Goal: Task Accomplishment & Management: Use online tool/utility

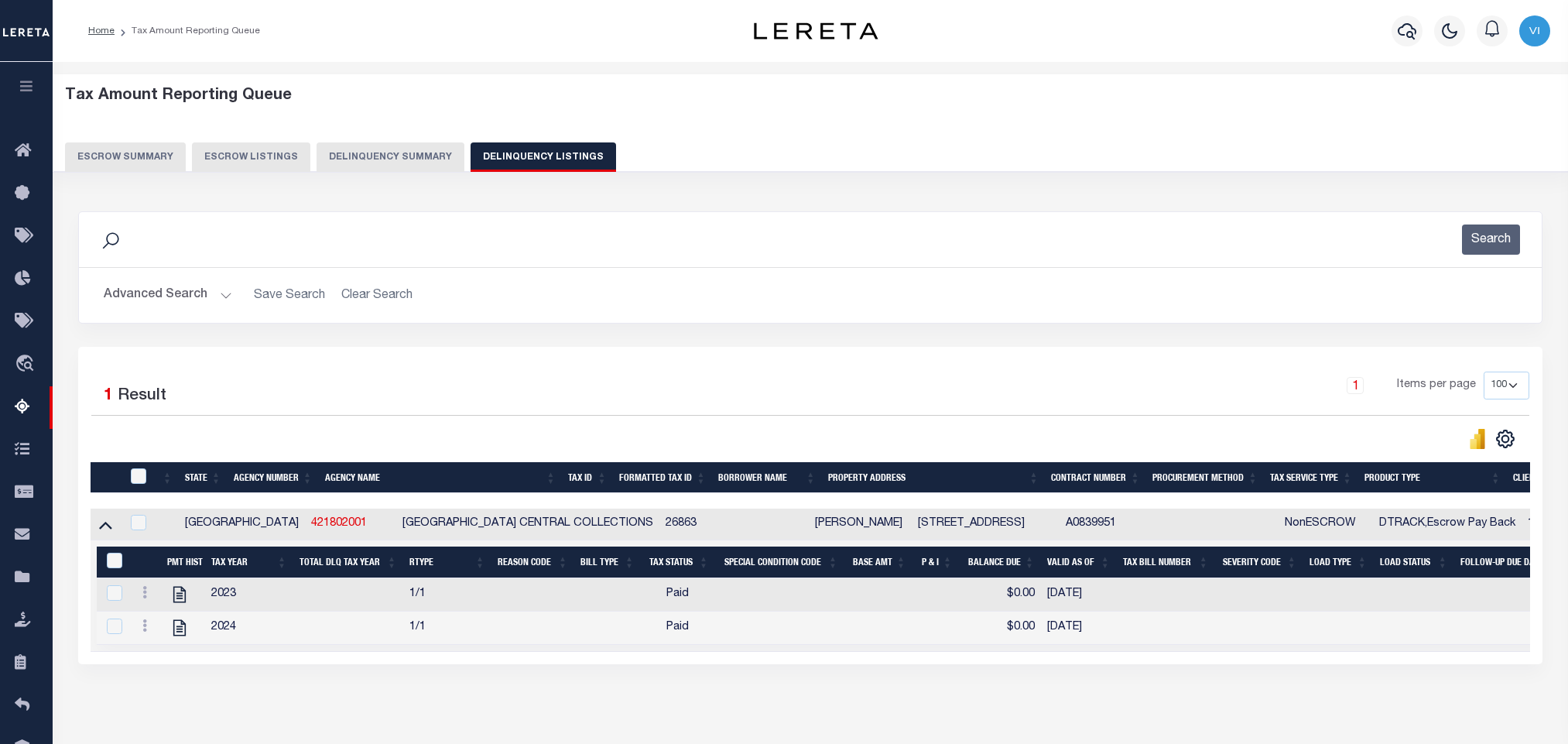
select select "100"
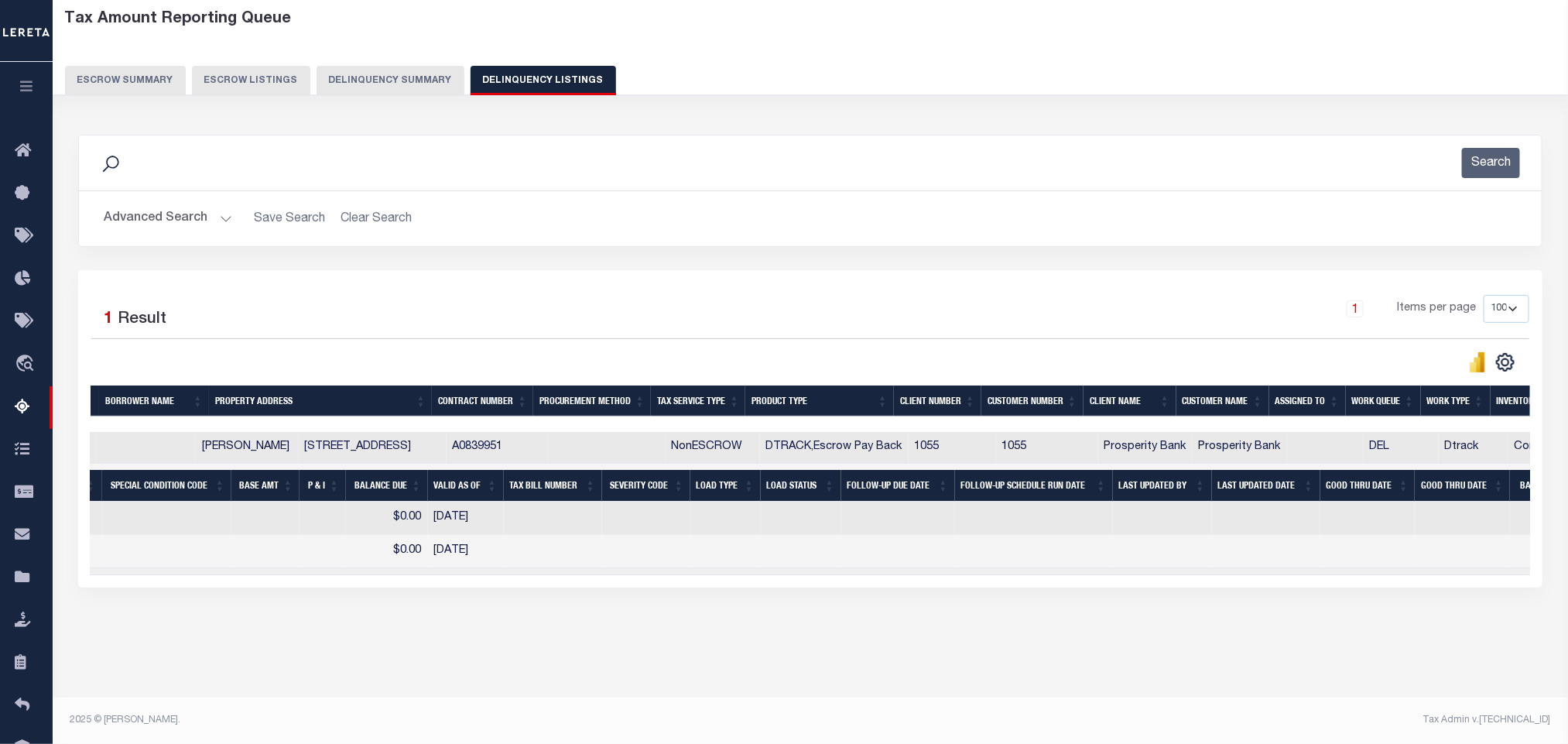
scroll to position [0, 690]
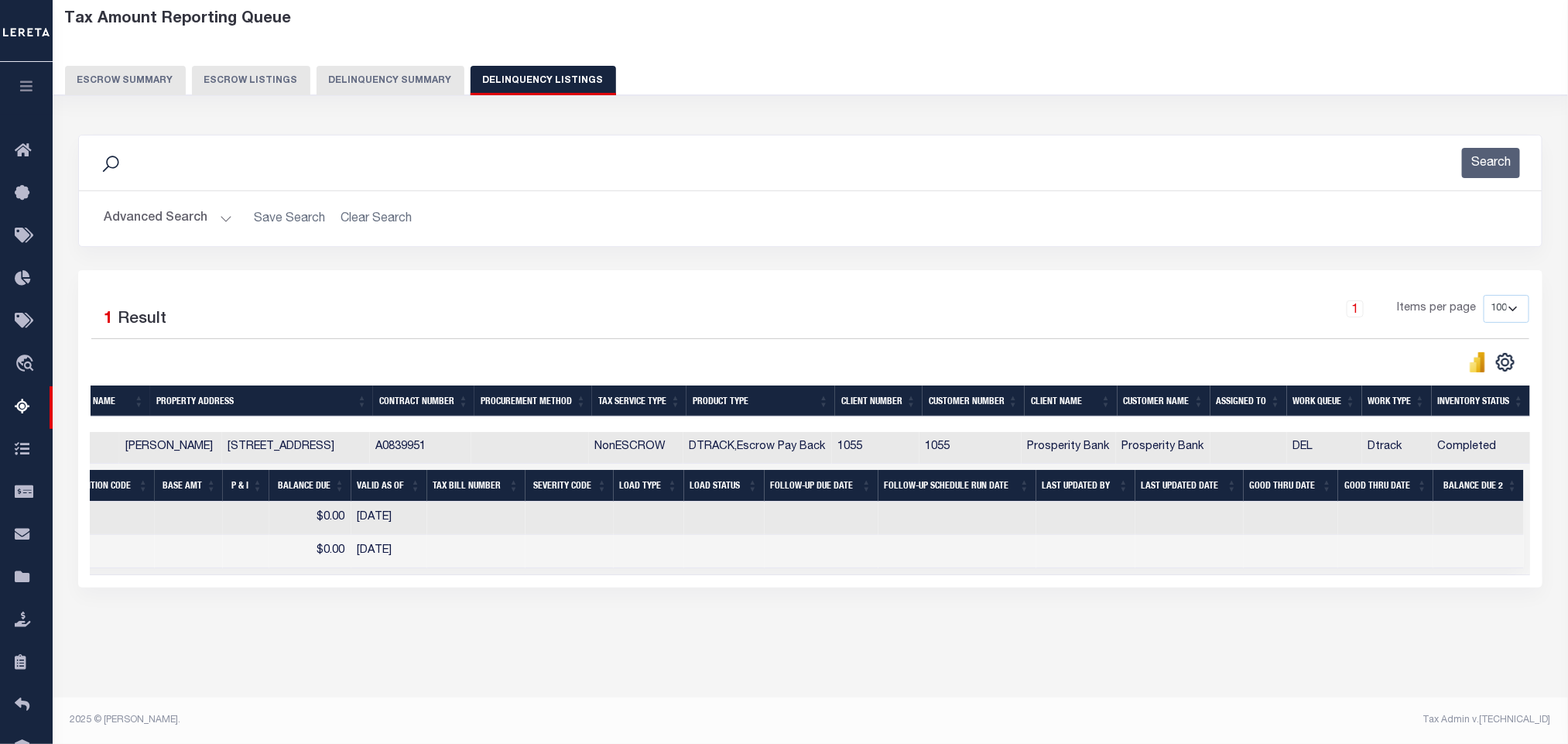
drag, startPoint x: 163, startPoint y: 206, endPoint x: 166, endPoint y: 220, distance: 14.3
click at [163, 207] on button "Advanced Search" at bounding box center [168, 219] width 129 height 31
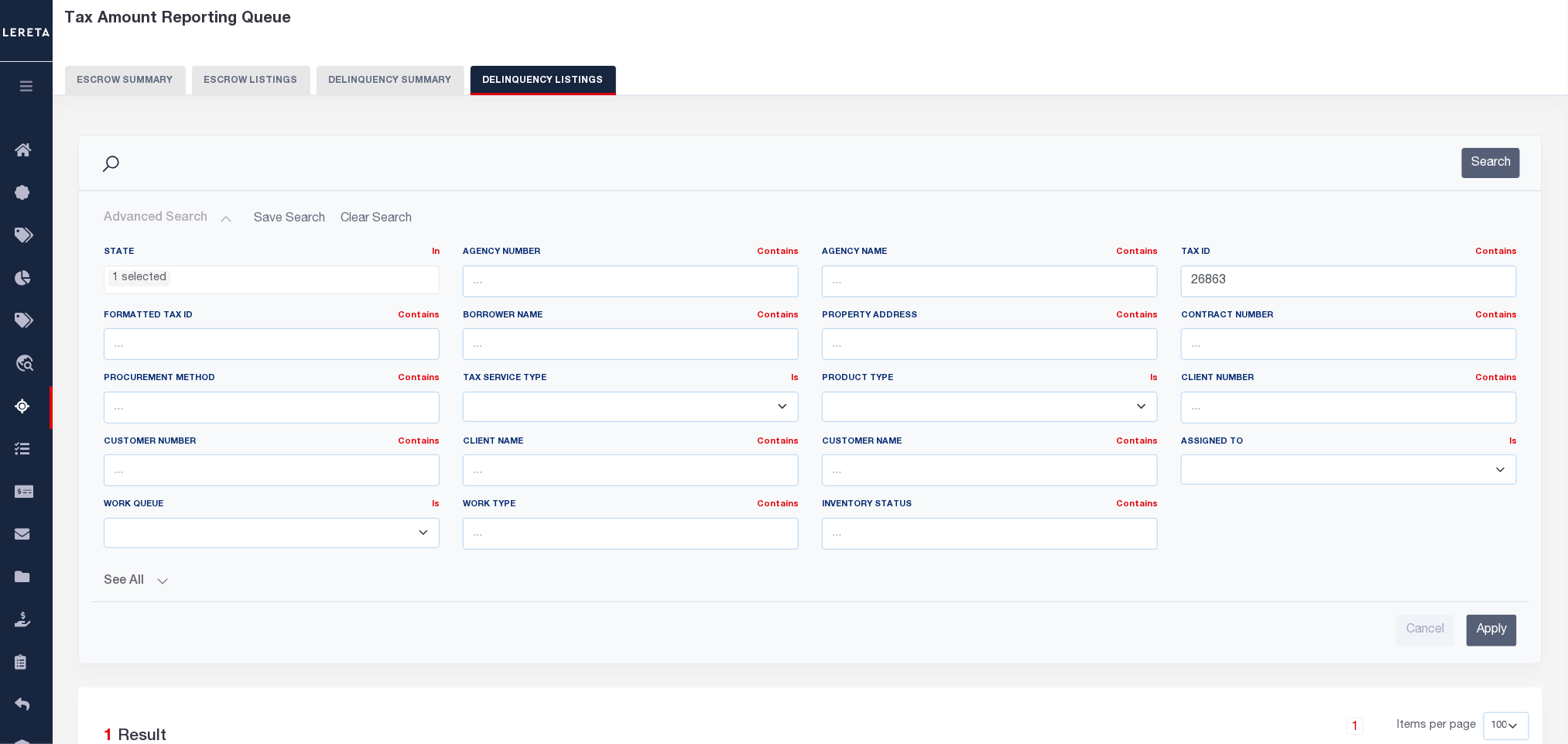
click at [166, 224] on button "Advanced Search" at bounding box center [168, 219] width 129 height 31
click at [902, 293] on input "text" at bounding box center [989, 282] width 336 height 31
paste input "JEFF DAVIS COUNTY"
type input "JEFF DAVIS COUNTY"
click at [1273, 282] on input "26863" at bounding box center [1348, 282] width 336 height 31
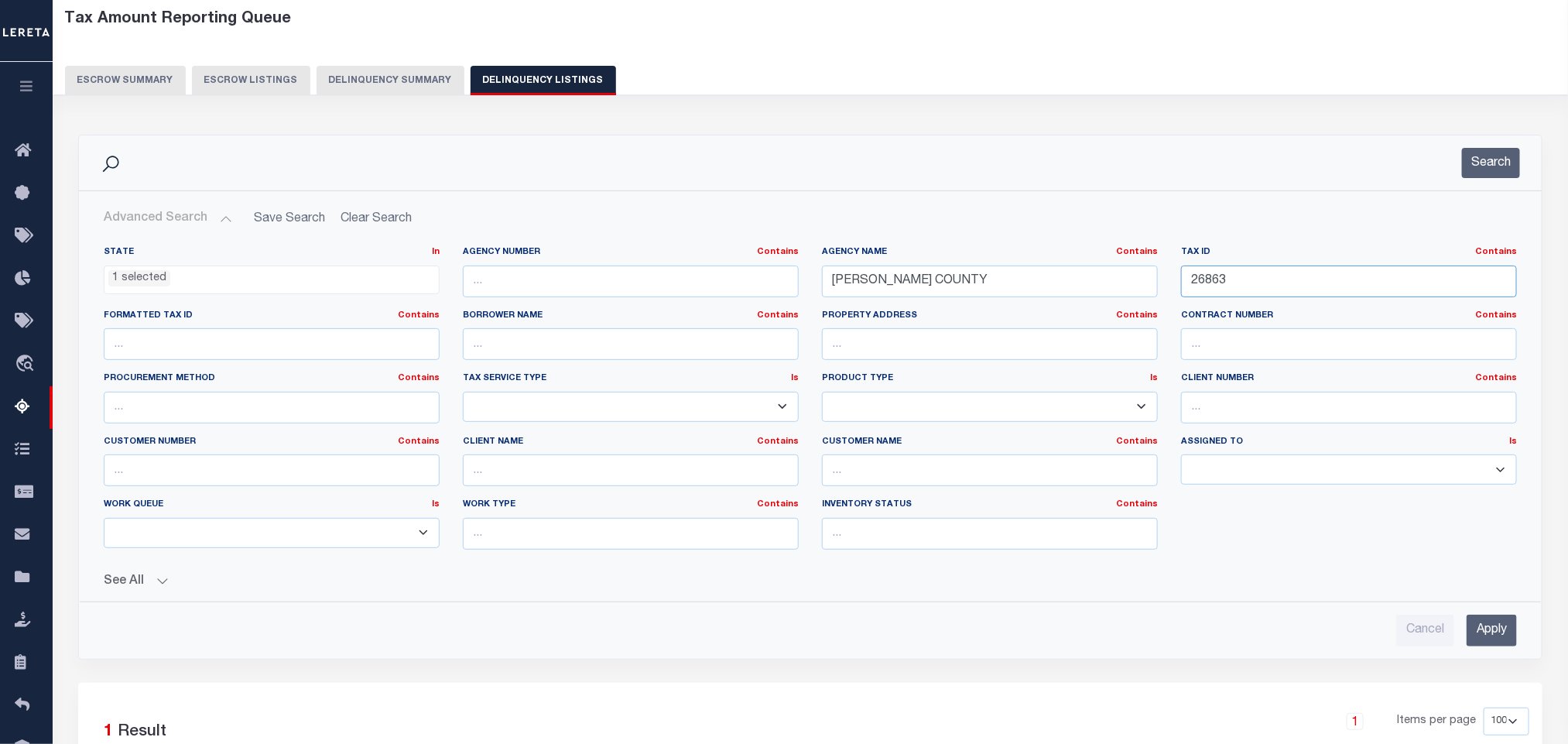
paste input "M35000000600070"
type input "M35000000600070"
click at [1491, 634] on input "Apply" at bounding box center [1491, 631] width 50 height 31
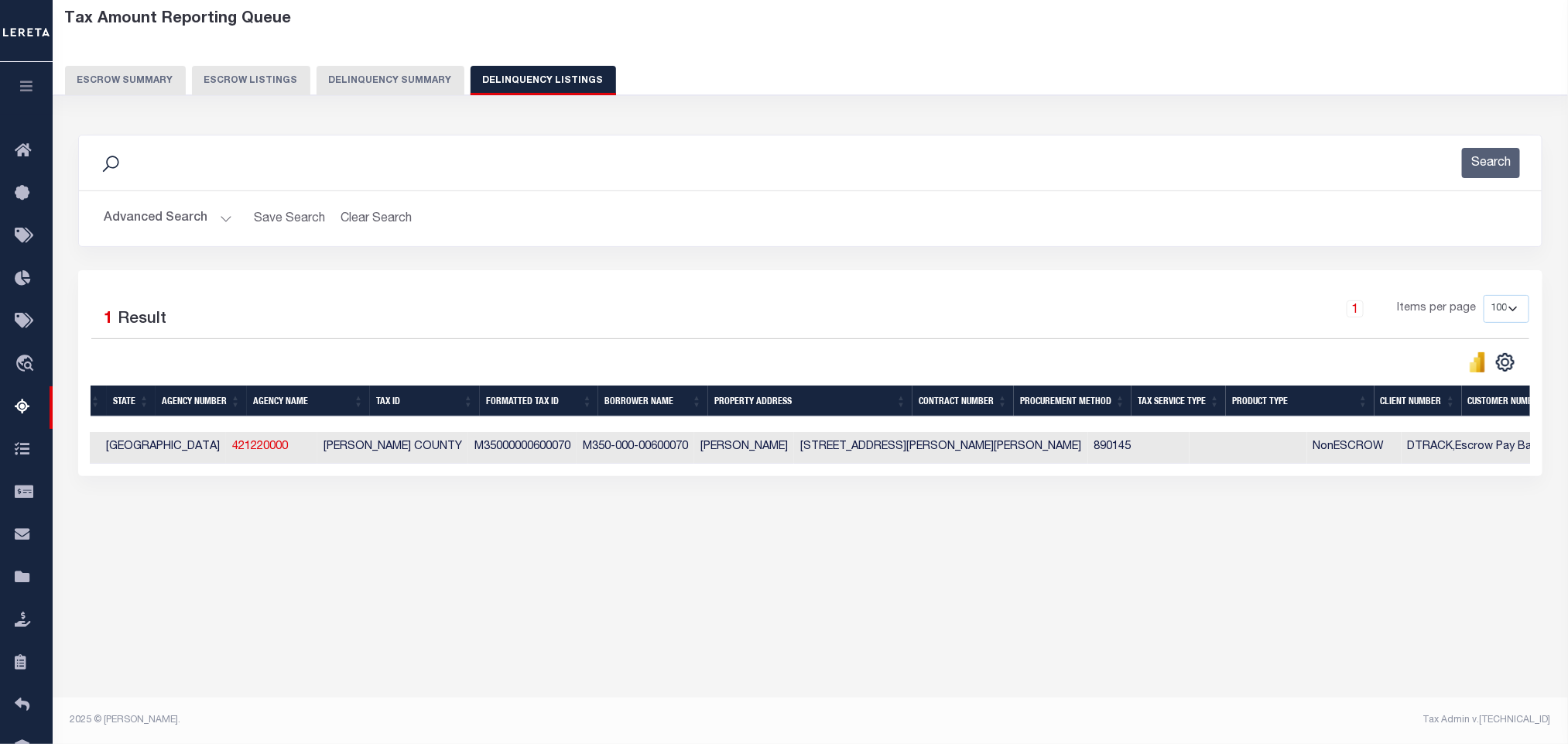
scroll to position [0, 0]
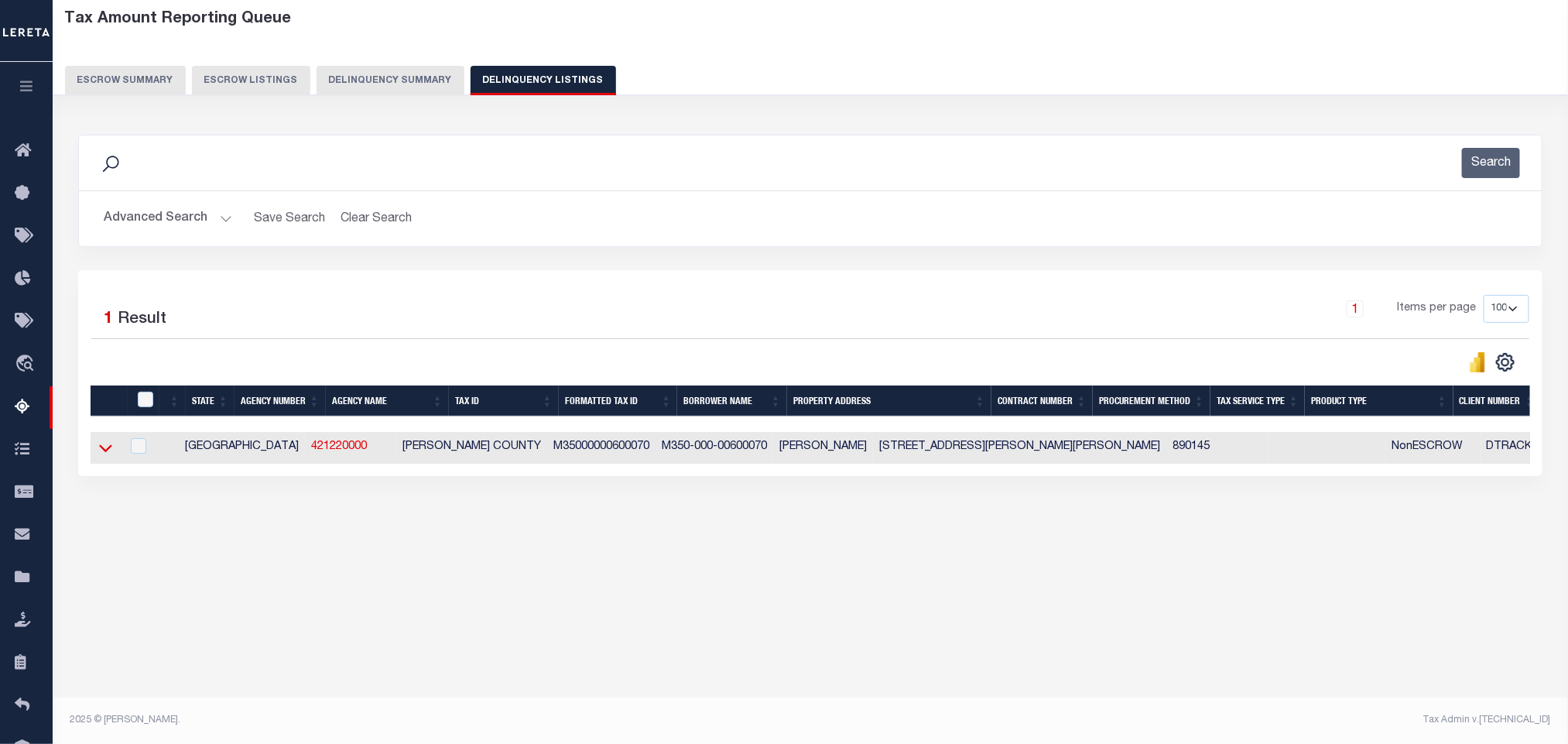
click at [105, 453] on icon at bounding box center [106, 448] width 13 height 7
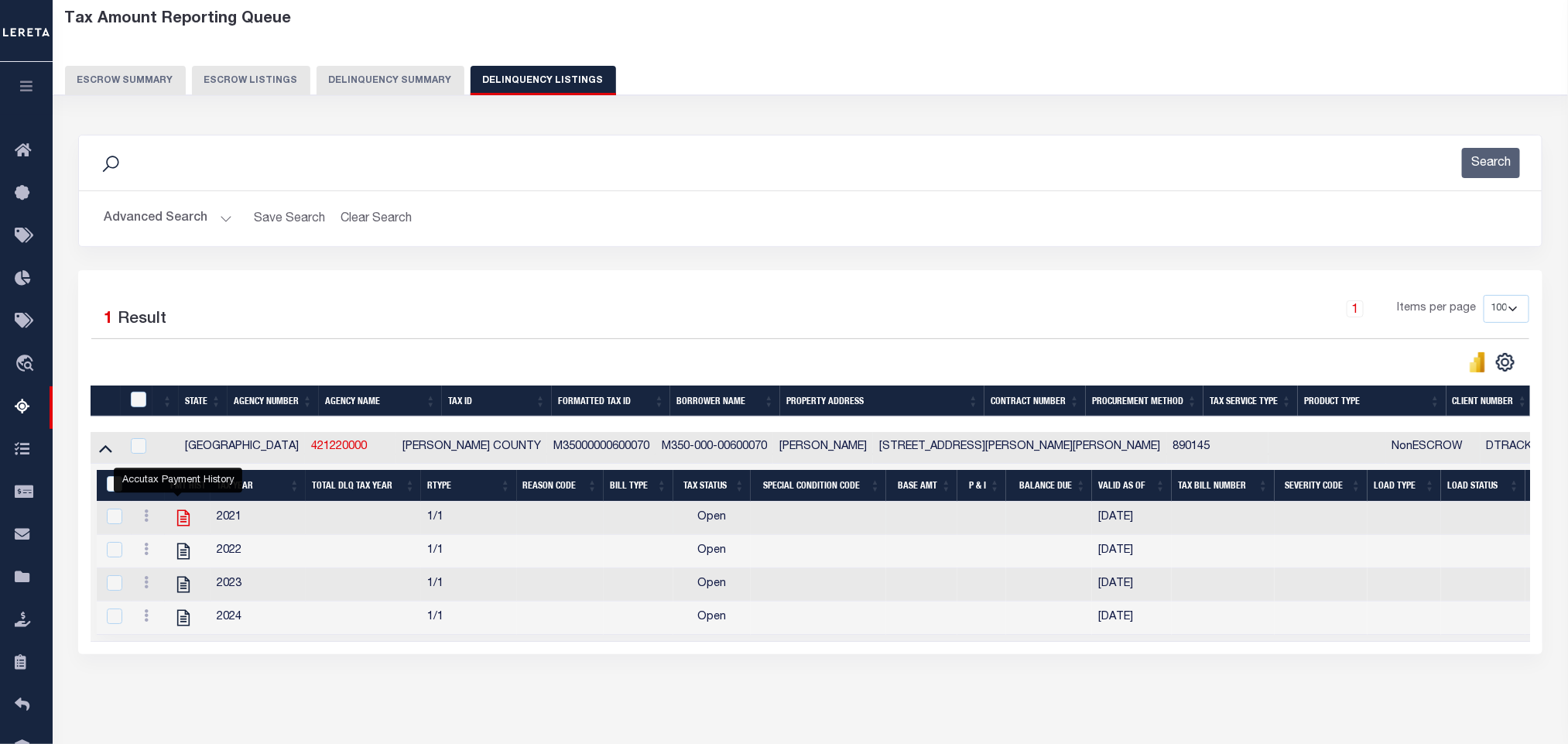
click at [177, 528] on icon "" at bounding box center [183, 518] width 20 height 20
checkbox input "false"
checkbox input "true"
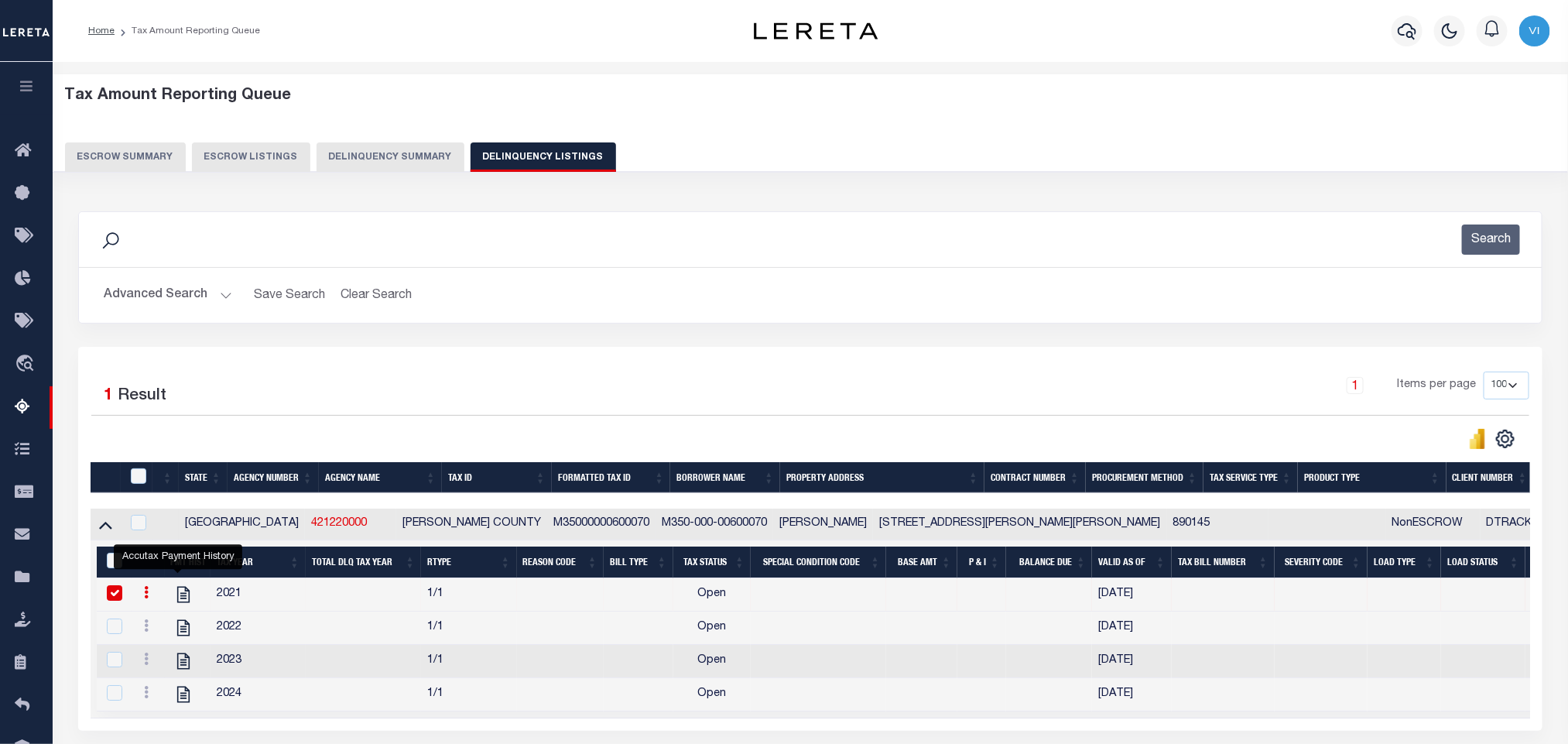
click at [169, 306] on button "Advanced Search" at bounding box center [168, 296] width 129 height 31
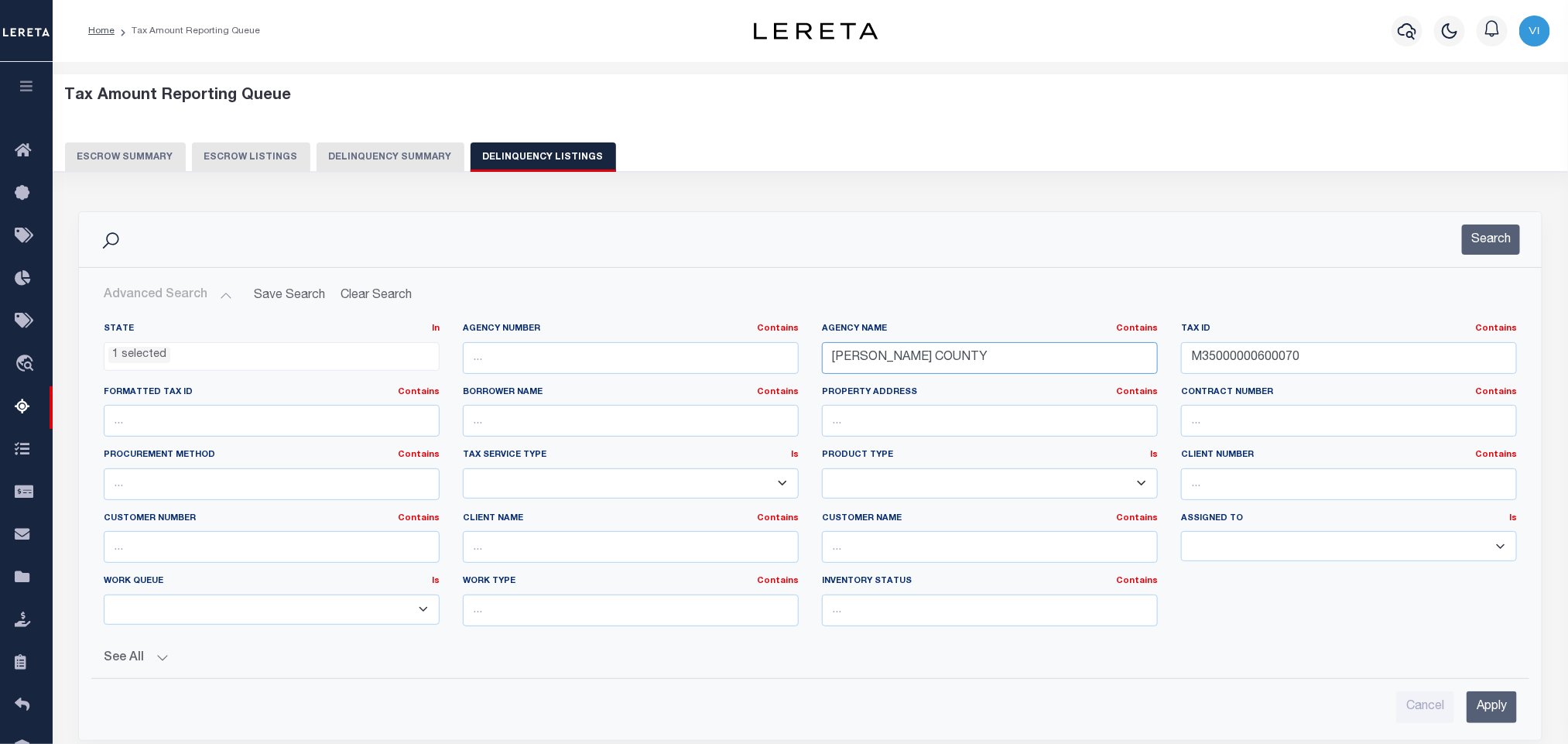
click at [987, 361] on input "JEFF DAVIS COUNTY" at bounding box center [989, 358] width 336 height 31
paste input "WOOD"
type input "[GEOGRAPHIC_DATA]"
click at [1330, 370] on input "M35000000600070" at bounding box center [1348, 358] width 336 height 31
paste input "R91017"
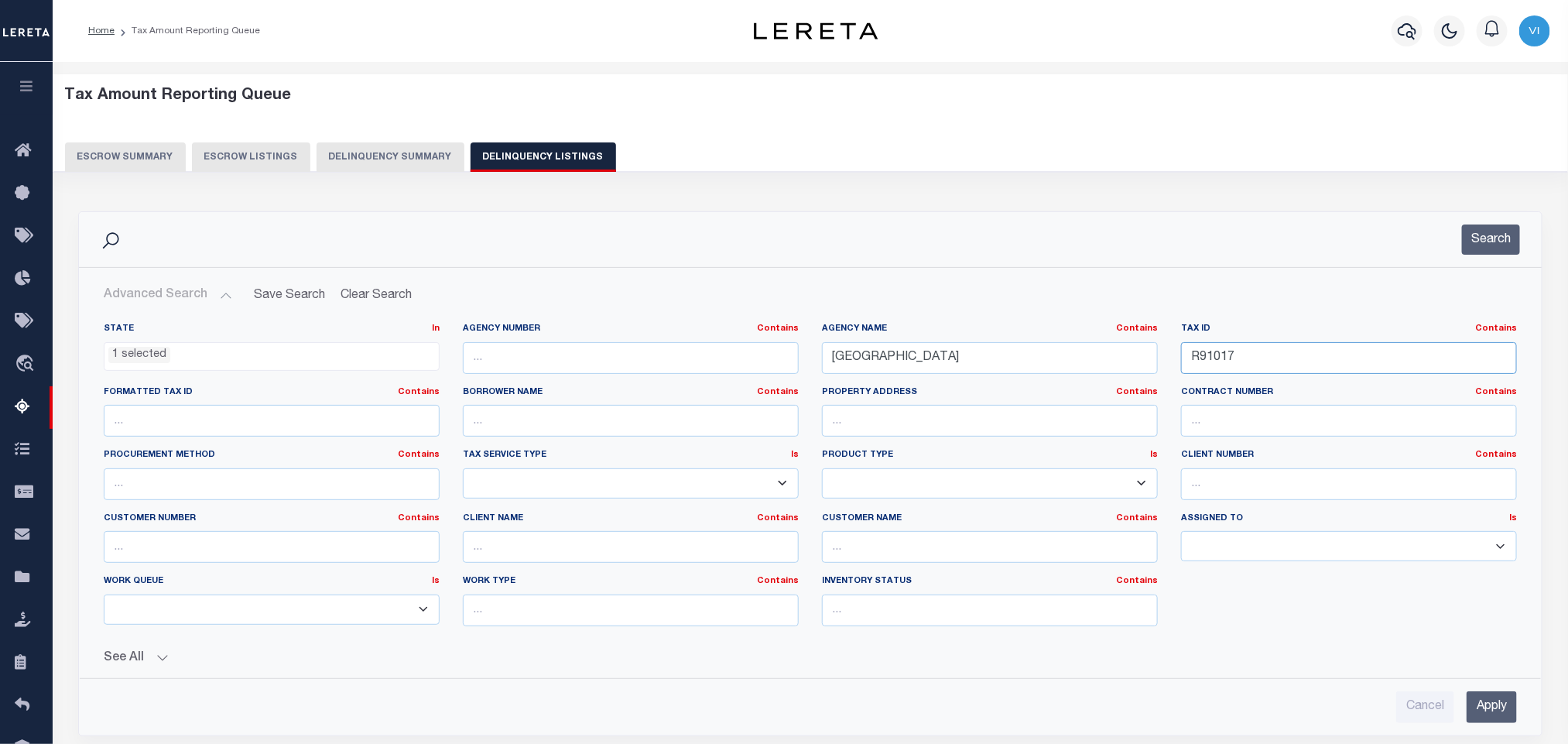
type input "R91017"
click at [1509, 718] on input "Apply" at bounding box center [1491, 708] width 50 height 31
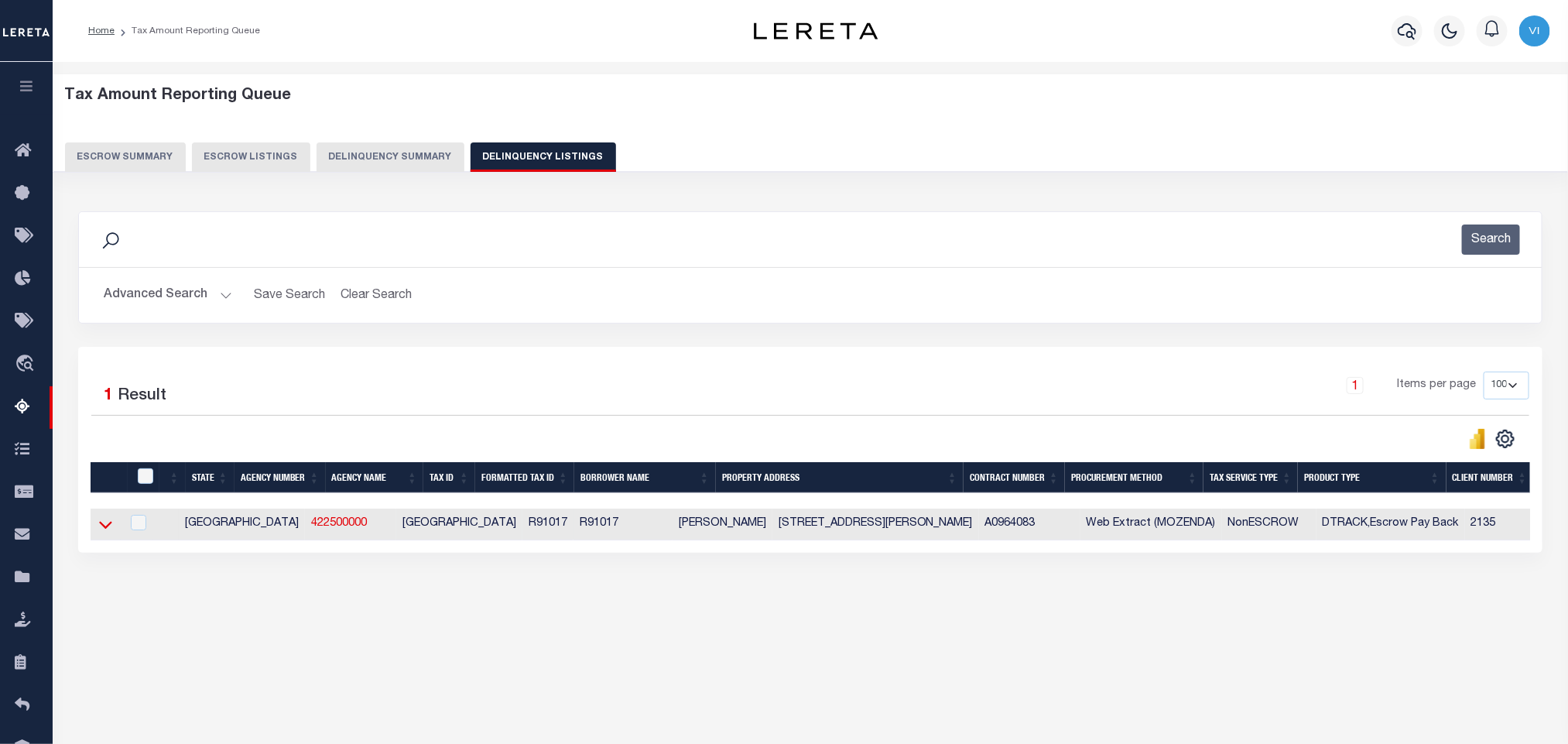
click at [106, 533] on icon at bounding box center [106, 525] width 13 height 17
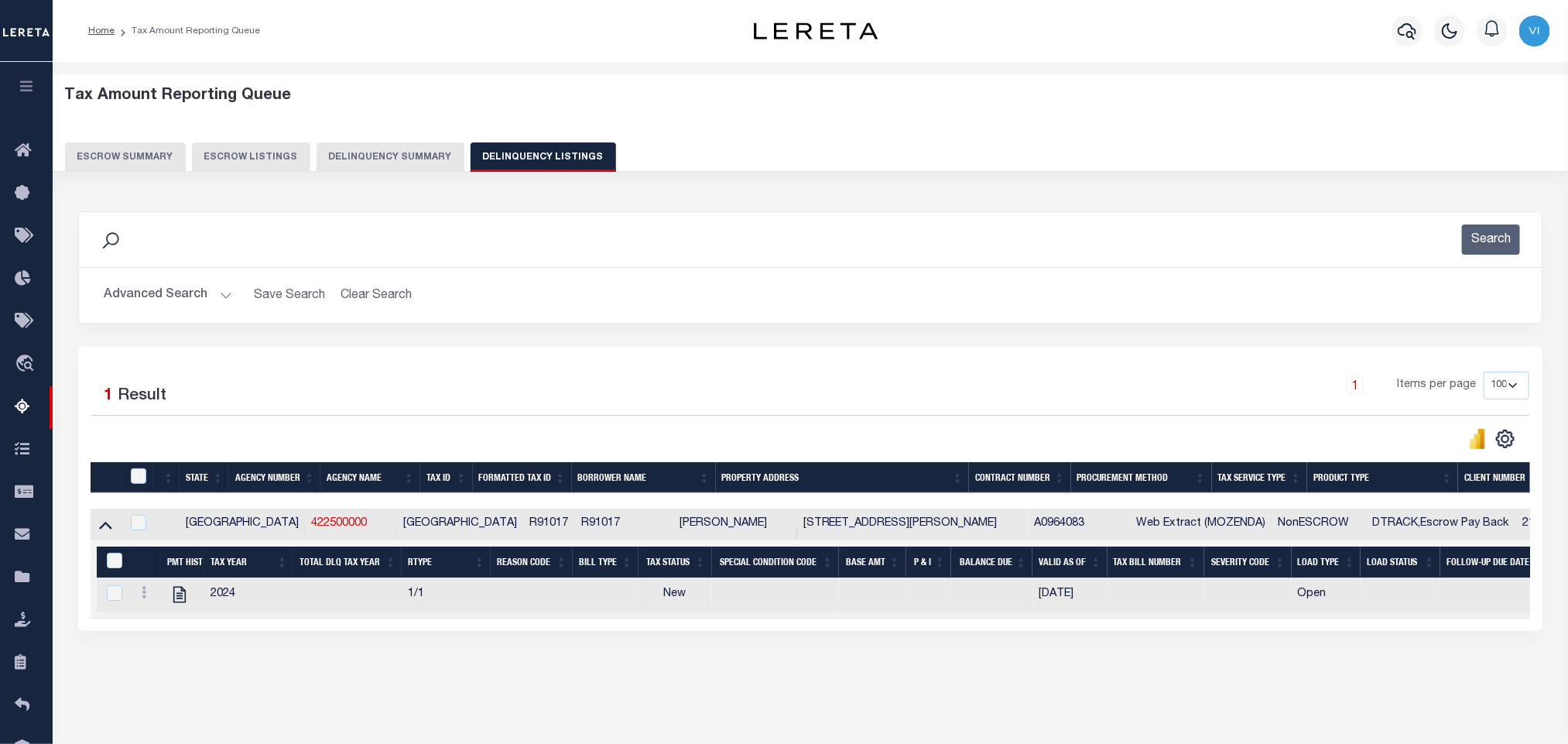
scroll to position [77, 0]
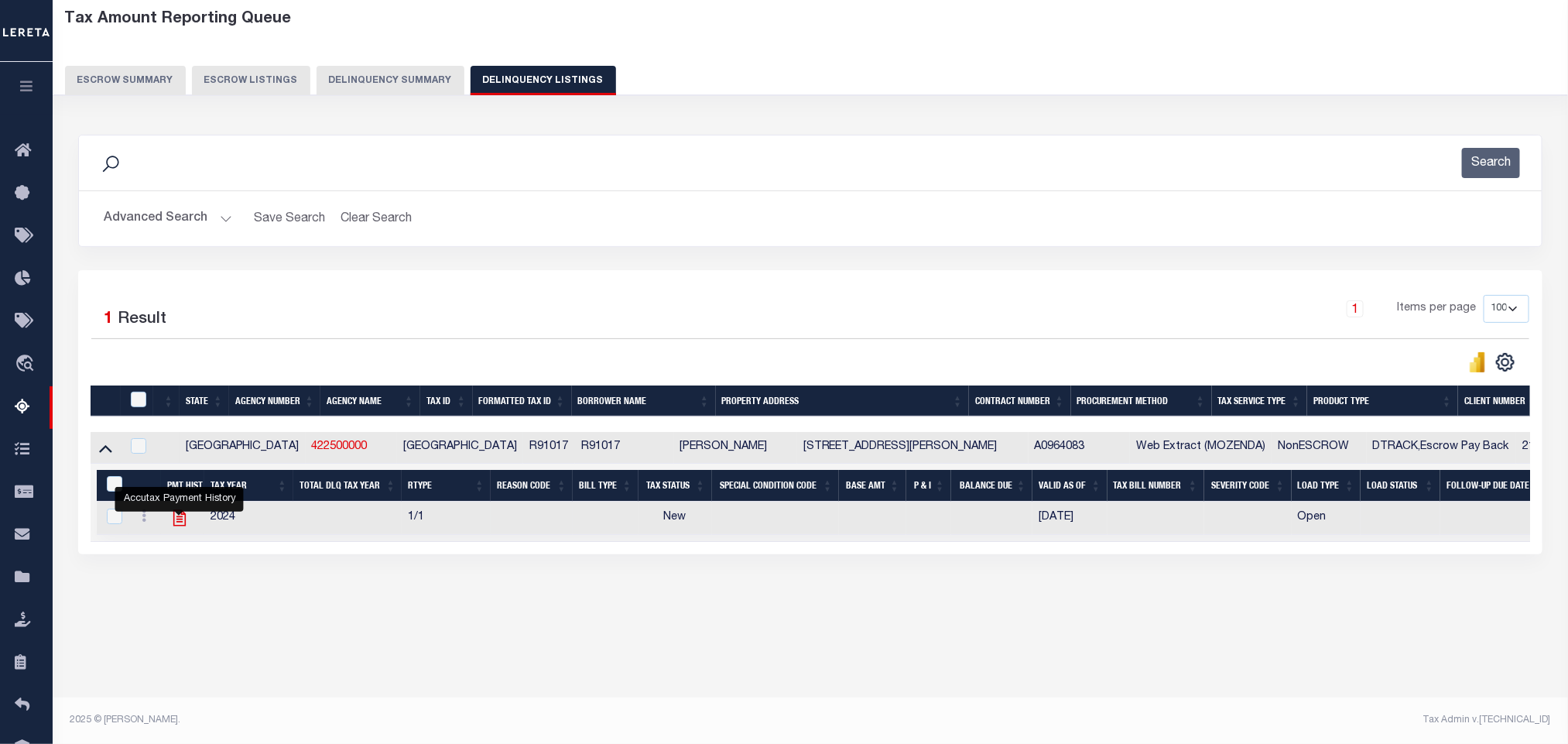
click at [177, 527] on icon "" at bounding box center [179, 519] width 12 height 17
checkbox input "true"
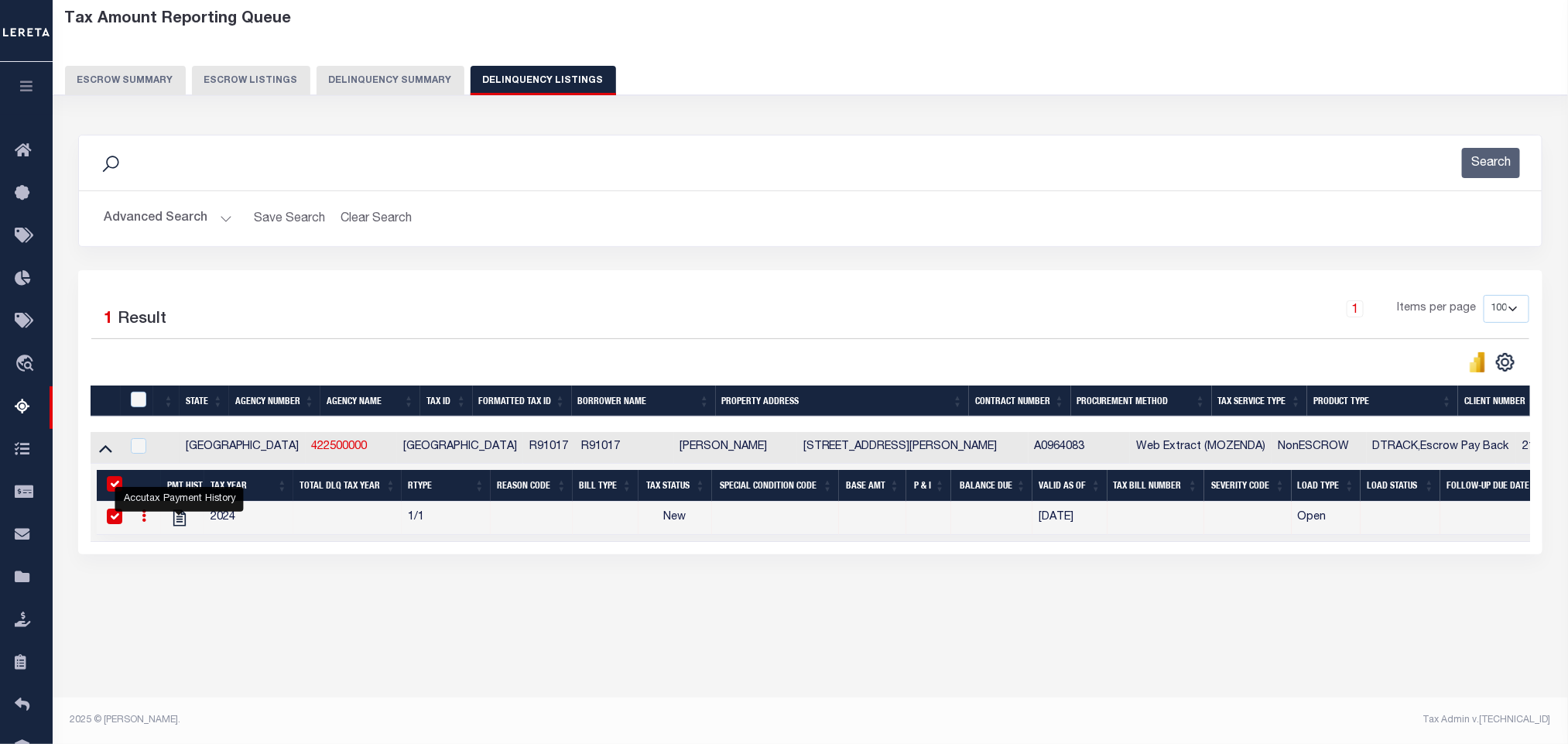
scroll to position [0, 0]
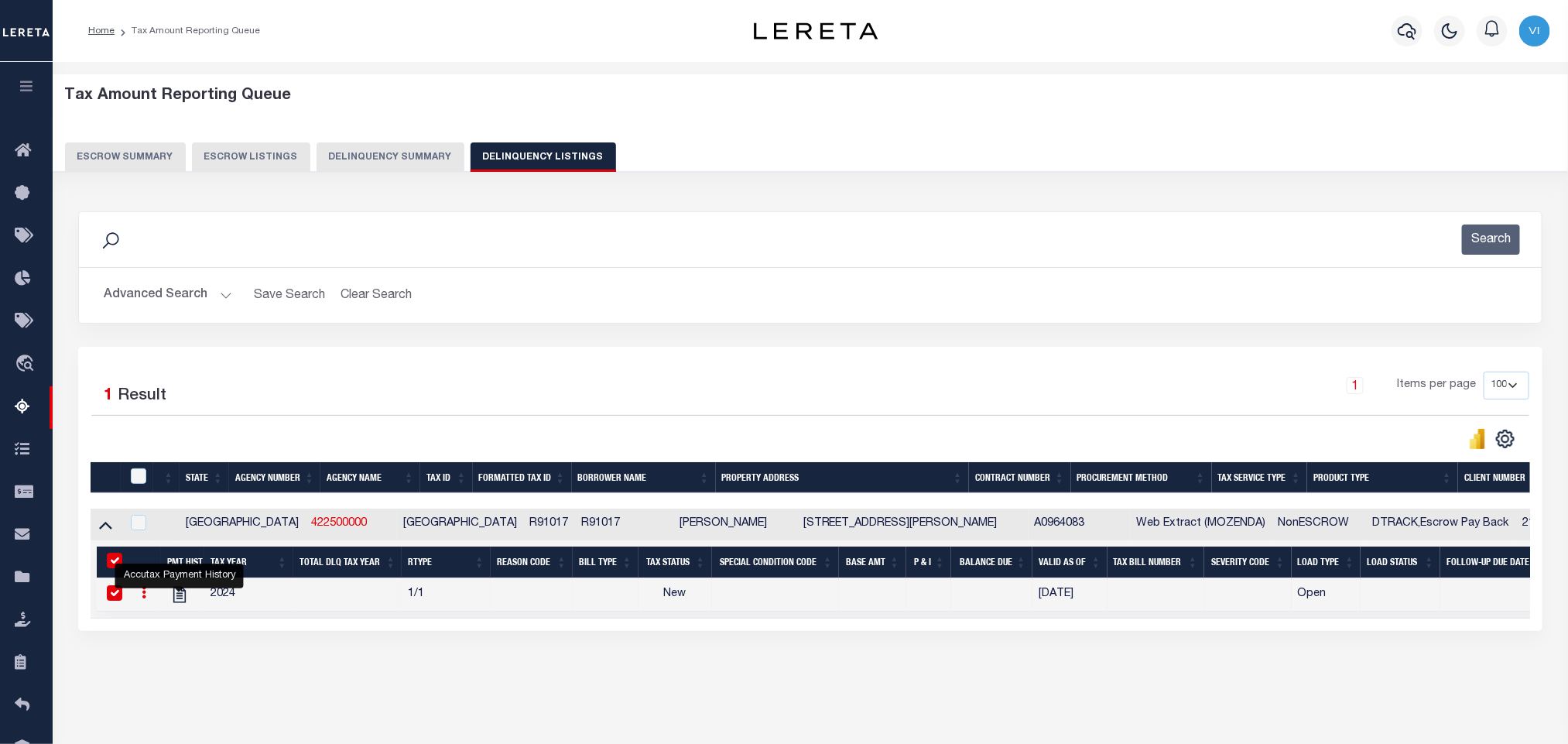
click at [149, 301] on button "Advanced Search" at bounding box center [168, 296] width 129 height 31
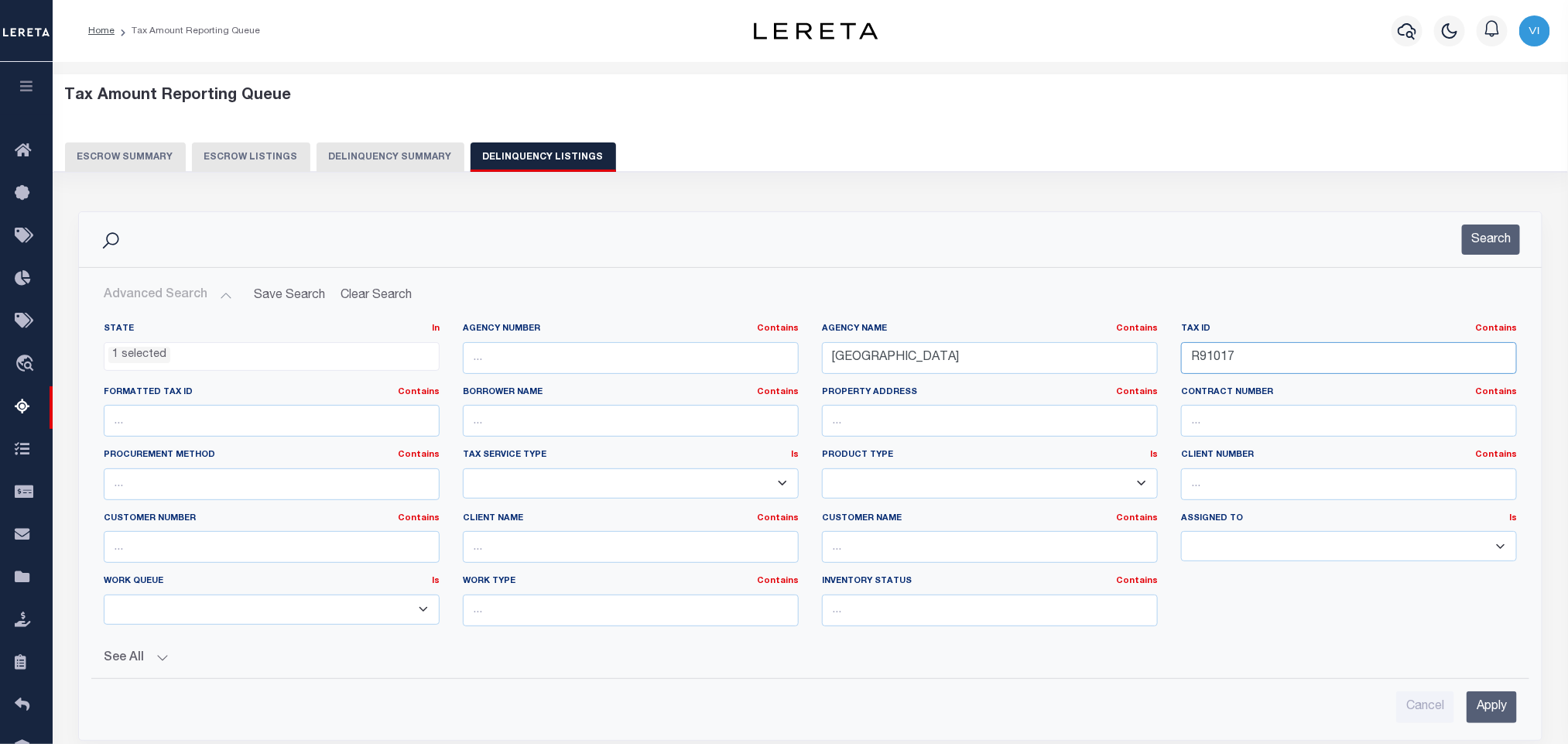
click at [1252, 363] on input "R91017" at bounding box center [1348, 358] width 336 height 31
paste input "10158"
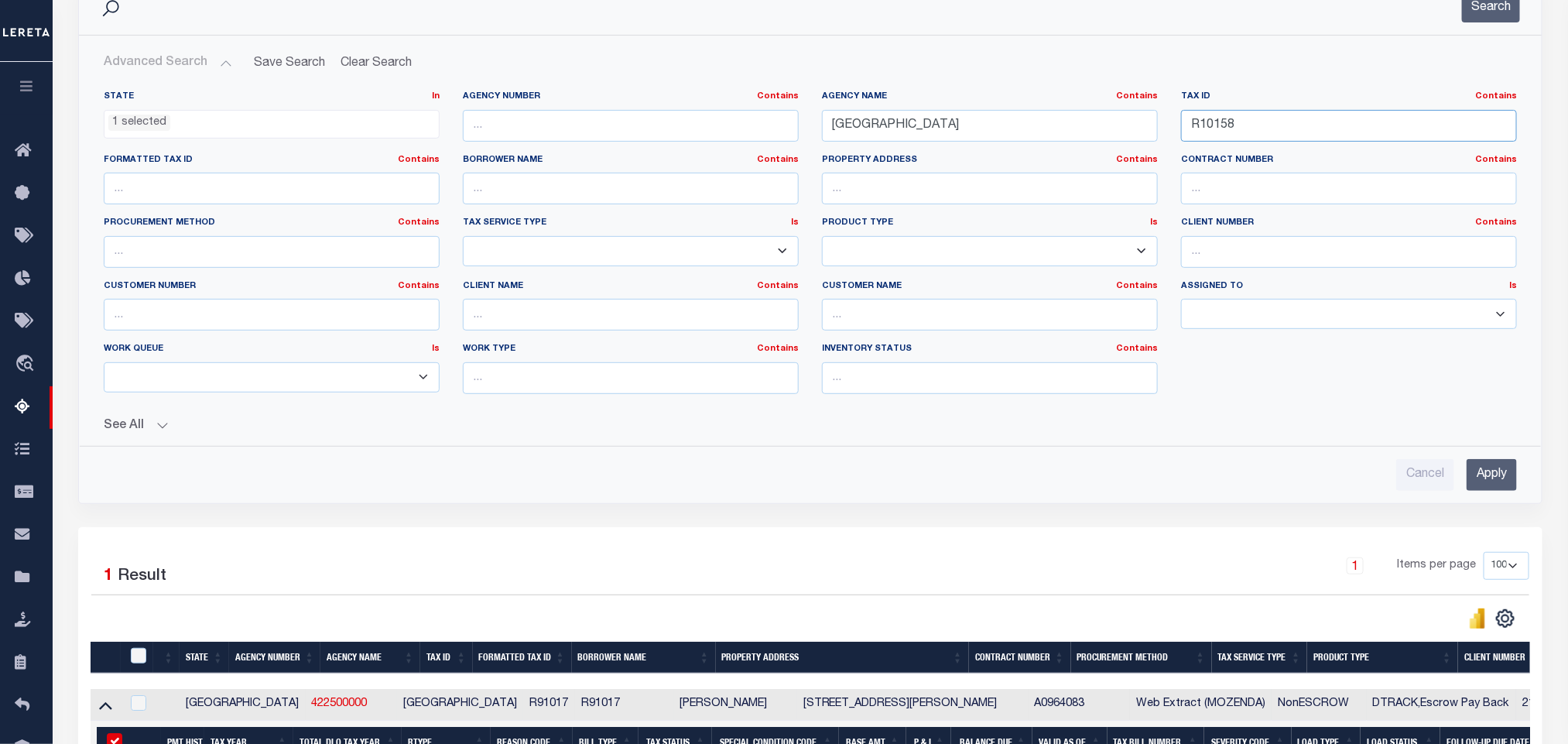
type input "R10158"
click at [1490, 491] on input "Apply" at bounding box center [1491, 475] width 50 height 31
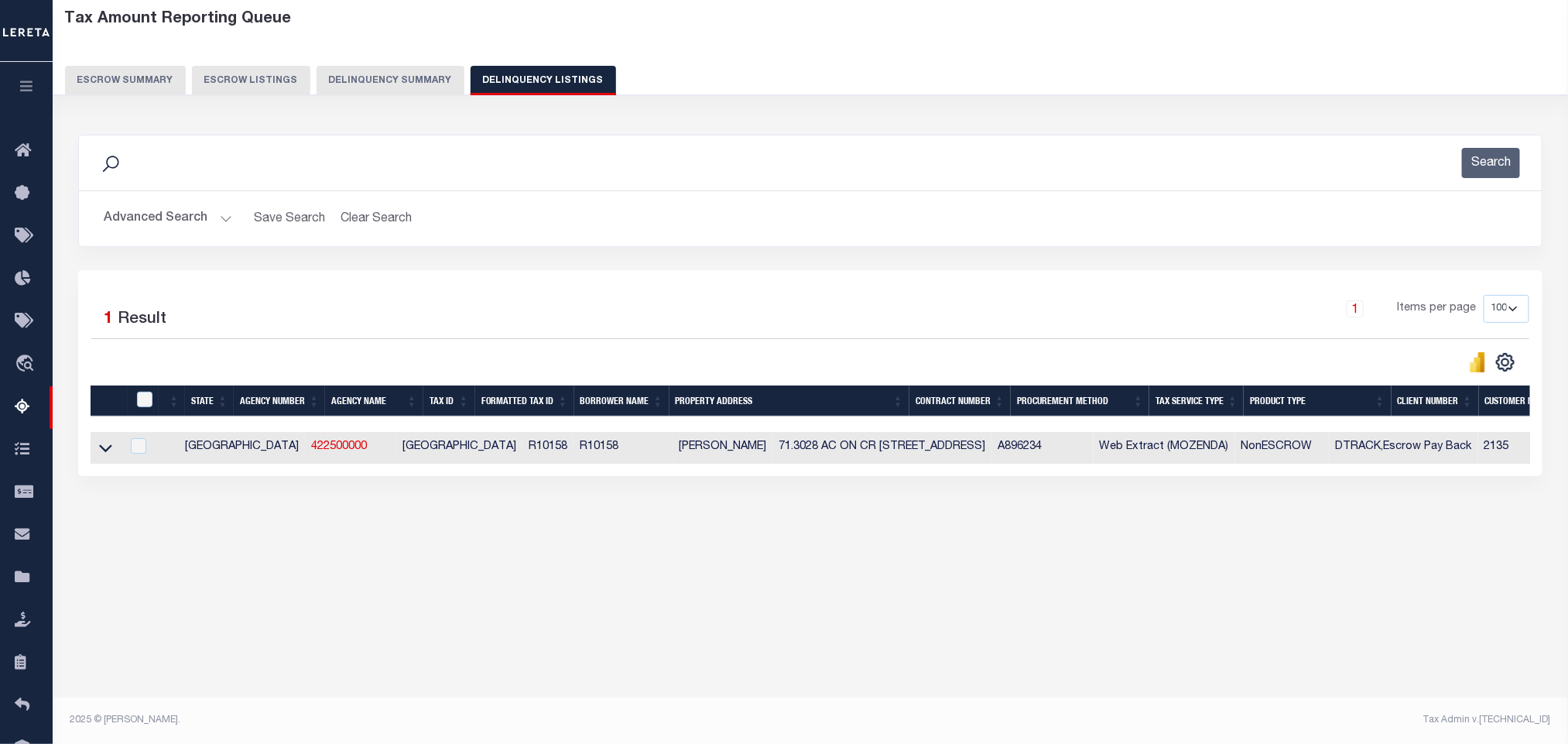
scroll to position [77, 0]
click at [106, 454] on icon at bounding box center [106, 448] width 13 height 17
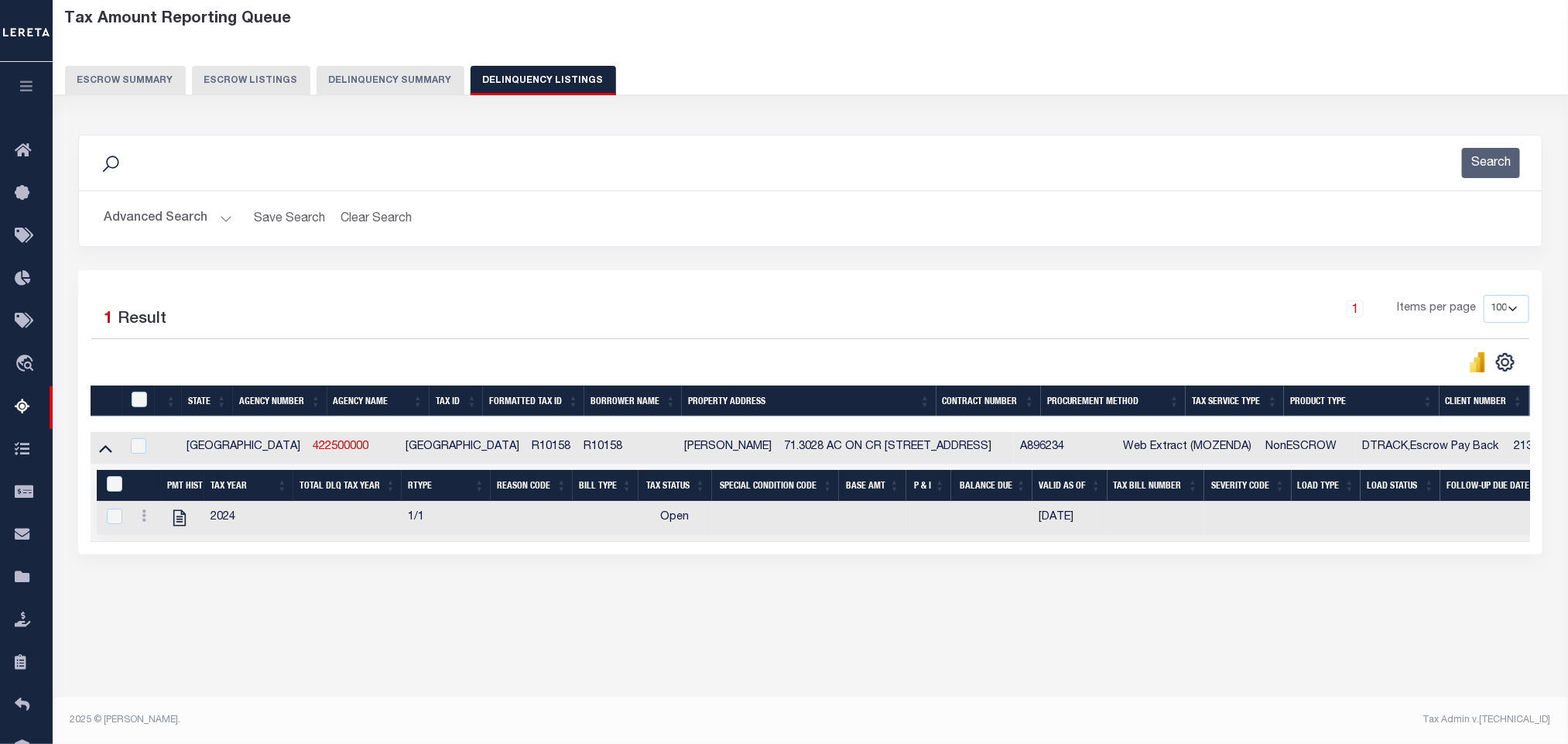
click at [163, 520] on td at bounding box center [182, 519] width 44 height 33
checkbox input "true"
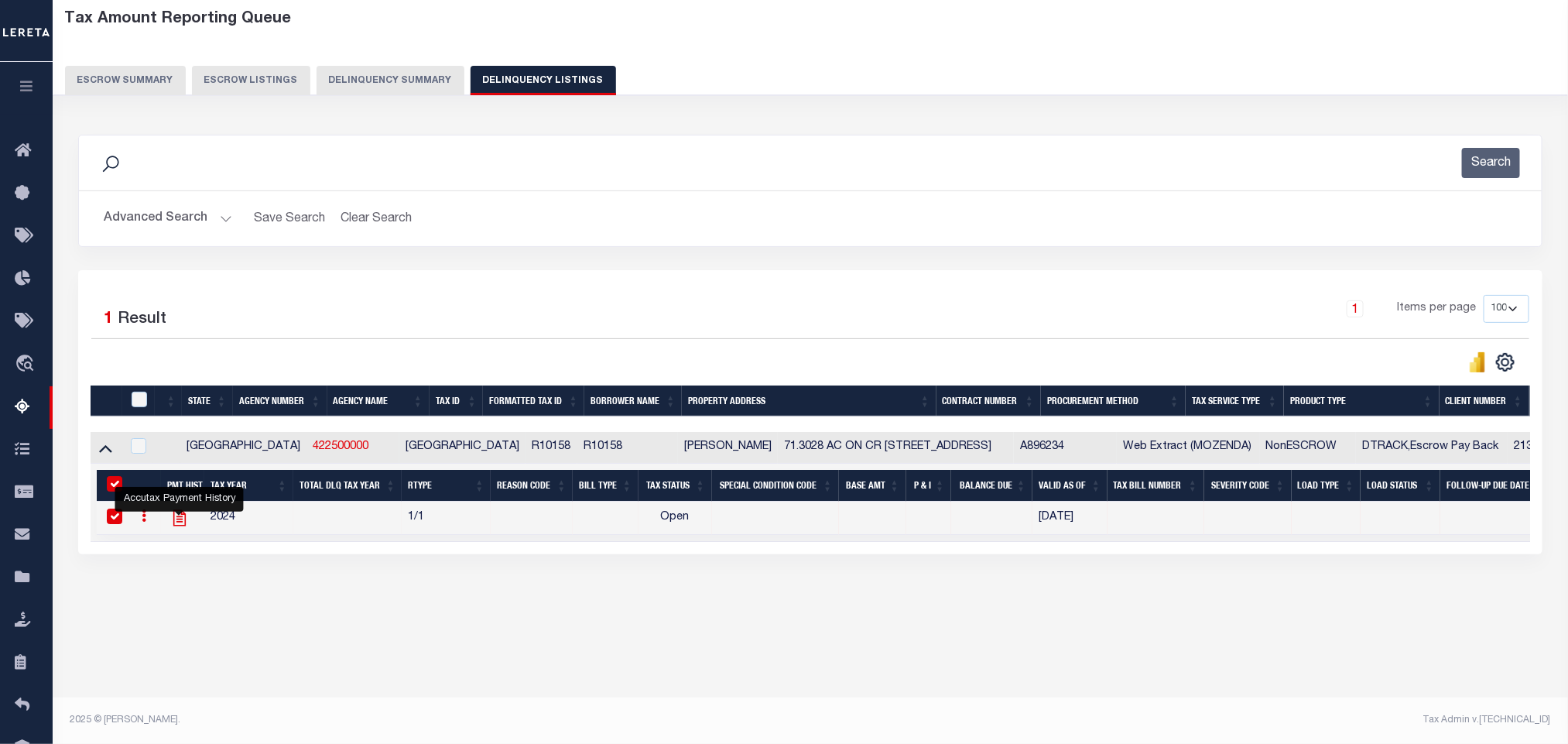
click at [179, 524] on icon "" at bounding box center [179, 518] width 20 height 20
checkbox input "false"
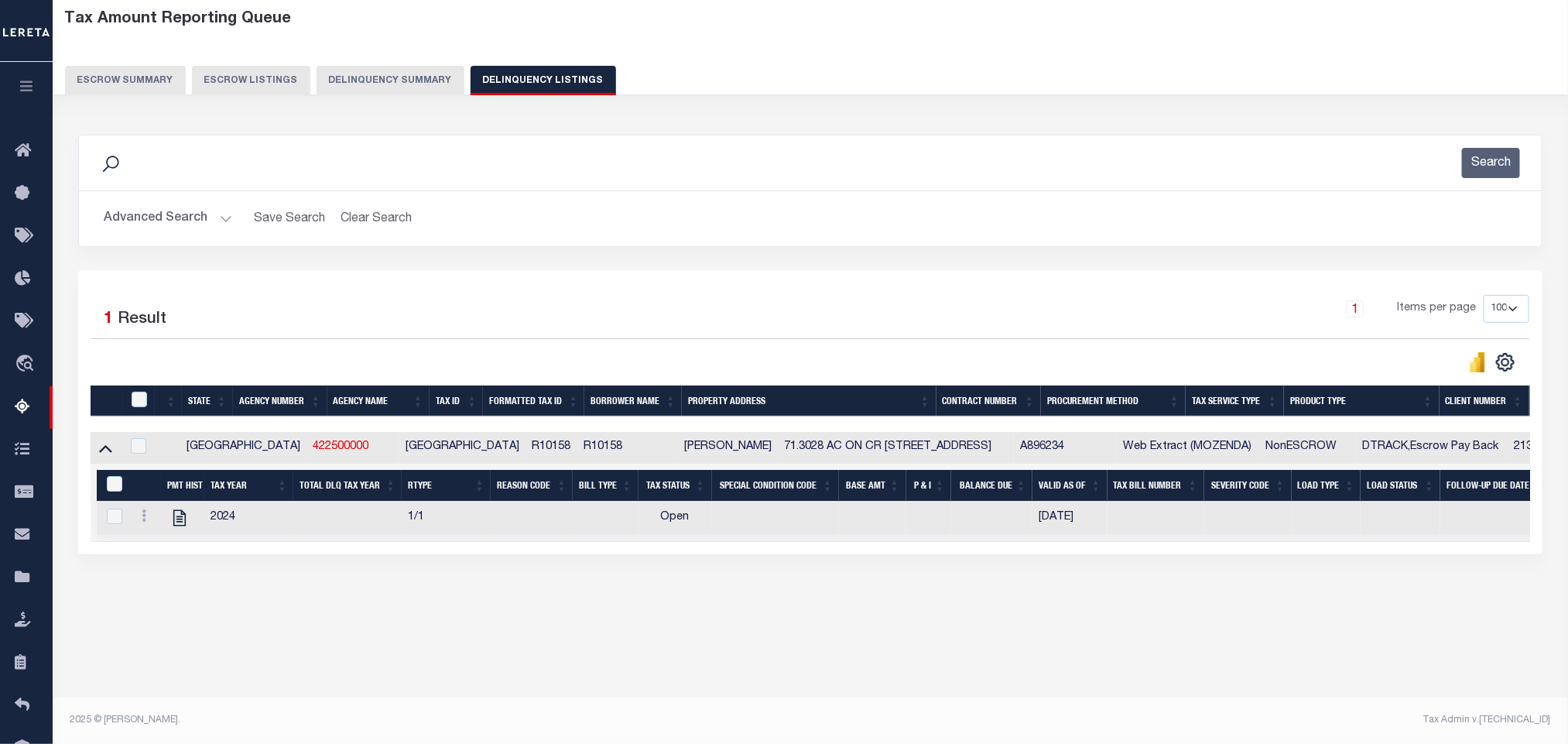
click at [174, 221] on button "Advanced Search" at bounding box center [168, 219] width 129 height 31
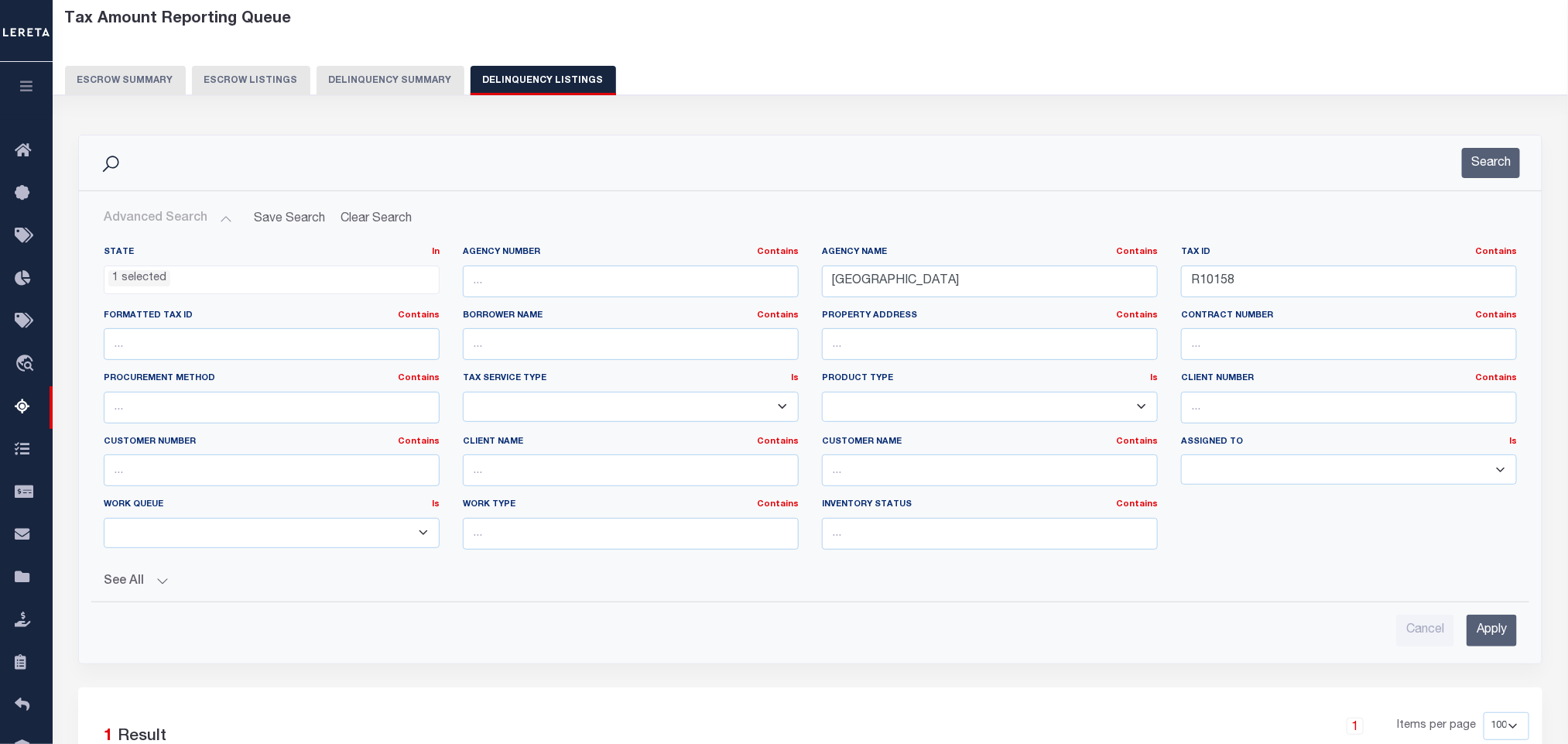
click at [1335, 301] on div "Tax ID Contains Contains Is R10158" at bounding box center [1348, 277] width 359 height 64
click at [1308, 291] on input "R10158" at bounding box center [1348, 282] width 336 height 31
paste input "Vinod"
click at [1273, 289] on input "Vinod" at bounding box center [1348, 282] width 336 height 31
paste input "R117586"
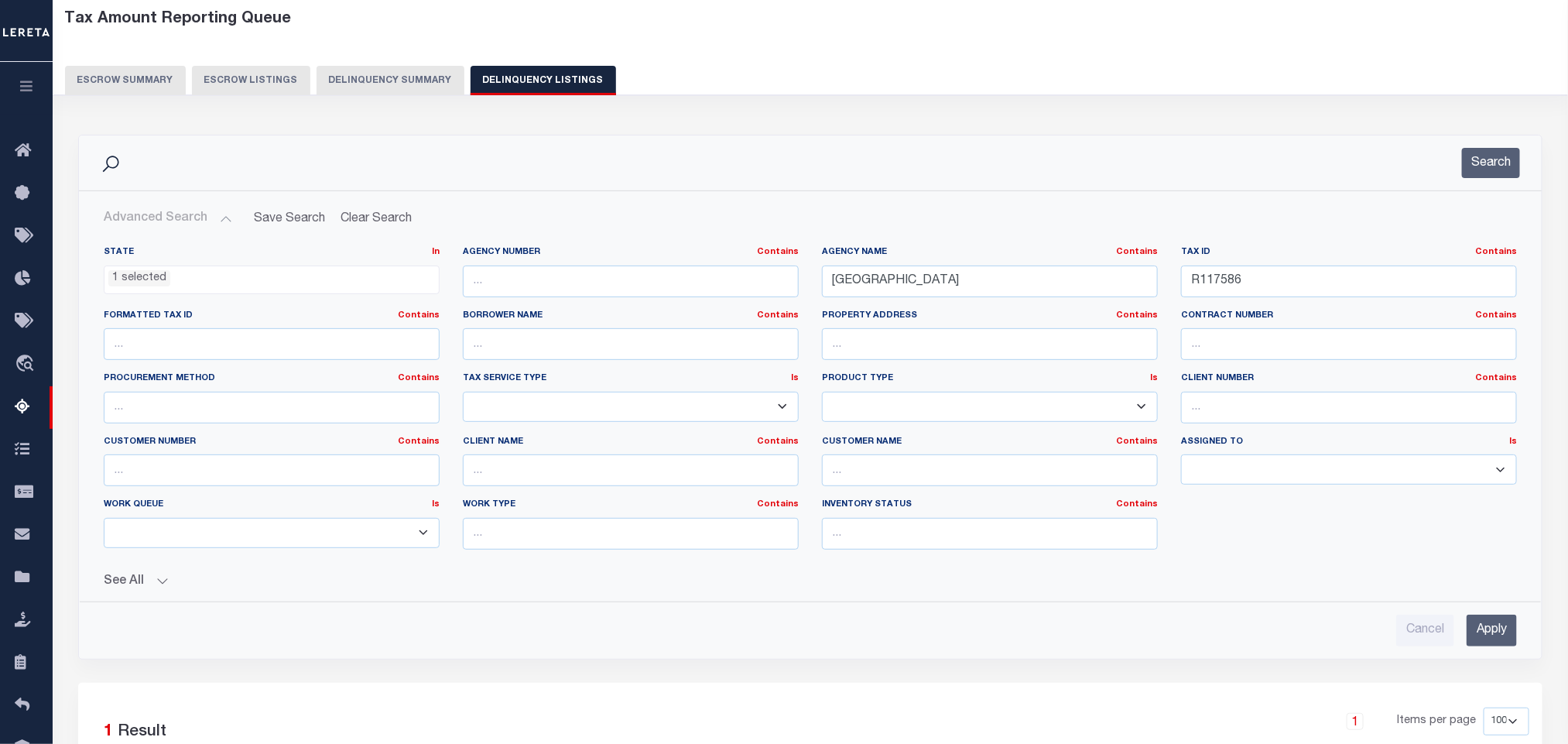
click at [1491, 639] on input "Apply" at bounding box center [1491, 631] width 50 height 31
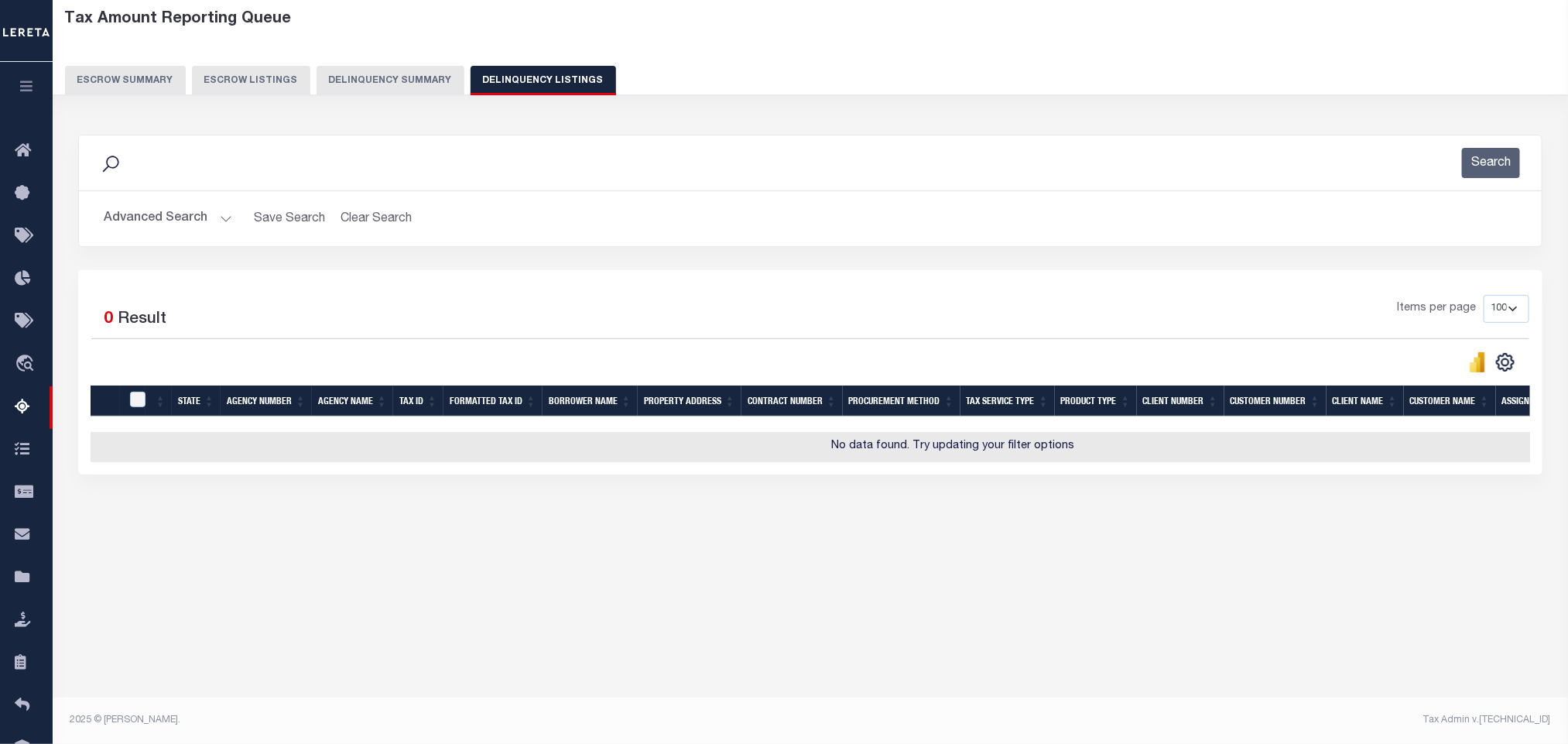
click at [168, 221] on button "Advanced Search" at bounding box center [168, 219] width 129 height 31
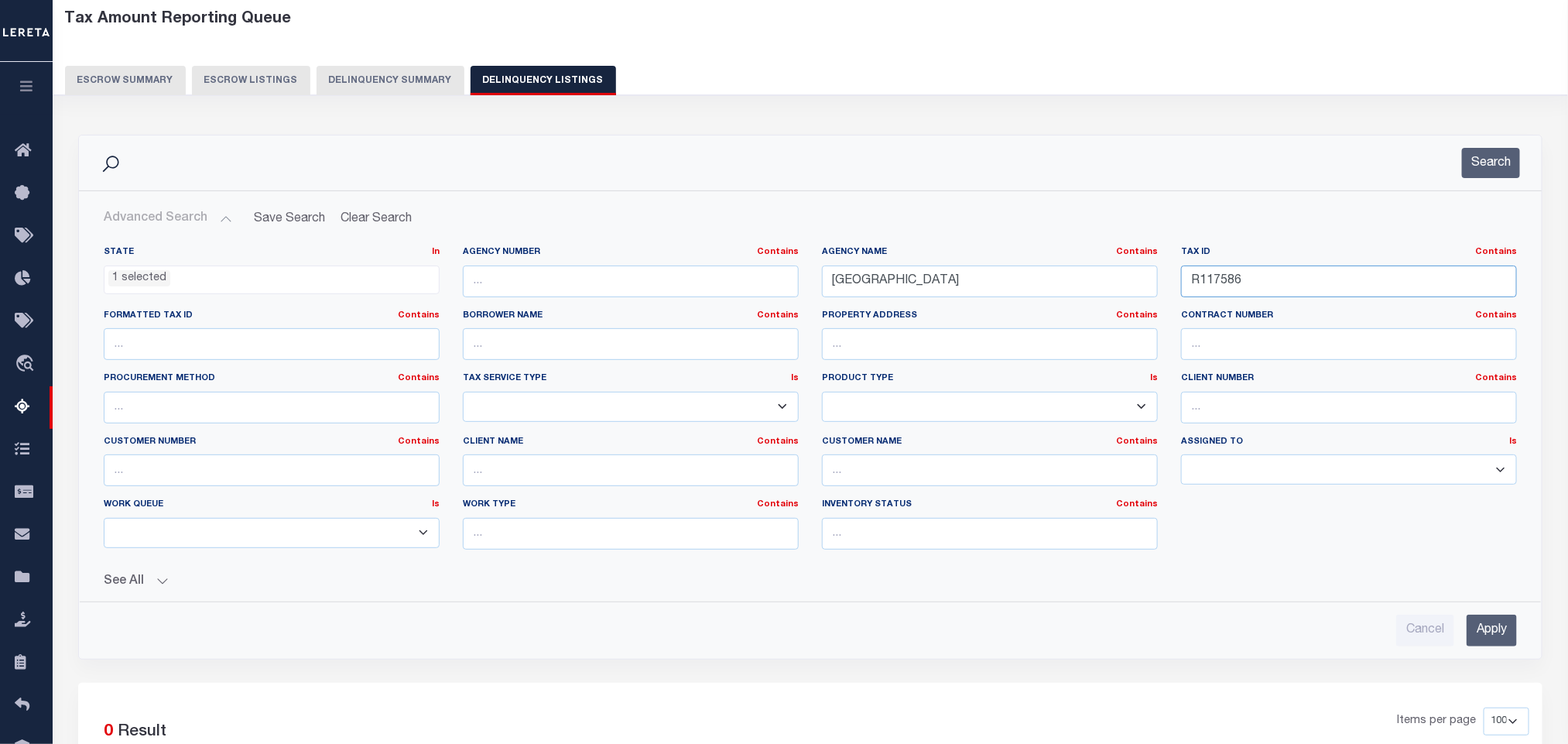
click at [1303, 281] on input "R117586" at bounding box center [1348, 282] width 336 height 31
paste input "2148"
click at [1510, 642] on input "Apply" at bounding box center [1491, 631] width 50 height 31
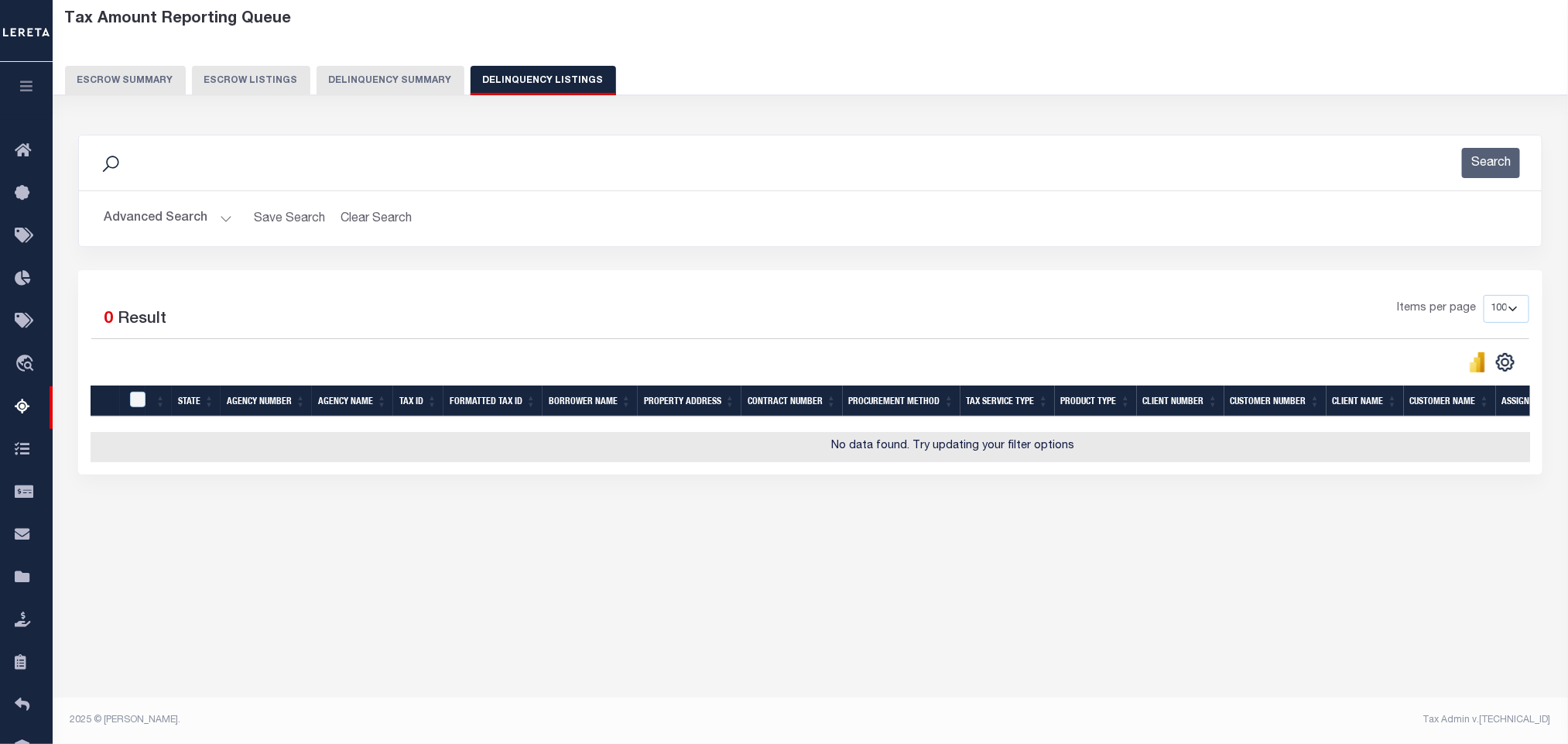
click at [195, 229] on button "Advanced Search" at bounding box center [168, 219] width 129 height 31
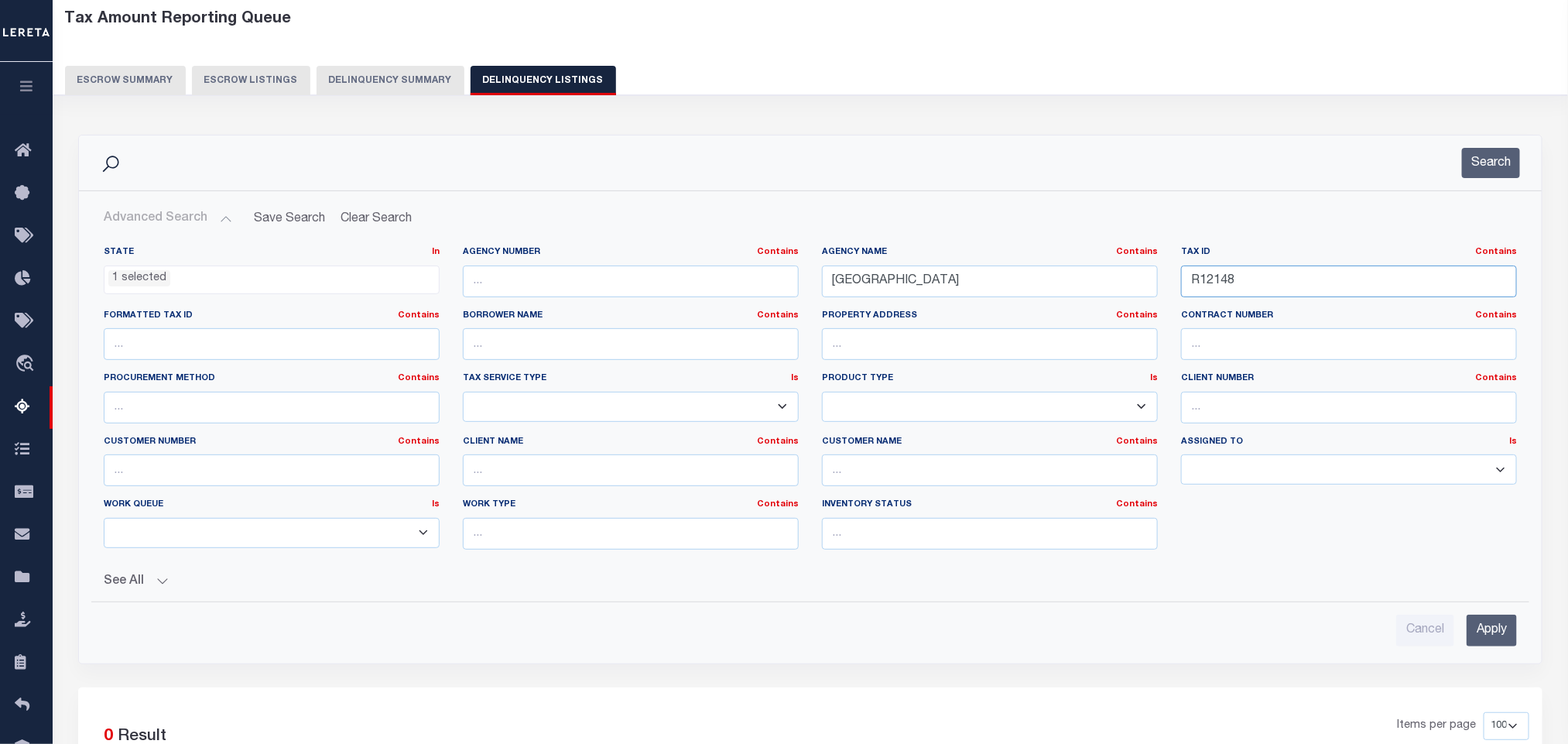
click at [1305, 295] on input "R12148" at bounding box center [1348, 282] width 336 height 31
paste input "893"
type input "R12893"
click at [1501, 640] on input "Apply" at bounding box center [1491, 631] width 50 height 31
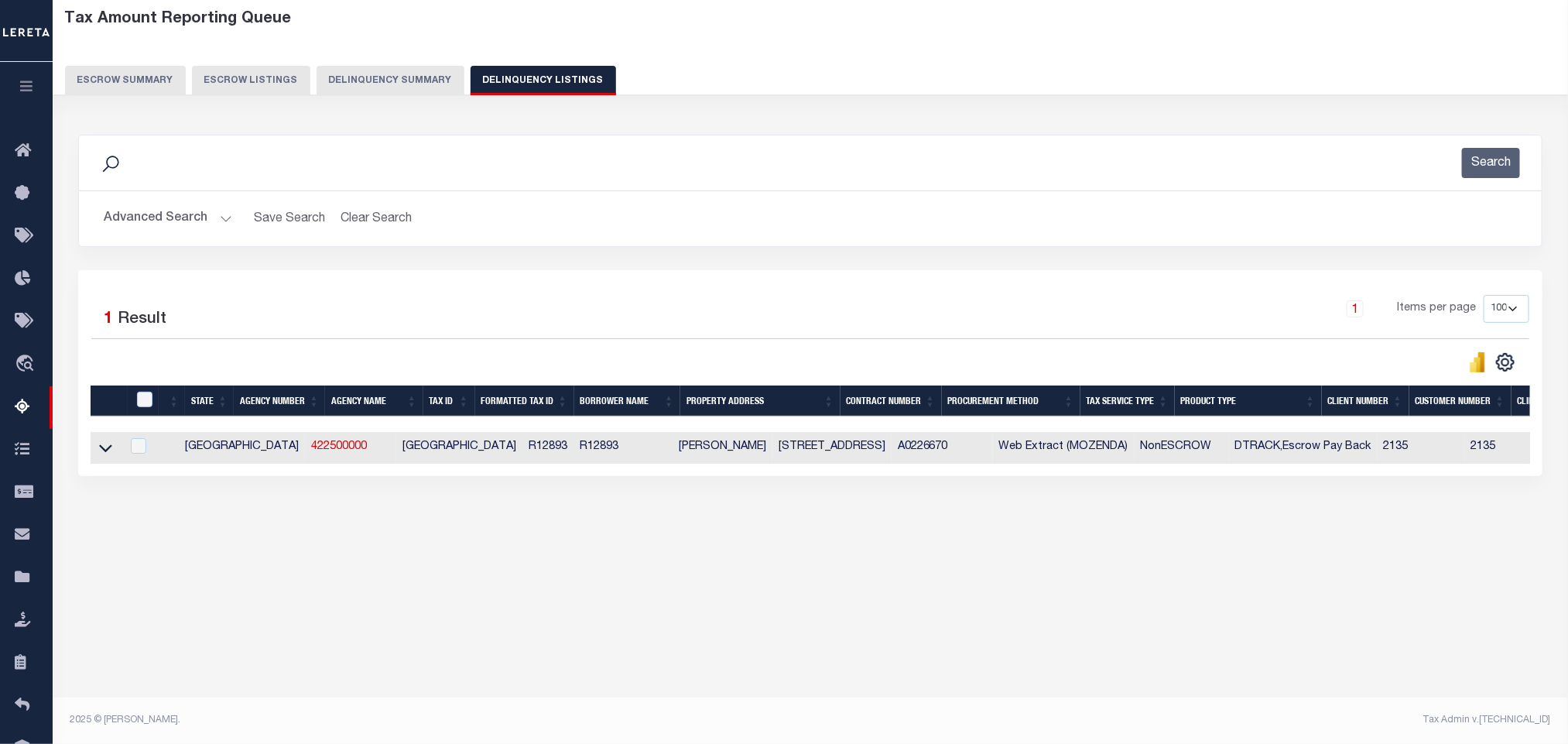
click at [93, 456] on td at bounding box center [106, 448] width 31 height 31
checkbox input "true"
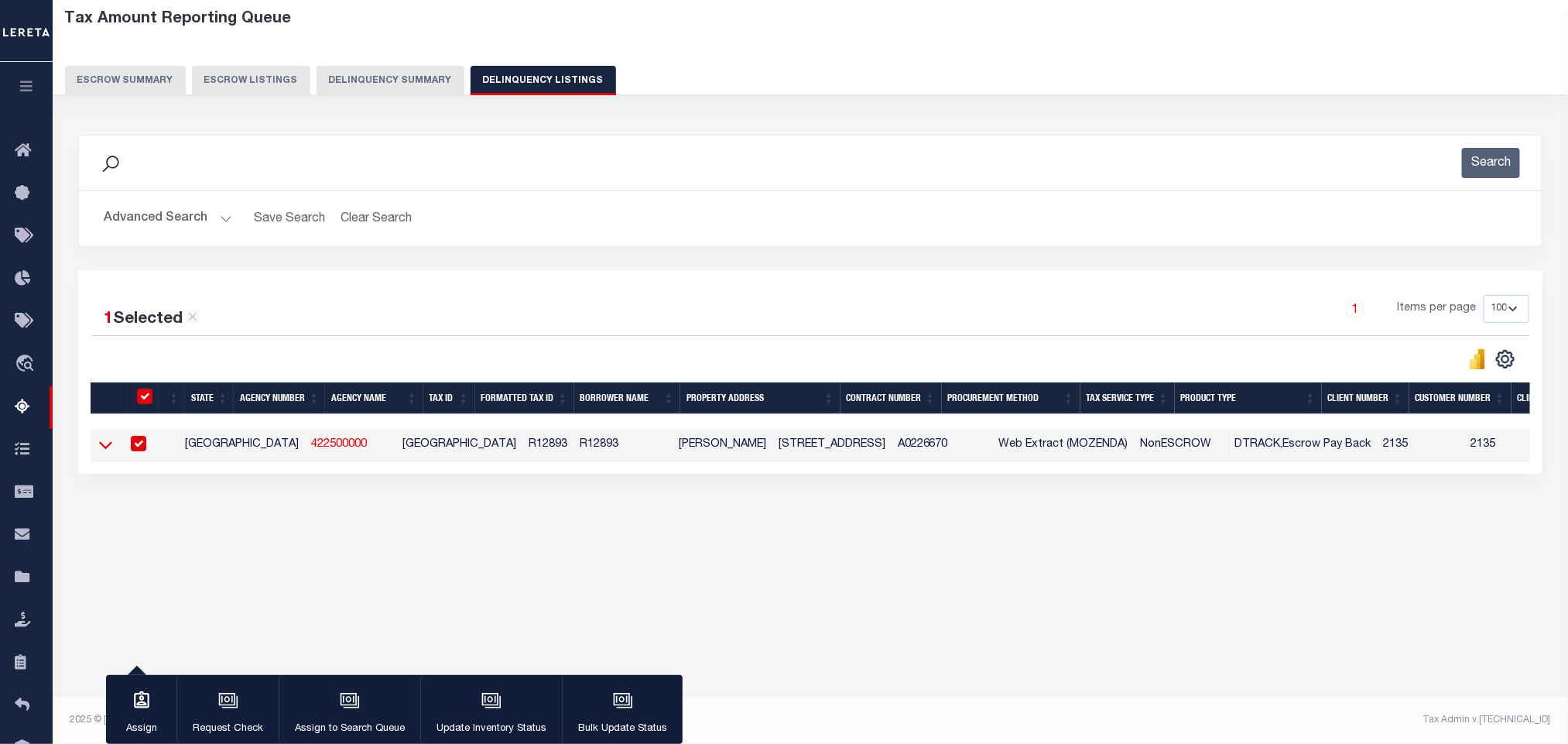
click at [110, 453] on icon at bounding box center [106, 445] width 13 height 17
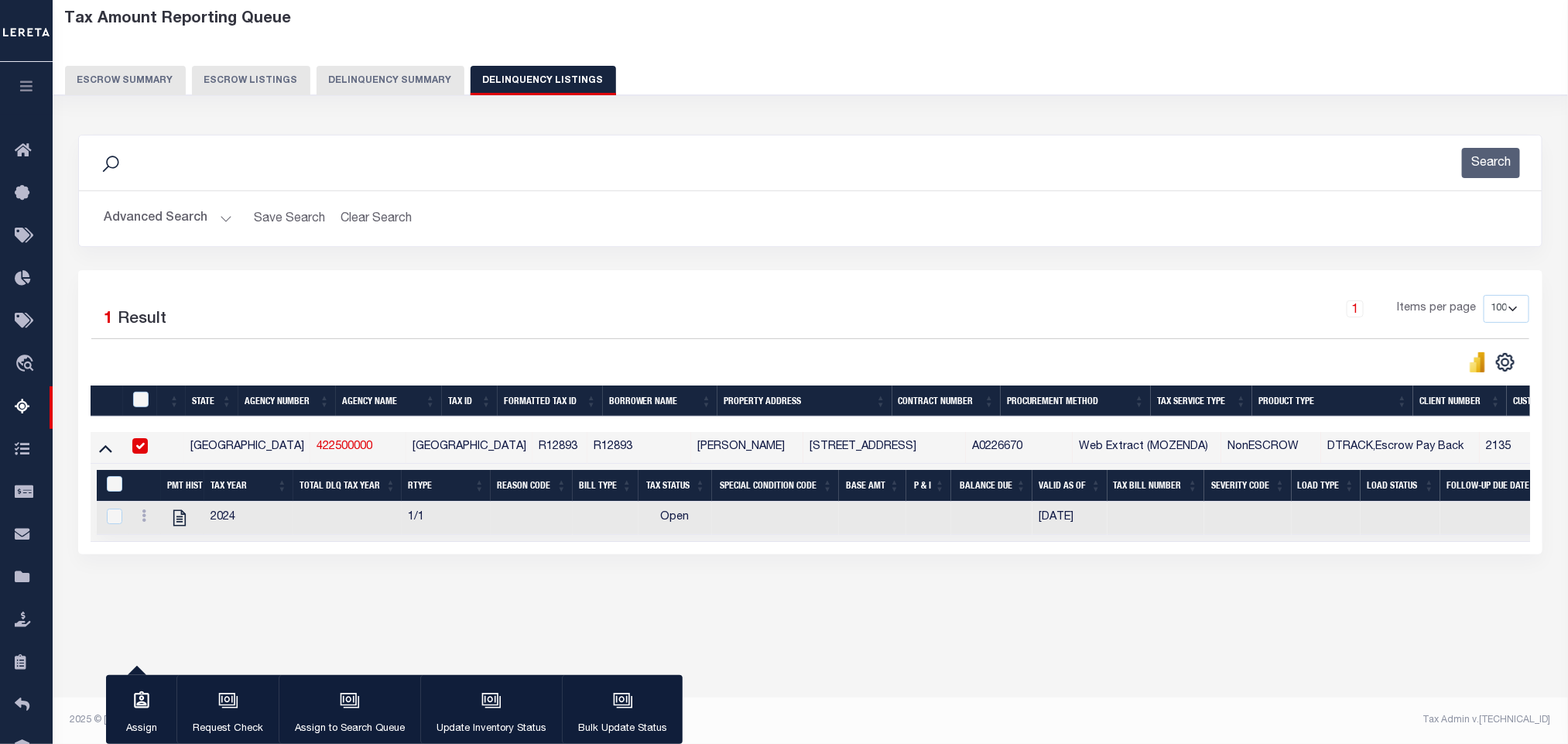
click at [318, 634] on div "Tax Amount Reporting Queue Escrow Summary Escrow Listings In" at bounding box center [810, 324] width 1506 height 647
click at [175, 528] on icon at bounding box center [179, 518] width 20 height 20
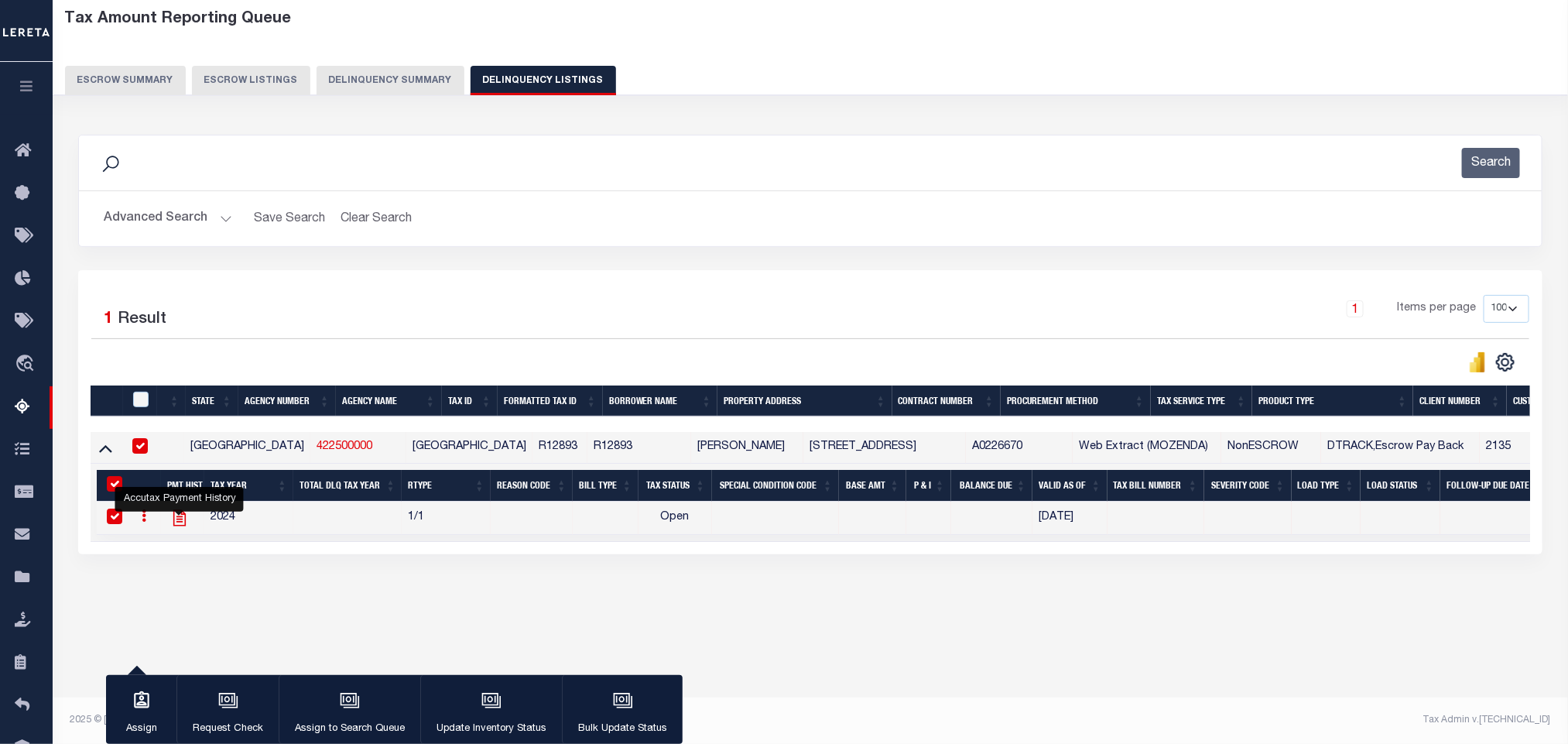
checkbox input "true"
click at [177, 225] on button "Advanced Search" at bounding box center [168, 219] width 129 height 31
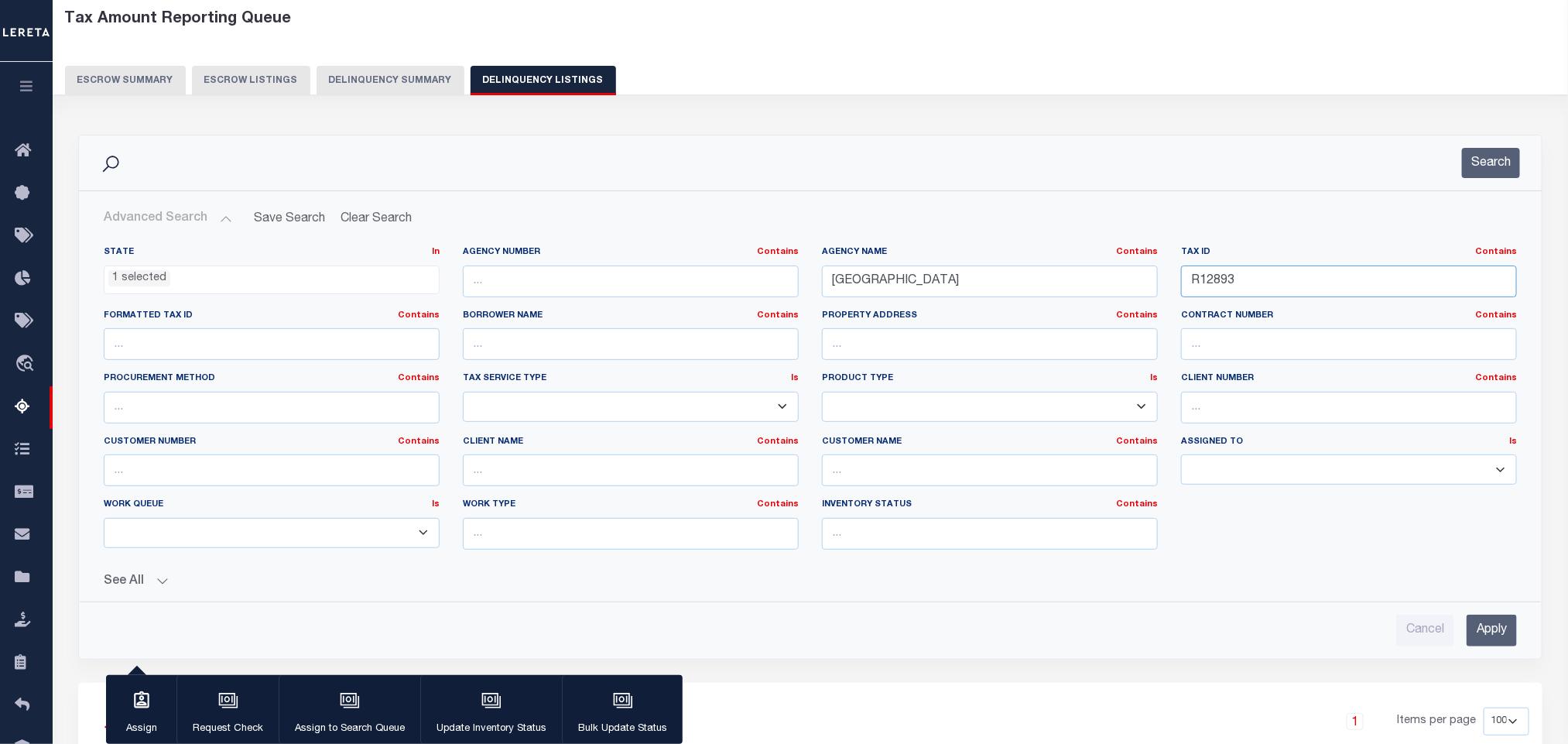
click at [1338, 289] on input "R12893" at bounding box center [1348, 282] width 336 height 31
paste input "148"
click at [1486, 642] on input "Apply" at bounding box center [1491, 631] width 50 height 31
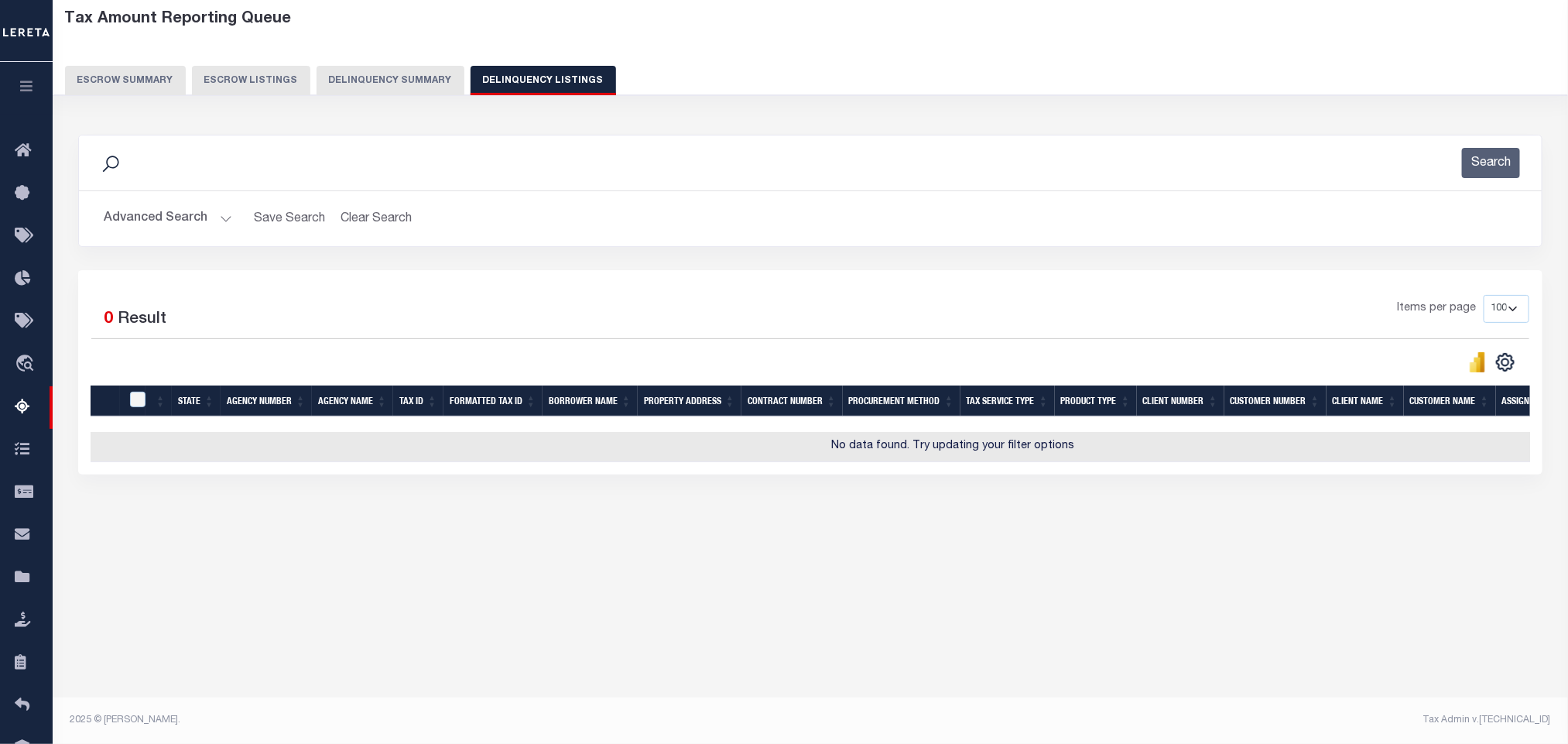
scroll to position [0, 0]
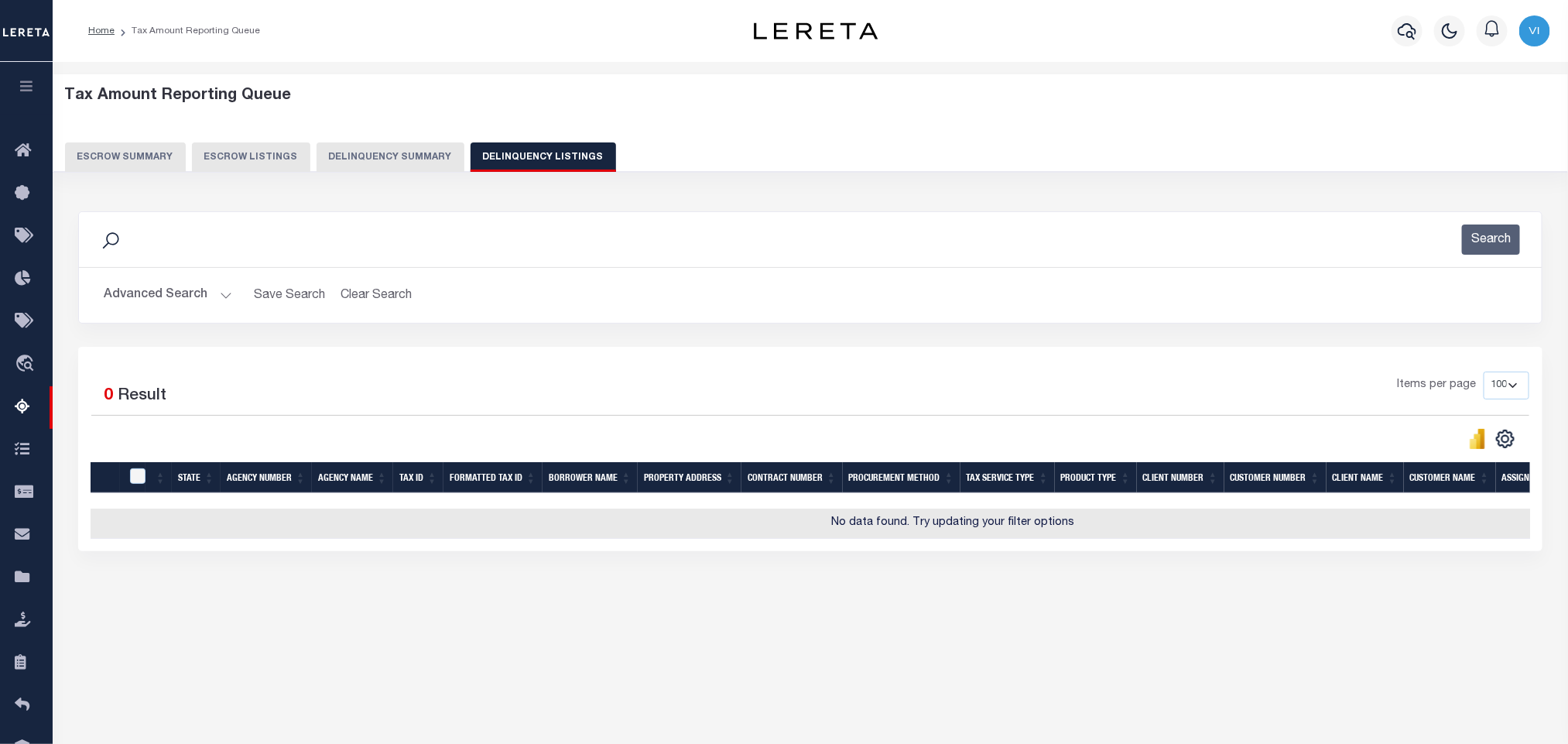
click at [177, 309] on button "Advanced Search" at bounding box center [168, 296] width 129 height 31
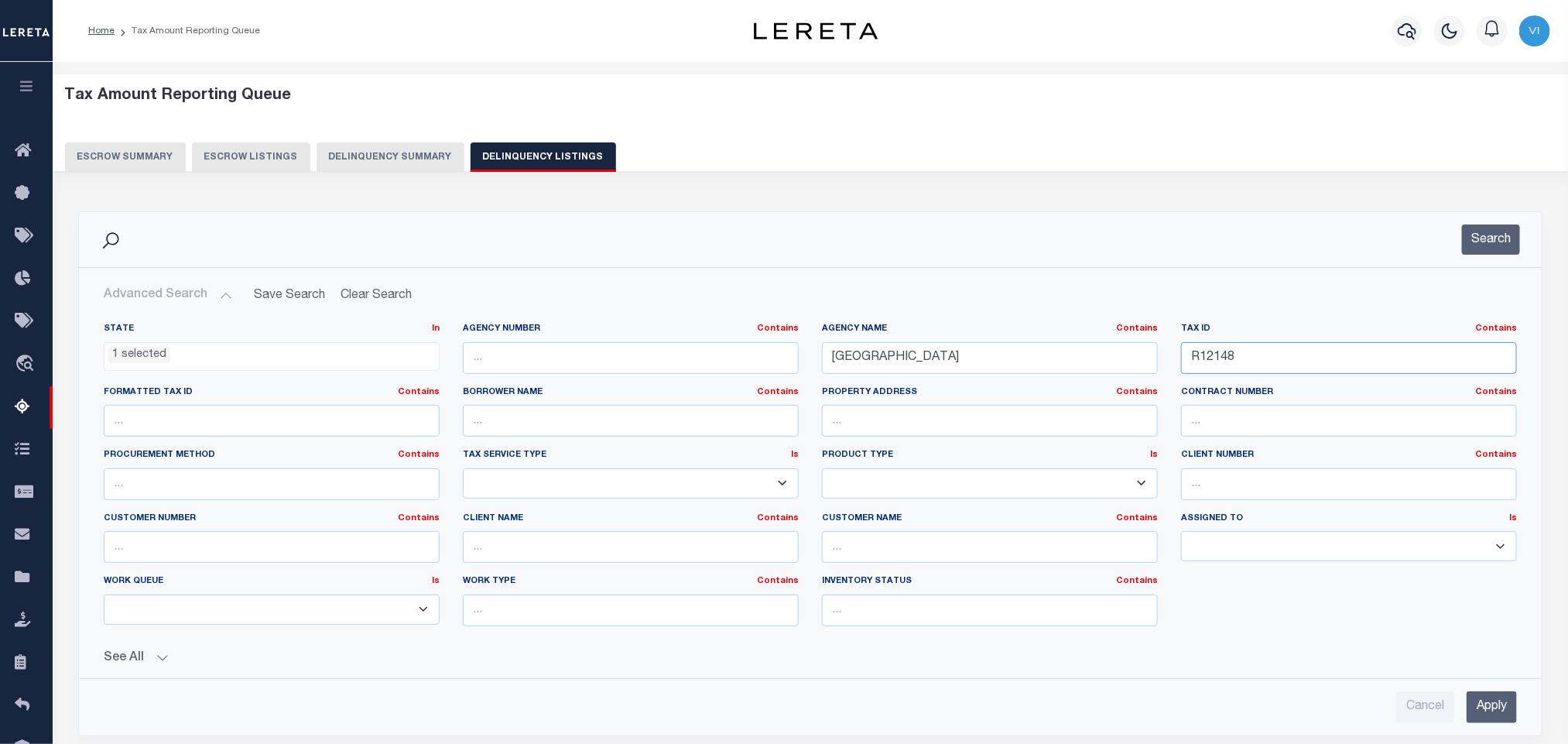
click at [1282, 363] on input "R12148" at bounding box center [1348, 358] width 336 height 31
paste input "957"
type input "R12957"
click at [1482, 708] on input "Apply" at bounding box center [1491, 708] width 50 height 31
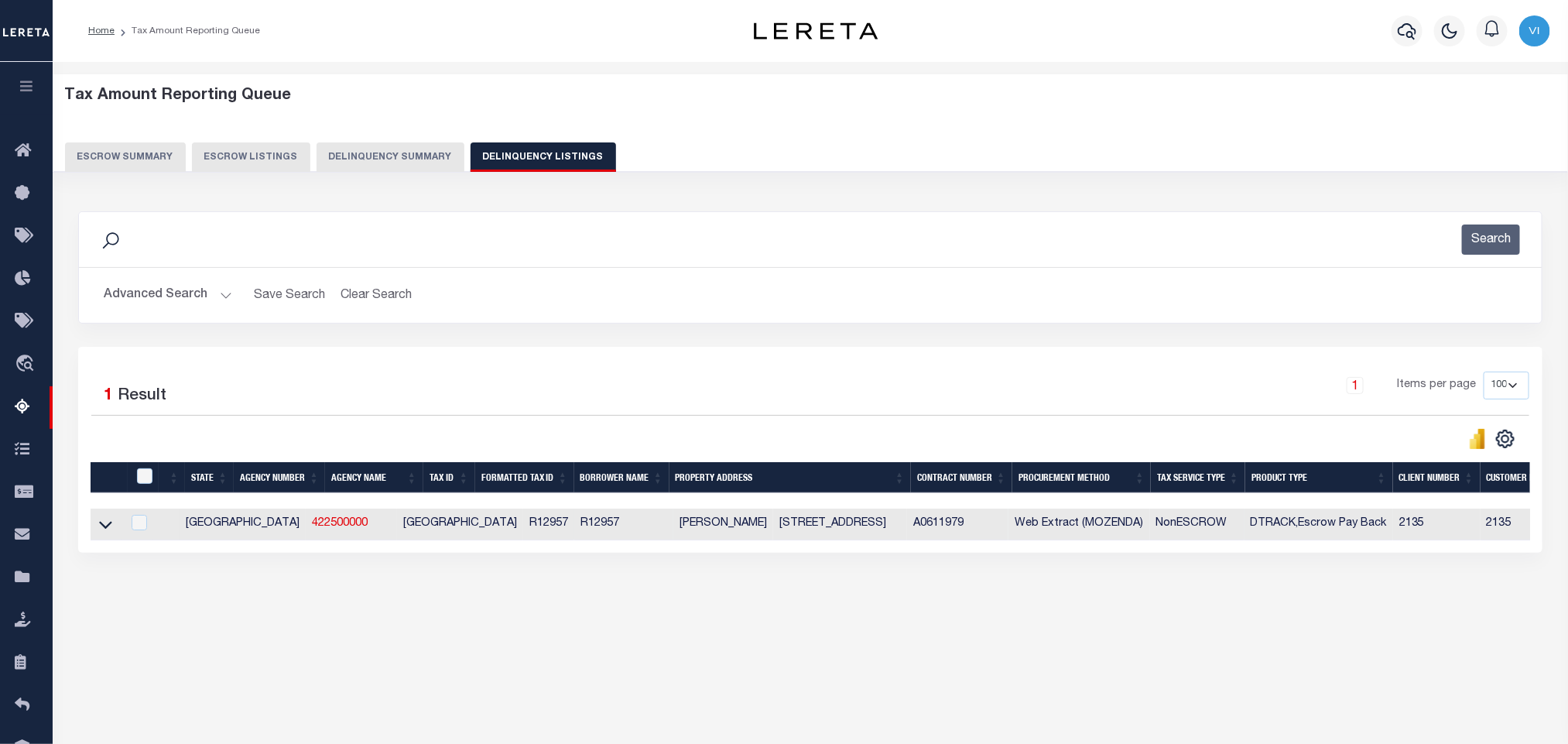
click at [106, 541] on td at bounding box center [106, 524] width 31 height 31
checkbox input "true"
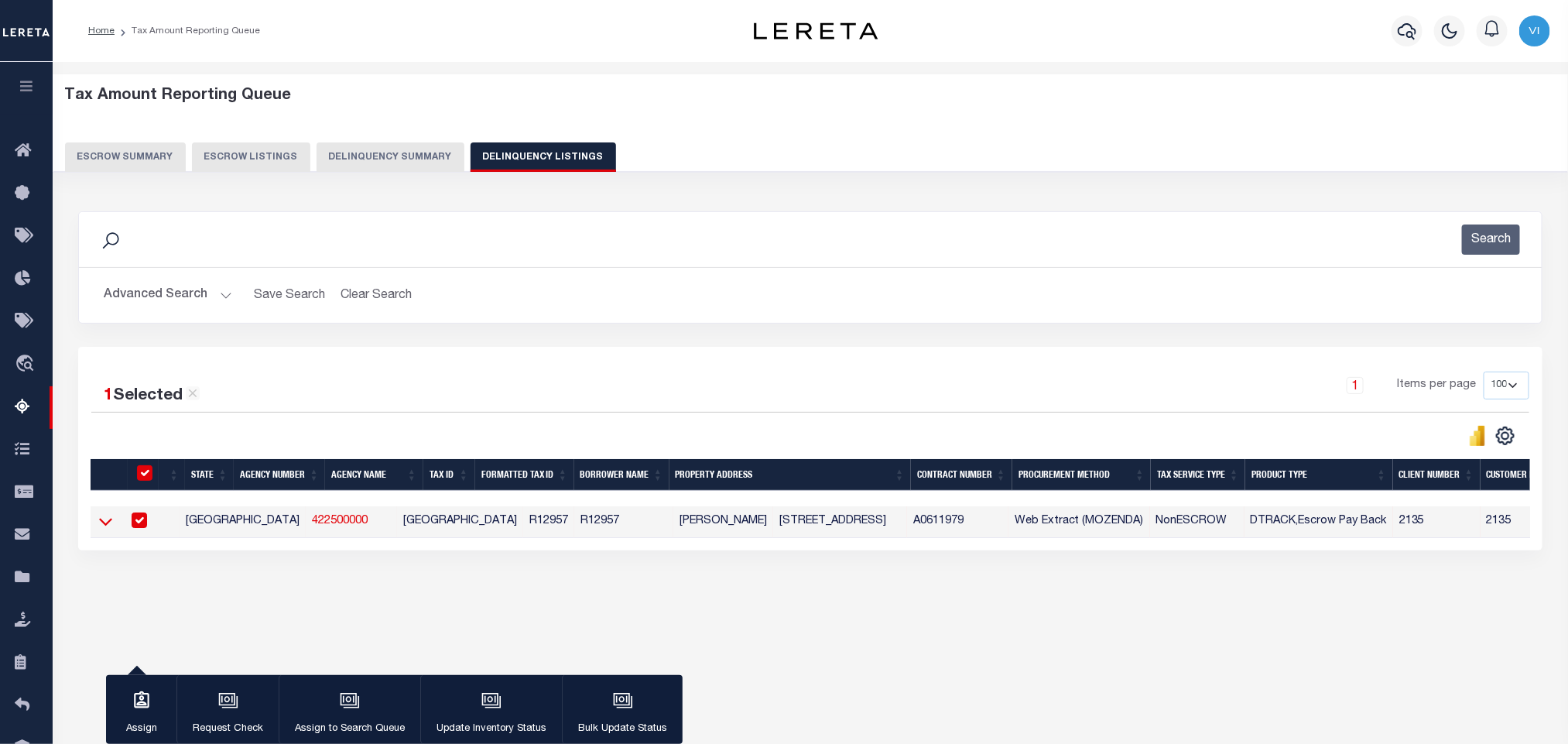
click at [106, 527] on icon at bounding box center [106, 522] width 13 height 7
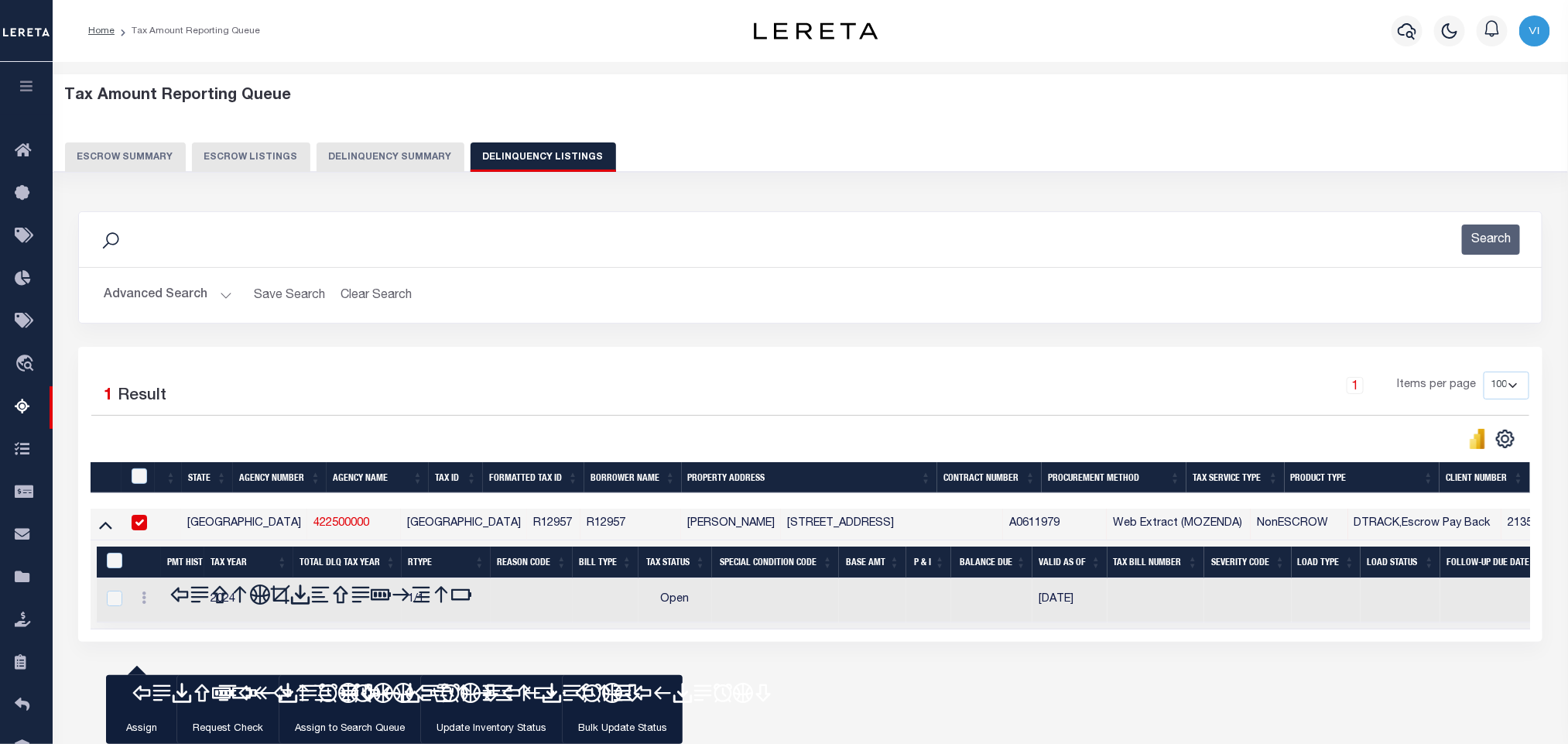
scroll to position [77, 0]
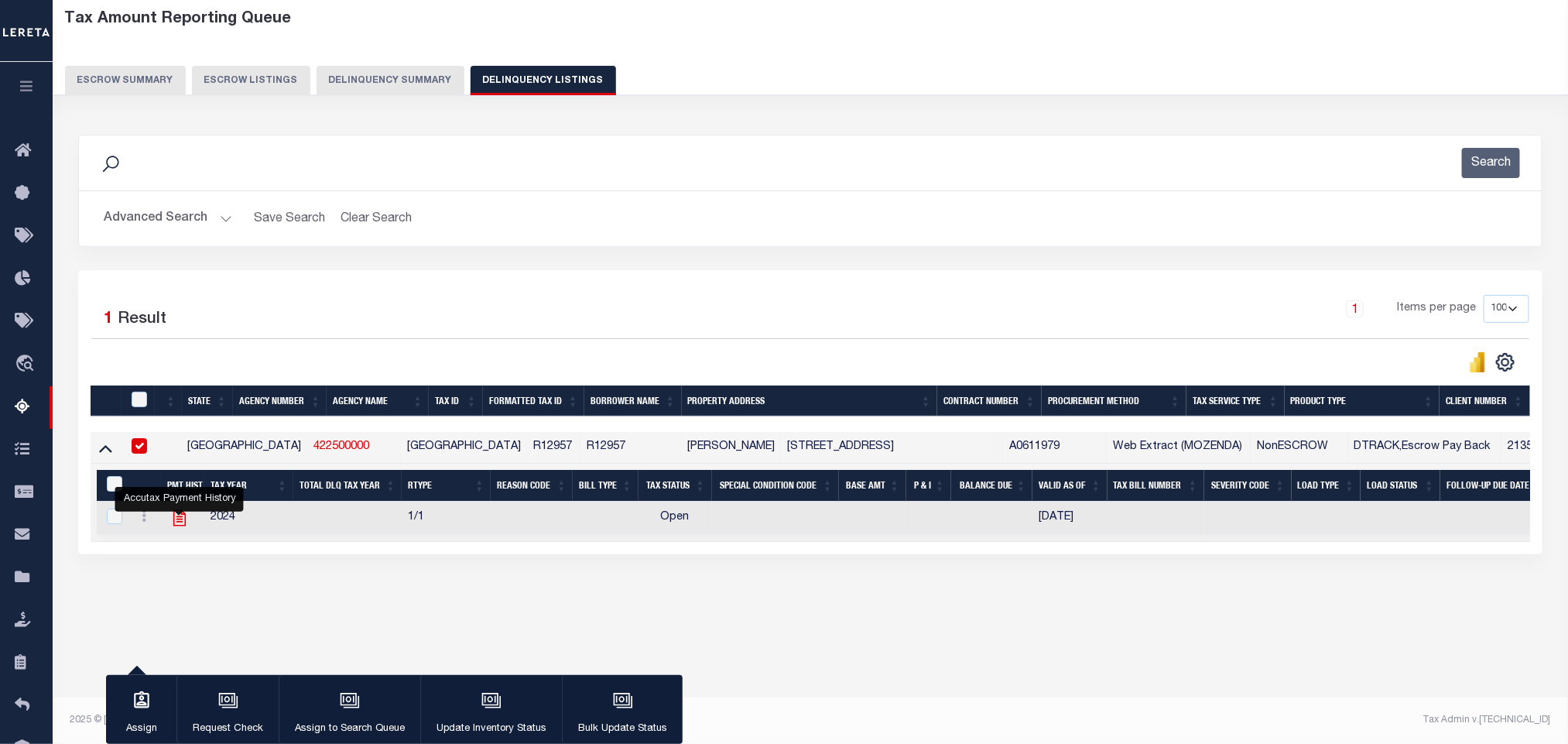
click at [179, 527] on icon "" at bounding box center [179, 519] width 12 height 17
checkbox input "true"
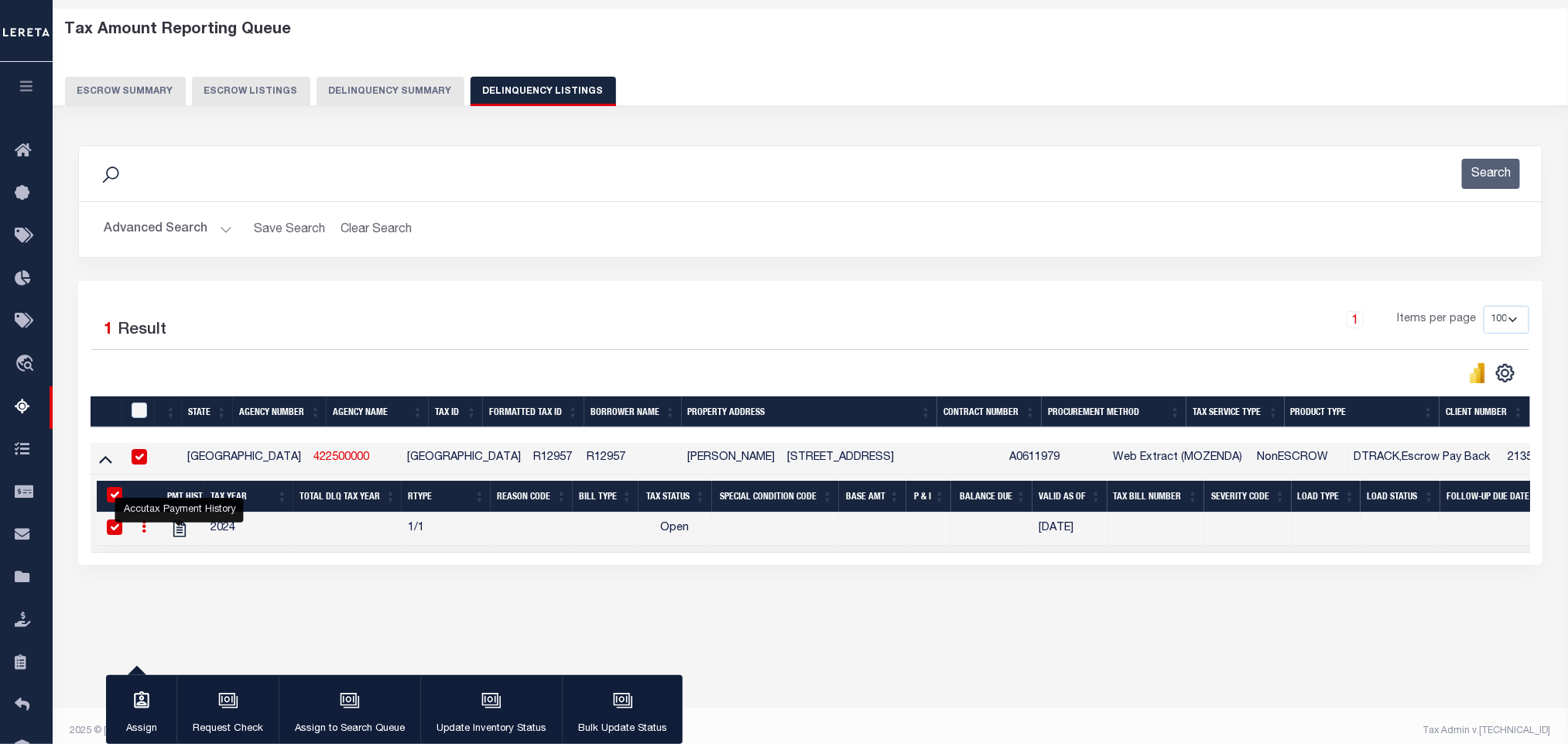
scroll to position [0, 0]
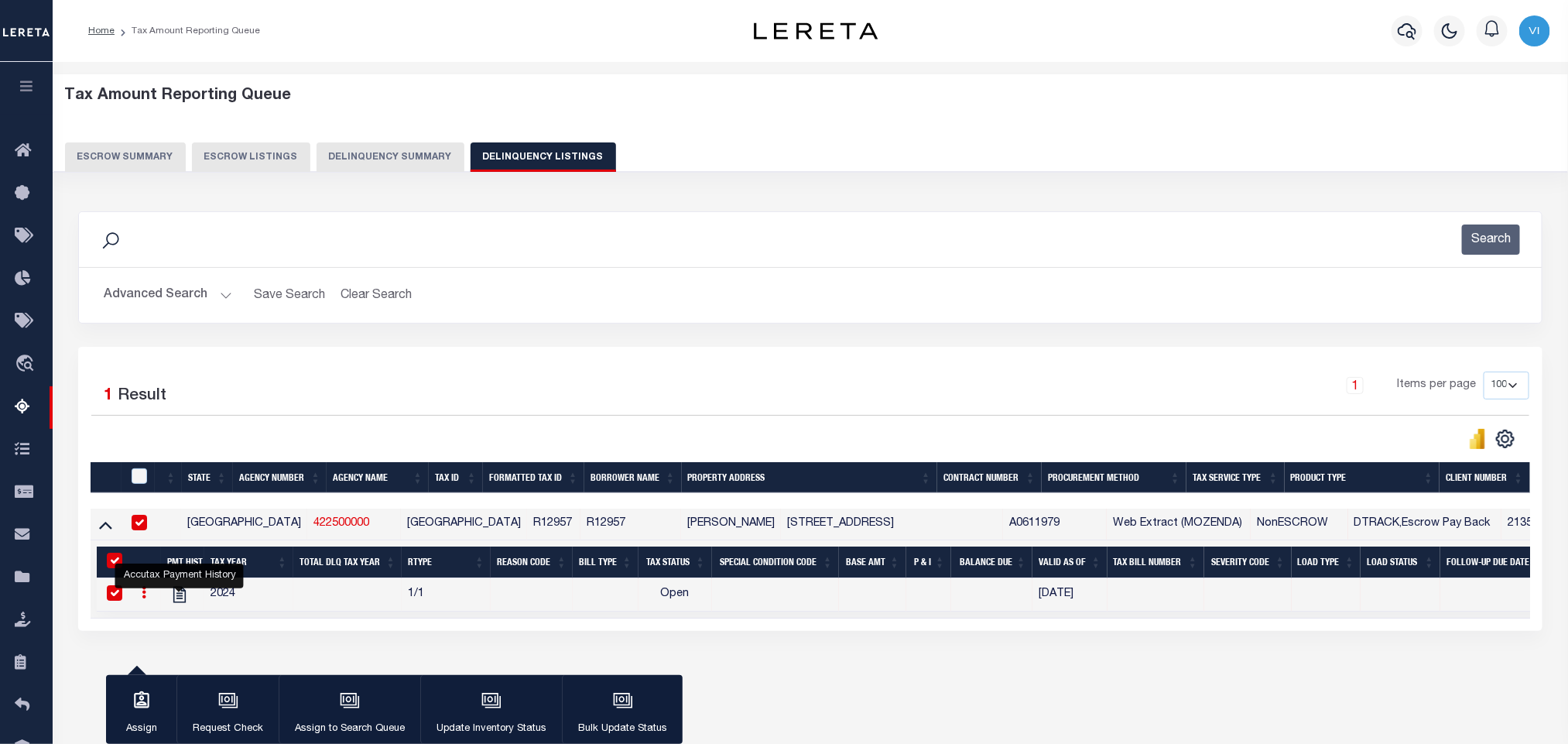
click at [144, 287] on button "Advanced Search" at bounding box center [168, 296] width 129 height 31
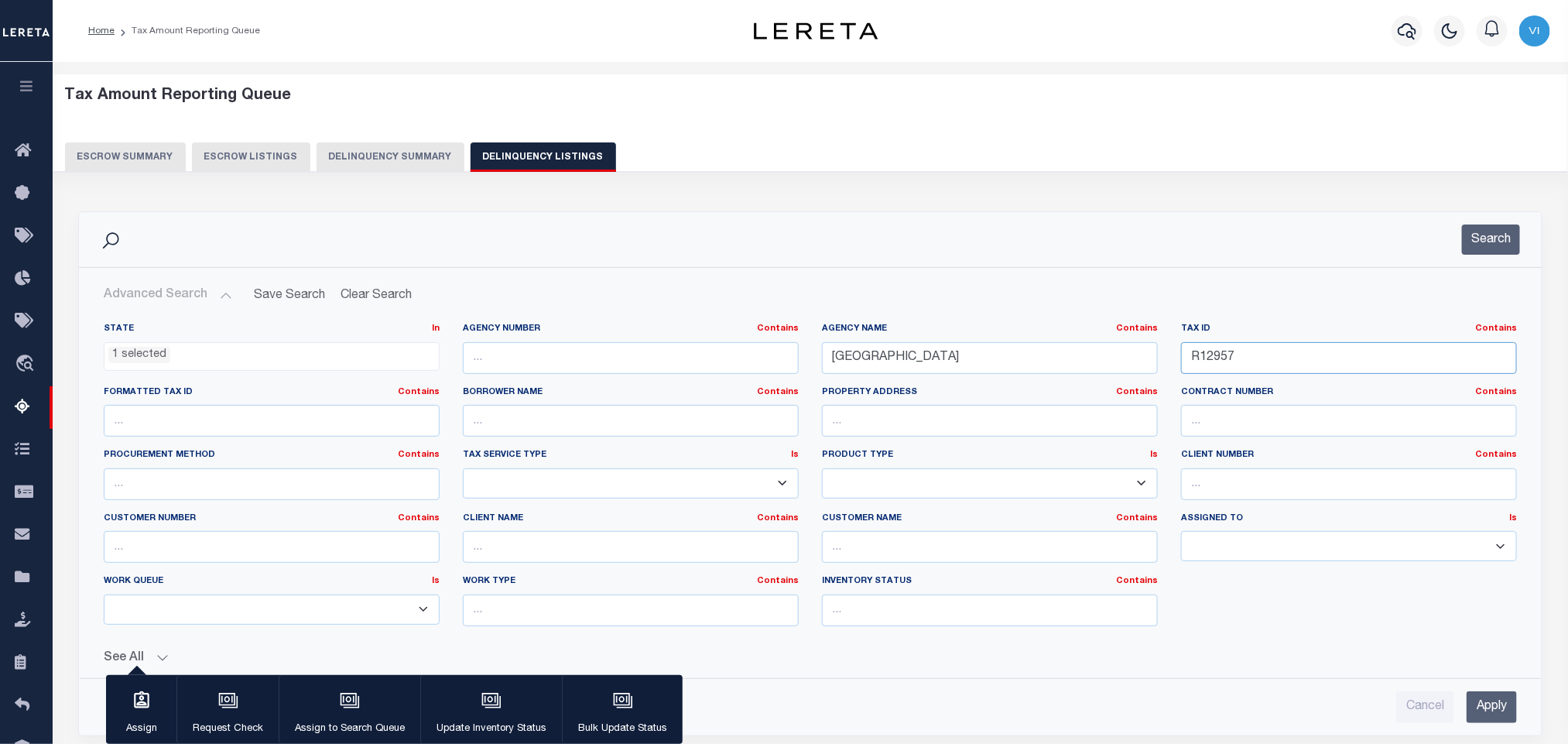
click at [1277, 363] on input "R12957" at bounding box center [1348, 358] width 336 height 31
paste input "8981"
type input "R18981"
click at [1490, 703] on input "Apply" at bounding box center [1491, 708] width 50 height 31
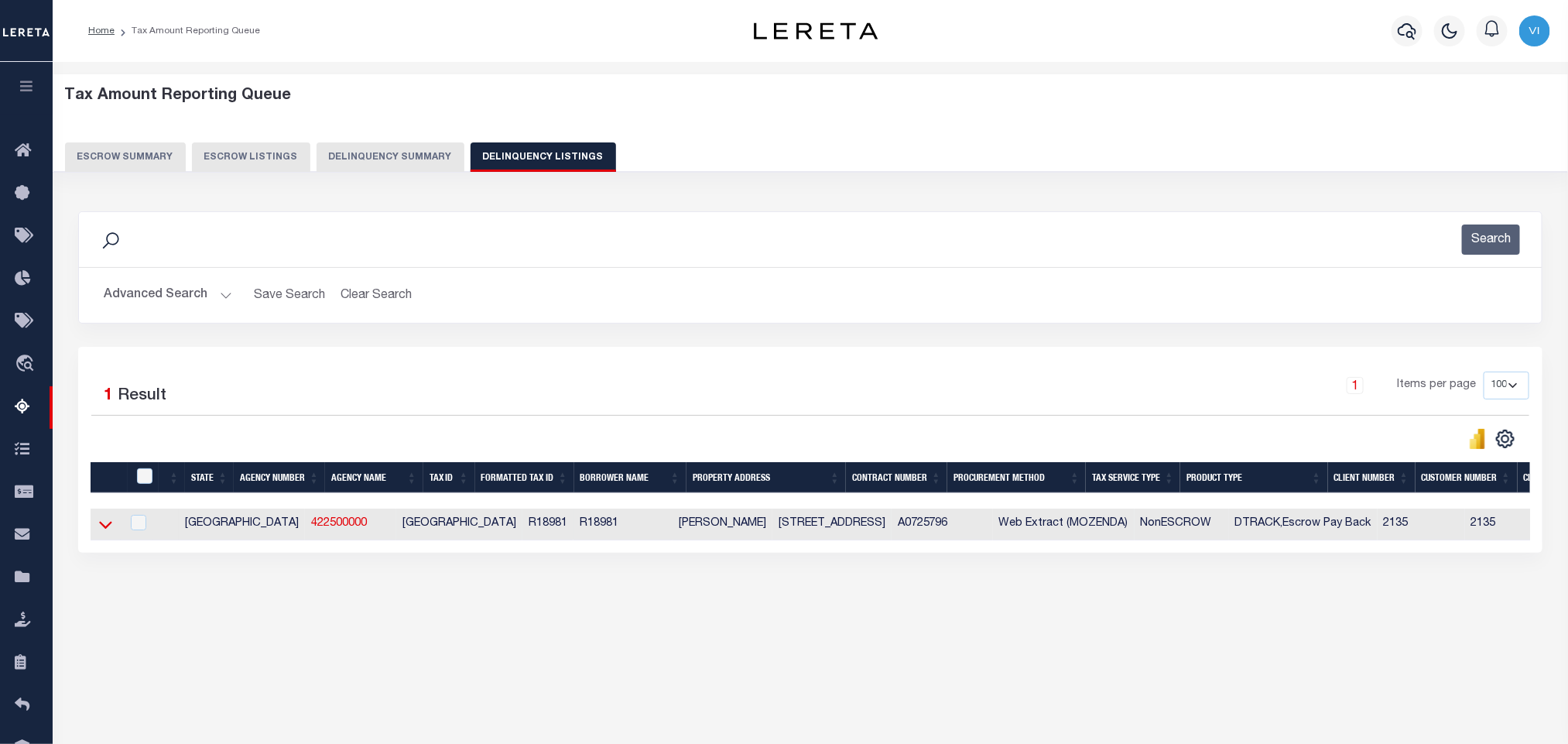
click at [106, 530] on icon at bounding box center [106, 525] width 13 height 7
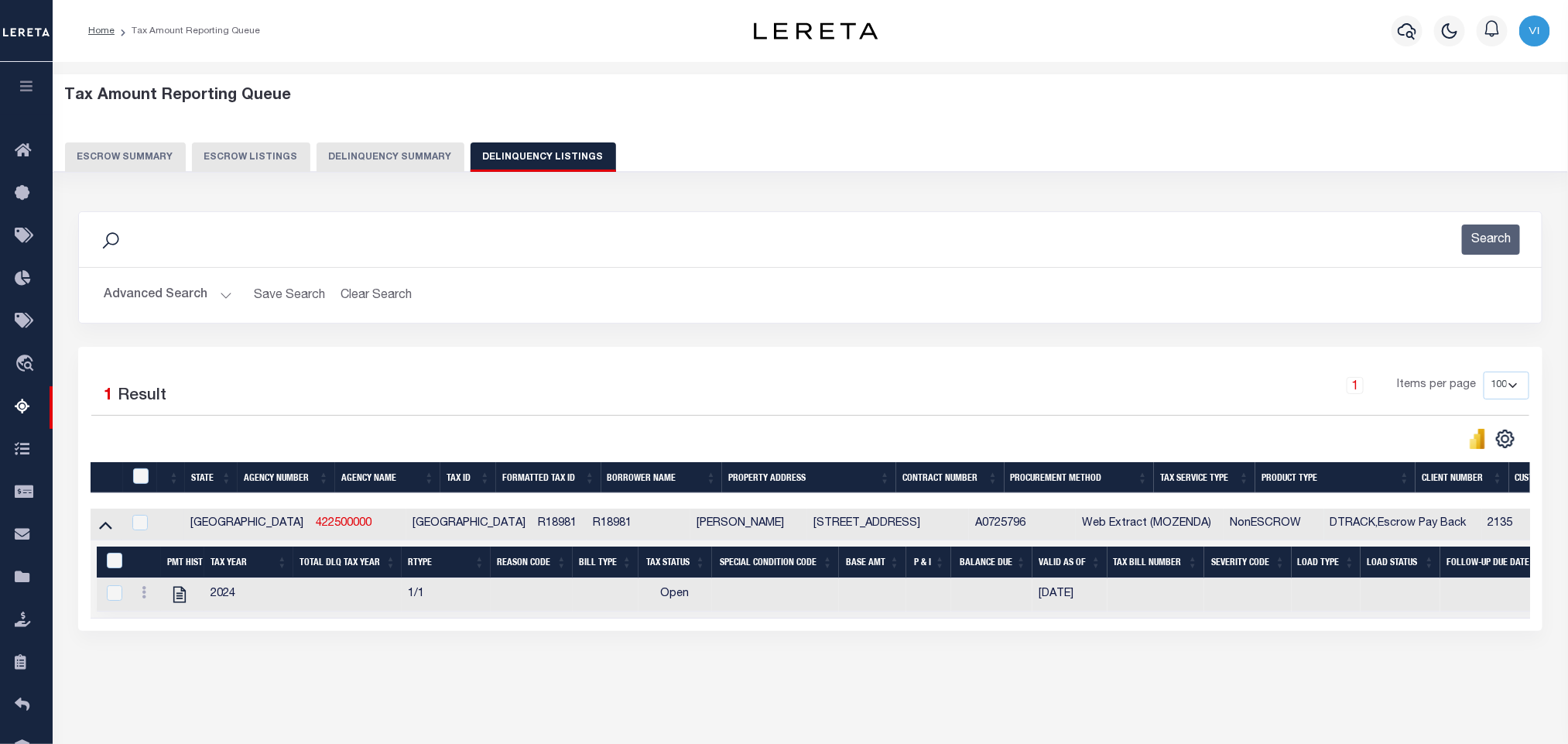
scroll to position [77, 0]
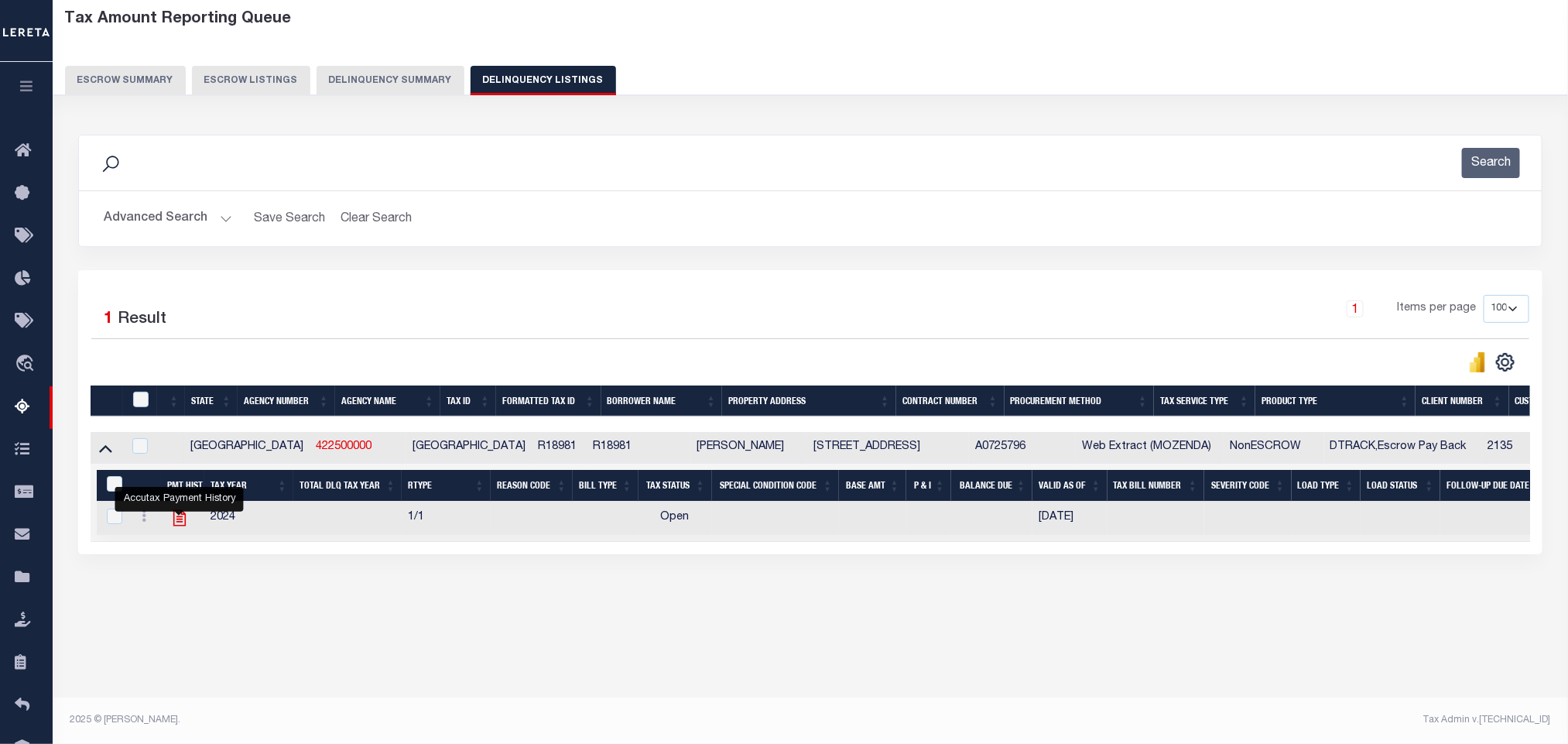
click at [179, 521] on icon "" at bounding box center [179, 518] width 20 height 20
checkbox input "true"
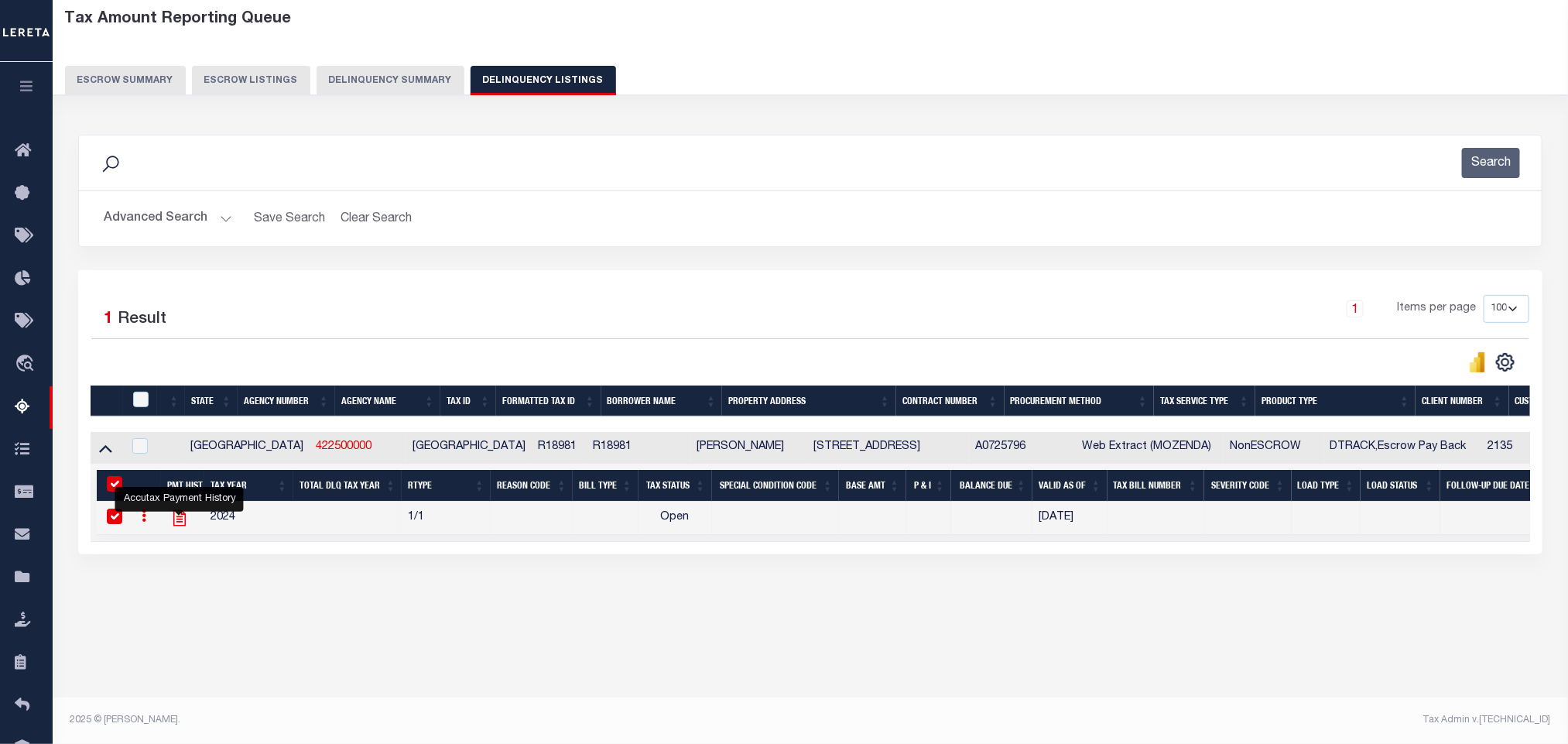
click at [174, 527] on icon "" at bounding box center [179, 519] width 12 height 17
checkbox input "false"
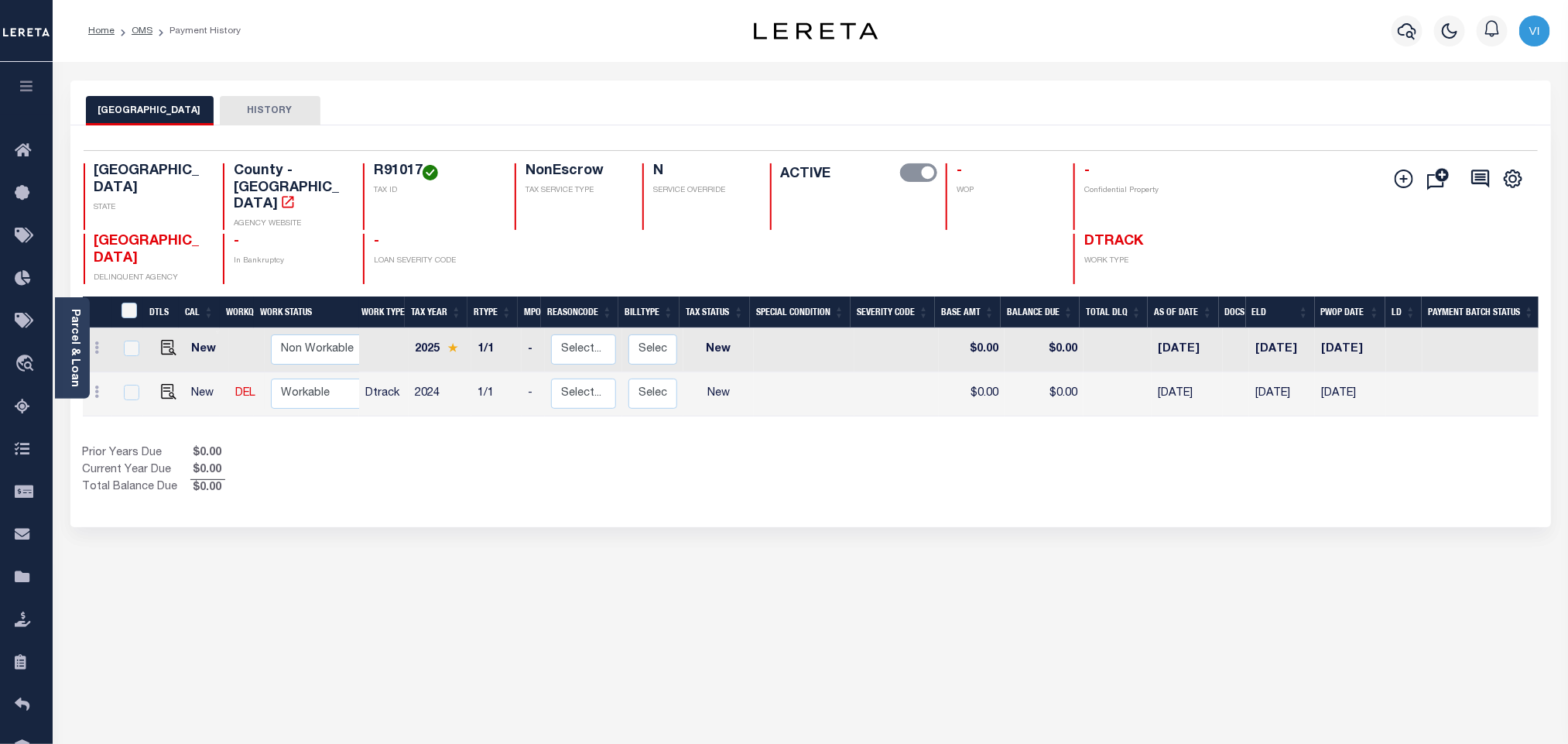
click at [374, 170] on h4 "R91017" at bounding box center [435, 172] width 122 height 17
copy h4 "R91017"
click at [166, 384] on img "" at bounding box center [168, 391] width 16 height 16
checkbox input "true"
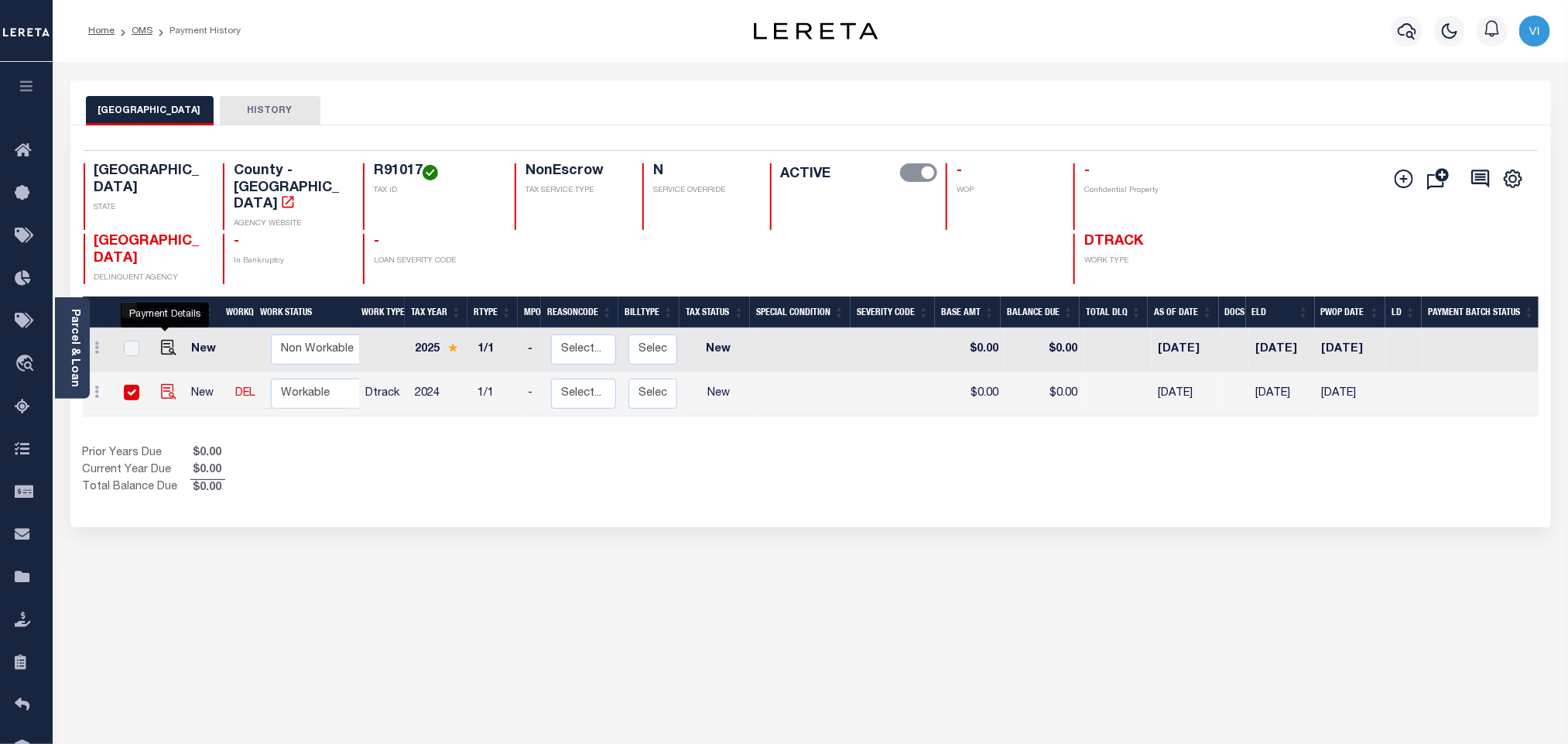
checkbox input "true"
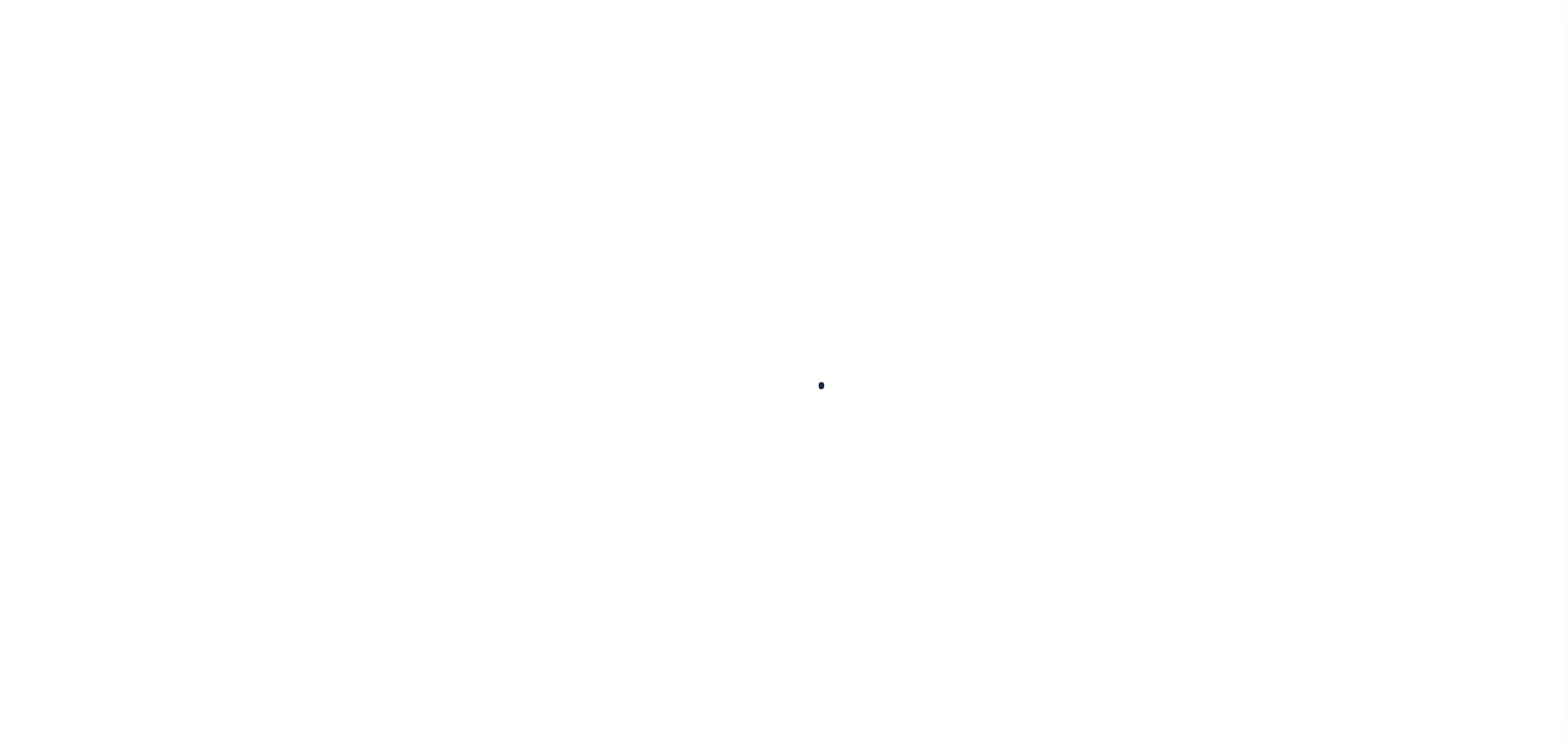
select select "NW2"
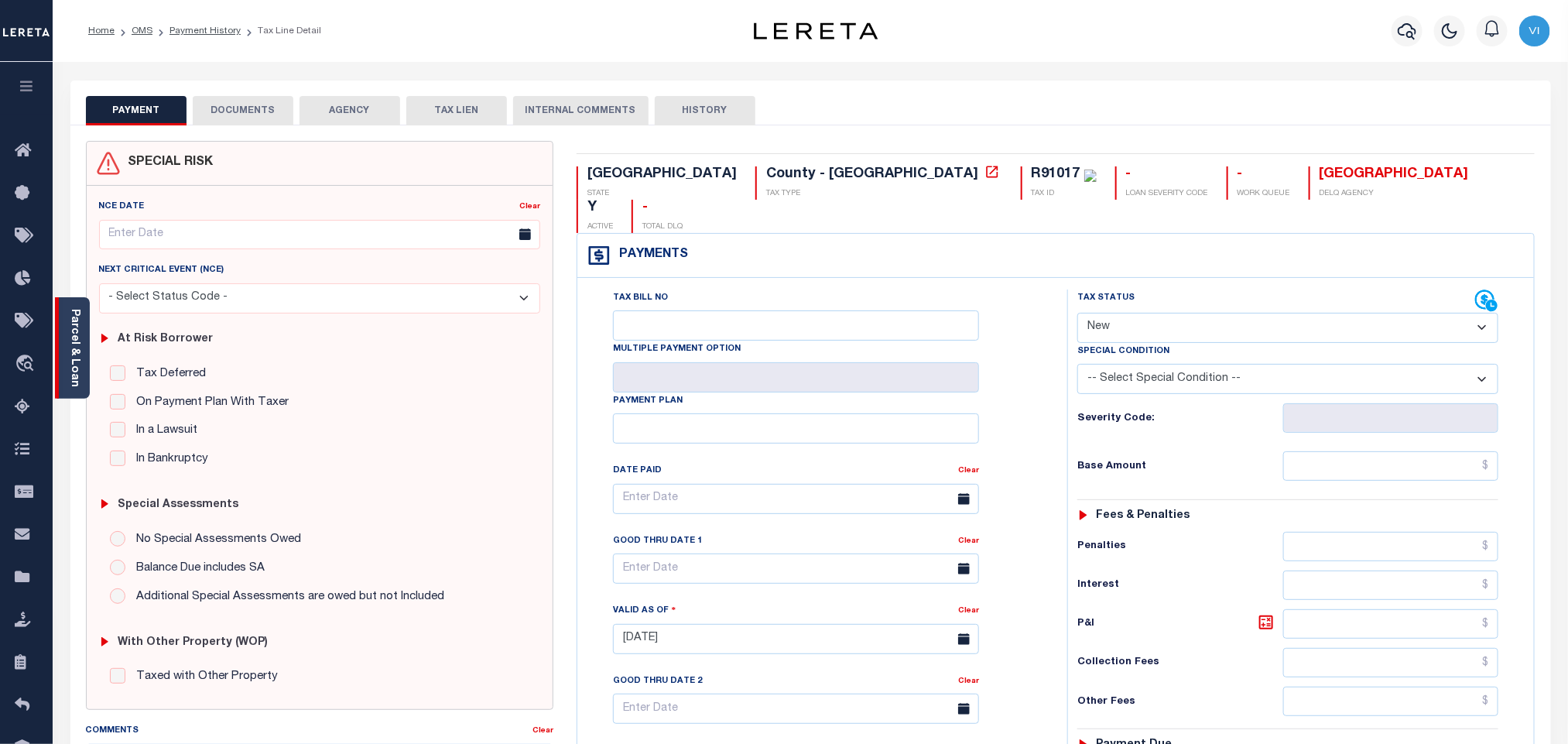
click at [78, 347] on link "Parcel & Loan" at bounding box center [73, 348] width 11 height 78
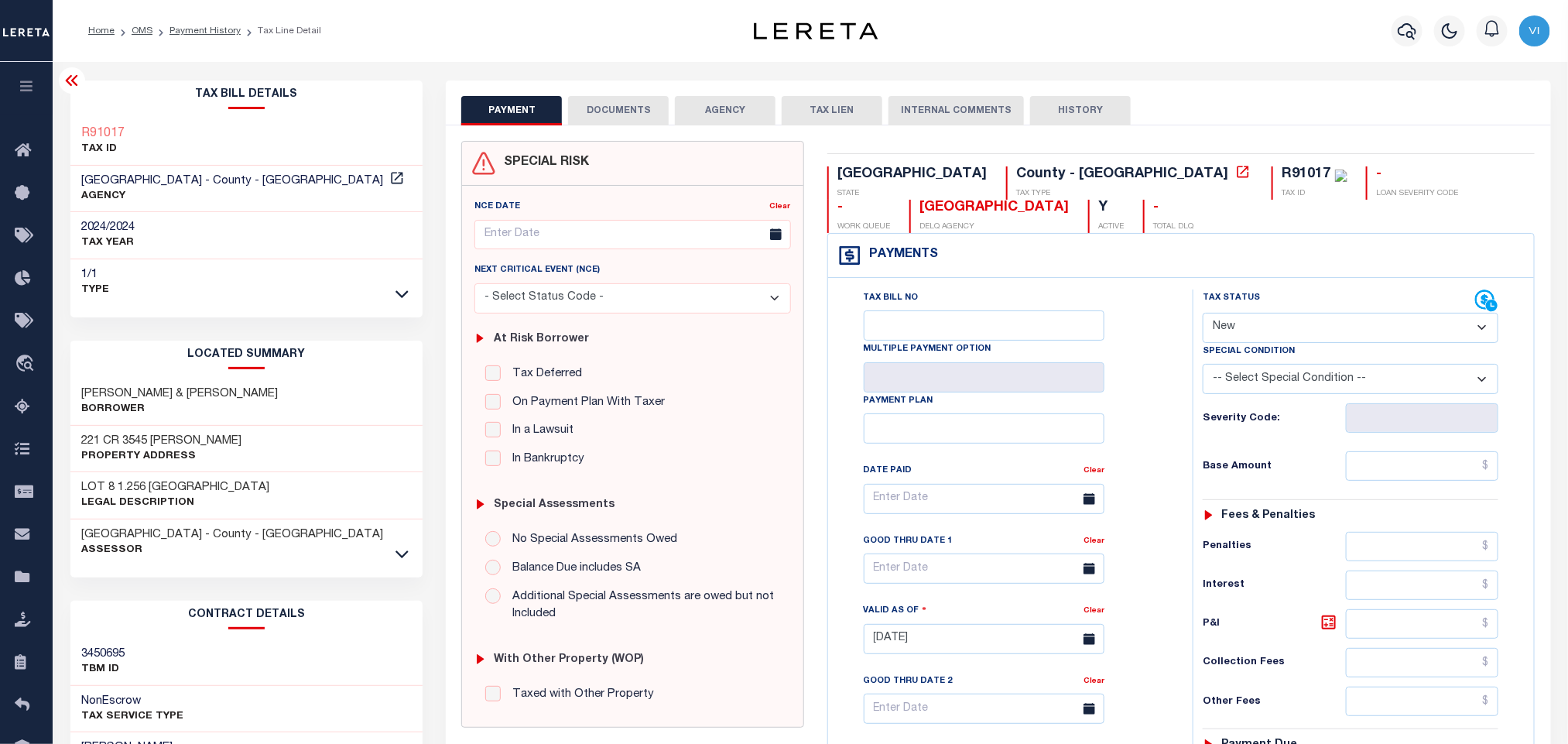
click at [393, 293] on link at bounding box center [402, 292] width 18 height 11
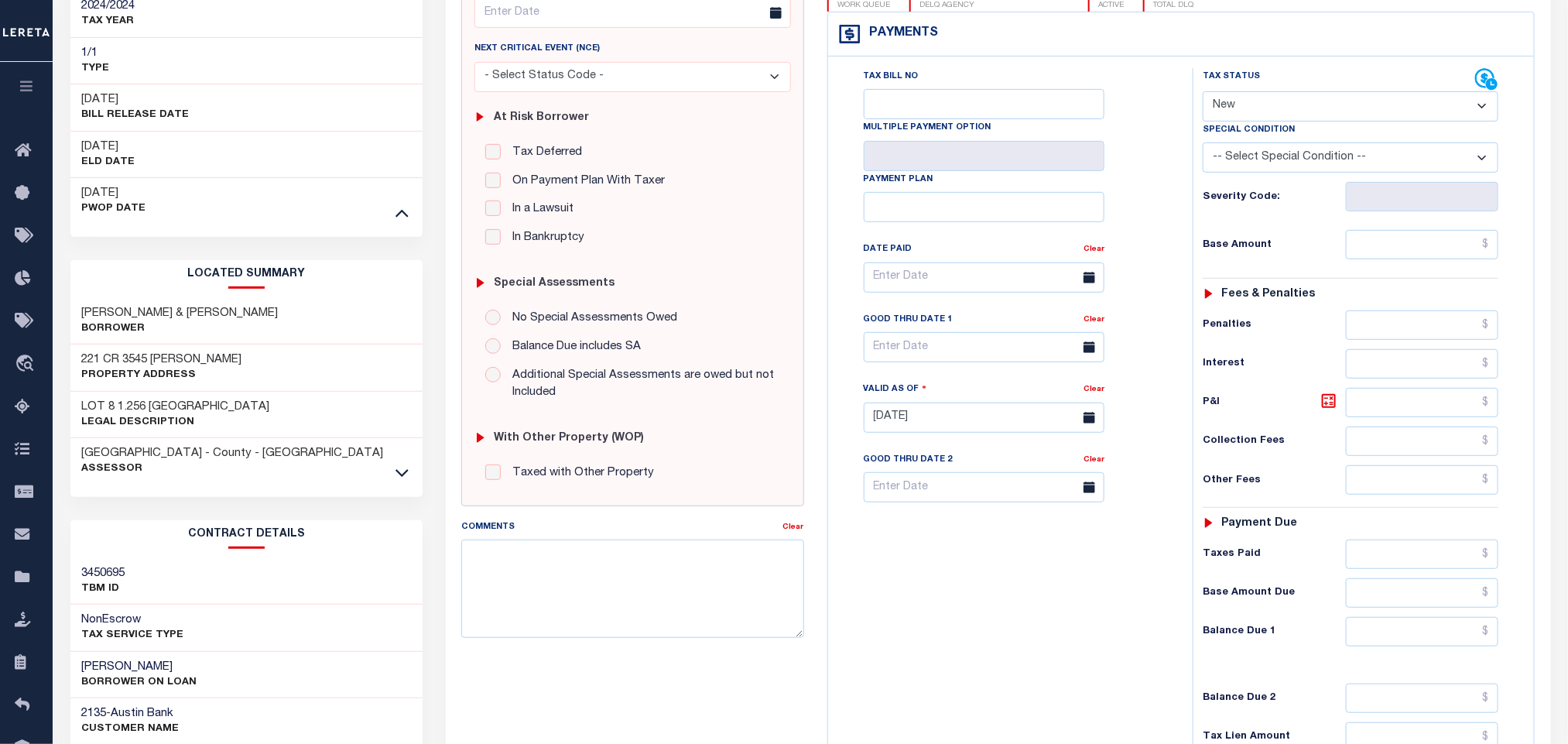
scroll to position [232, 0]
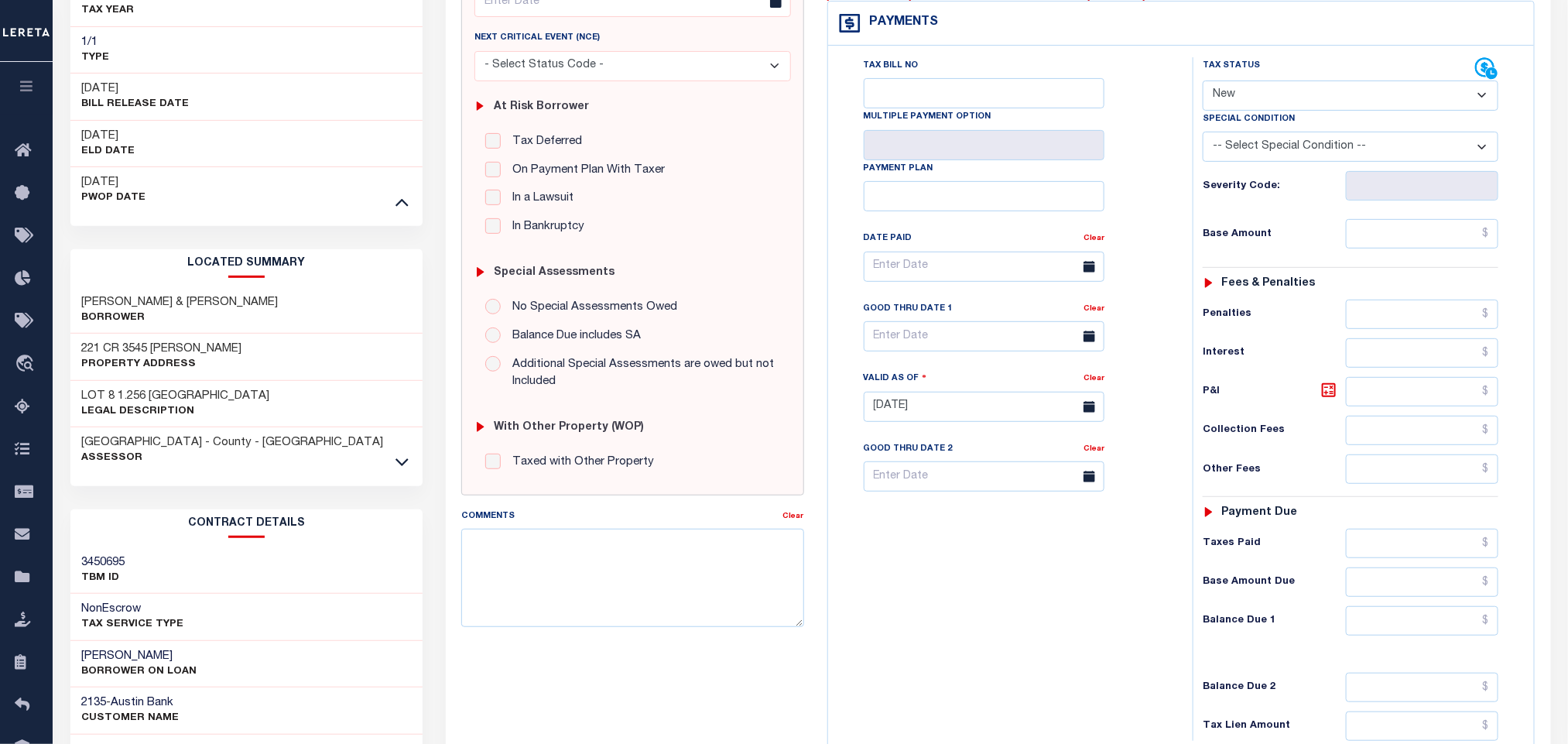
click at [416, 465] on div "WOOD COUNTY - County - TX Assessor" at bounding box center [247, 451] width 353 height 46
click at [397, 465] on icon at bounding box center [402, 462] width 13 height 17
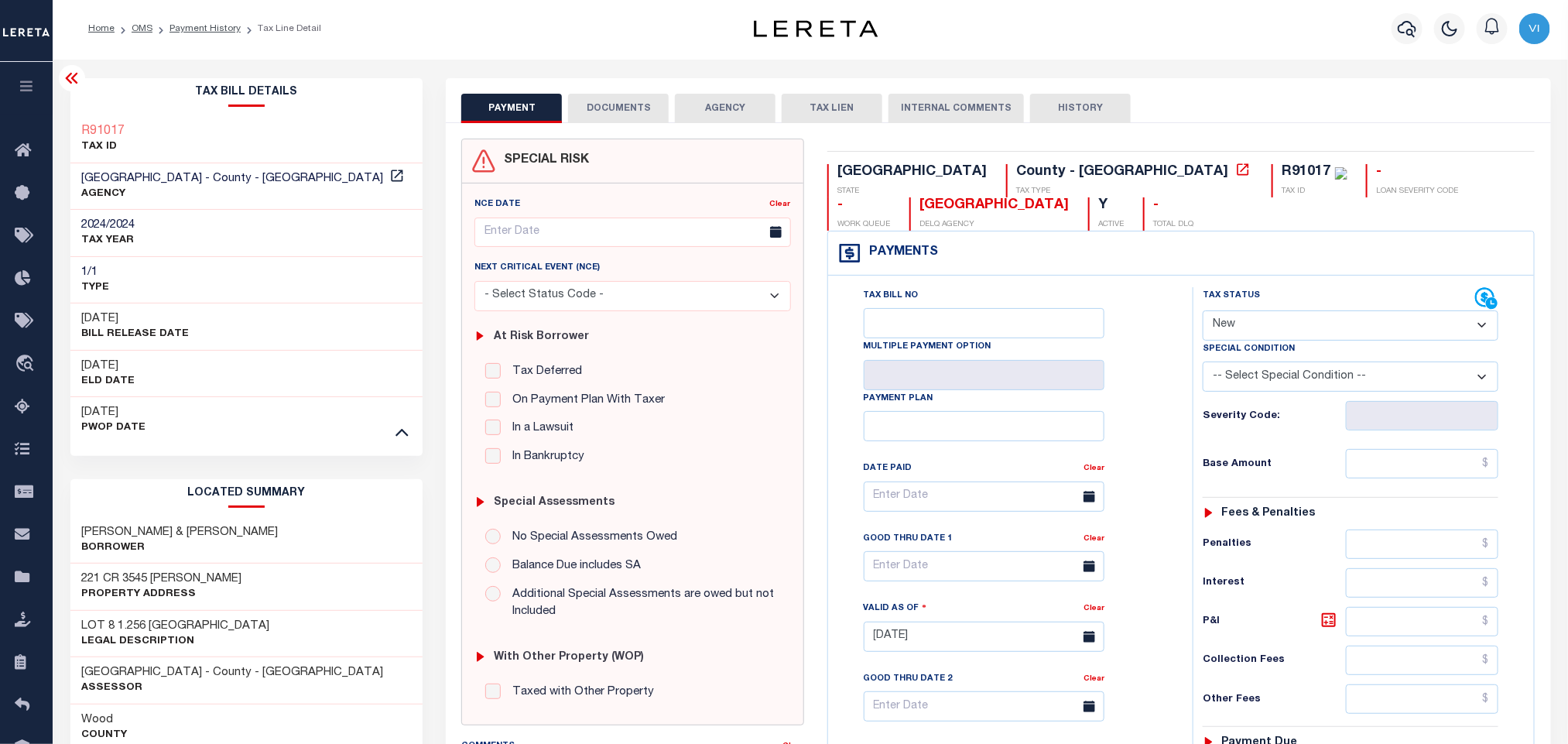
scroll to position [0, 0]
drag, startPoint x: 138, startPoint y: 530, endPoint x: 254, endPoint y: 525, distance: 116.1
click at [253, 525] on div "Tax Bill Details R91017 TAX ID" at bounding box center [247, 705] width 376 height 1249
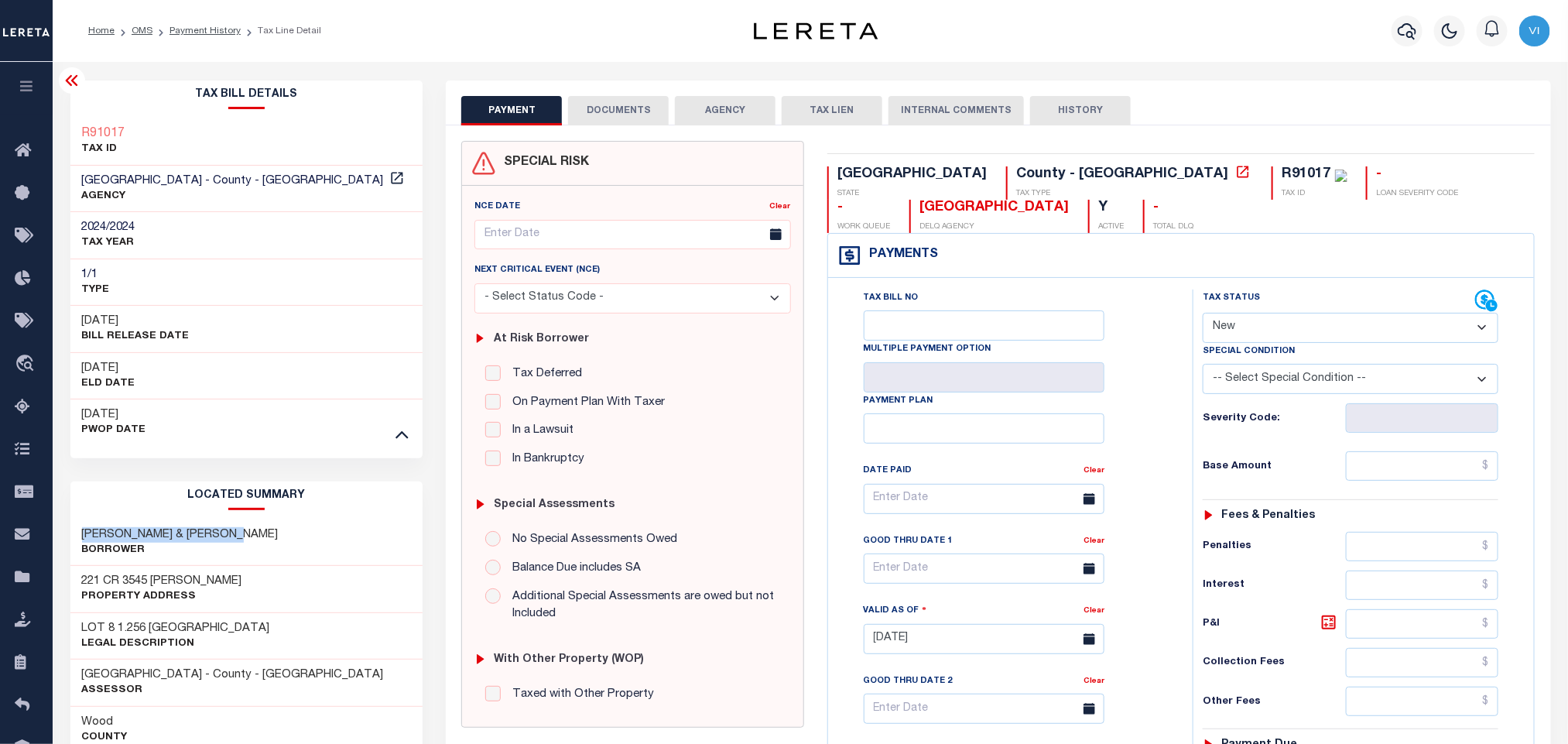
copy h3 "TANUYAN EMMANUEL & PAULA"
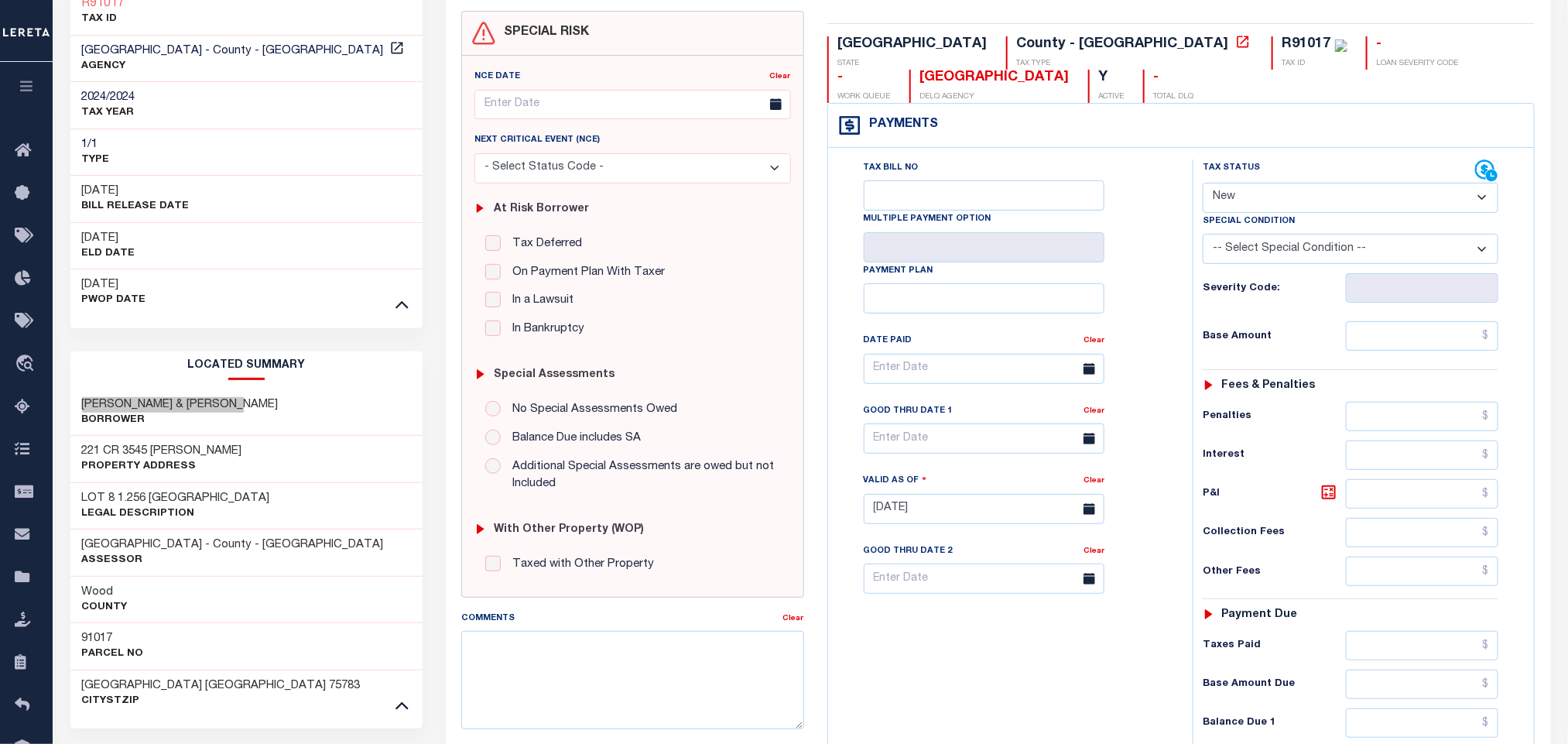
scroll to position [348, 0]
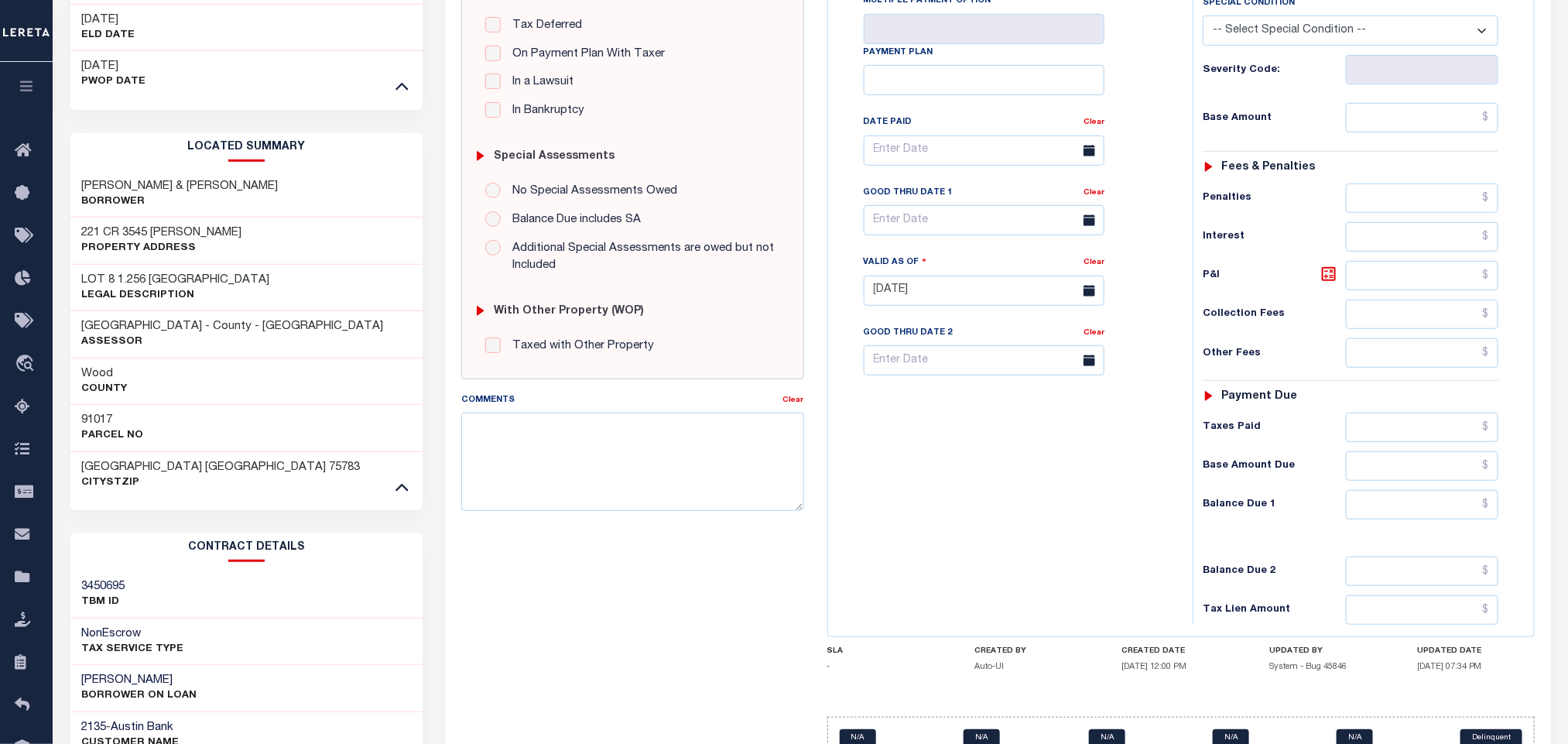
click at [324, 209] on div "TANUYAN EMMANUEL & PAULA Borrower" at bounding box center [247, 194] width 353 height 47
drag, startPoint x: 243, startPoint y: 184, endPoint x: 54, endPoint y: 186, distance: 189.0
click at [54, 186] on div "Parcel & Loan Tax Bill Details R91017 TAX ID AGENCY 2024/2024 2025" at bounding box center [810, 347] width 1515 height 1268
copy h3 "TANUYAN EMMANUEL & PAULA"
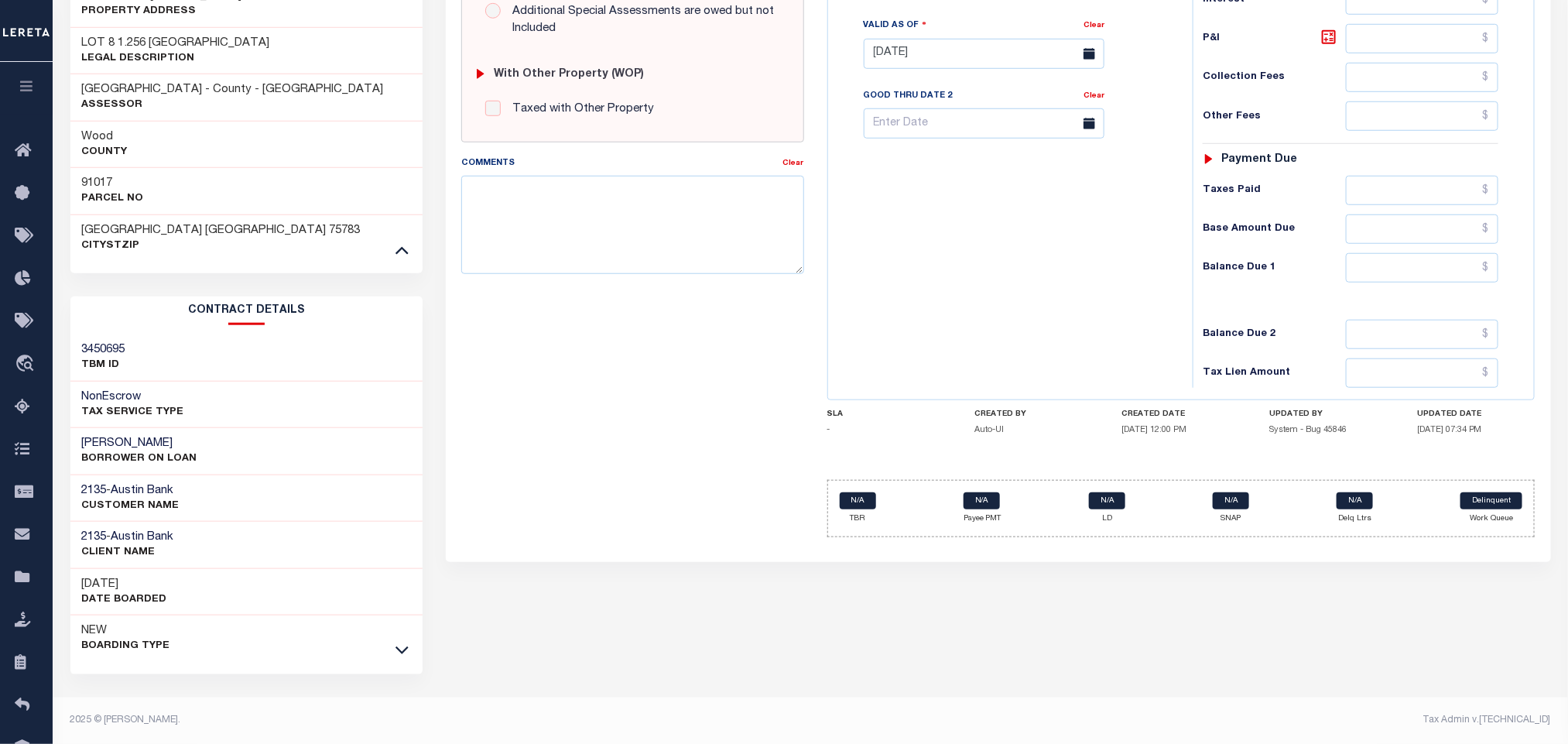
scroll to position [591, 0]
drag, startPoint x: 117, startPoint y: 177, endPoint x: 70, endPoint y: 179, distance: 47.0
click at [70, 179] on div "91017 Parcel No" at bounding box center [247, 191] width 353 height 47
copy h3 "91017"
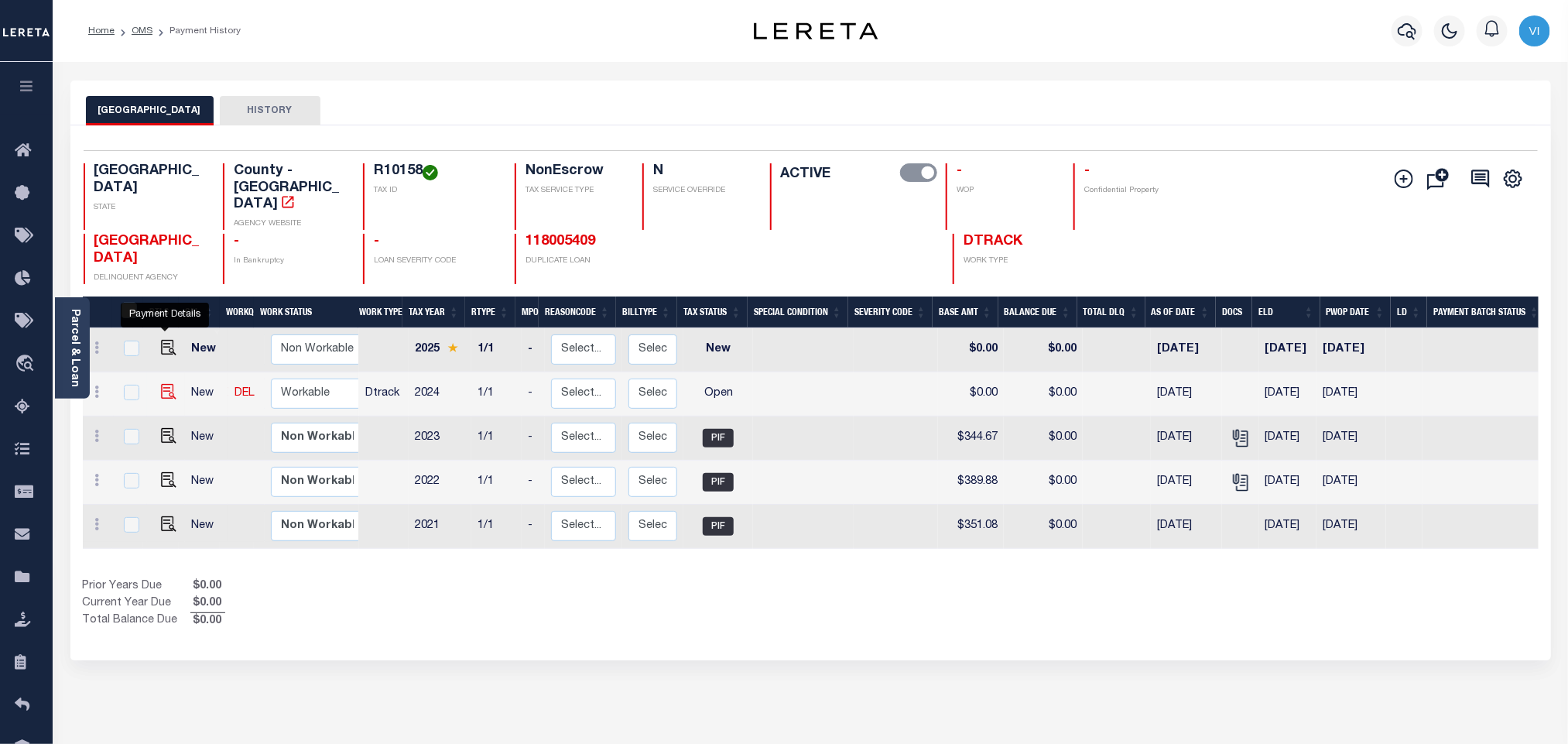
click at [168, 384] on img "" at bounding box center [168, 391] width 16 height 16
checkbox input "true"
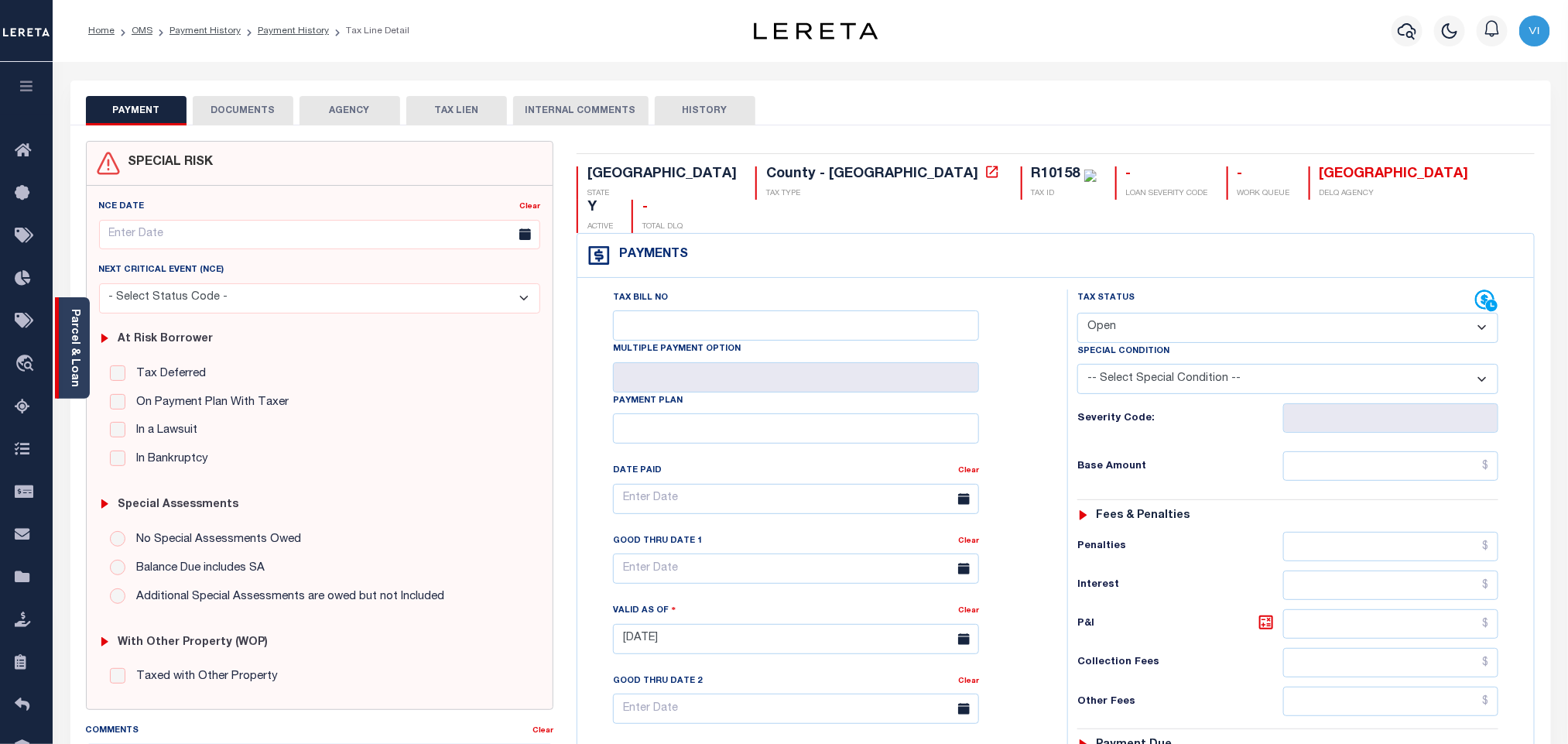
click at [77, 319] on link "Parcel & Loan" at bounding box center [73, 348] width 11 height 78
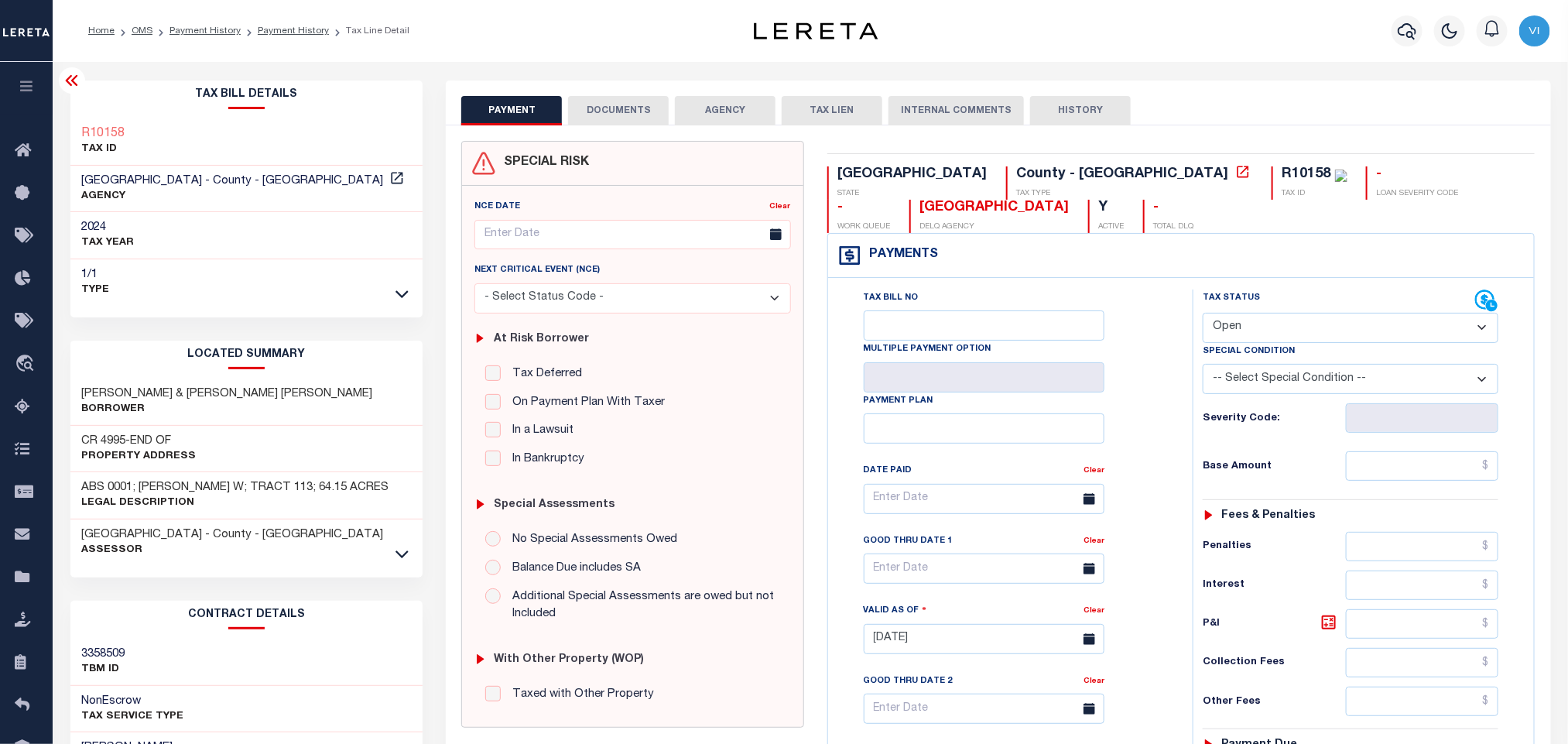
drag, startPoint x: 1284, startPoint y: 325, endPoint x: 1284, endPoint y: 338, distance: 13.0
click at [1284, 325] on select "- Select Status Code - Open Due/Unpaid Paid Incomplete No Tax Due Internal Refu…" at bounding box center [1350, 328] width 295 height 31
select select "PYD"
click at [1202, 315] on select "- Select Status Code - Open Due/Unpaid Paid Incomplete No Tax Due Internal Refu…" at bounding box center [1350, 328] width 295 height 31
type input "[DATE]"
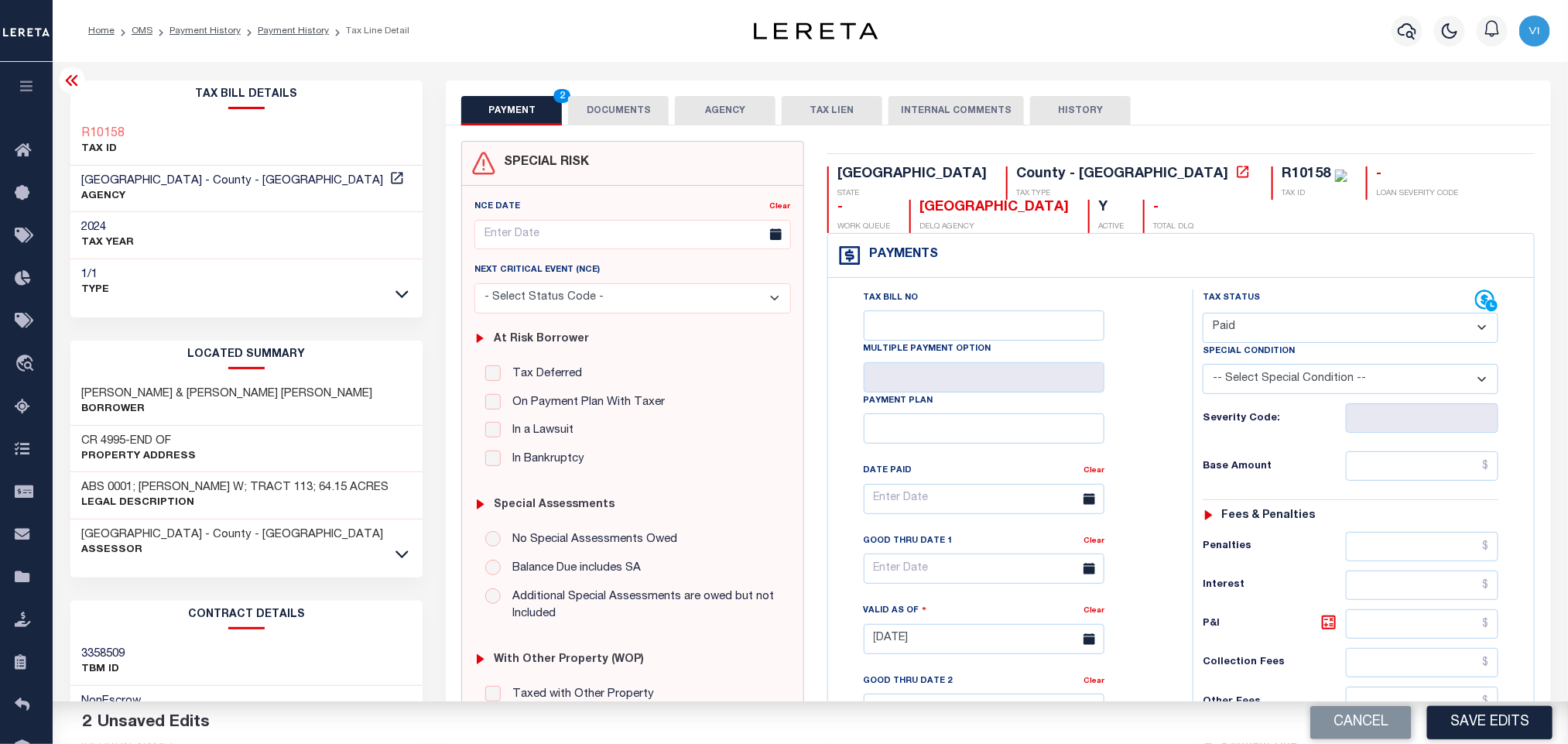
click at [631, 116] on button "DOCUMENTS" at bounding box center [618, 111] width 101 height 30
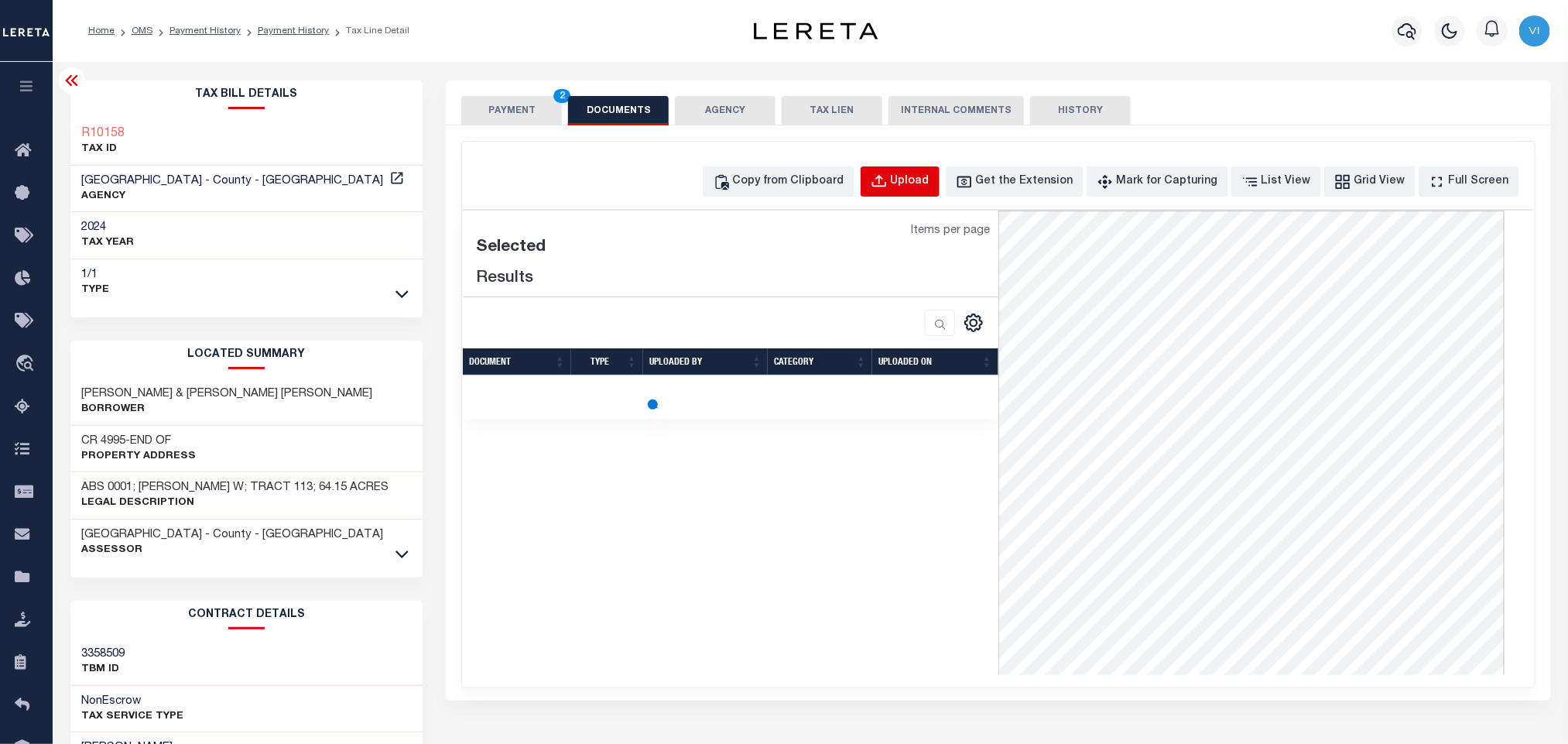
click at [913, 196] on button "Upload" at bounding box center [900, 182] width 79 height 31
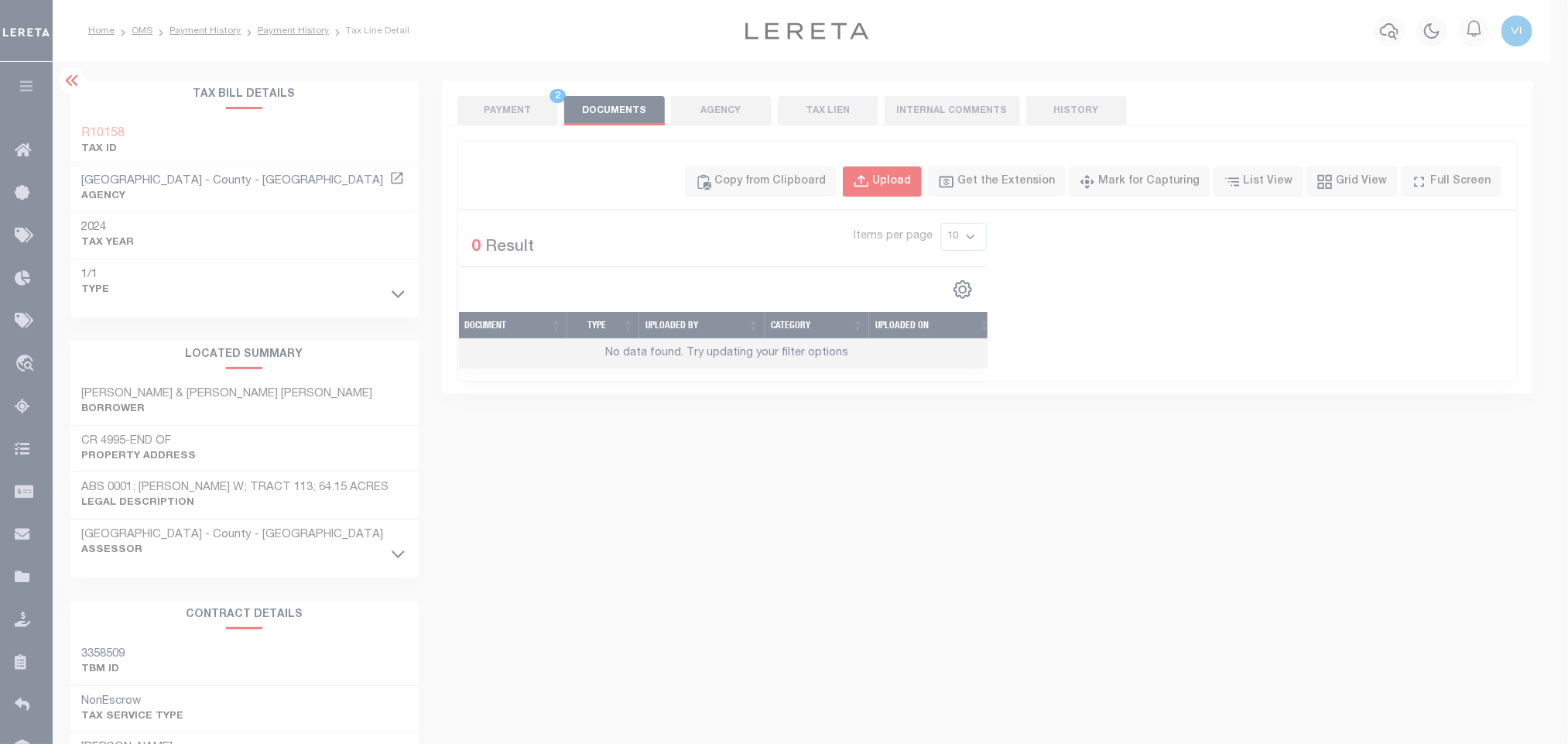
select select "POP"
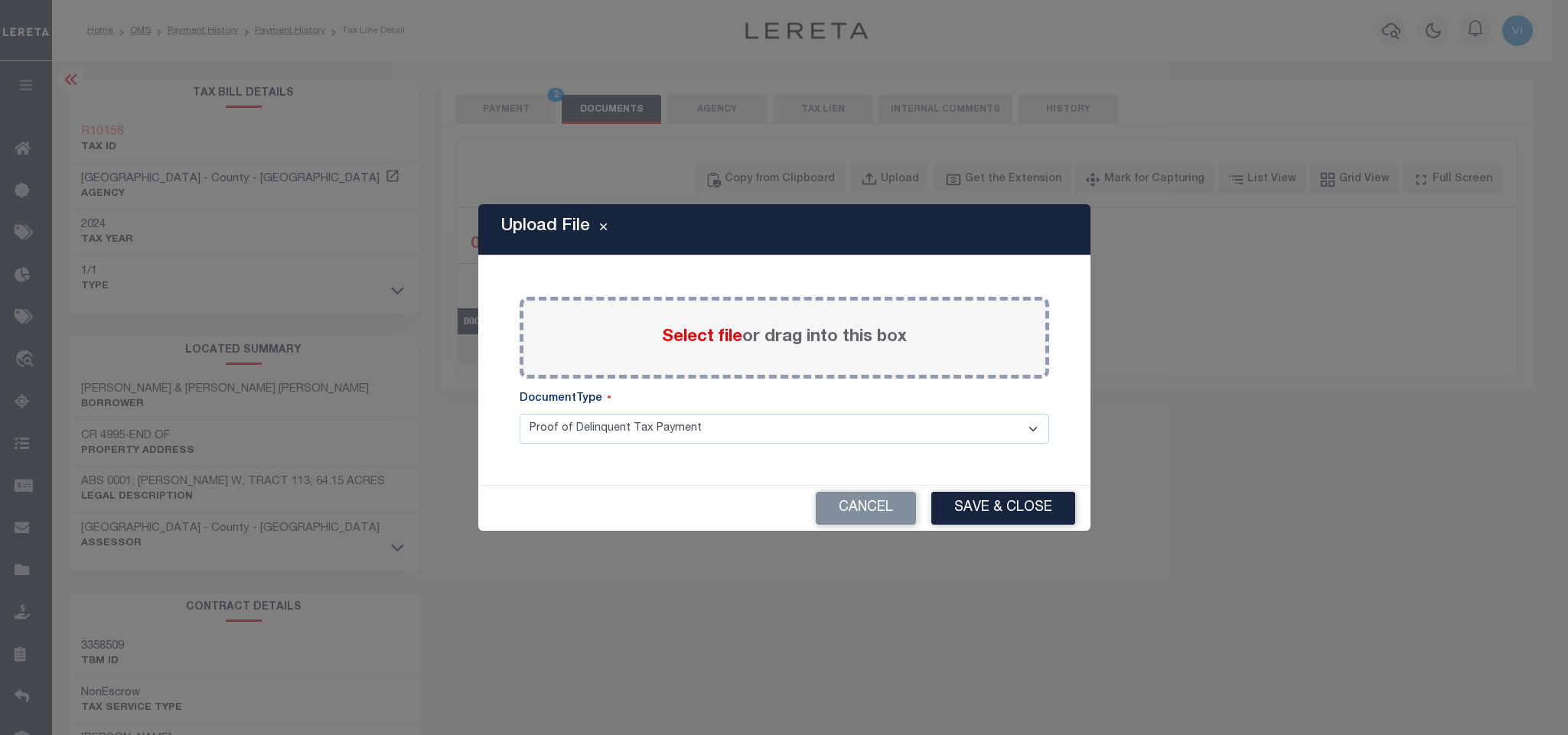
click at [706, 336] on span "Select file" at bounding box center [702, 337] width 80 height 17
click at [0, 0] on input "Select file or drag into this box" at bounding box center [0, 0] width 0 height 0
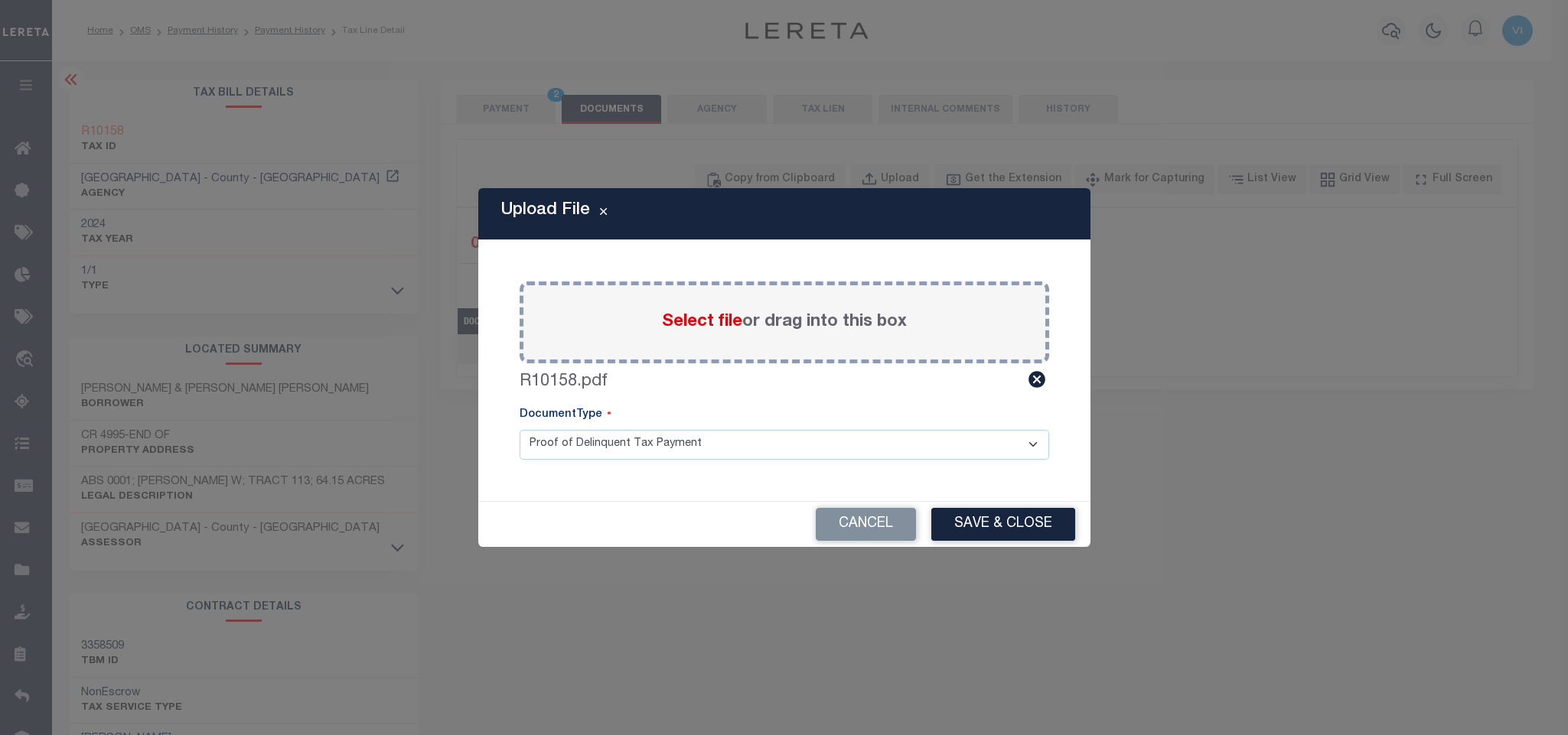
click at [538, 460] on div "Paste copied image or file into this box Select file or drag into this box R101…" at bounding box center [784, 370] width 575 height 224
click at [558, 457] on select "Proof of Delinquent Tax Payment" at bounding box center [784, 445] width 529 height 30
click at [520, 430] on select "Proof of Delinquent Tax Payment" at bounding box center [784, 445] width 529 height 30
click at [1016, 531] on button "Save & Close" at bounding box center [1003, 525] width 144 height 33
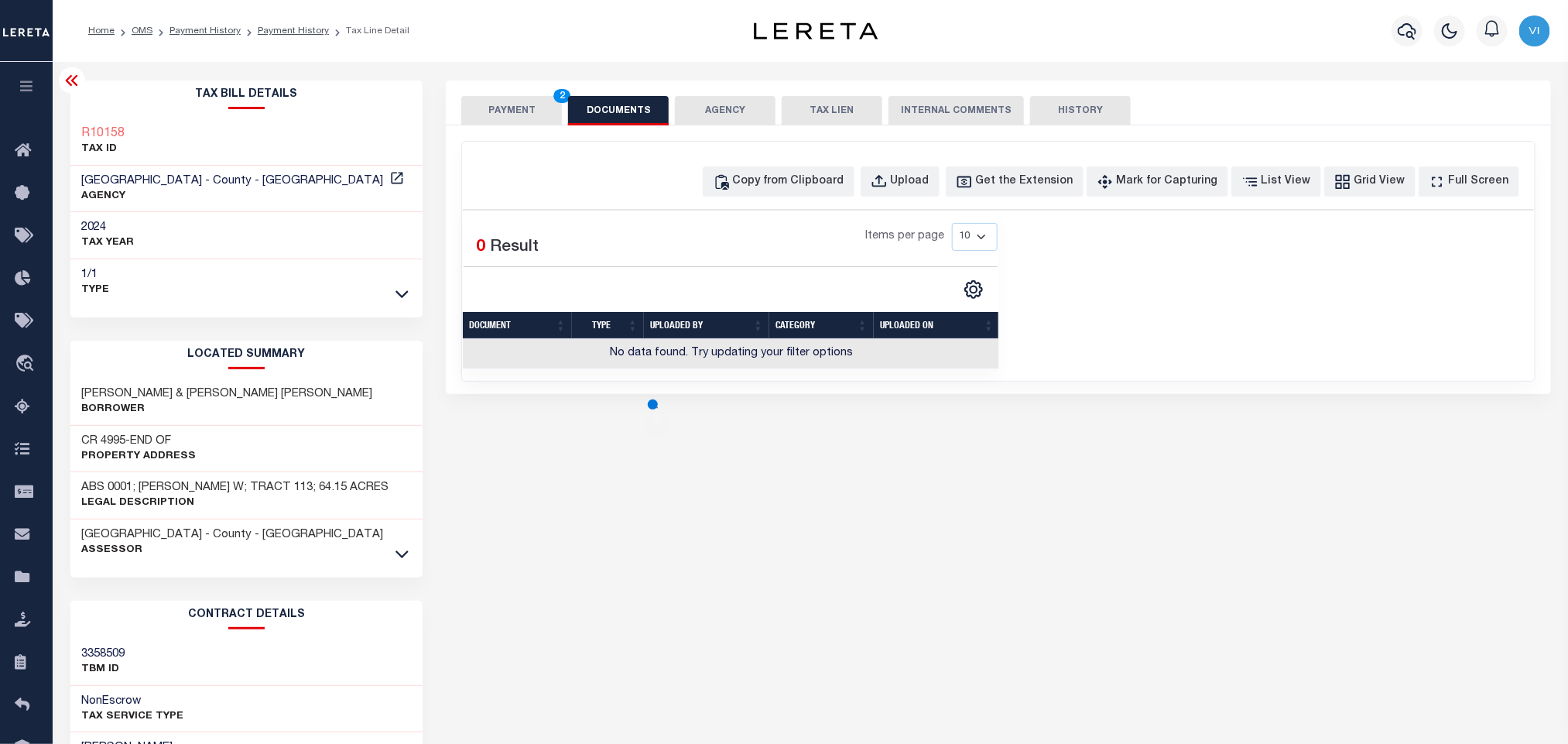
click at [530, 103] on button "PAYMENT 2" at bounding box center [512, 111] width 101 height 30
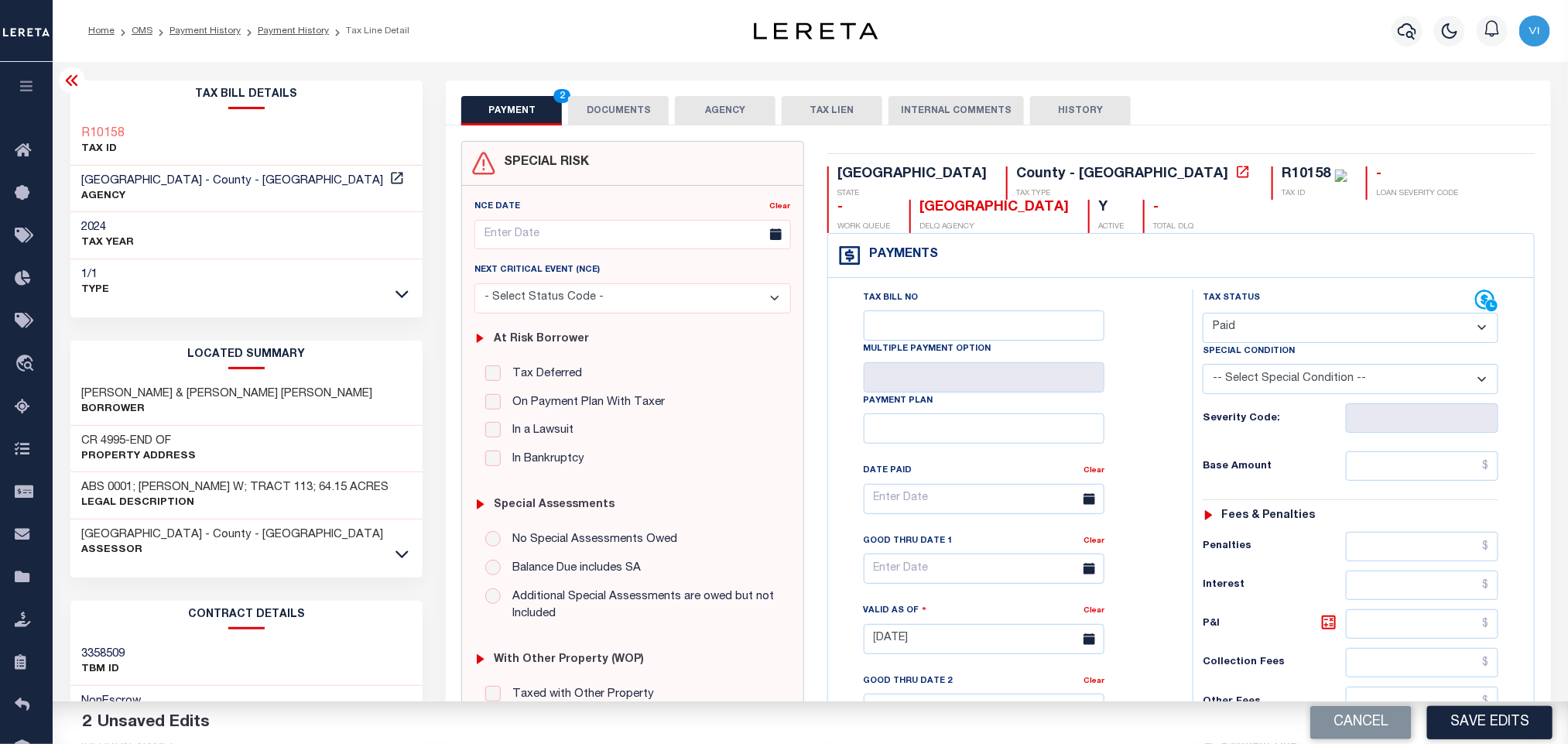
click at [1287, 328] on select "- Select Status Code - Open Due/Unpaid Paid Incomplete No Tax Due Internal Refu…" at bounding box center [1350, 328] width 295 height 31
click at [1202, 315] on select "- Select Status Code - Open Due/Unpaid Paid Incomplete No Tax Due Internal Refu…" at bounding box center [1350, 328] width 295 height 31
click at [1362, 461] on input "text" at bounding box center [1423, 467] width 153 height 30
paste input "355.85"
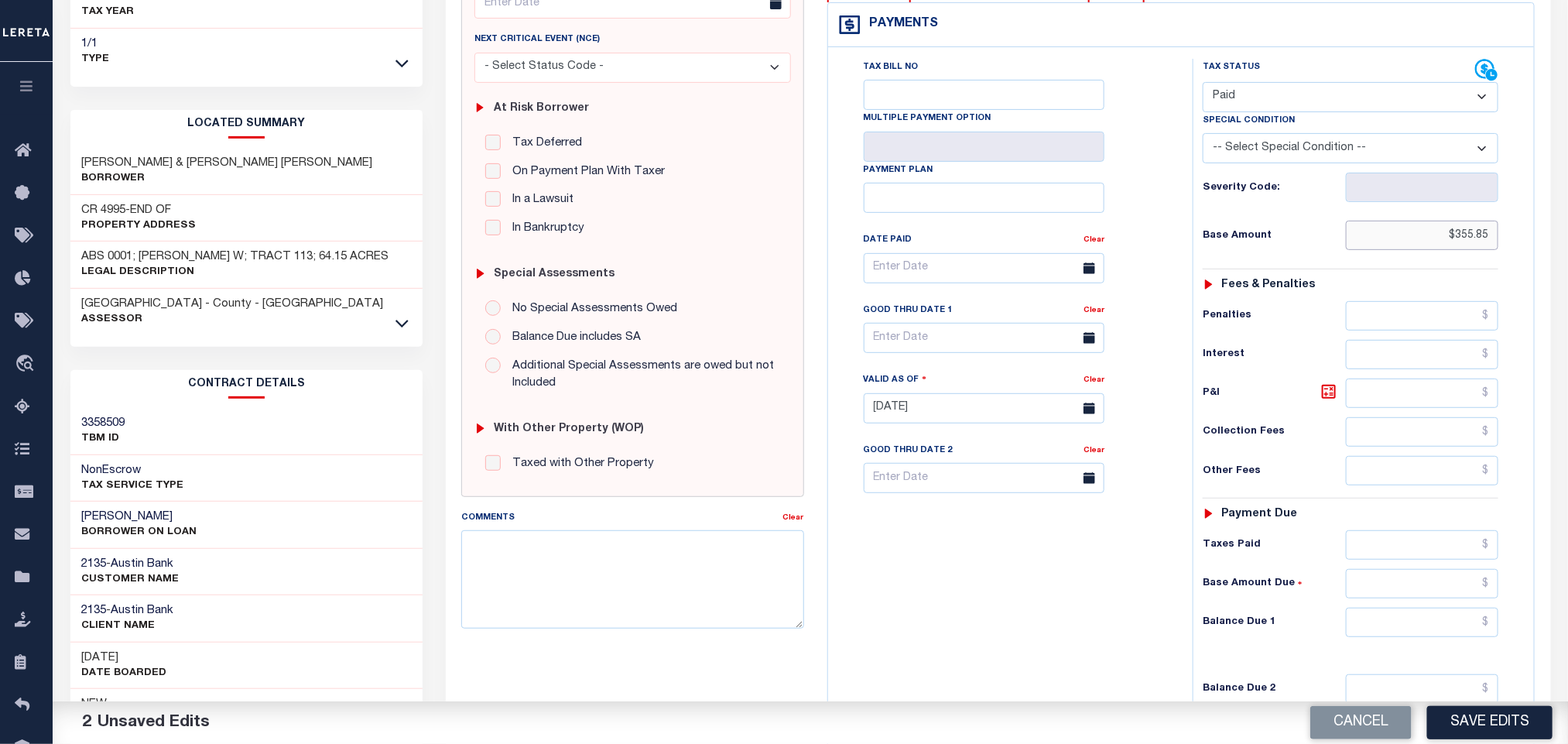
scroll to position [437, 0]
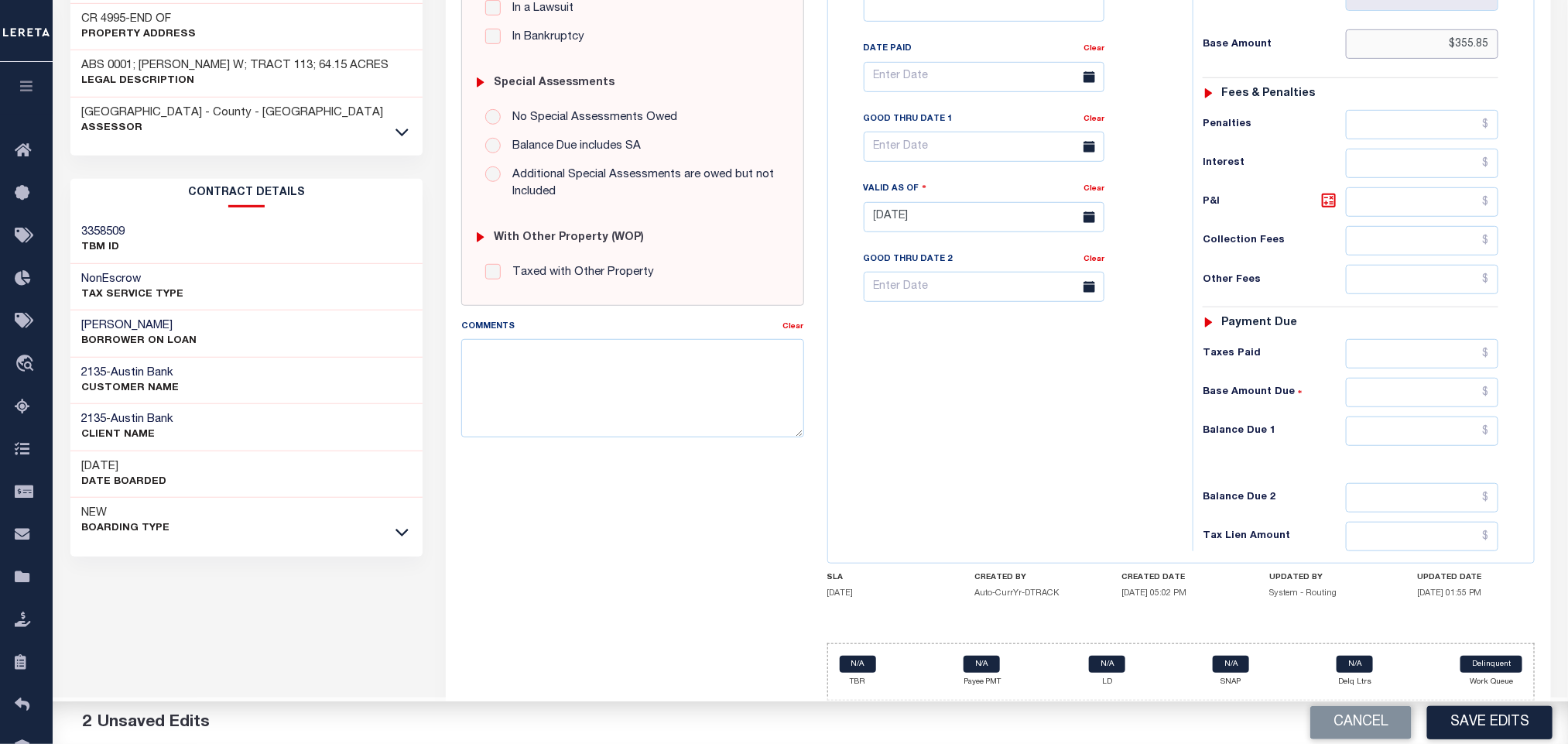
type input "$355.85"
click at [1405, 440] on input "text" at bounding box center [1423, 432] width 153 height 30
type input "$0.00"
click at [1504, 721] on button "Save Edits" at bounding box center [1490, 723] width 125 height 33
checkbox input "false"
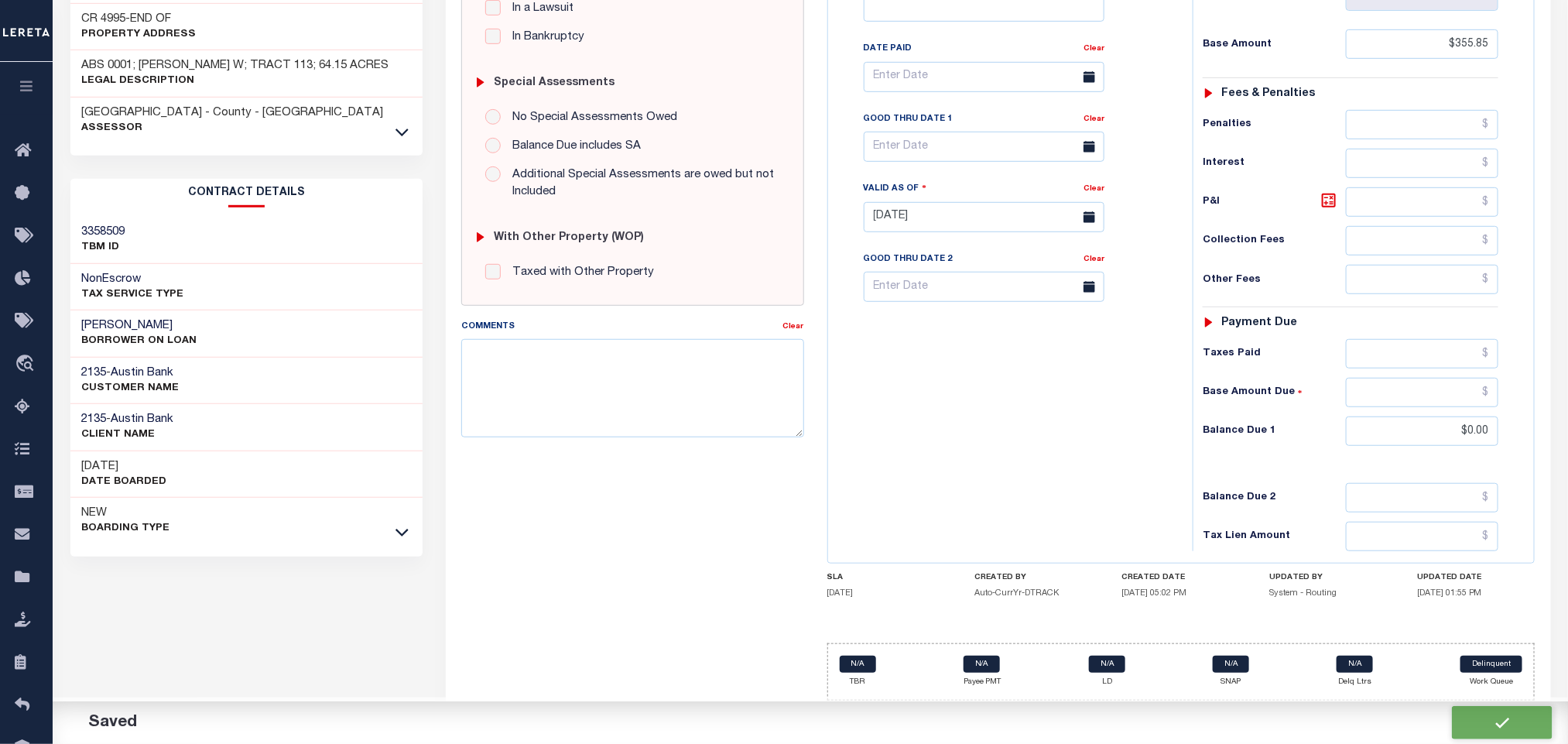
checkbox input "false"
type input "$355.85"
type input "$0"
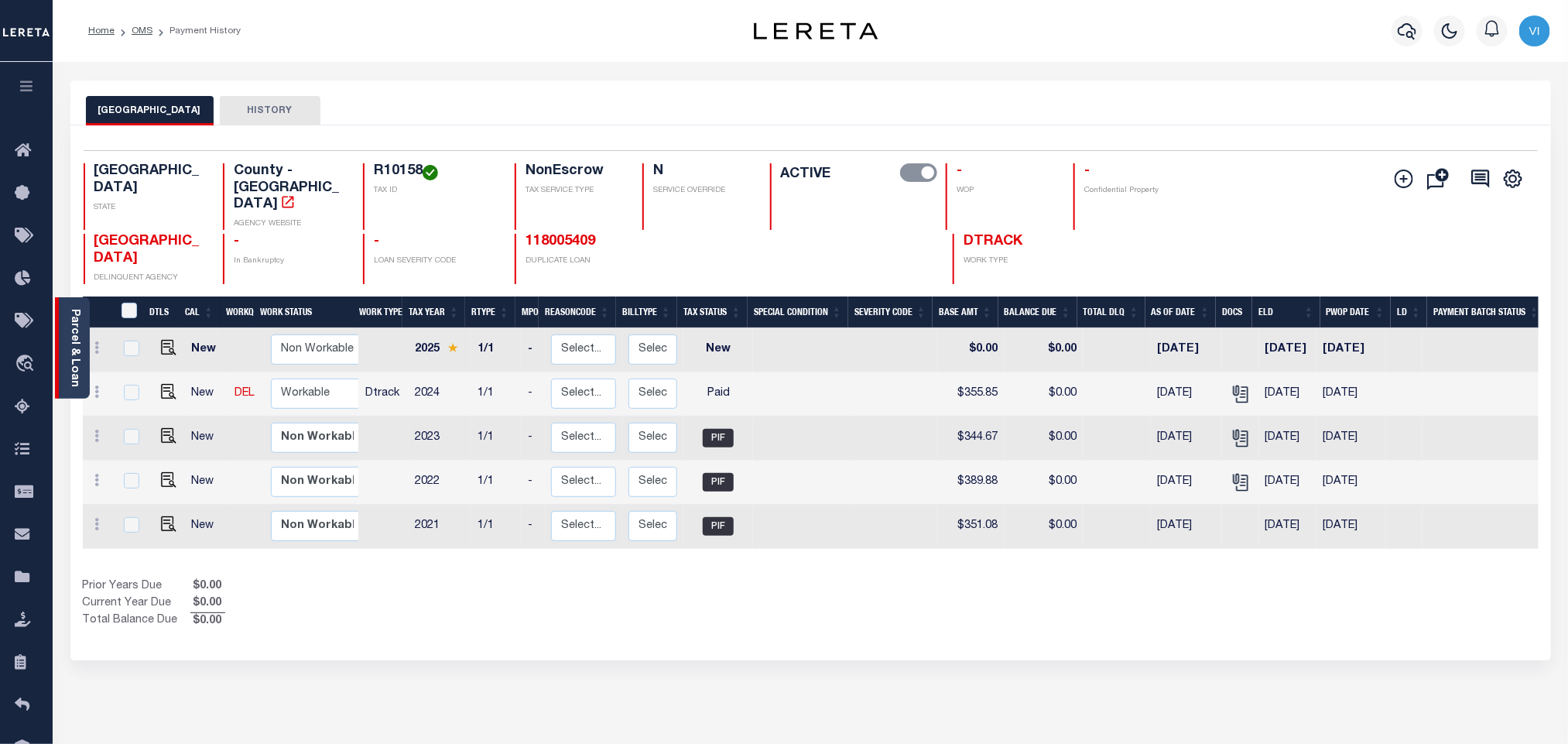
click at [79, 358] on link "Parcel & Loan" at bounding box center [73, 348] width 11 height 78
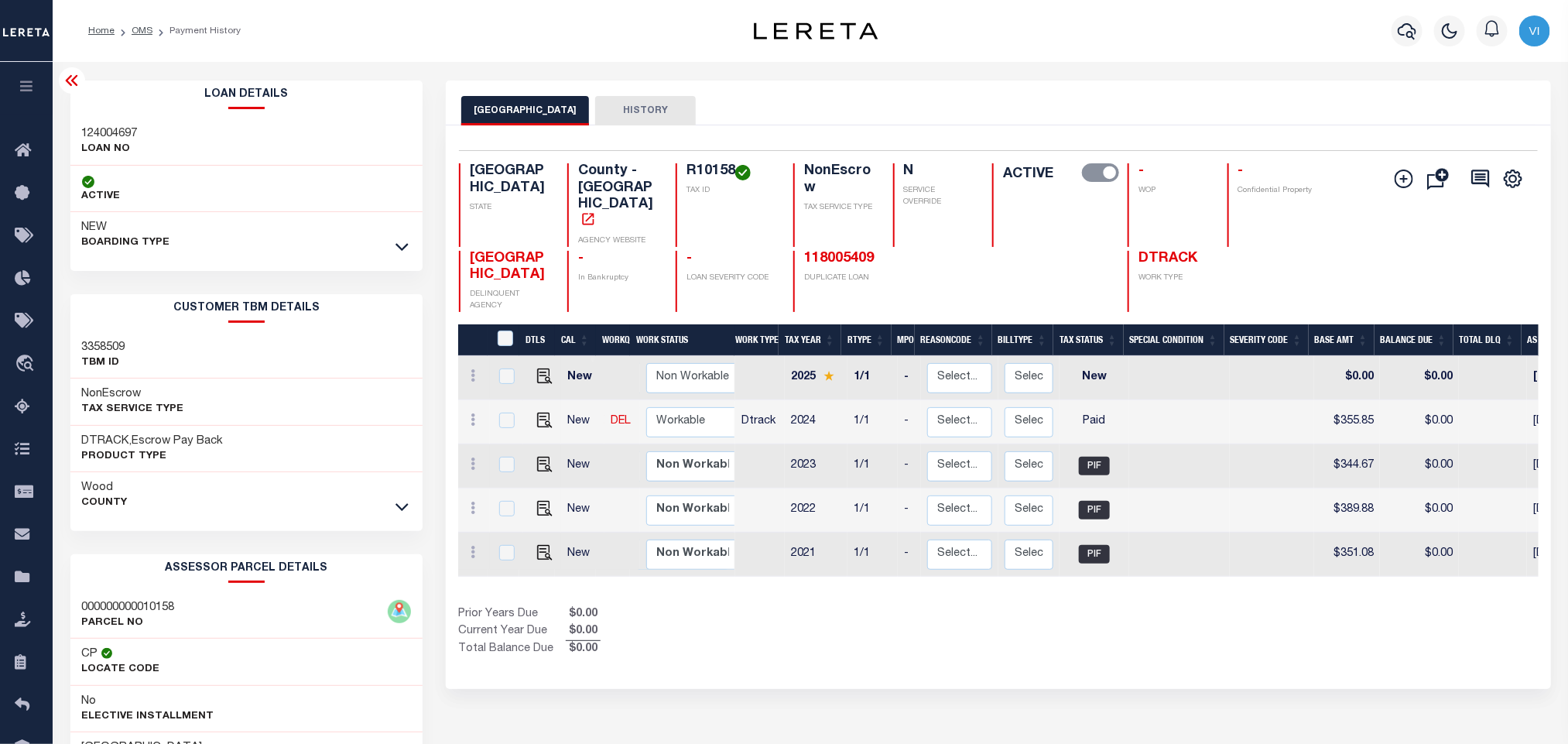
click at [83, 135] on h3 "124004697" at bounding box center [110, 134] width 56 height 16
copy h3 "124004697"
click at [126, 138] on h3 "124004697" at bounding box center [110, 134] width 56 height 16
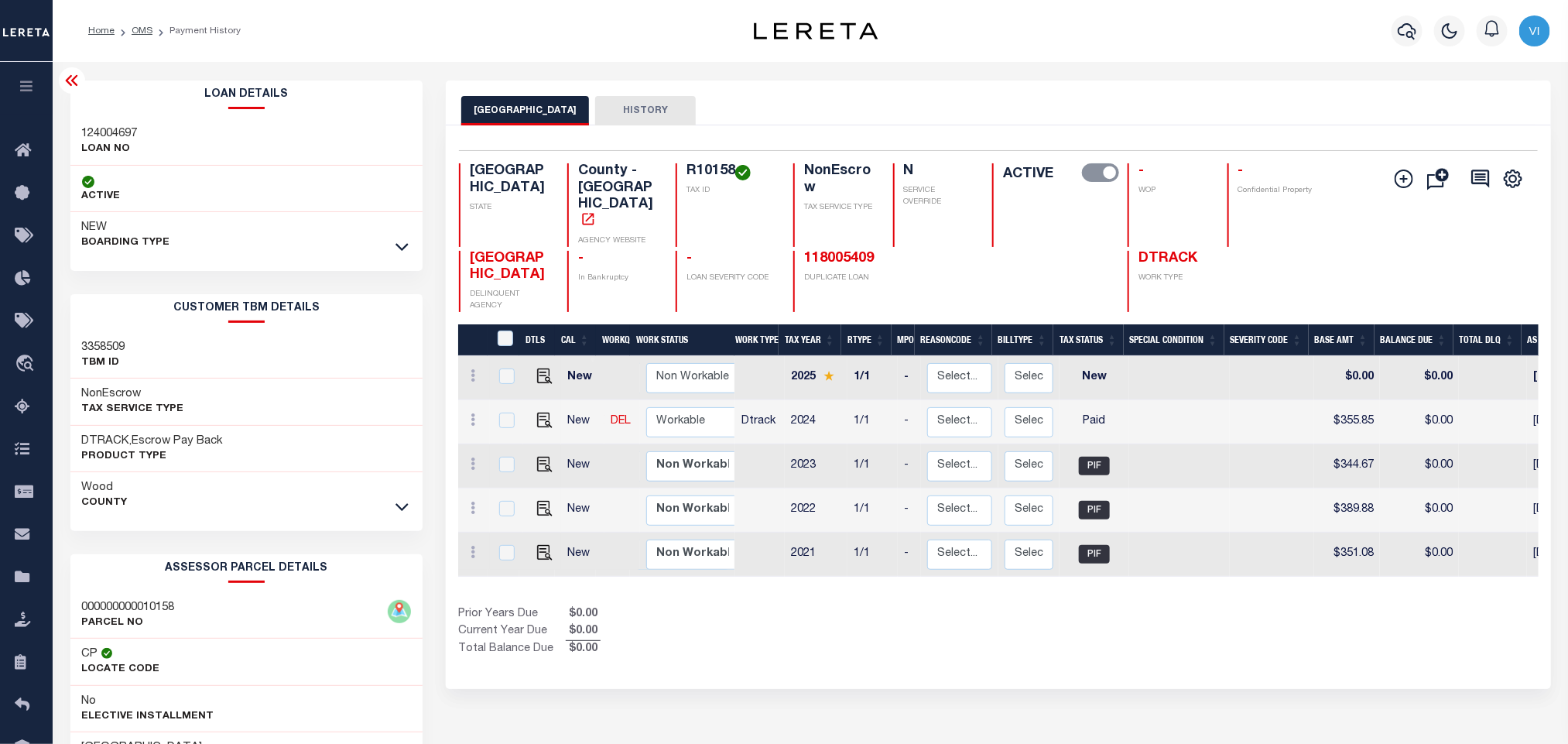
click at [697, 170] on h4 "R10158" at bounding box center [730, 172] width 88 height 17
copy h4 "R10158"
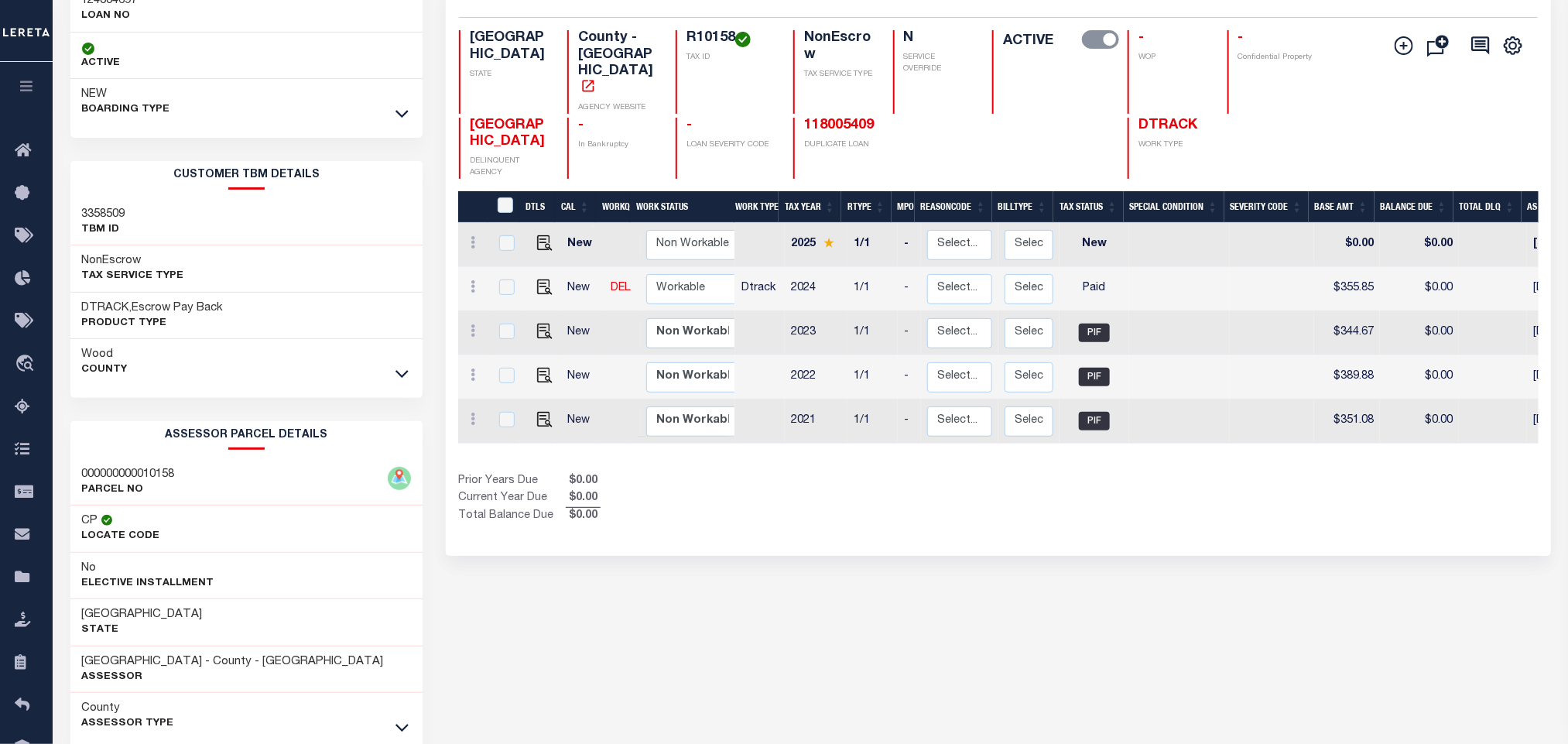
scroll to position [216, 0]
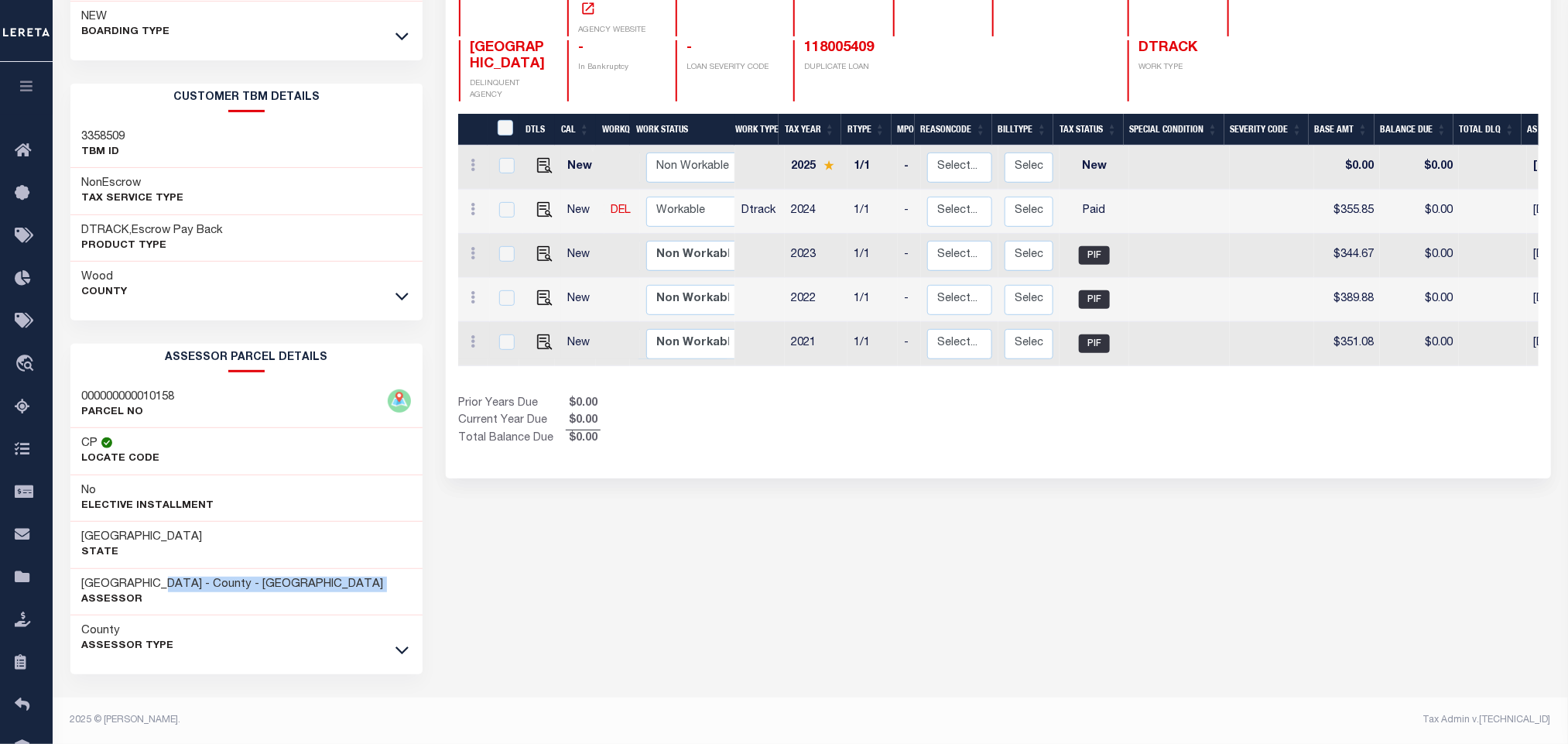
drag, startPoint x: 172, startPoint y: 579, endPoint x: 69, endPoint y: 592, distance: 103.8
click at [70, 592] on div "[GEOGRAPHIC_DATA] - County - [GEOGRAPHIC_DATA] Assessor" at bounding box center [247, 592] width 353 height 47
click at [82, 577] on h3 "[GEOGRAPHIC_DATA] - County - [GEOGRAPHIC_DATA]" at bounding box center [233, 585] width 302 height 16
click at [78, 576] on div "[GEOGRAPHIC_DATA] - County - [GEOGRAPHIC_DATA] Assessor" at bounding box center [247, 592] width 353 height 47
drag, startPoint x: 166, startPoint y: 581, endPoint x: 78, endPoint y: 580, distance: 88.0
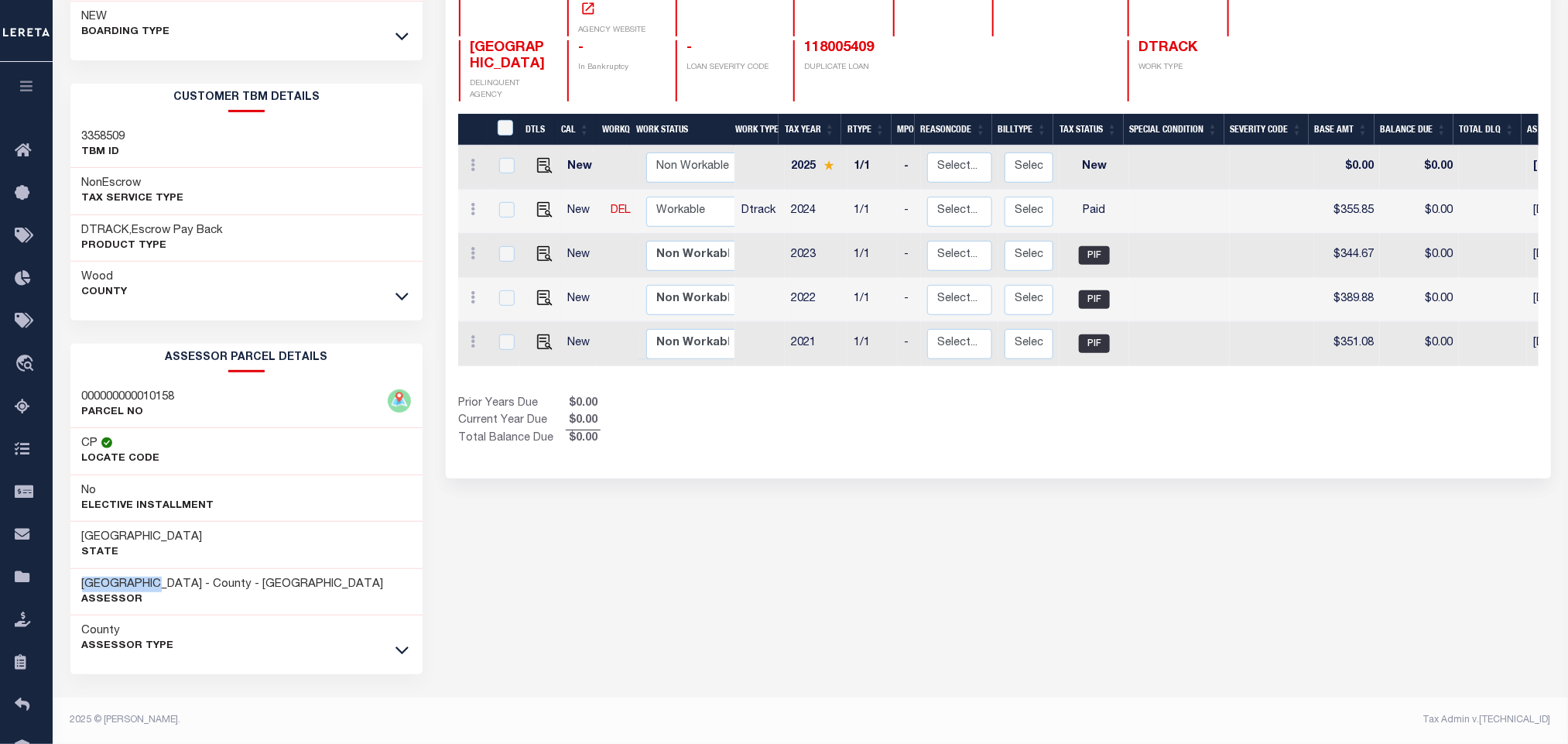
click at [78, 580] on div "[GEOGRAPHIC_DATA] - County - [GEOGRAPHIC_DATA] Assessor" at bounding box center [247, 592] width 353 height 47
copy h3 "[GEOGRAPHIC_DATA]"
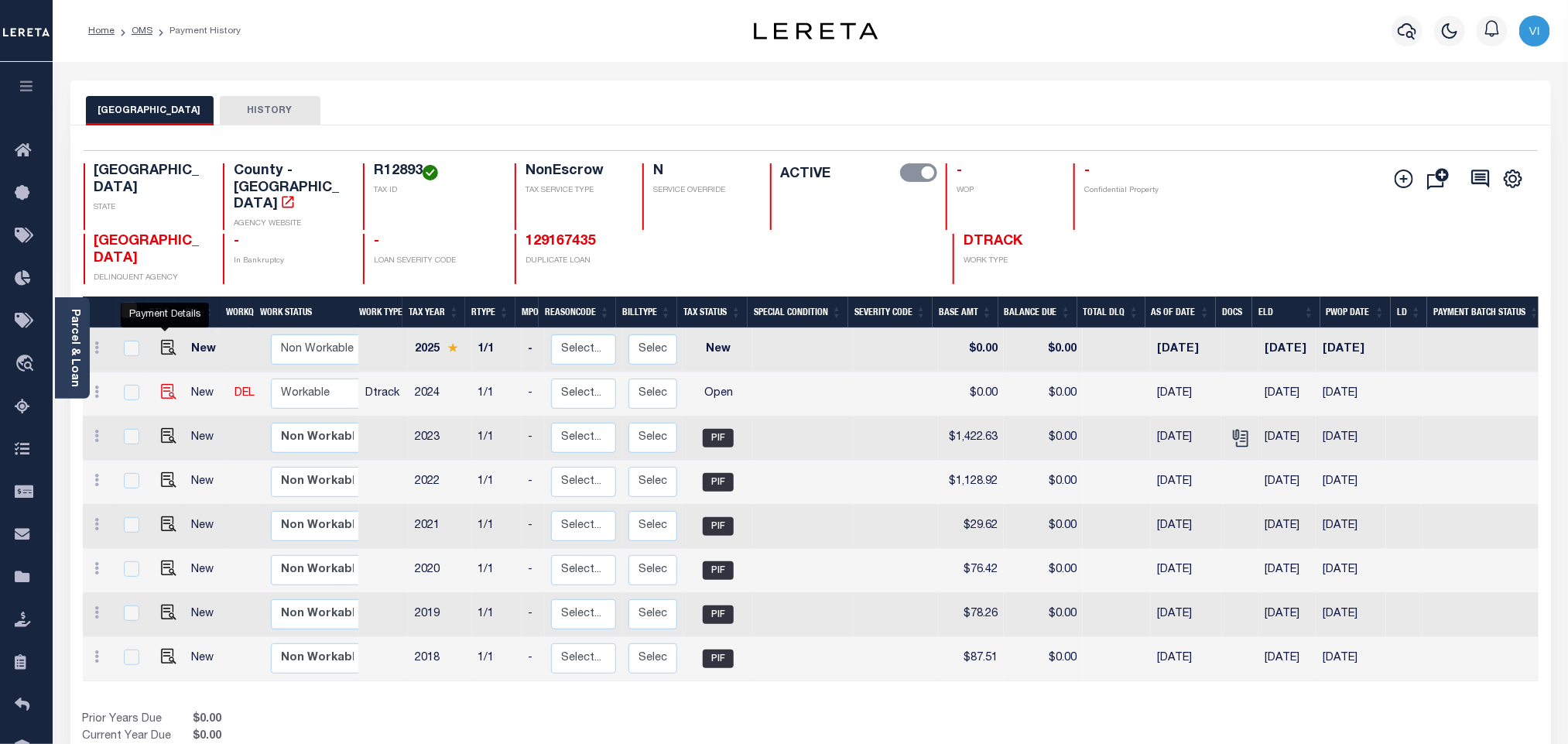
click at [161, 384] on img "" at bounding box center [168, 391] width 16 height 16
checkbox input "true"
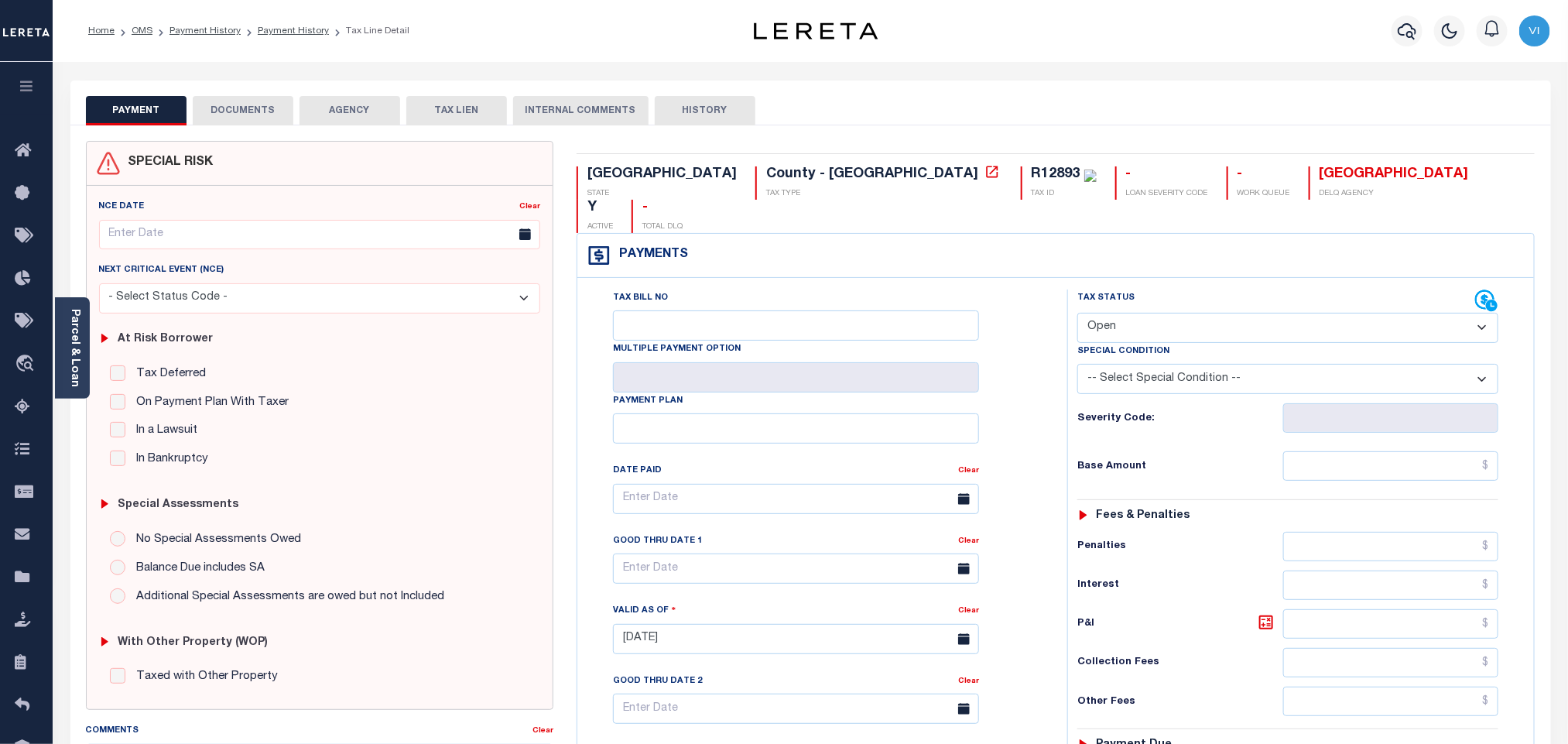
click at [1207, 313] on select "- Select Status Code - Open Due/Unpaid Paid Incomplete No Tax Due Internal Refu…" at bounding box center [1288, 328] width 421 height 31
select select "PYD"
click at [1078, 313] on select "- Select Status Code - Open Due/Unpaid Paid Incomplete No Tax Due Internal Refu…" at bounding box center [1288, 328] width 421 height 31
type input "[DATE]"
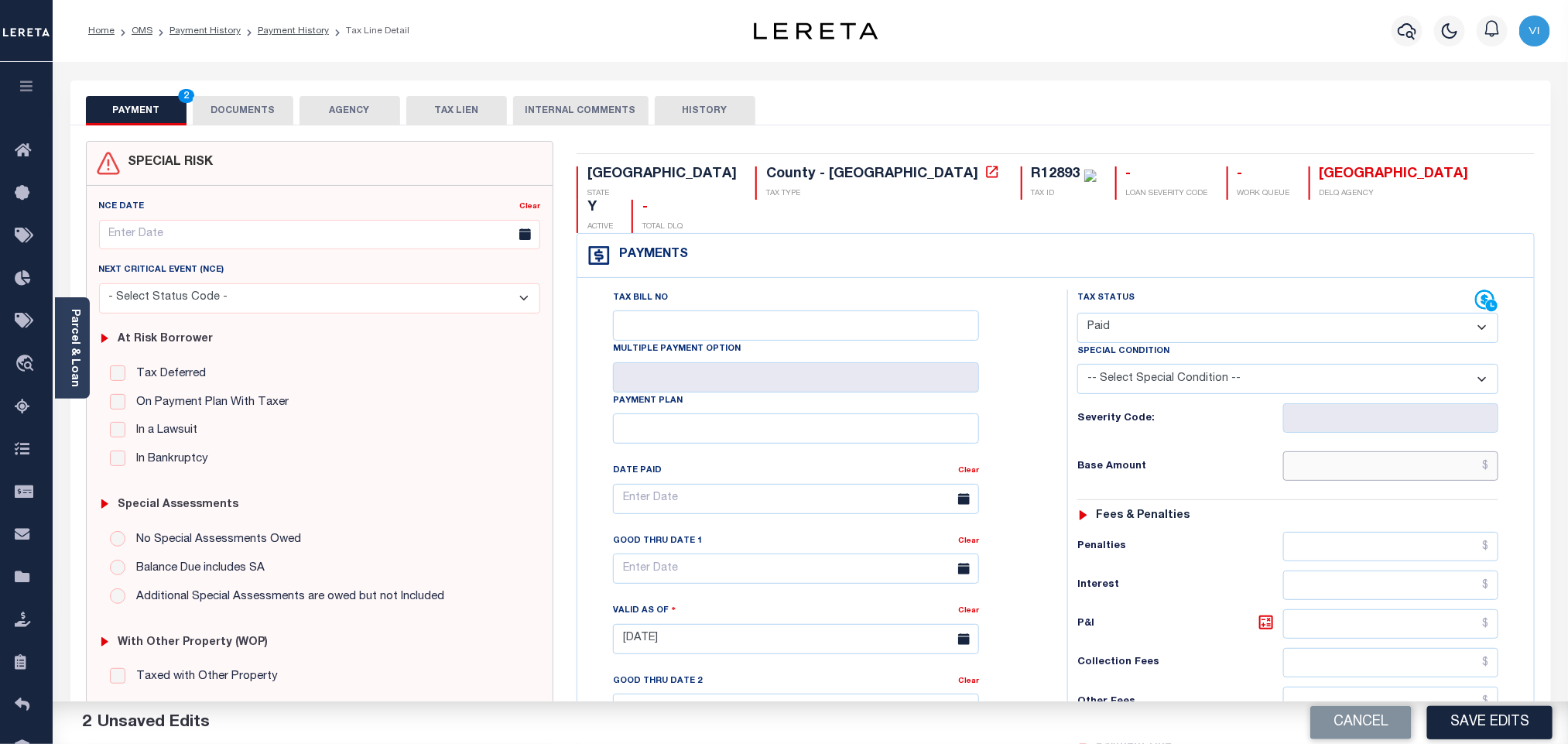
click at [1372, 452] on input "text" at bounding box center [1391, 467] width 216 height 30
paste input "21.71"
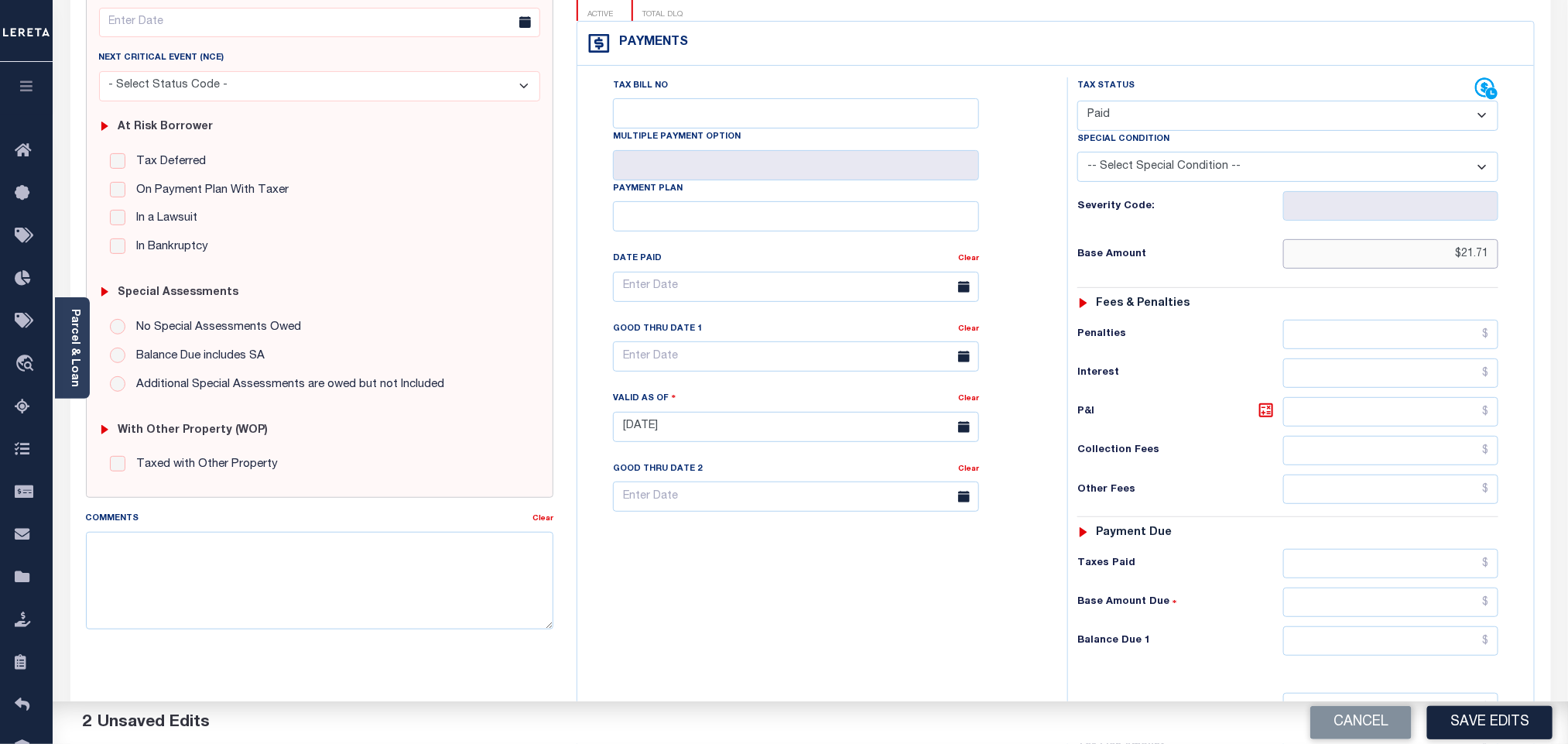
scroll to position [407, 0]
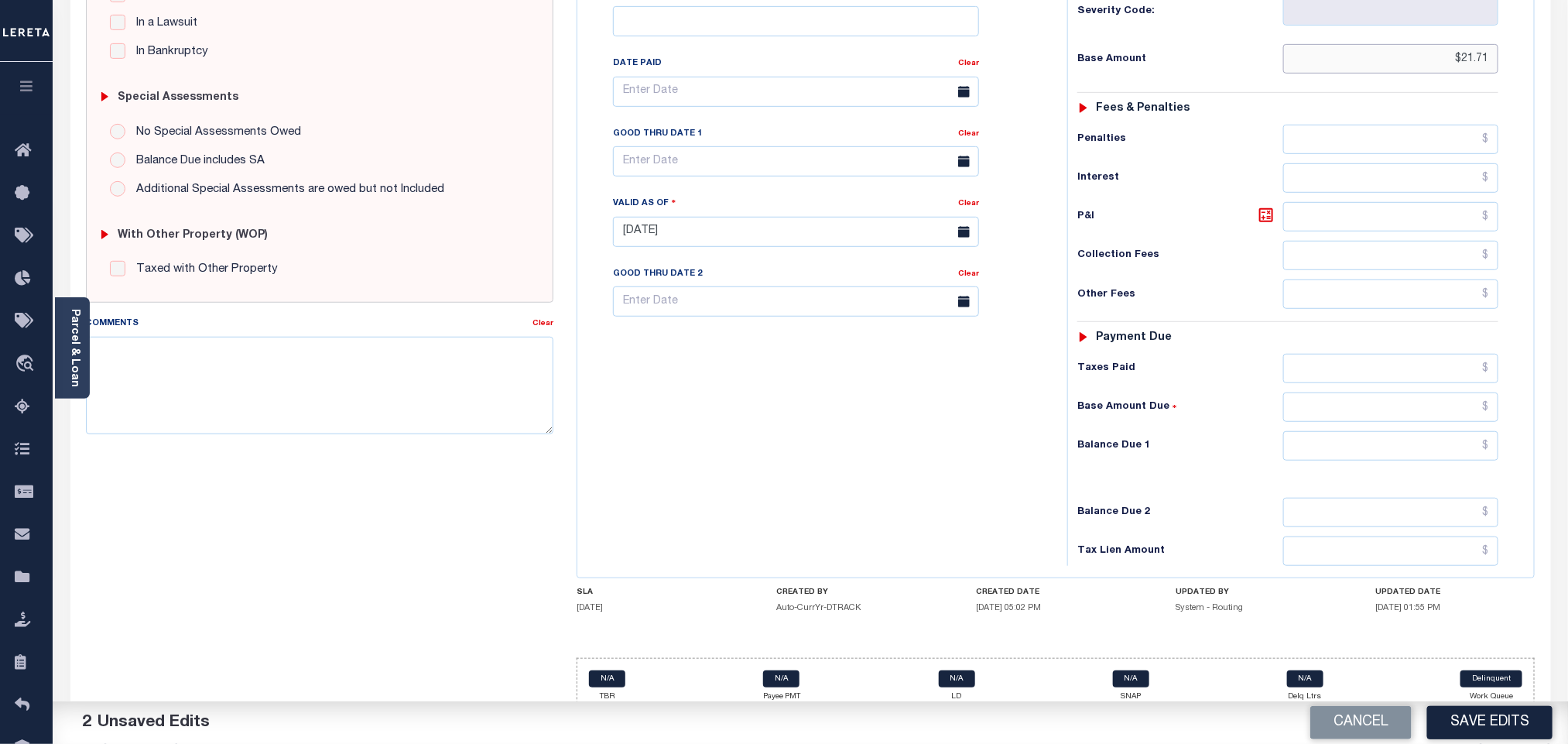
type input "$21.71"
click at [1356, 431] on input "text" at bounding box center [1391, 446] width 216 height 30
type input "$0.00"
click at [1465, 732] on button "Save Edits" at bounding box center [1490, 723] width 125 height 33
checkbox input "false"
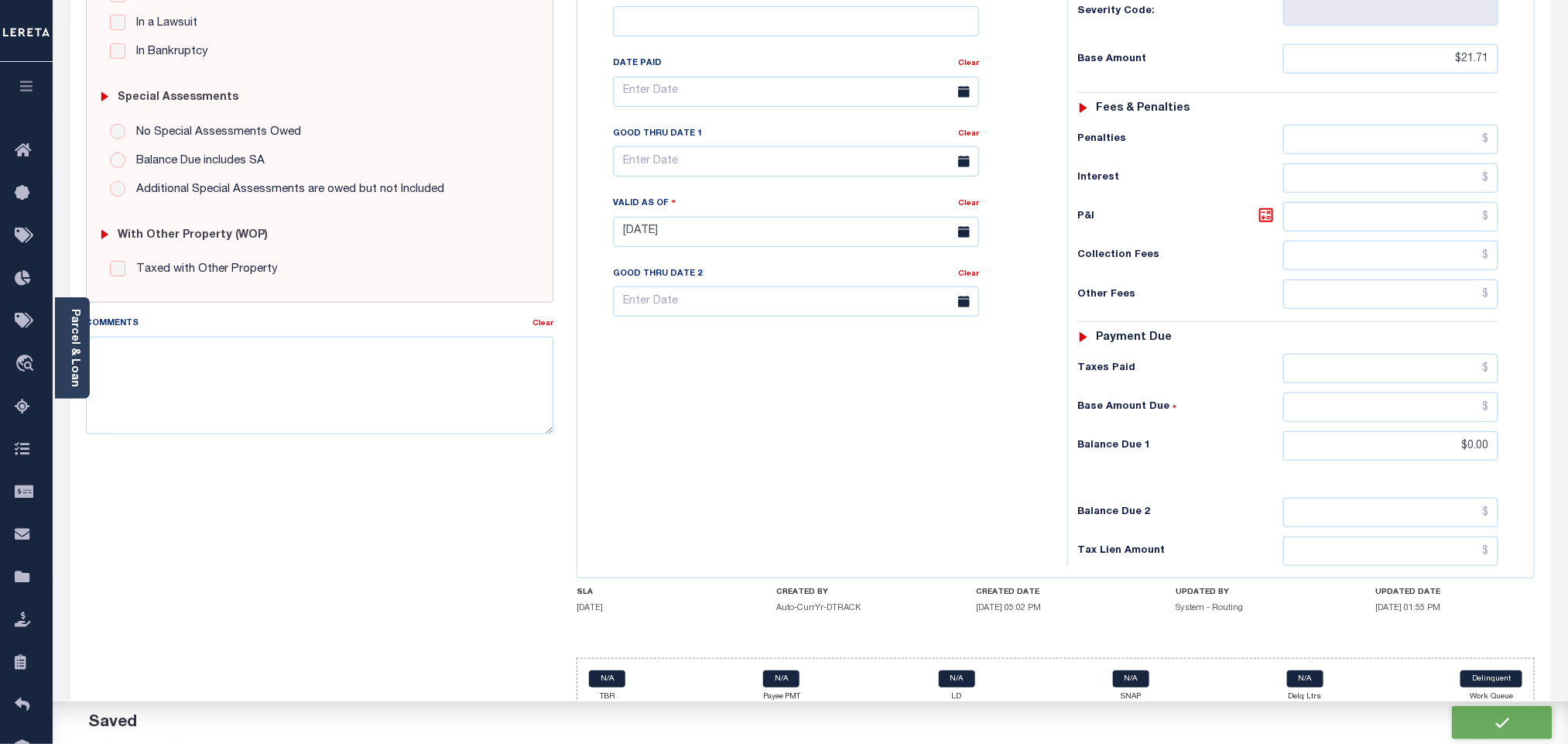
type input "$21.71"
type input "$0"
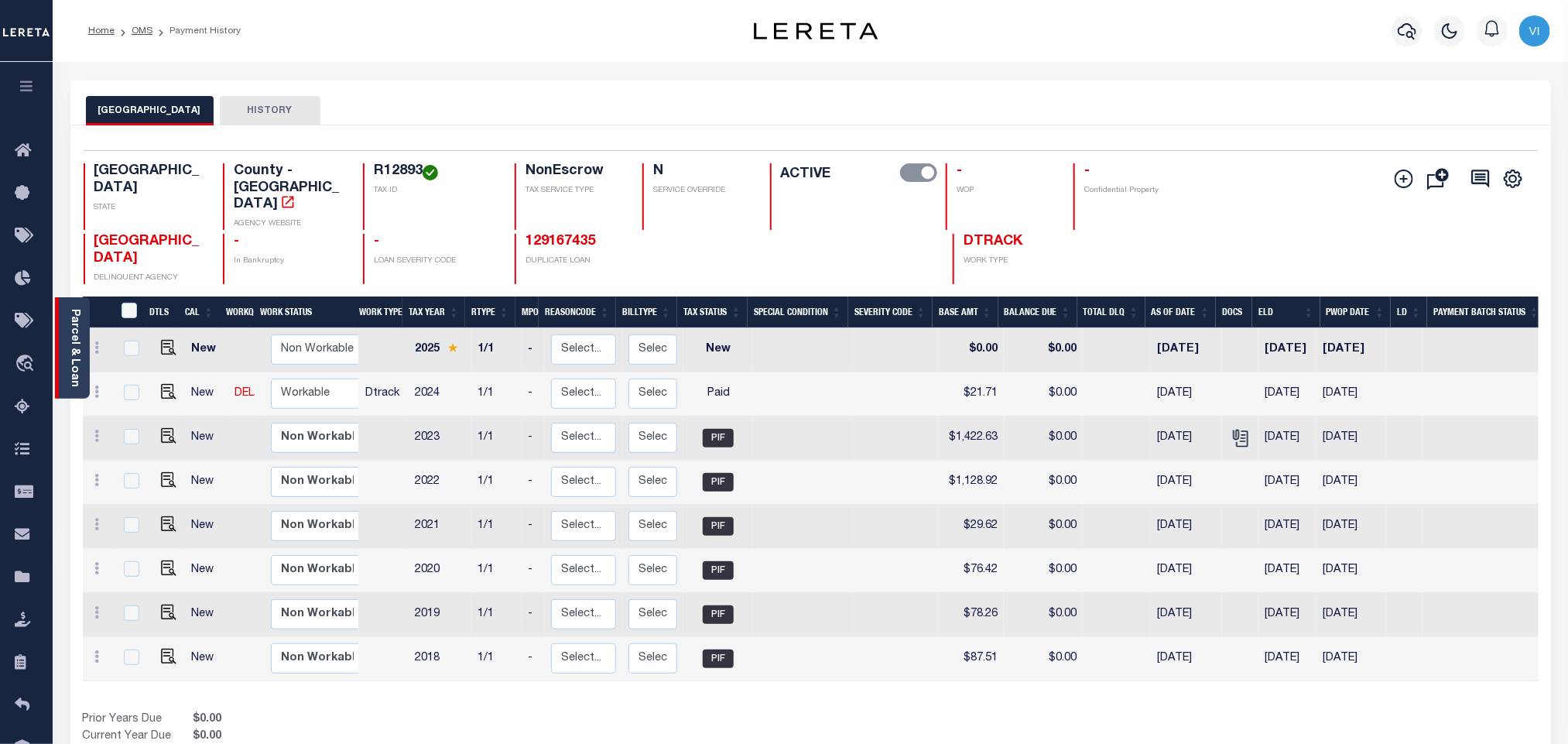
click at [78, 344] on link "Parcel & Loan" at bounding box center [73, 348] width 11 height 78
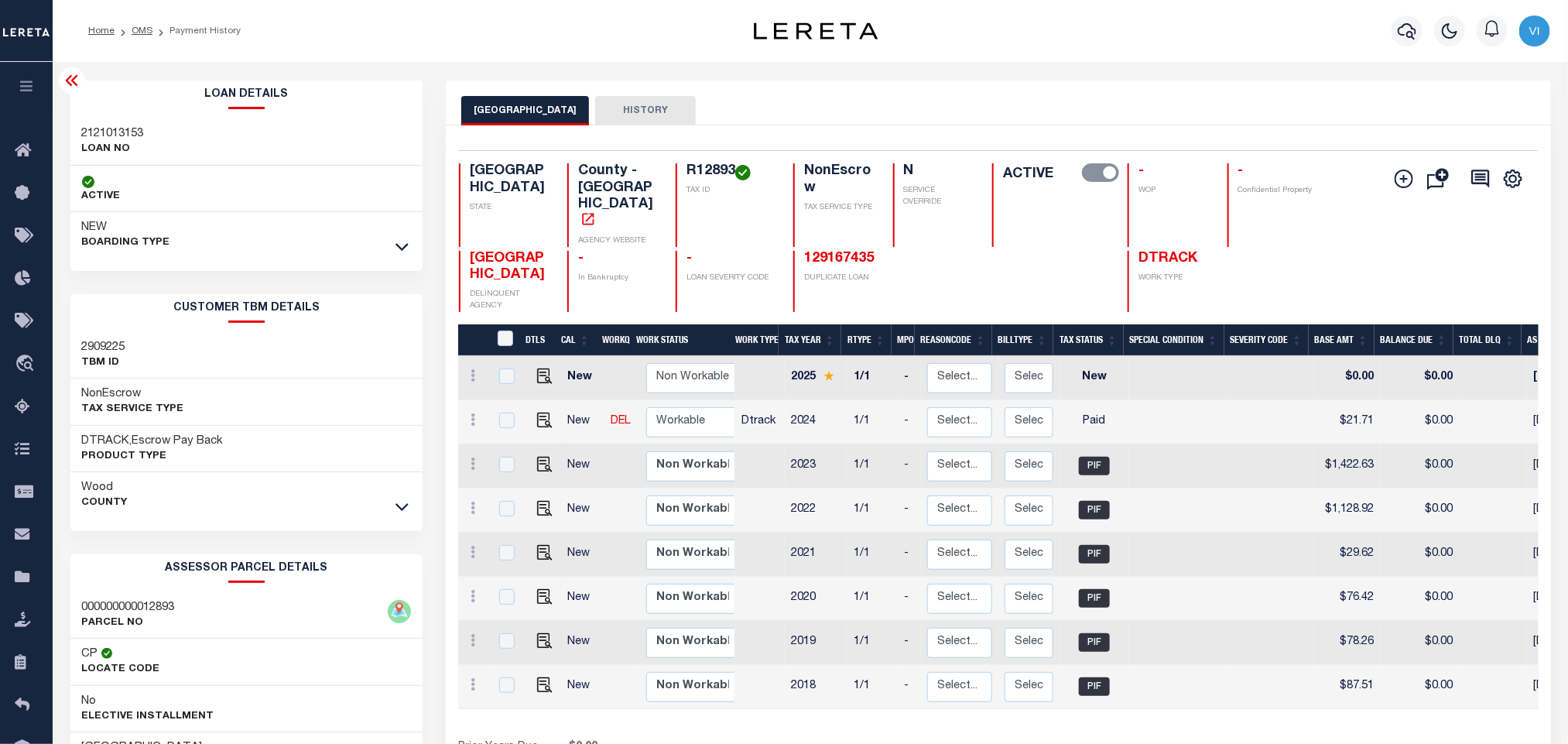
click at [111, 142] on p "LOAN NO" at bounding box center [112, 149] width 62 height 16
click at [87, 126] on h3 "2121013153" at bounding box center [112, 134] width 62 height 16
copy h3 "2121013153"
click at [692, 169] on h4 "R12893" at bounding box center [730, 172] width 88 height 17
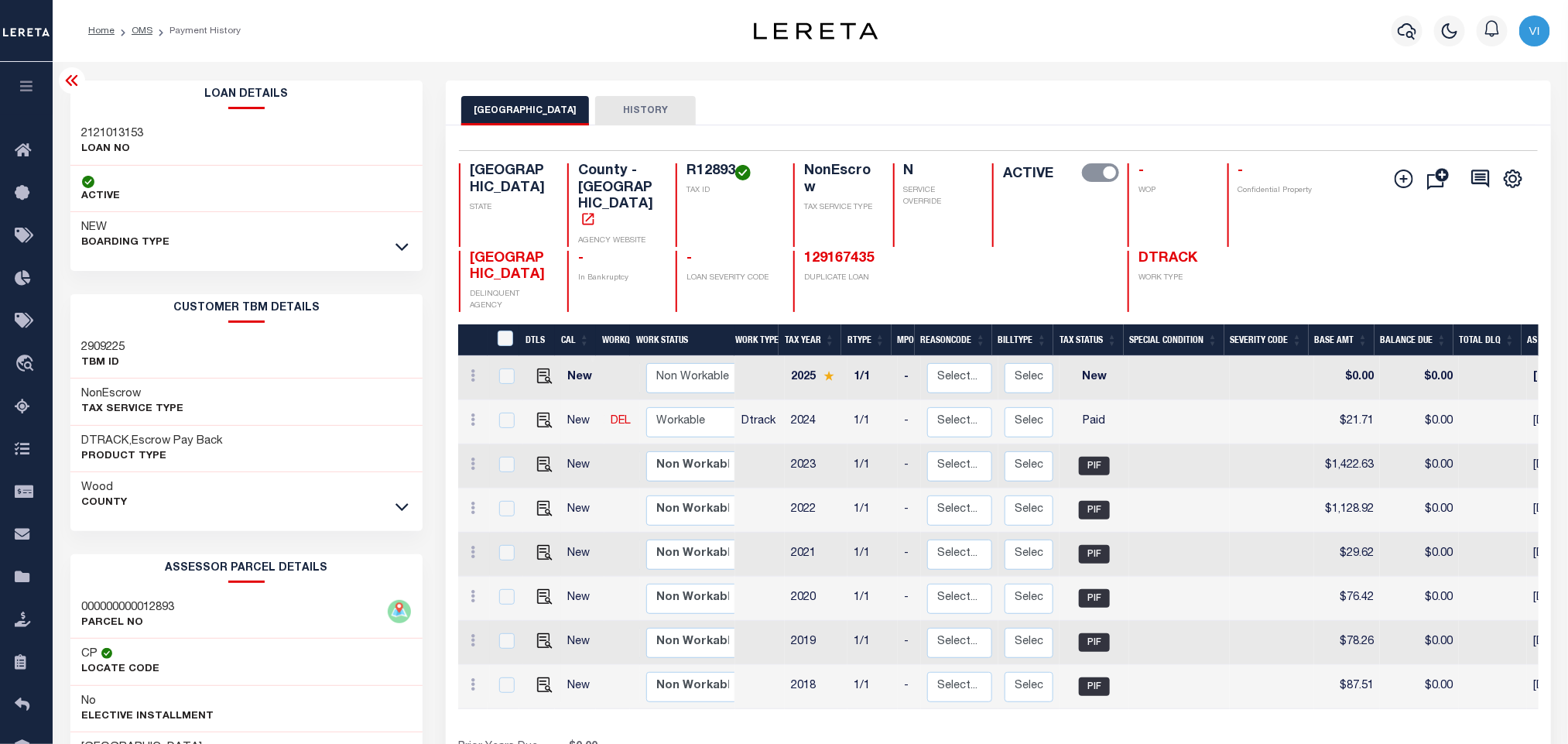
click at [692, 169] on h4 "R12893" at bounding box center [730, 172] width 88 height 17
copy h4 "R12893"
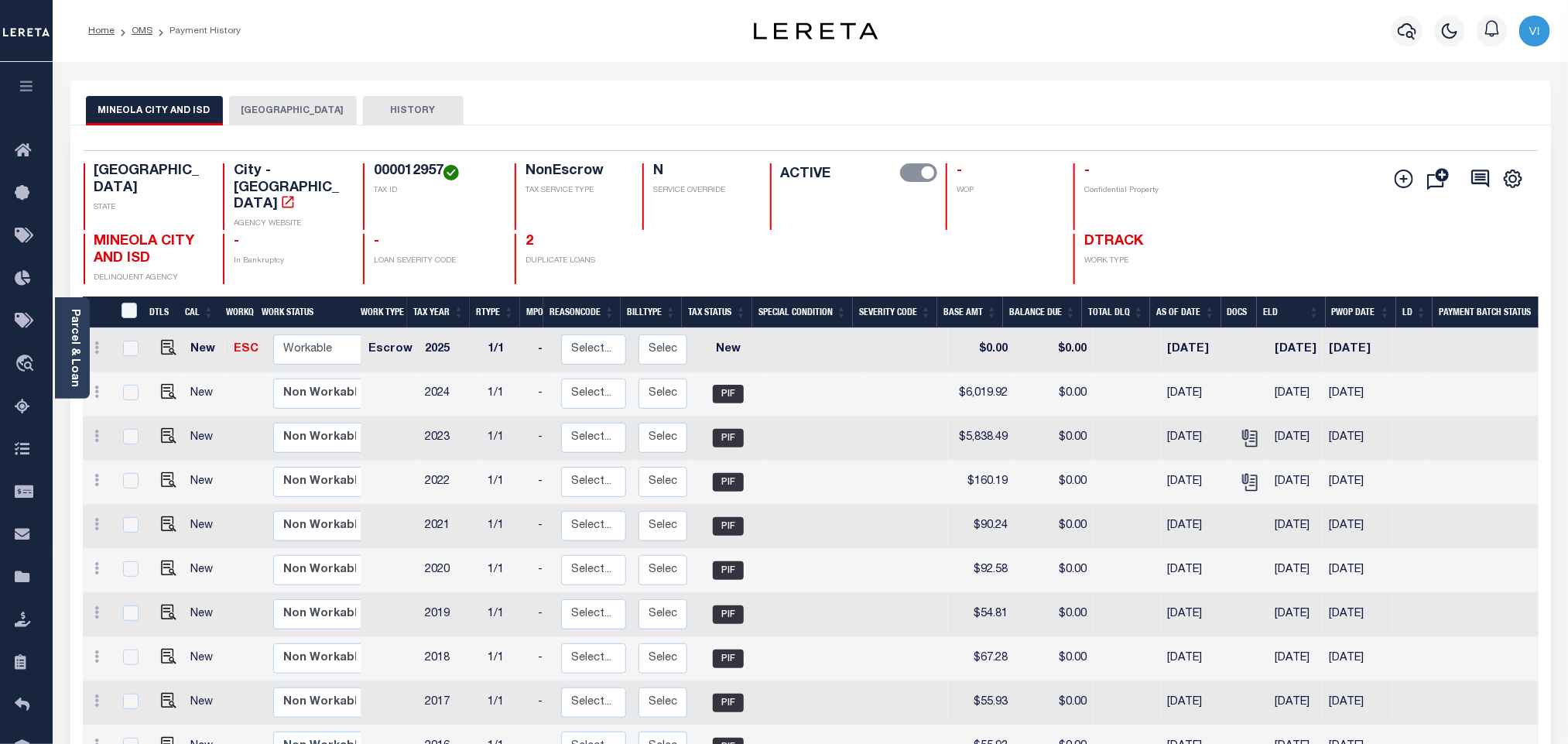
click at [289, 116] on button "[GEOGRAPHIC_DATA]" at bounding box center [293, 111] width 128 height 30
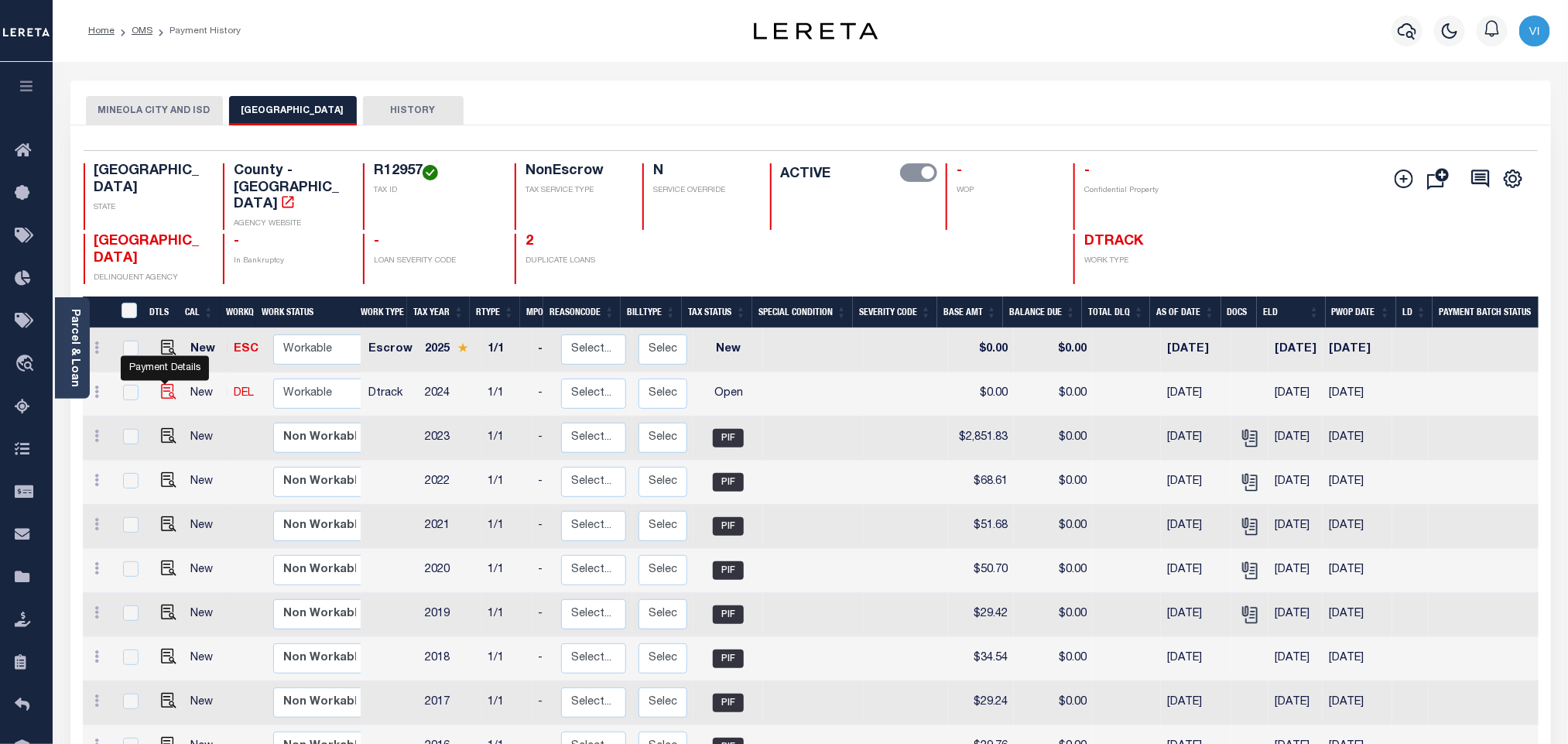
click at [168, 384] on img "" at bounding box center [168, 391] width 16 height 16
checkbox input "true"
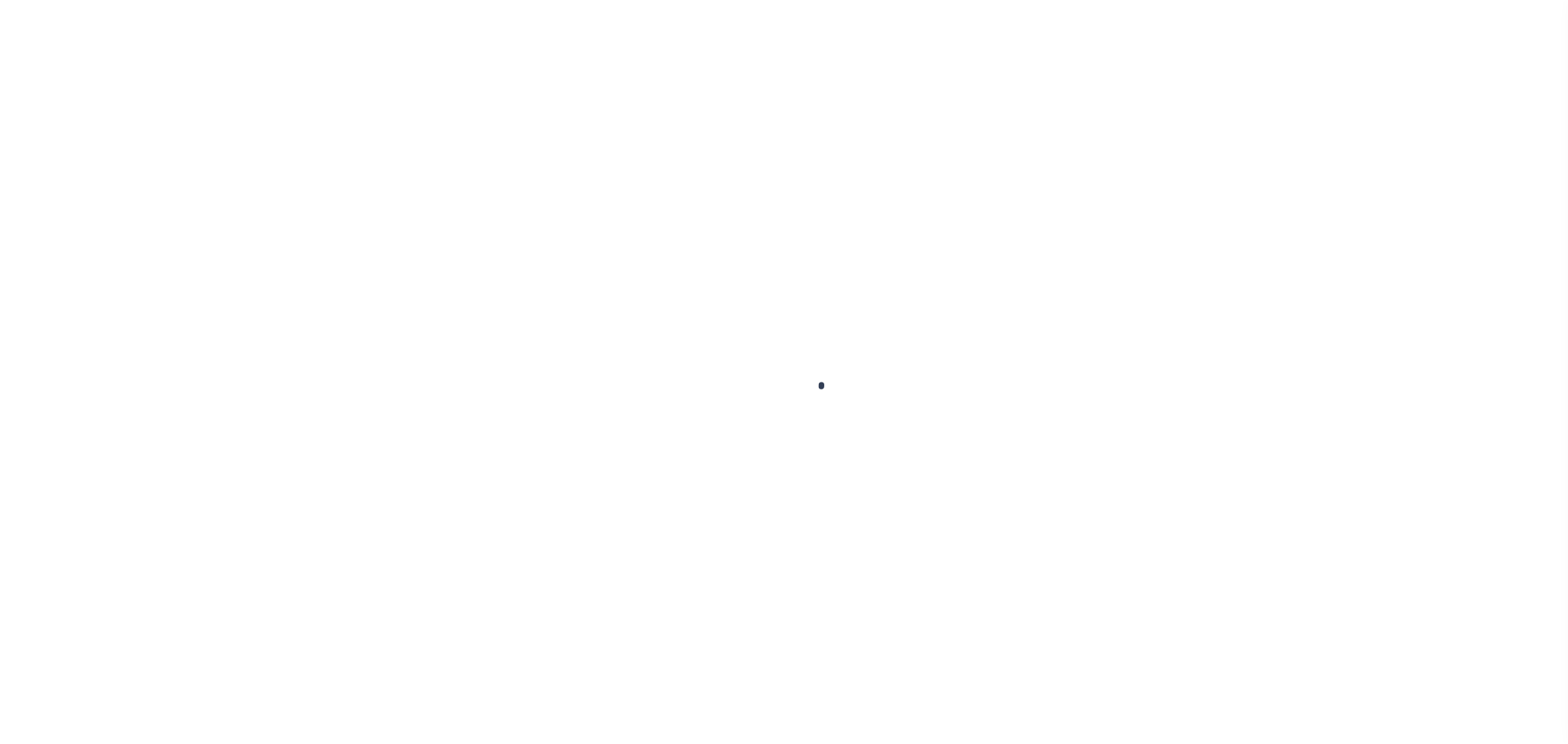
select select "OP2"
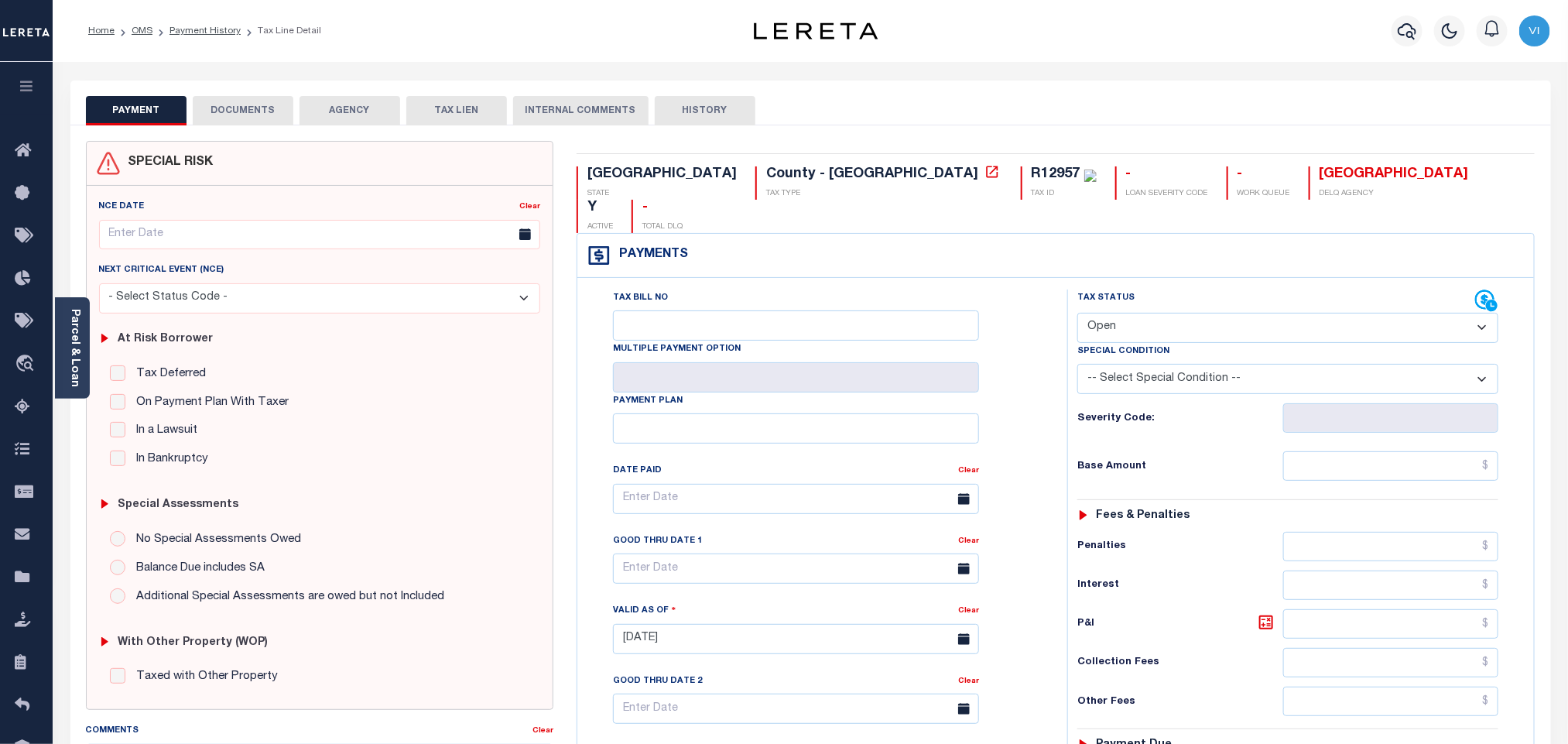
click at [237, 116] on button "DOCUMENTS" at bounding box center [243, 111] width 101 height 30
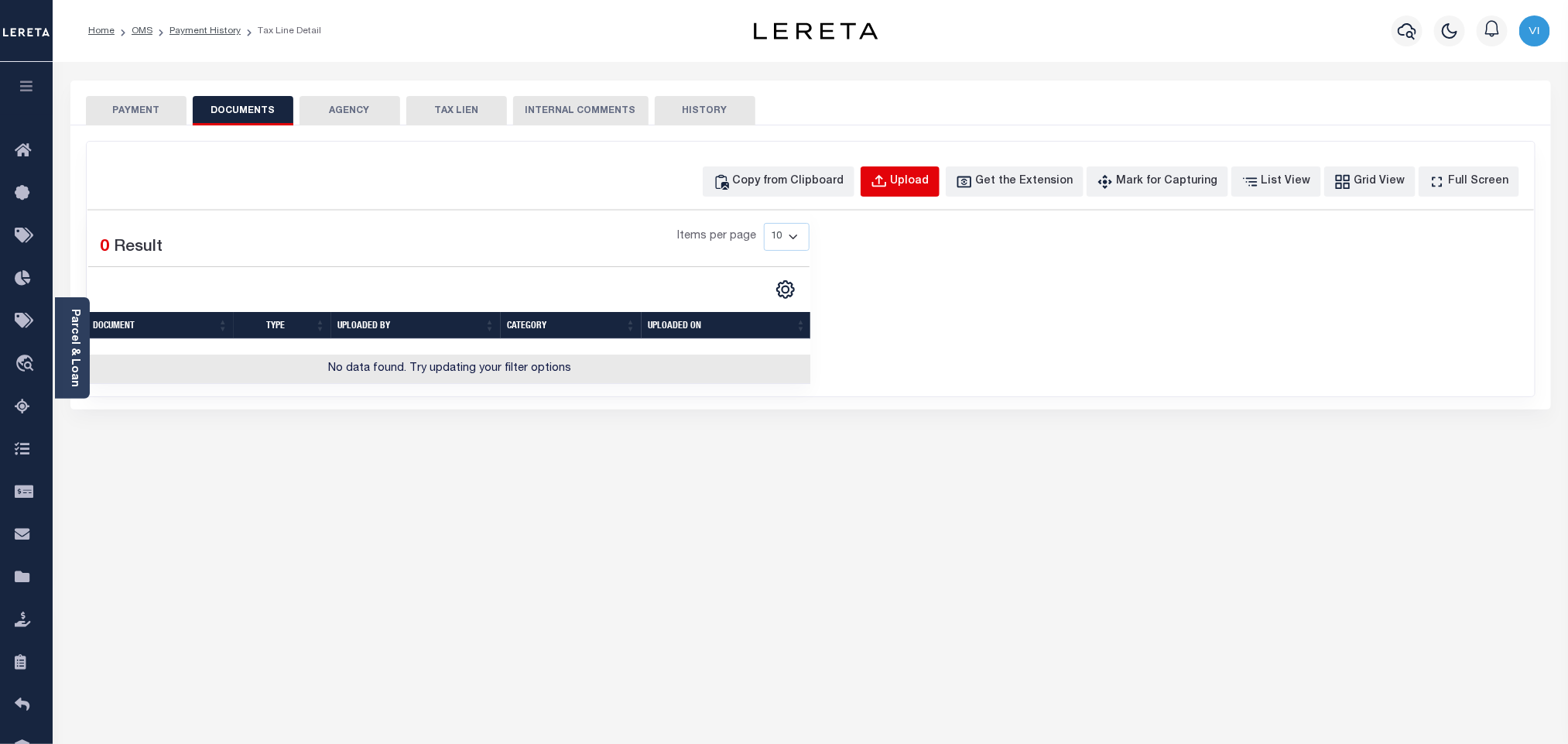
click at [917, 189] on div "Upload" at bounding box center [909, 182] width 39 height 17
select select "POP"
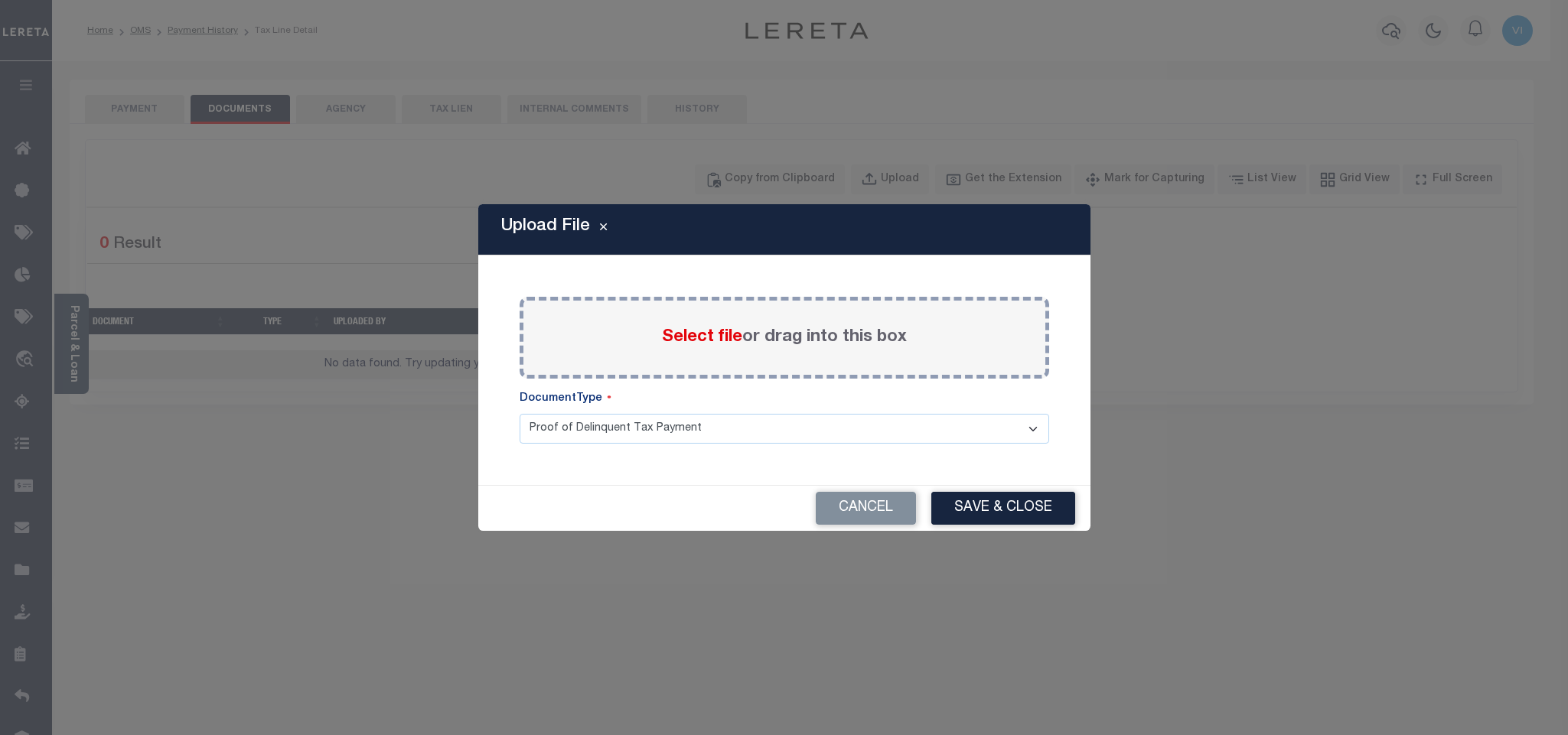
click at [684, 345] on span "Select file" at bounding box center [702, 337] width 80 height 17
click at [0, 0] on input "Select file or drag into this box" at bounding box center [0, 0] width 0 height 0
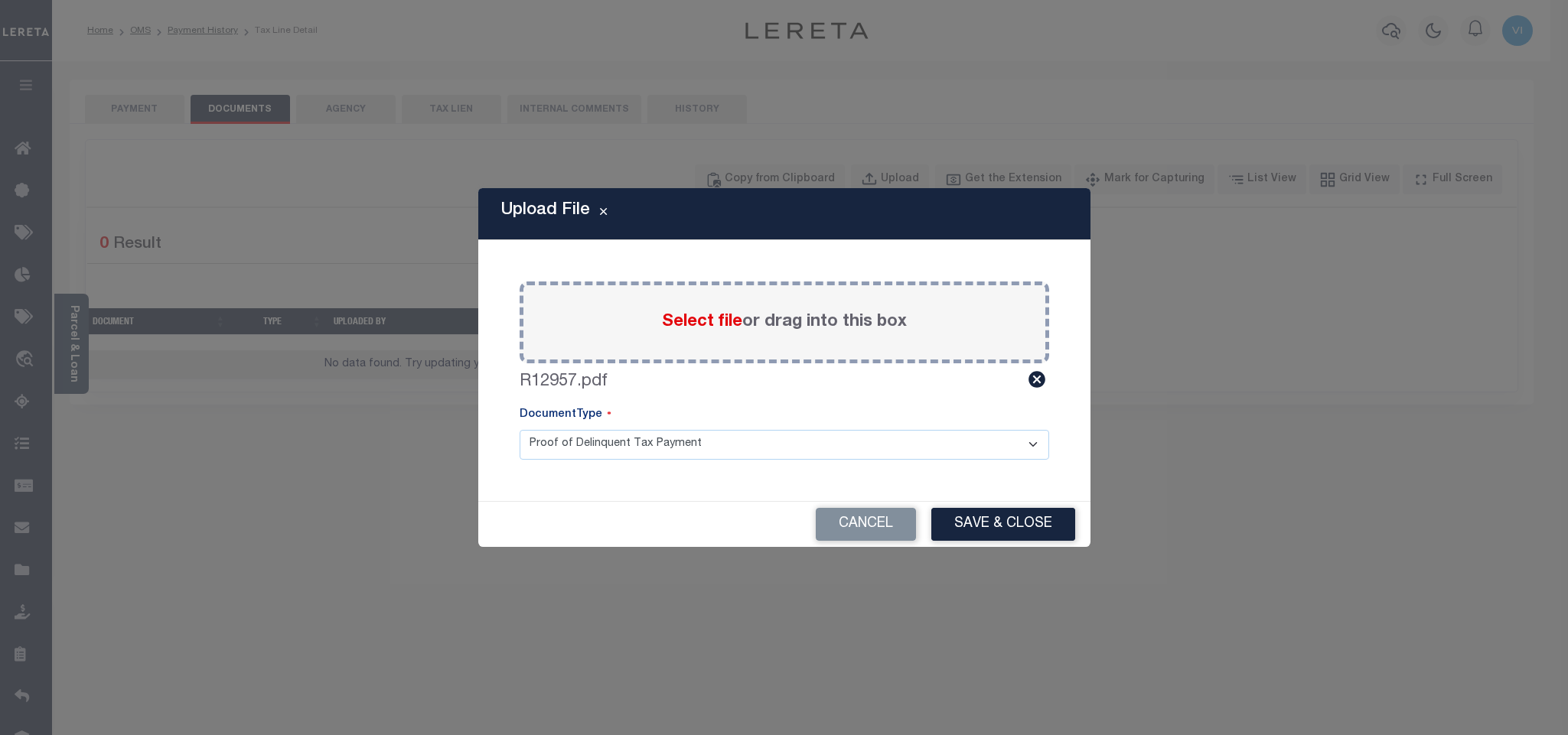
click at [547, 448] on select "Proof of Delinquent Tax Payment" at bounding box center [784, 445] width 529 height 30
click at [520, 430] on select "Proof of Delinquent Tax Payment" at bounding box center [784, 445] width 529 height 30
click at [1065, 526] on button "Save & Close" at bounding box center [1003, 525] width 144 height 33
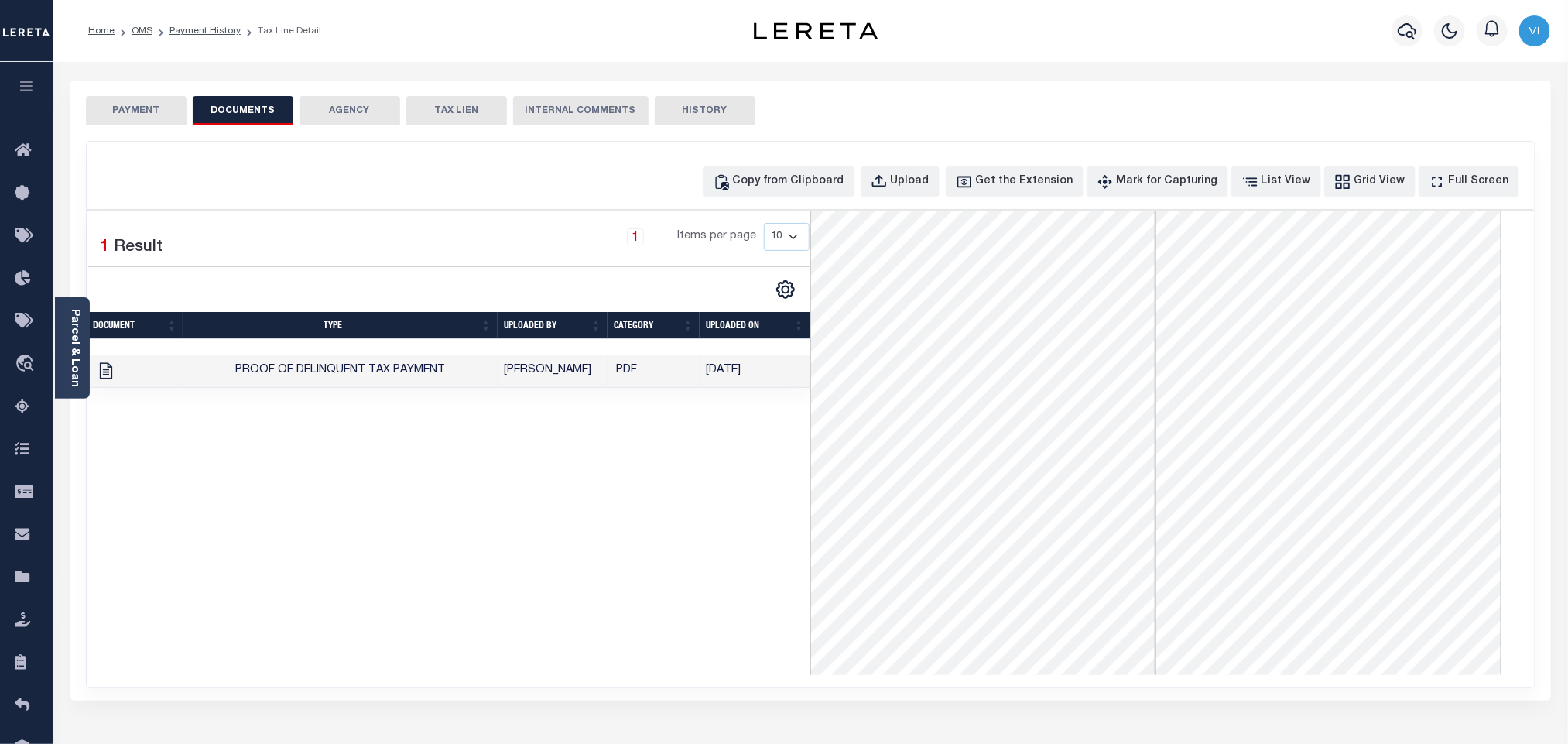
click at [93, 121] on button "PAYMENT" at bounding box center [136, 111] width 101 height 30
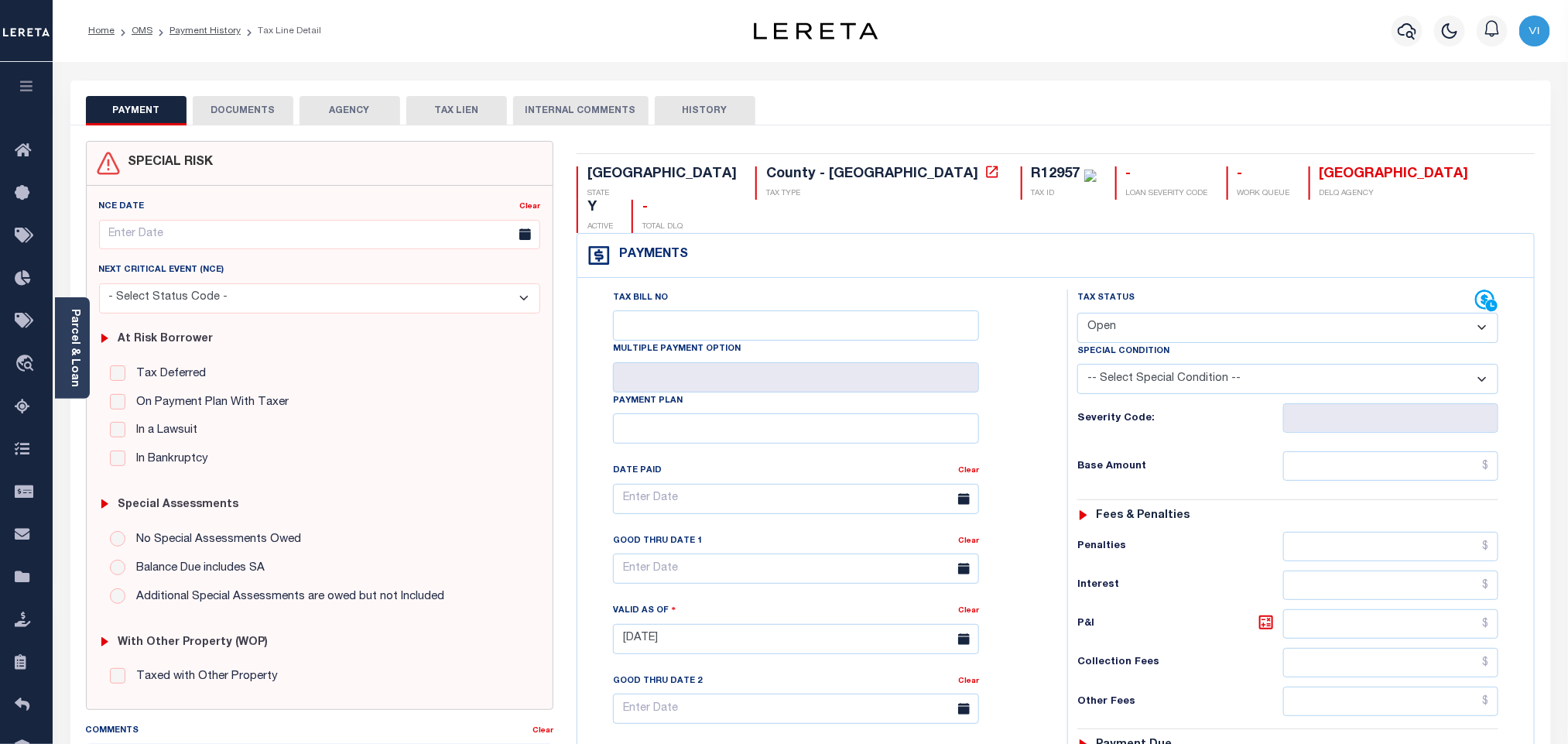
drag, startPoint x: 1133, startPoint y: 265, endPoint x: 1131, endPoint y: 297, distance: 32.1
click at [1133, 290] on div "Tax Status Status" at bounding box center [1277, 301] width 398 height 23
click at [1131, 313] on select "- Select Status Code - Open Due/Unpaid Paid Incomplete No Tax Due Internal Refu…" at bounding box center [1288, 328] width 421 height 31
select select "PYD"
click at [1078, 313] on select "- Select Status Code - Open Due/Unpaid Paid Incomplete No Tax Due Internal Refu…" at bounding box center [1288, 328] width 421 height 31
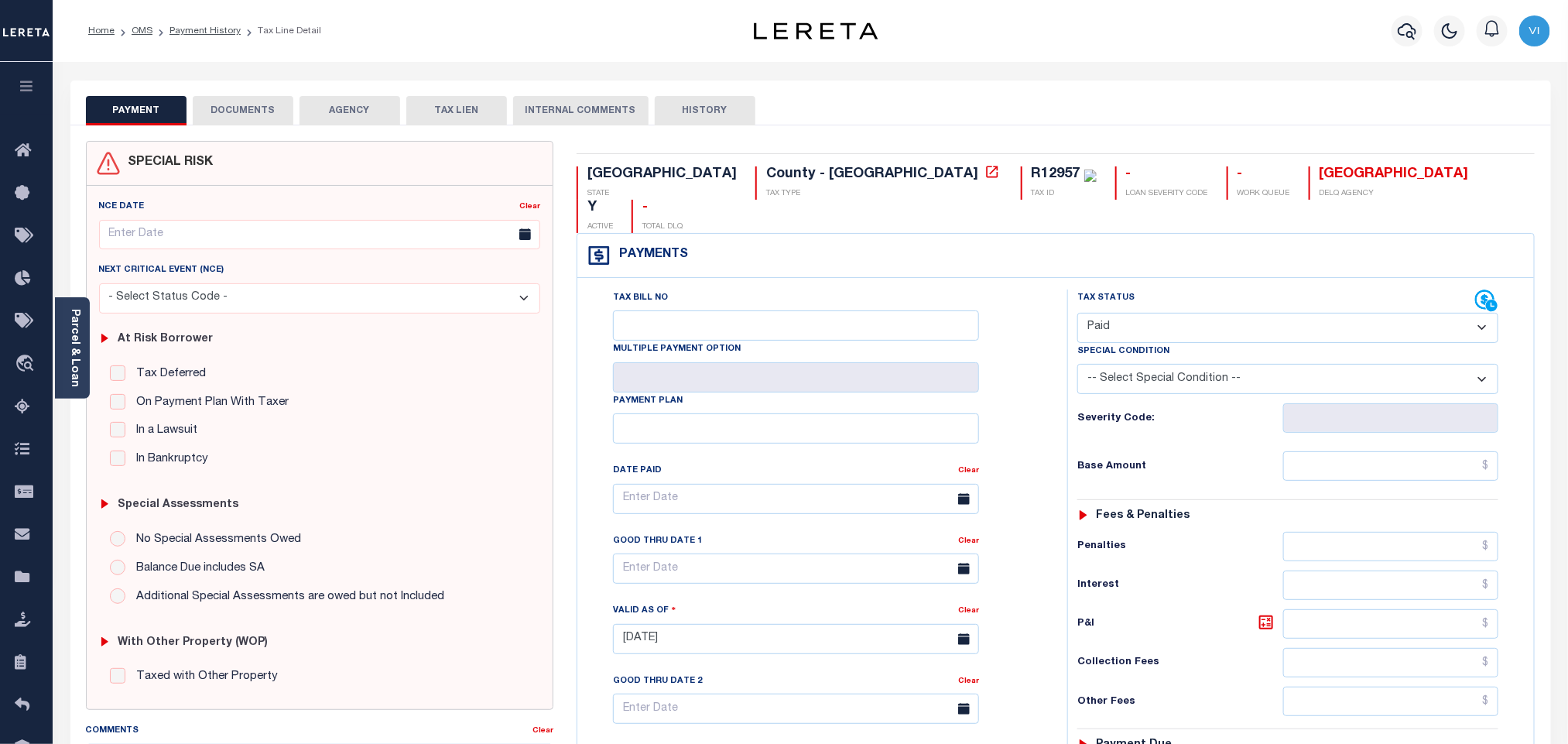
type input "[DATE]"
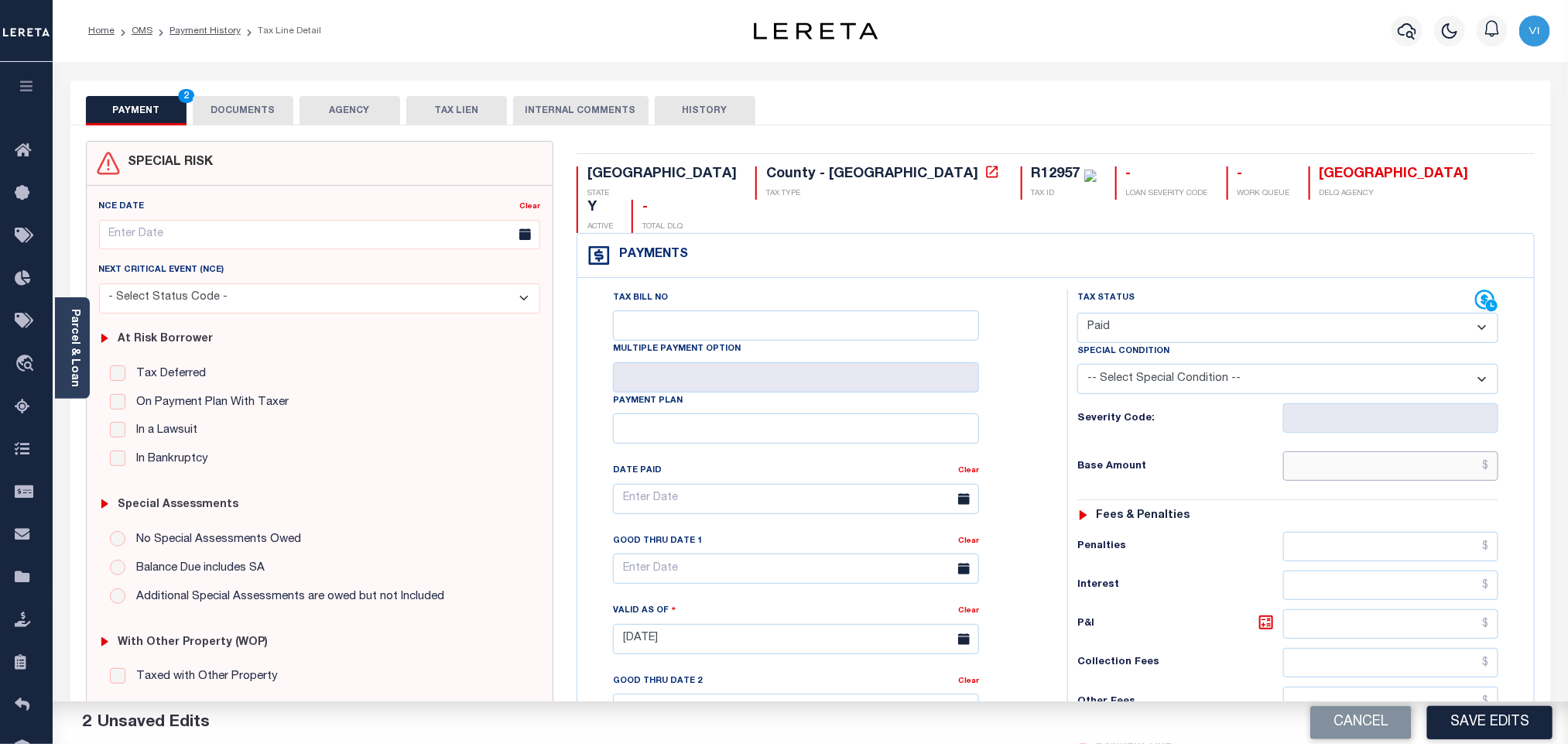
click at [1322, 452] on input "text" at bounding box center [1391, 467] width 216 height 30
paste input "2,947.37"
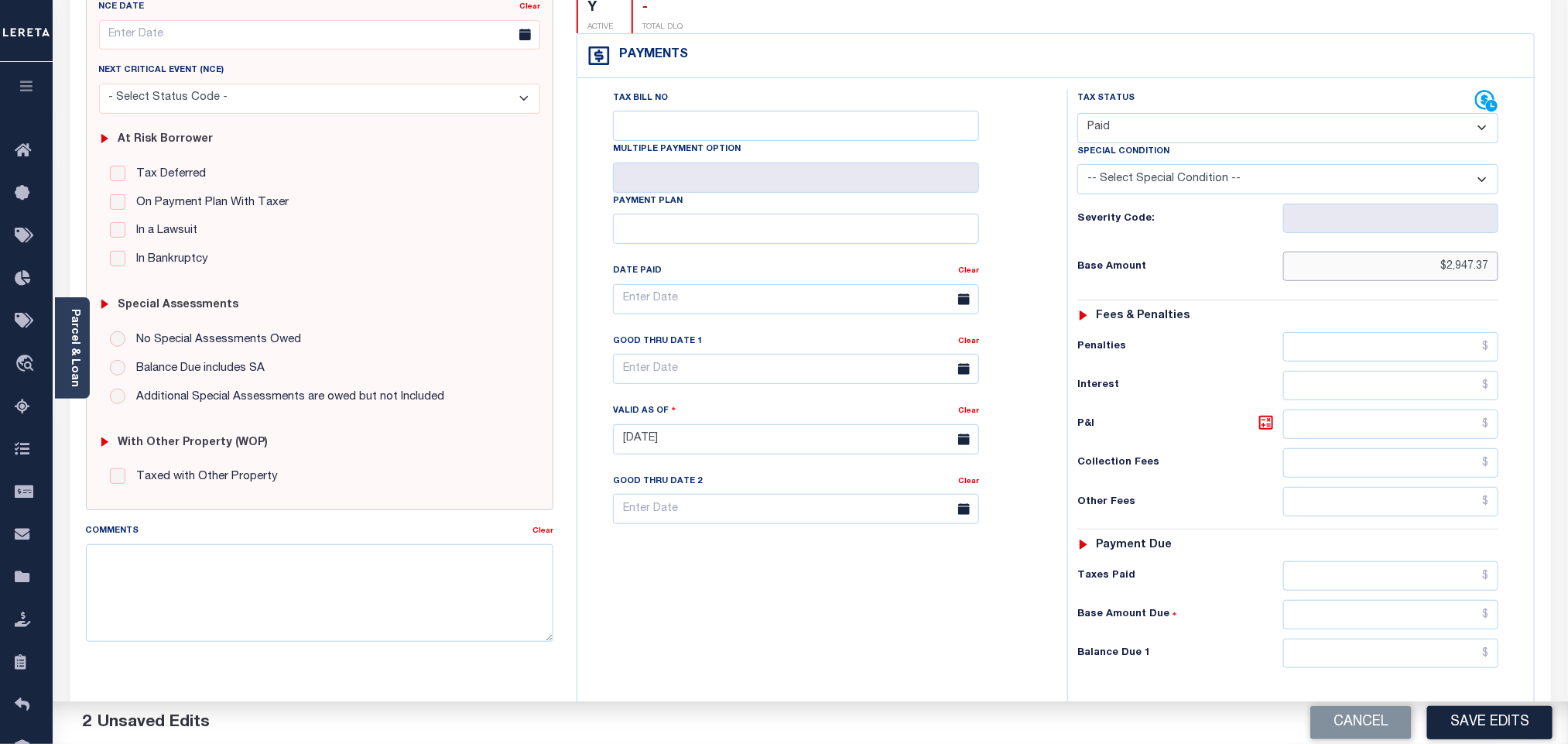
scroll to position [403, 0]
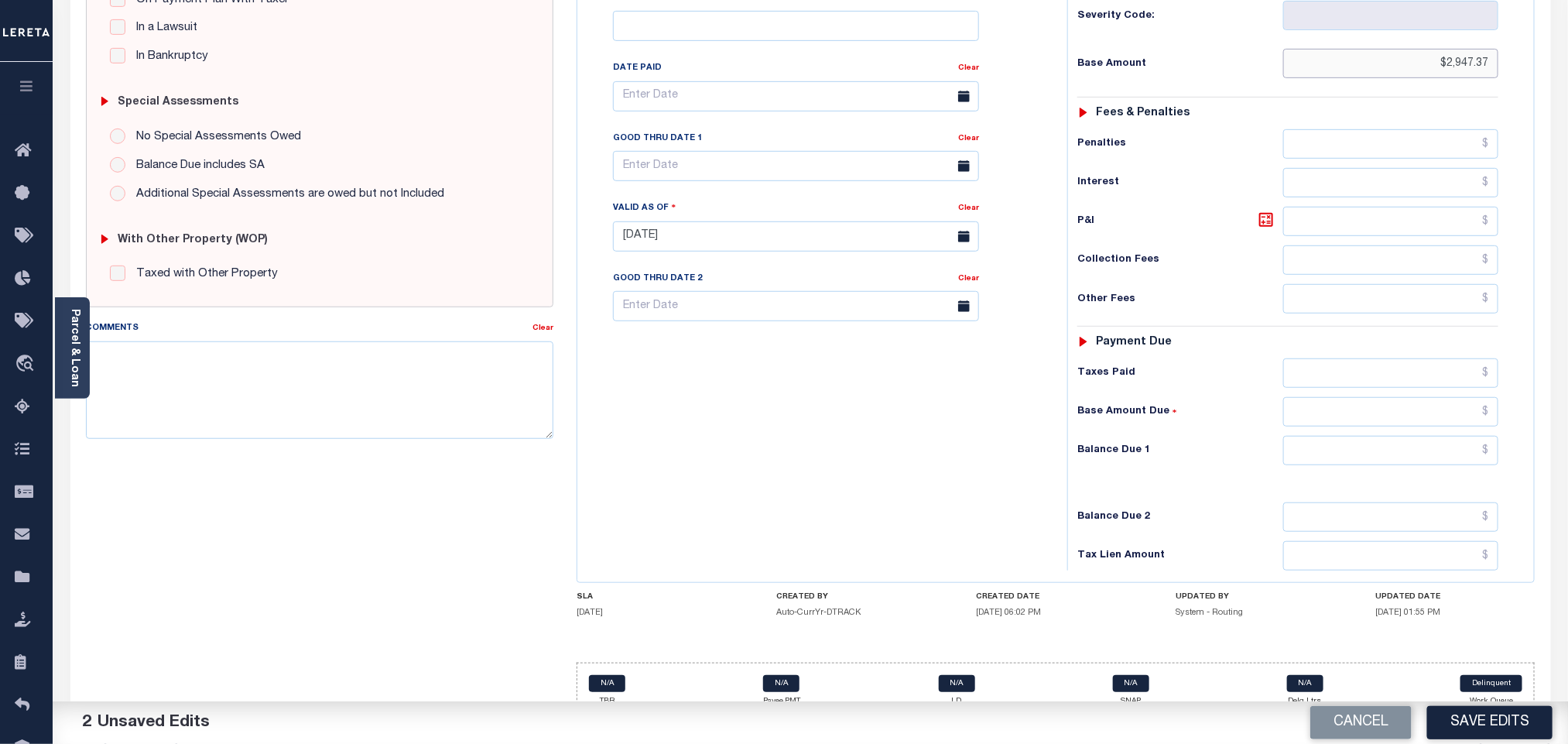
type input "$2,947.37"
click at [1334, 436] on input "text" at bounding box center [1391, 451] width 216 height 30
type input "$0.00"
click at [1485, 732] on button "Save Edits" at bounding box center [1490, 723] width 125 height 33
checkbox input "false"
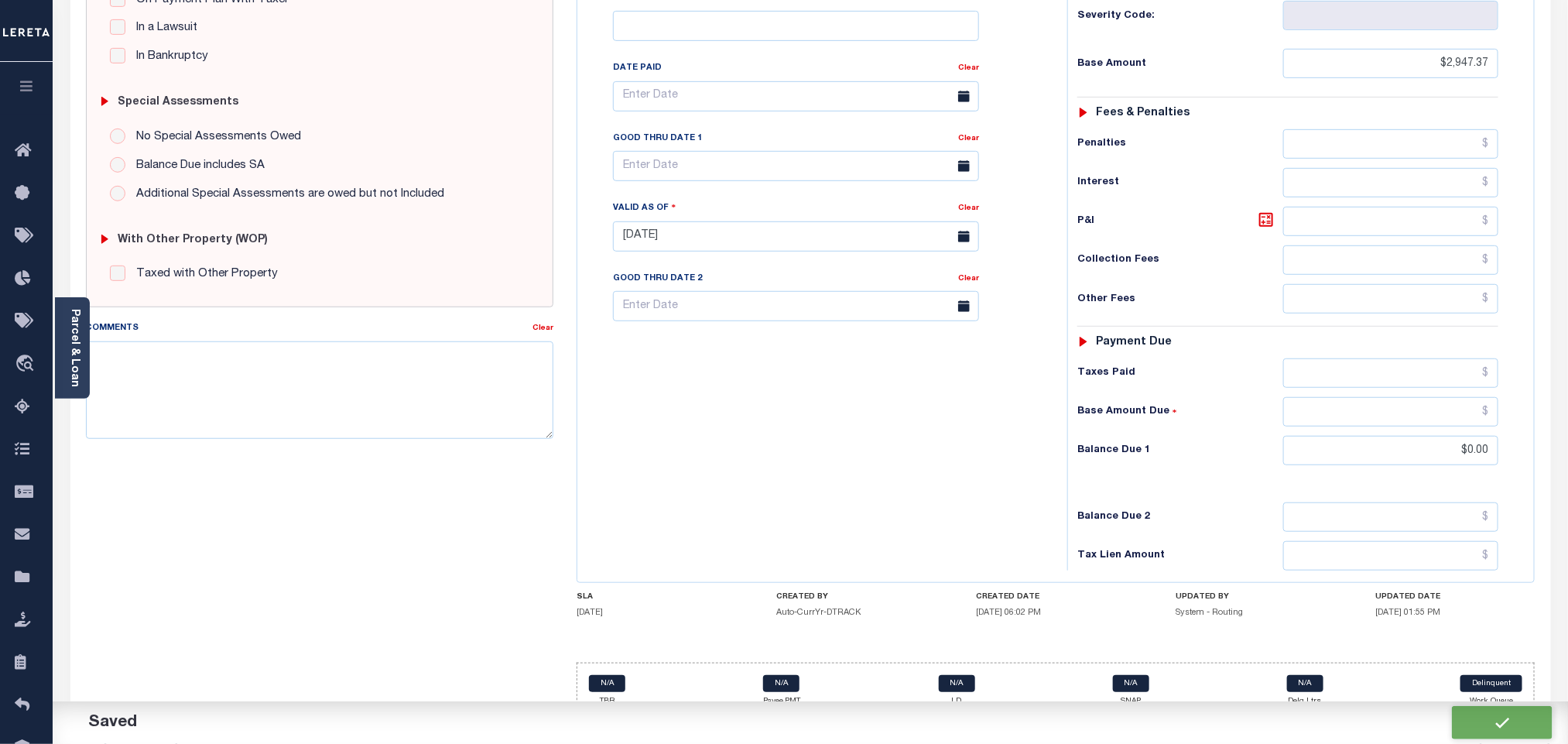
type input "$2,947.37"
type input "$0"
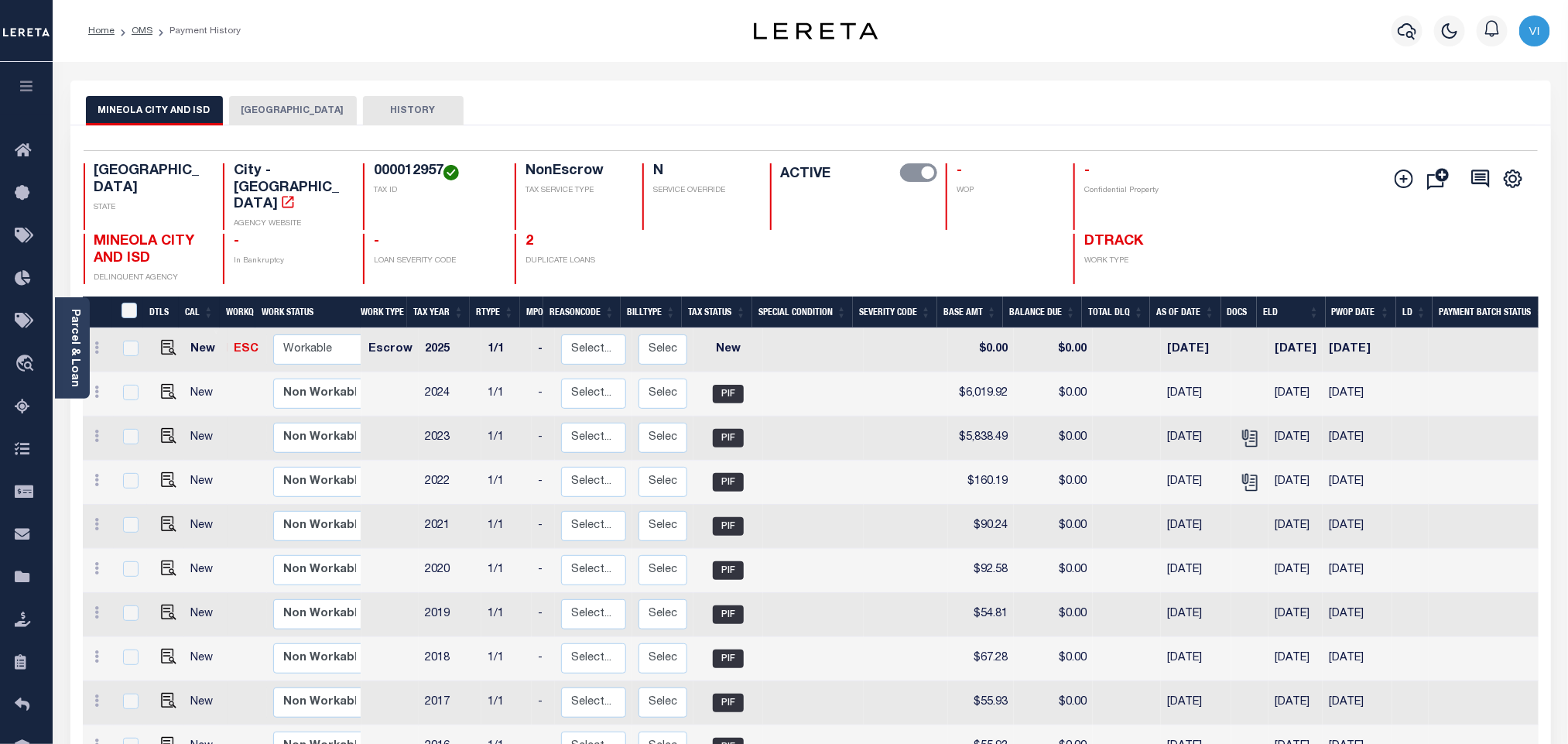
click at [365, 177] on div "000012957 TAX ID" at bounding box center [429, 197] width 133 height 67
click at [314, 115] on button "[GEOGRAPHIC_DATA]" at bounding box center [293, 111] width 128 height 30
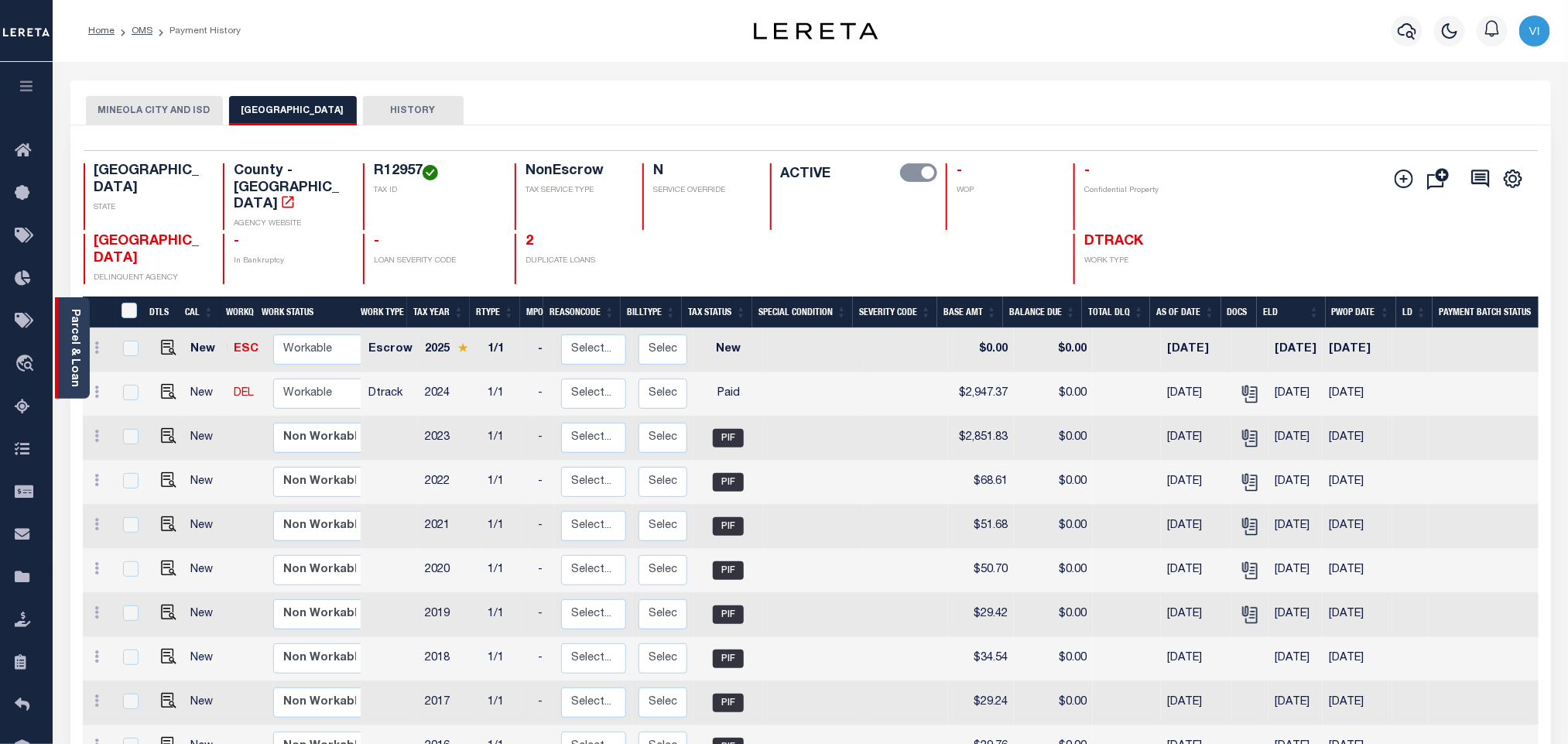
click at [75, 347] on link "Parcel & Loan" at bounding box center [73, 348] width 11 height 78
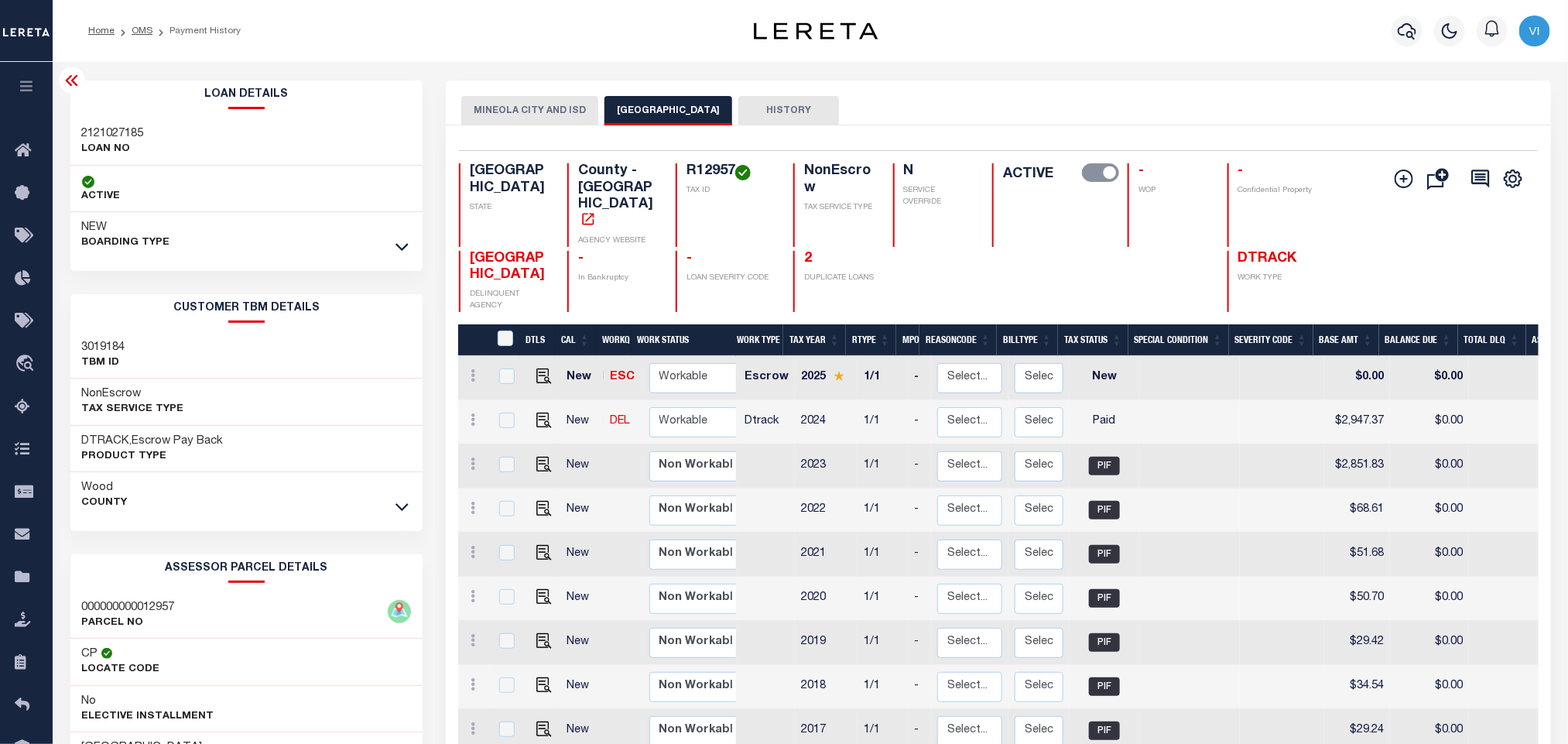
click at [88, 132] on h3 "2121027185" at bounding box center [112, 134] width 62 height 16
click at [88, 133] on h3 "2121027185" at bounding box center [112, 134] width 62 height 16
copy h3 "2121027185"
click at [706, 170] on h4 "R12957" at bounding box center [730, 172] width 88 height 17
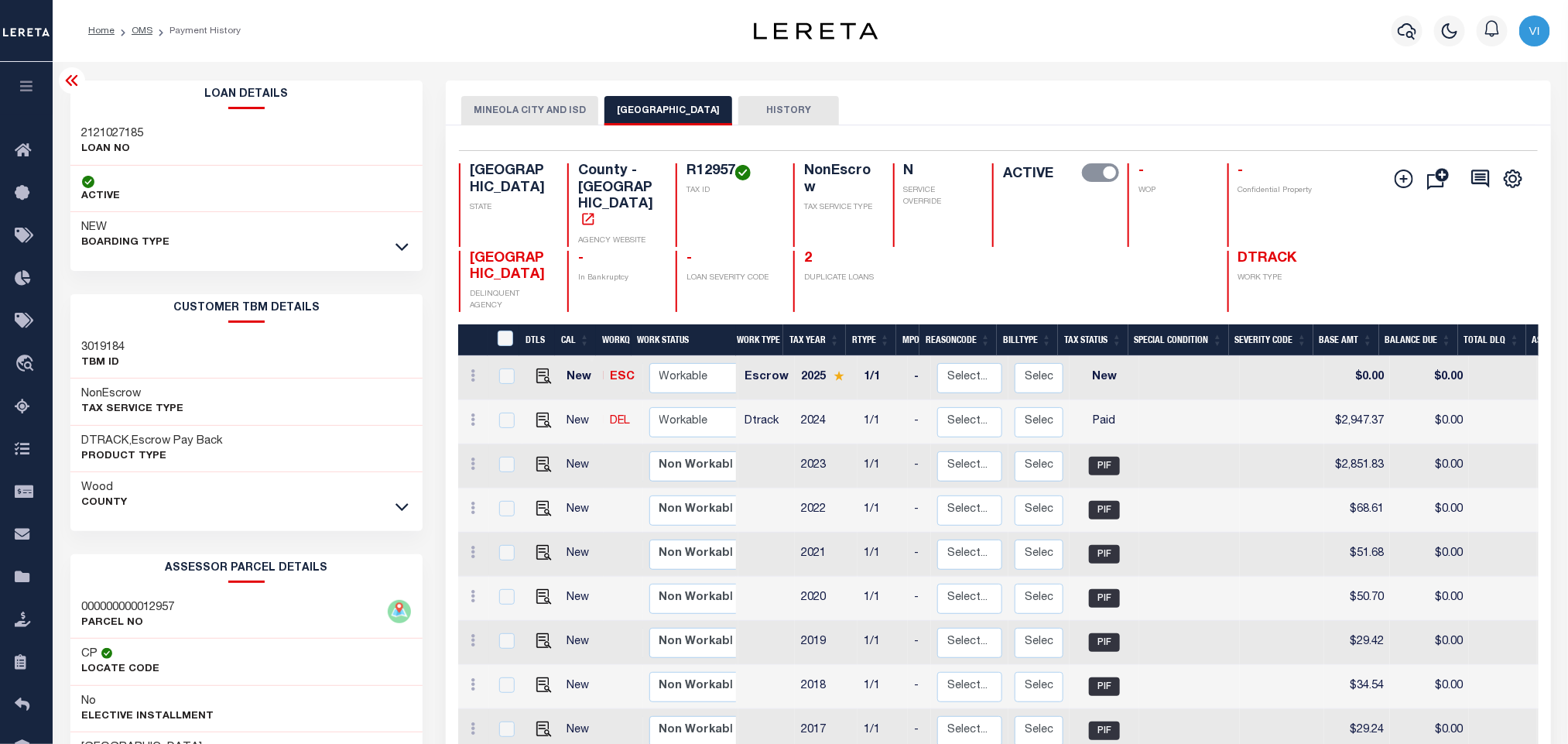
click at [706, 170] on h4 "R12957" at bounding box center [730, 172] width 88 height 17
copy h4 "R12957"
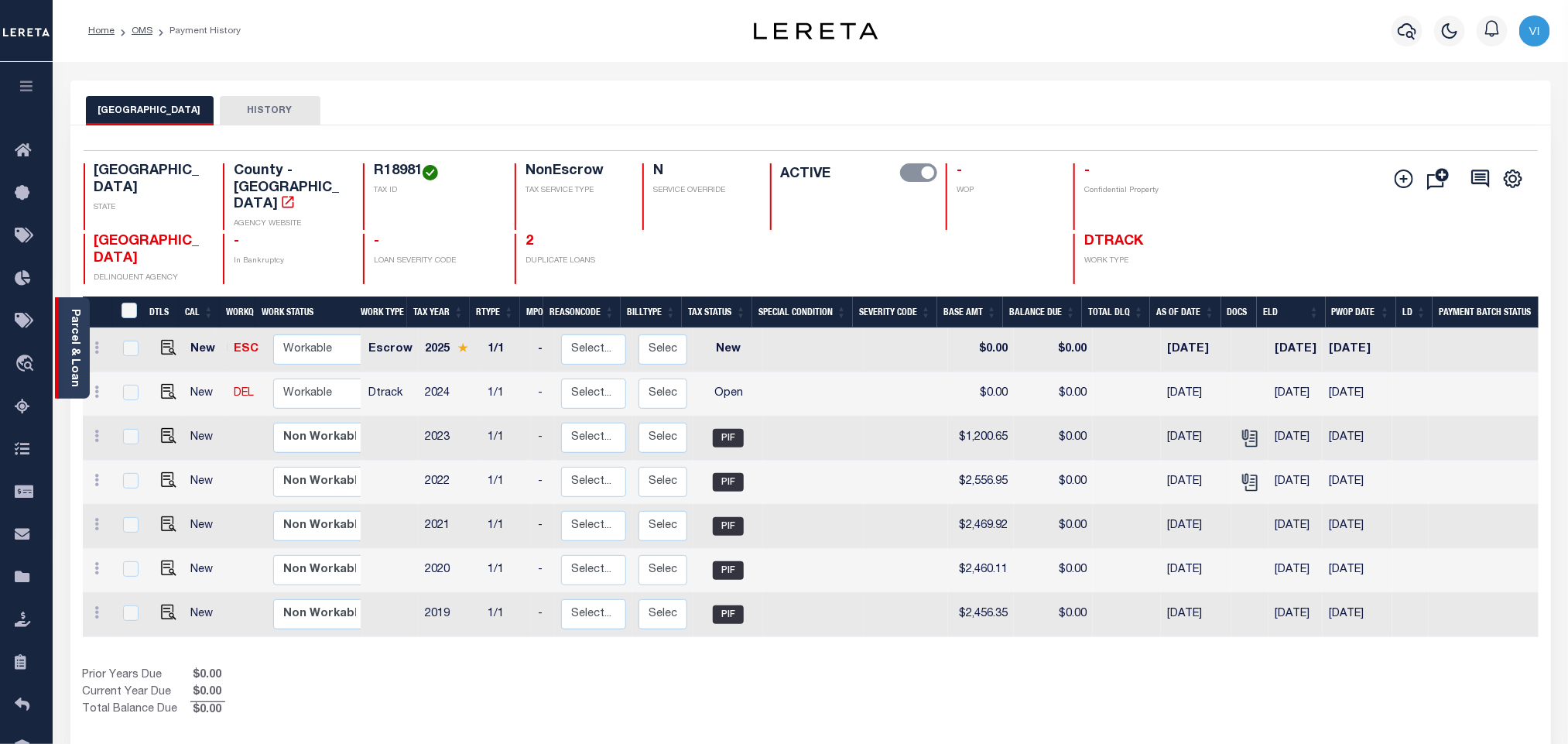
click at [74, 360] on link "Parcel & Loan" at bounding box center [73, 348] width 11 height 78
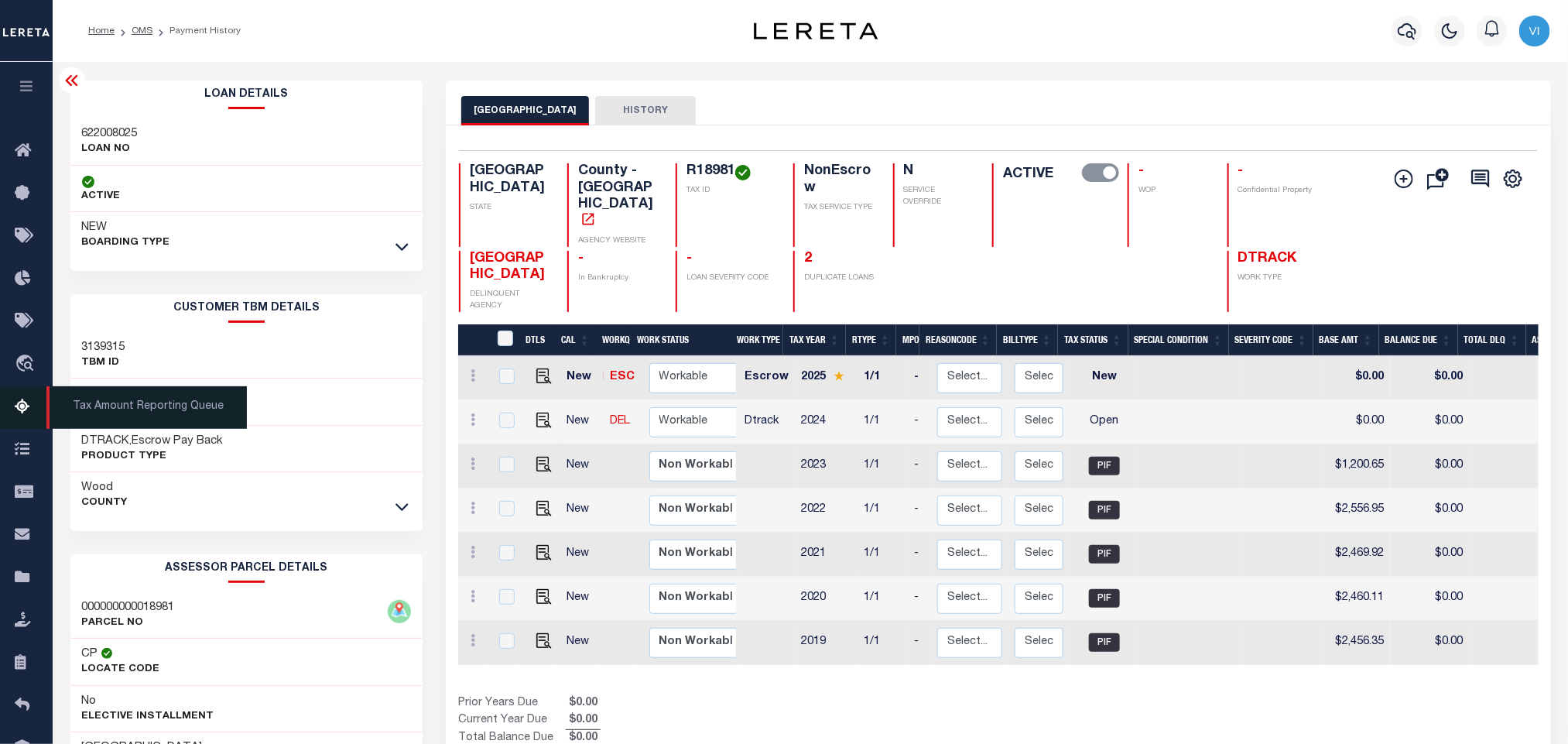
click at [21, 412] on icon at bounding box center [27, 407] width 25 height 19
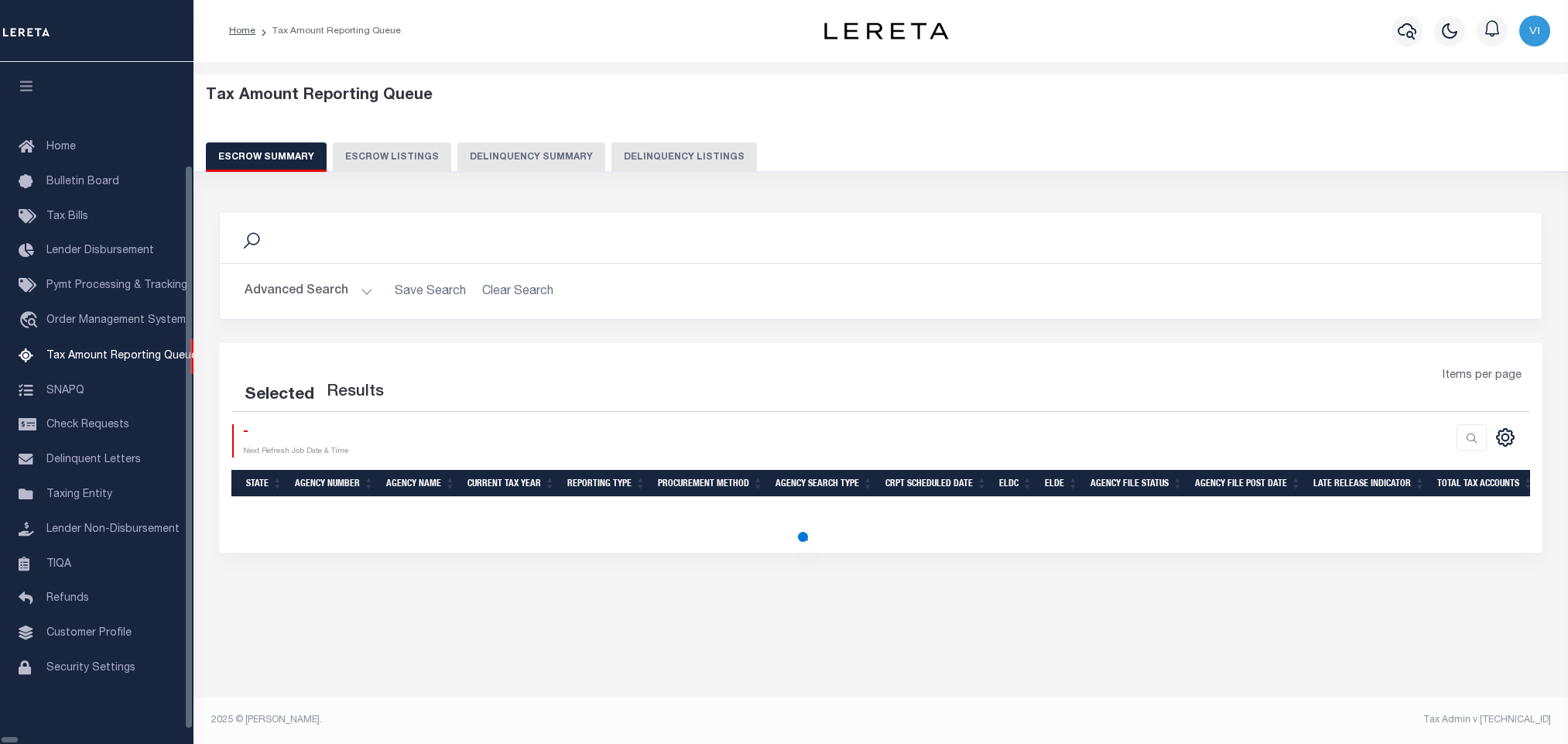
select select "100"
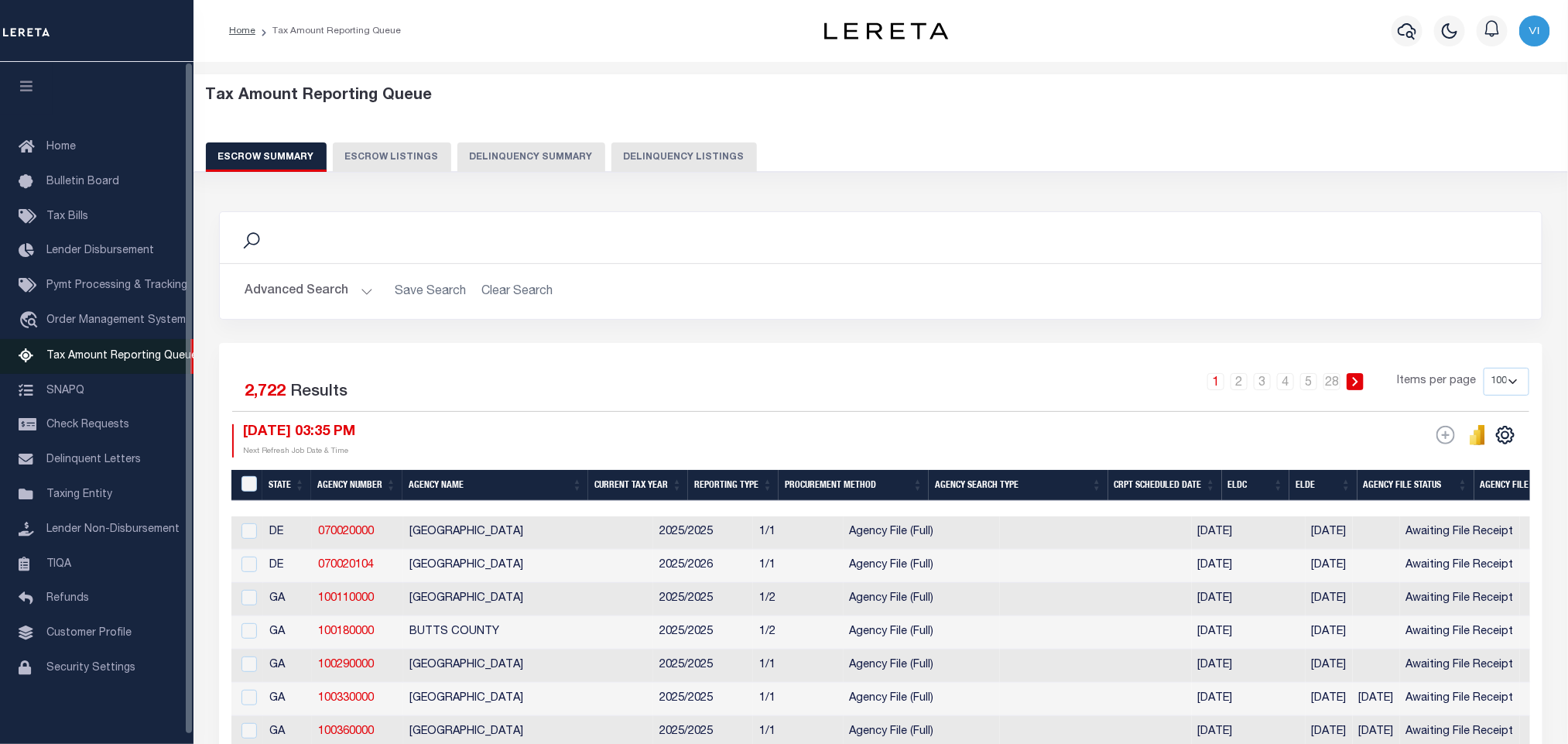
click at [59, 358] on span "Tax Amount Reporting Queue" at bounding box center [121, 356] width 151 height 11
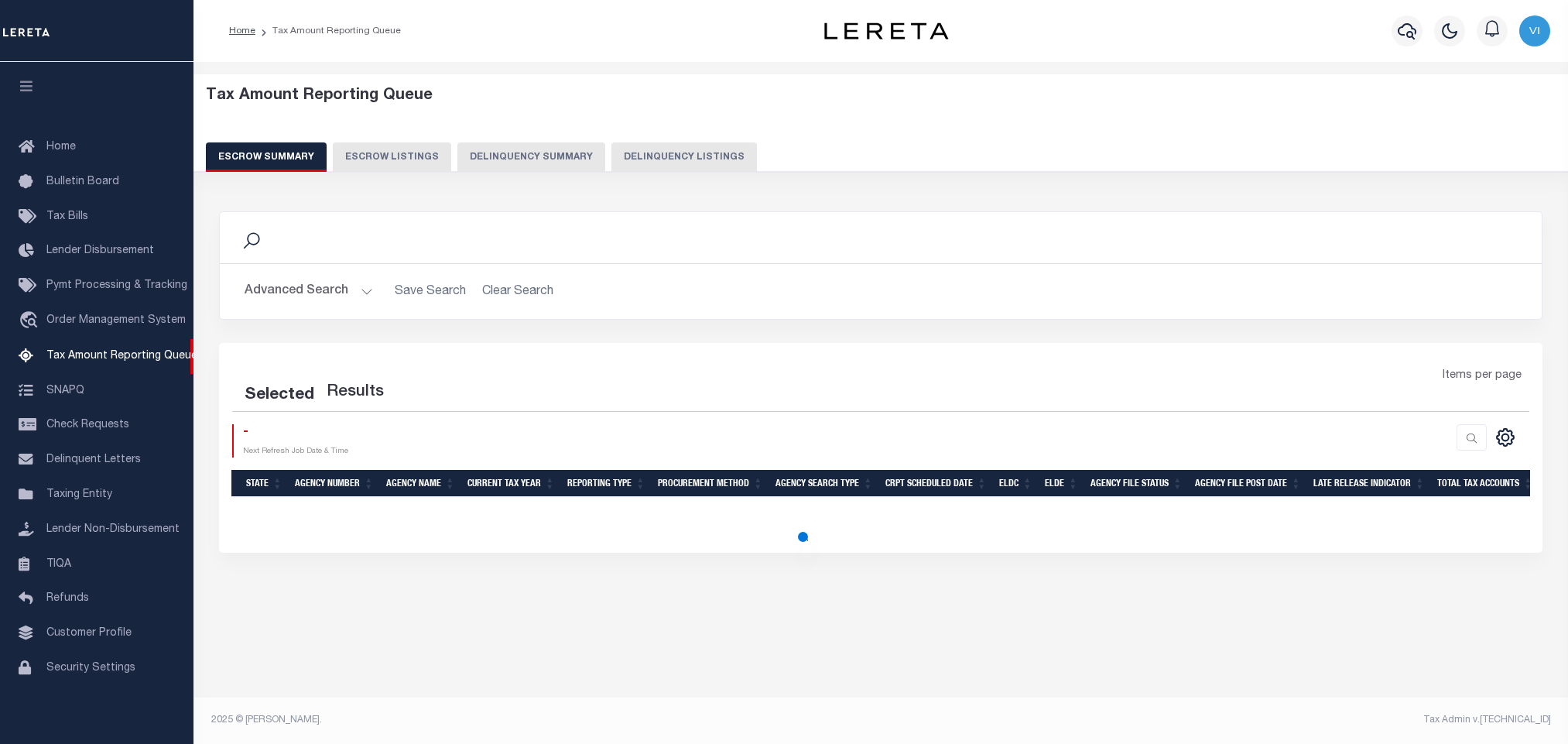
select select "100"
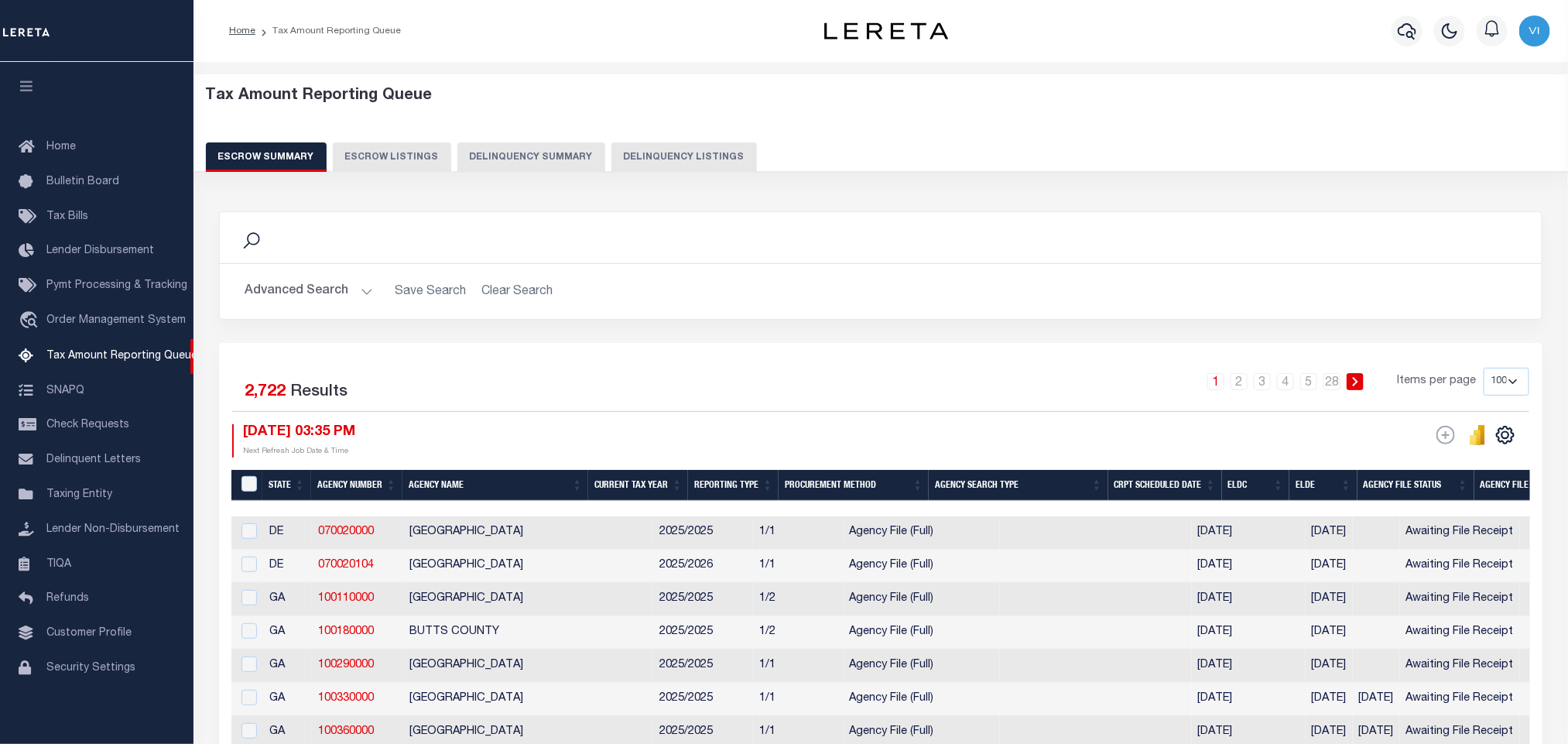
click at [655, 149] on button "Delinquency Listings" at bounding box center [684, 158] width 145 height 30
select select "[GEOGRAPHIC_DATA]"
select select "100"
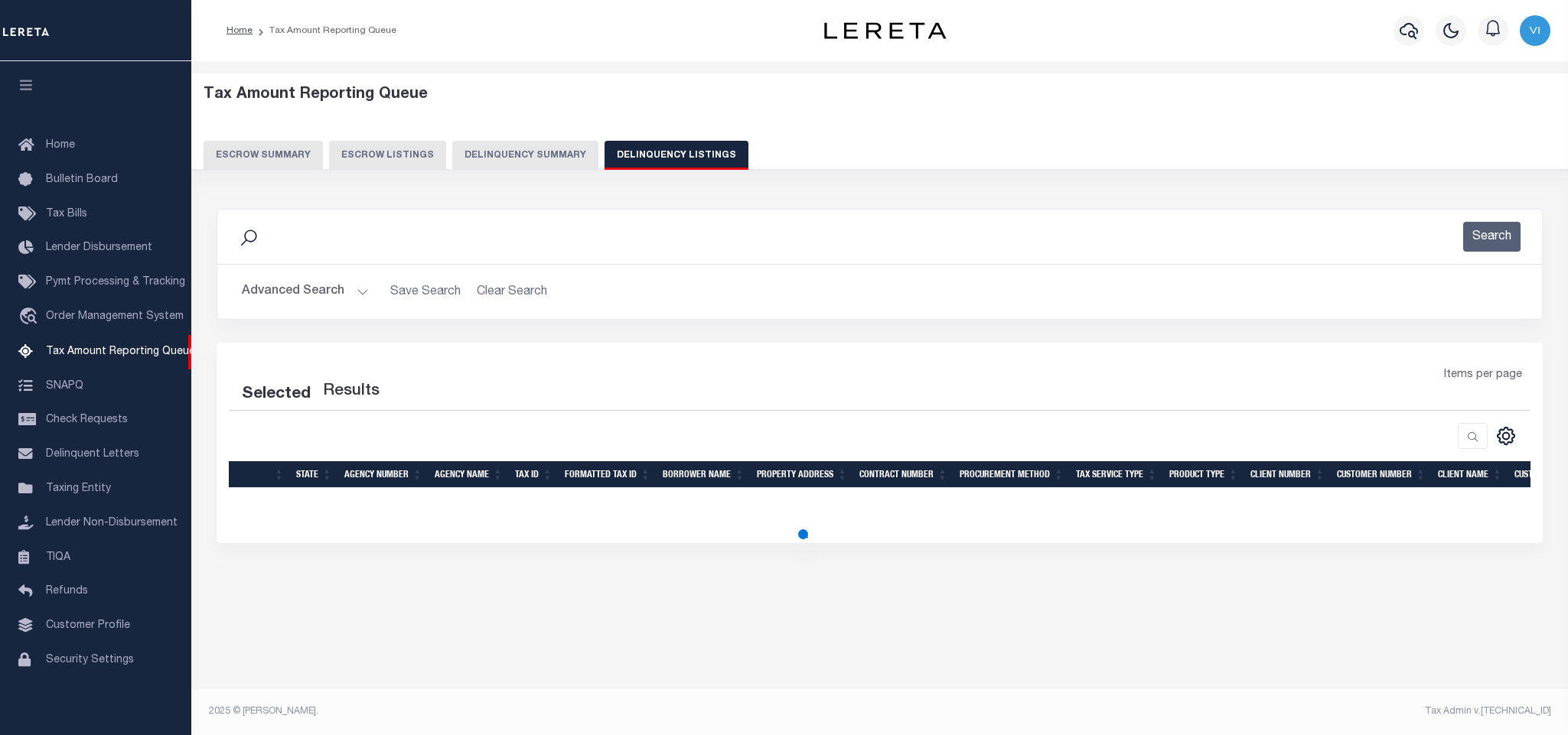
select select "100"
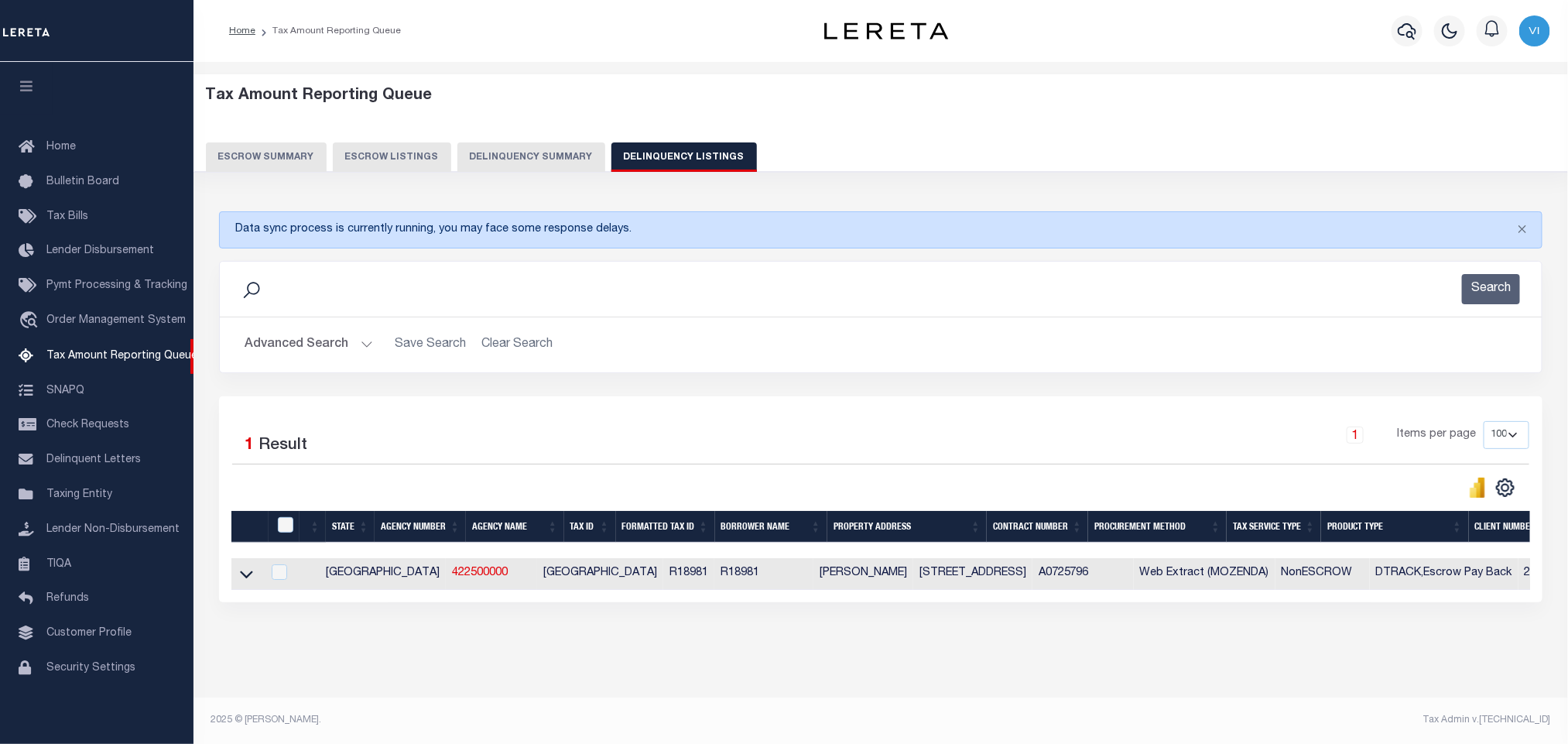
click at [289, 353] on button "Advanced Search" at bounding box center [309, 345] width 129 height 31
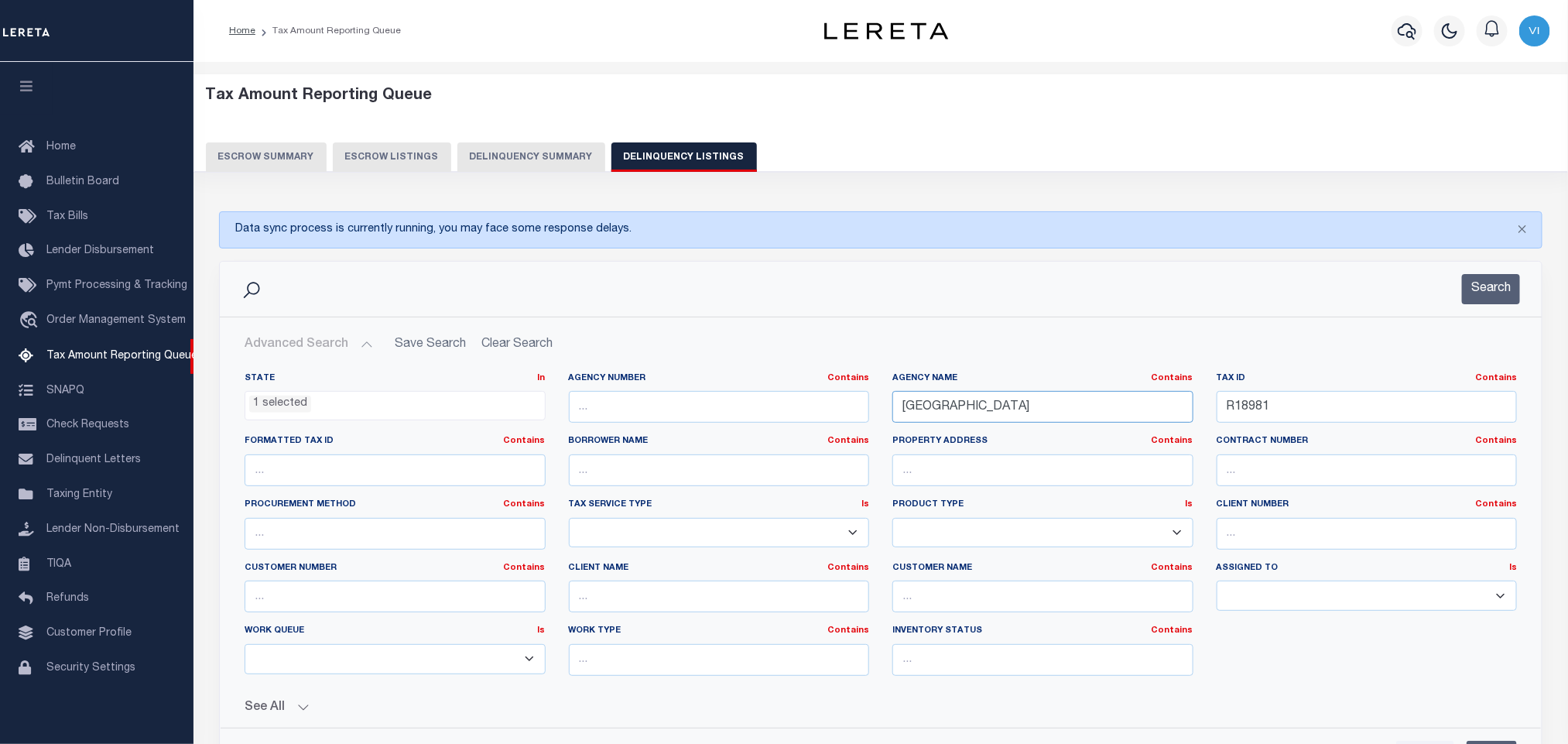
click at [1048, 421] on input "[GEOGRAPHIC_DATA]" at bounding box center [1042, 407] width 301 height 31
paste input "[PERSON_NAME]"
type input "[GEOGRAPHIC_DATA]"
click at [1307, 416] on input "R18981" at bounding box center [1367, 407] width 301 height 31
paste input "69821PLK"
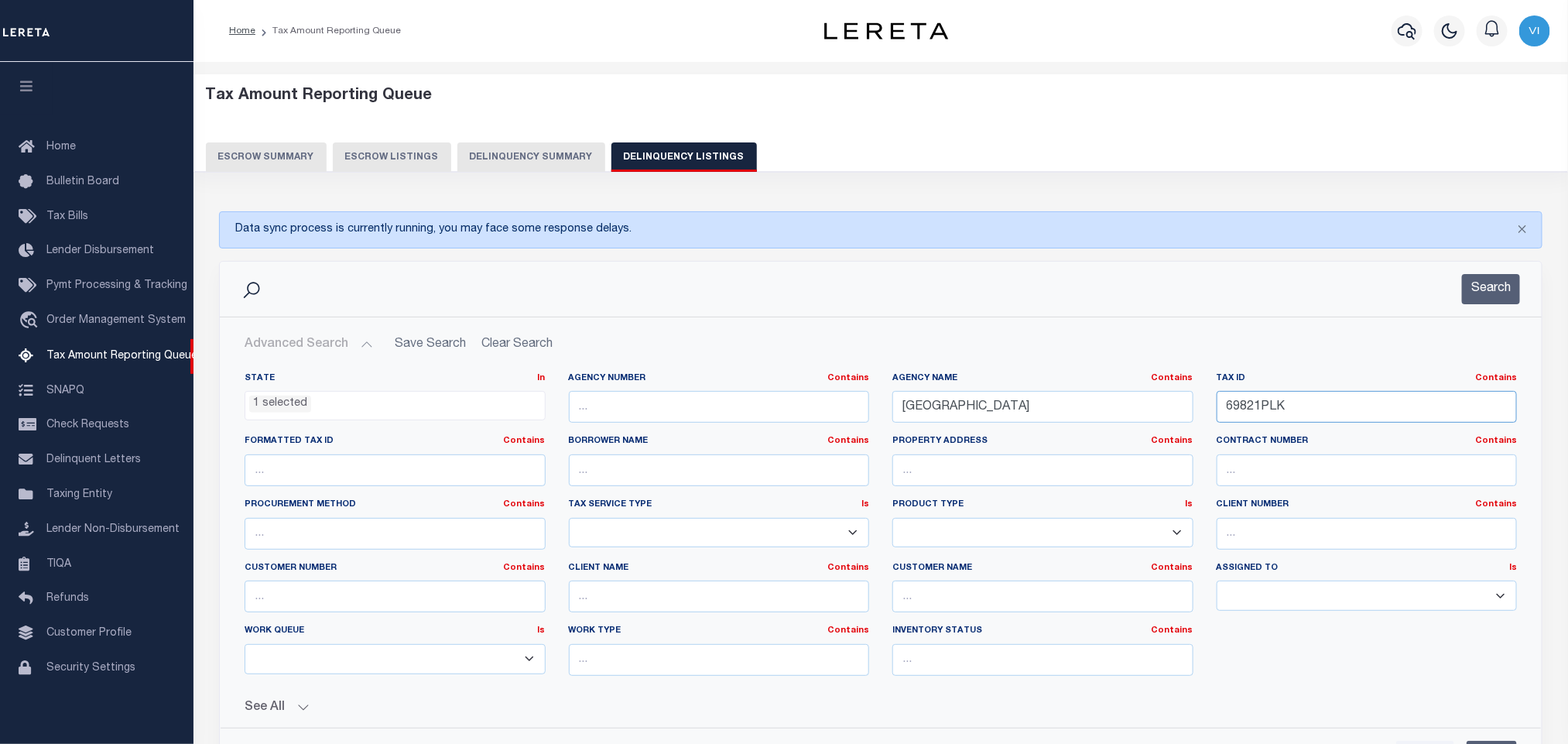
scroll to position [232, 0]
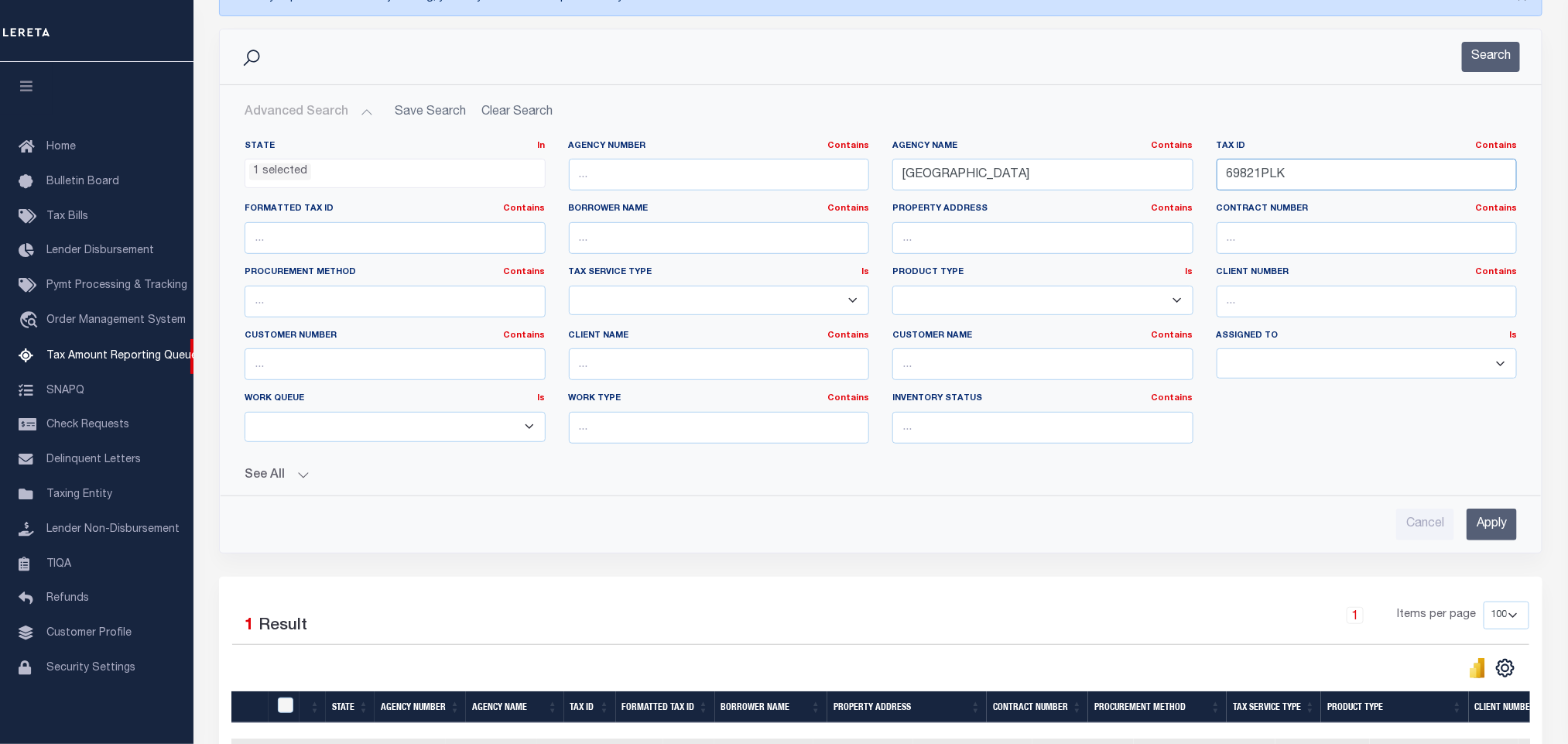
type input "69821PLK"
click at [1486, 541] on input "Apply" at bounding box center [1491, 524] width 50 height 31
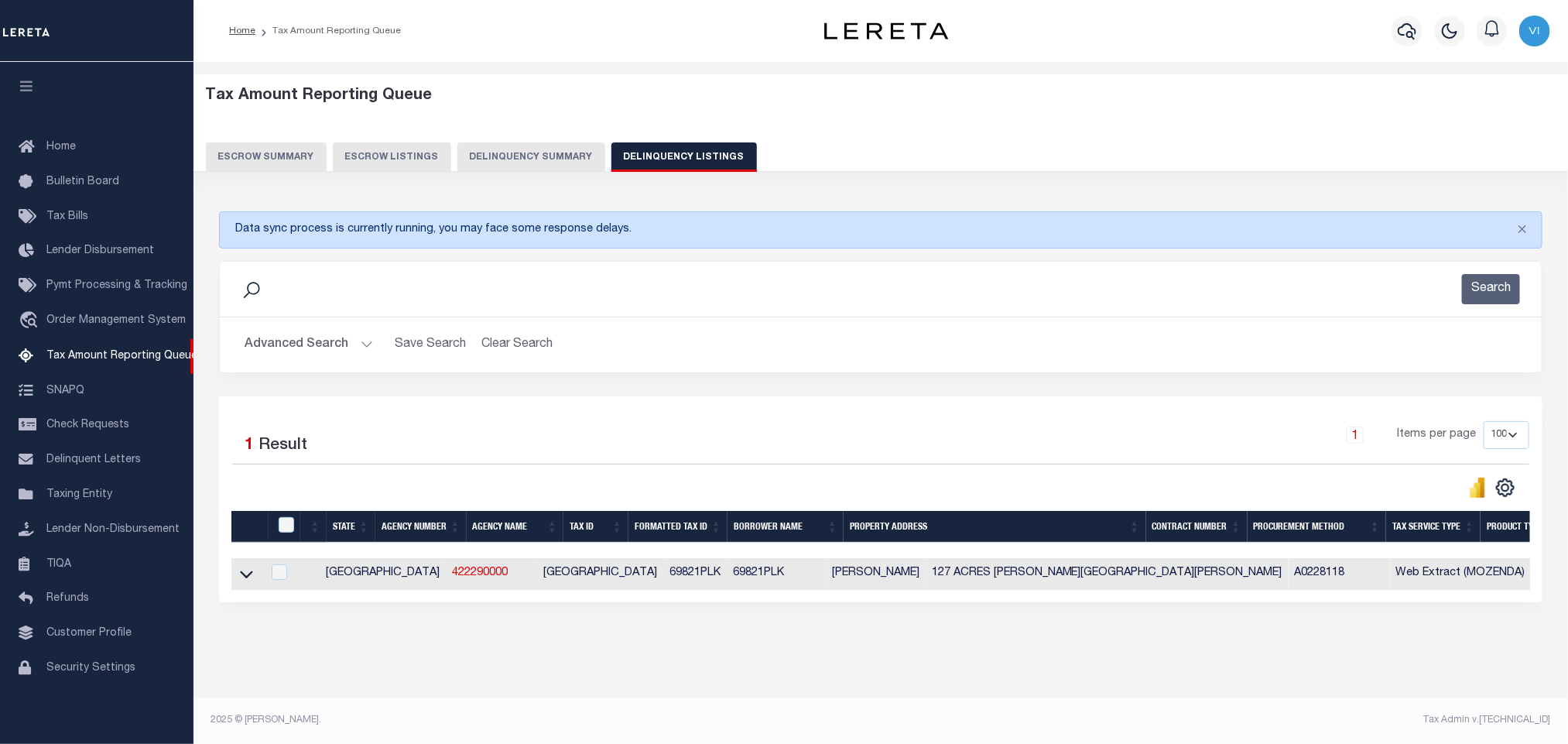
scroll to position [15, 0]
click at [240, 566] on icon at bounding box center [247, 575] width 13 height 17
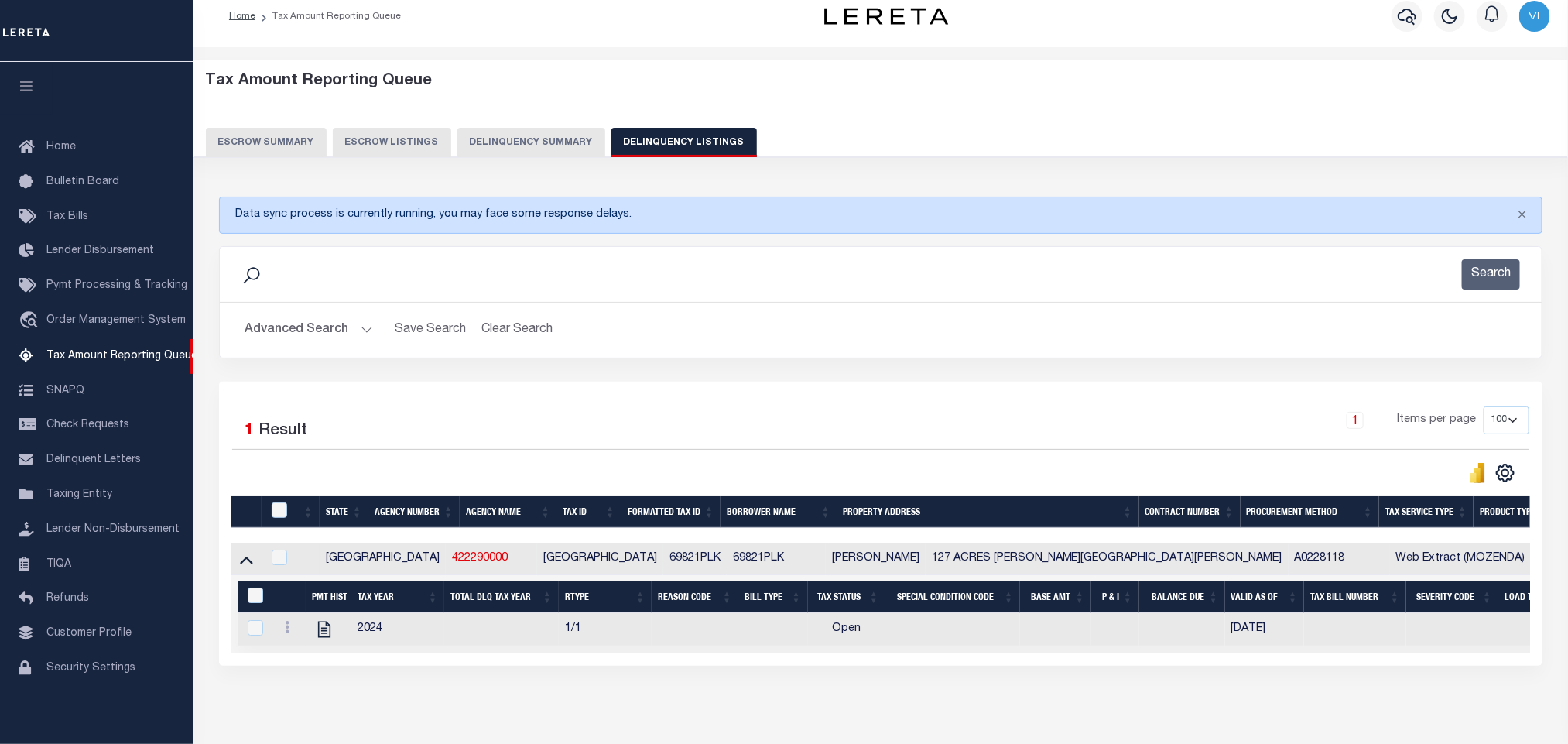
scroll to position [84, 0]
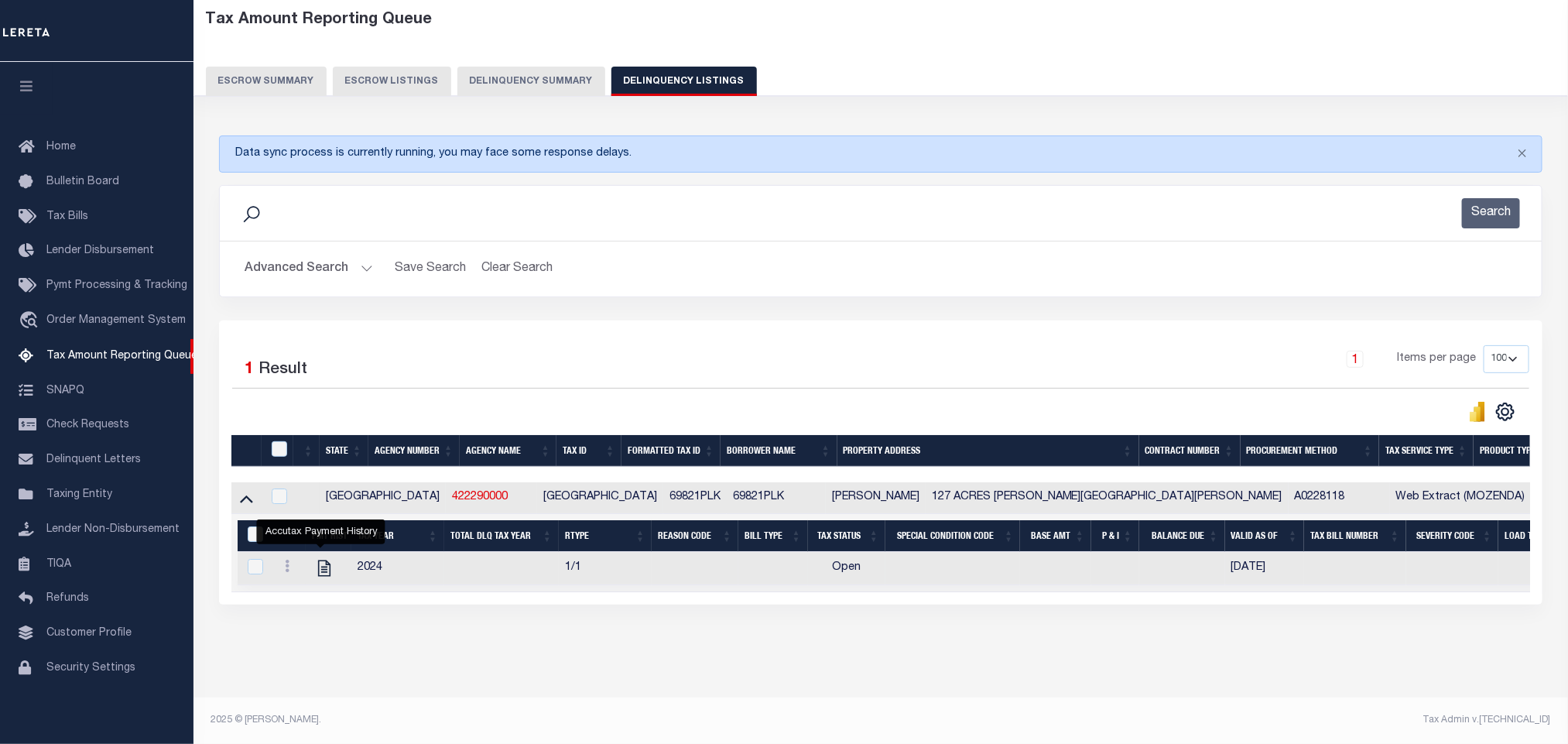
click at [321, 572] on icon "" at bounding box center [324, 568] width 20 height 20
checkbox input "true"
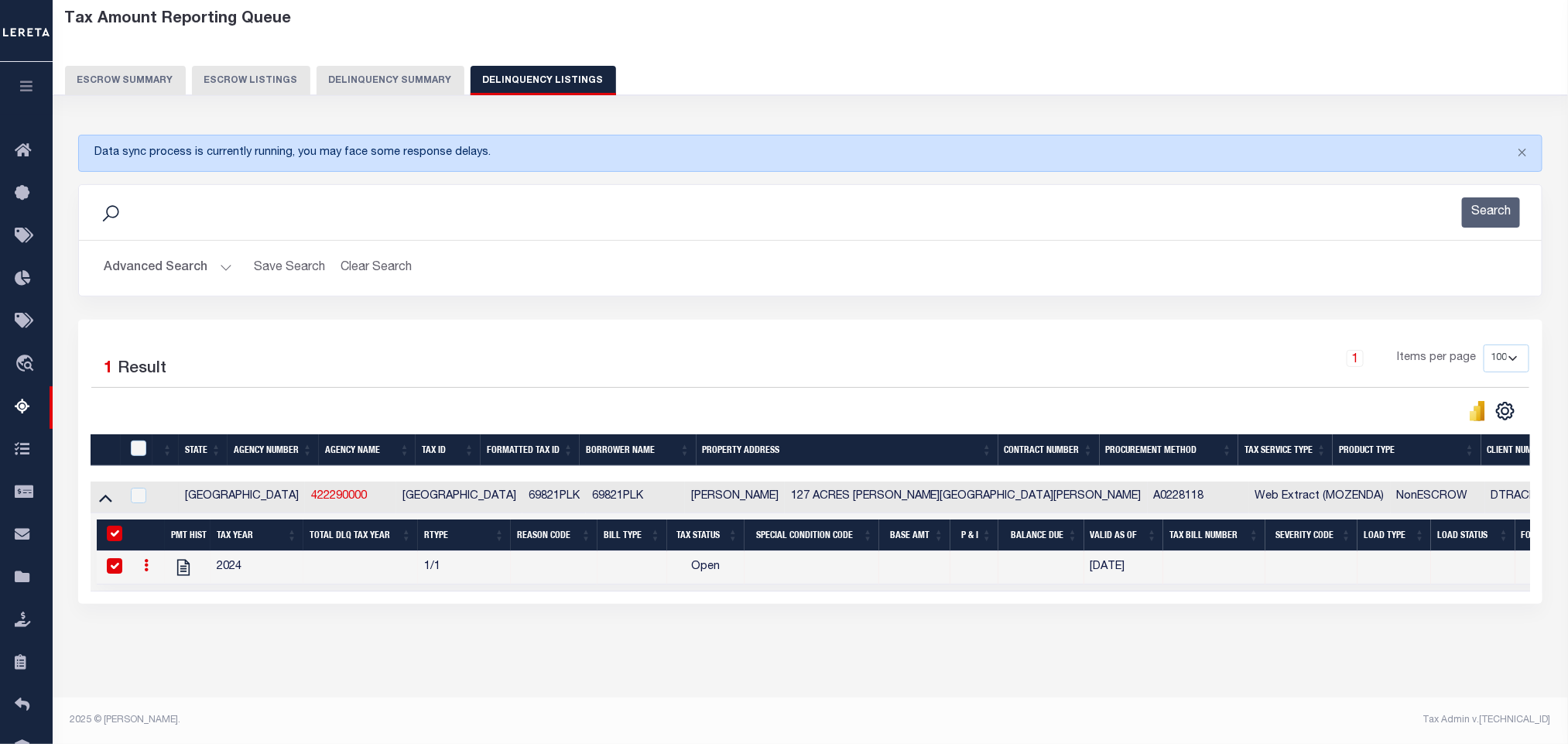
click at [186, 269] on button "Advanced Search" at bounding box center [168, 268] width 129 height 31
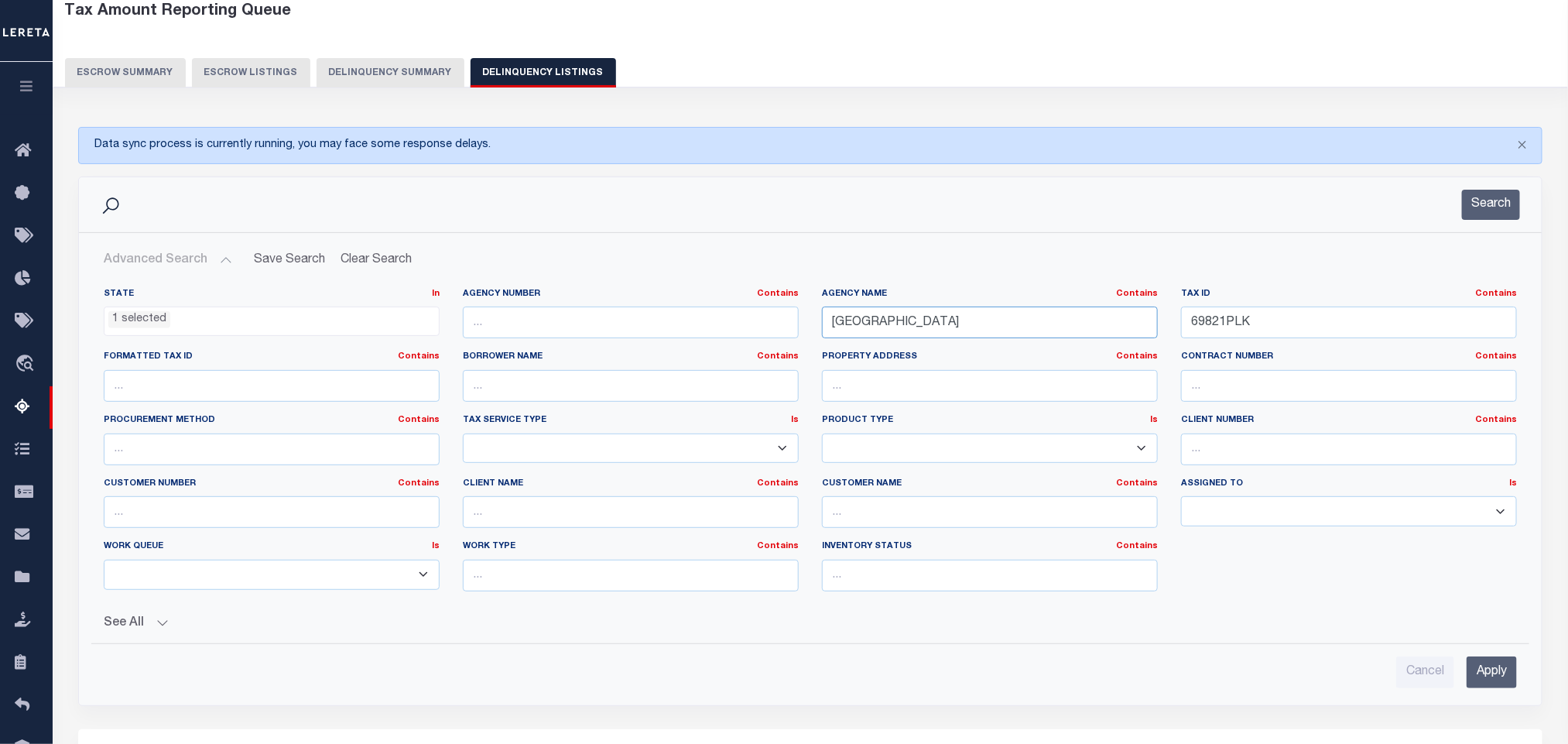
click at [985, 332] on input "[GEOGRAPHIC_DATA]" at bounding box center [989, 322] width 336 height 31
paste input "SHELBY"
type input "[GEOGRAPHIC_DATA]"
click at [1303, 334] on input "69821PLK" at bounding box center [1348, 322] width 336 height 31
paste input "10324"
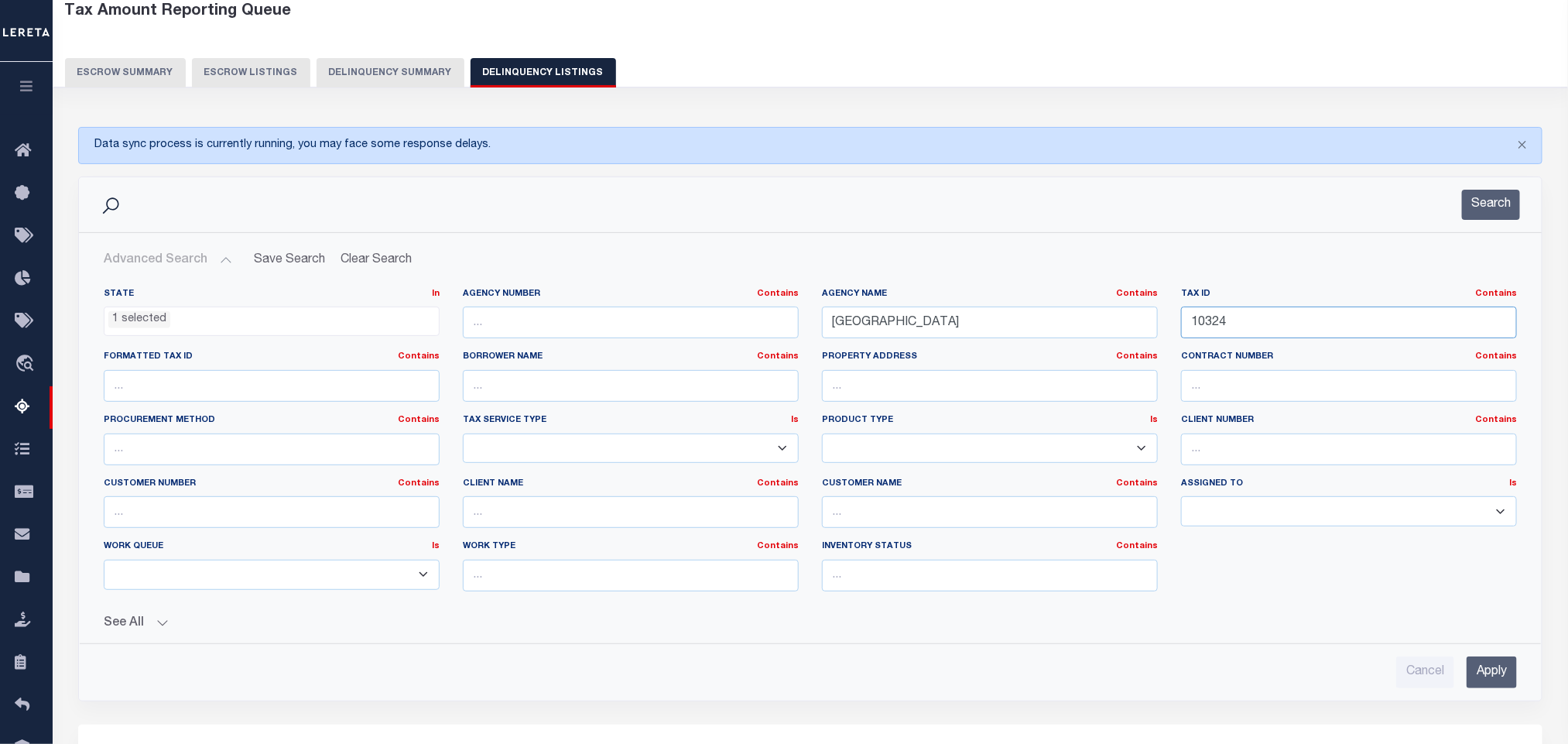
type input "10324"
click at [1481, 680] on input "Apply" at bounding box center [1491, 672] width 50 height 31
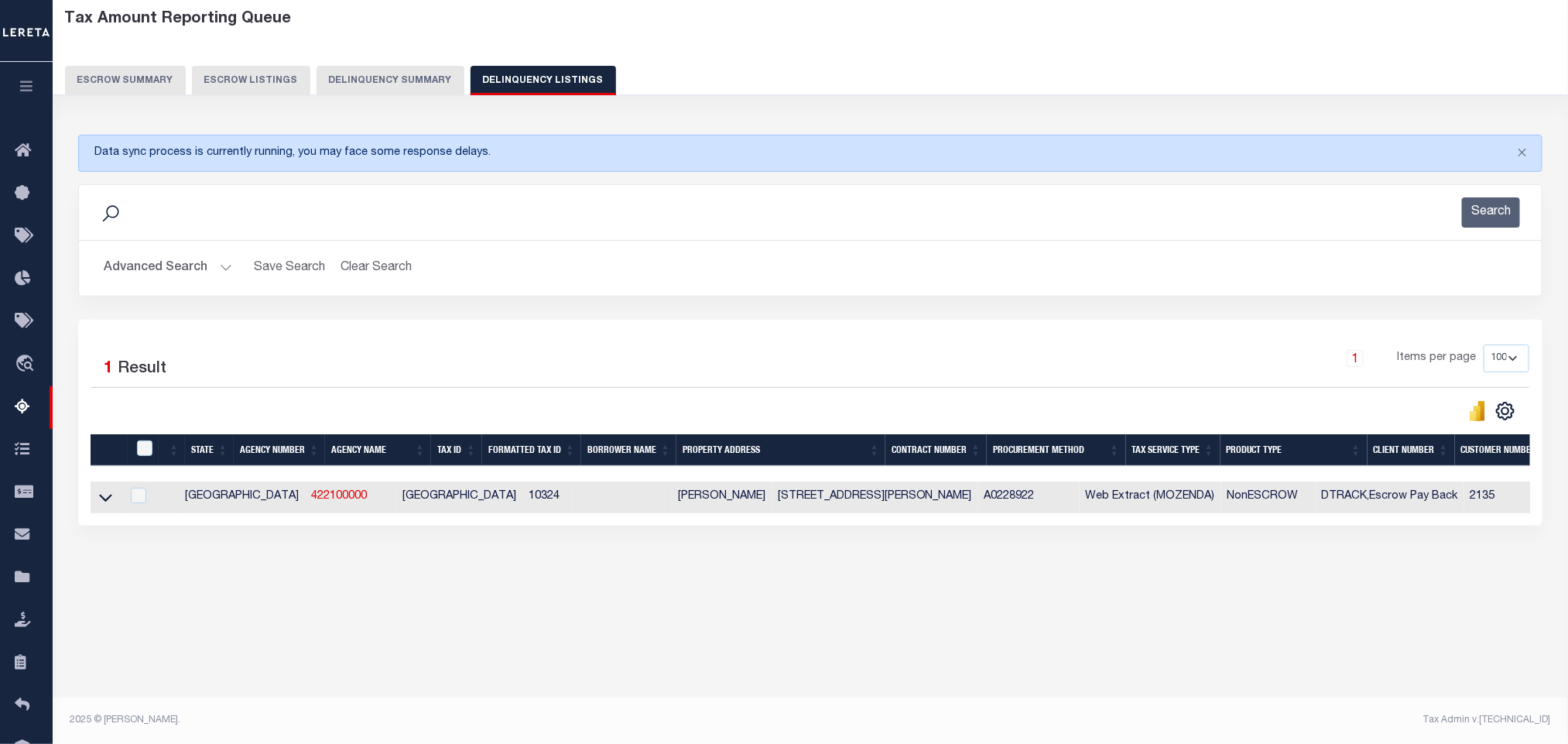
scroll to position [77, 0]
click at [106, 505] on icon at bounding box center [106, 498] width 13 height 17
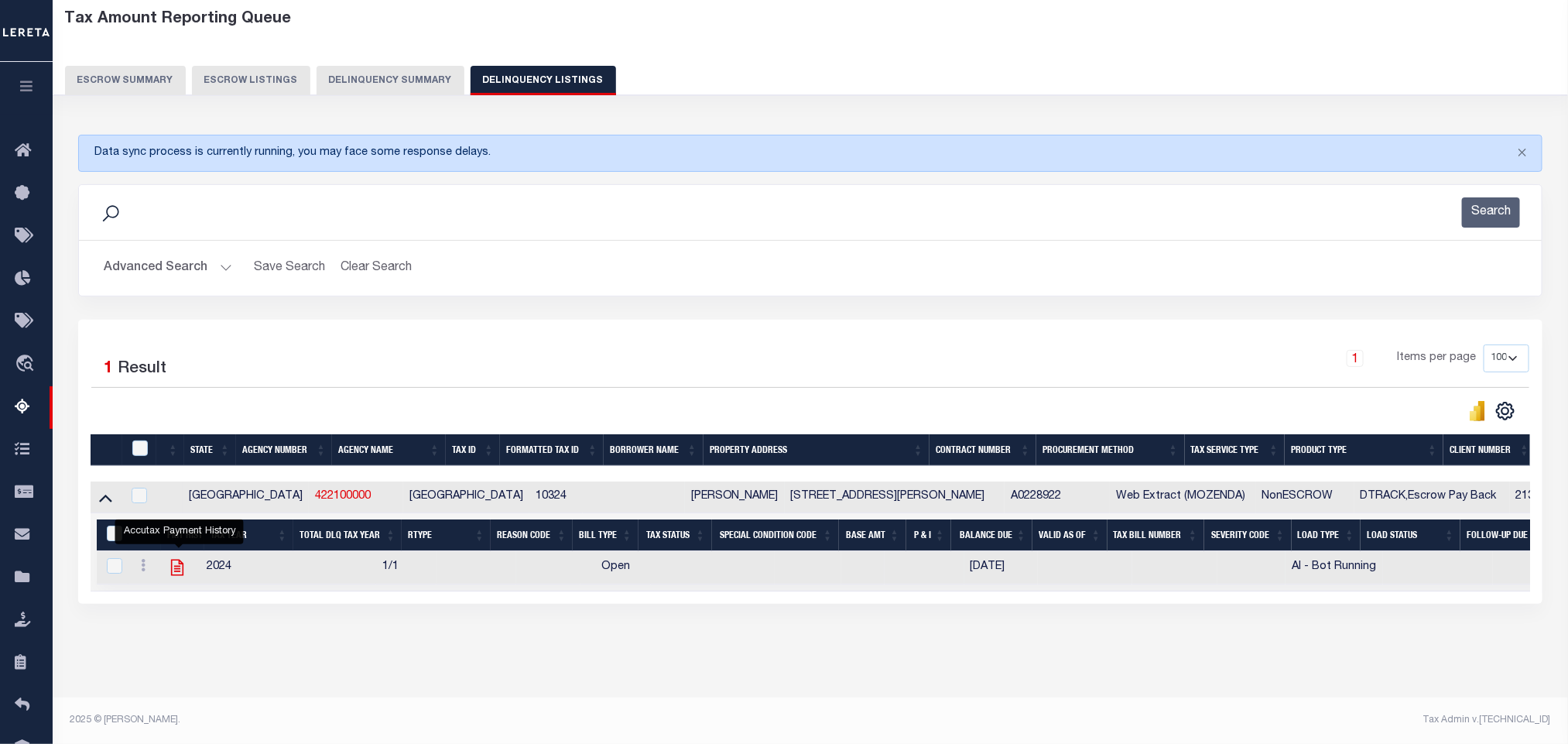
click at [177, 578] on icon "" at bounding box center [177, 567] width 20 height 20
checkbox input "true"
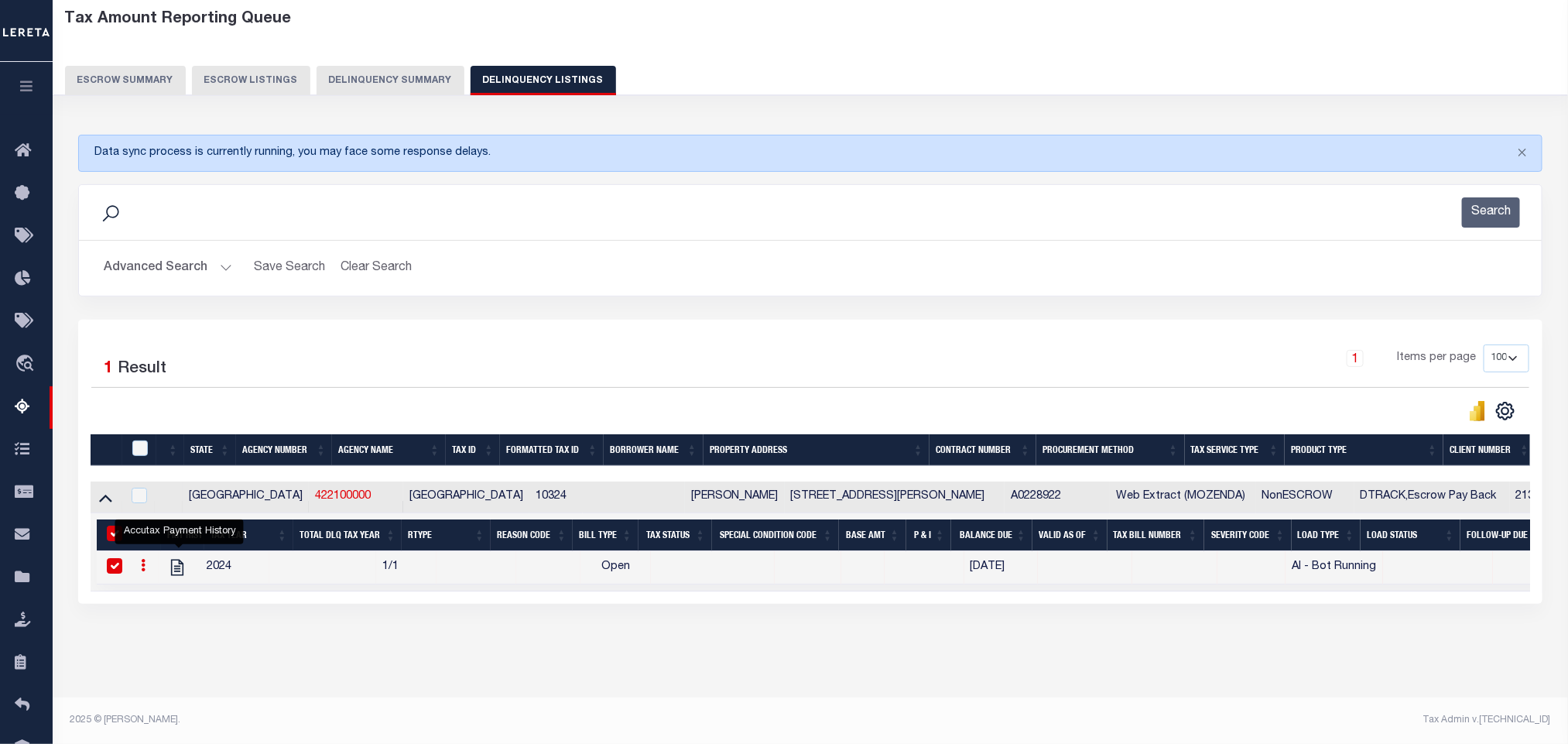
click at [137, 266] on button "Advanced Search" at bounding box center [168, 268] width 129 height 31
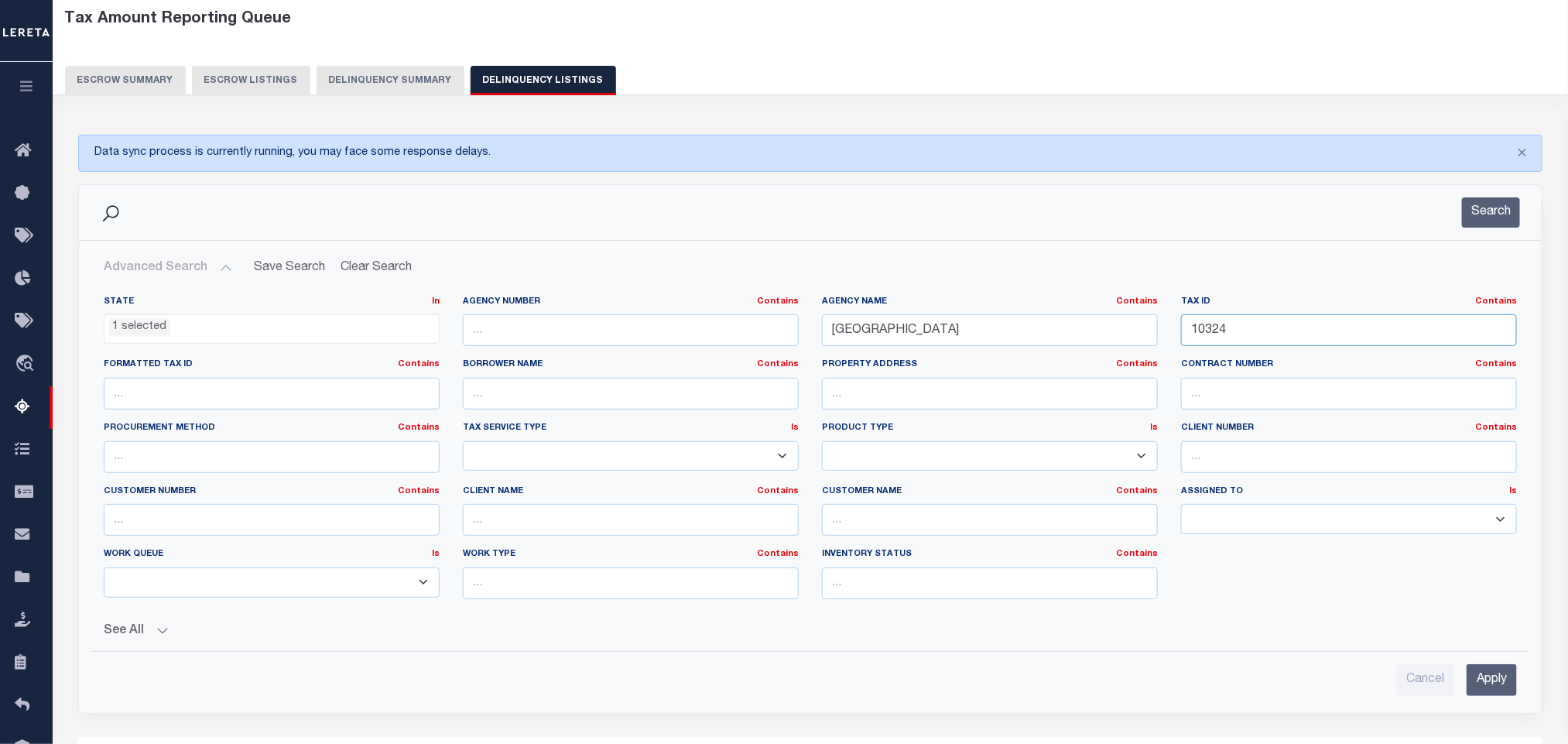
click at [1261, 325] on input "10324" at bounding box center [1348, 330] width 336 height 31
paste input "32"
type input "10332"
click at [1475, 680] on input "Apply" at bounding box center [1491, 680] width 50 height 31
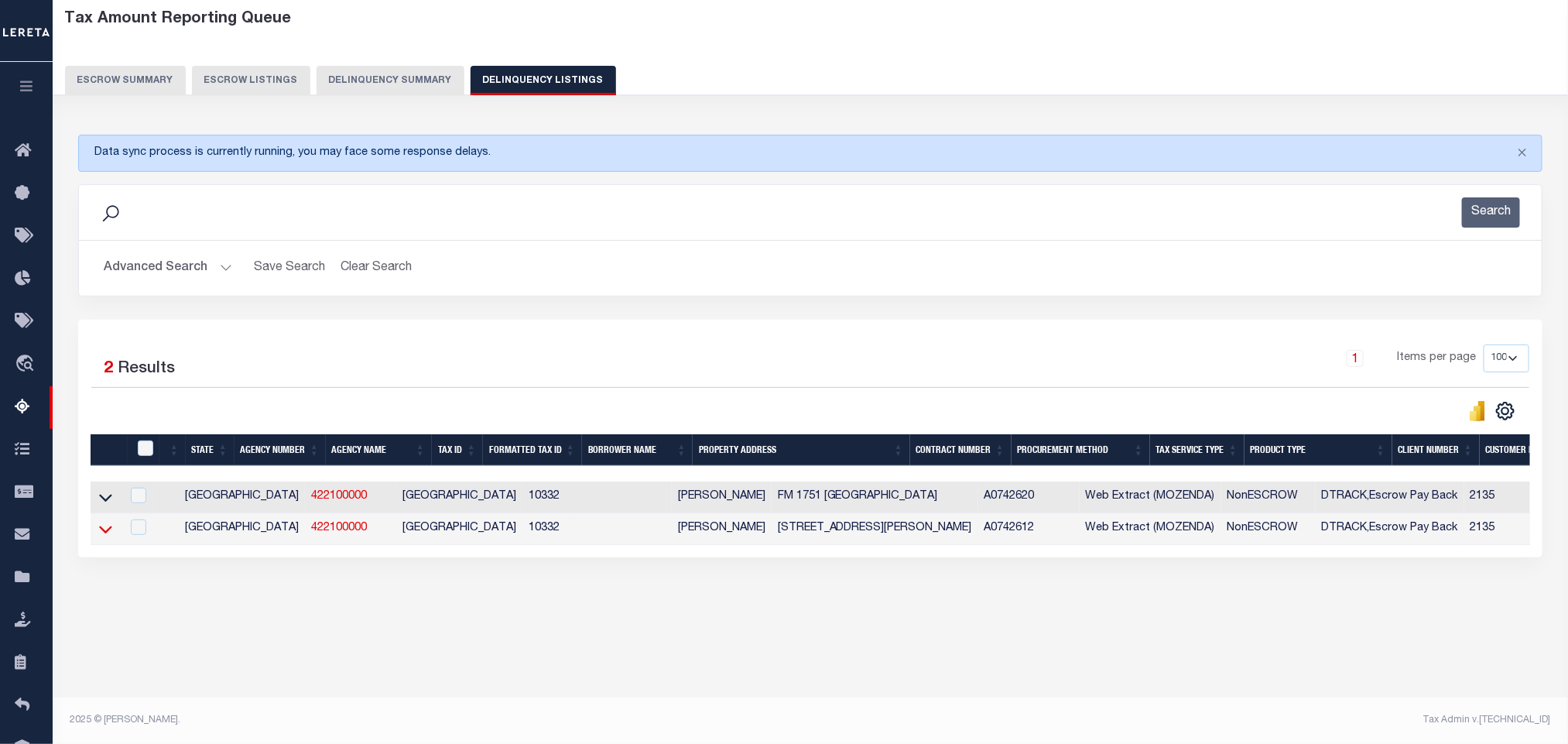
click at [103, 538] on icon at bounding box center [106, 529] width 13 height 17
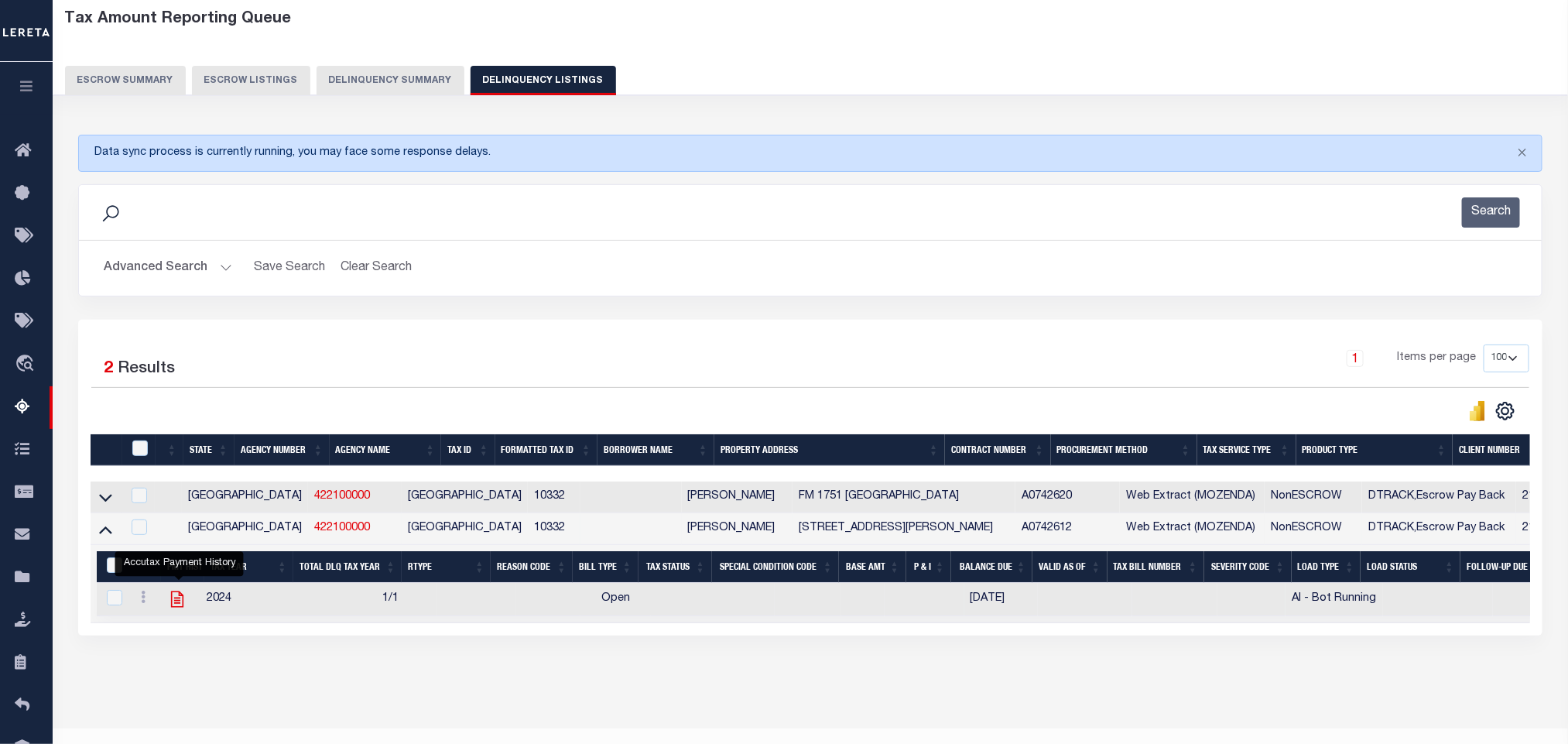
click at [175, 609] on icon "" at bounding box center [177, 599] width 20 height 20
checkbox input "true"
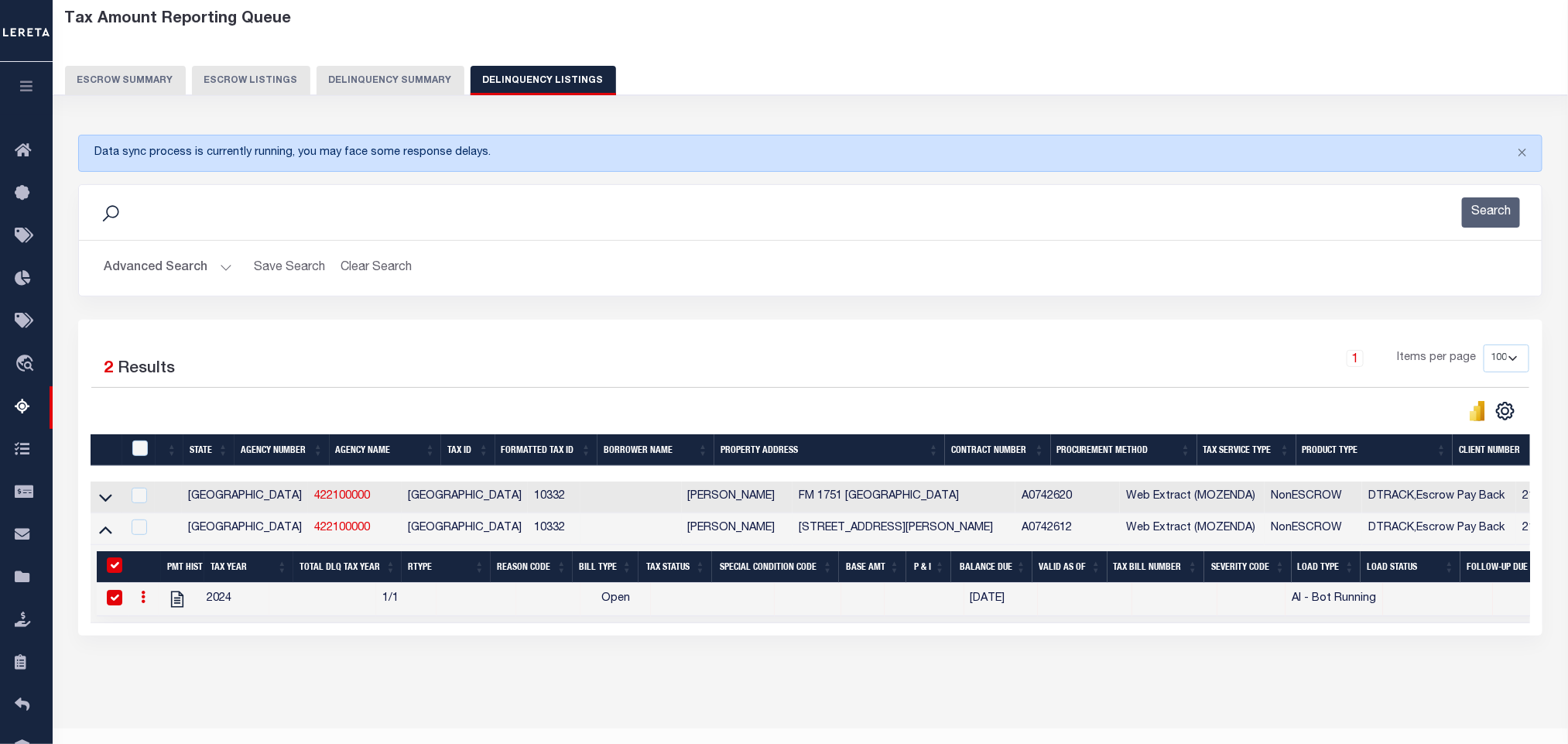
drag, startPoint x: 731, startPoint y: 643, endPoint x: 848, endPoint y: 656, distance: 117.7
click at [948, 660] on div "Data sync process is currently running, you may face some response delays. Sear…" at bounding box center [811, 400] width 1485 height 563
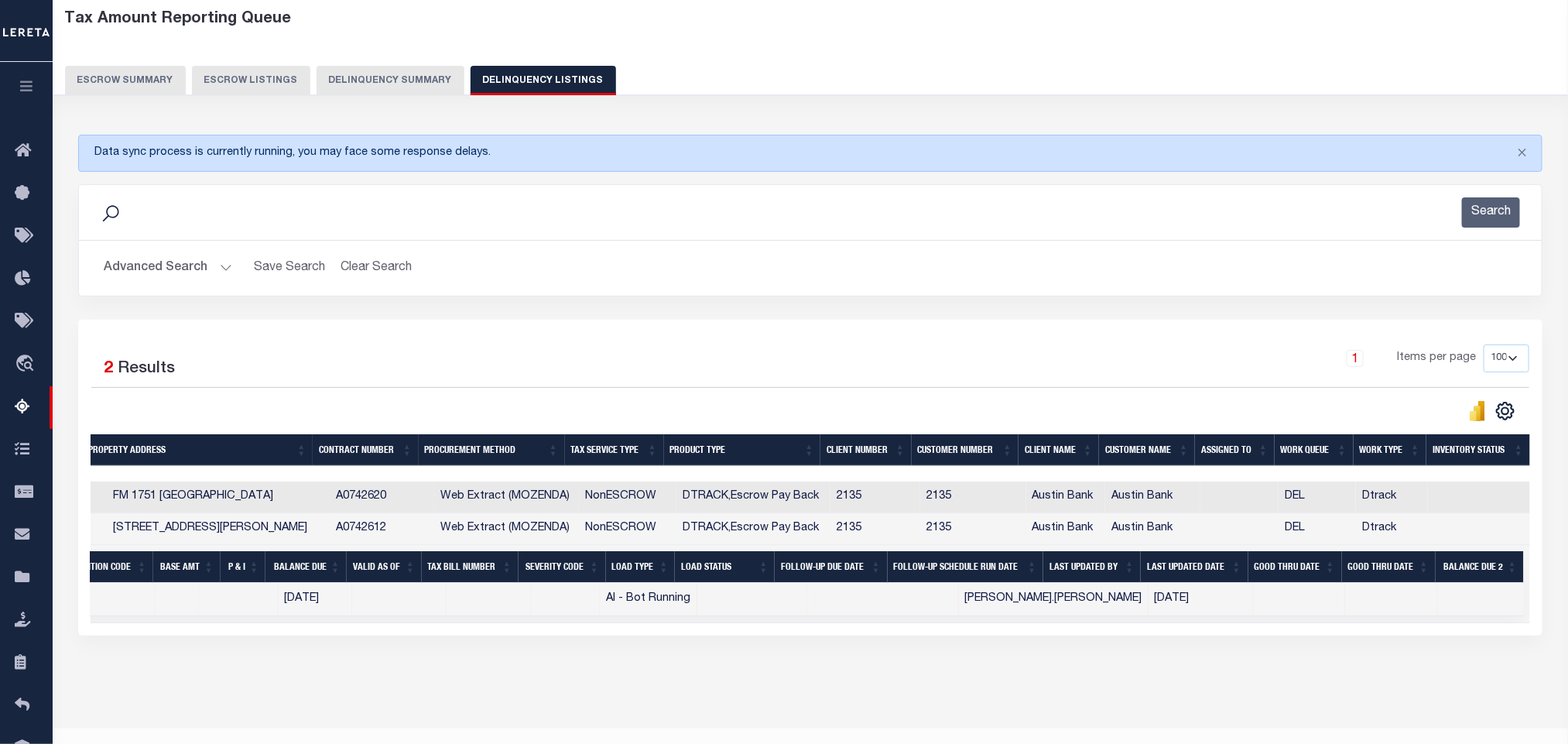
scroll to position [0, 0]
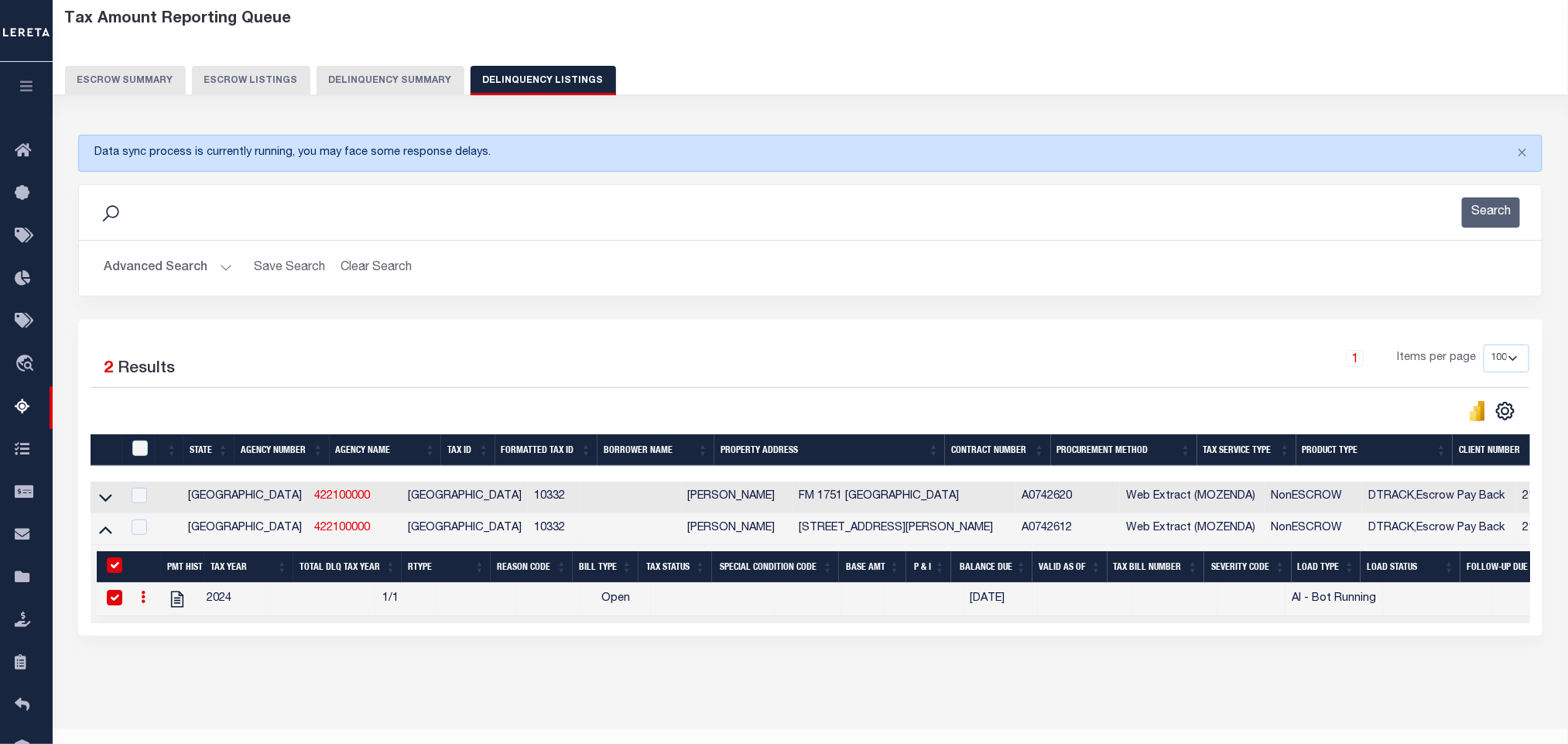
click at [152, 272] on button "Advanced Search" at bounding box center [168, 268] width 129 height 31
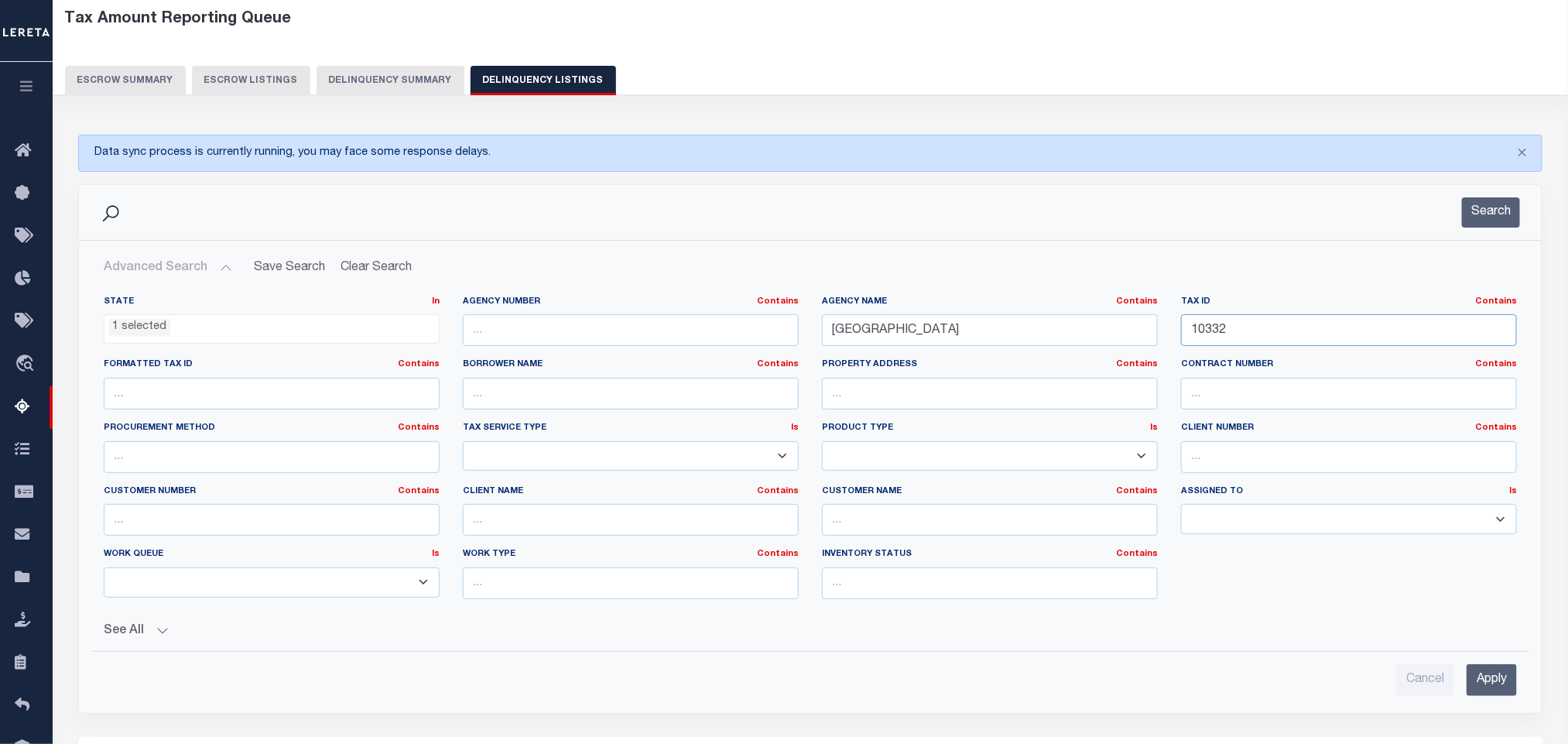
click at [1263, 330] on input "10332" at bounding box center [1348, 330] width 336 height 31
paste input "2097"
type input "20972"
click at [1473, 671] on input "Apply" at bounding box center [1491, 680] width 50 height 31
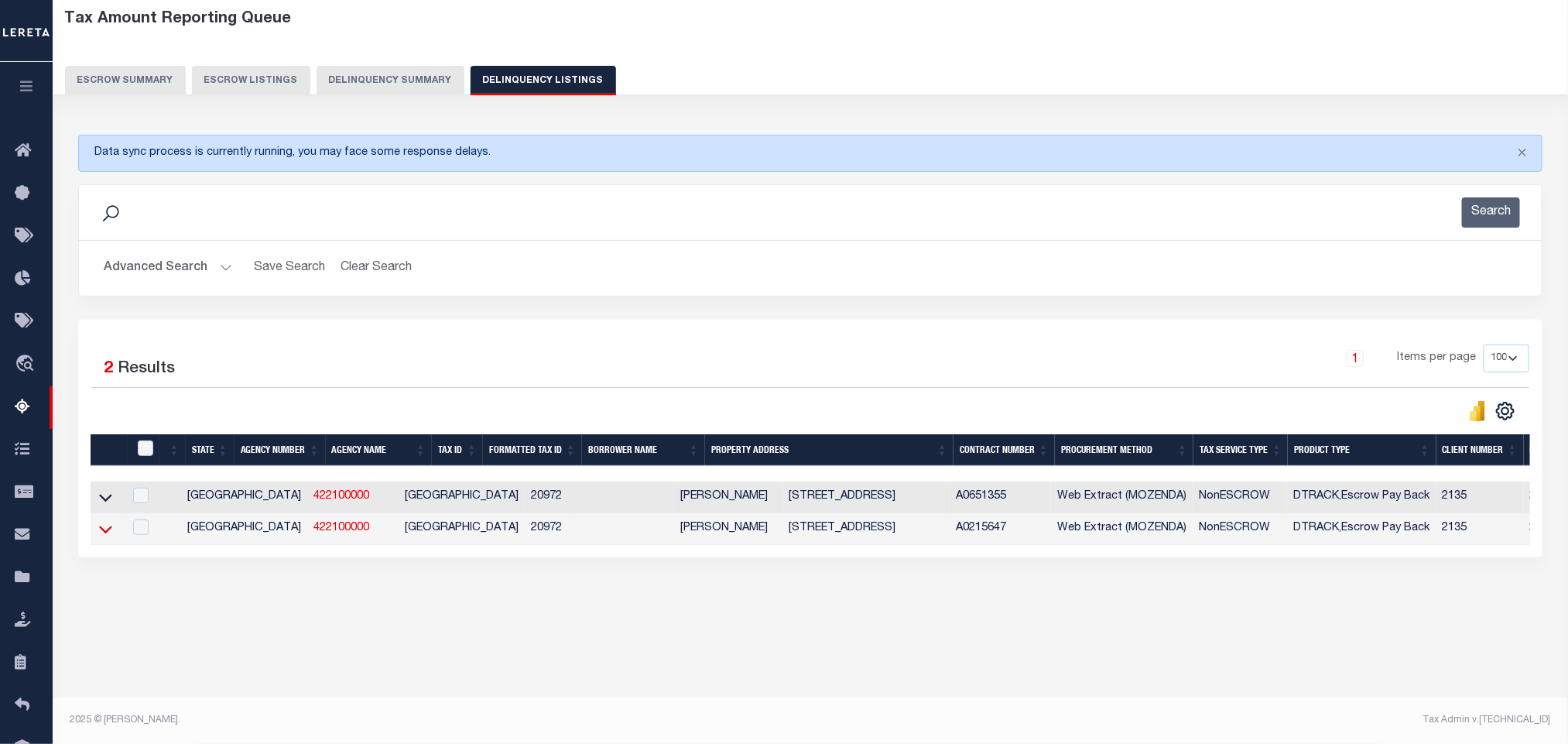
click at [106, 537] on icon at bounding box center [106, 529] width 13 height 17
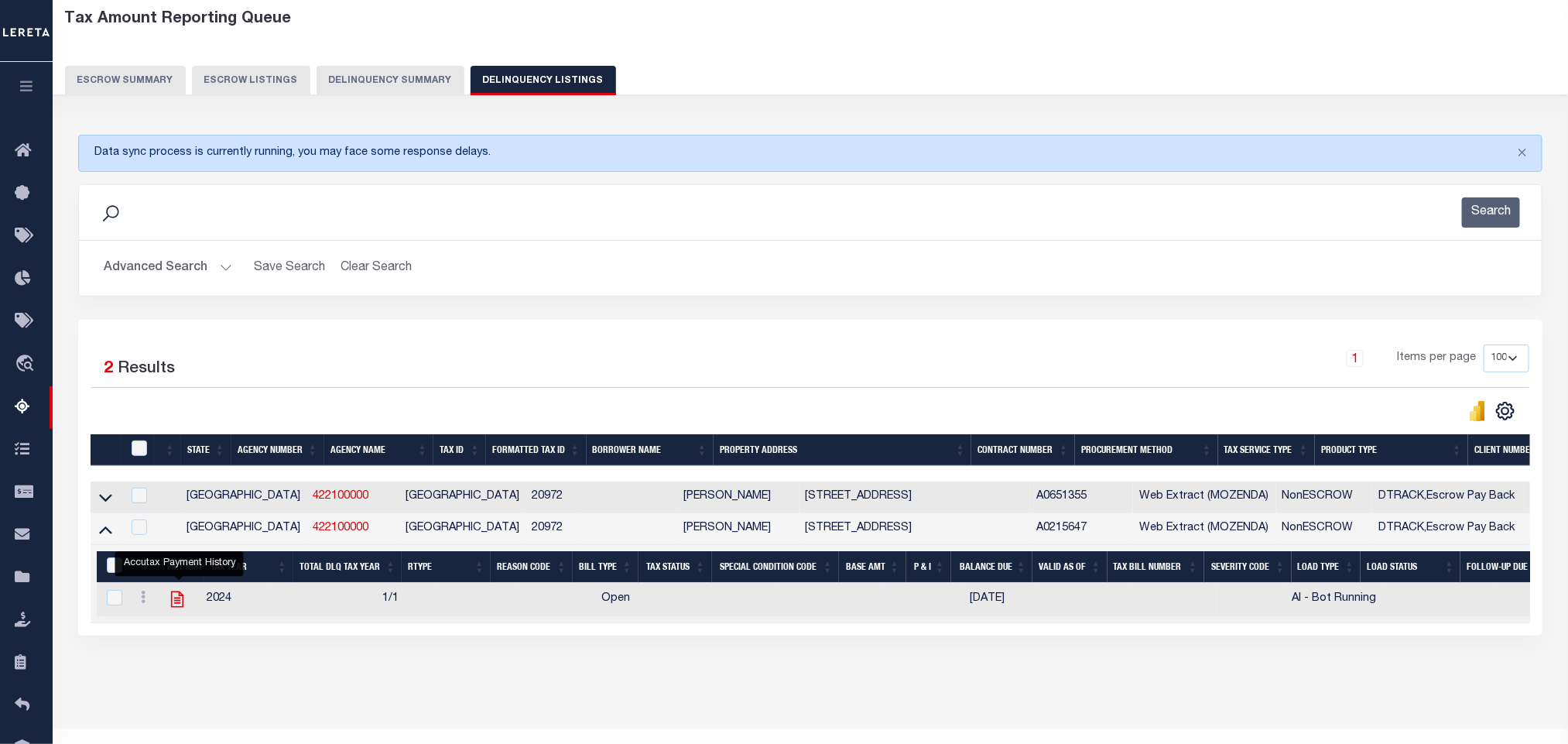
click at [182, 607] on icon "" at bounding box center [176, 599] width 12 height 17
checkbox input "true"
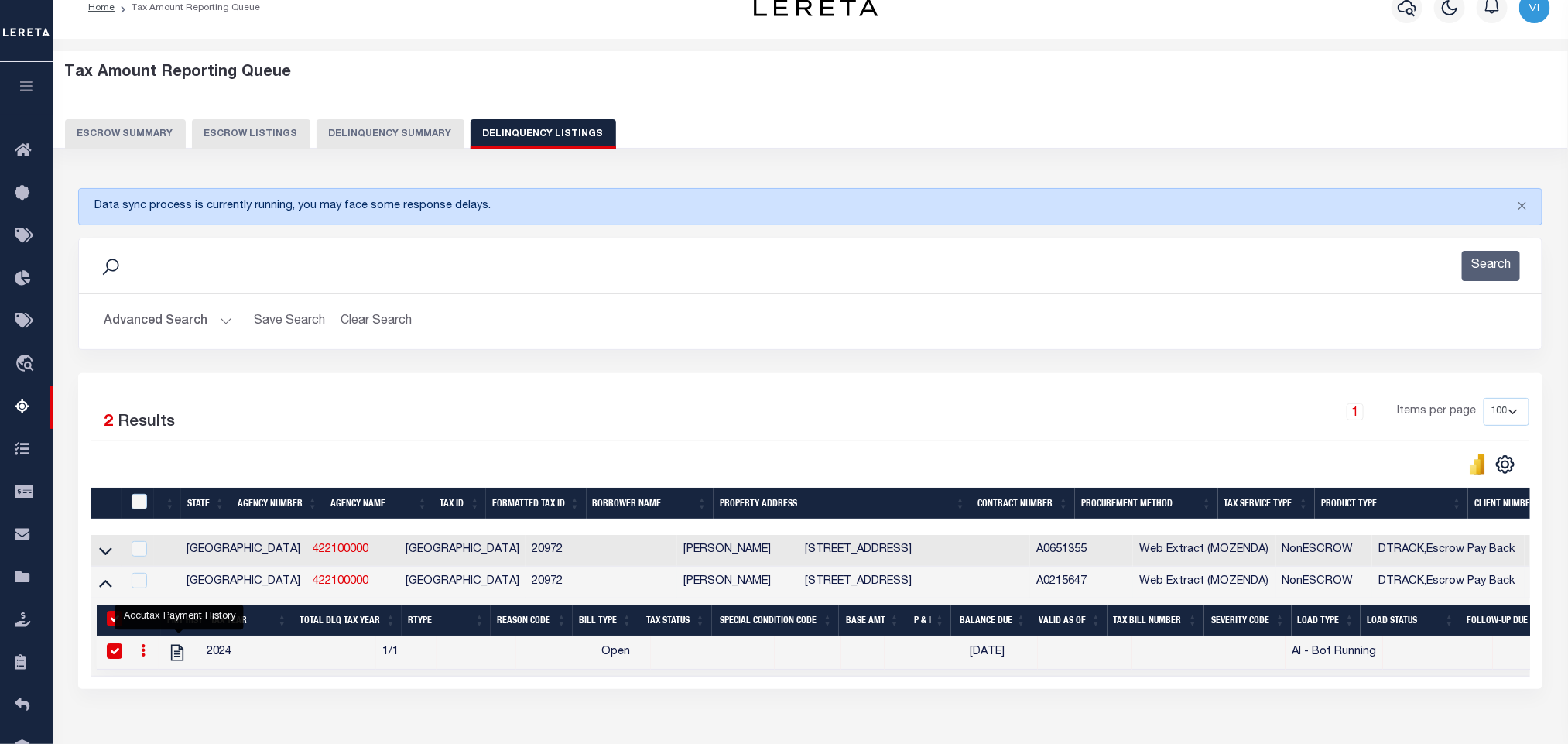
scroll to position [9, 0]
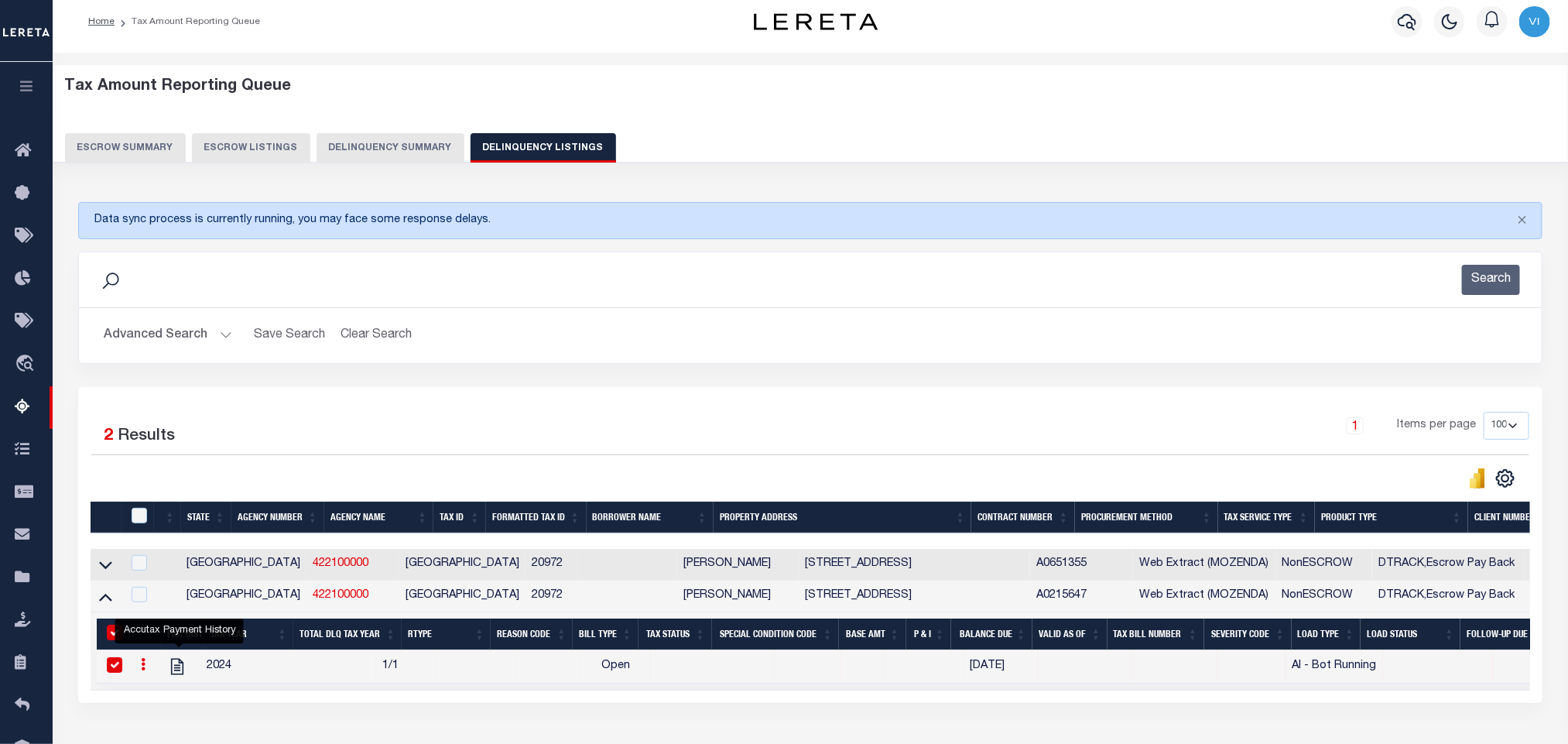
click at [139, 337] on button "Advanced Search" at bounding box center [168, 335] width 129 height 31
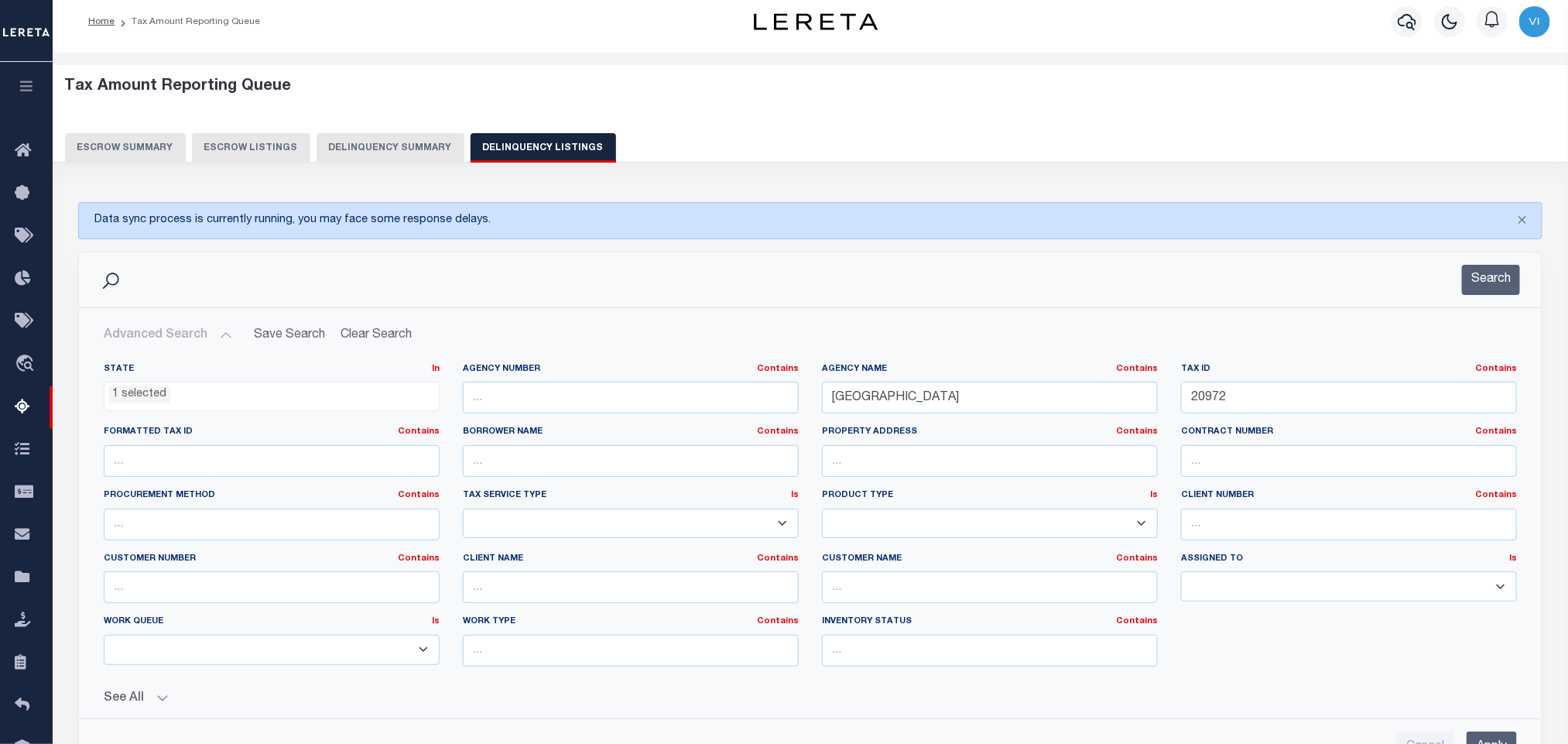
click at [1303, 419] on div "Tax ID Contains Contains Is 20972" at bounding box center [1348, 395] width 359 height 64
click at [1277, 409] on input "20972" at bounding box center [1348, 397] width 336 height 31
paste input "R10720"
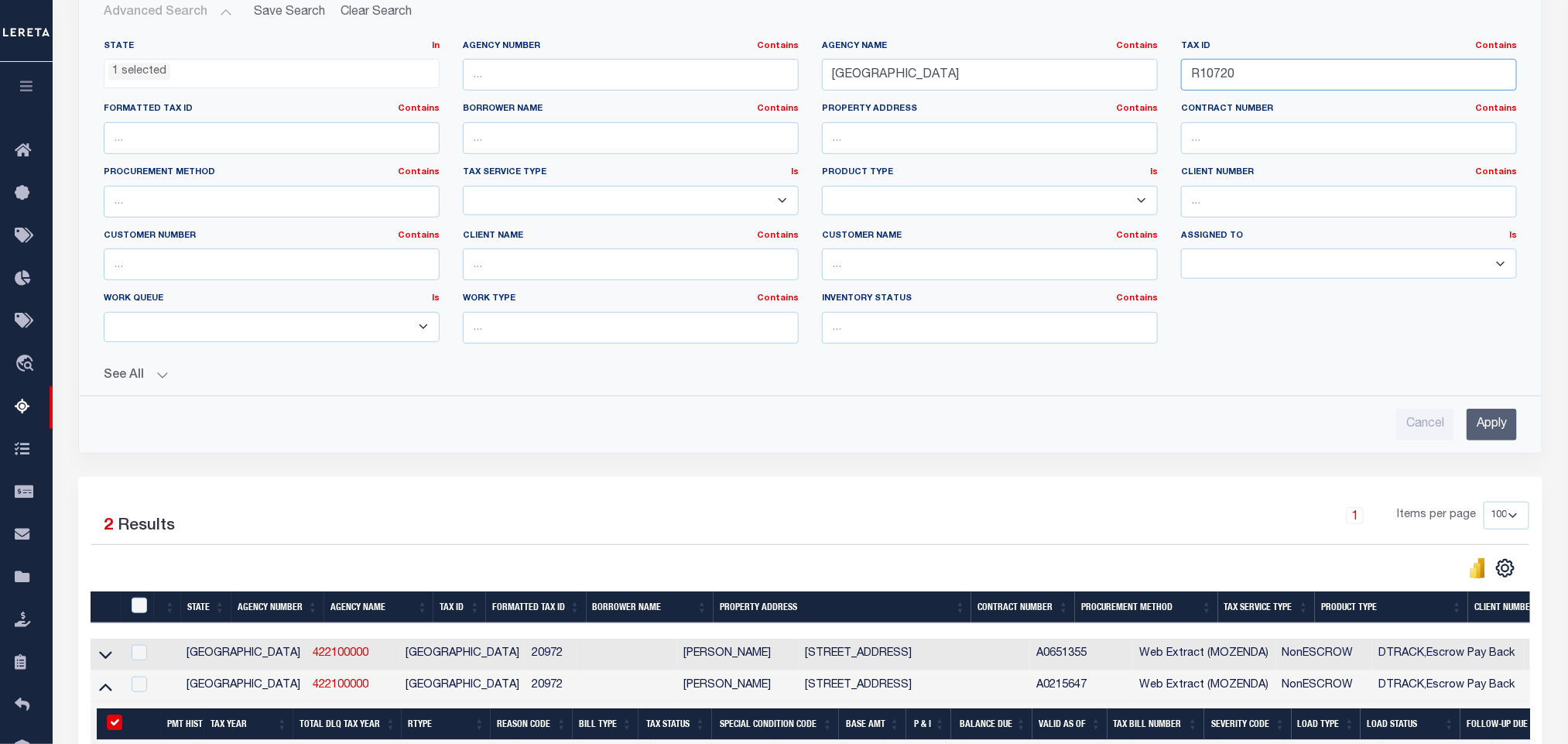
scroll to position [358, 0]
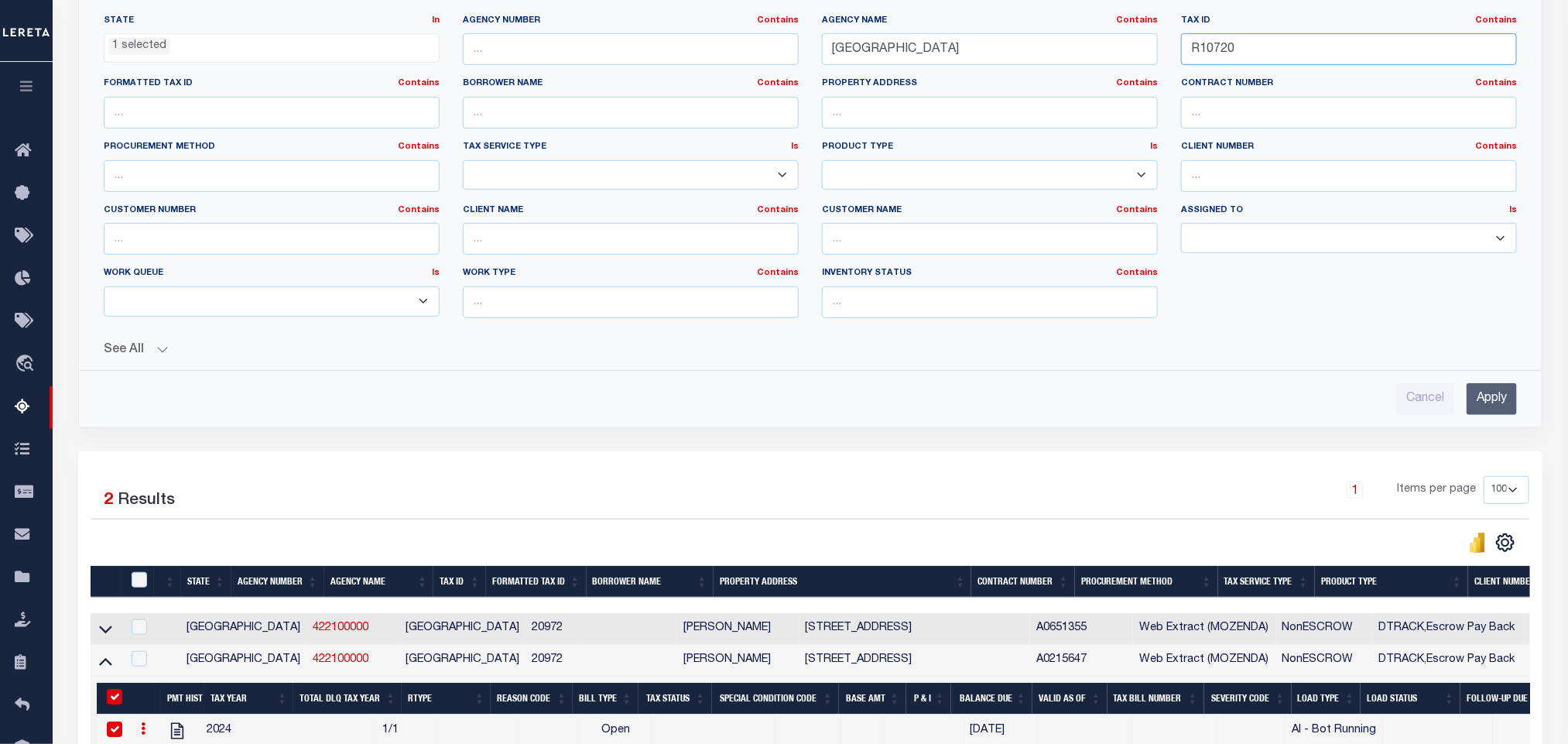
type input "R10720"
click at [1503, 379] on div "Cancel Apply" at bounding box center [810, 392] width 1438 height 44
click at [1485, 393] on input "Apply" at bounding box center [1491, 399] width 50 height 31
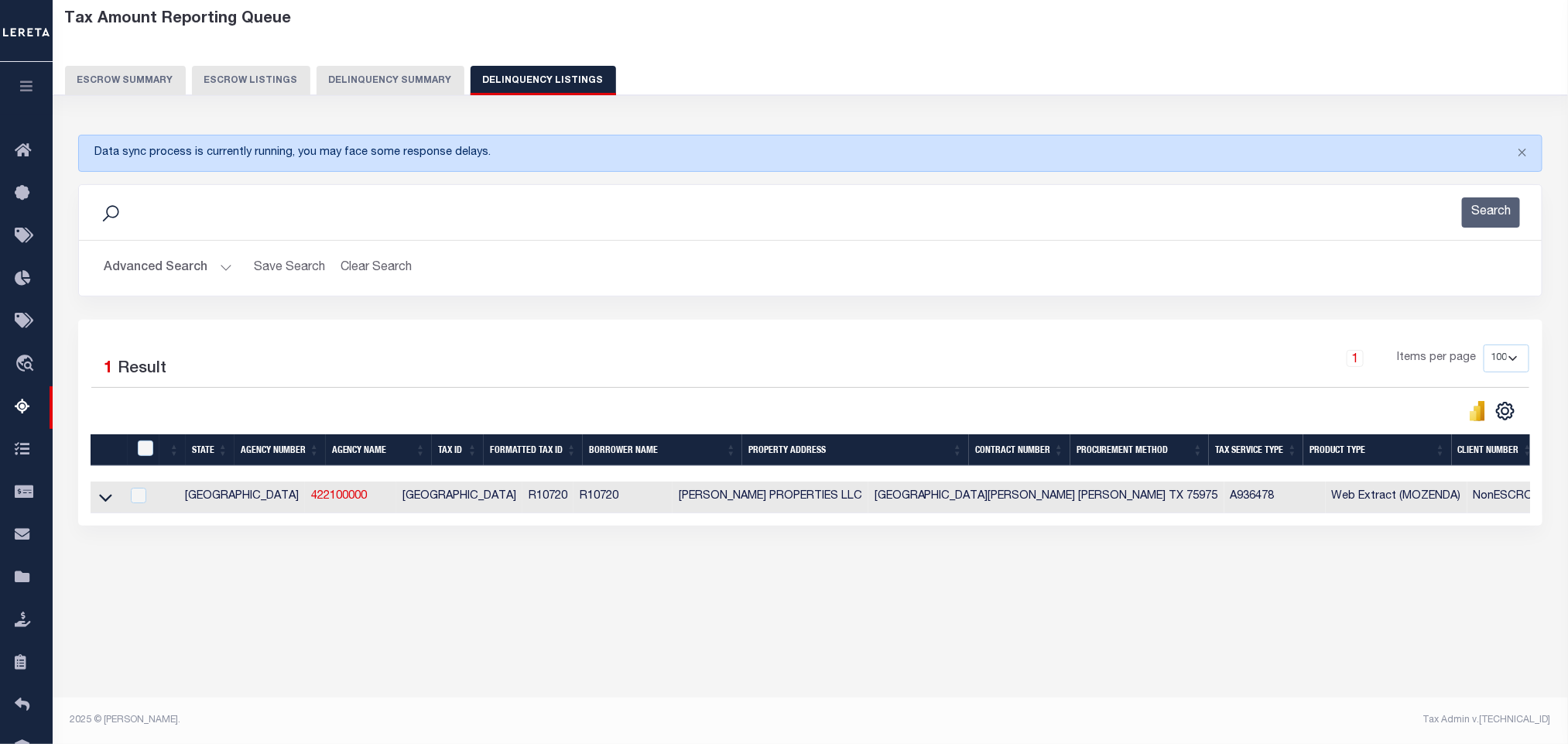
scroll to position [77, 0]
click at [107, 505] on icon at bounding box center [106, 498] width 13 height 17
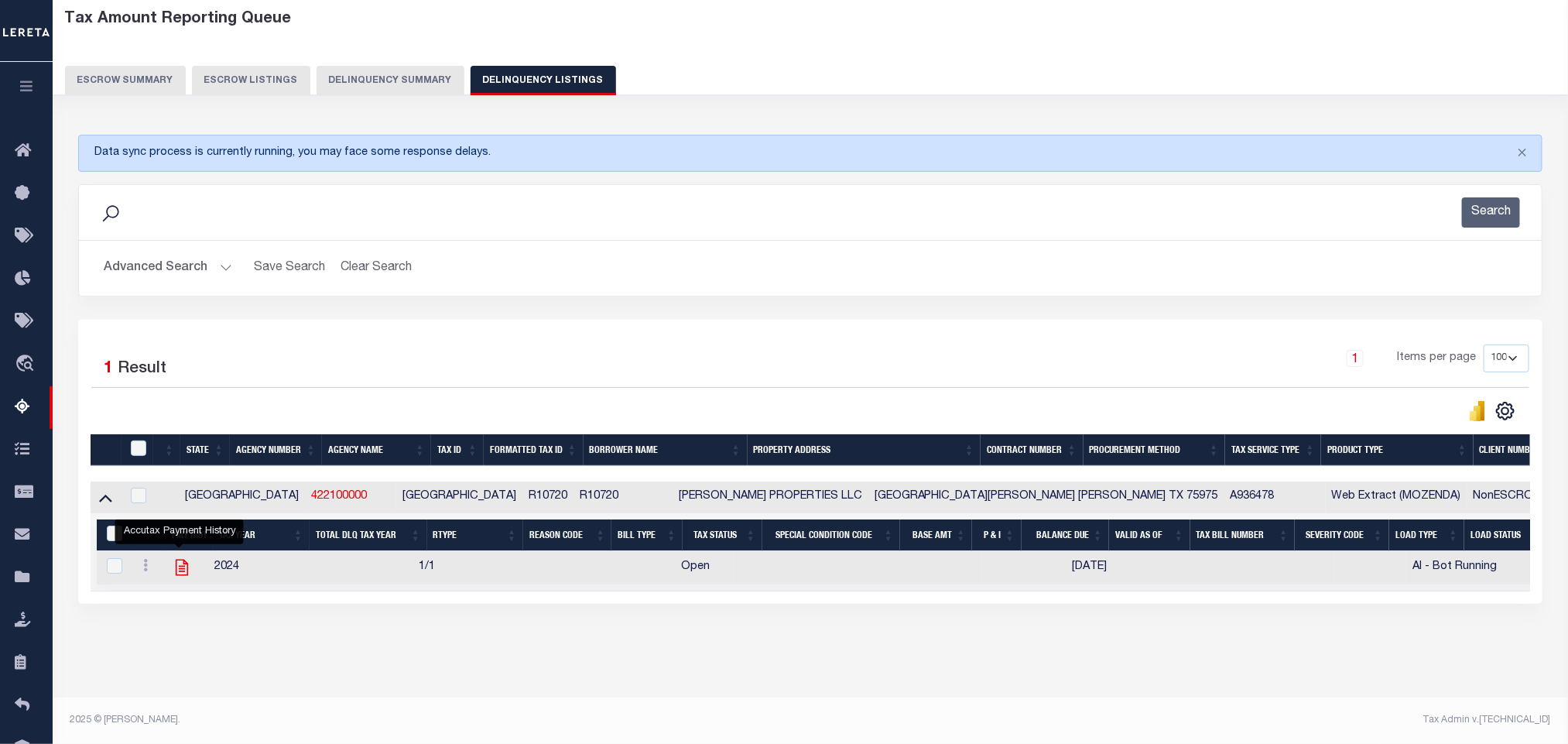
click at [186, 578] on icon "" at bounding box center [182, 567] width 20 height 20
checkbox input "true"
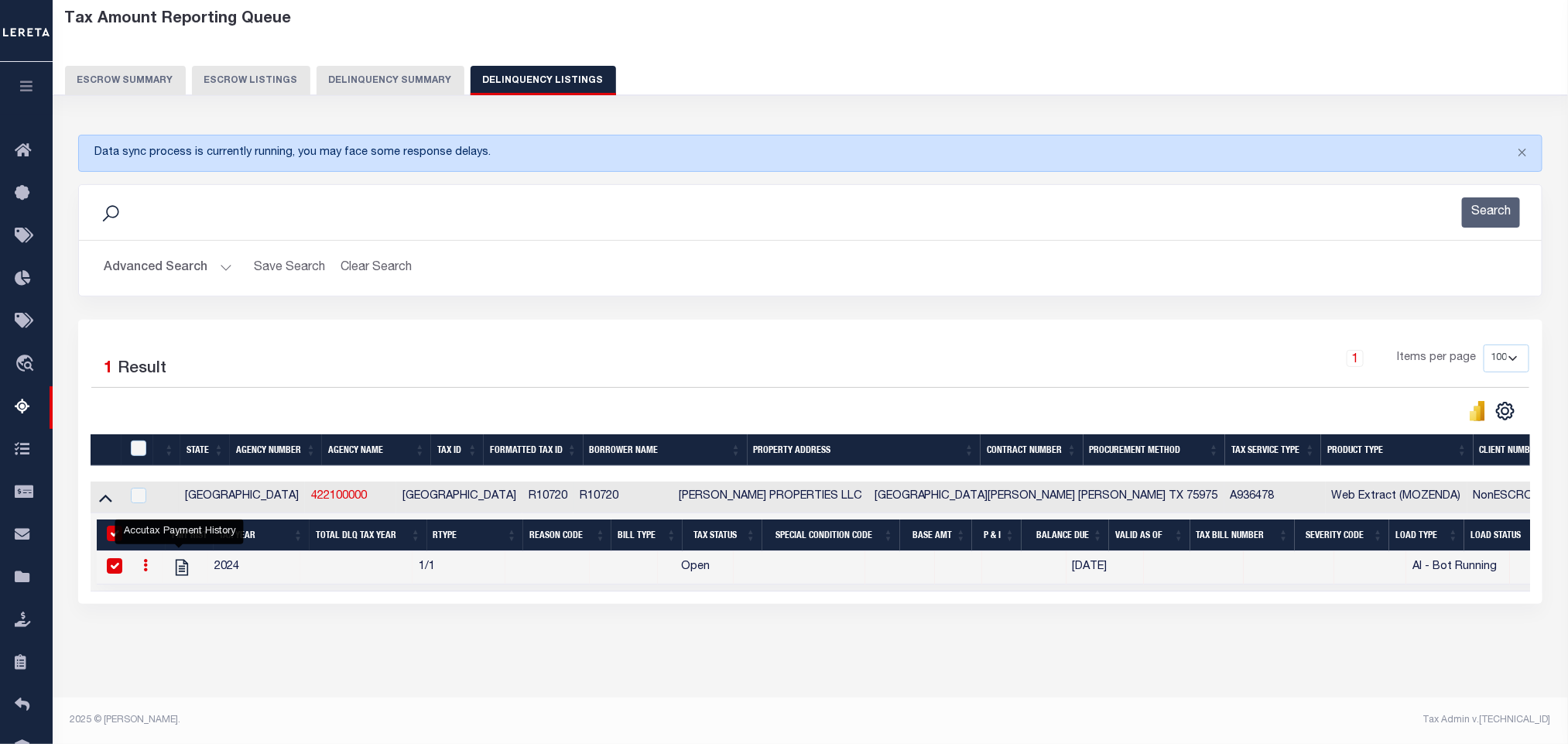
click at [158, 256] on button "Advanced Search" at bounding box center [168, 268] width 129 height 31
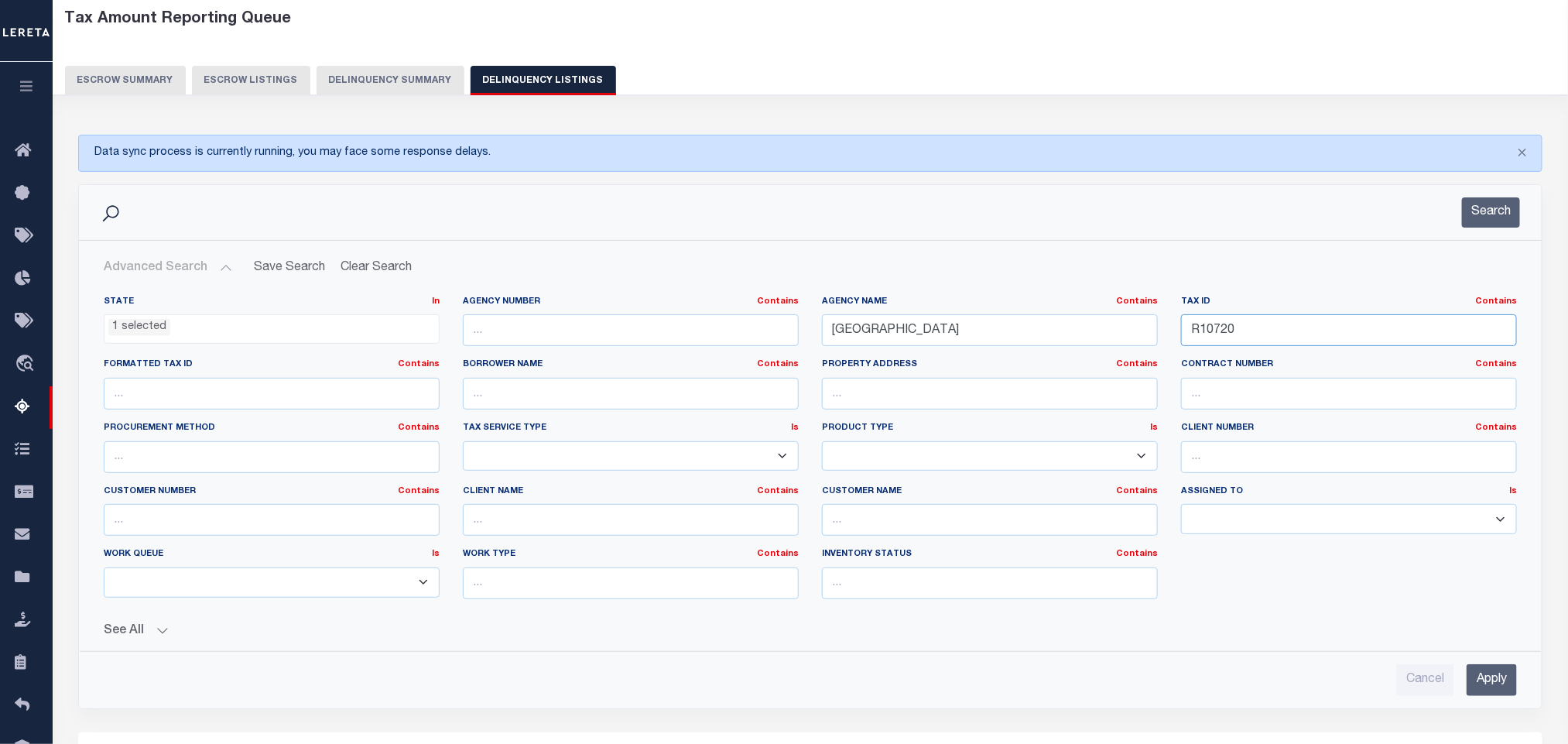
click at [1273, 337] on input "R10720" at bounding box center [1348, 330] width 336 height 31
paste input "10776"
type input "10776"
click at [1496, 694] on input "Apply" at bounding box center [1491, 680] width 50 height 31
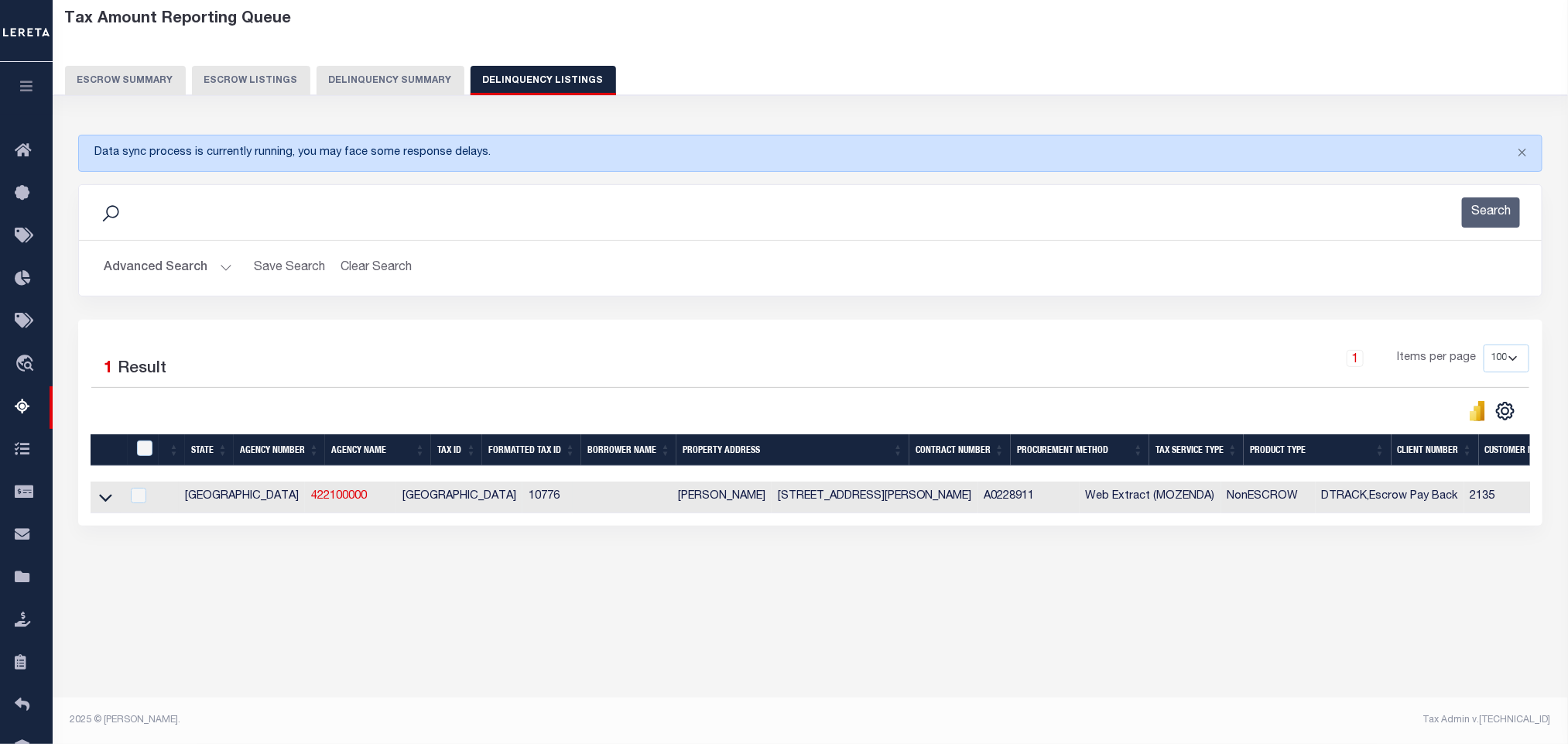
click at [97, 502] on link at bounding box center [106, 496] width 18 height 11
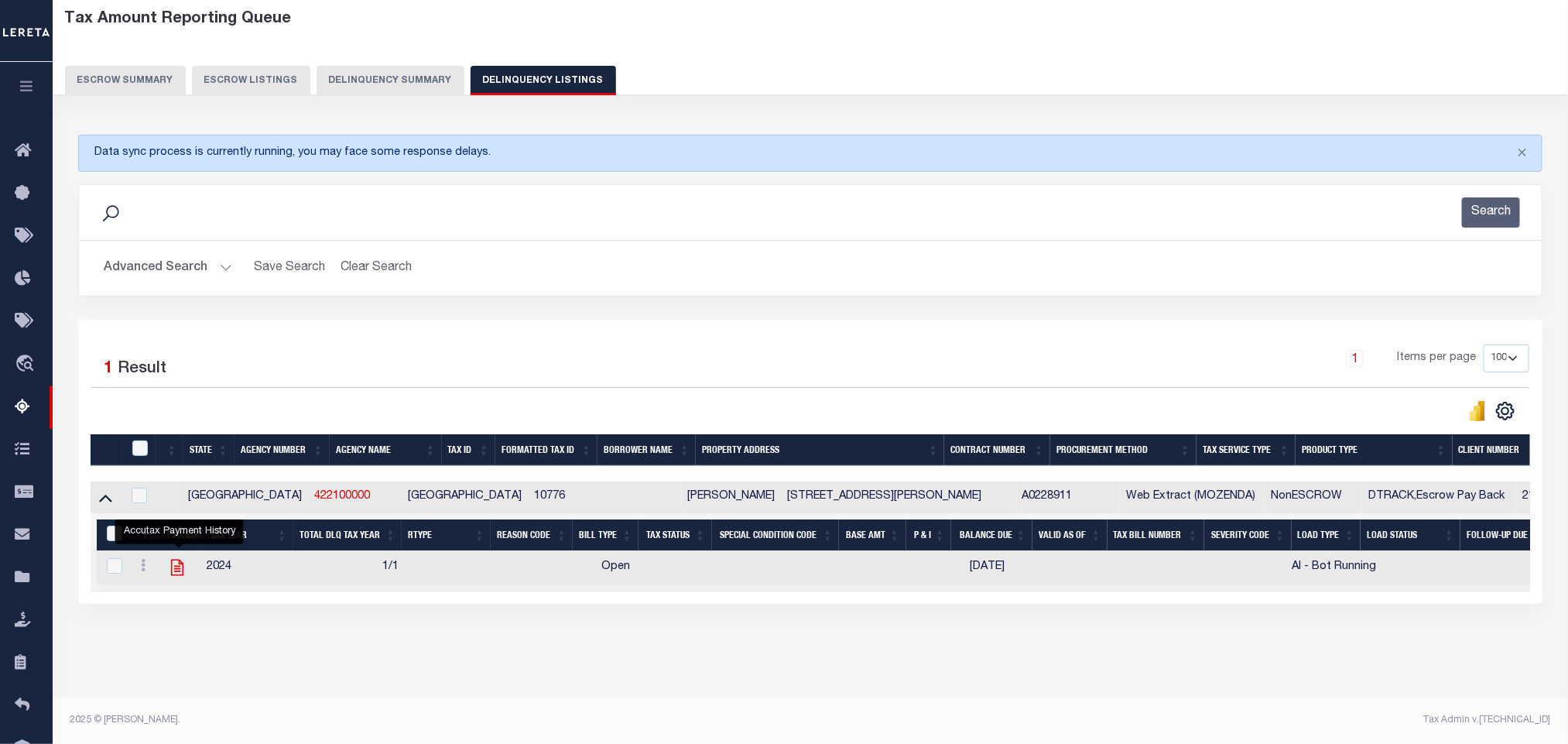
click at [181, 578] on icon "" at bounding box center [177, 567] width 20 height 20
checkbox input "true"
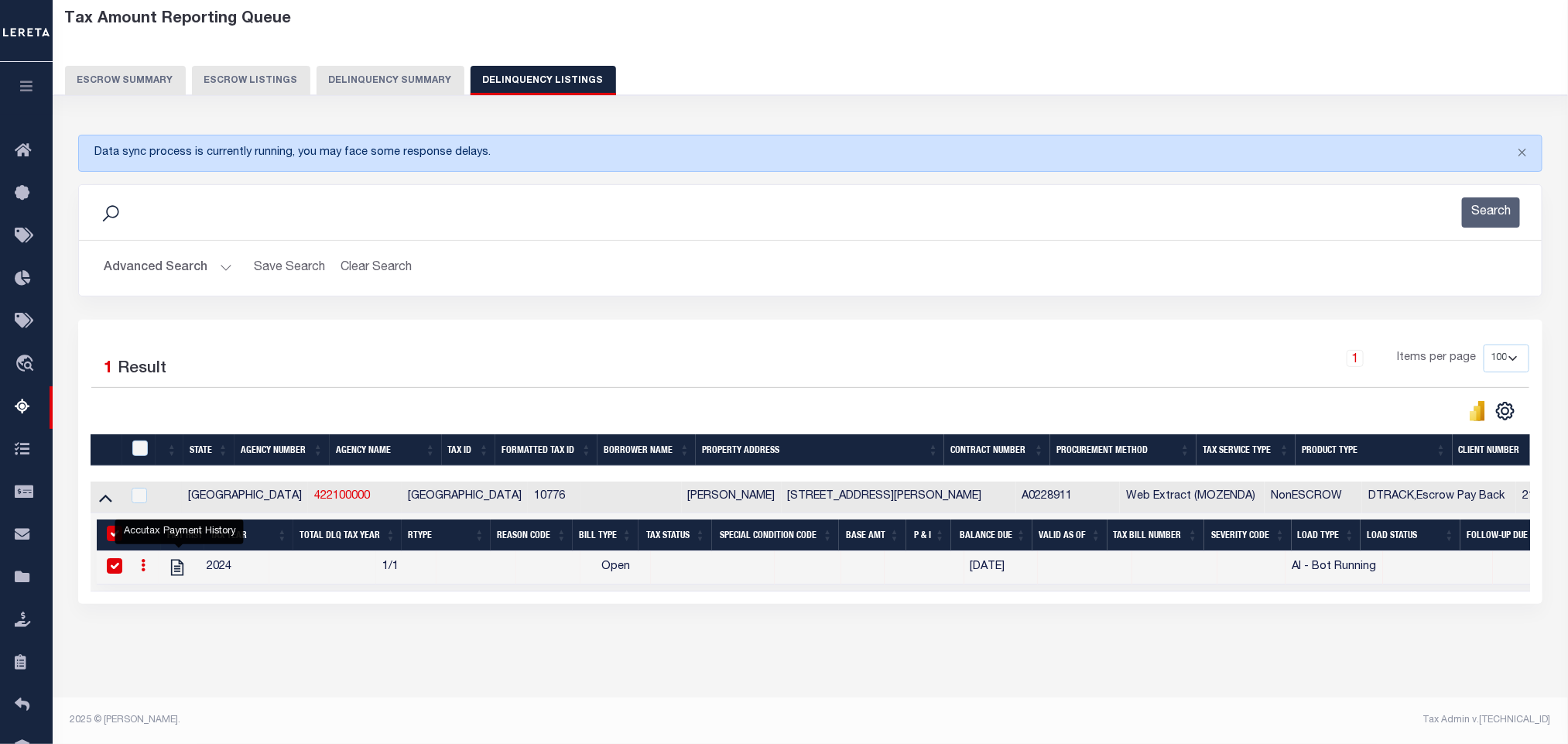
click at [152, 272] on button "Advanced Search" at bounding box center [168, 268] width 129 height 31
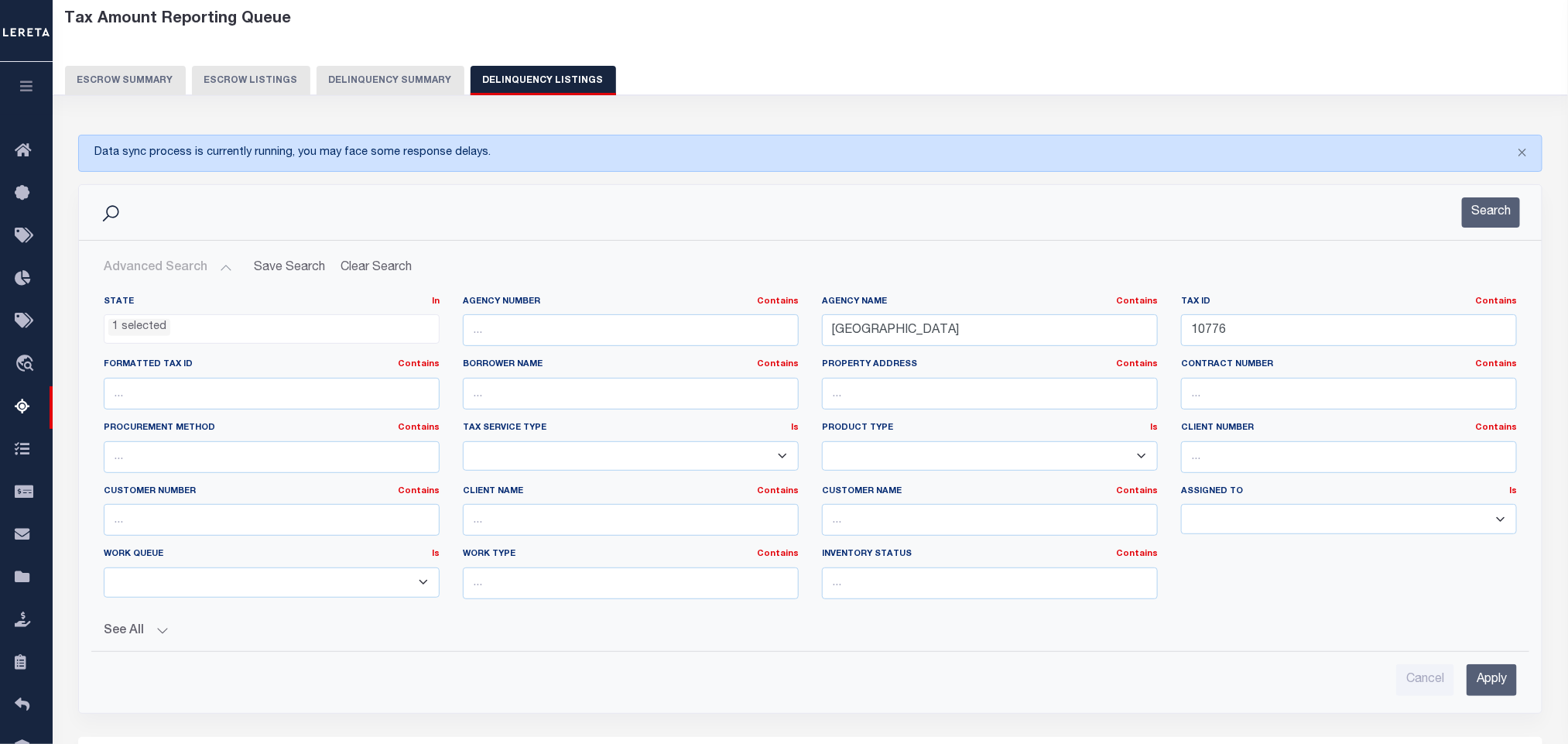
drag, startPoint x: 1259, startPoint y: 315, endPoint x: 1259, endPoint y: 330, distance: 15.0
click at [1259, 326] on div "Tax ID Contains Contains Is 10776" at bounding box center [1348, 321] width 336 height 51
click at [1259, 330] on input "10776" at bounding box center [1348, 330] width 336 height 31
paste input "80"
type input "10806"
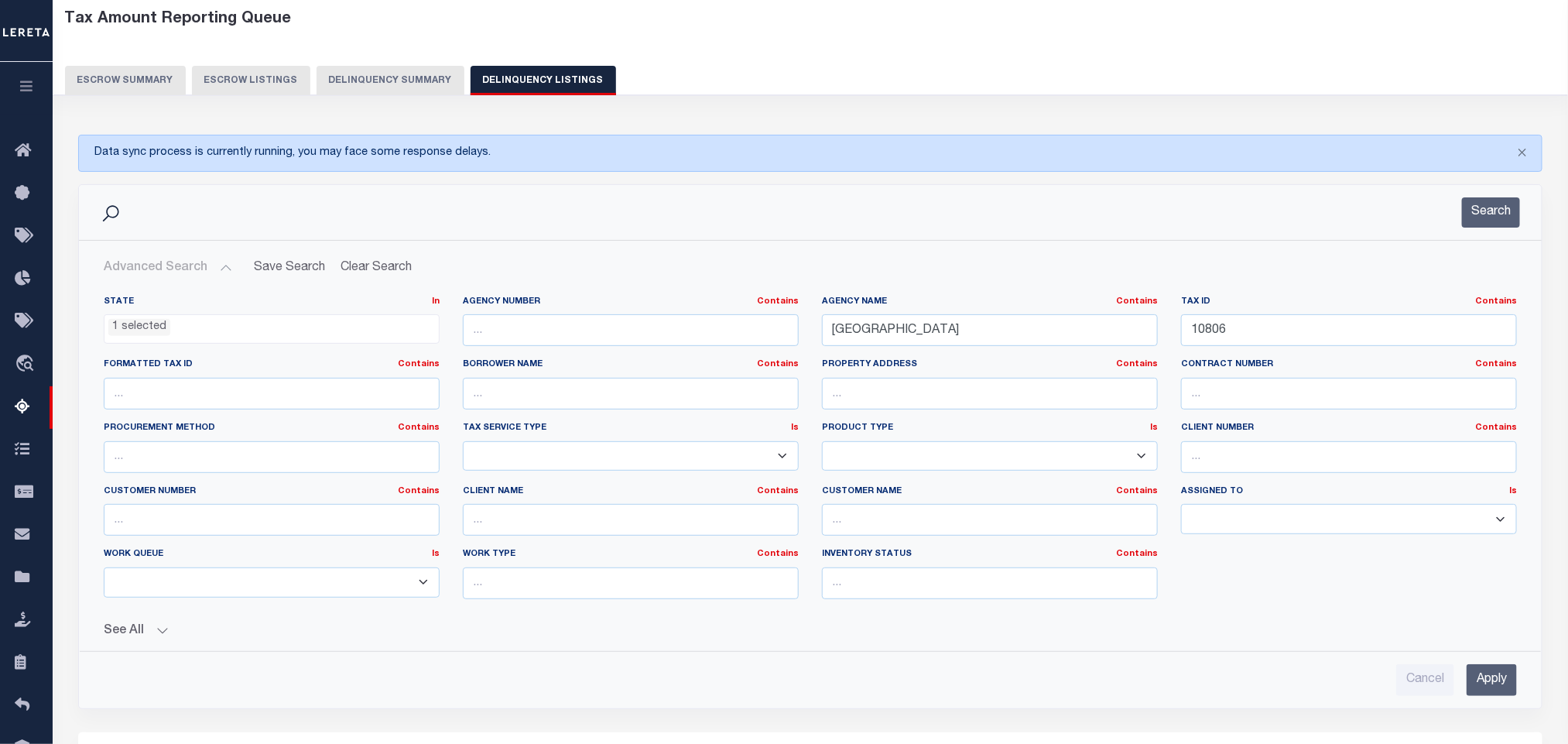
drag, startPoint x: 1480, startPoint y: 677, endPoint x: 1489, endPoint y: 689, distance: 15.0
click at [1482, 680] on input "Apply" at bounding box center [1491, 680] width 50 height 31
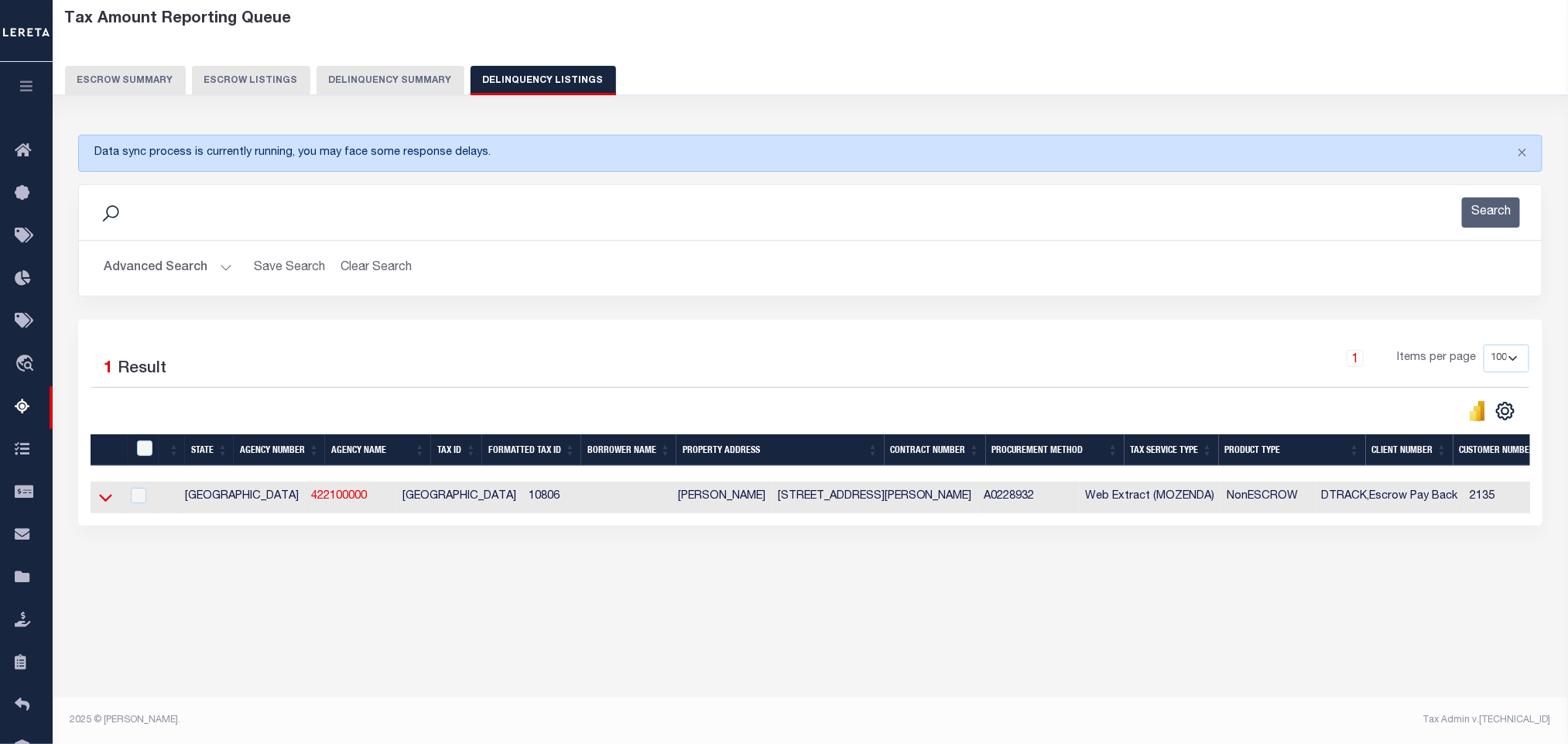
click at [106, 505] on icon at bounding box center [106, 498] width 13 height 17
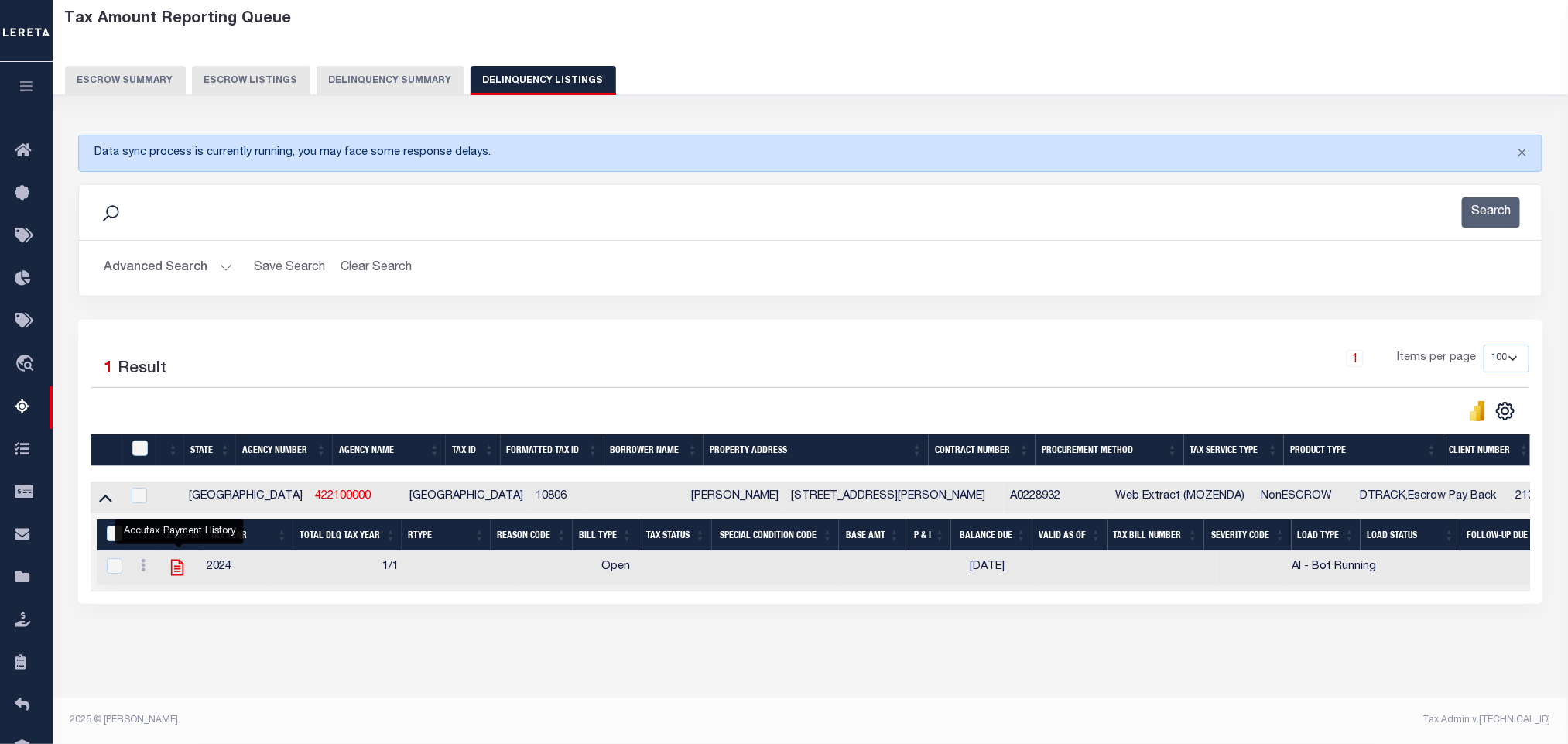
click at [177, 575] on icon "" at bounding box center [176, 568] width 12 height 17
checkbox input "true"
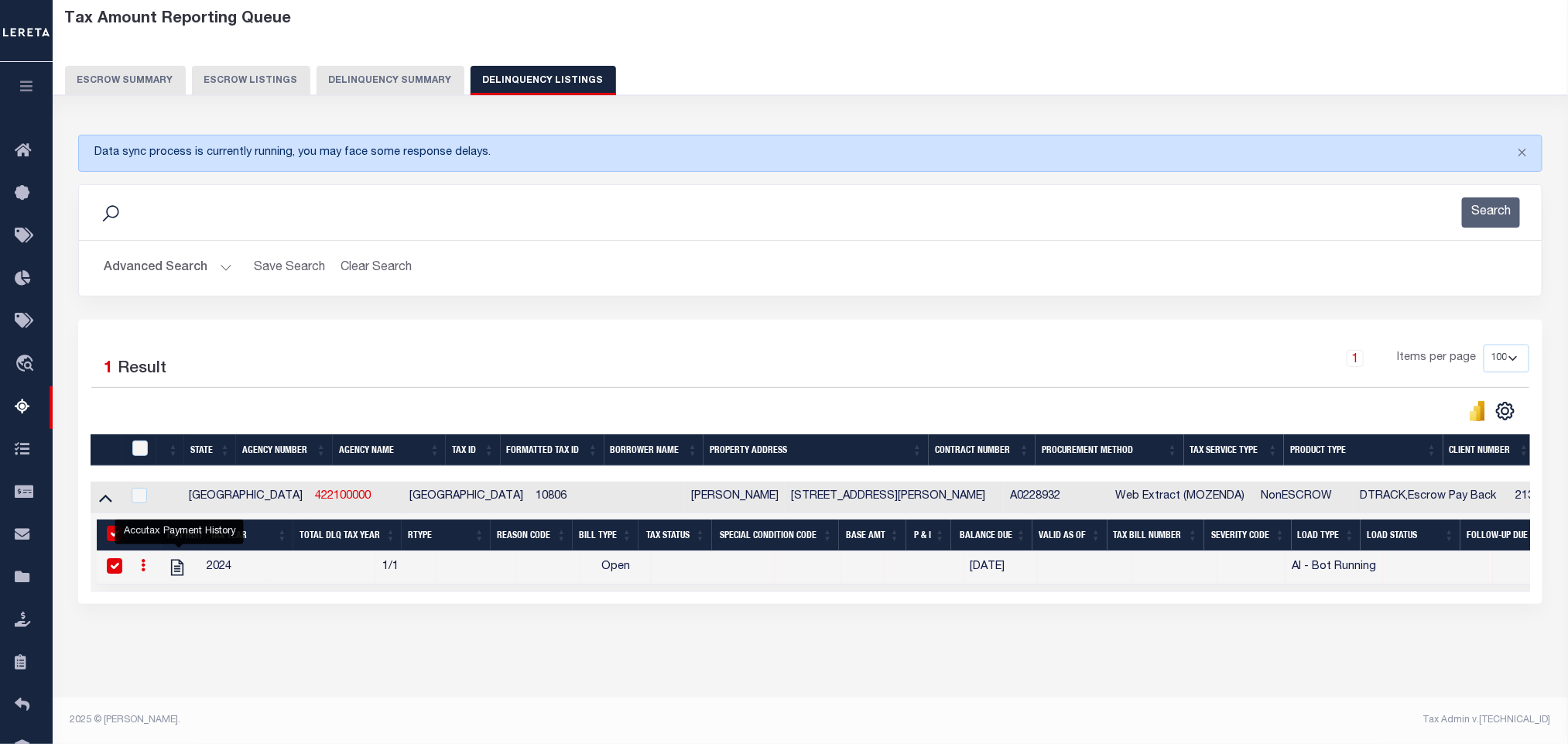
click at [118, 274] on button "Advanced Search" at bounding box center [168, 268] width 129 height 31
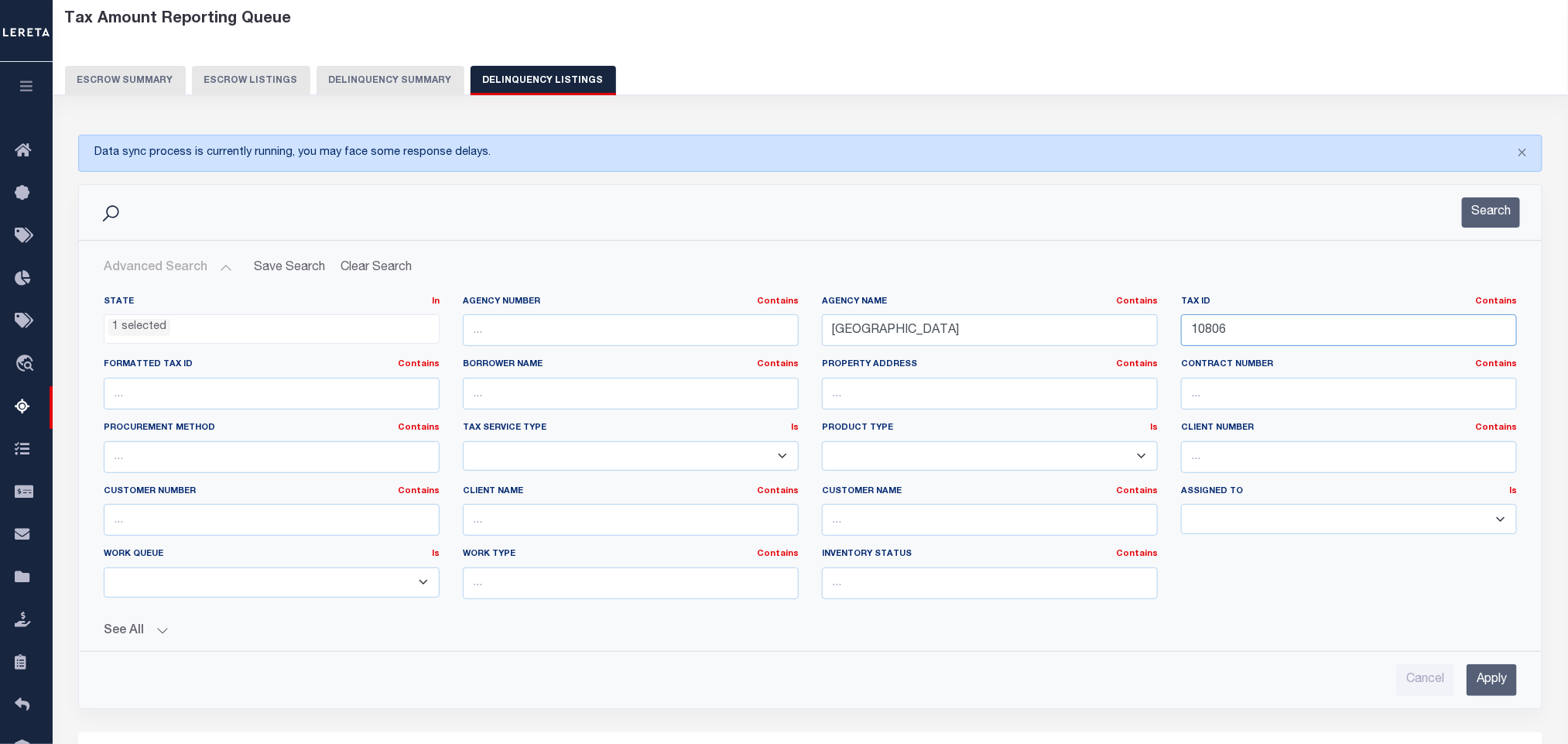
click at [1276, 346] on input "10806" at bounding box center [1348, 330] width 336 height 31
paste input "81"
type input "10881"
click at [1480, 694] on input "Apply" at bounding box center [1491, 680] width 50 height 31
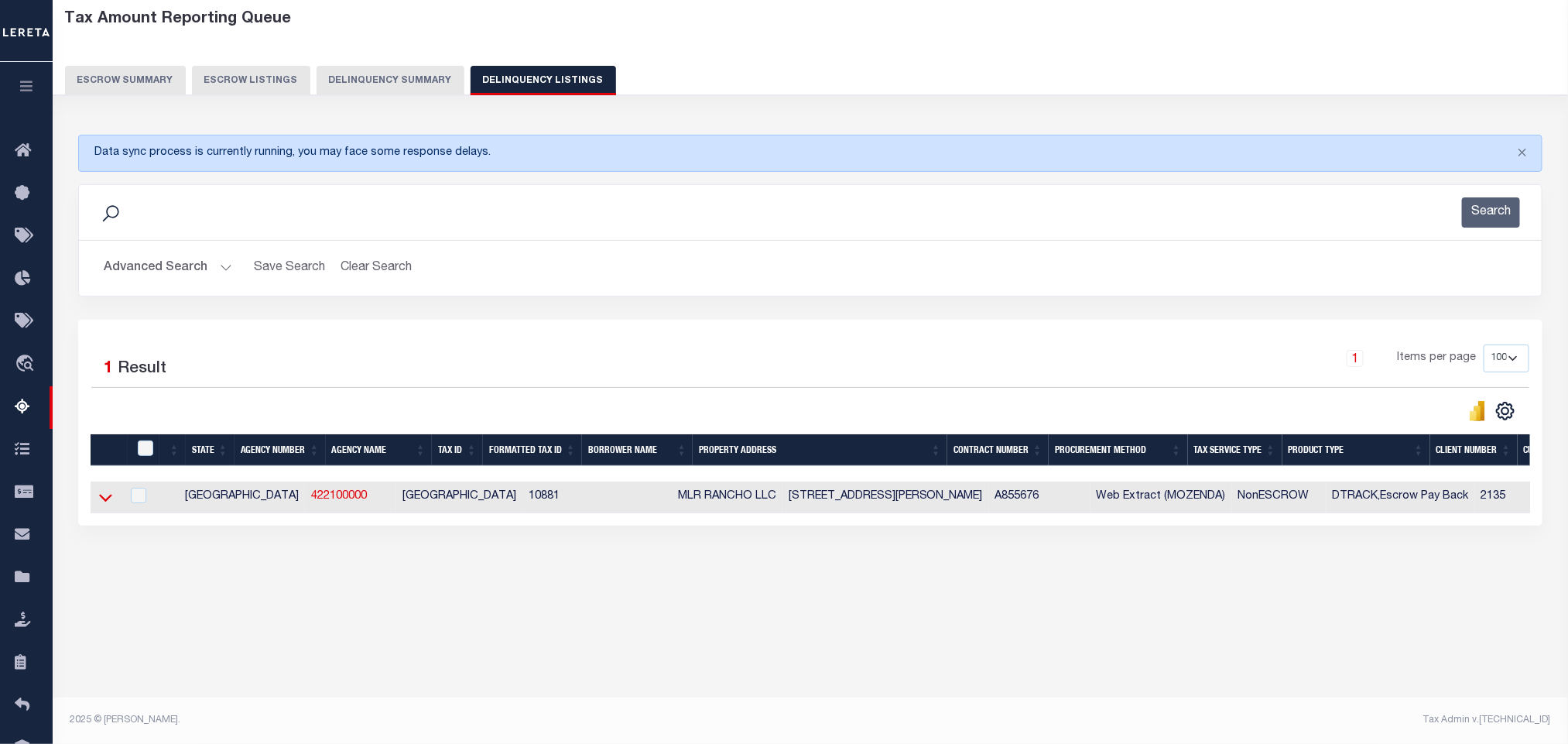
click at [102, 505] on icon at bounding box center [106, 498] width 13 height 17
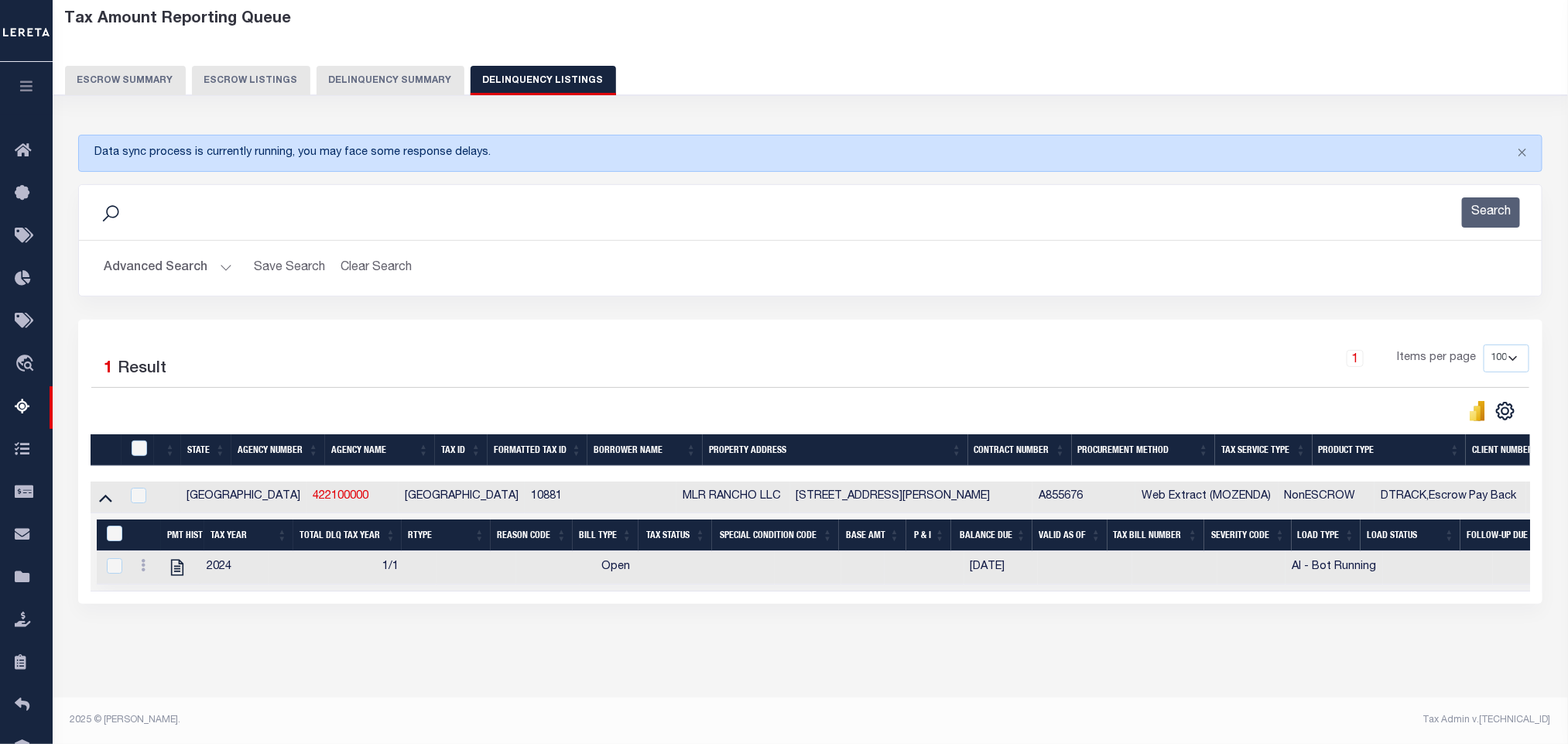
click at [177, 576] on icon at bounding box center [176, 568] width 12 height 17
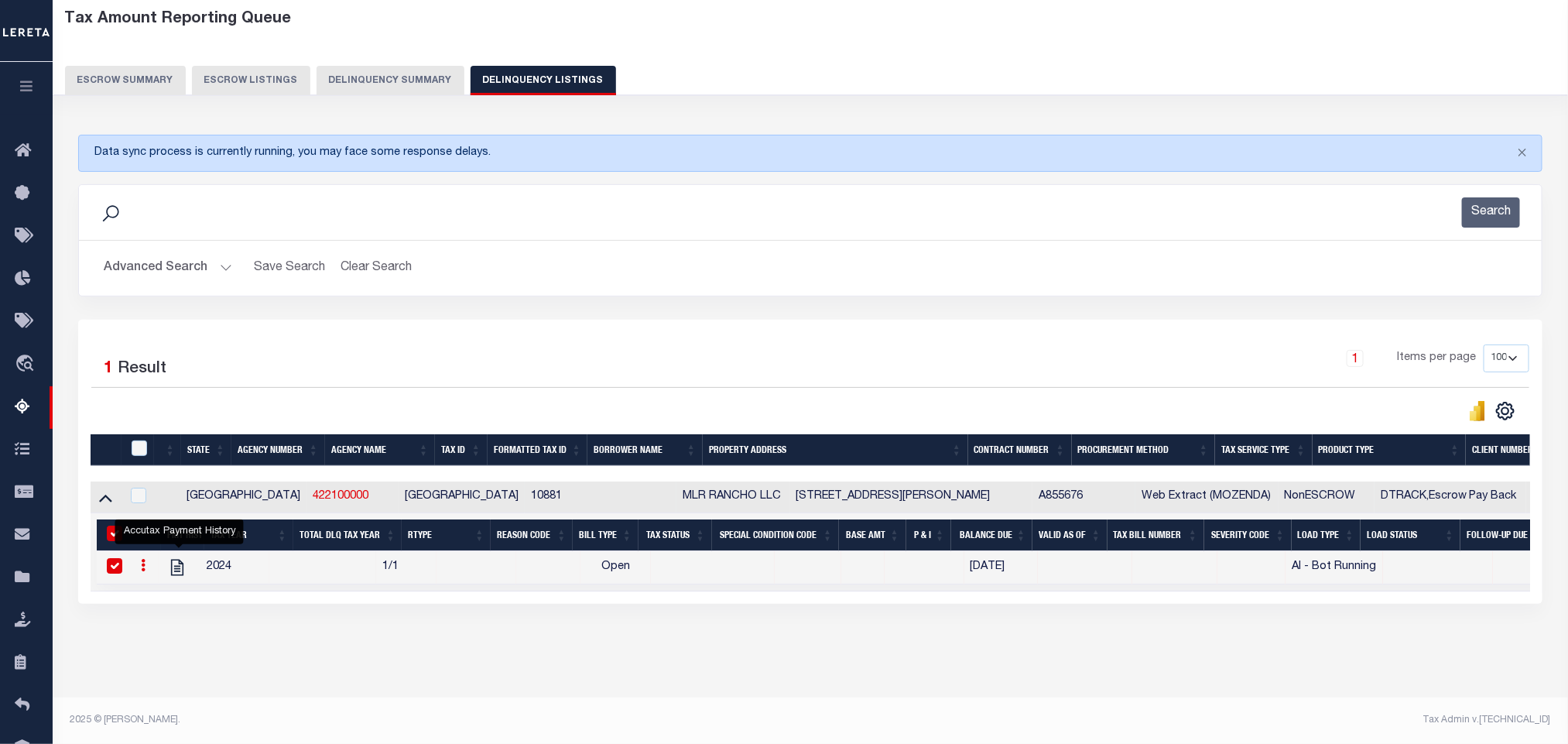
checkbox input "true"
click at [172, 272] on button "Advanced Search" at bounding box center [168, 268] width 129 height 31
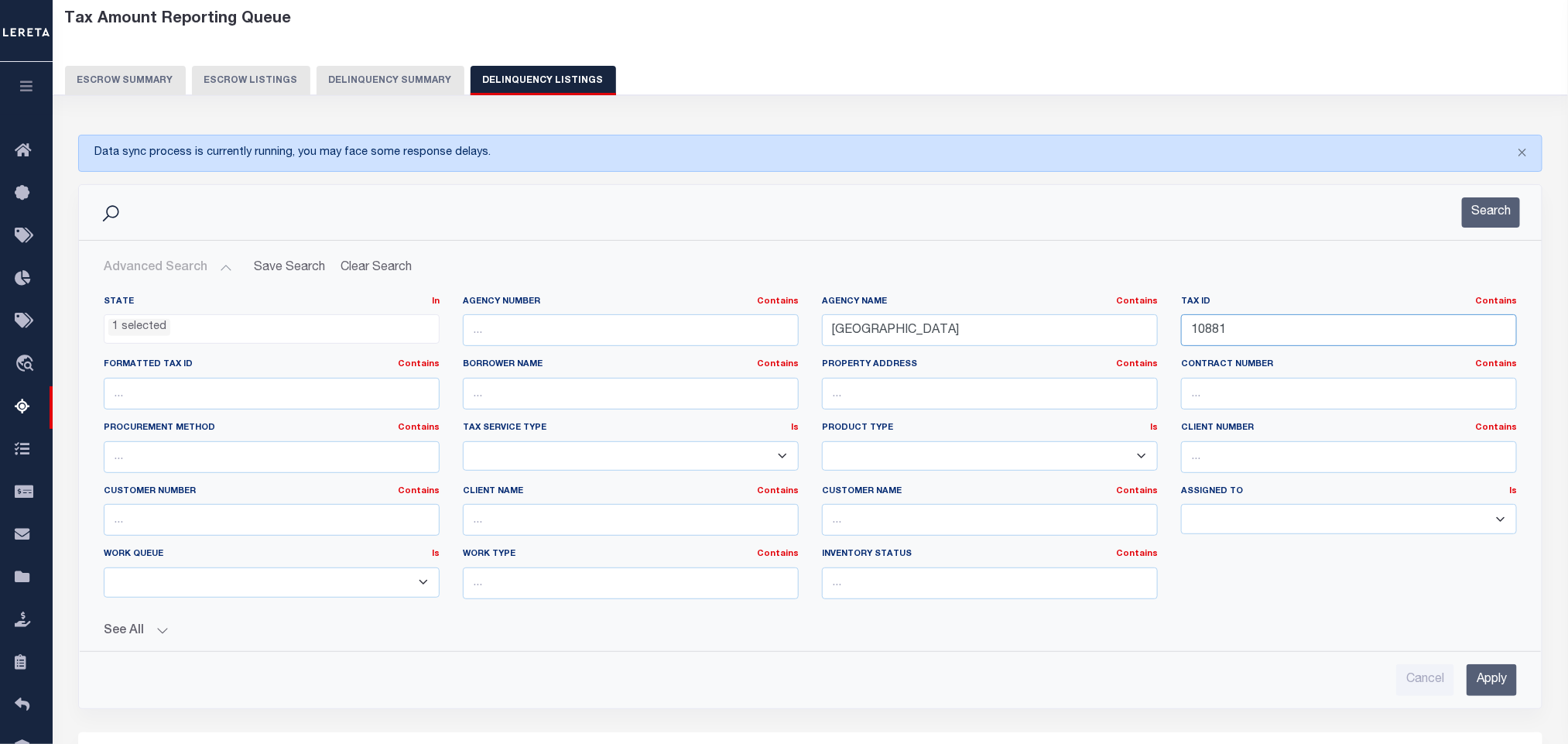
click at [1280, 337] on input "10881" at bounding box center [1348, 330] width 336 height 31
paste input "1015"
type input "11015"
click at [1499, 675] on input "Apply" at bounding box center [1491, 680] width 50 height 31
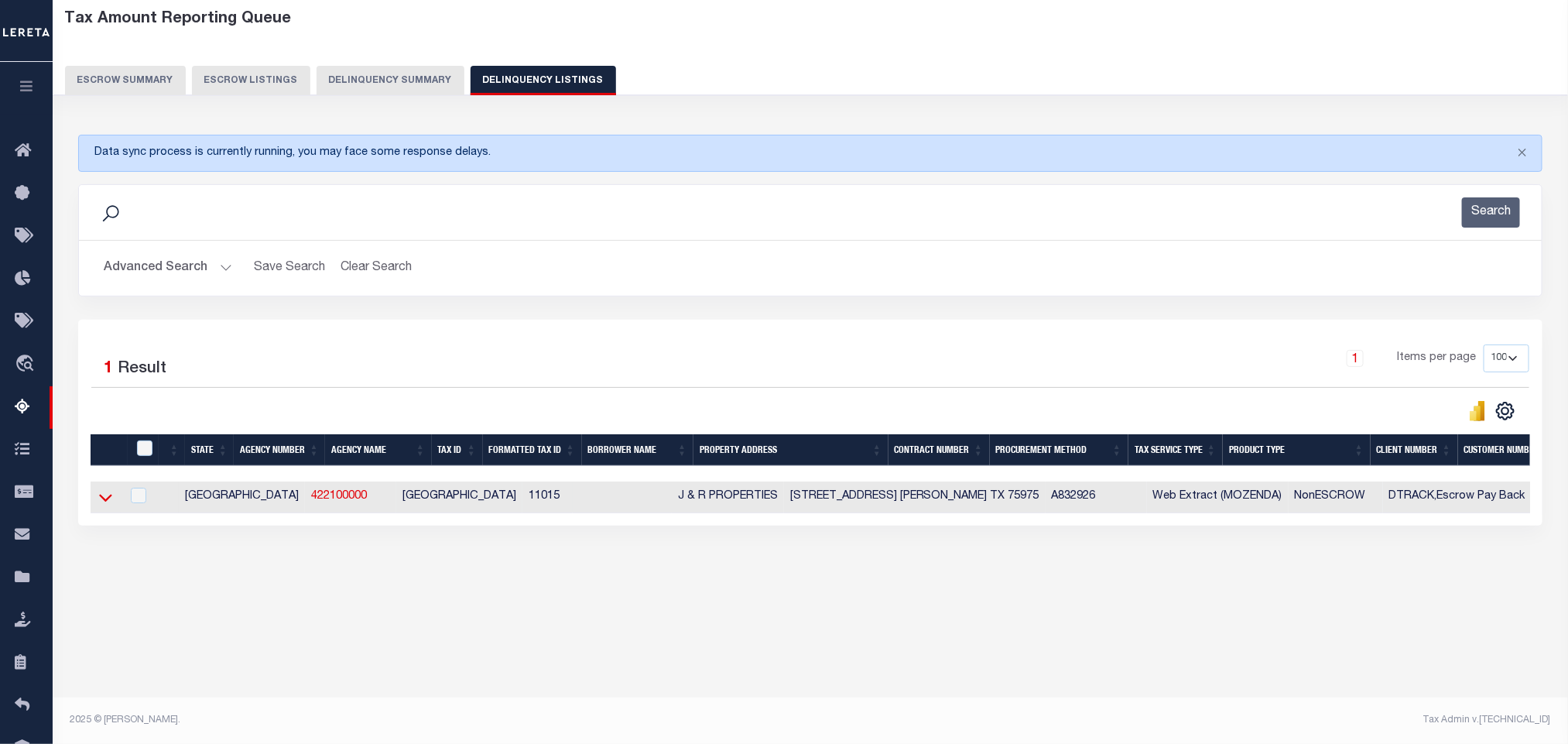
click at [106, 505] on icon at bounding box center [106, 498] width 13 height 17
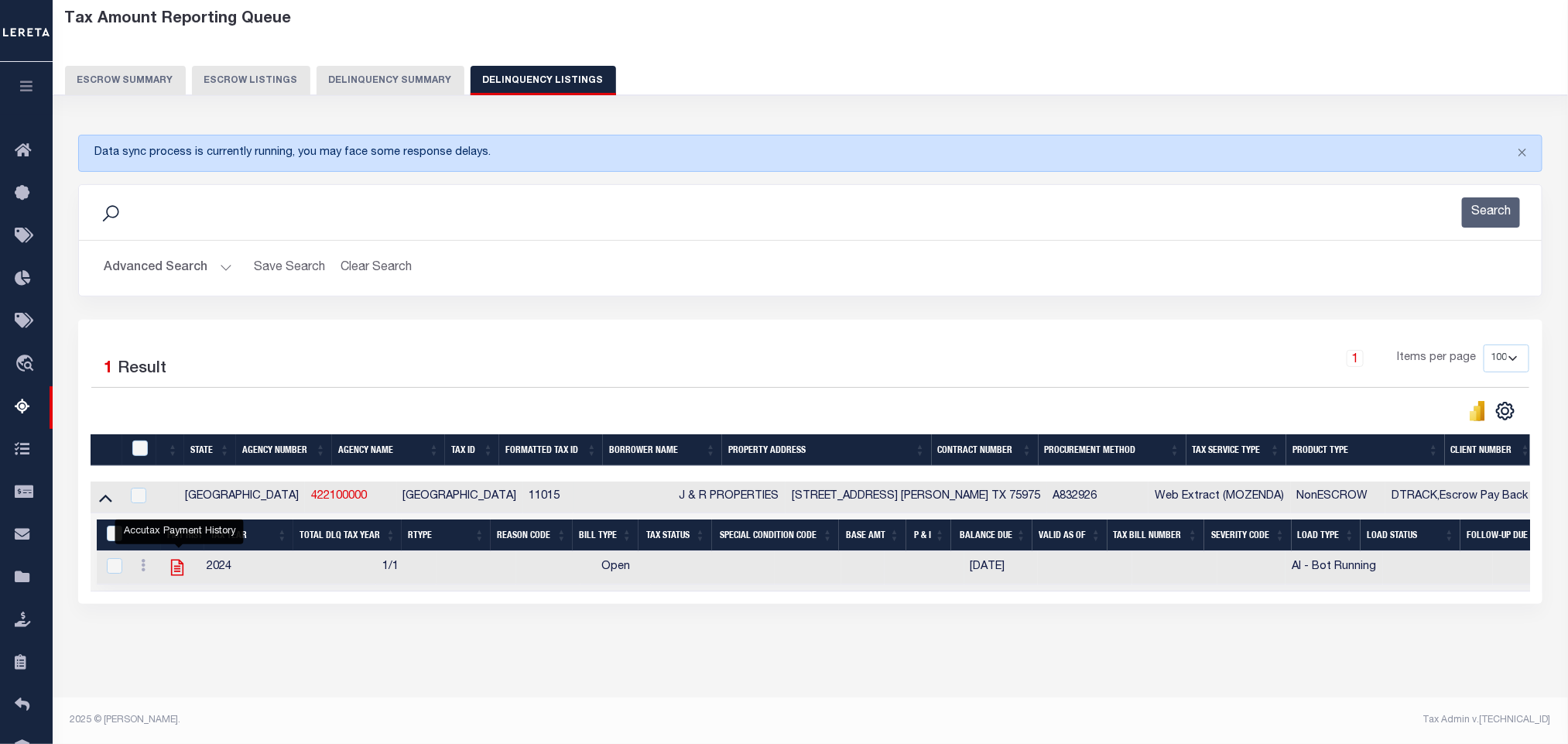
click at [179, 578] on icon "" at bounding box center [177, 567] width 20 height 20
checkbox input "true"
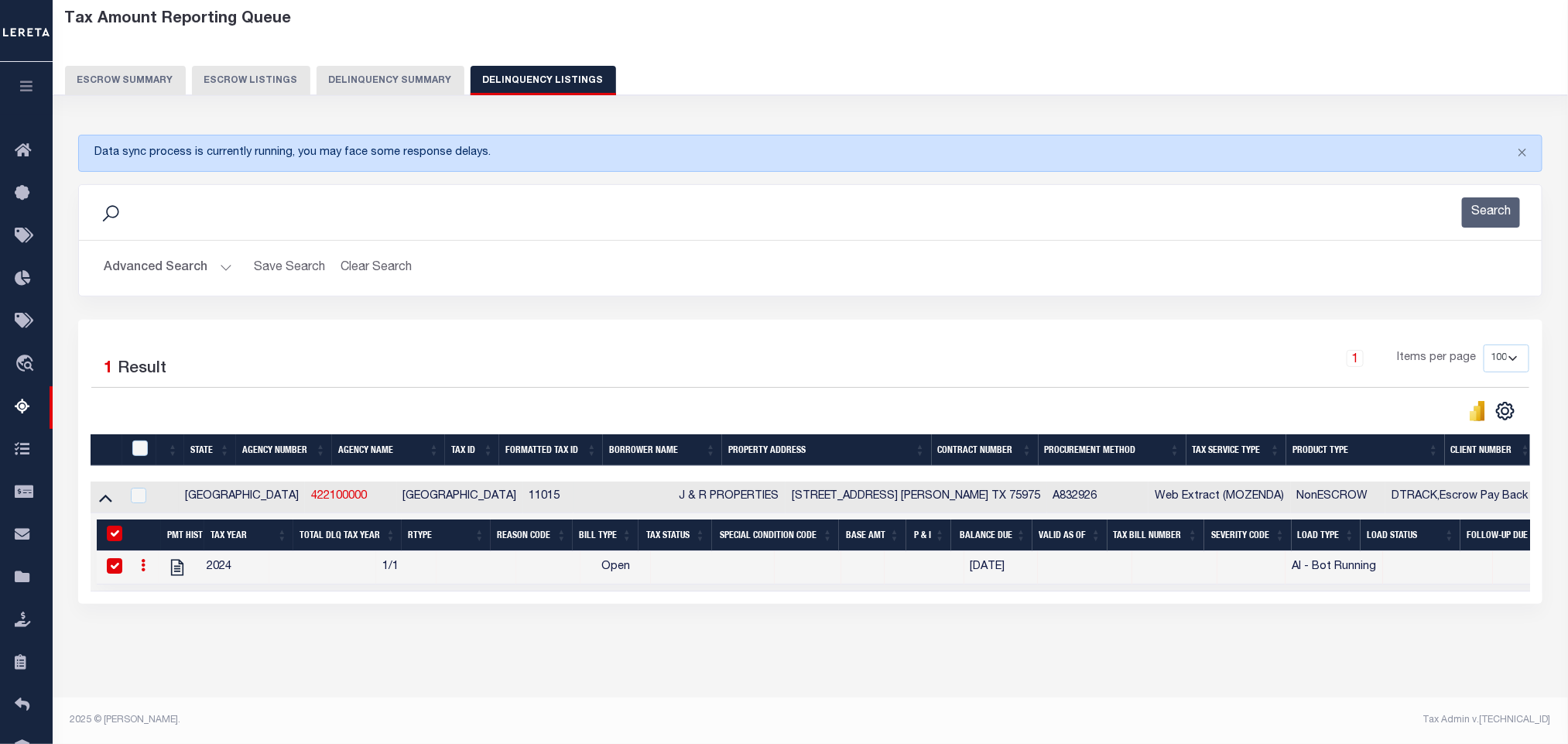
click at [179, 266] on button "Advanced Search" at bounding box center [168, 268] width 129 height 31
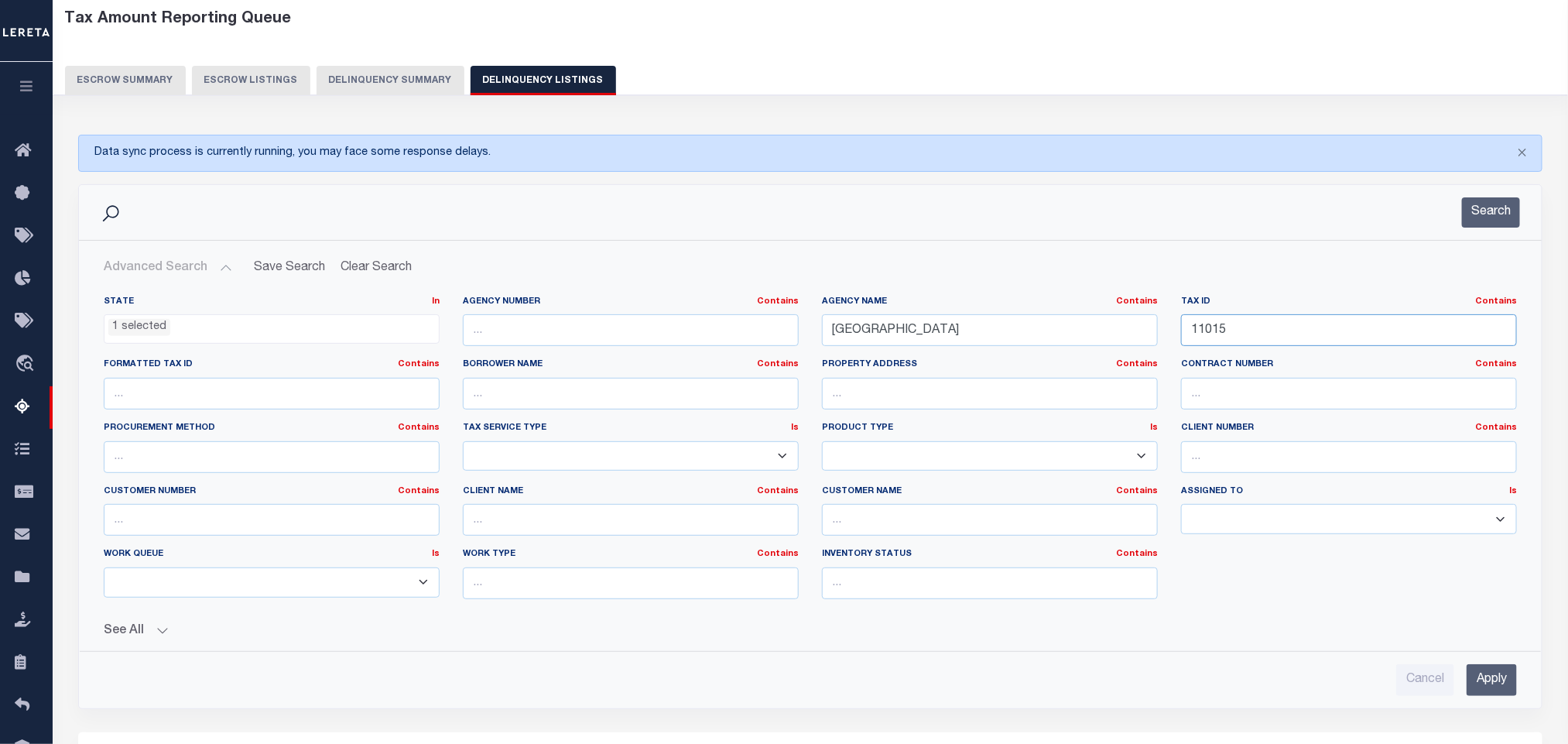
click at [1277, 329] on input "11015" at bounding box center [1348, 330] width 336 height 31
paste input "139"
type input "11139"
click at [1256, 326] on input "11139" at bounding box center [1348, 330] width 336 height 31
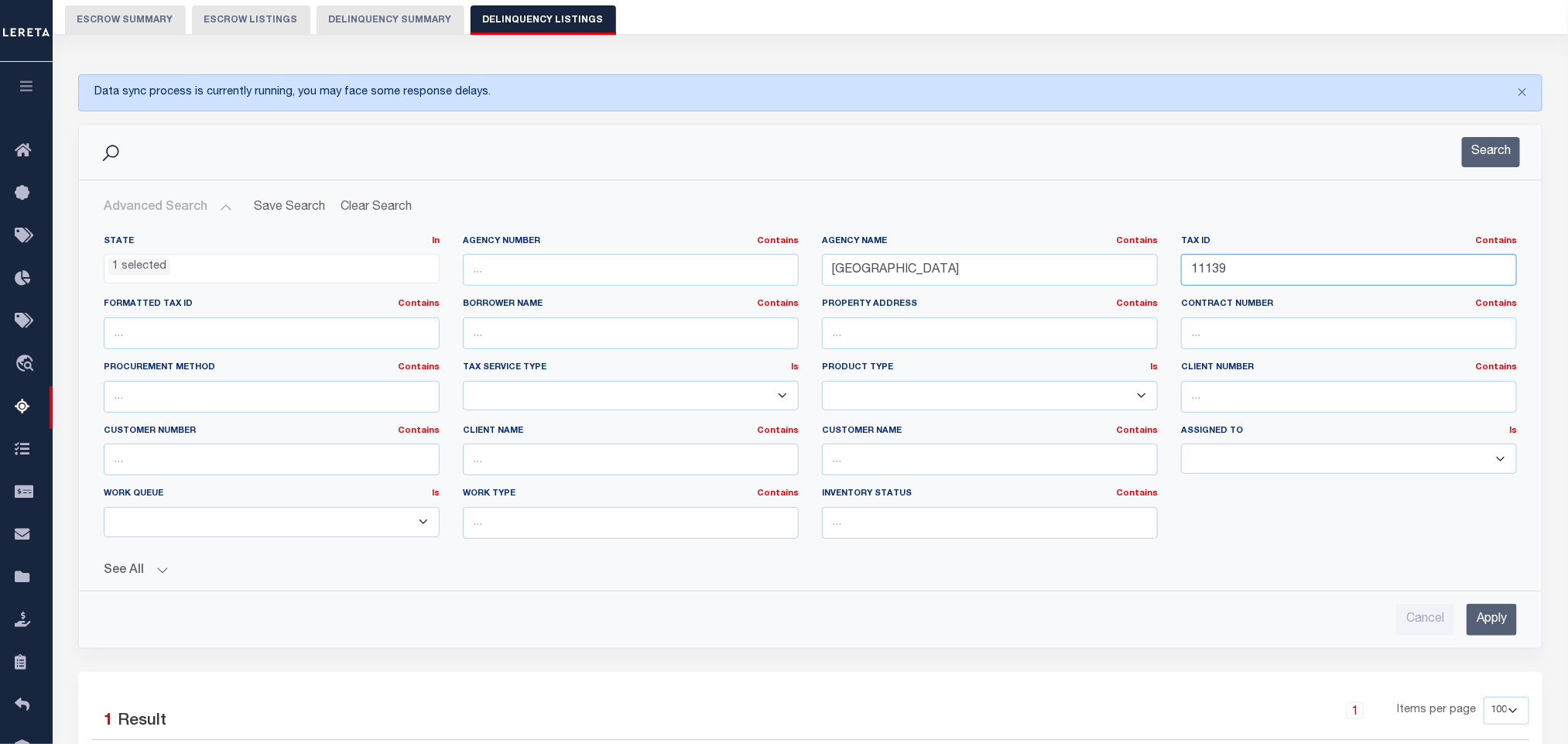
scroll to position [193, 0]
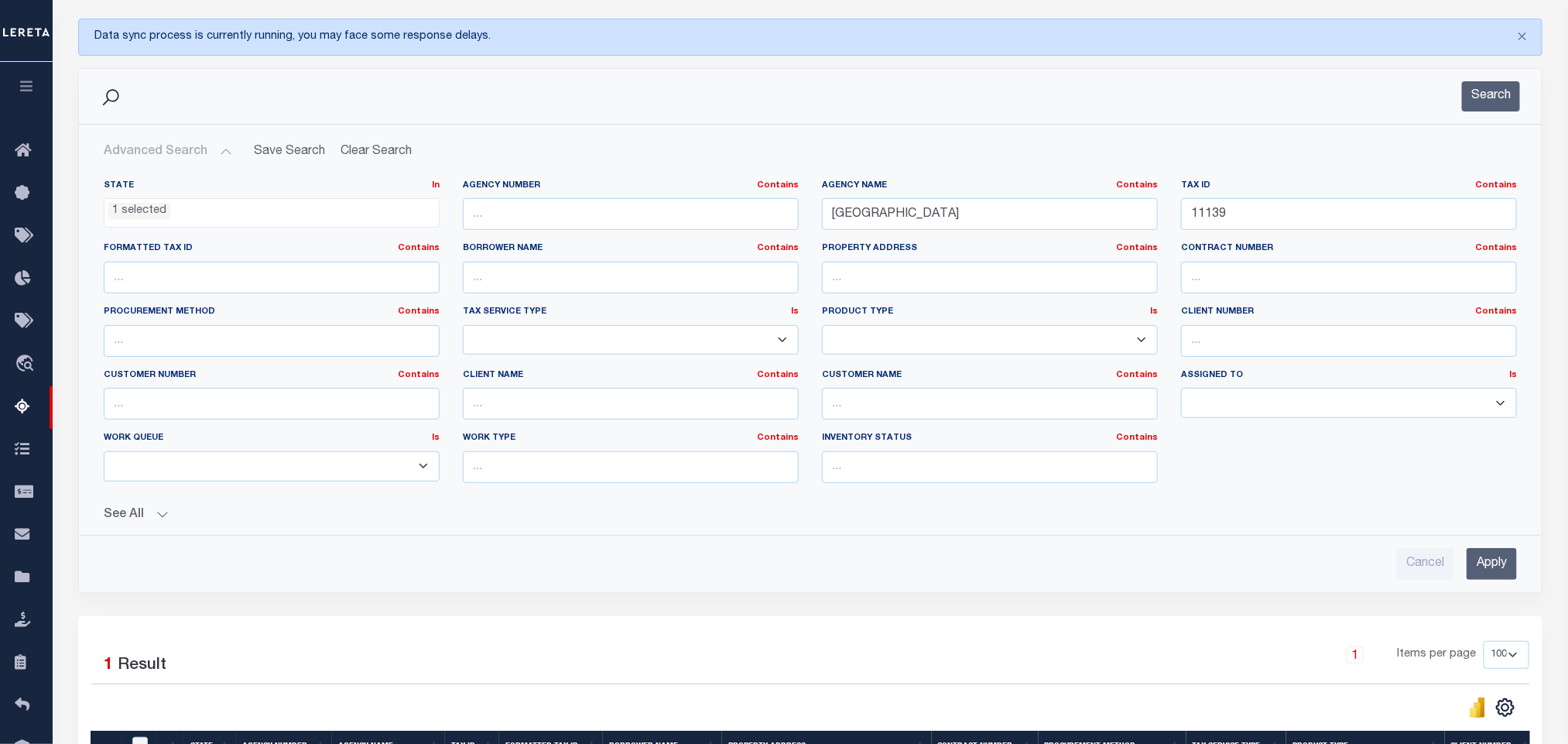
click at [1481, 570] on input "Apply" at bounding box center [1491, 564] width 50 height 31
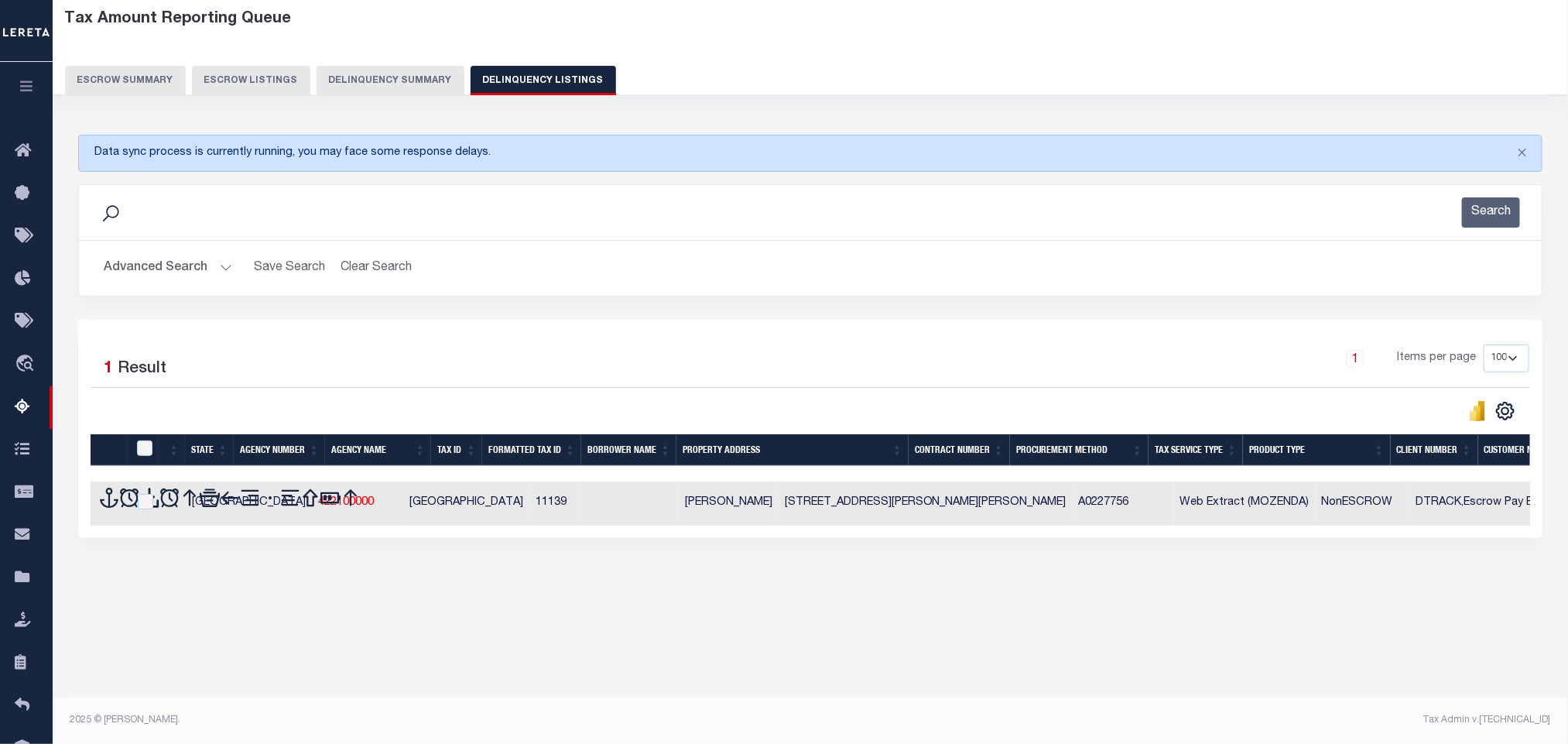
scroll to position [77, 0]
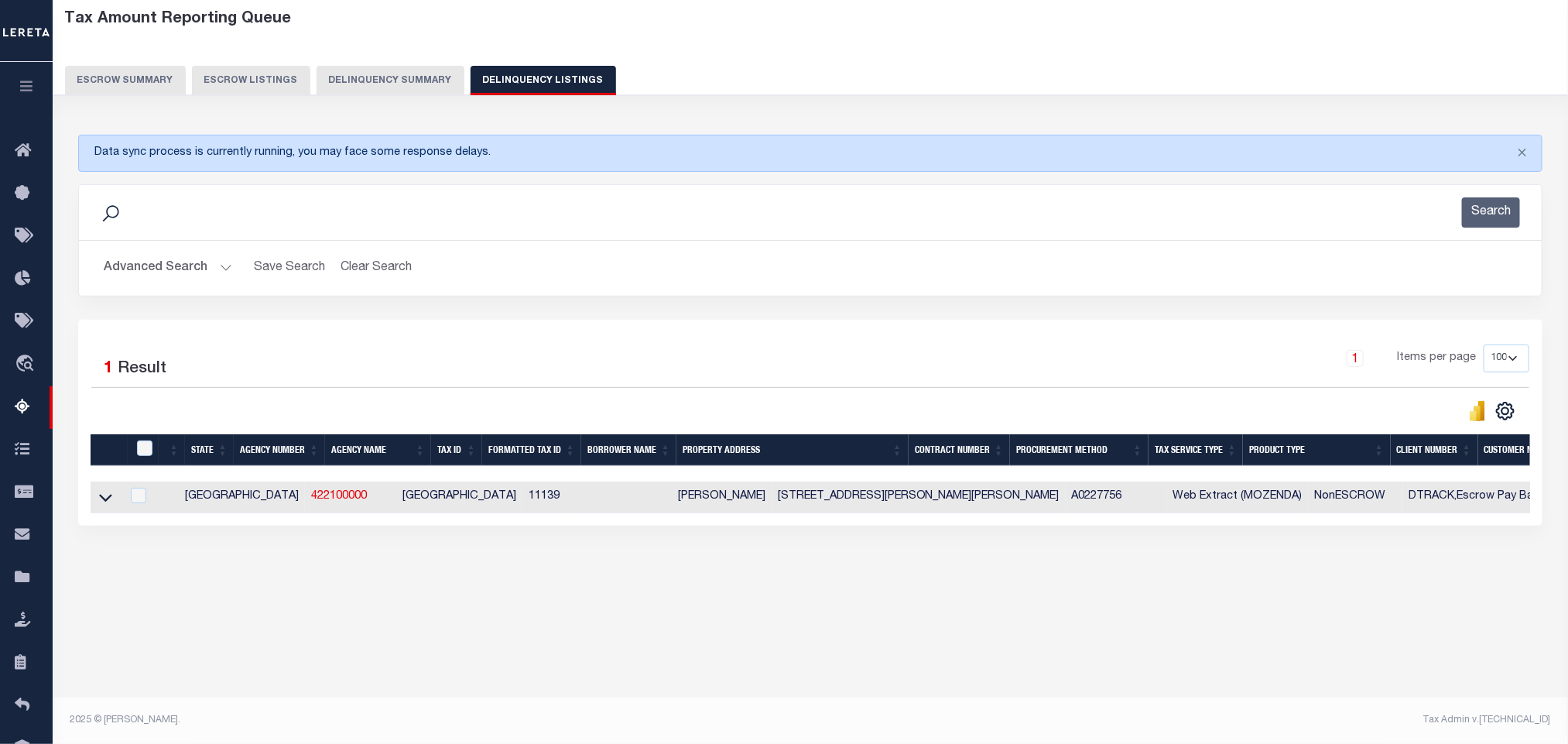
drag, startPoint x: 101, startPoint y: 509, endPoint x: 293, endPoint y: 525, distance: 192.7
click at [101, 505] on icon at bounding box center [106, 498] width 13 height 17
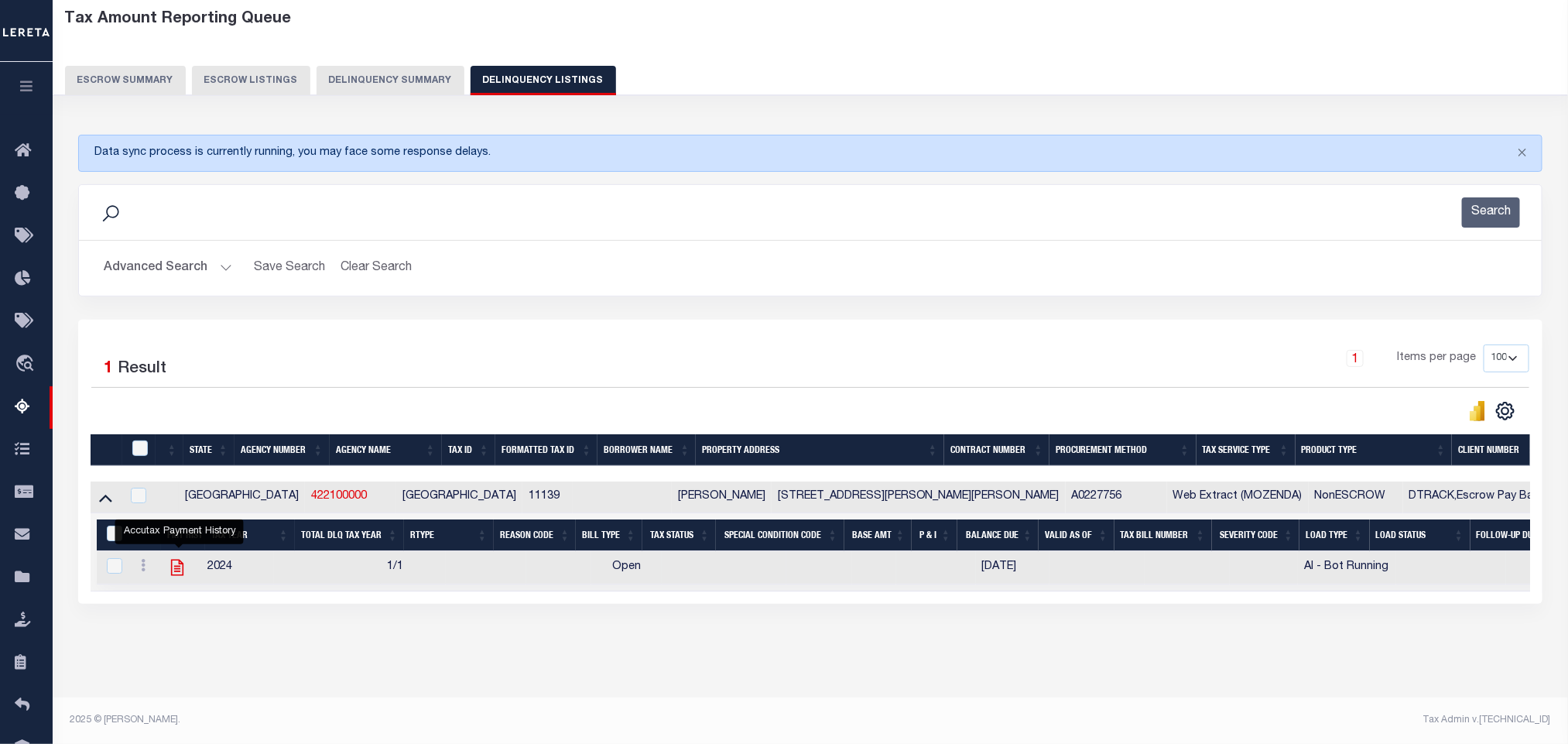
click at [181, 575] on icon "" at bounding box center [177, 568] width 12 height 17
checkbox input "true"
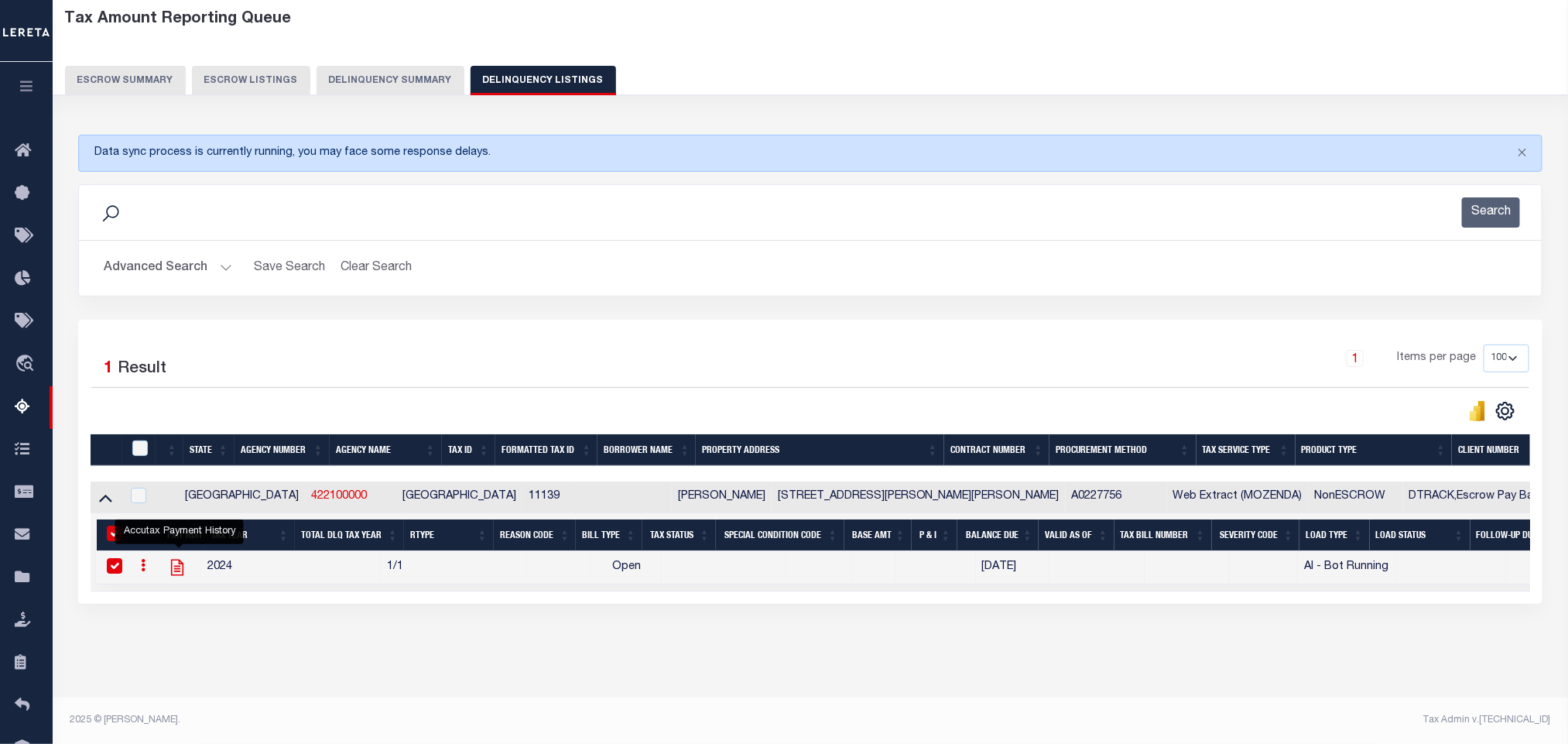
click at [177, 576] on icon "" at bounding box center [177, 568] width 12 height 17
checkbox input "false"
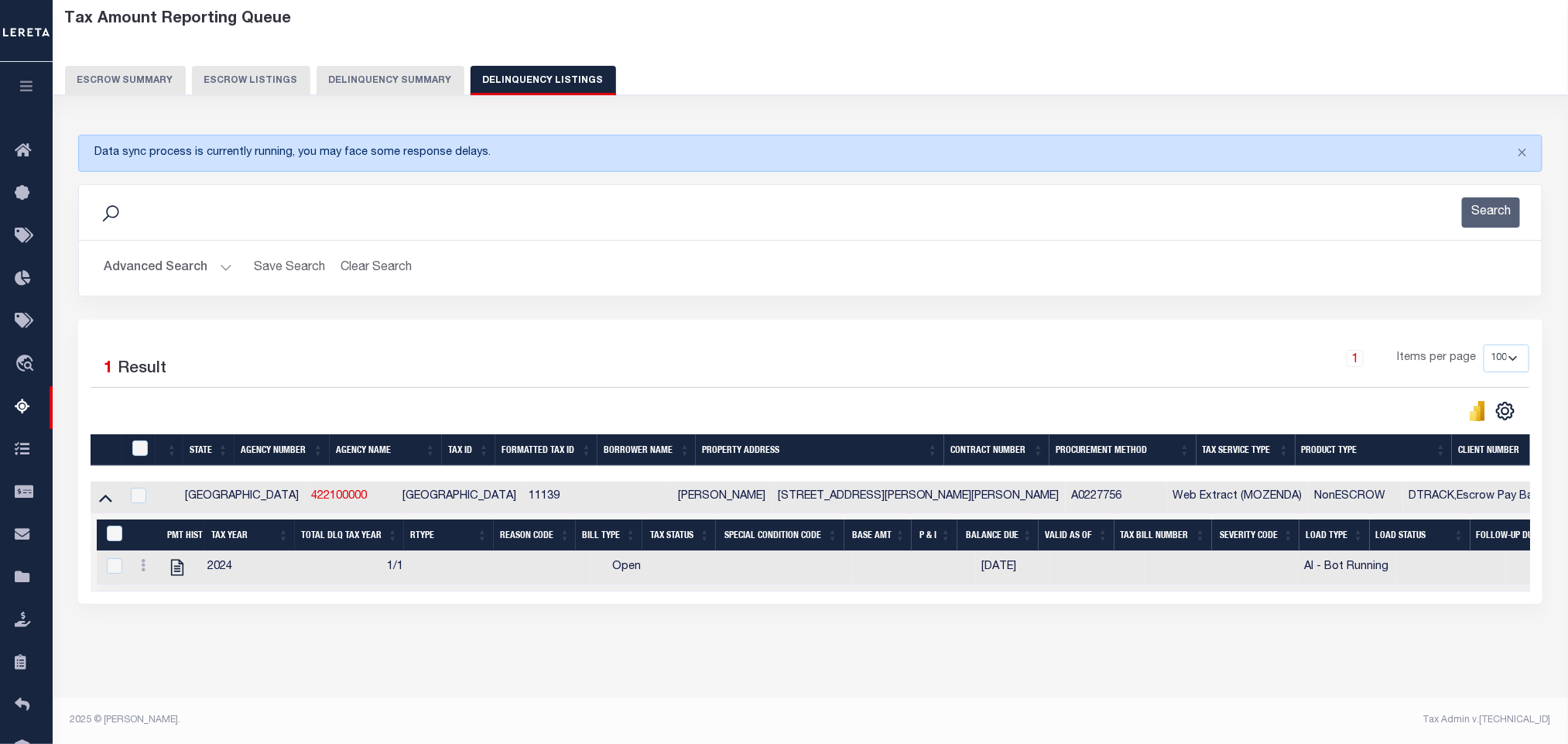
click at [154, 255] on button "Advanced Search" at bounding box center [168, 268] width 129 height 31
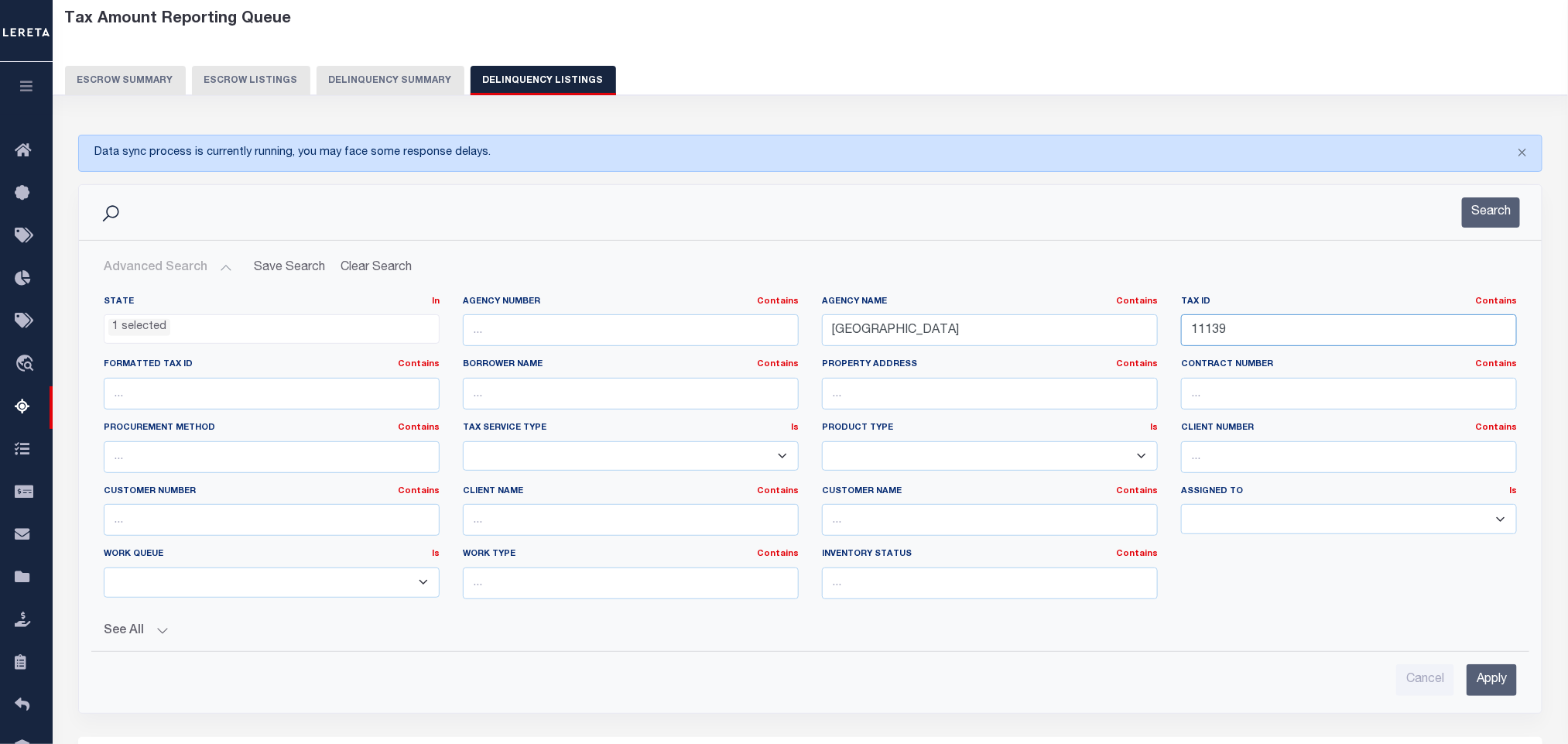
click at [1259, 330] on input "11139" at bounding box center [1348, 330] width 336 height 31
paste input "41"
type input "11141"
click at [1486, 684] on input "Apply" at bounding box center [1491, 680] width 50 height 31
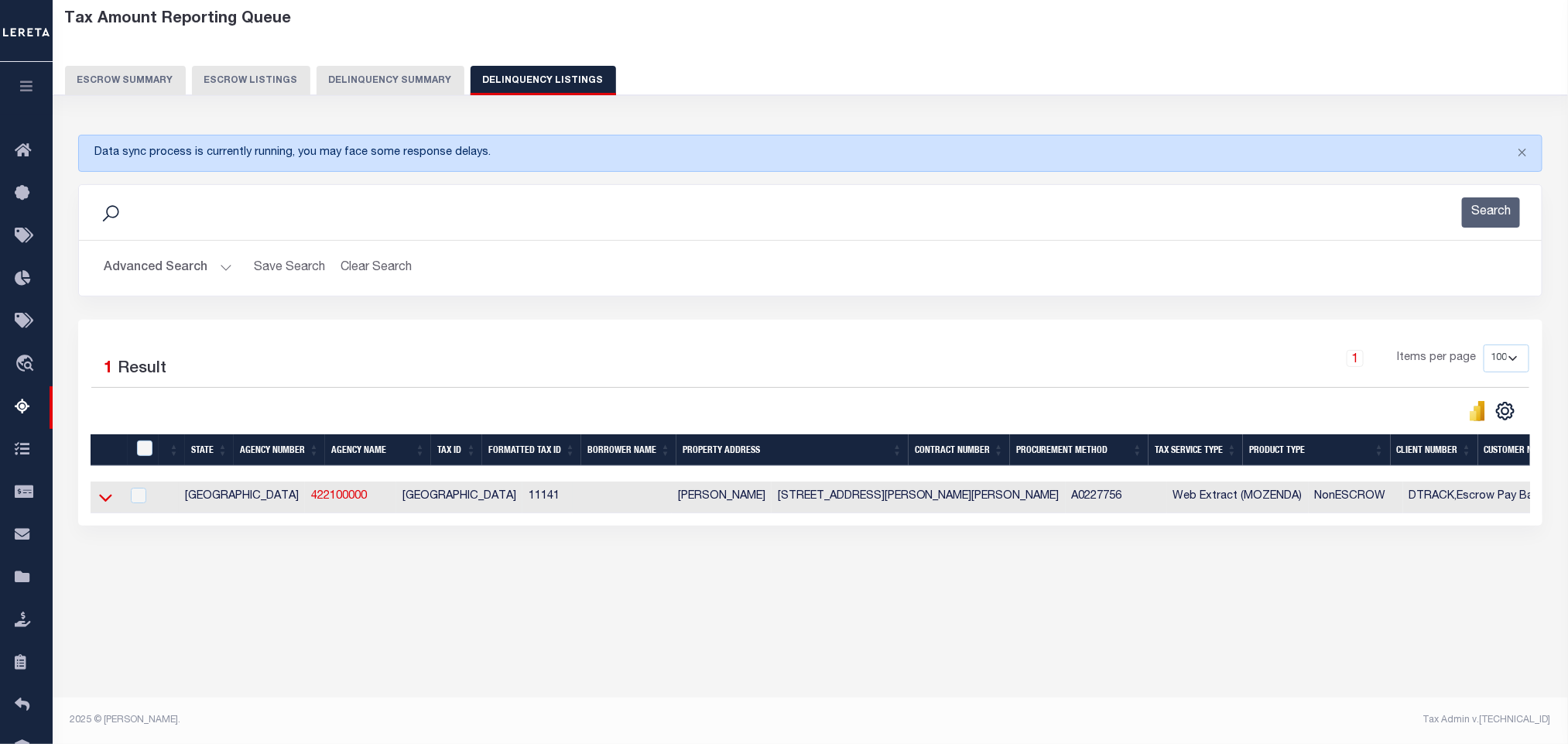
click at [106, 505] on icon at bounding box center [106, 498] width 13 height 17
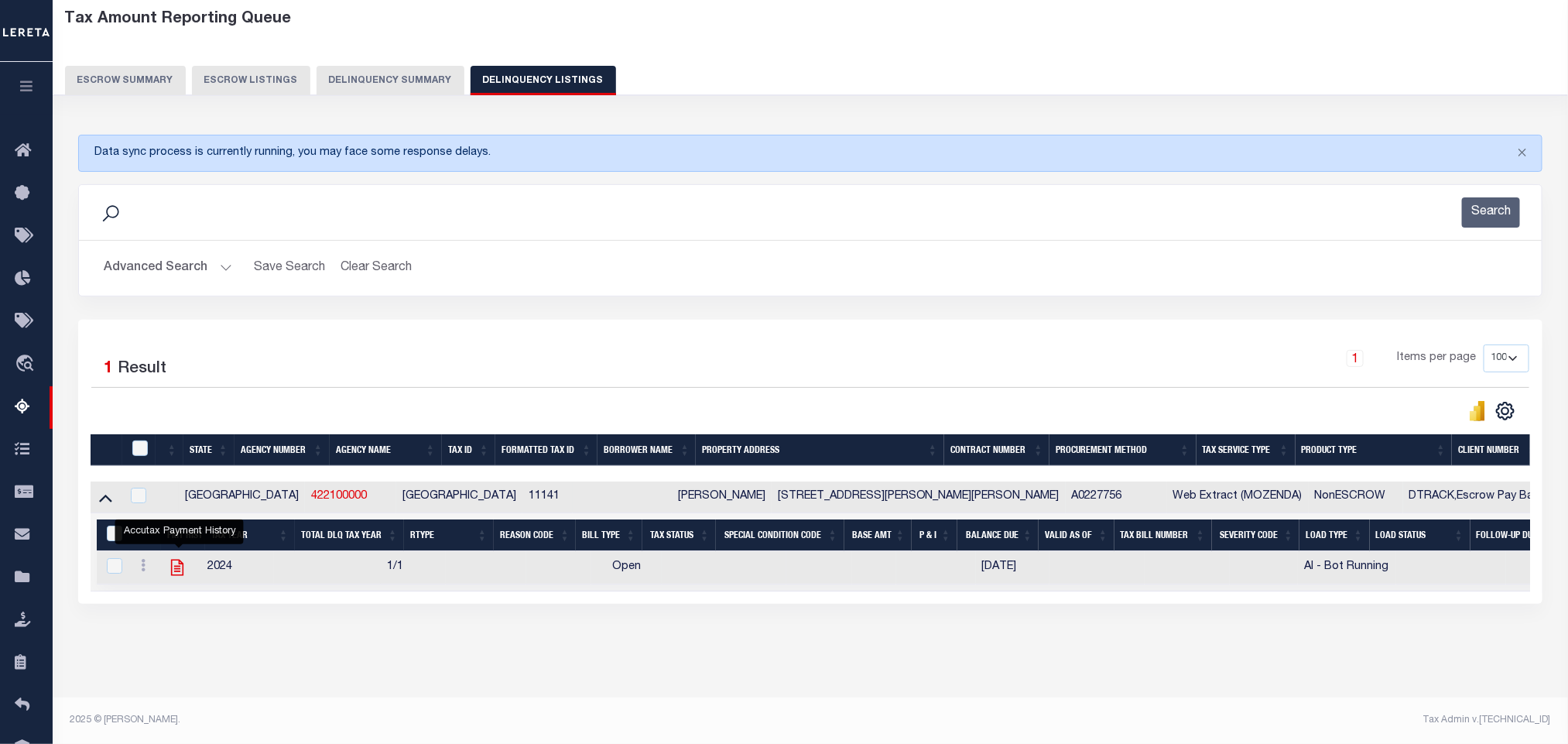
click at [179, 578] on icon "" at bounding box center [177, 567] width 20 height 20
checkbox input "true"
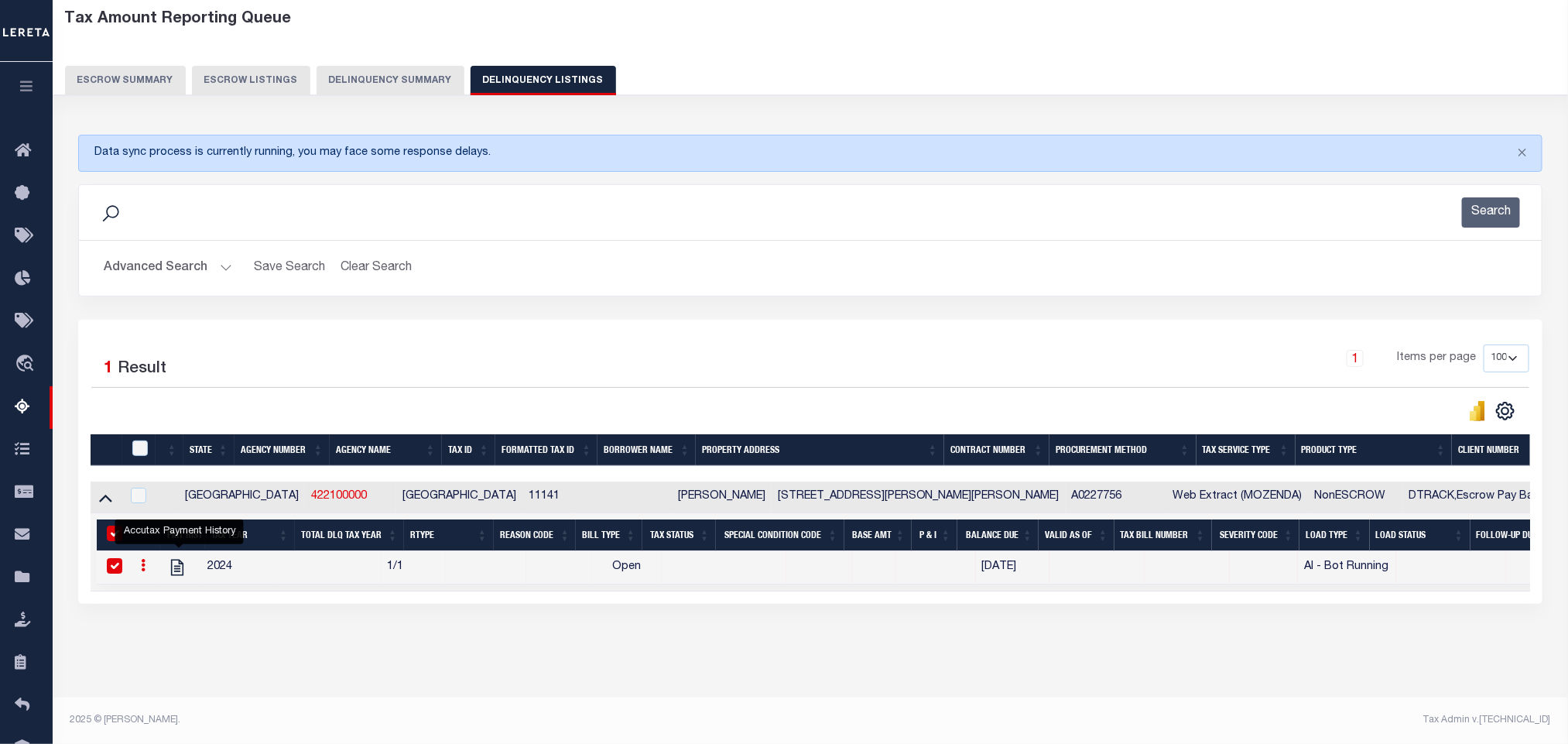
click at [177, 277] on button "Advanced Search" at bounding box center [168, 268] width 129 height 31
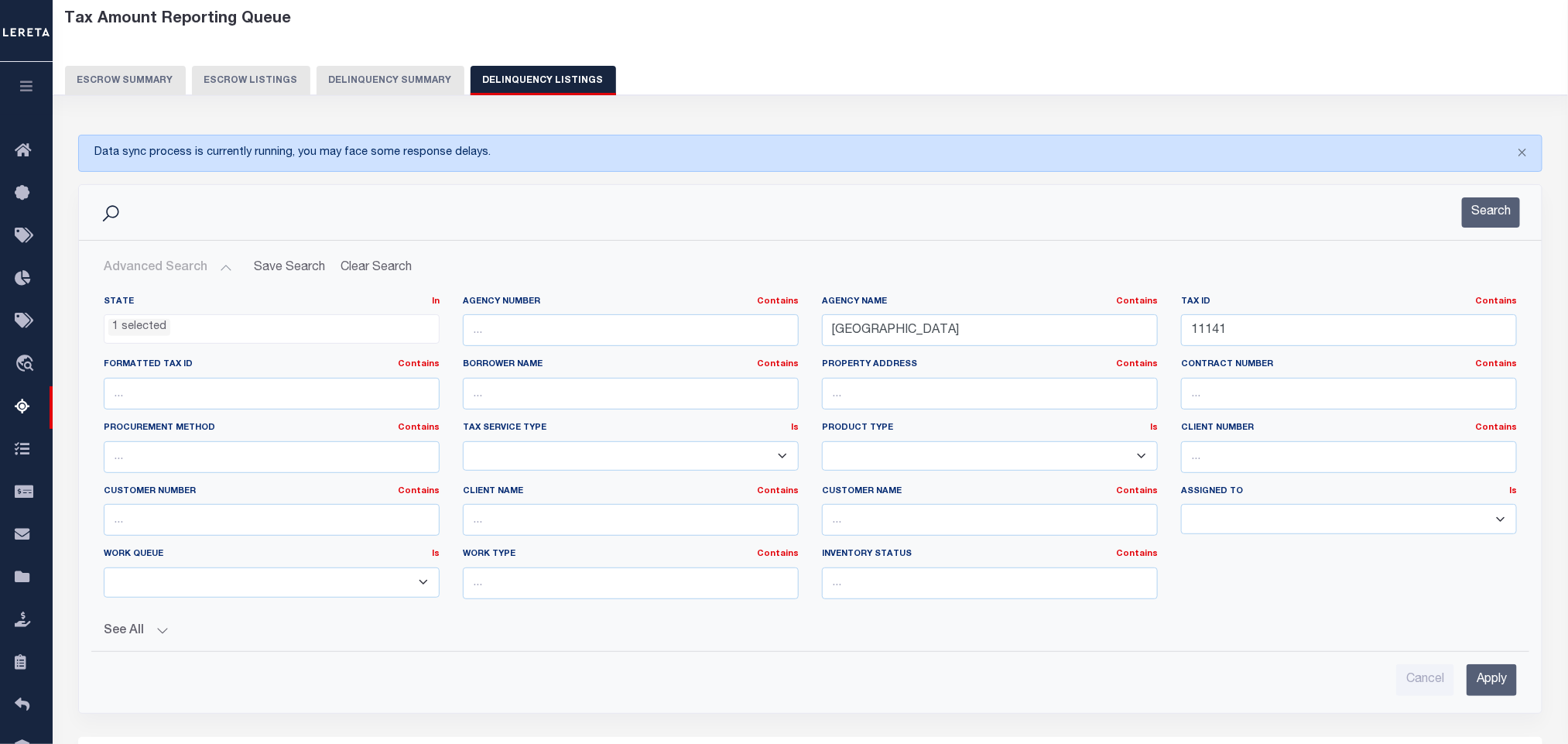
click at [1315, 351] on div "Tax ID Contains Contains Is 11141" at bounding box center [1348, 327] width 359 height 64
click at [1310, 343] on input "11141" at bounding box center [1348, 330] width 336 height 31
paste input "87"
click at [1491, 676] on input "Apply" at bounding box center [1491, 680] width 50 height 31
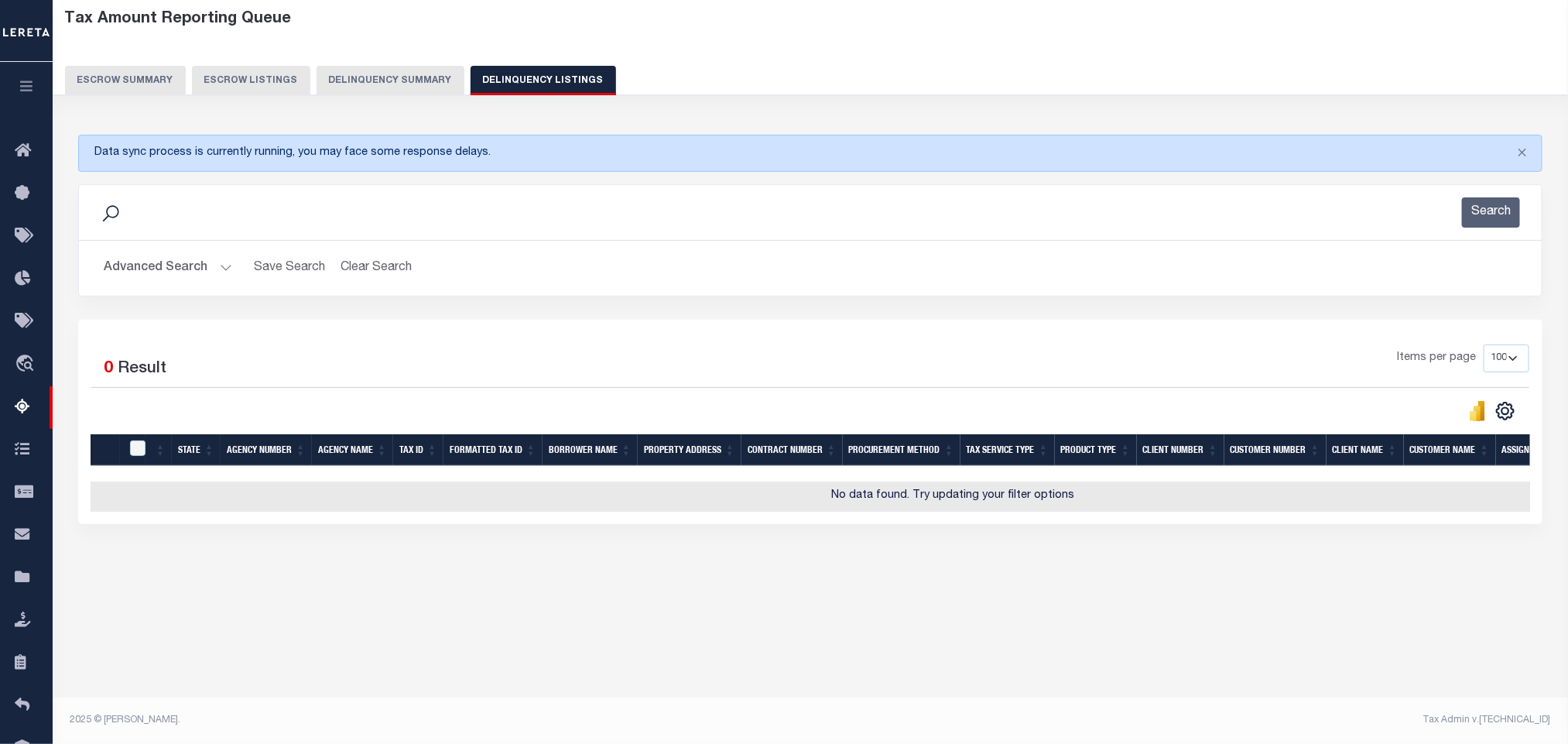
click at [158, 263] on button "Advanced Search" at bounding box center [168, 268] width 129 height 31
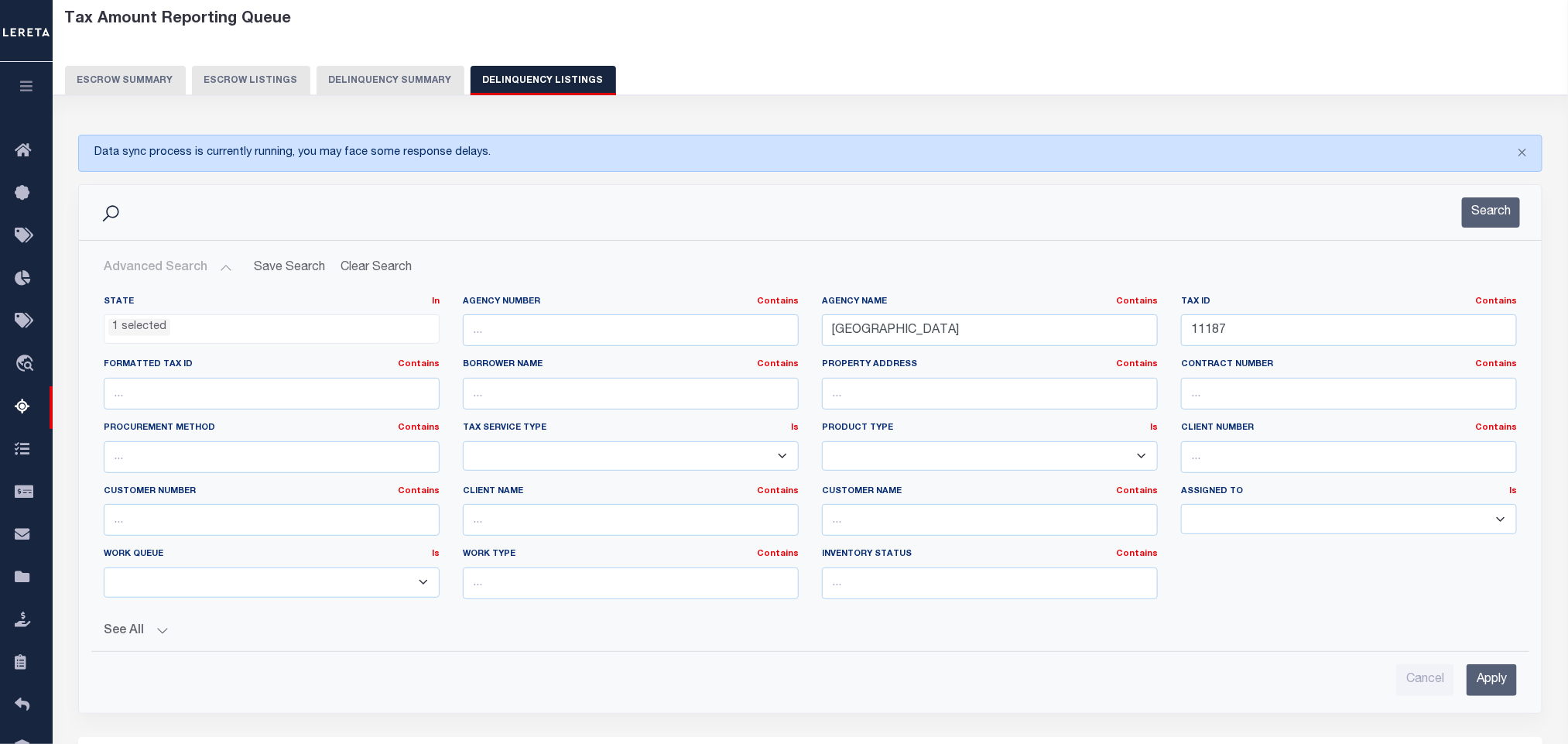
click at [1282, 349] on div "Tax ID Contains Contains Is 11187" at bounding box center [1348, 327] width 359 height 64
click at [1256, 332] on input "11187" at bounding box center [1348, 330] width 336 height 31
paste input "434"
type input "11434"
click at [1486, 684] on input "Apply" at bounding box center [1491, 680] width 50 height 31
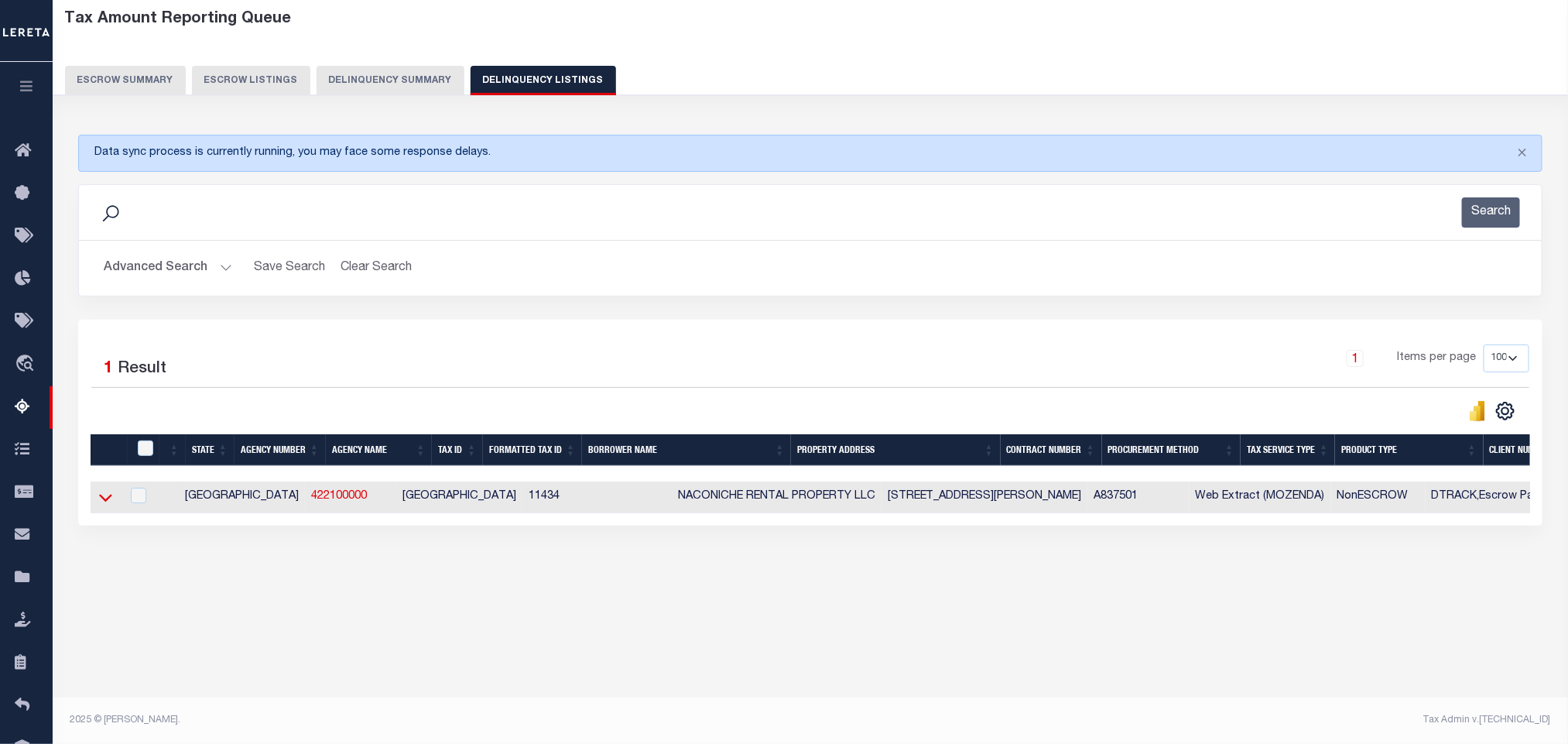
click at [106, 505] on icon at bounding box center [106, 498] width 13 height 17
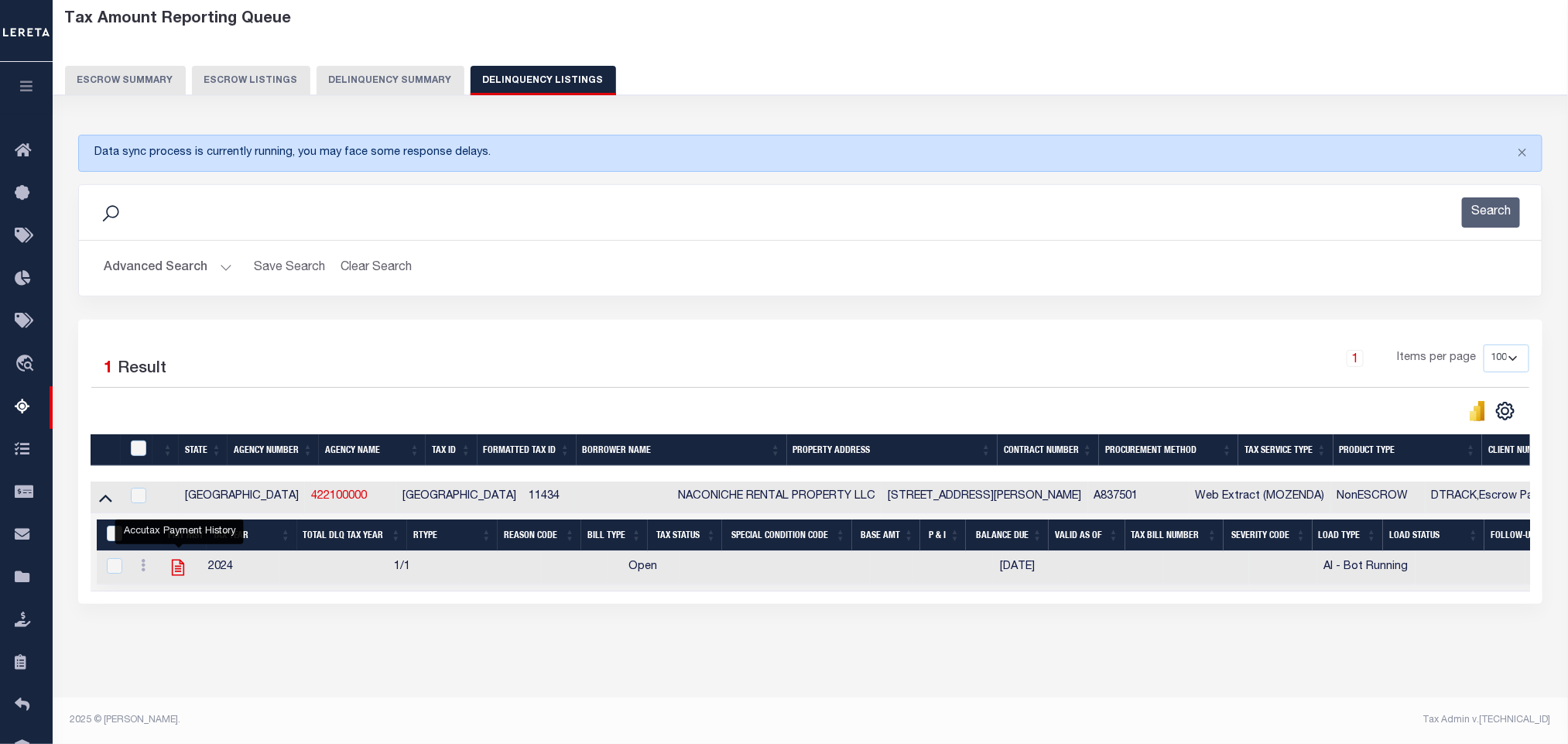
click at [180, 578] on icon "" at bounding box center [178, 567] width 20 height 20
checkbox input "true"
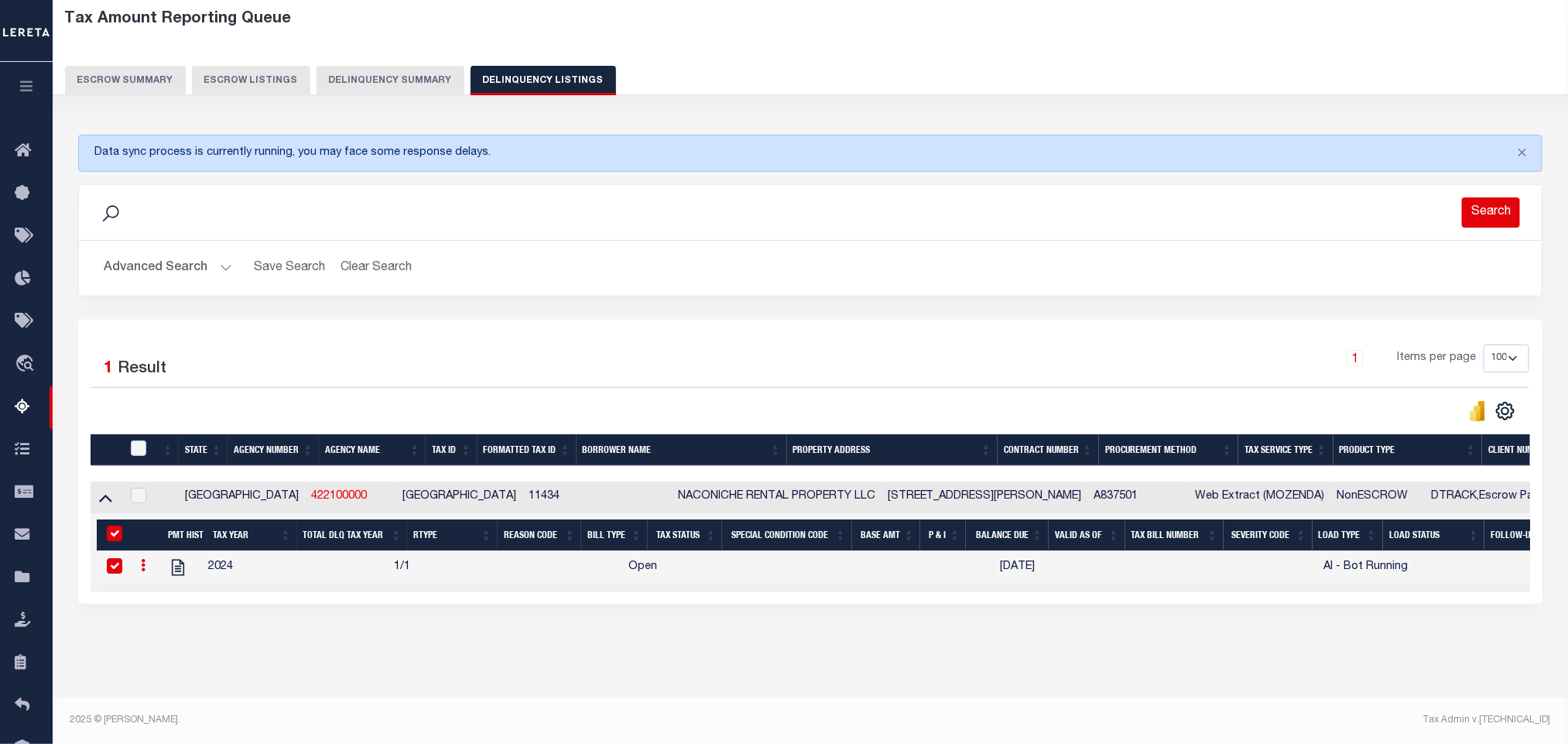
click at [1498, 201] on button "Search" at bounding box center [1491, 212] width 58 height 31
click at [1482, 211] on button "Search" at bounding box center [1491, 212] width 58 height 31
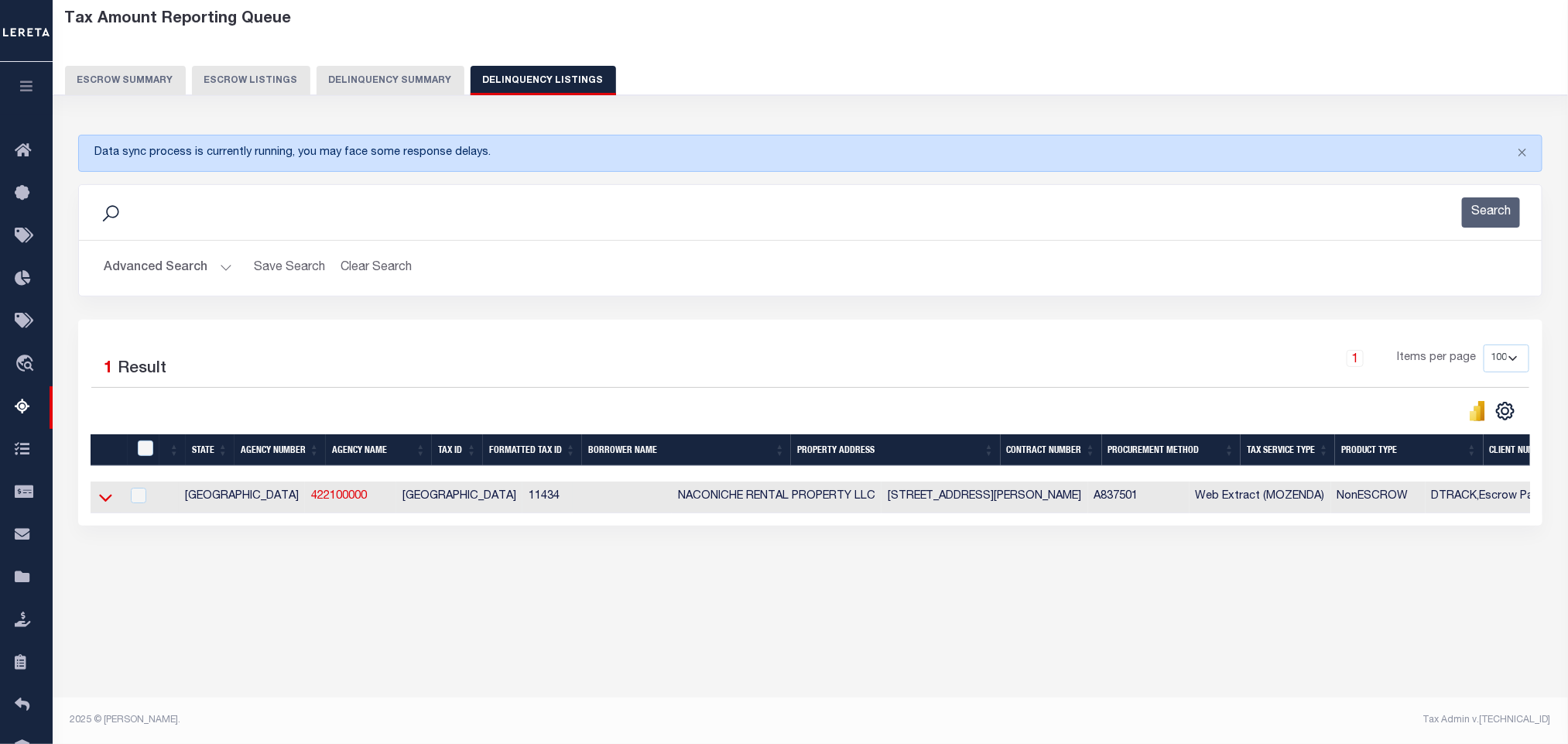
click at [107, 505] on icon at bounding box center [106, 498] width 13 height 17
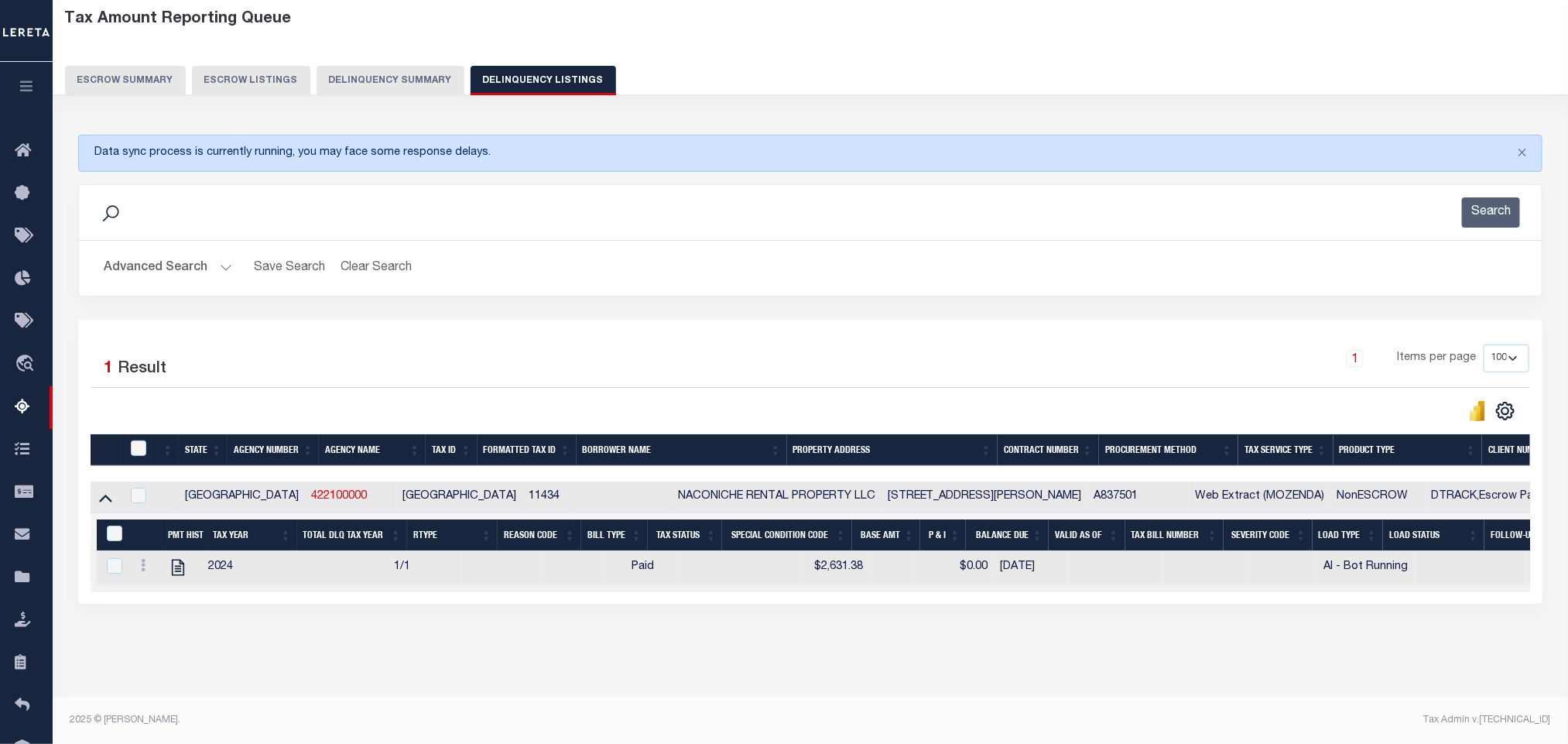
click at [149, 269] on button "Advanced Search" at bounding box center [168, 268] width 129 height 31
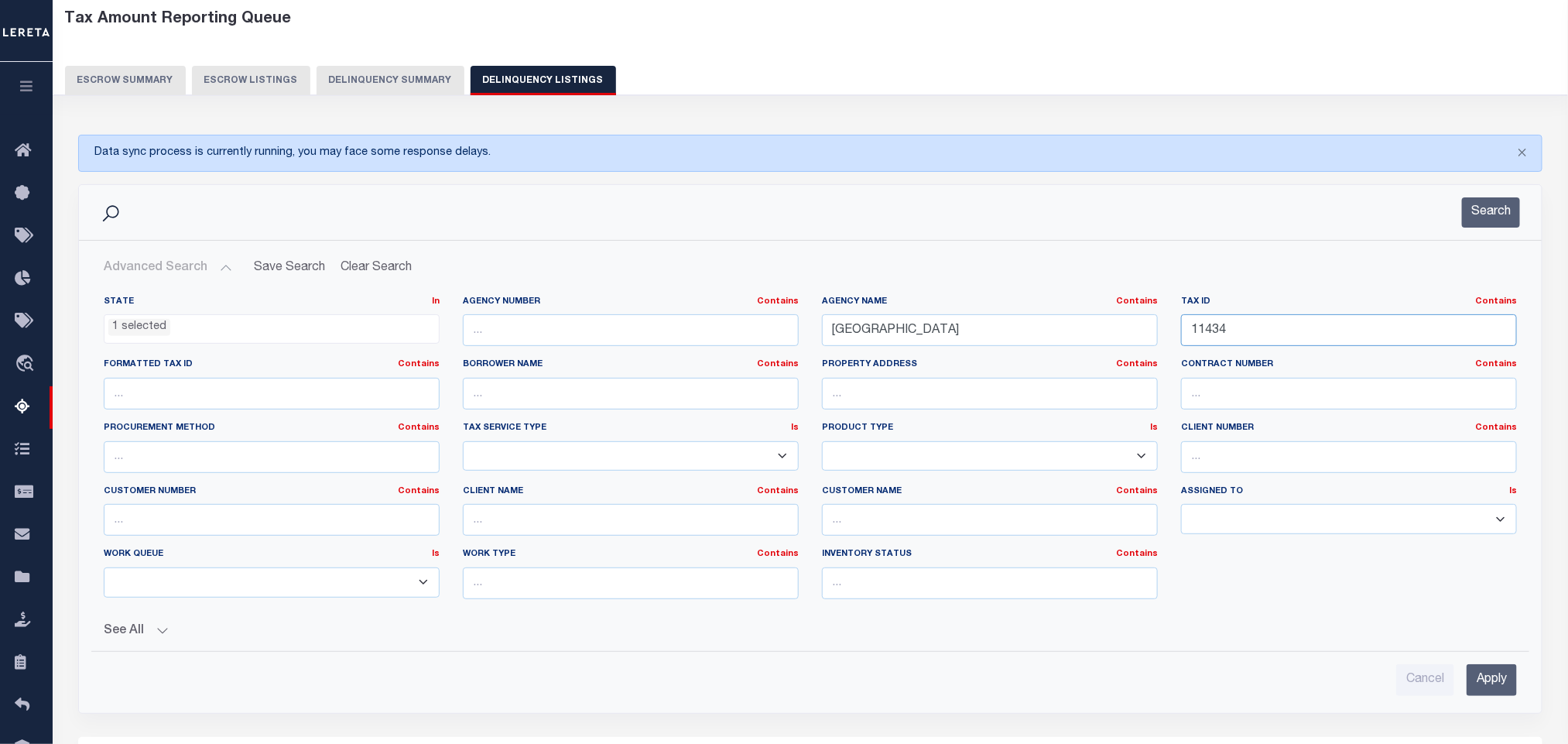
click at [1273, 333] on input "11434" at bounding box center [1348, 330] width 336 height 31
paste input "032"
click at [1481, 686] on input "Apply" at bounding box center [1491, 680] width 50 height 31
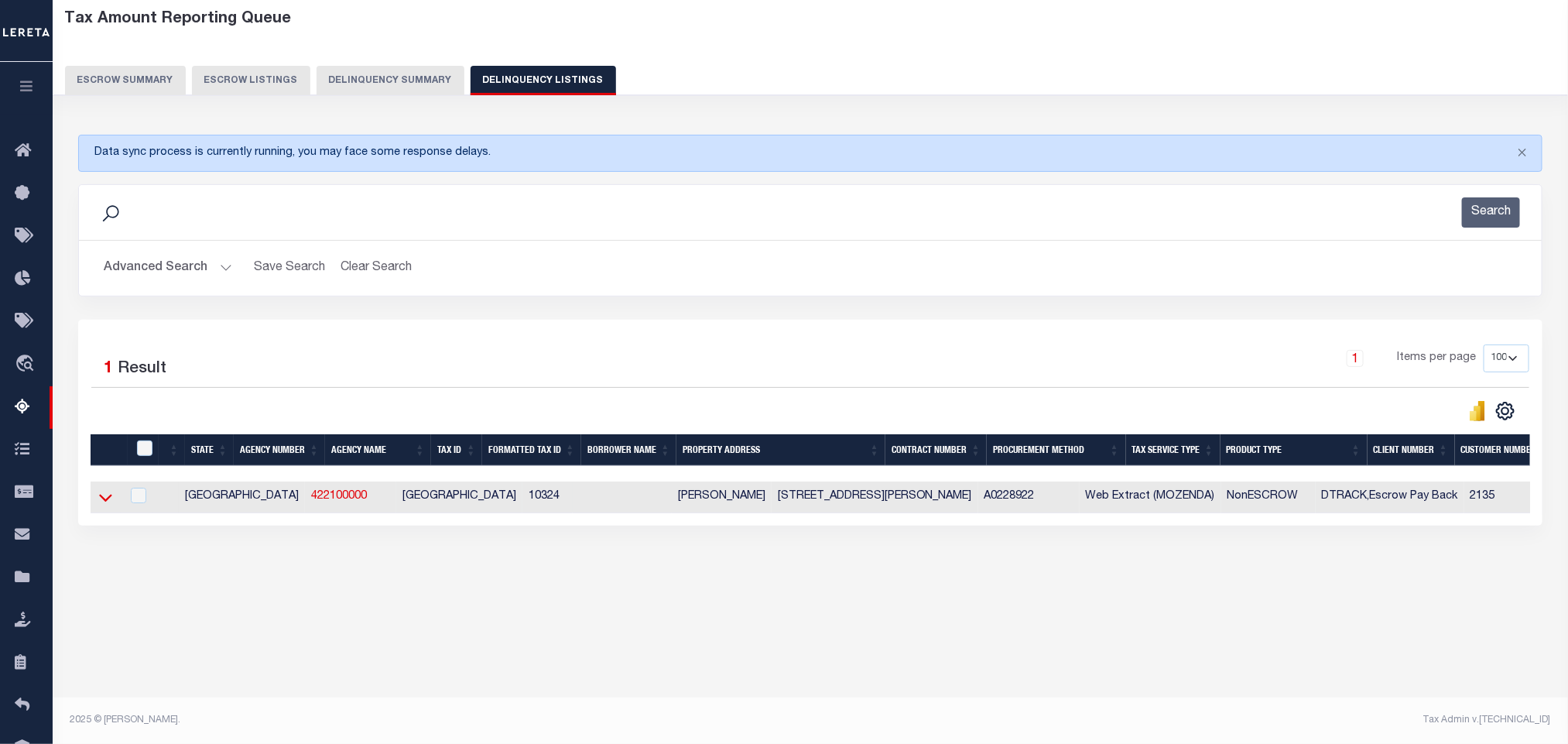
click at [109, 505] on icon at bounding box center [106, 498] width 13 height 17
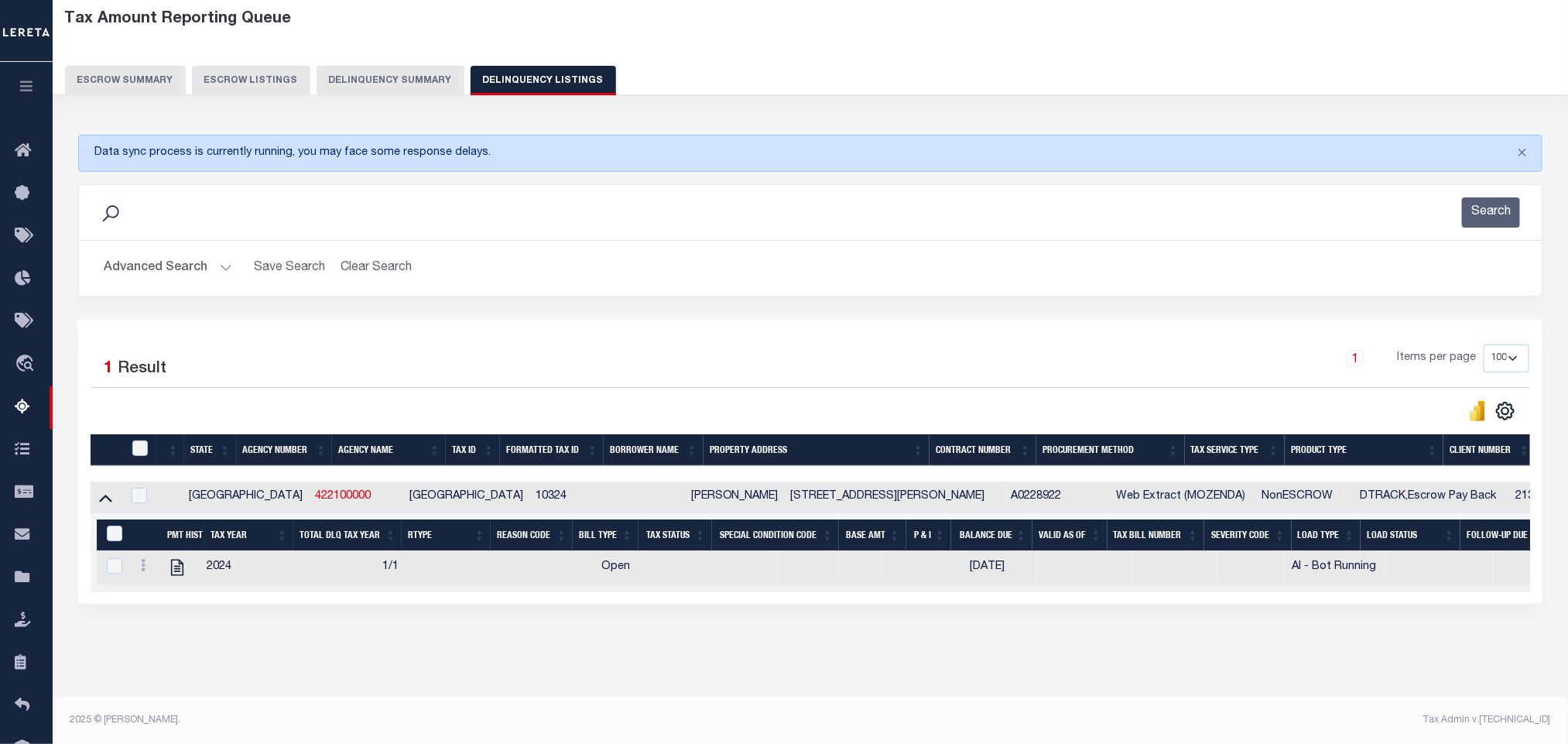
click at [174, 272] on button "Advanced Search" at bounding box center [168, 268] width 129 height 31
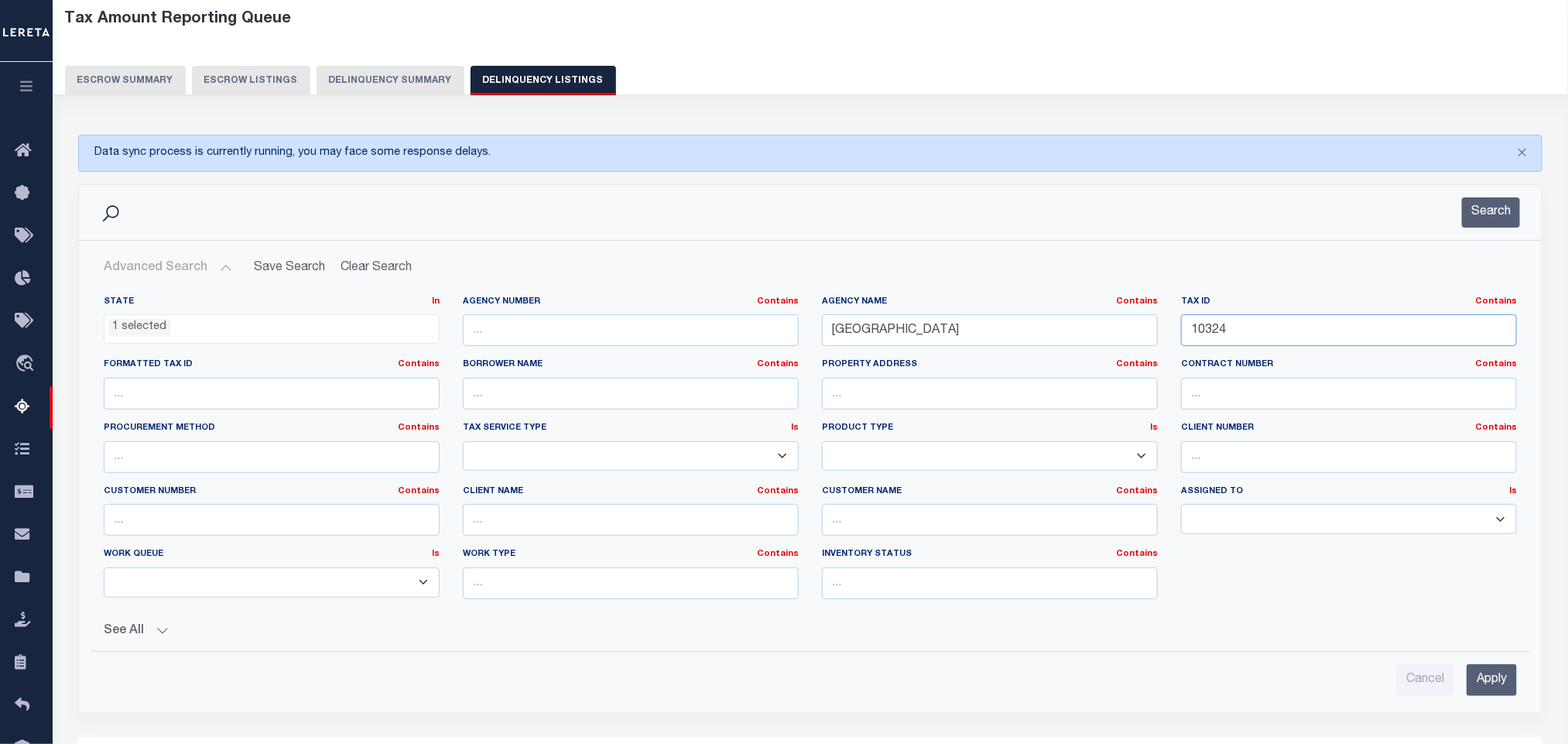
click at [1307, 328] on input "10324" at bounding box center [1348, 330] width 336 height 31
paste input "1747"
type input "11747"
click at [1502, 696] on input "Apply" at bounding box center [1491, 680] width 50 height 31
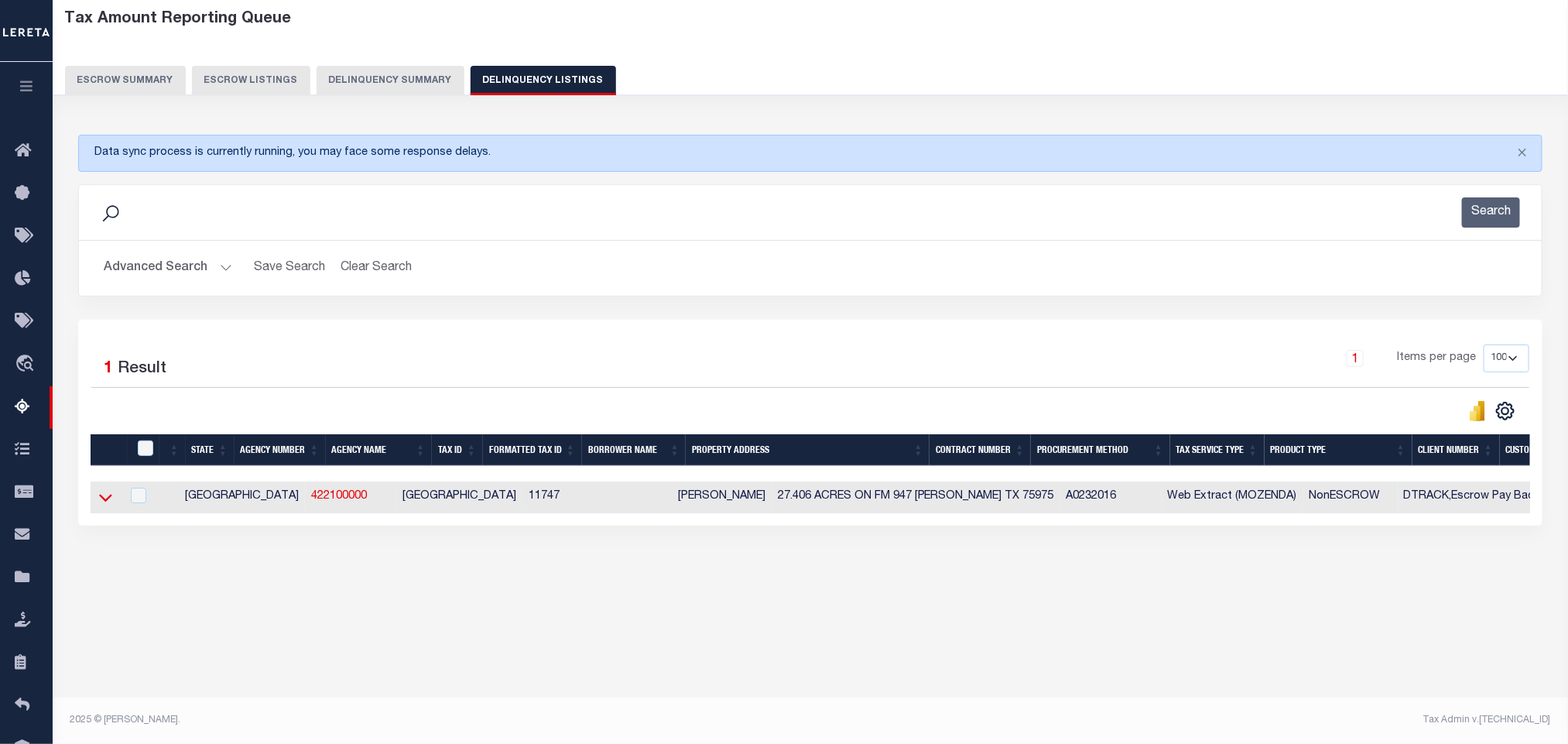
click at [101, 503] on icon at bounding box center [106, 498] width 13 height 17
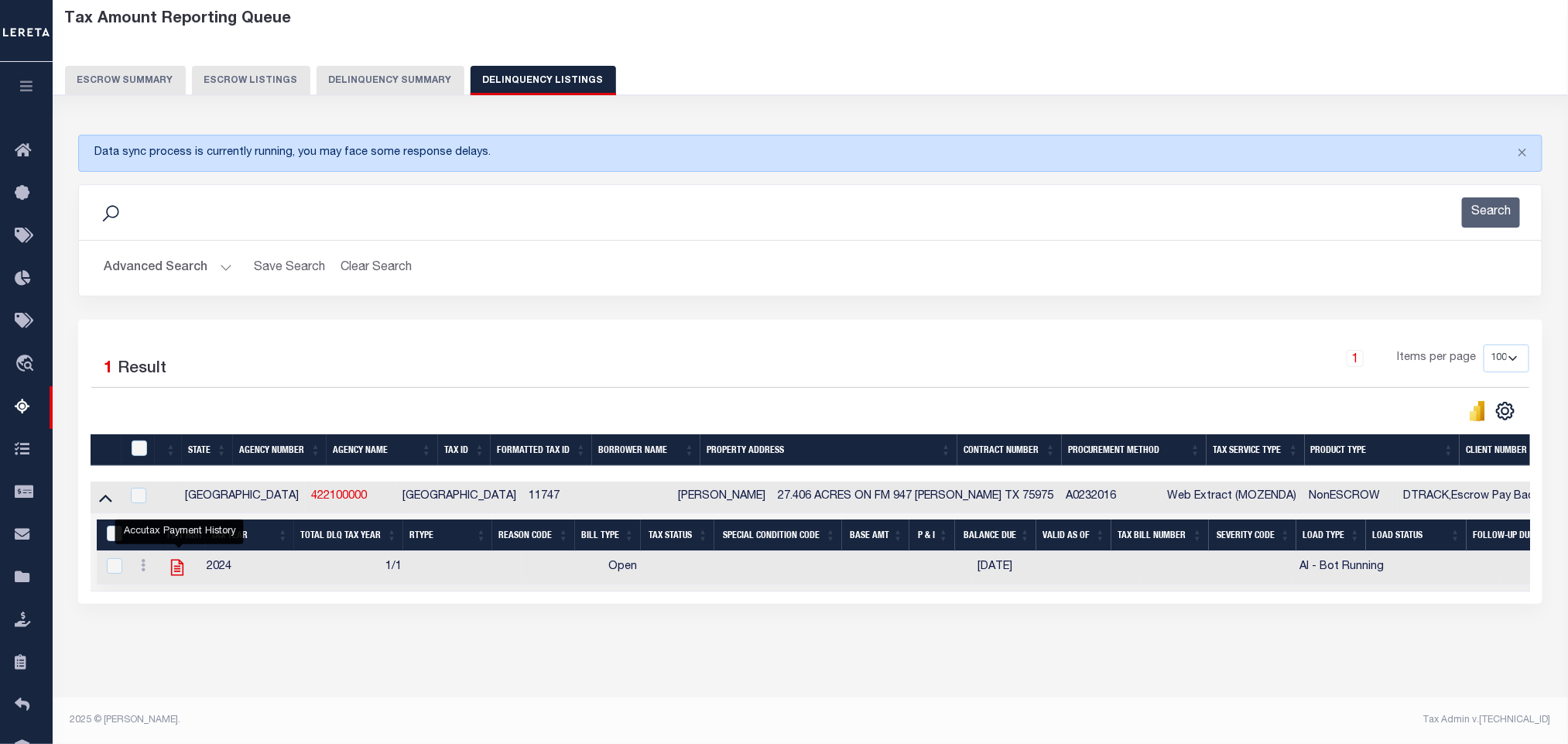
click at [177, 576] on icon "" at bounding box center [177, 568] width 12 height 17
checkbox input "true"
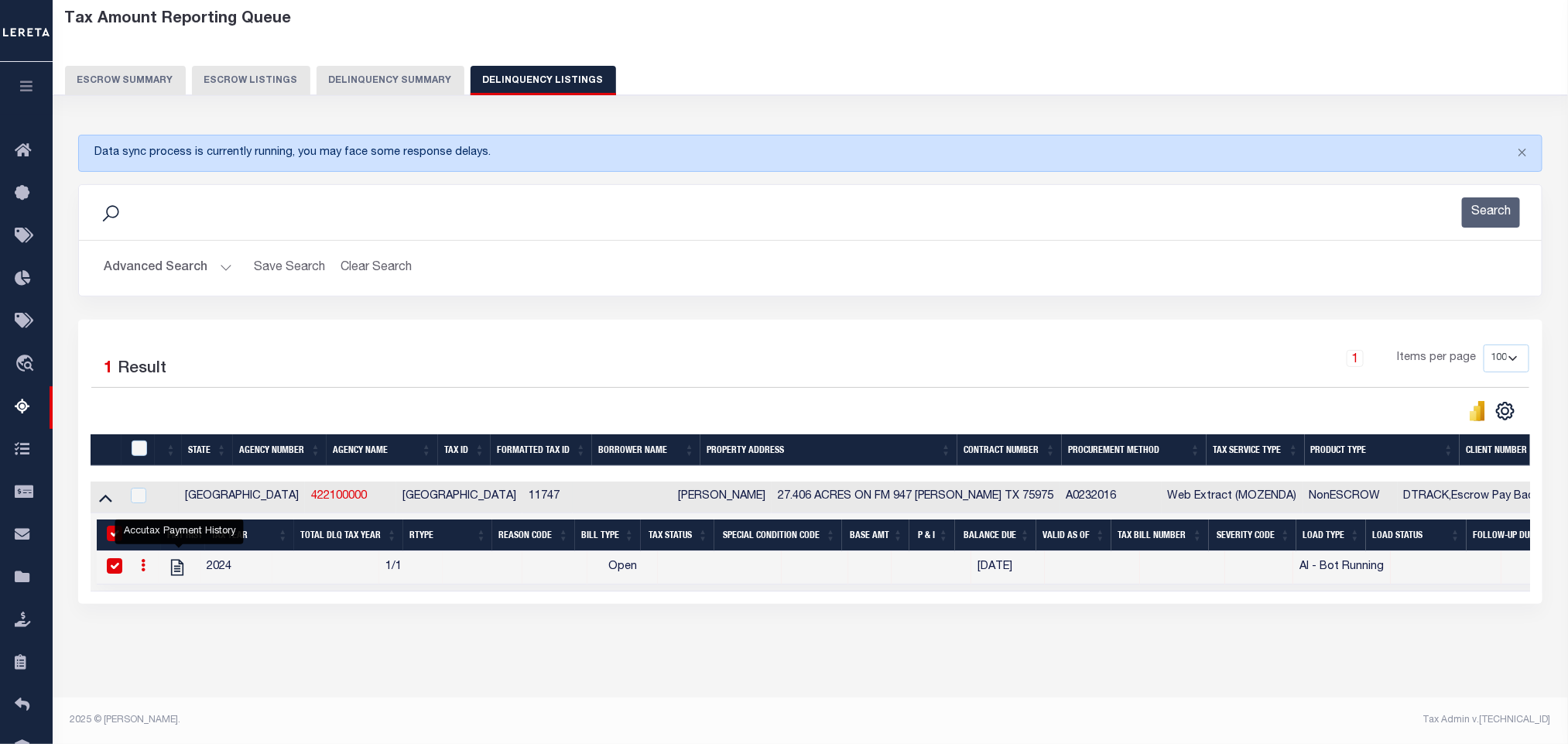
click at [140, 279] on button "Advanced Search" at bounding box center [168, 268] width 129 height 31
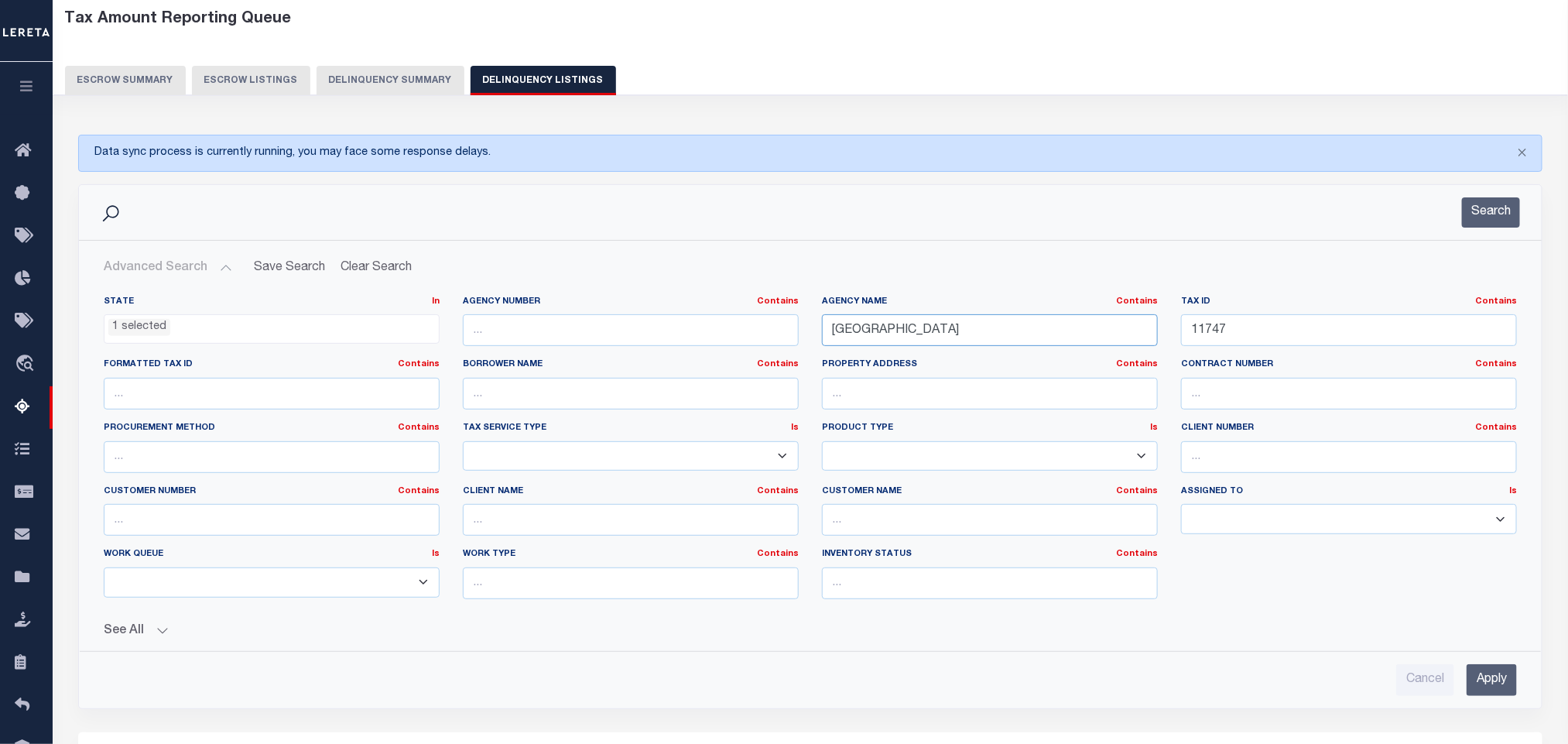
click at [978, 338] on input "[GEOGRAPHIC_DATA]" at bounding box center [989, 330] width 336 height 31
paste input "JEFF DAVIS"
type input "JEFF DAVIS COUNTY"
click at [1342, 346] on input "11747" at bounding box center [1348, 330] width 336 height 31
paste input "M35000000600070"
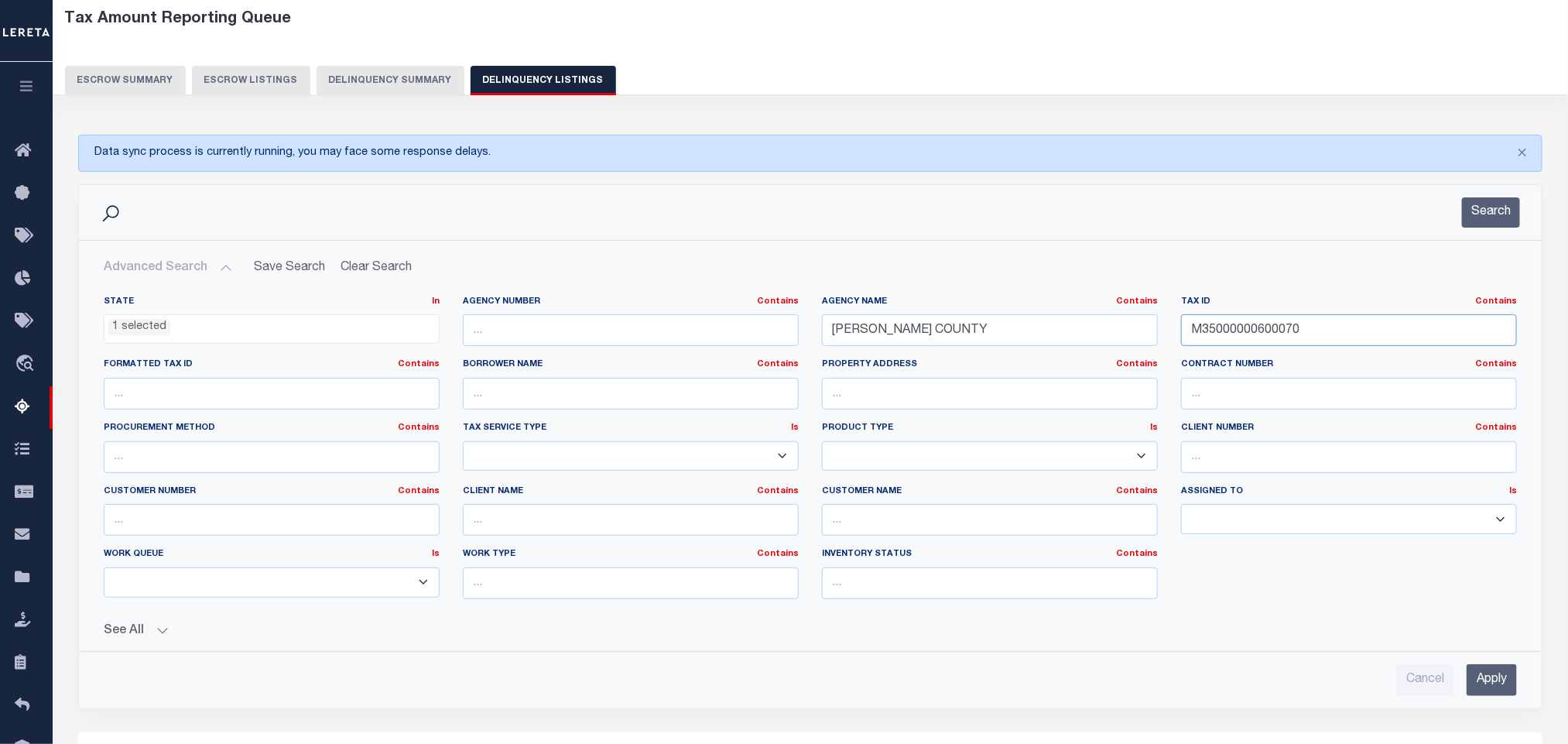
type input "M35000000600070"
click at [1503, 685] on input "Apply" at bounding box center [1491, 680] width 50 height 31
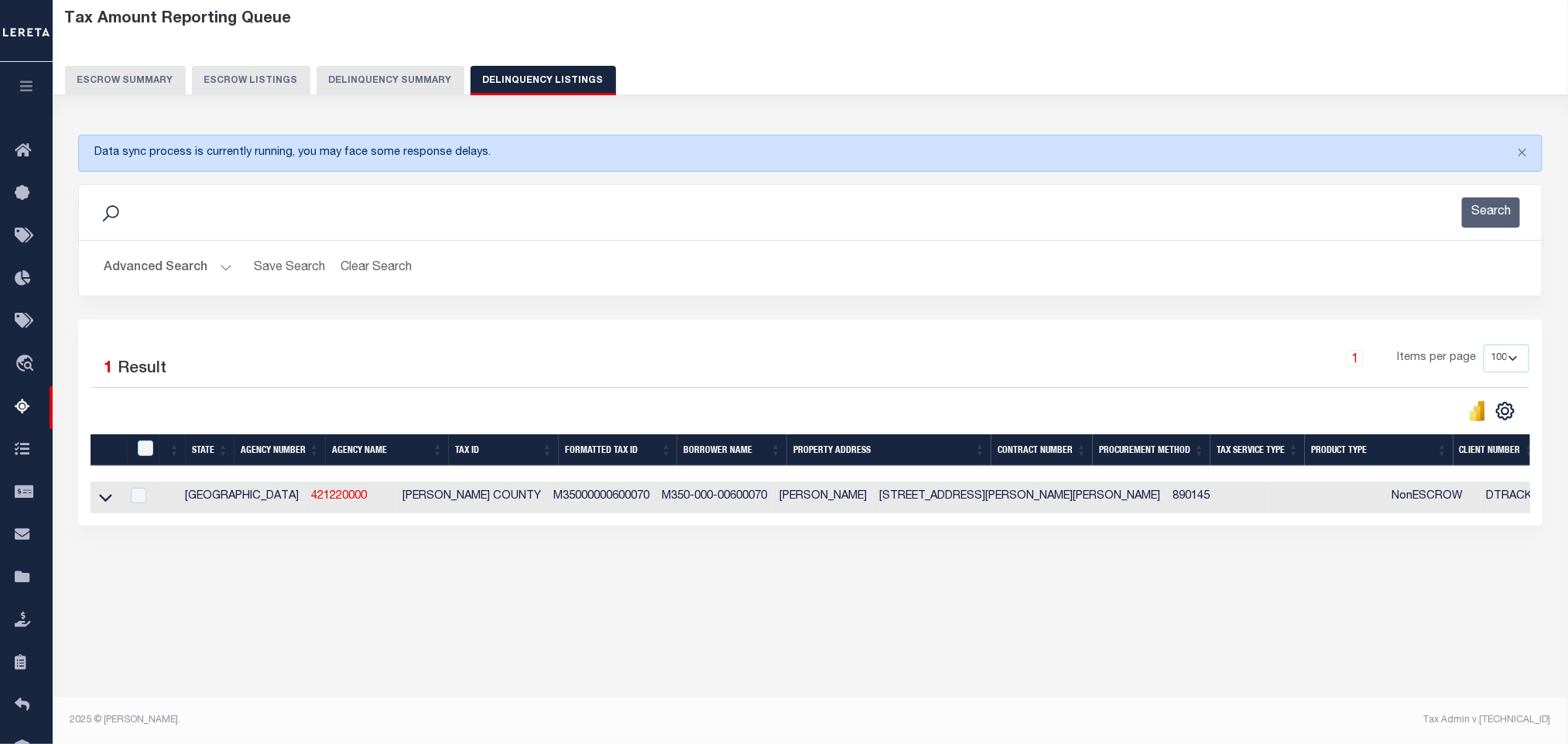
click at [93, 507] on td at bounding box center [106, 497] width 31 height 31
checkbox input "true"
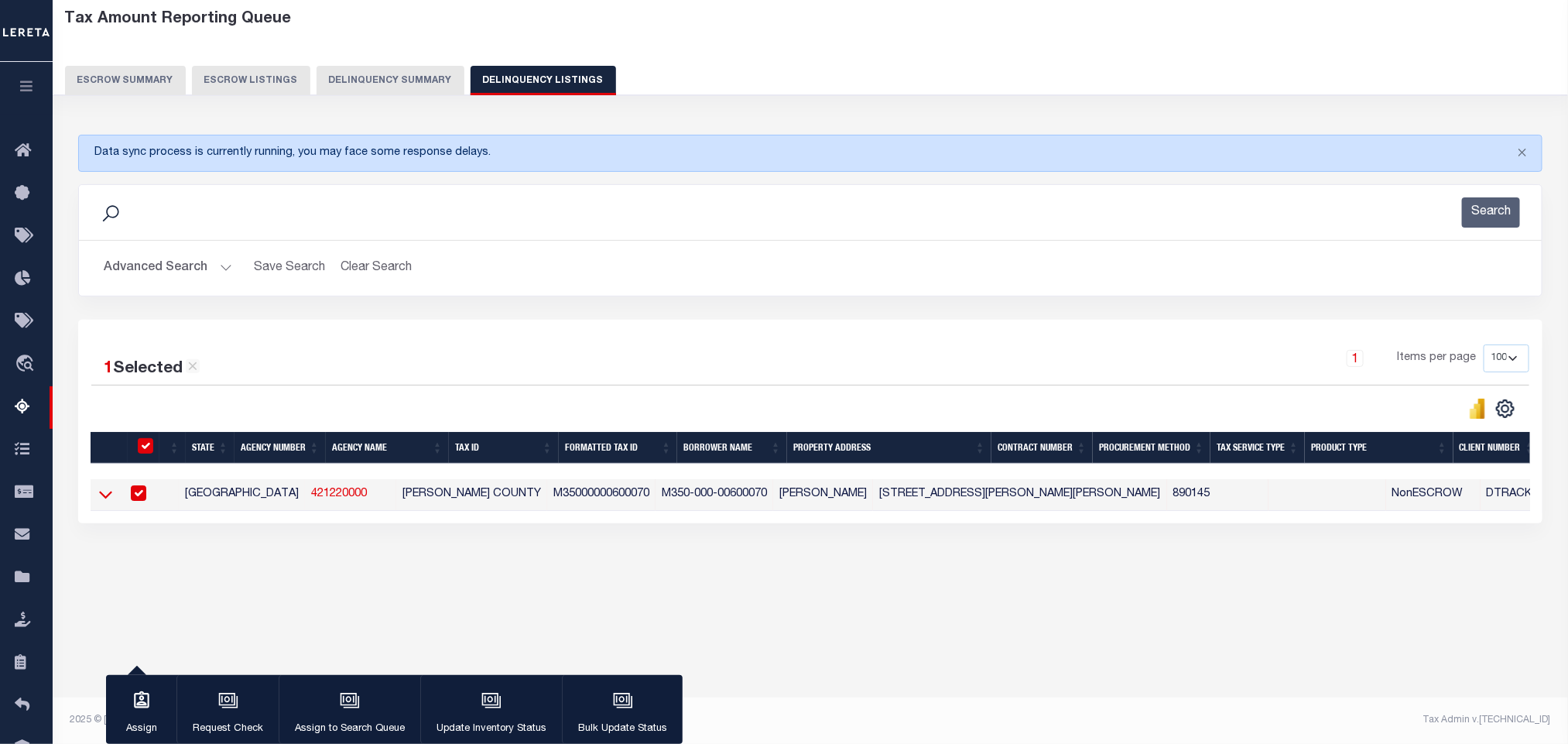
click at [101, 503] on icon at bounding box center [106, 495] width 13 height 17
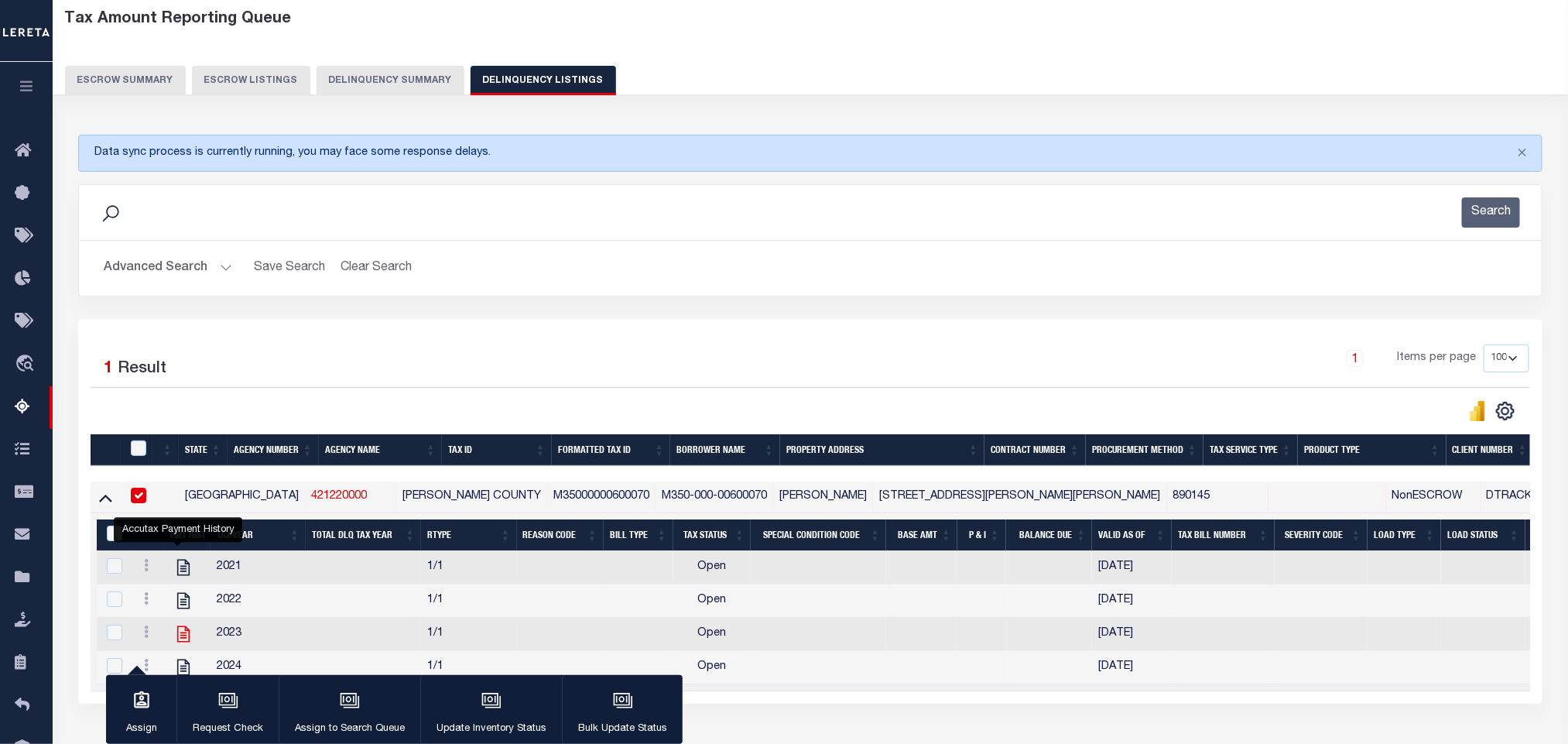
click at [177, 627] on icon "" at bounding box center [182, 635] width 12 height 17
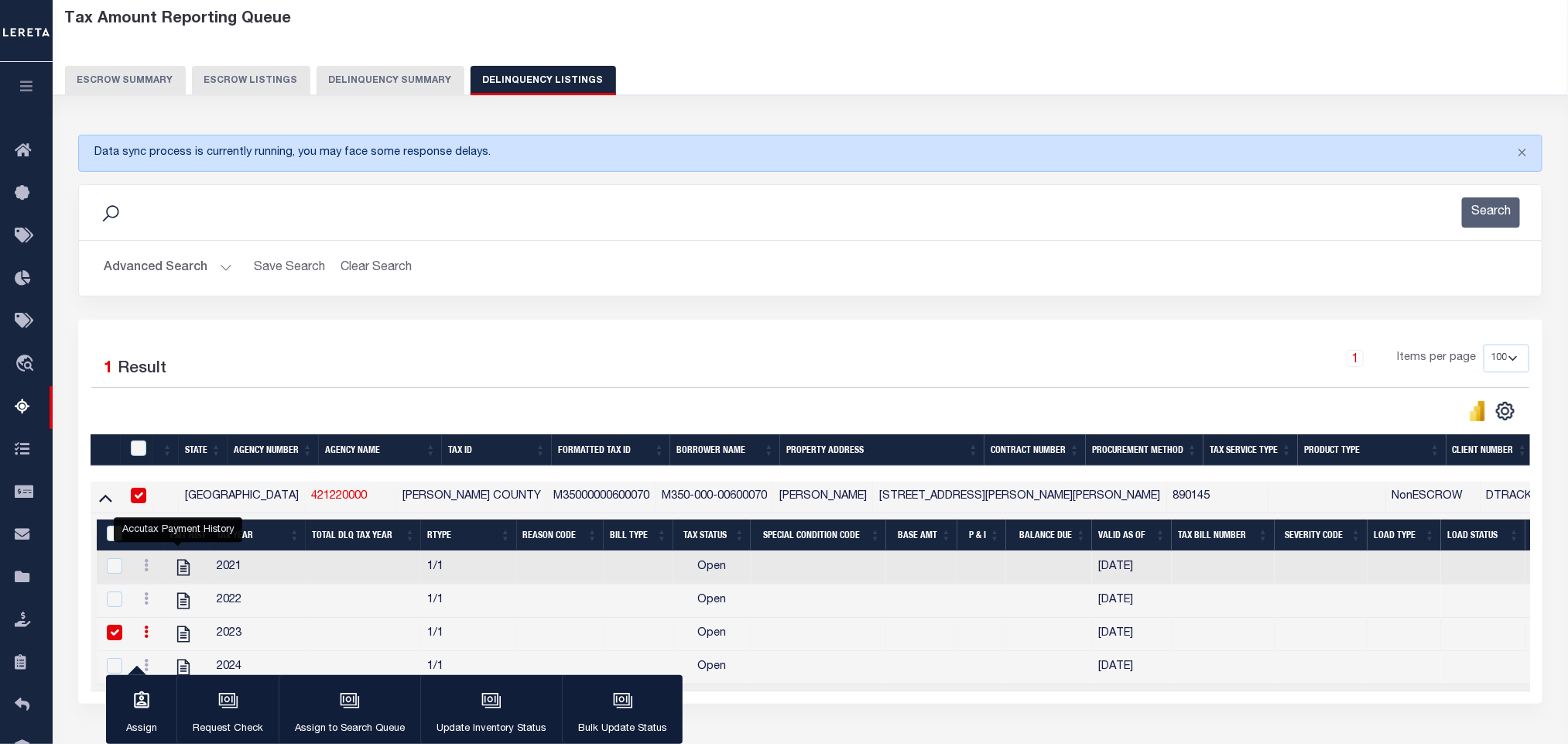
checkbox input "false"
checkbox input "true"
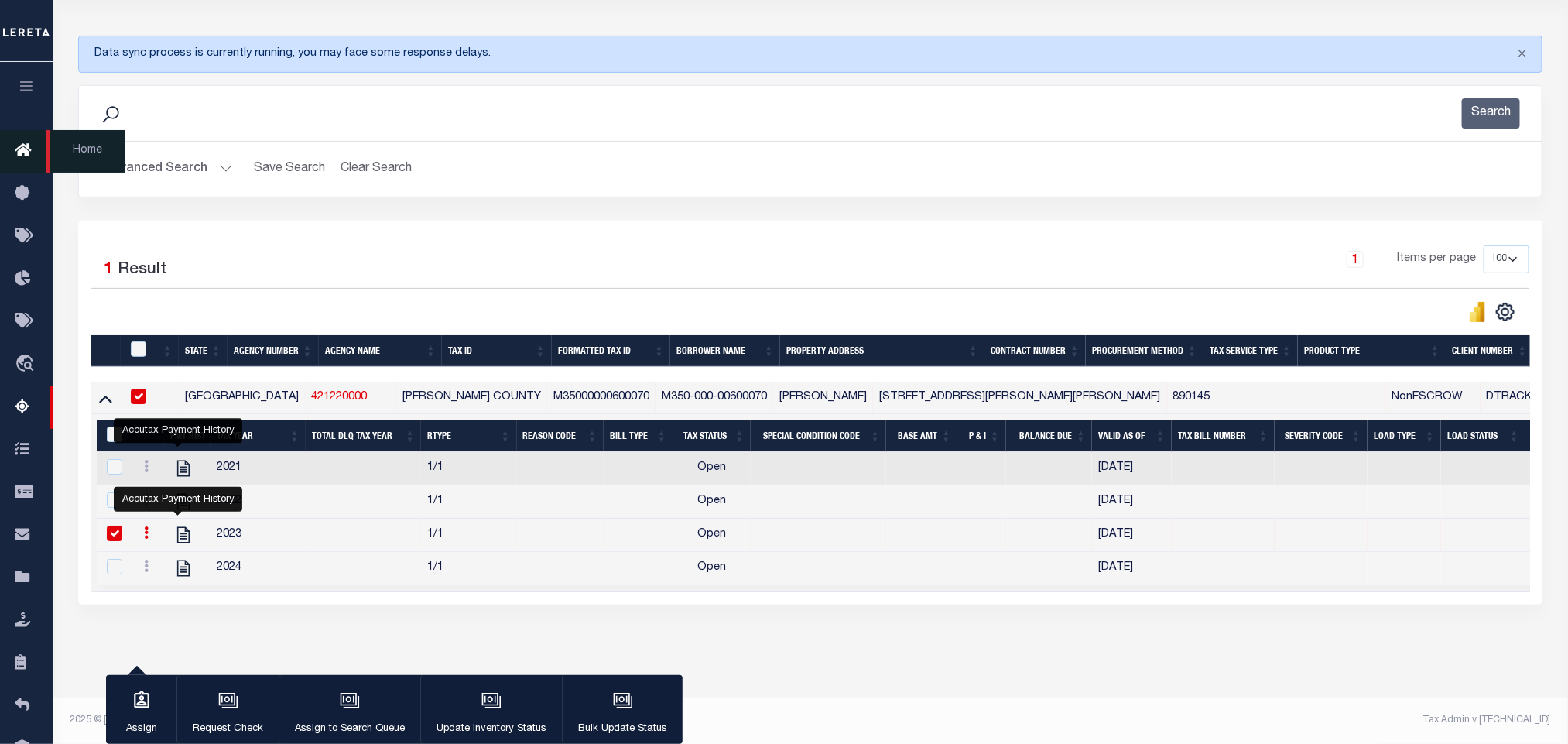
click at [96, 151] on span "Home" at bounding box center [86, 152] width 79 height 43
click at [169, 154] on button "Advanced Search" at bounding box center [168, 169] width 129 height 31
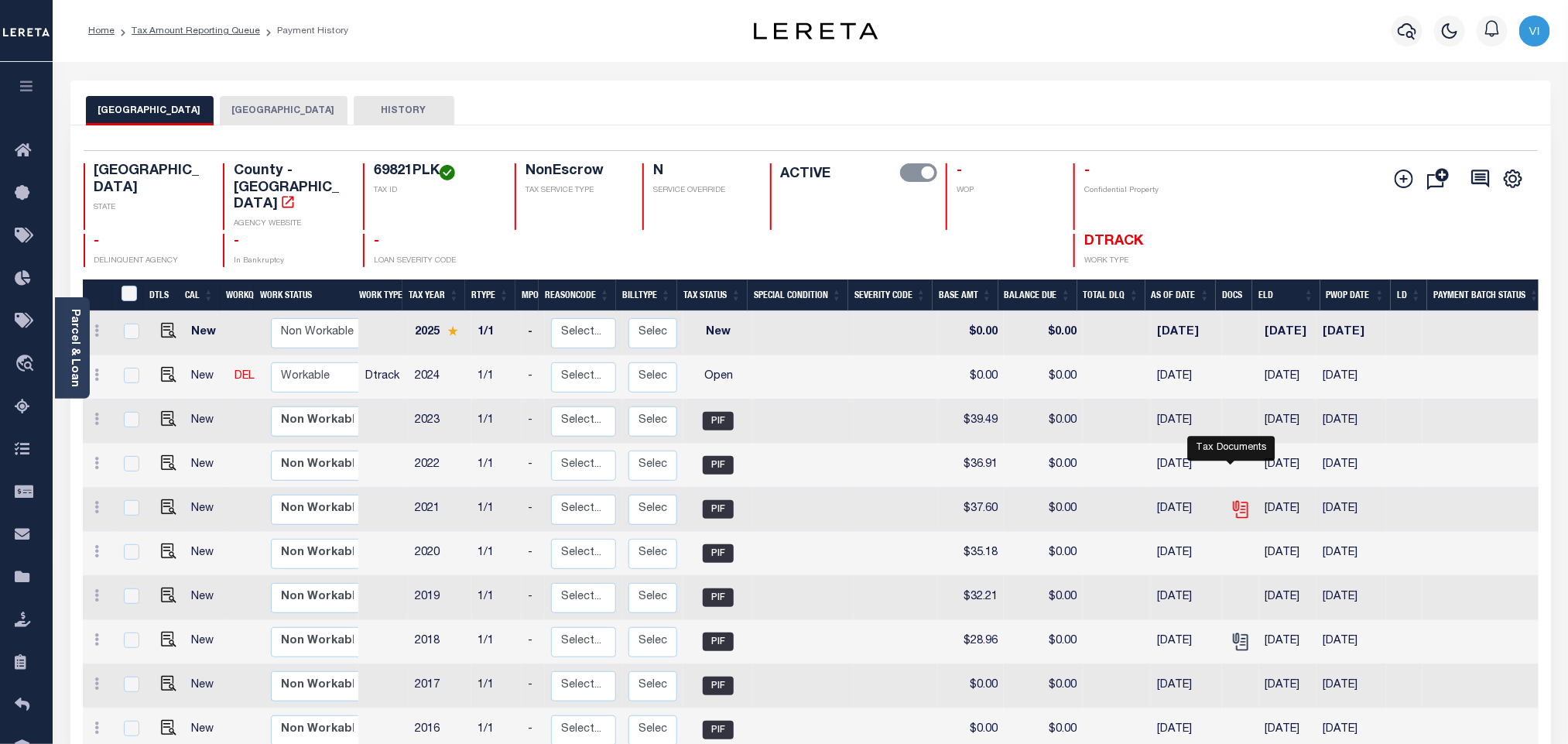
click at [1230, 500] on icon "" at bounding box center [1240, 509] width 20 height 20
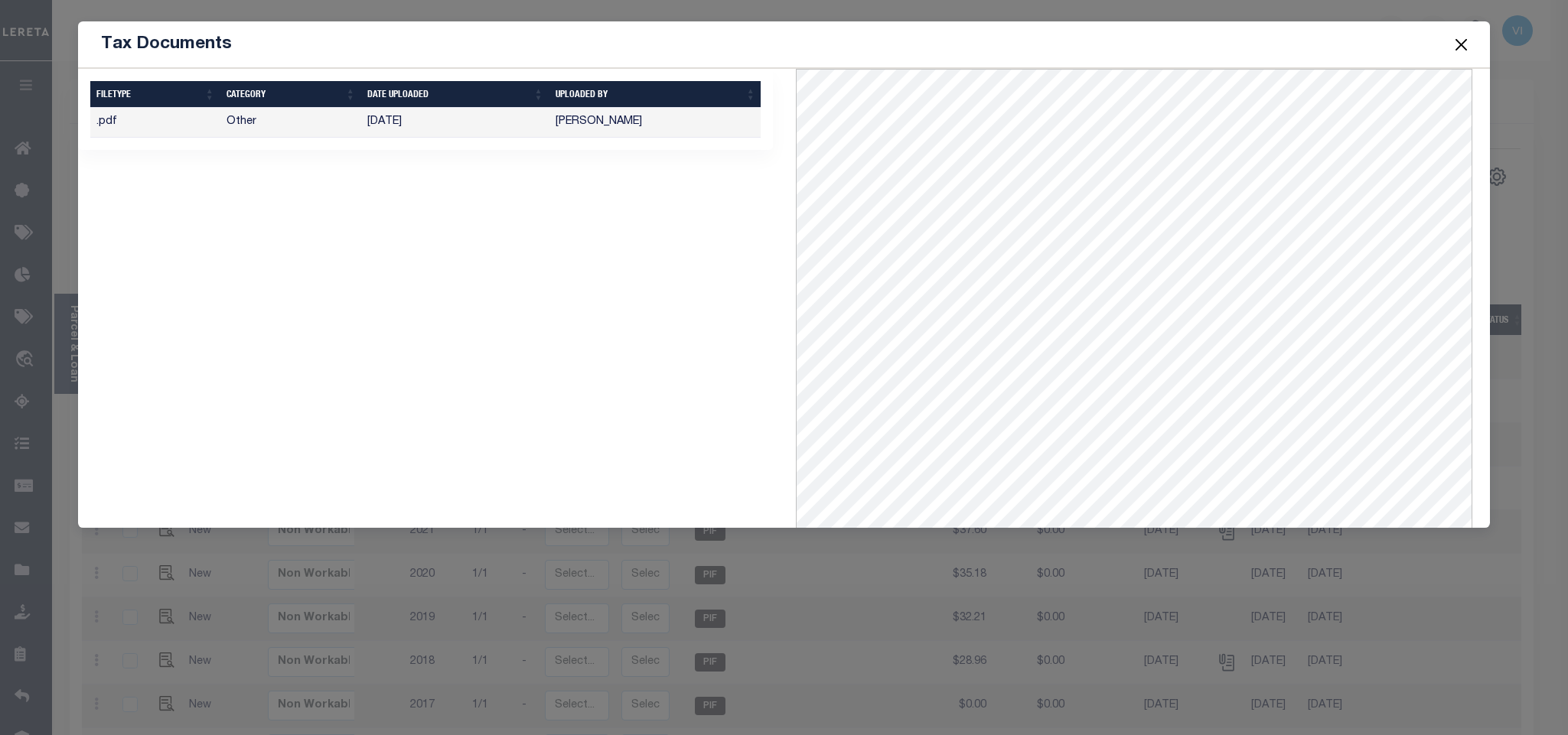
click at [1467, 43] on button "Close" at bounding box center [1460, 44] width 20 height 20
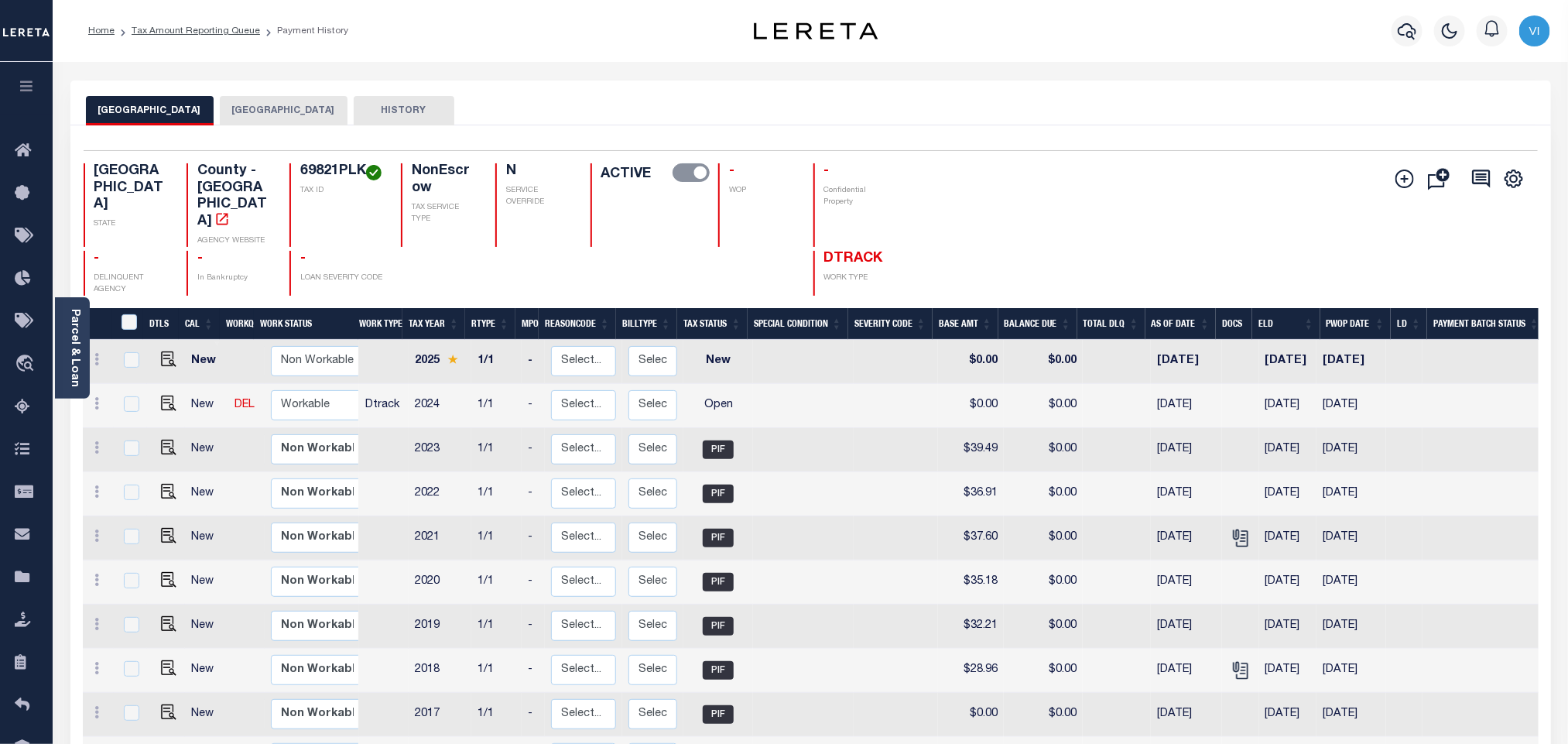
click at [300, 170] on h4 "69821PLK" at bounding box center [341, 172] width 82 height 17
copy h4 "69821PLK"
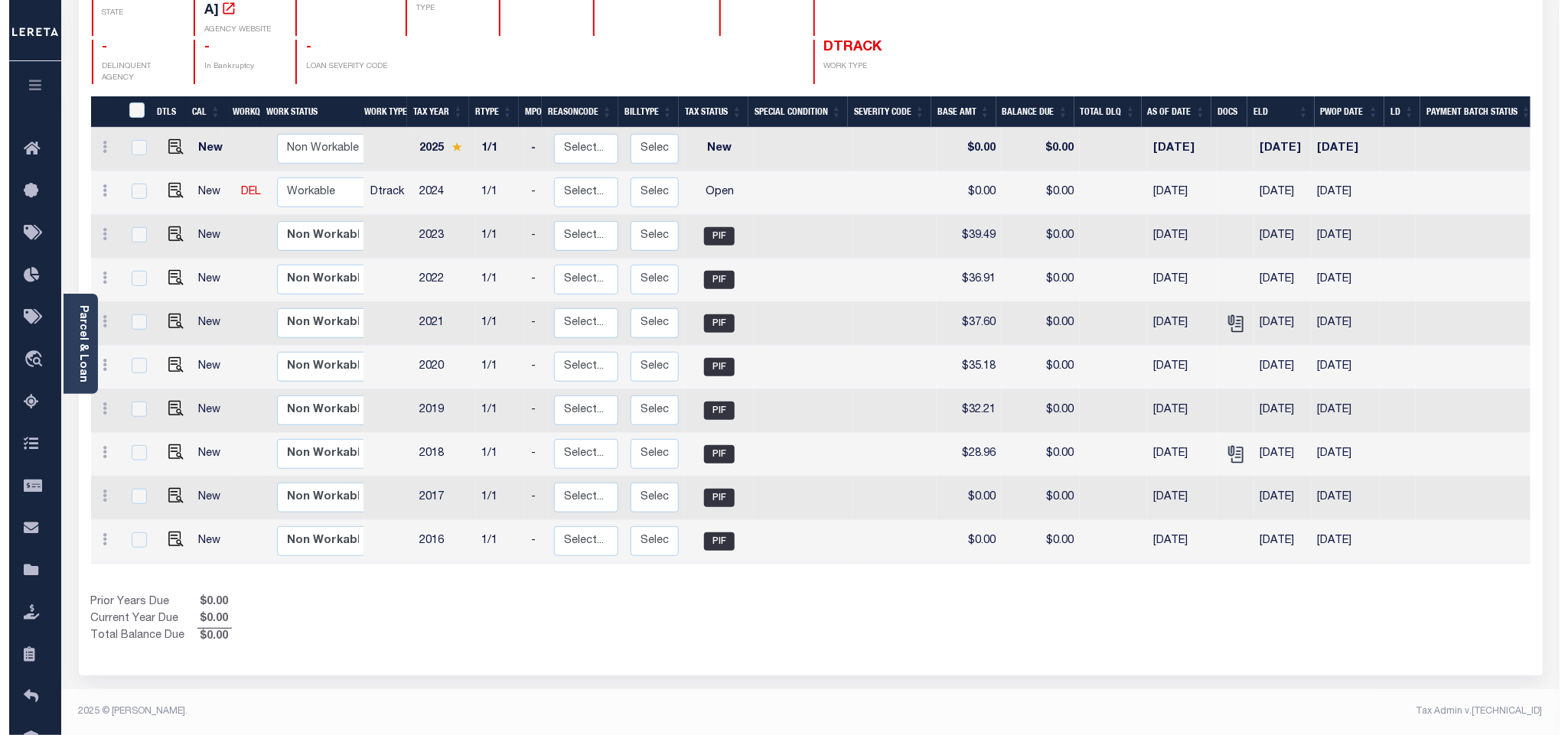
scroll to position [214, 0]
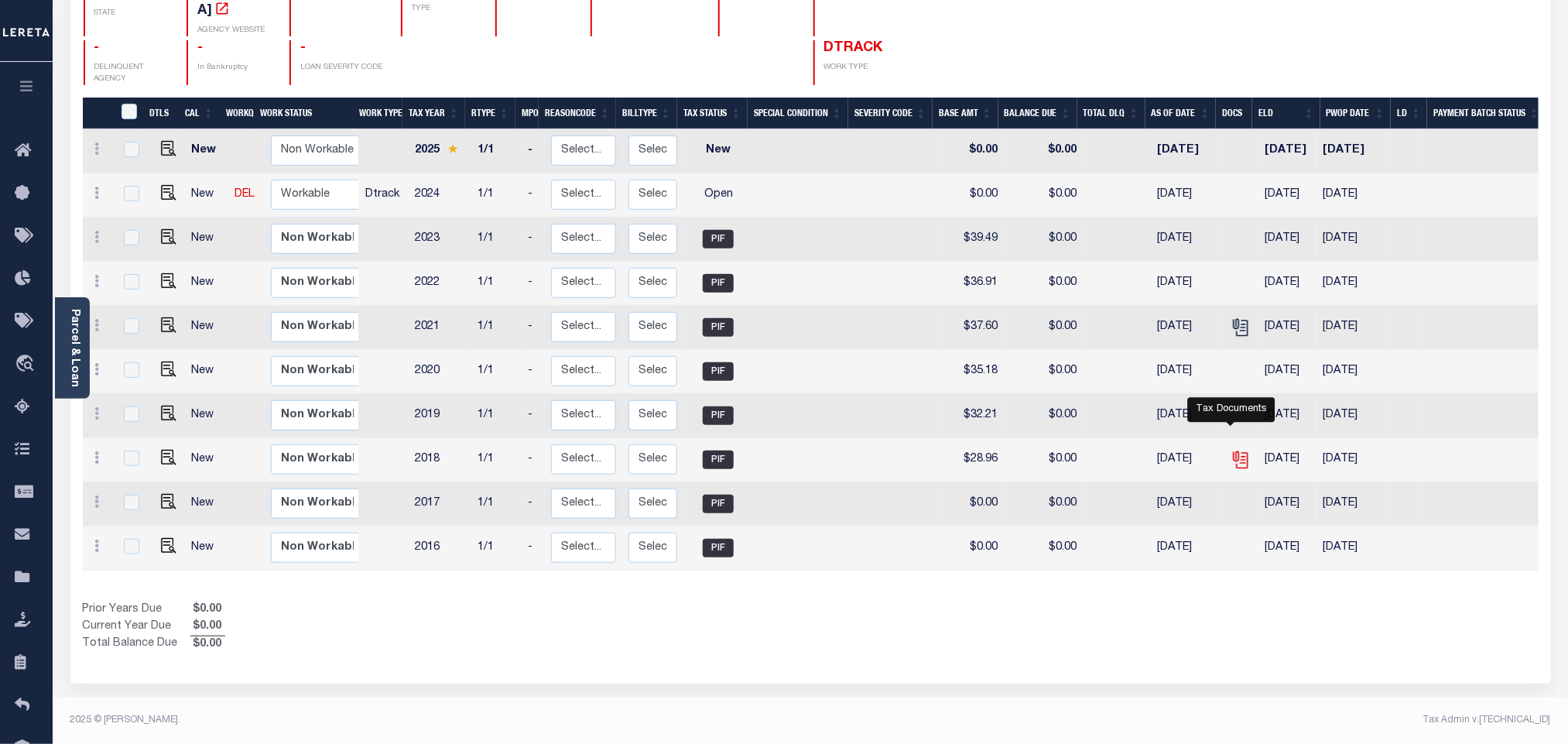
click at [1230, 450] on icon "" at bounding box center [1240, 460] width 20 height 20
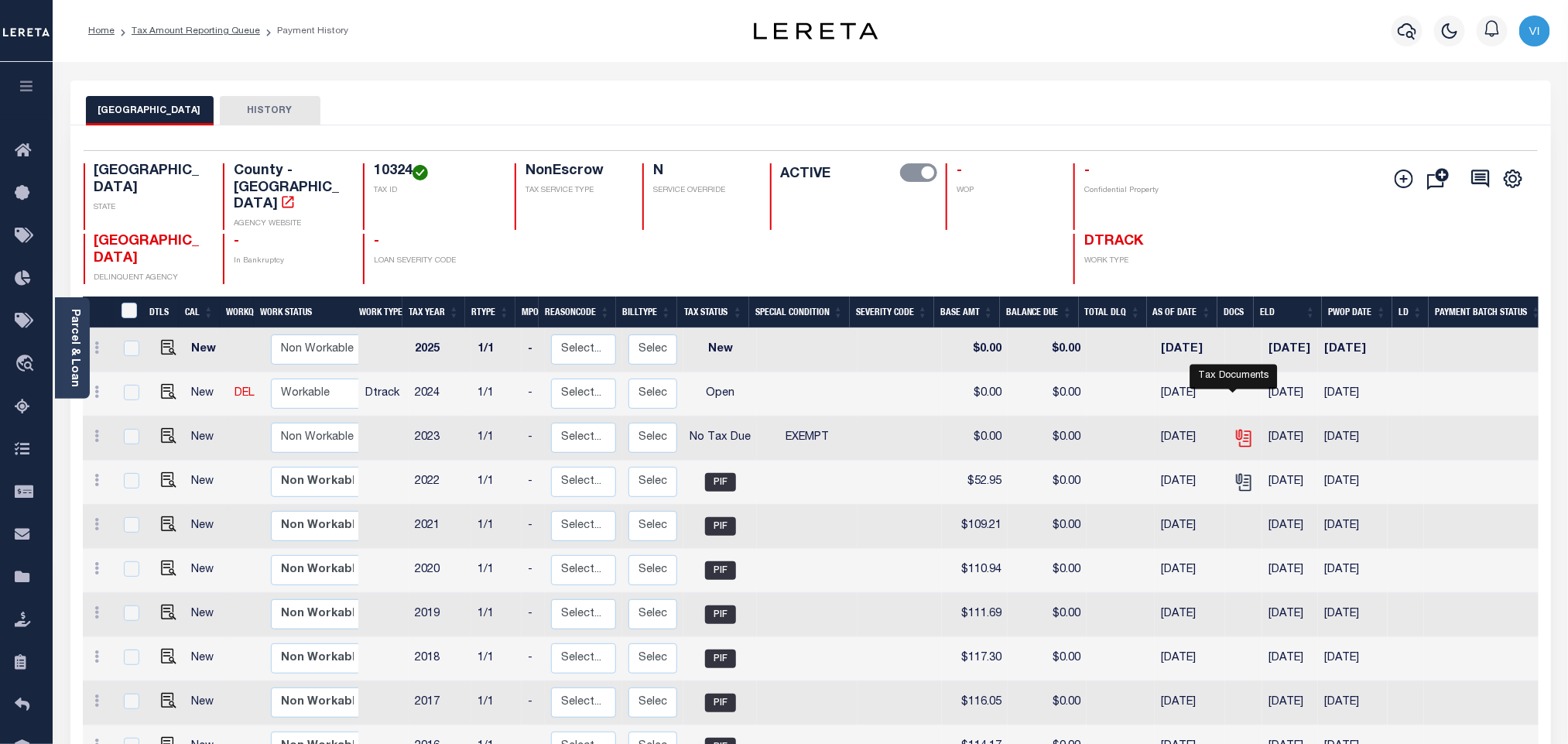
click at [1234, 429] on icon "" at bounding box center [1244, 438] width 20 height 20
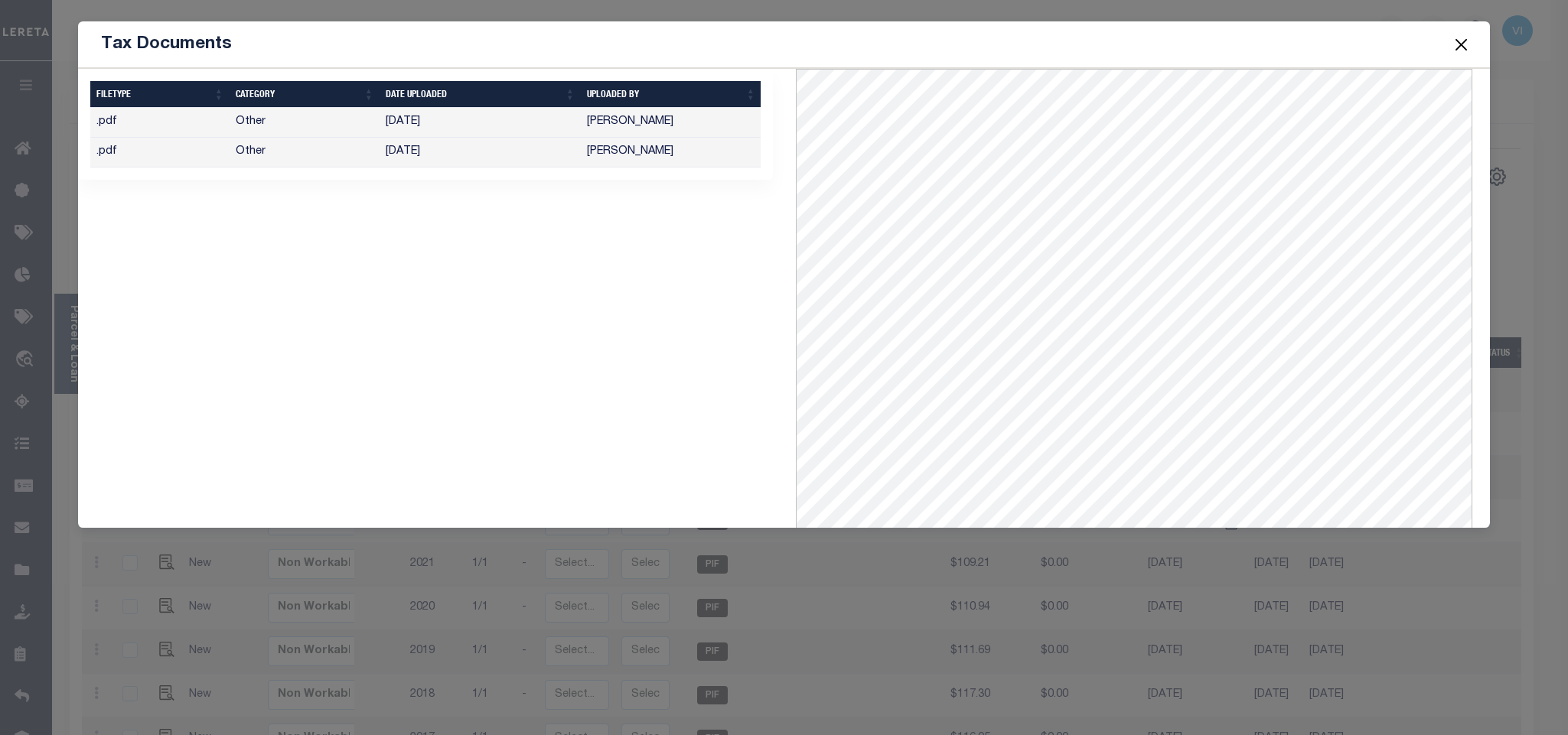
click at [1467, 64] on span at bounding box center [1460, 44] width 58 height 43
click at [1455, 53] on button "Close" at bounding box center [1460, 44] width 20 height 20
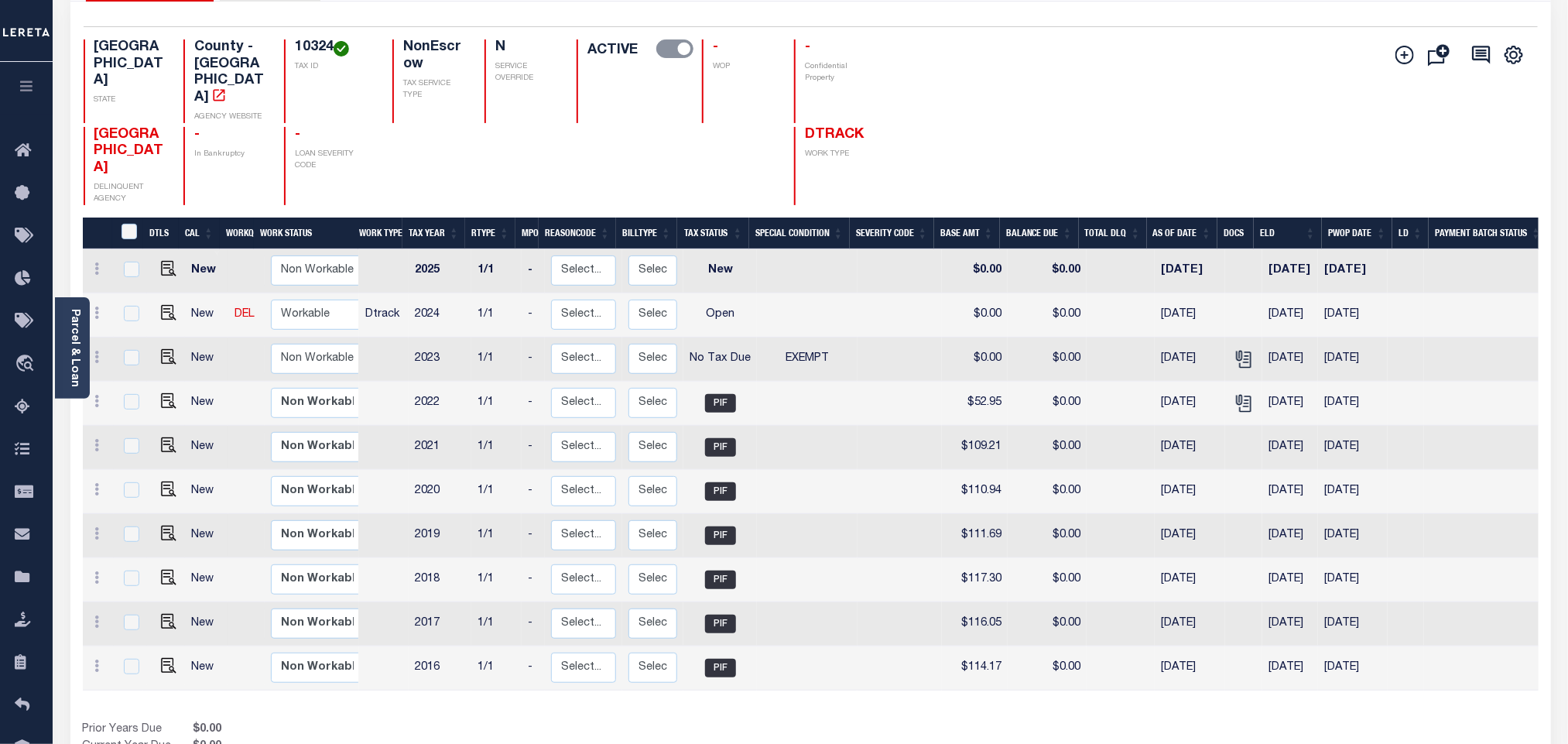
scroll to position [216, 0]
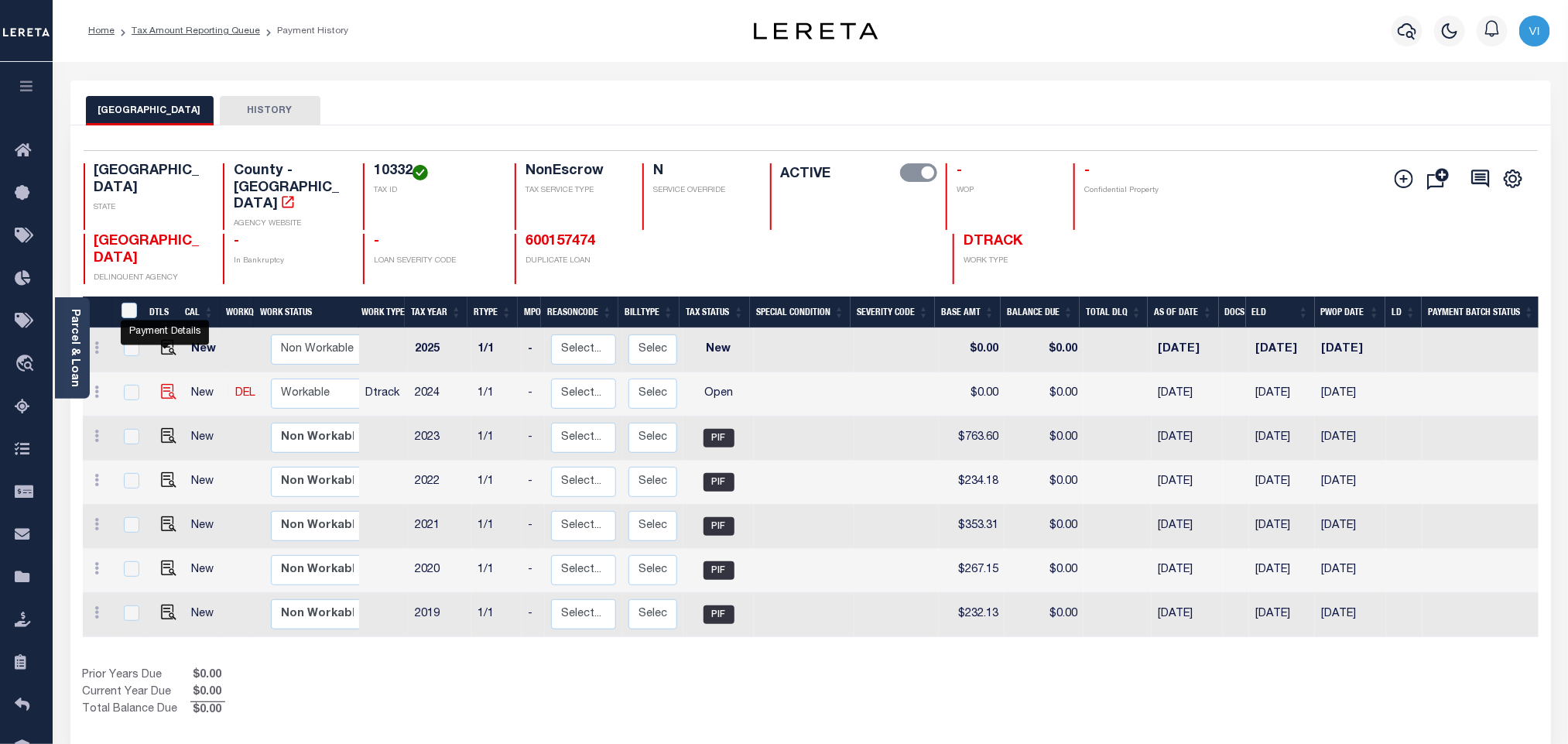
click at [165, 384] on img "" at bounding box center [168, 391] width 16 height 16
checkbox input "true"
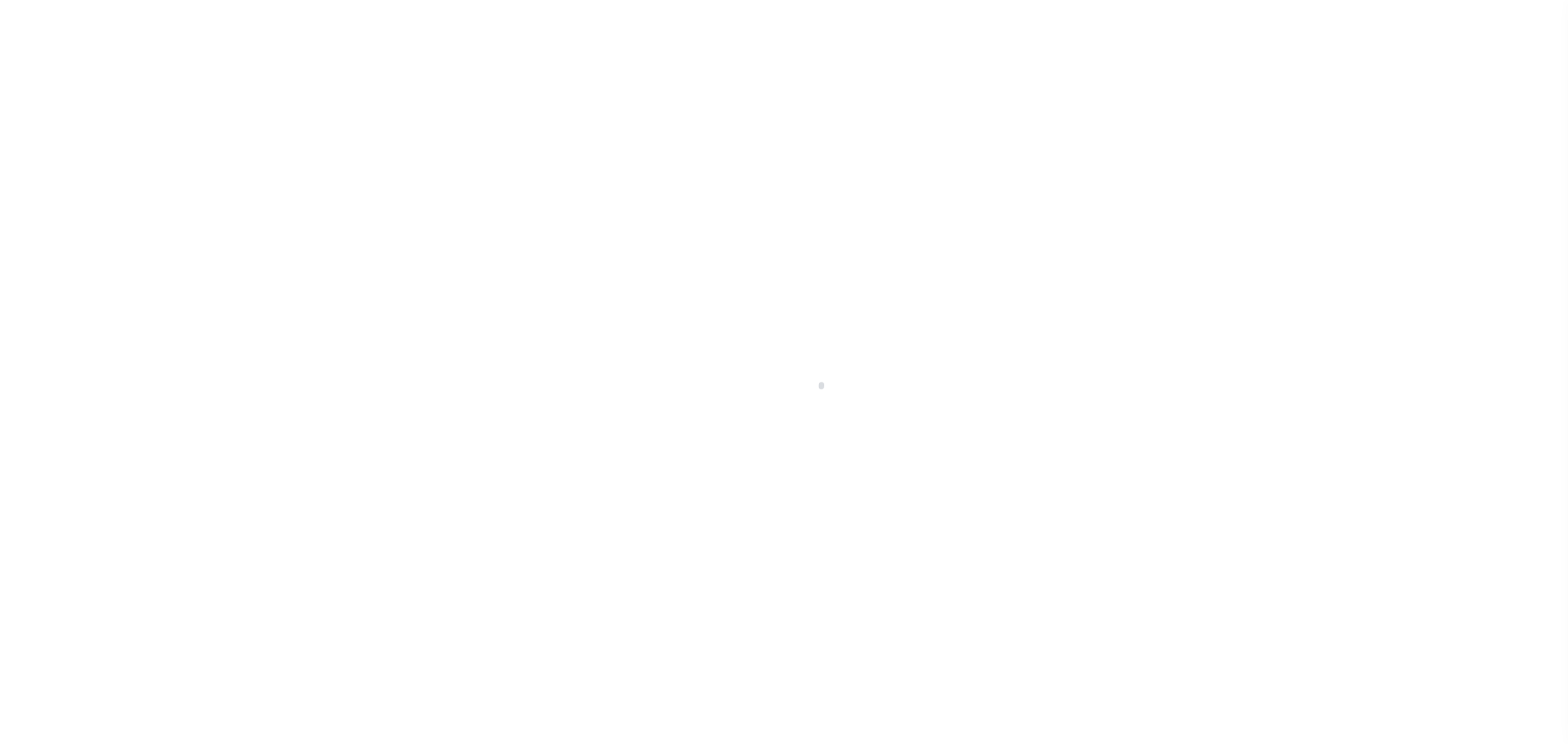
select select "OP2"
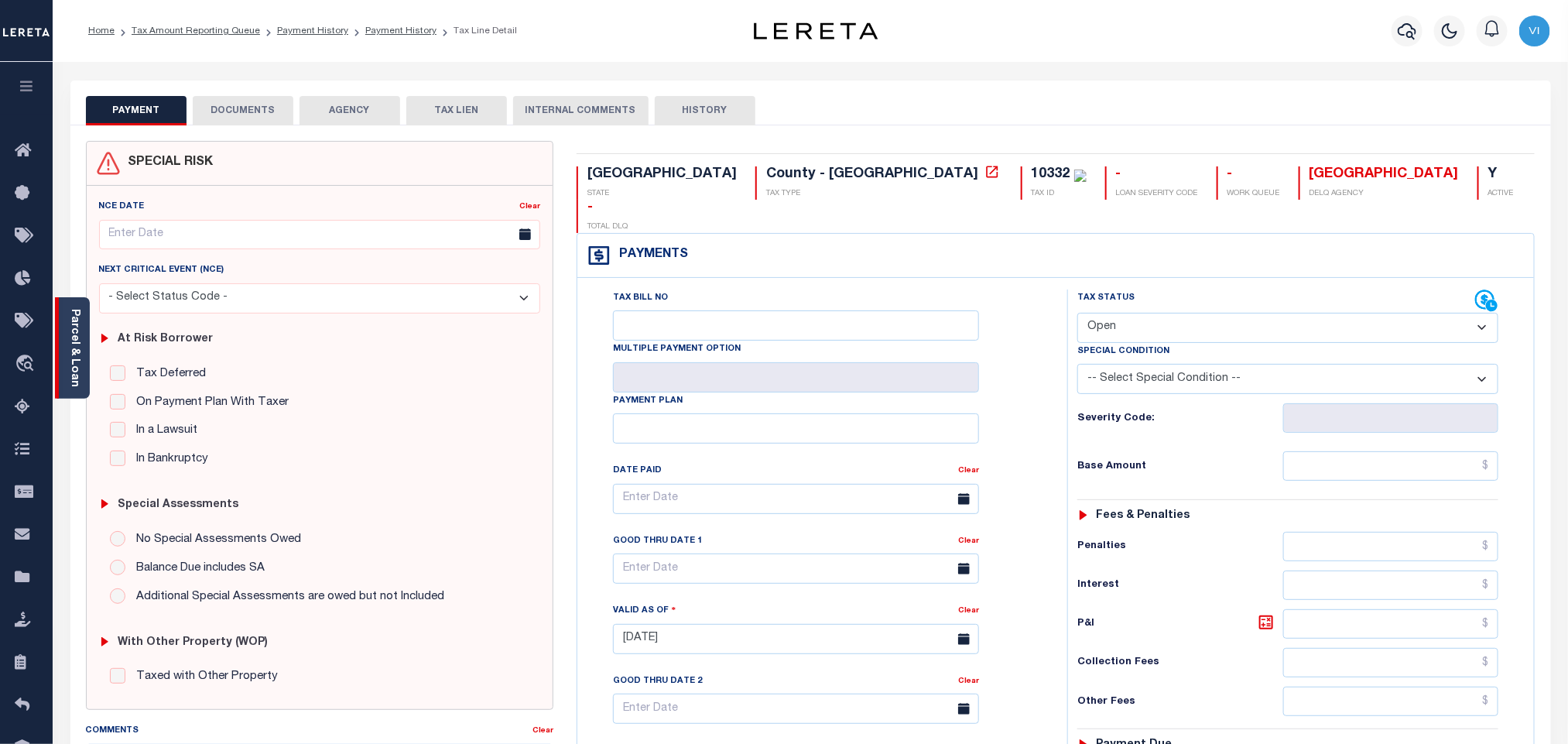
click at [75, 365] on link "Parcel & Loan" at bounding box center [73, 348] width 11 height 78
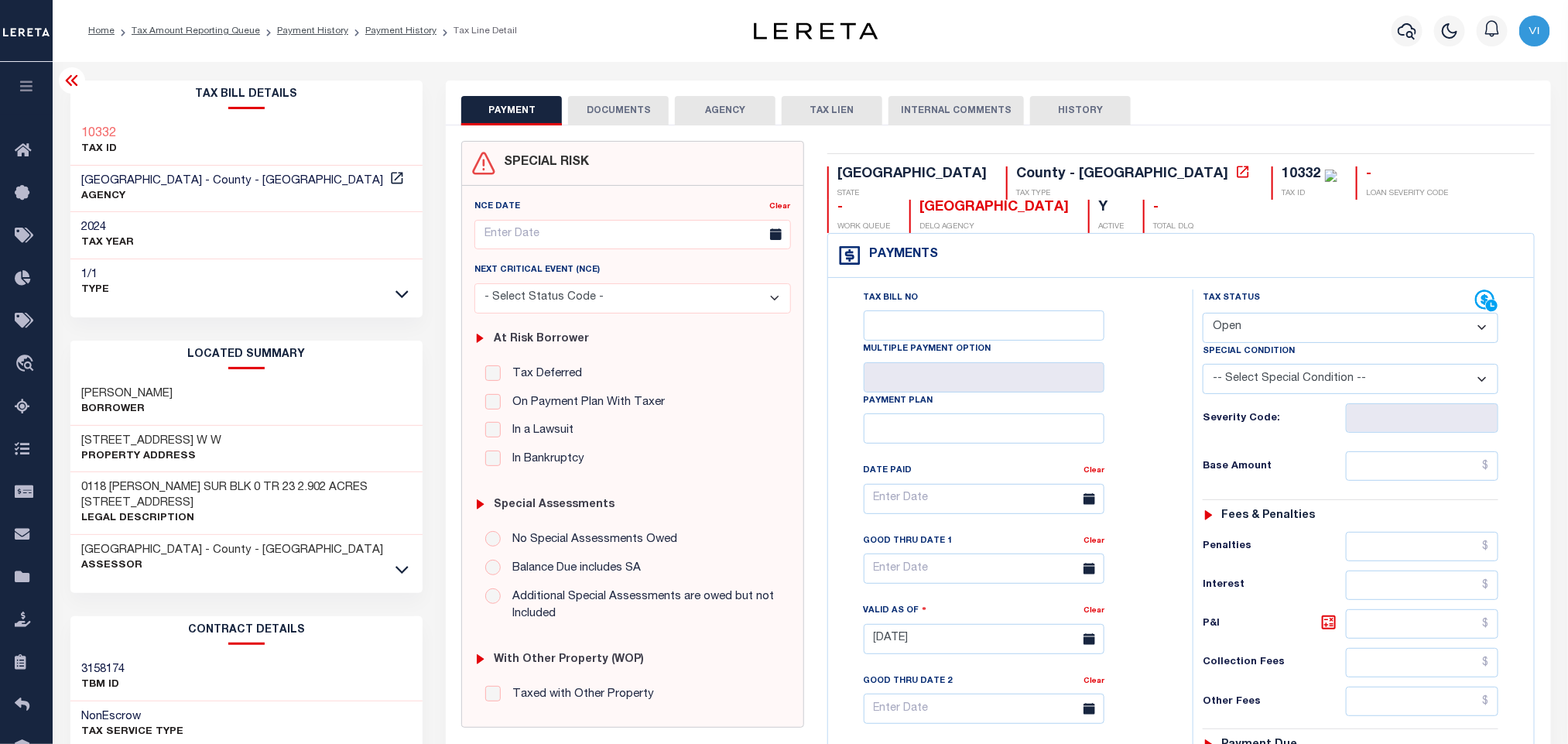
click at [602, 117] on button "DOCUMENTS" at bounding box center [618, 111] width 101 height 30
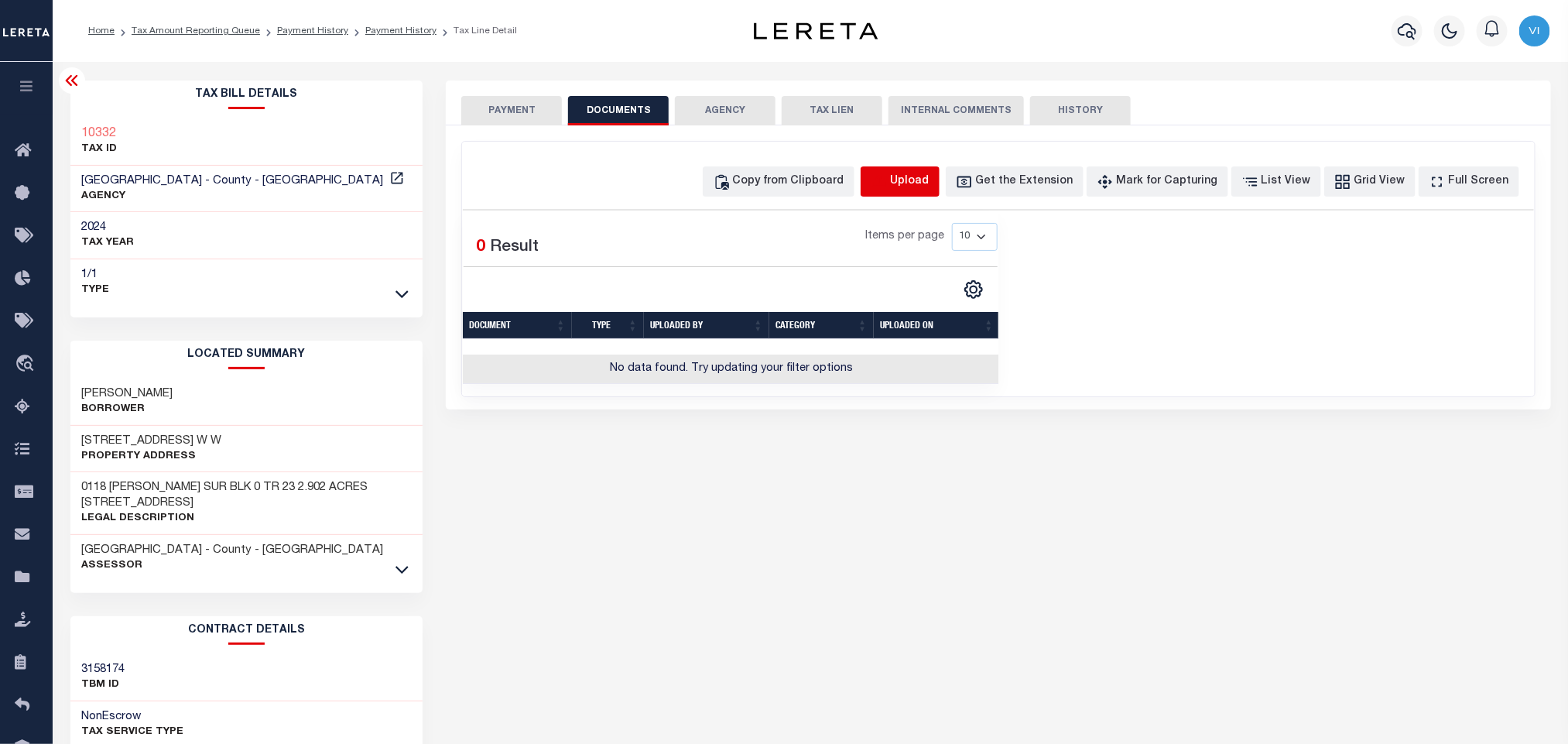
click at [886, 183] on icon "button" at bounding box center [878, 180] width 14 height 12
select select "POP"
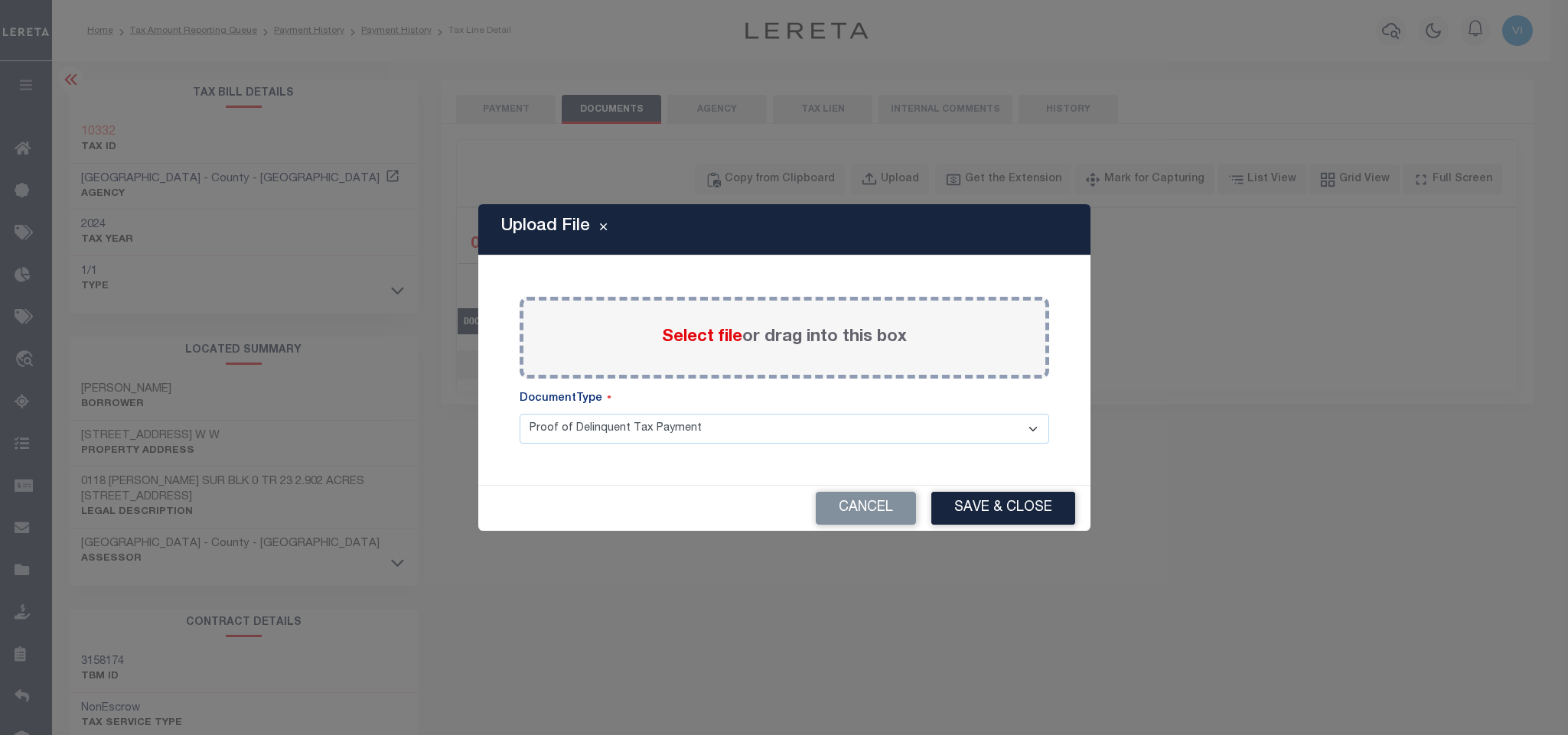
click at [716, 336] on span "Select file" at bounding box center [702, 337] width 80 height 17
click at [0, 0] on input "Select file or drag into this box" at bounding box center [0, 0] width 0 height 0
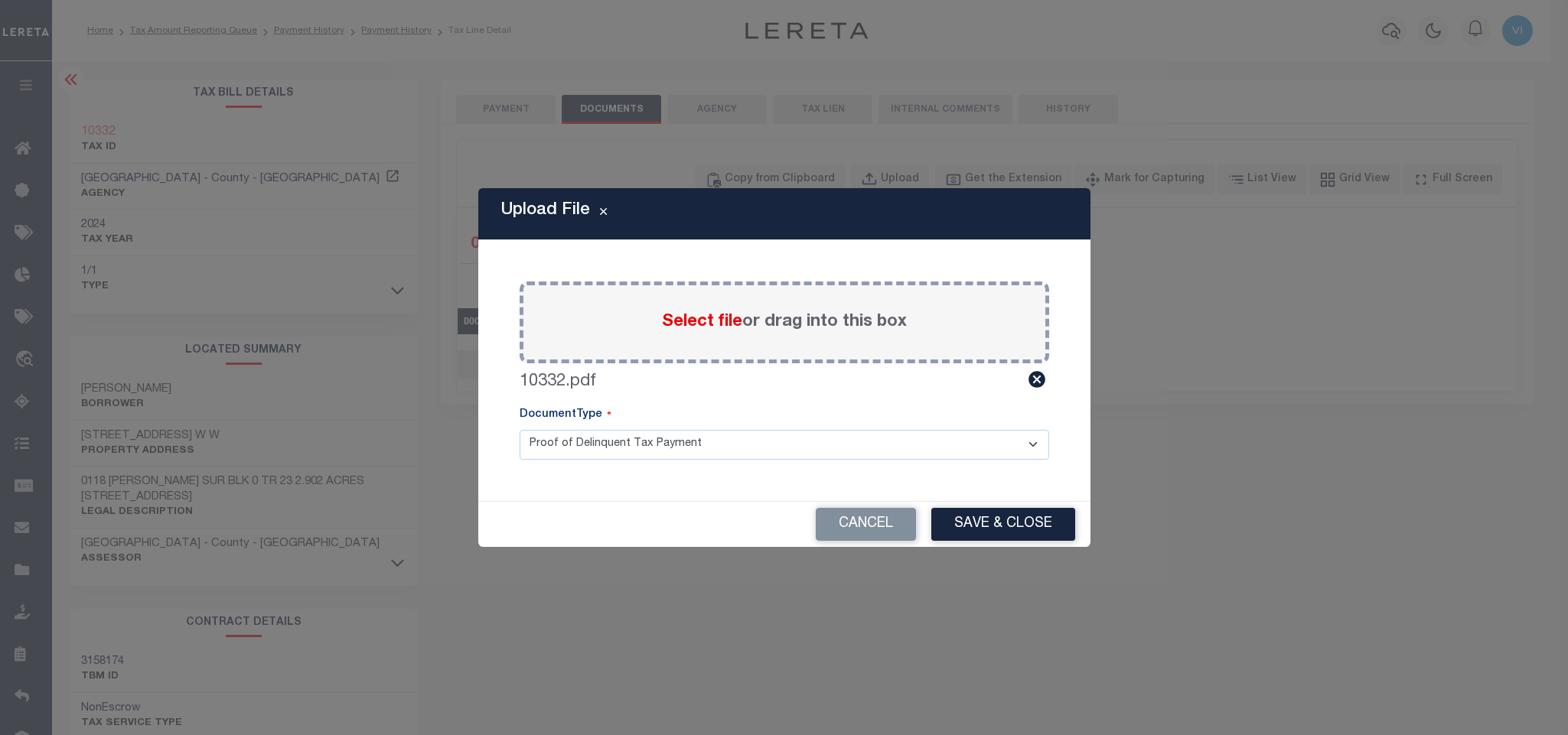
click at [581, 457] on select "Proof of Delinquent Tax Payment" at bounding box center [784, 445] width 529 height 30
click at [520, 430] on select "Proof of Delinquent Tax Payment" at bounding box center [784, 445] width 529 height 30
click at [1029, 529] on button "Save & Close" at bounding box center [1003, 525] width 144 height 33
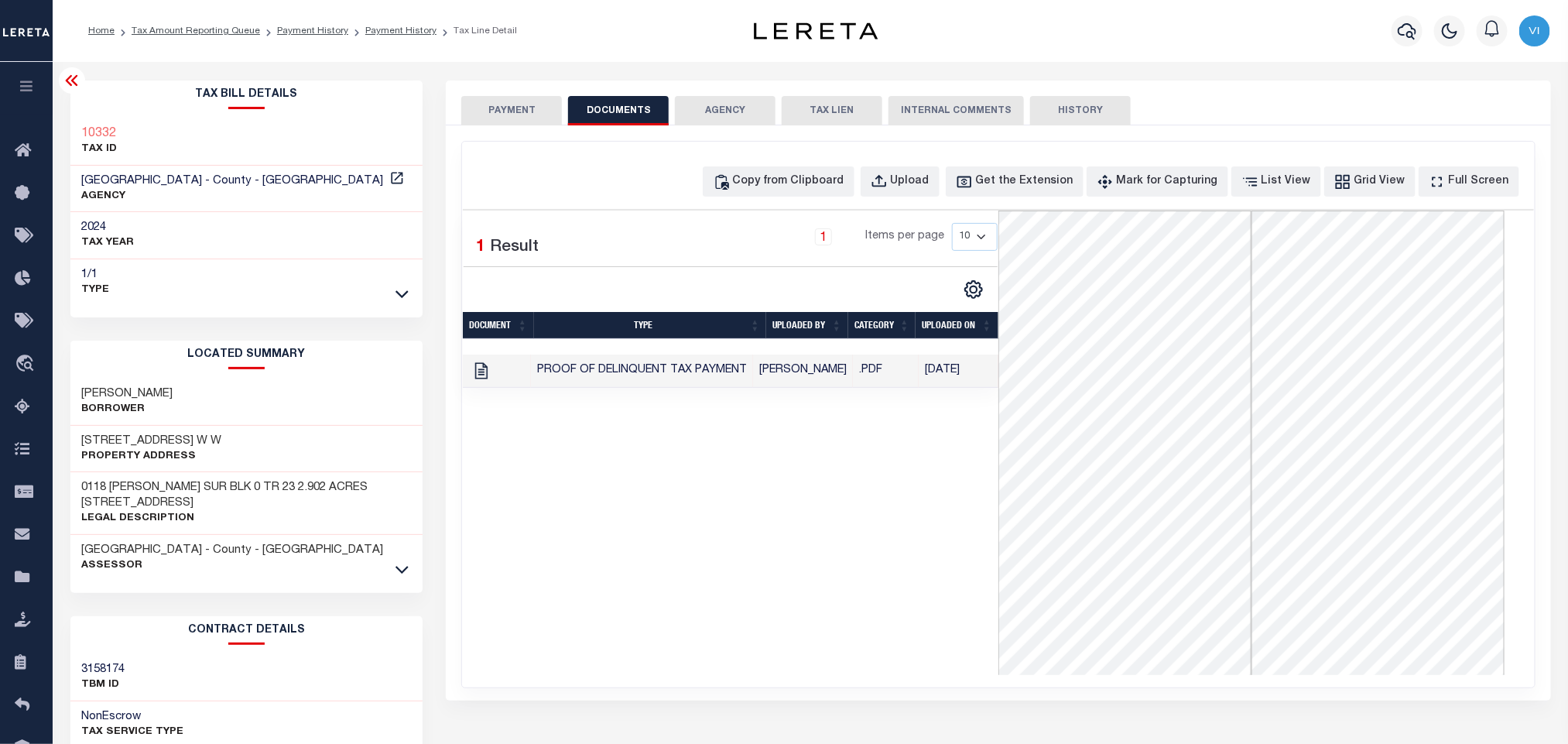
click at [492, 100] on button "PAYMENT" at bounding box center [512, 111] width 101 height 30
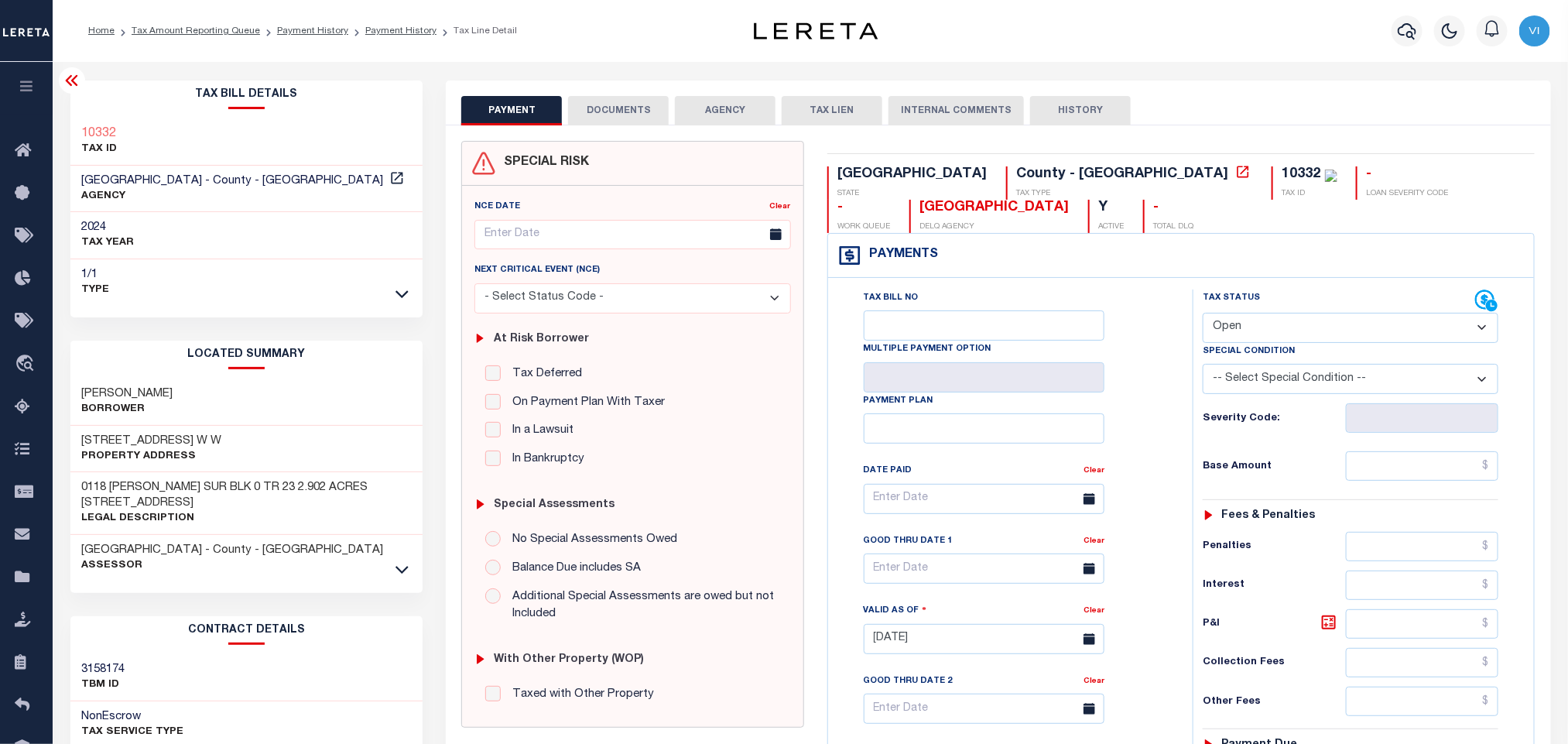
drag, startPoint x: 1277, startPoint y: 324, endPoint x: 1270, endPoint y: 335, distance: 13.0
click at [1277, 324] on select "- Select Status Code - Open Due/Unpaid Paid Incomplete No Tax Due Internal Refu…" at bounding box center [1350, 328] width 295 height 31
select select "PYD"
click at [1202, 315] on select "- Select Status Code - Open Due/Unpaid Paid Incomplete No Tax Due Internal Refu…" at bounding box center [1350, 328] width 295 height 31
type input "[DATE]"
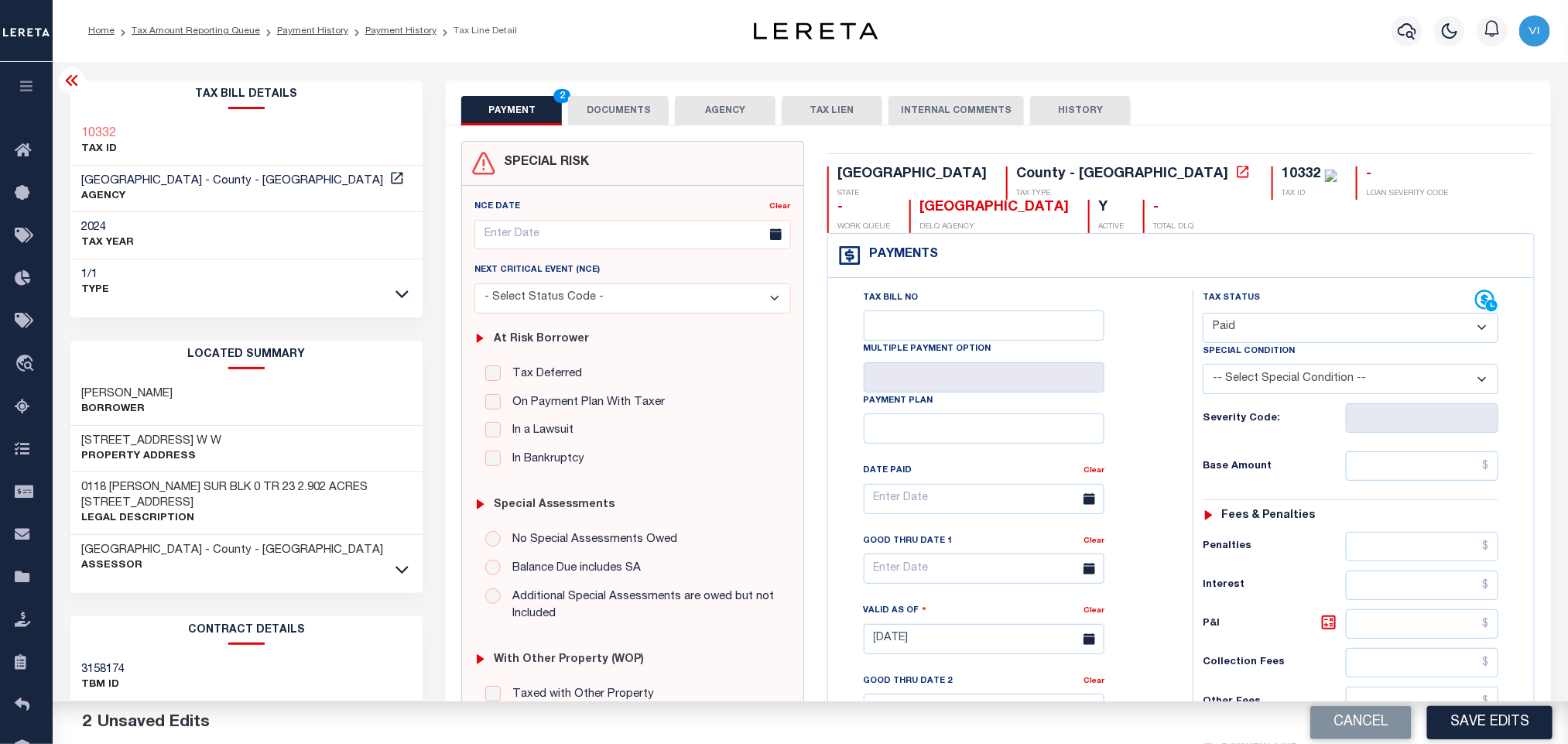
click at [1405, 490] on div "Tax Status Status - Select Status Code -" at bounding box center [1355, 632] width 326 height 684
click at [1400, 477] on input "text" at bounding box center [1423, 467] width 153 height 30
paste input "266.45"
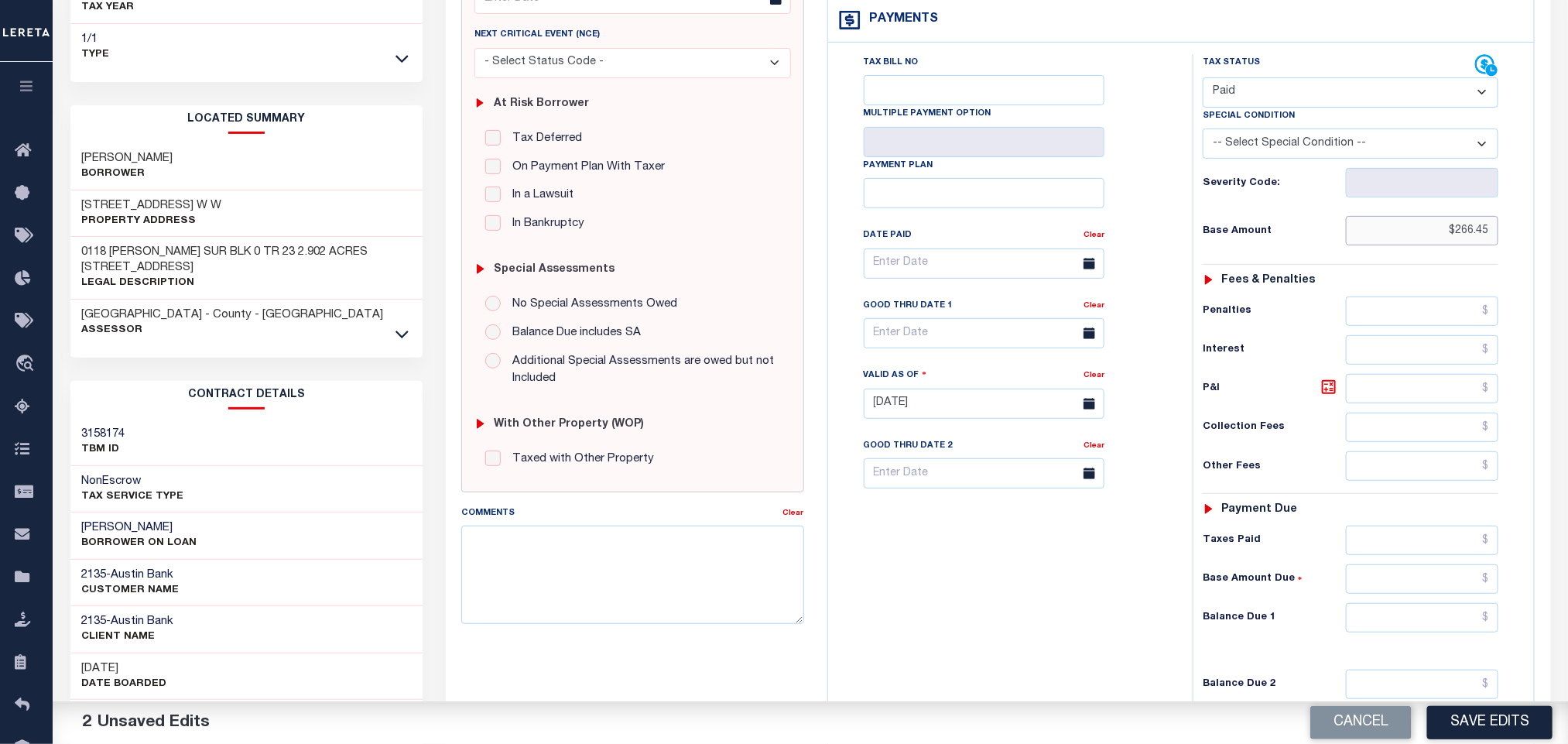
scroll to position [437, 0]
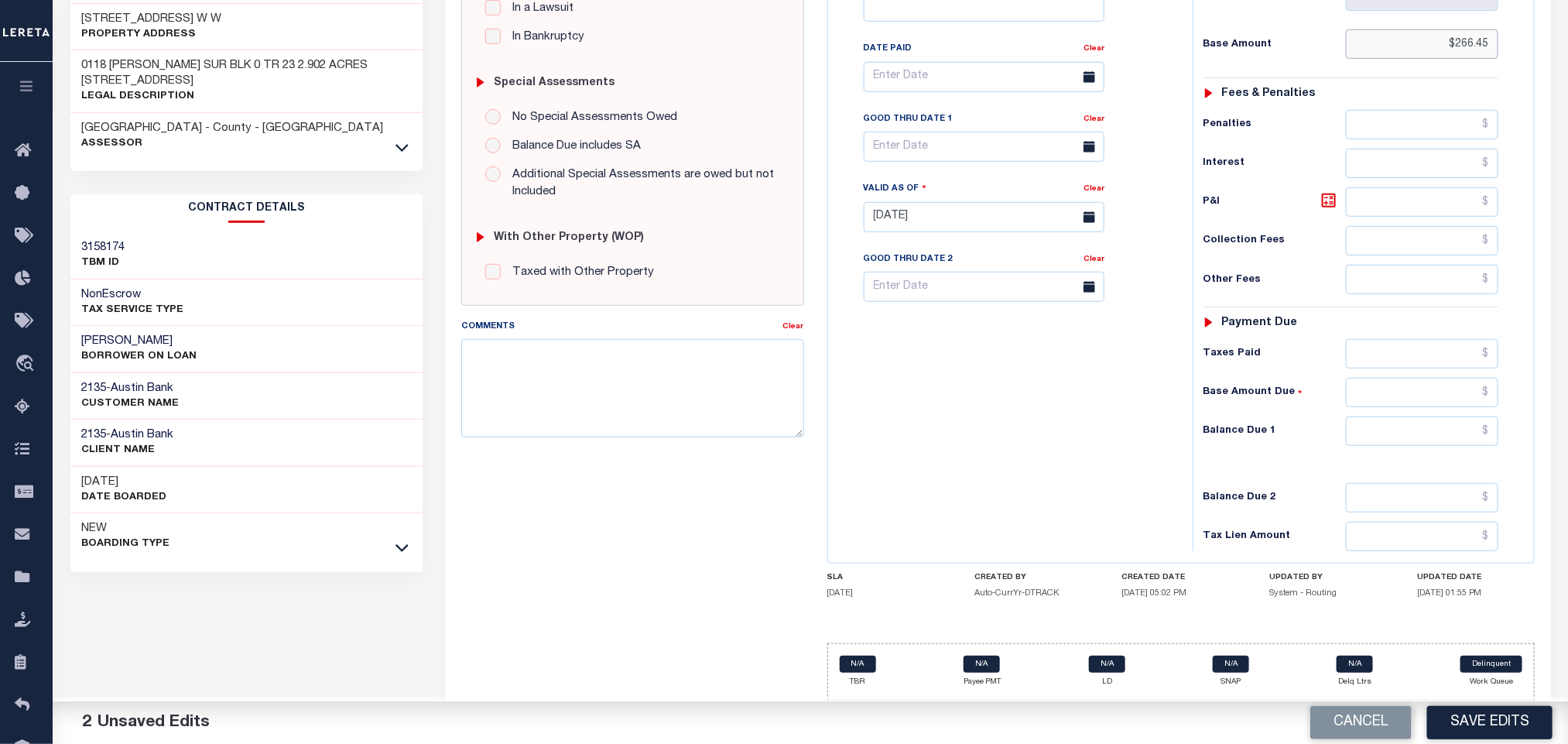
type input "$266.45"
click at [1358, 358] on input "text" at bounding box center [1423, 354] width 153 height 30
paste input "266.45"
type input "$266.45"
click at [1405, 421] on input "text" at bounding box center [1423, 432] width 153 height 30
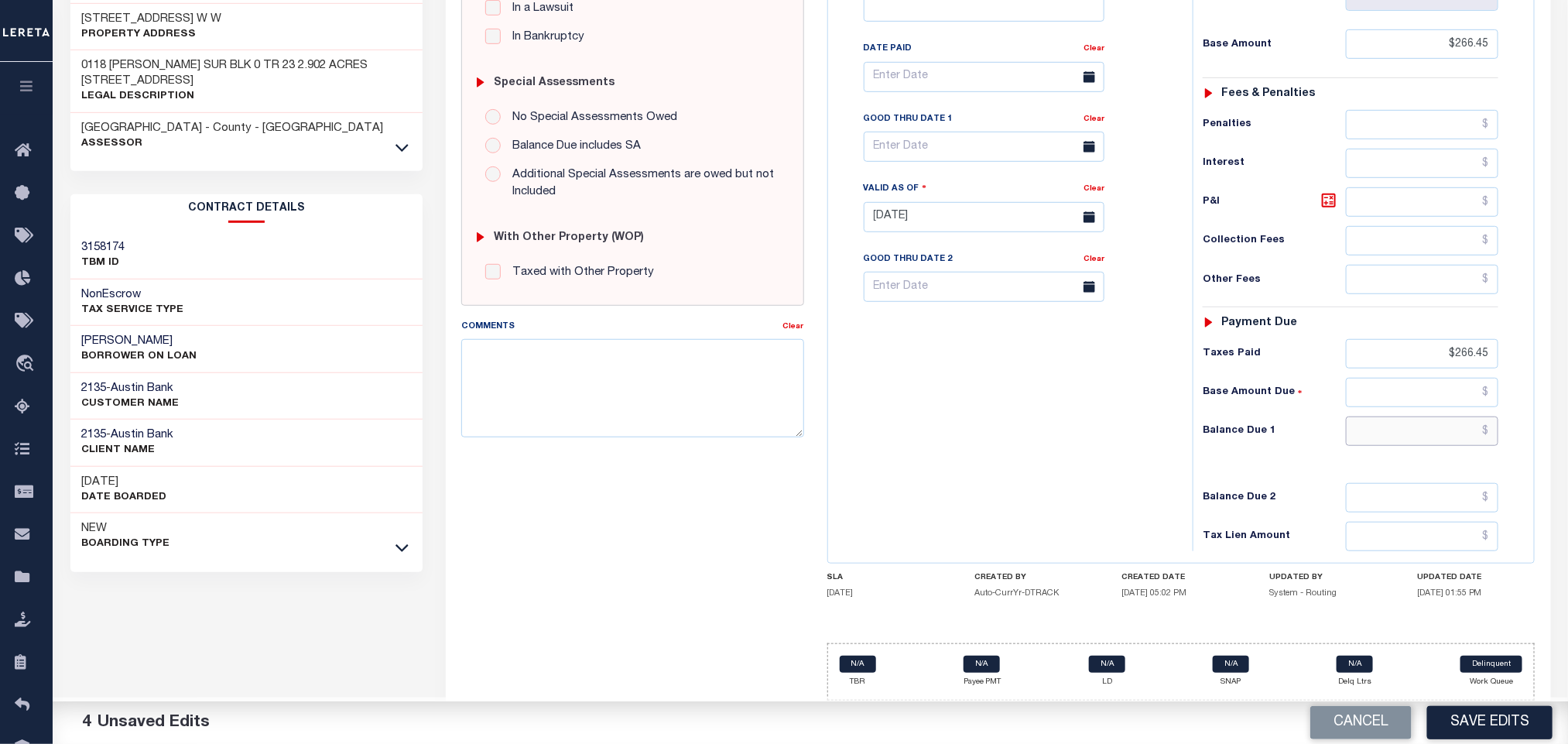
type input "$0.00"
click at [1522, 718] on button "Save Edits" at bounding box center [1490, 723] width 125 height 33
checkbox input "false"
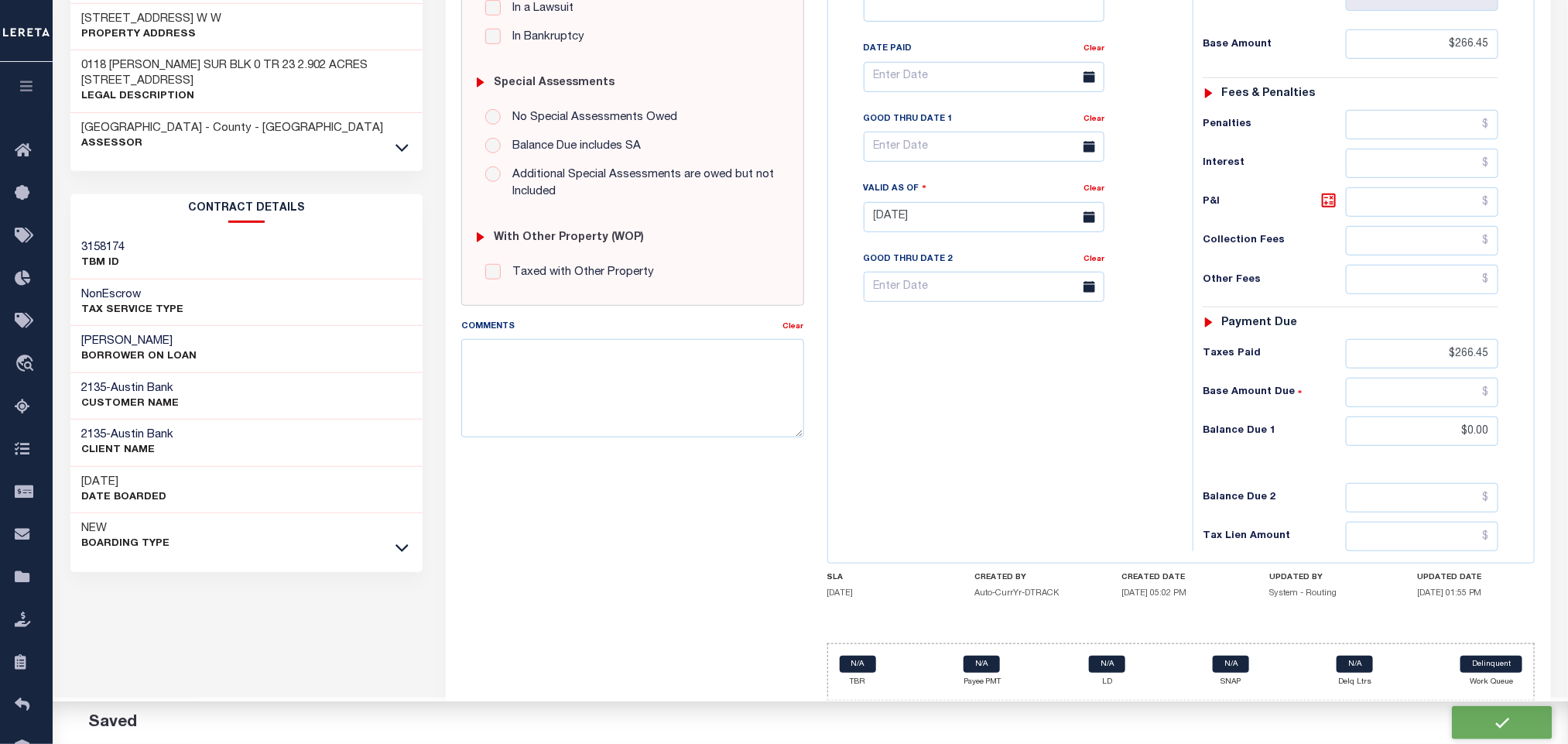
checkbox input "false"
type input "$266.45"
type input "$0"
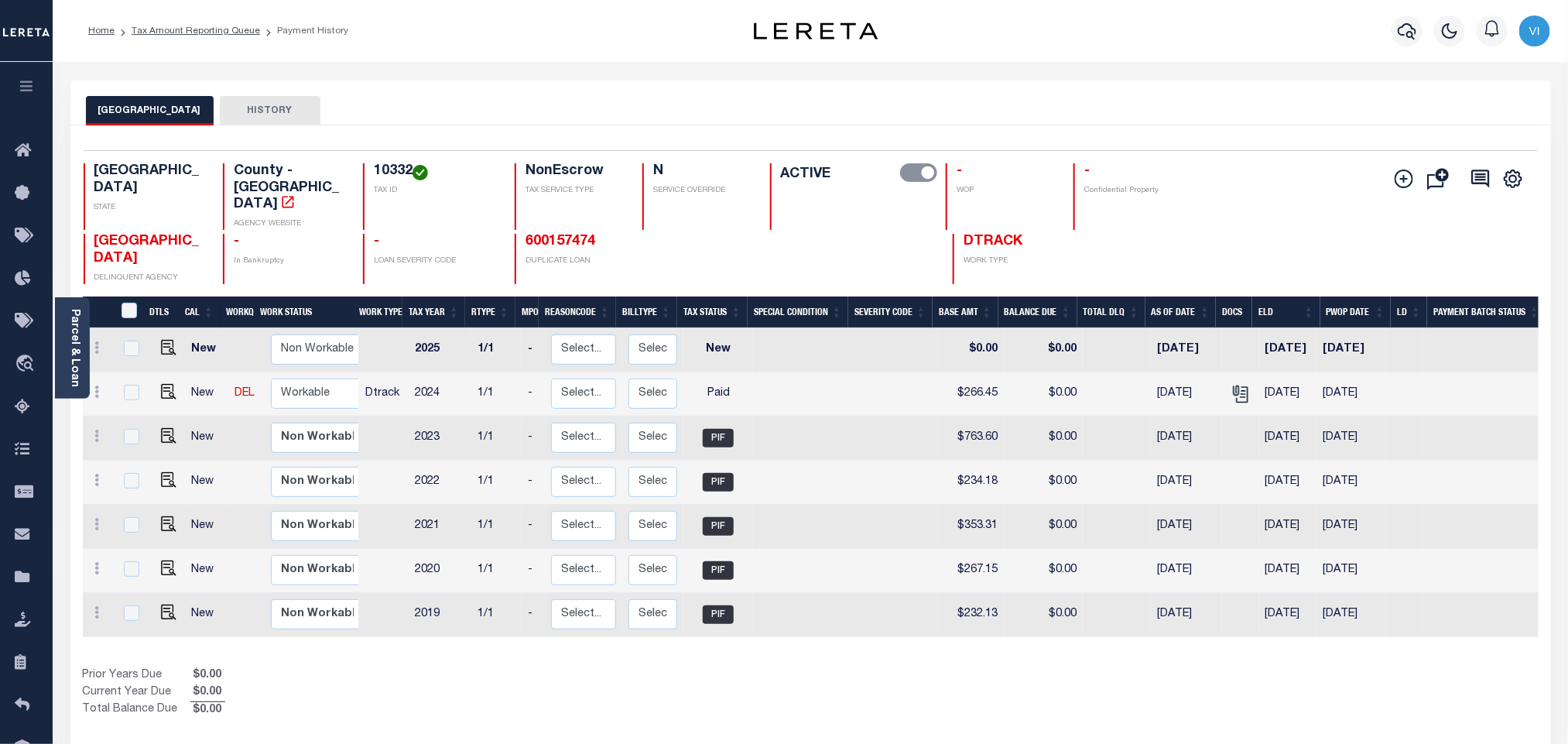
click at [367, 168] on div "10332 TAX ID" at bounding box center [429, 197] width 133 height 67
copy h4 "10332"
click at [73, 343] on link "Parcel & Loan" at bounding box center [73, 348] width 11 height 78
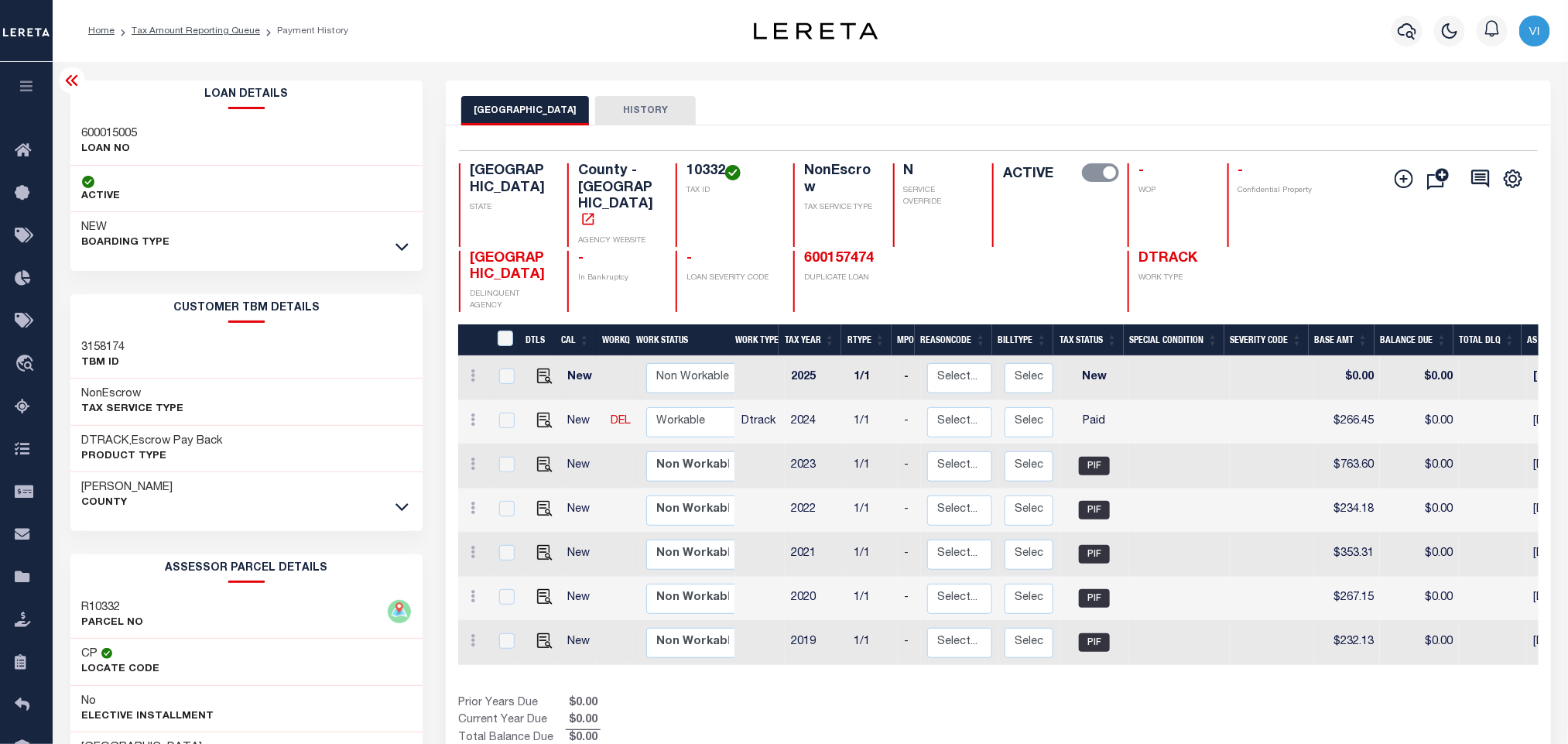
click at [106, 126] on h3 "600015005" at bounding box center [110, 134] width 56 height 16
copy h3 "600015005"
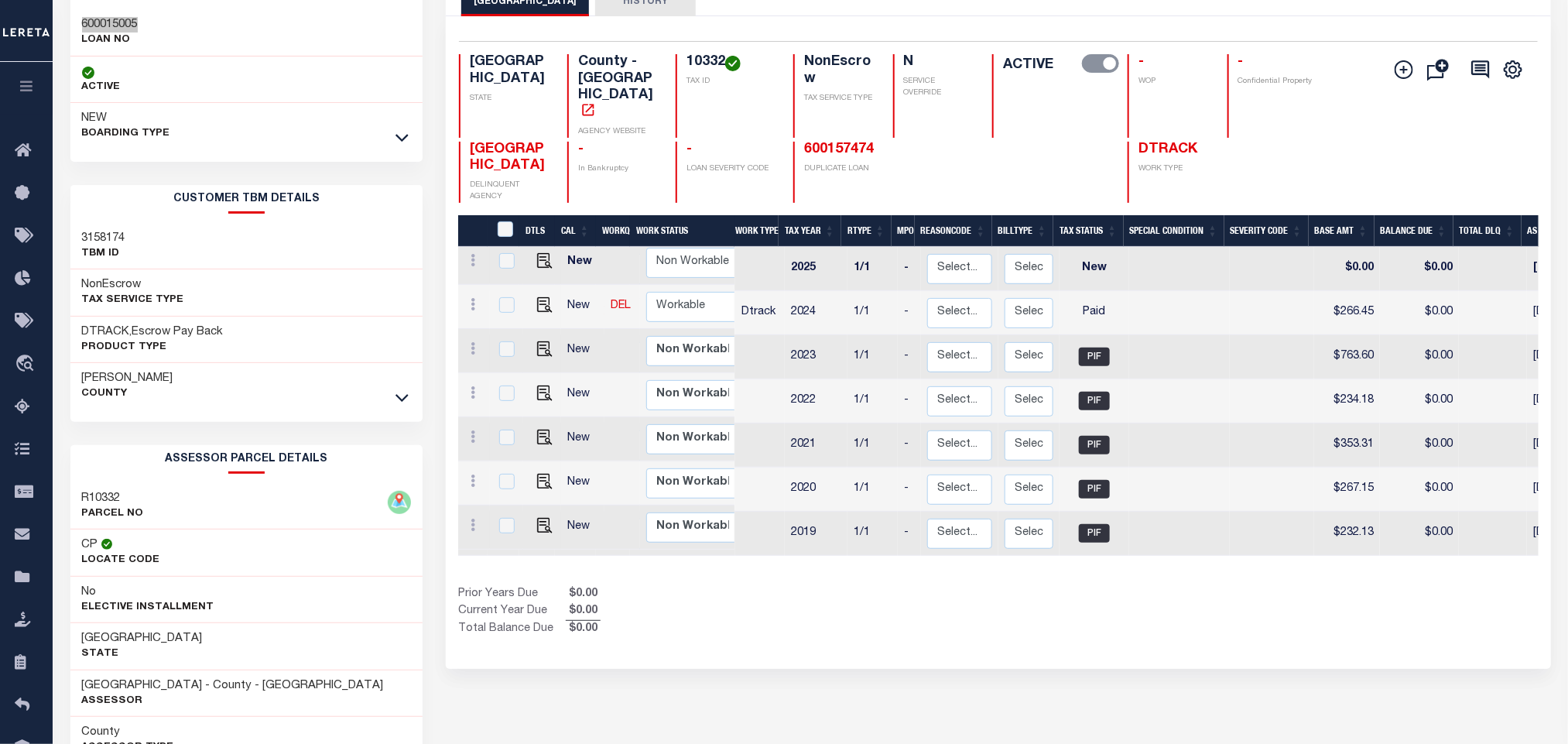
scroll to position [216, 0]
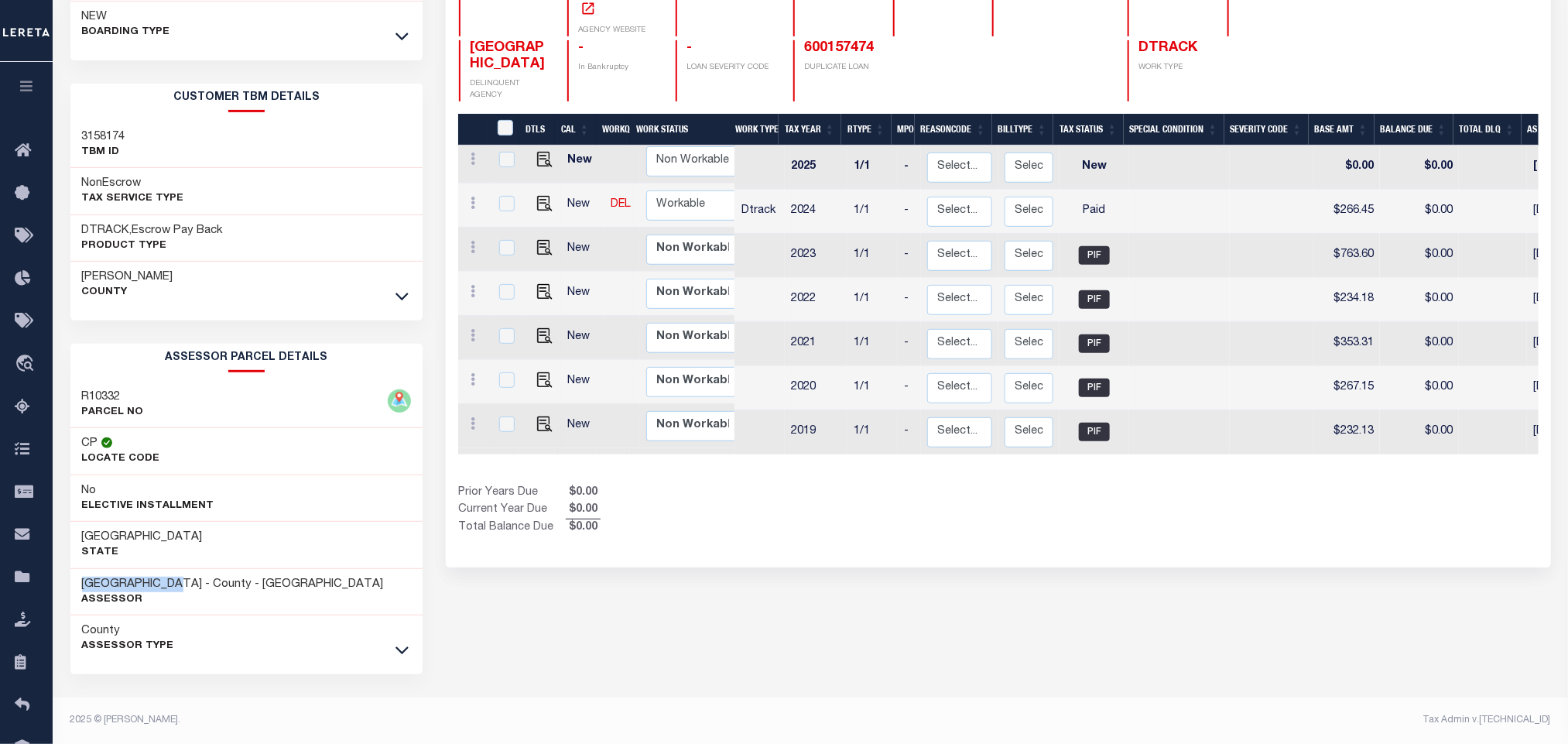
drag, startPoint x: 182, startPoint y: 581, endPoint x: 74, endPoint y: 586, distance: 108.1
click at [74, 586] on div "[GEOGRAPHIC_DATA] - County - [GEOGRAPHIC_DATA] Assessor" at bounding box center [247, 592] width 353 height 47
copy h3 "[GEOGRAPHIC_DATA]"
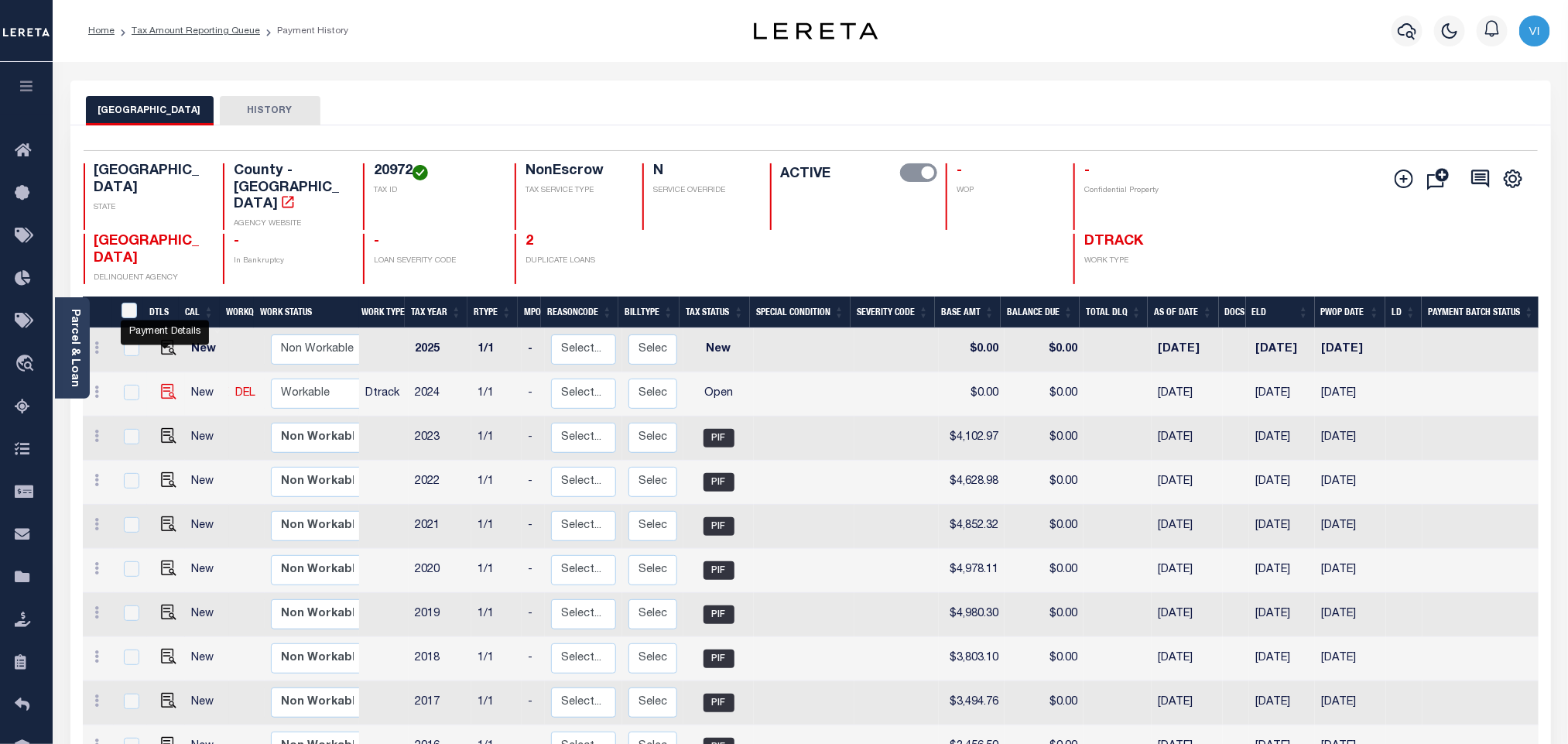
click at [168, 384] on img "" at bounding box center [168, 391] width 16 height 16
checkbox input "true"
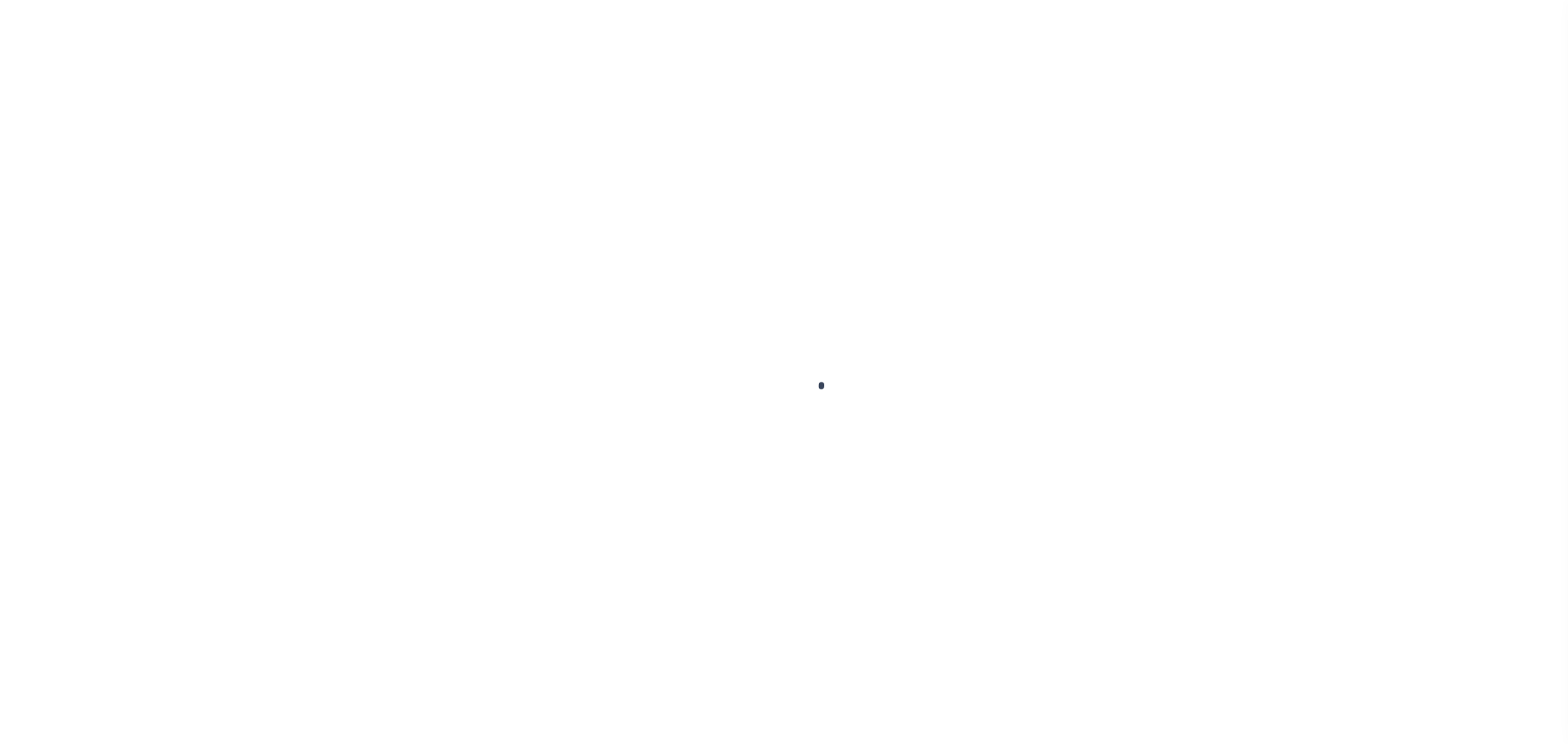
select select "OP2"
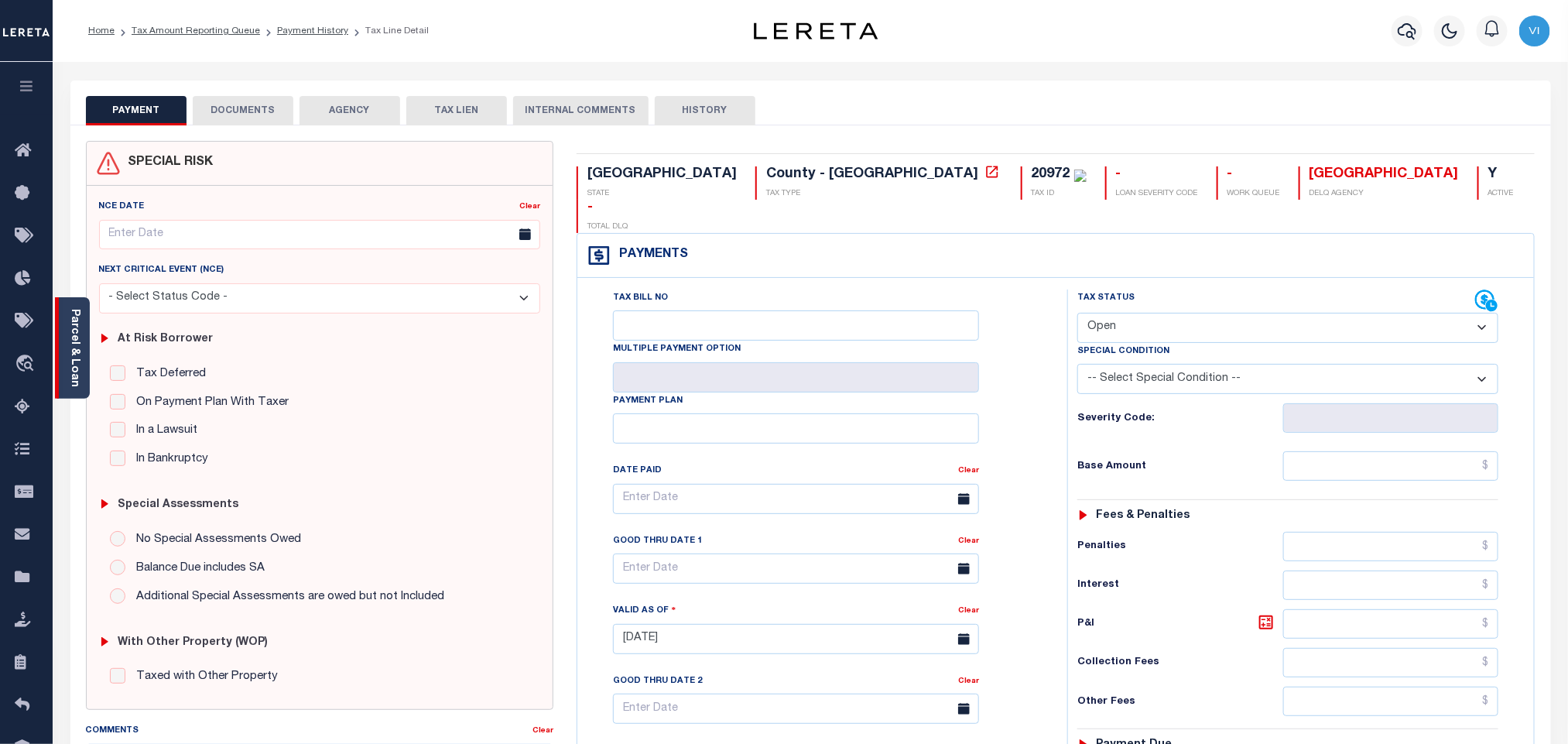
click at [89, 342] on div "Parcel & Loan" at bounding box center [73, 348] width 35 height 102
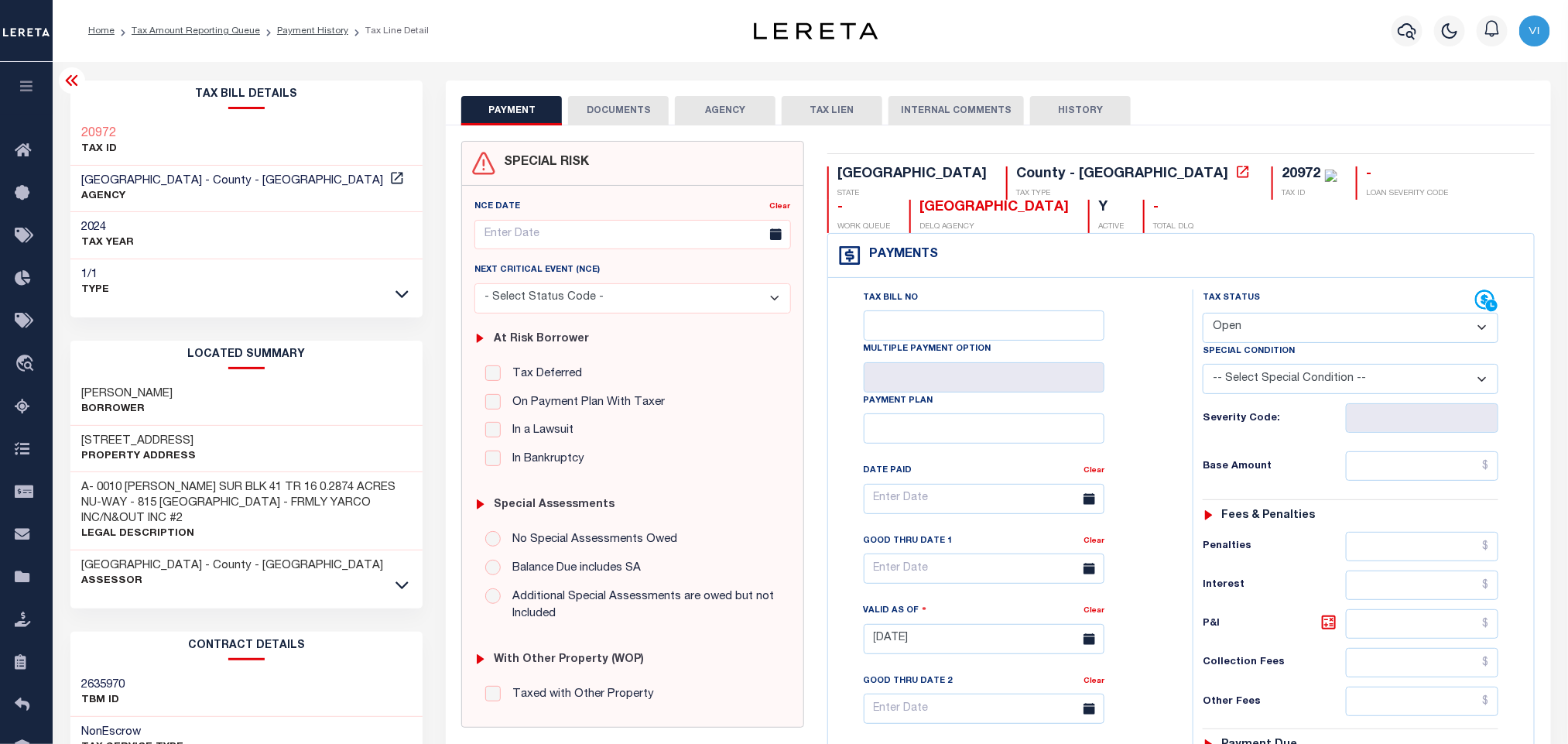
click at [70, 343] on h2 "LOCATED SUMMARY" at bounding box center [247, 355] width 353 height 29
click at [627, 117] on button "DOCUMENTS" at bounding box center [618, 111] width 101 height 30
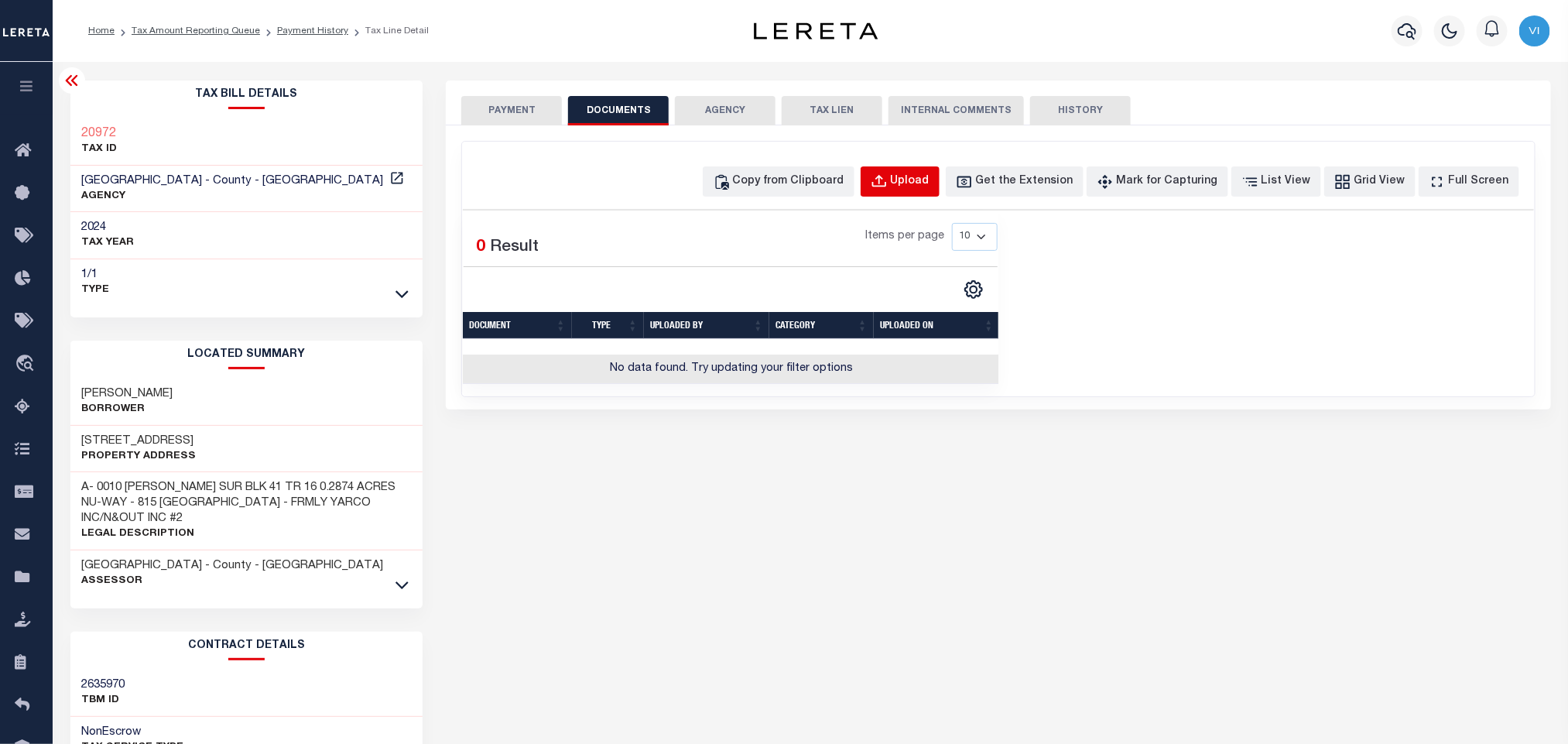
click at [929, 183] on div "Upload" at bounding box center [909, 182] width 39 height 17
select select "POP"
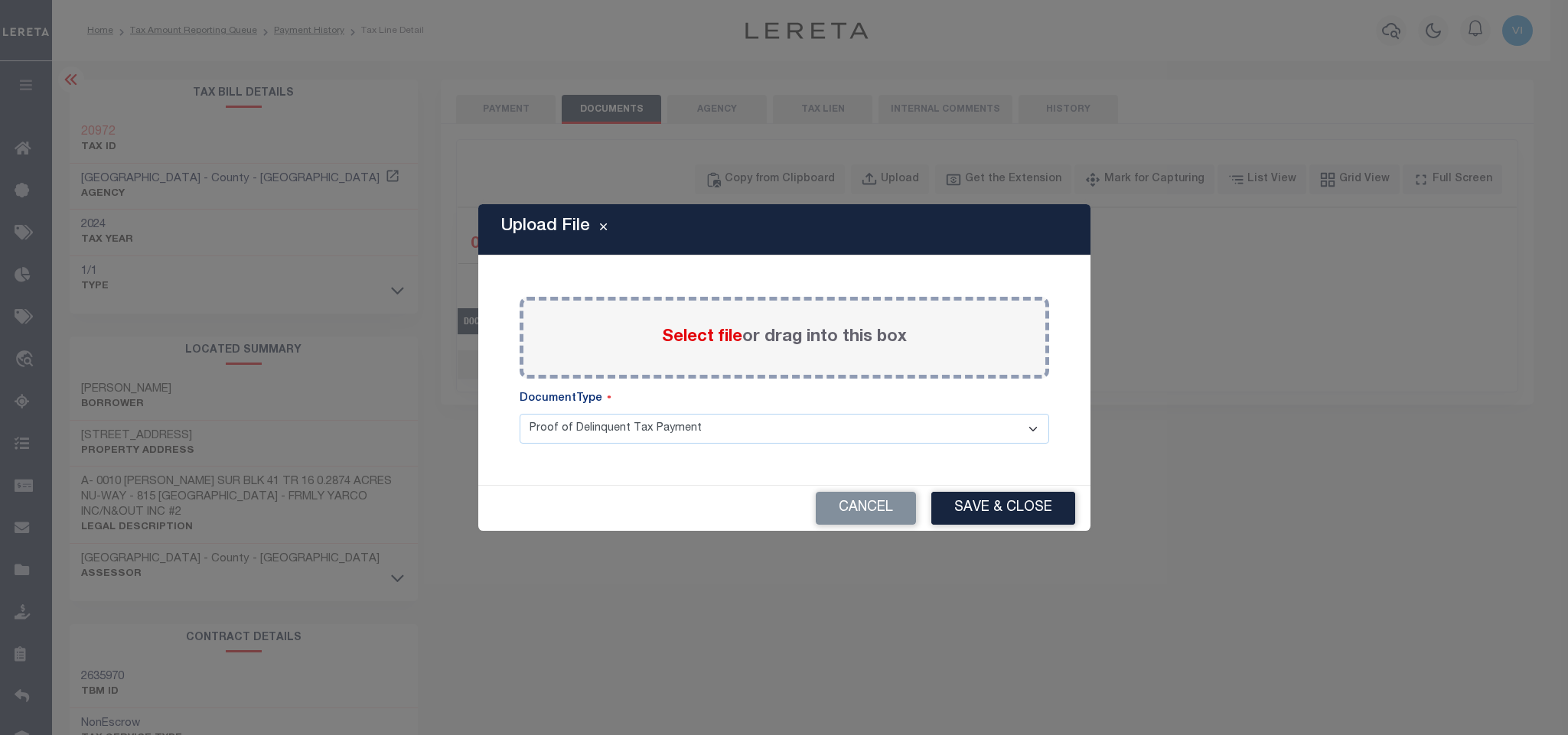
click at [698, 329] on span "Select file" at bounding box center [702, 337] width 80 height 17
click at [0, 0] on input "Select file or drag into this box" at bounding box center [0, 0] width 0 height 0
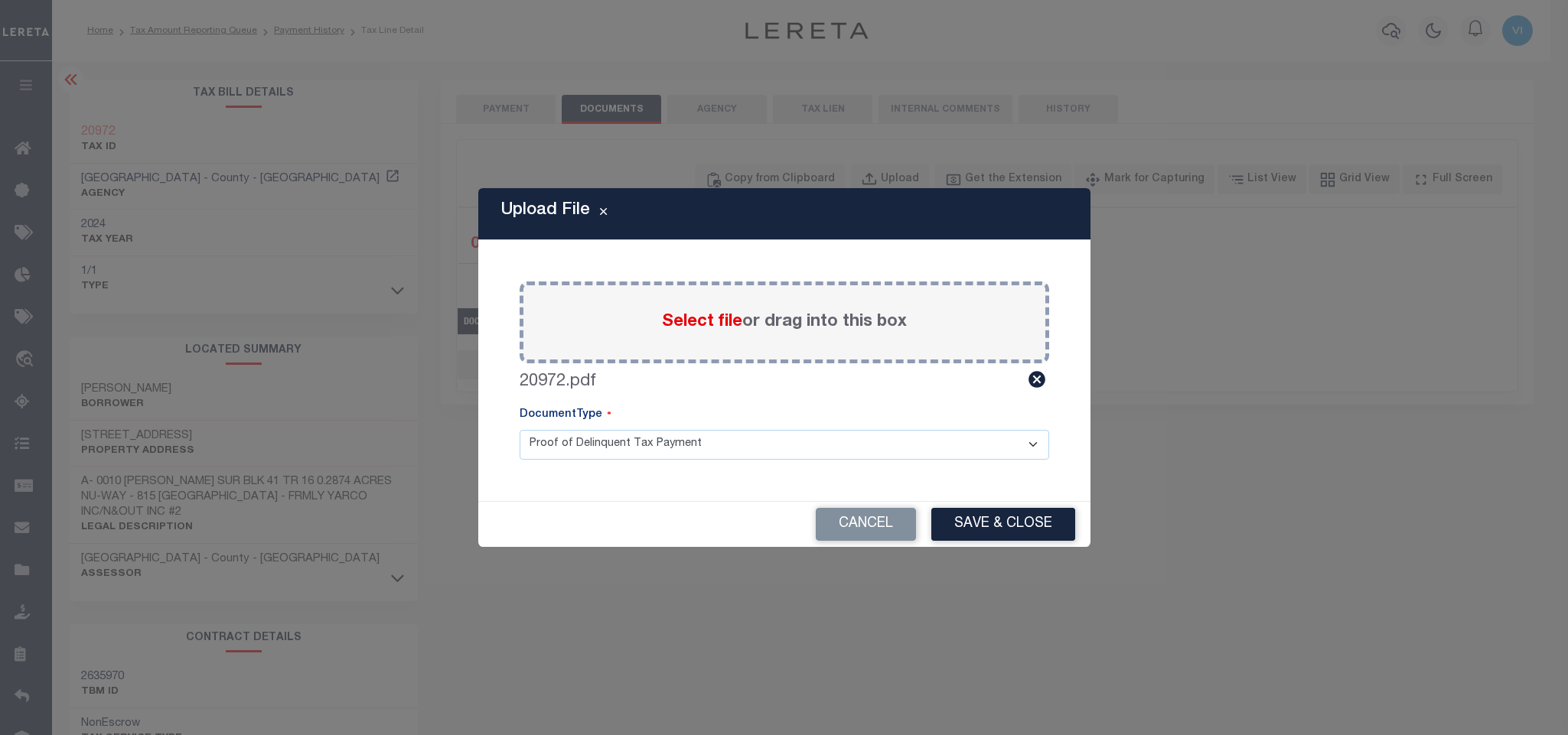
drag, startPoint x: 618, startPoint y: 446, endPoint x: 615, endPoint y: 457, distance: 11.4
click at [618, 446] on select "Proof of Delinquent Tax Payment" at bounding box center [784, 445] width 529 height 30
click at [520, 430] on select "Proof of Delinquent Tax Payment" at bounding box center [784, 445] width 529 height 30
drag, startPoint x: 985, startPoint y: 516, endPoint x: 992, endPoint y: 508, distance: 10.6
click at [987, 515] on button "Save & Close" at bounding box center [1003, 525] width 144 height 33
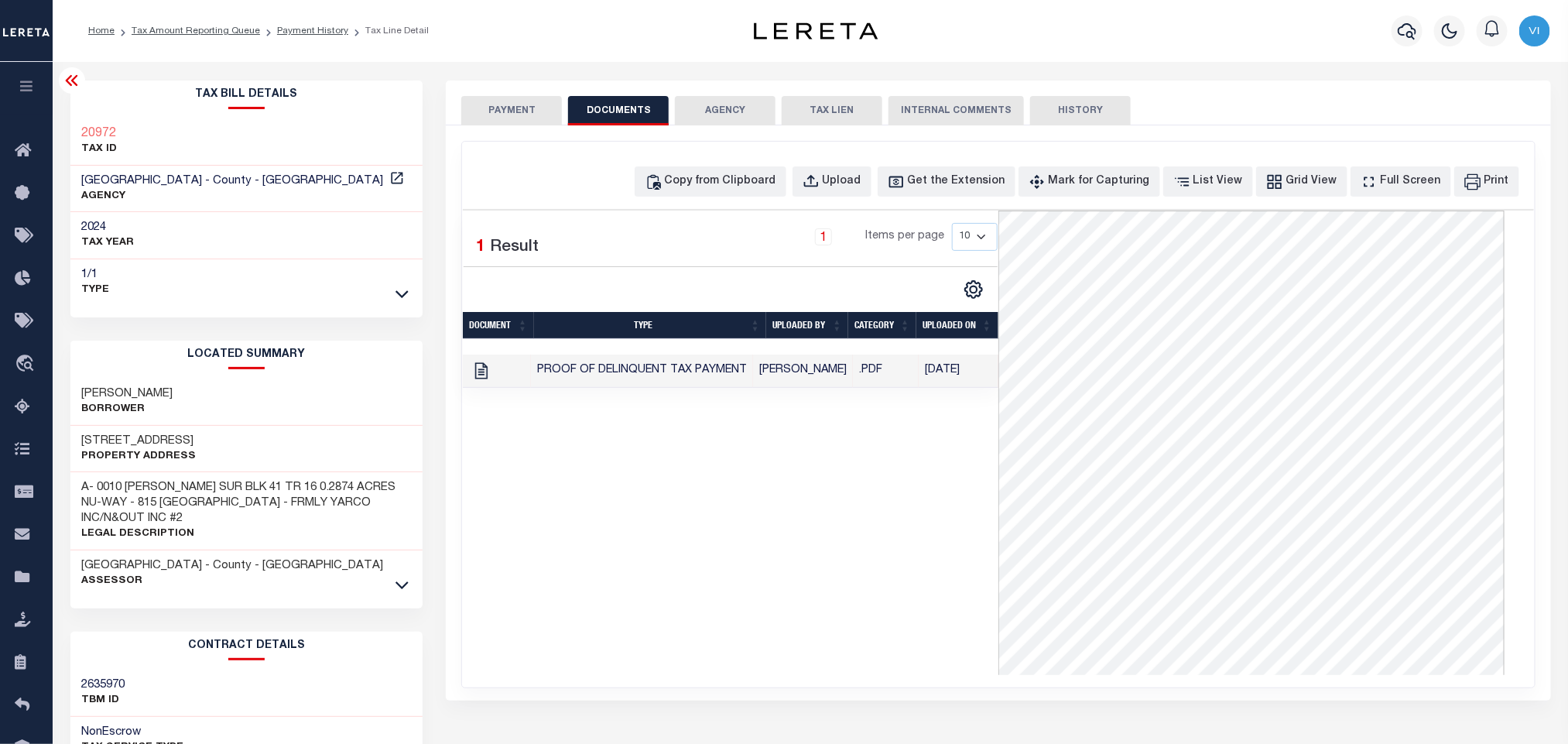
drag, startPoint x: 456, startPoint y: 109, endPoint x: 467, endPoint y: 109, distance: 11.0
click at [463, 110] on div "PAYMENT DOCUMENTS AGENCY DELINQUENT PAYEE TAX LIEN" at bounding box center [998, 103] width 1104 height 45
drag, startPoint x: 506, startPoint y: 95, endPoint x: 534, endPoint y: 69, distance: 38.2
click at [507, 96] on button "PAYMENT" at bounding box center [512, 111] width 101 height 30
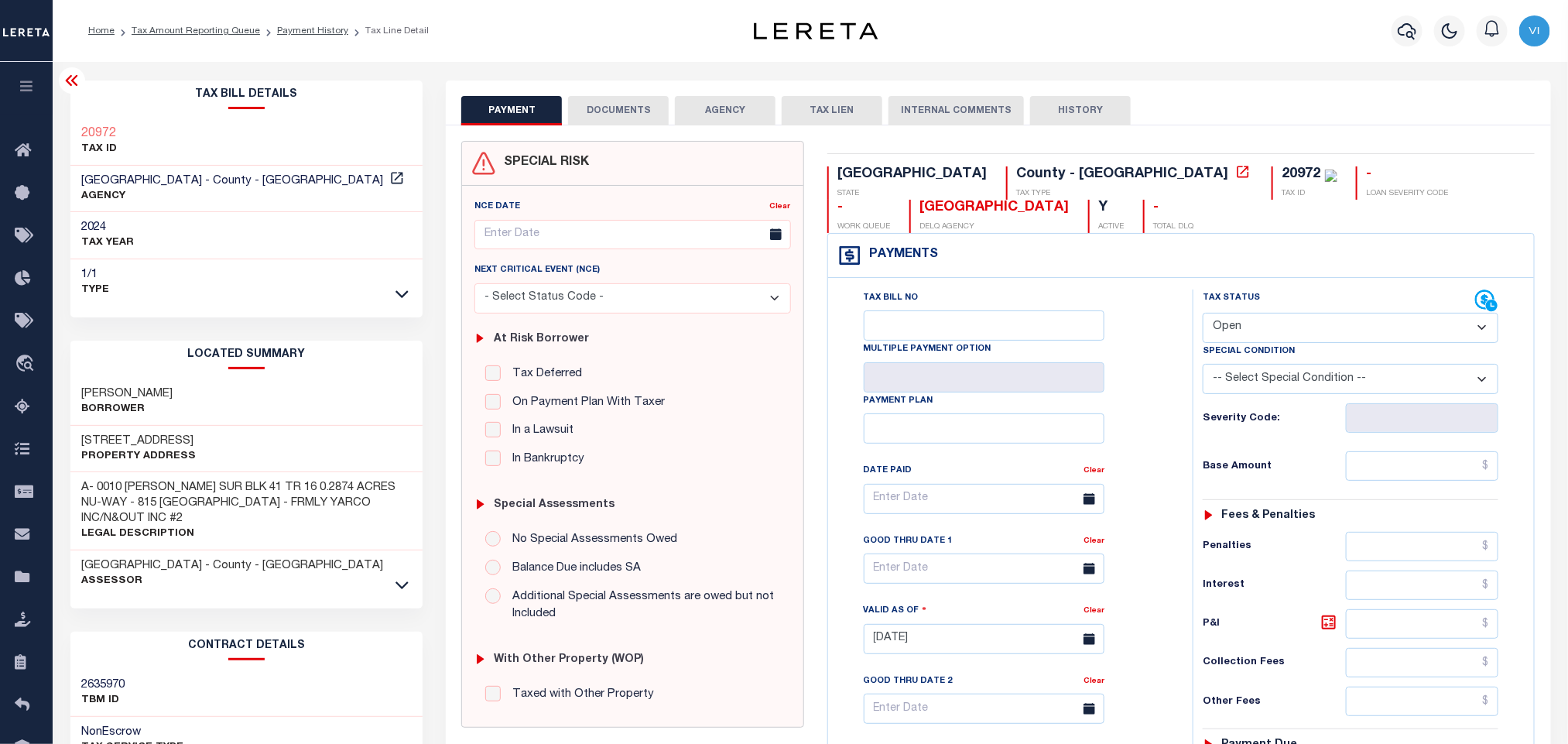
click at [1282, 337] on select "- Select Status Code - Open Due/Unpaid Paid Incomplete No Tax Due Internal Refu…" at bounding box center [1350, 328] width 295 height 31
select select "PYD"
click at [1202, 315] on select "- Select Status Code - Open Due/Unpaid Paid Incomplete No Tax Due Internal Refu…" at bounding box center [1350, 328] width 295 height 31
type input "[DATE]"
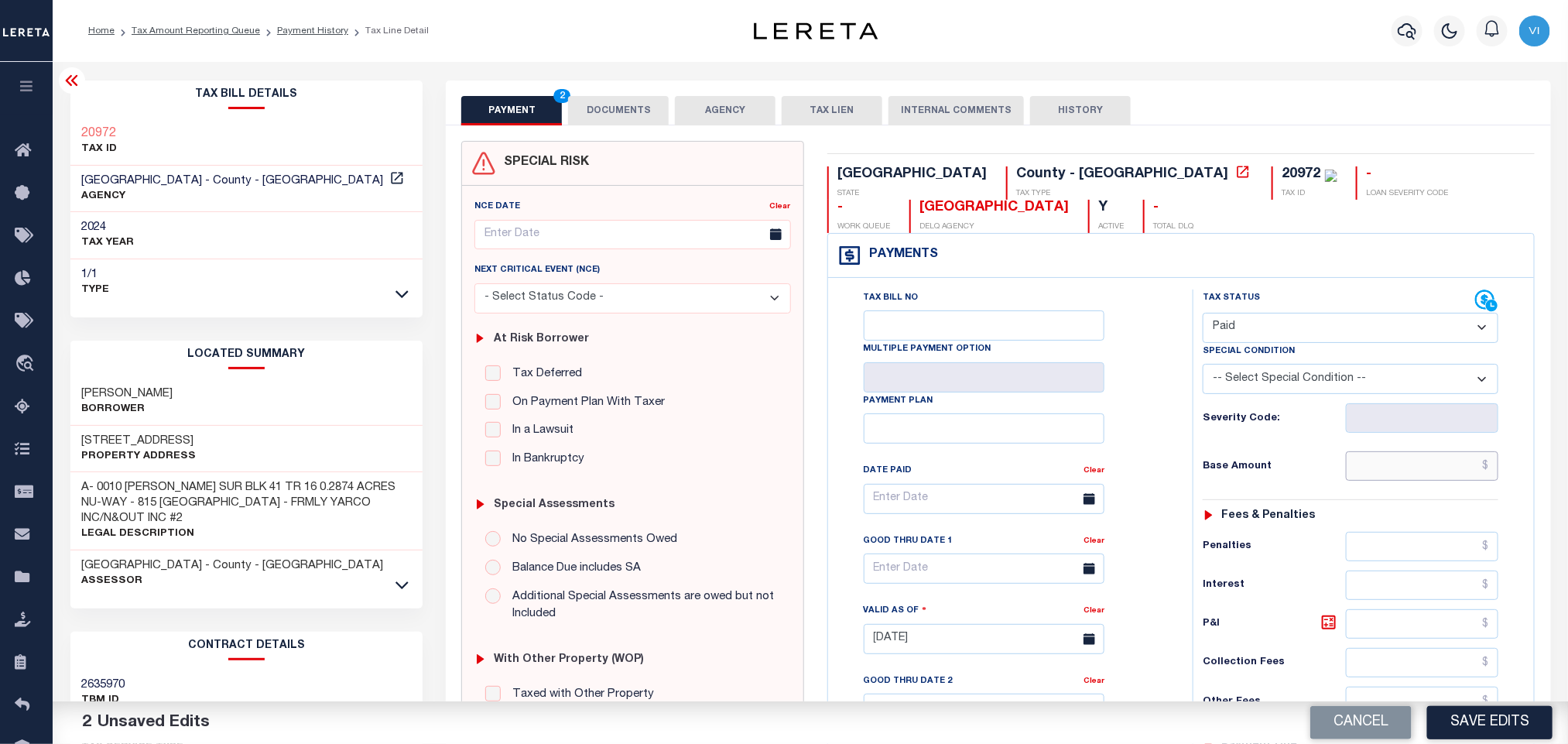
click at [1422, 481] on input "text" at bounding box center [1423, 467] width 153 height 30
paste input "4,423.11"
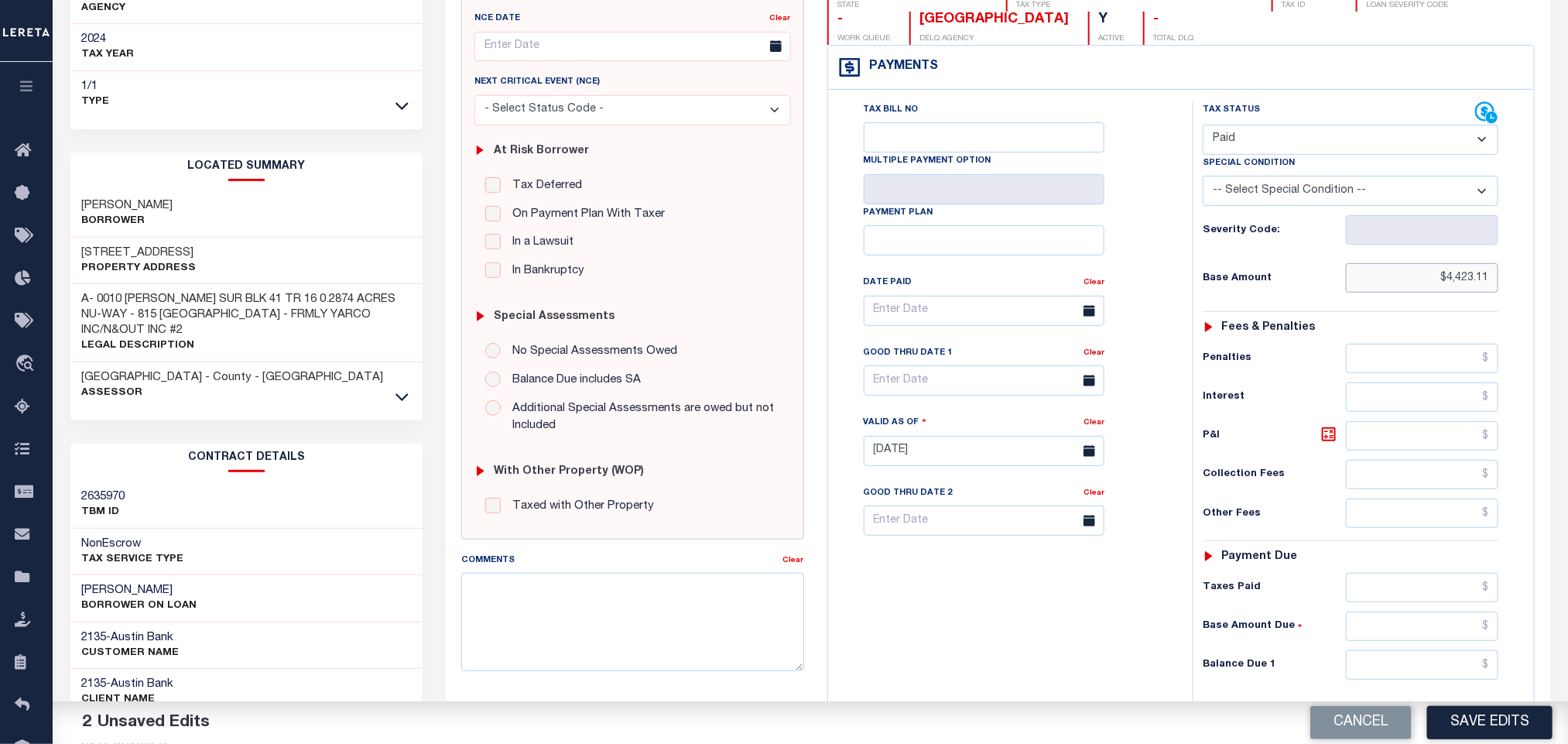
scroll to position [437, 0]
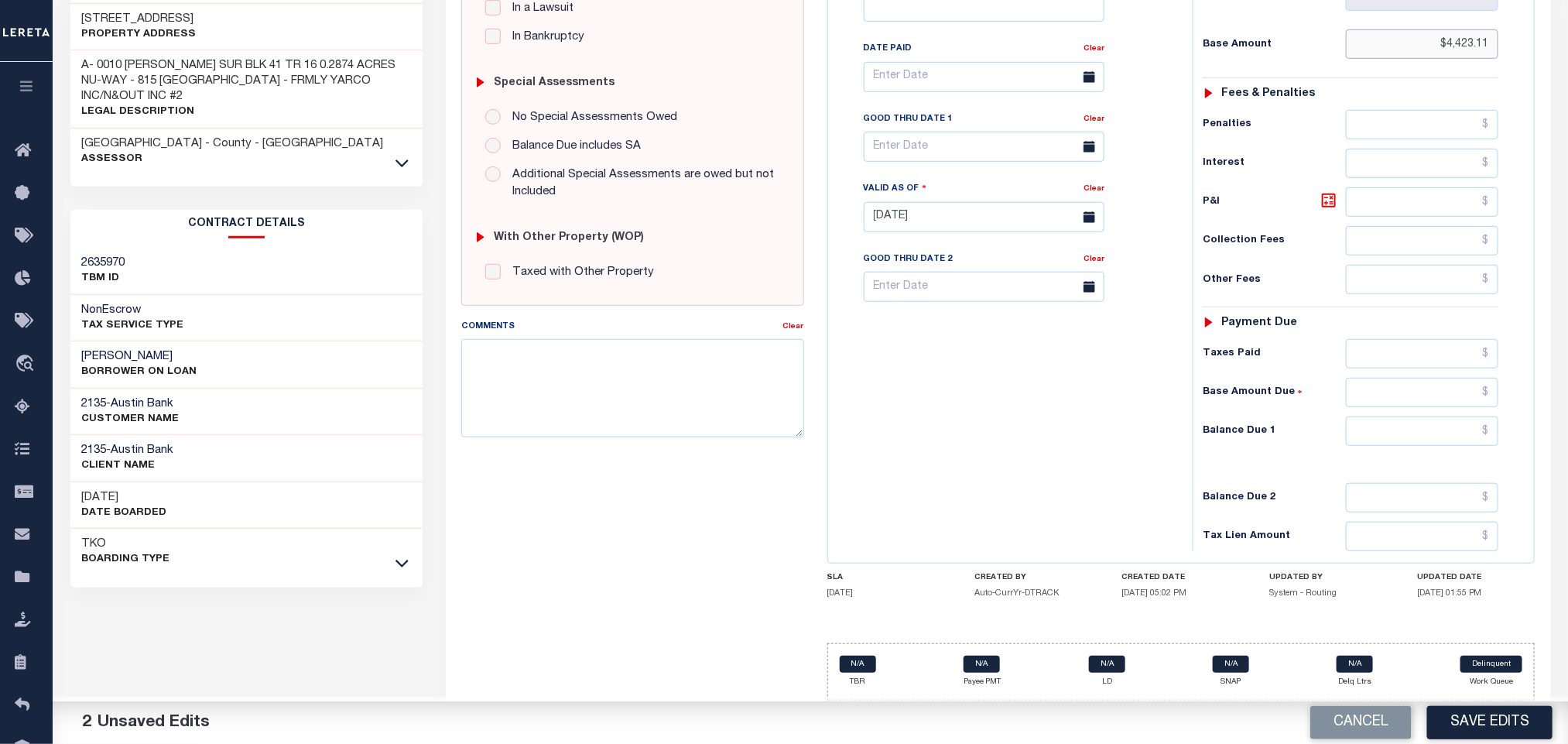
type input "$4,423.11"
click at [1394, 356] on input "text" at bounding box center [1423, 354] width 153 height 30
paste input "4,423.11"
type input "$4,423.11"
click at [1394, 446] on div "Tax Status Status - Select Status Code -" at bounding box center [1355, 210] width 326 height 684
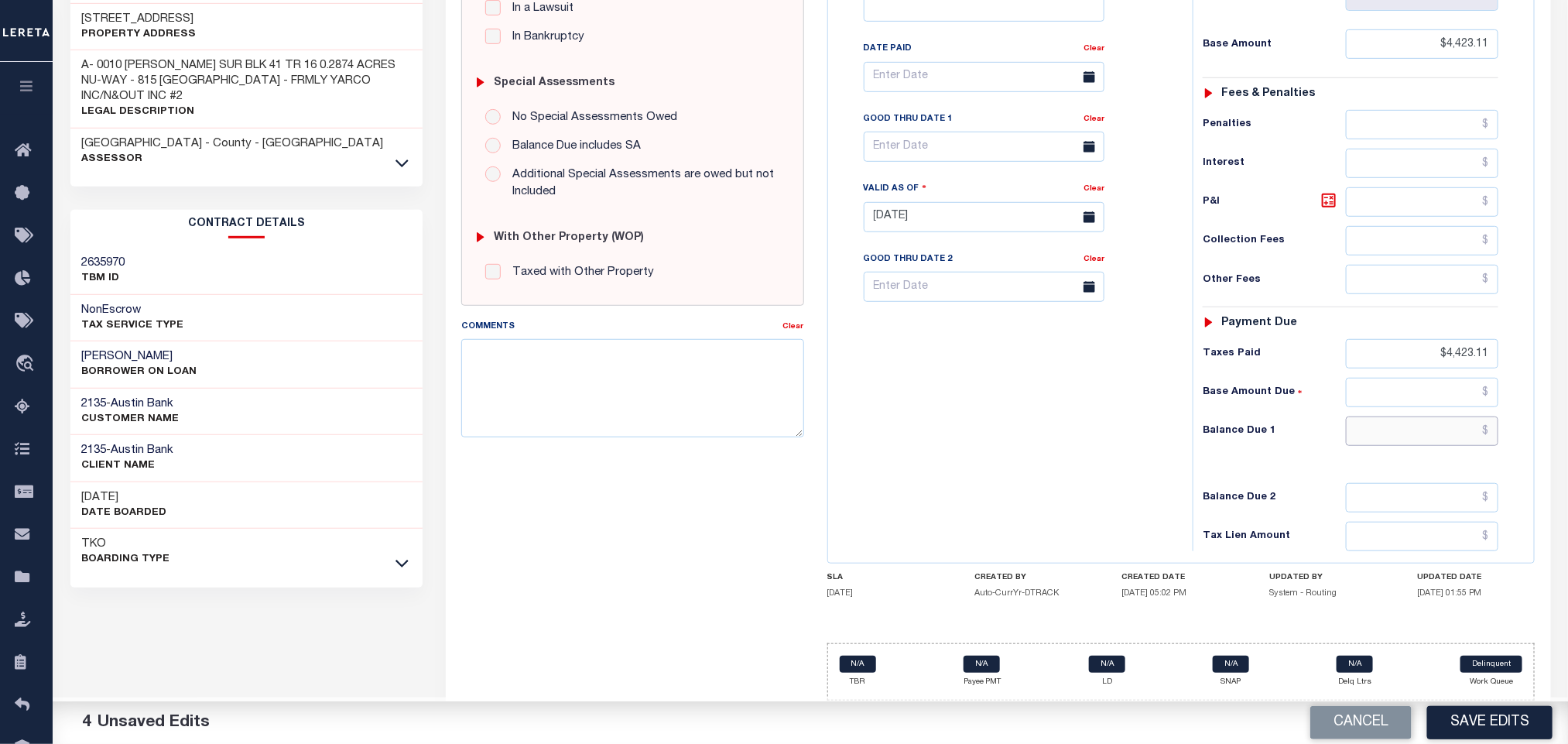
click at [1396, 439] on input "text" at bounding box center [1423, 432] width 153 height 30
type input "$0.00"
click at [1508, 725] on button "Save Edits" at bounding box center [1490, 723] width 125 height 33
checkbox input "false"
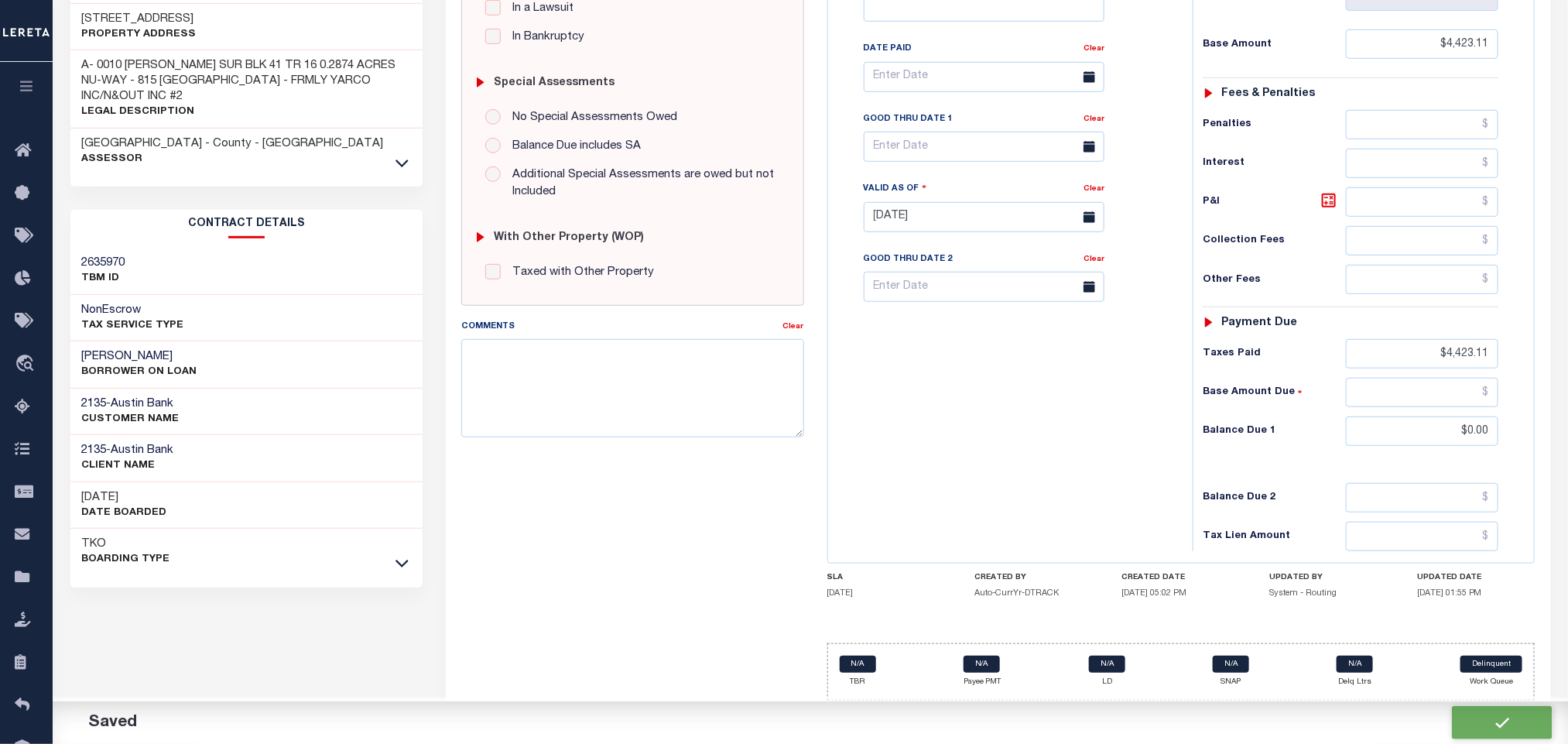
checkbox input "false"
type input "$4,423.11"
type input "$0"
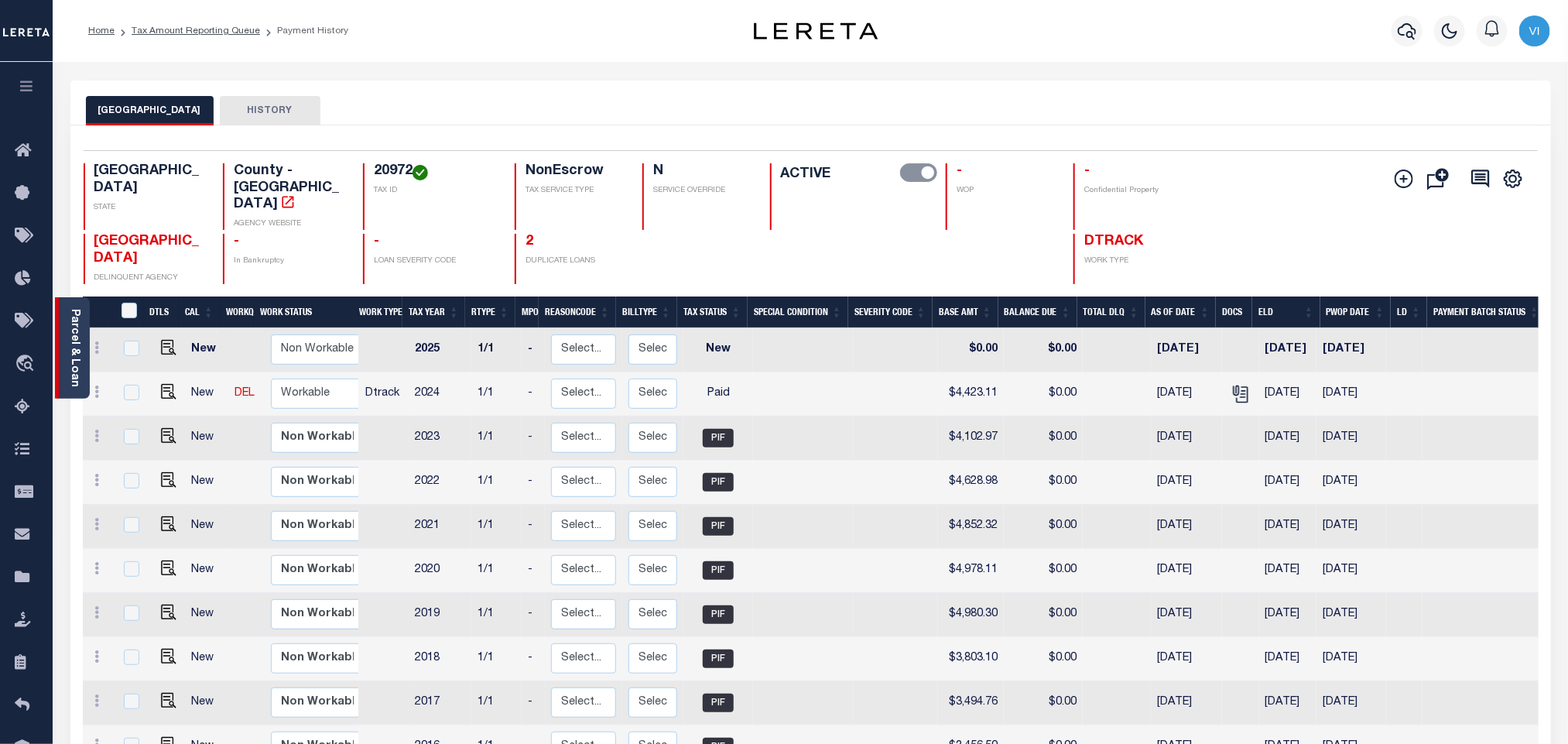
click at [75, 356] on link "Parcel & Loan" at bounding box center [73, 348] width 11 height 78
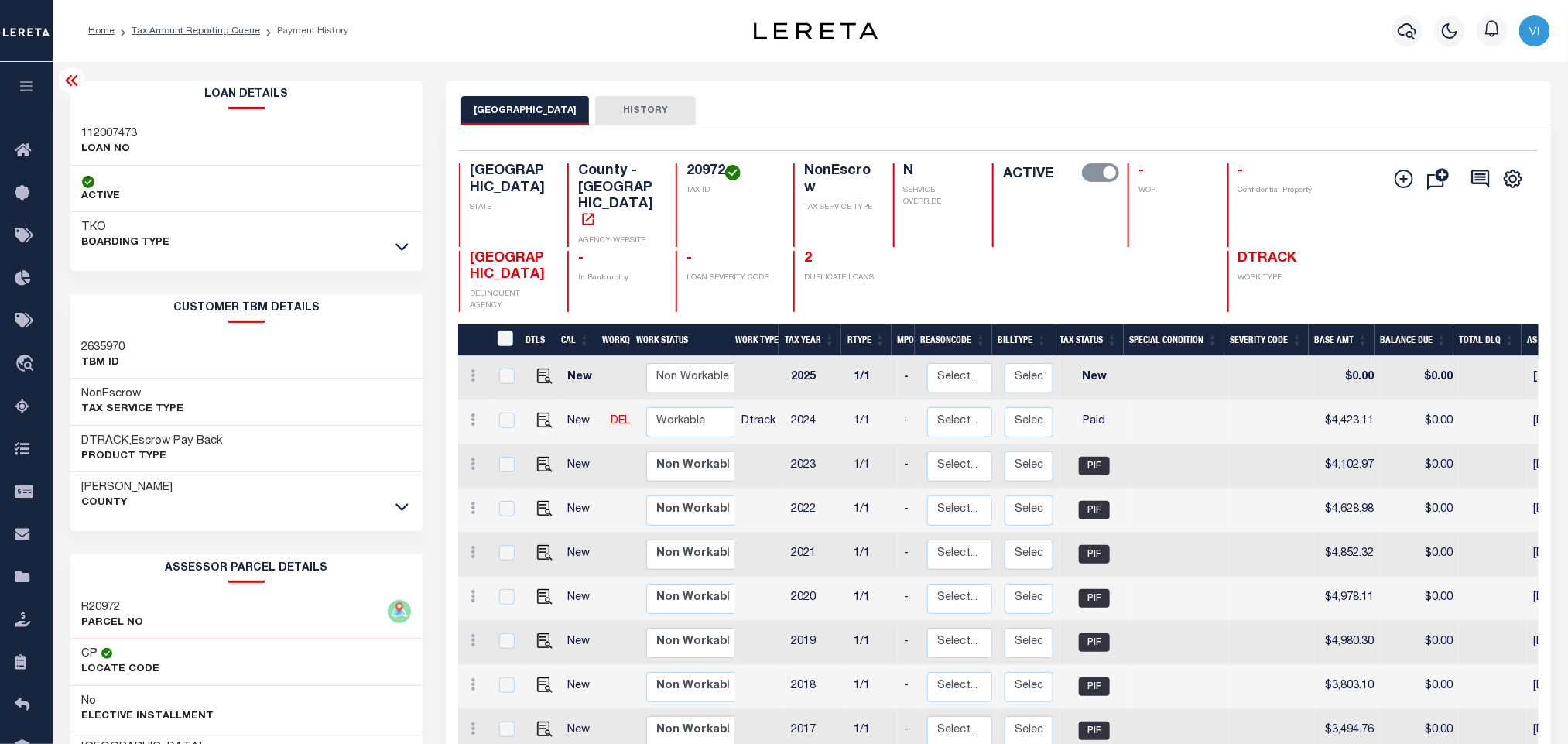
click at [100, 133] on h3 "112007473" at bounding box center [110, 134] width 56 height 16
copy h3 "112007473"
click at [704, 170] on h4 "20972" at bounding box center [730, 172] width 88 height 17
click at [704, 169] on h4 "20972" at bounding box center [730, 172] width 88 height 17
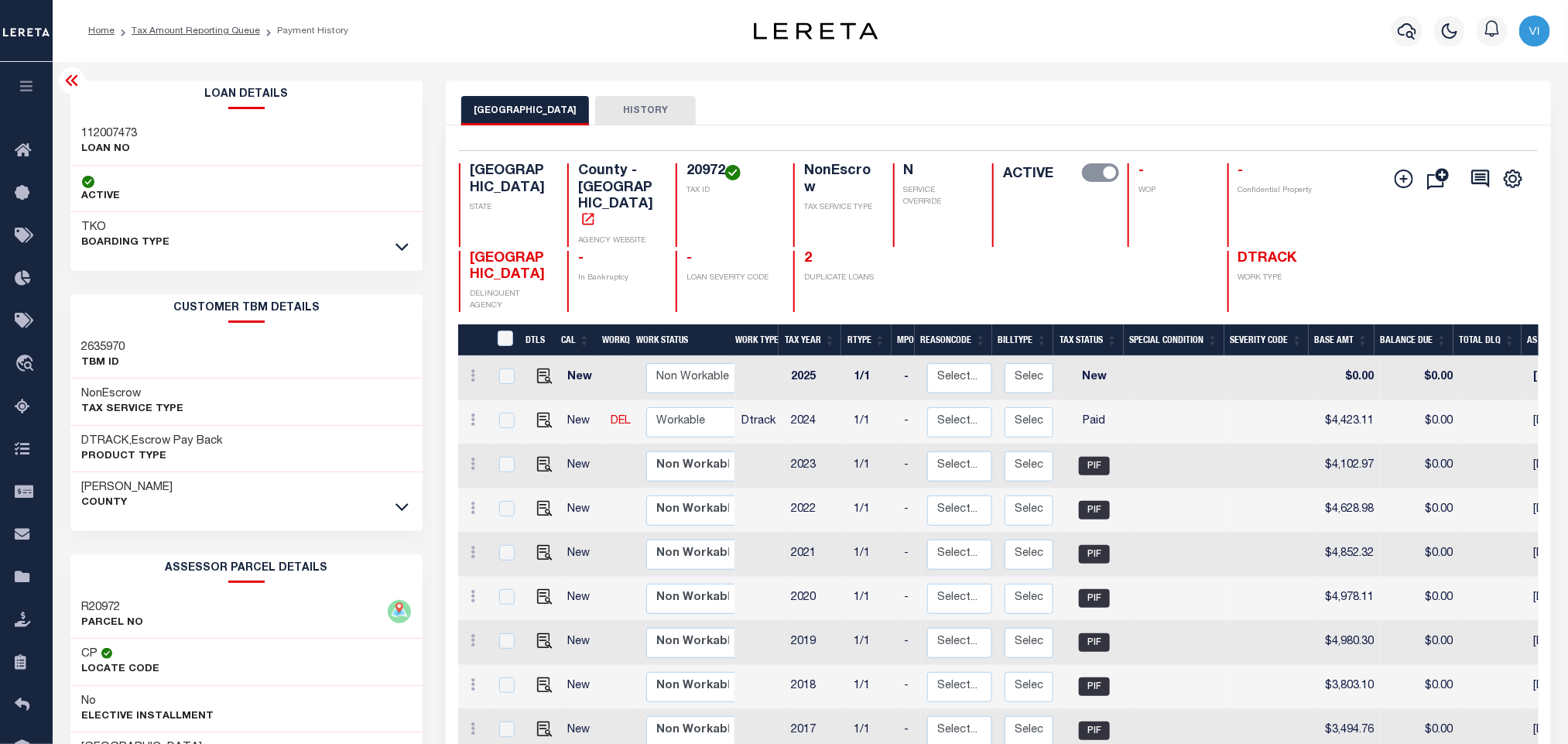
copy h4 "20972"
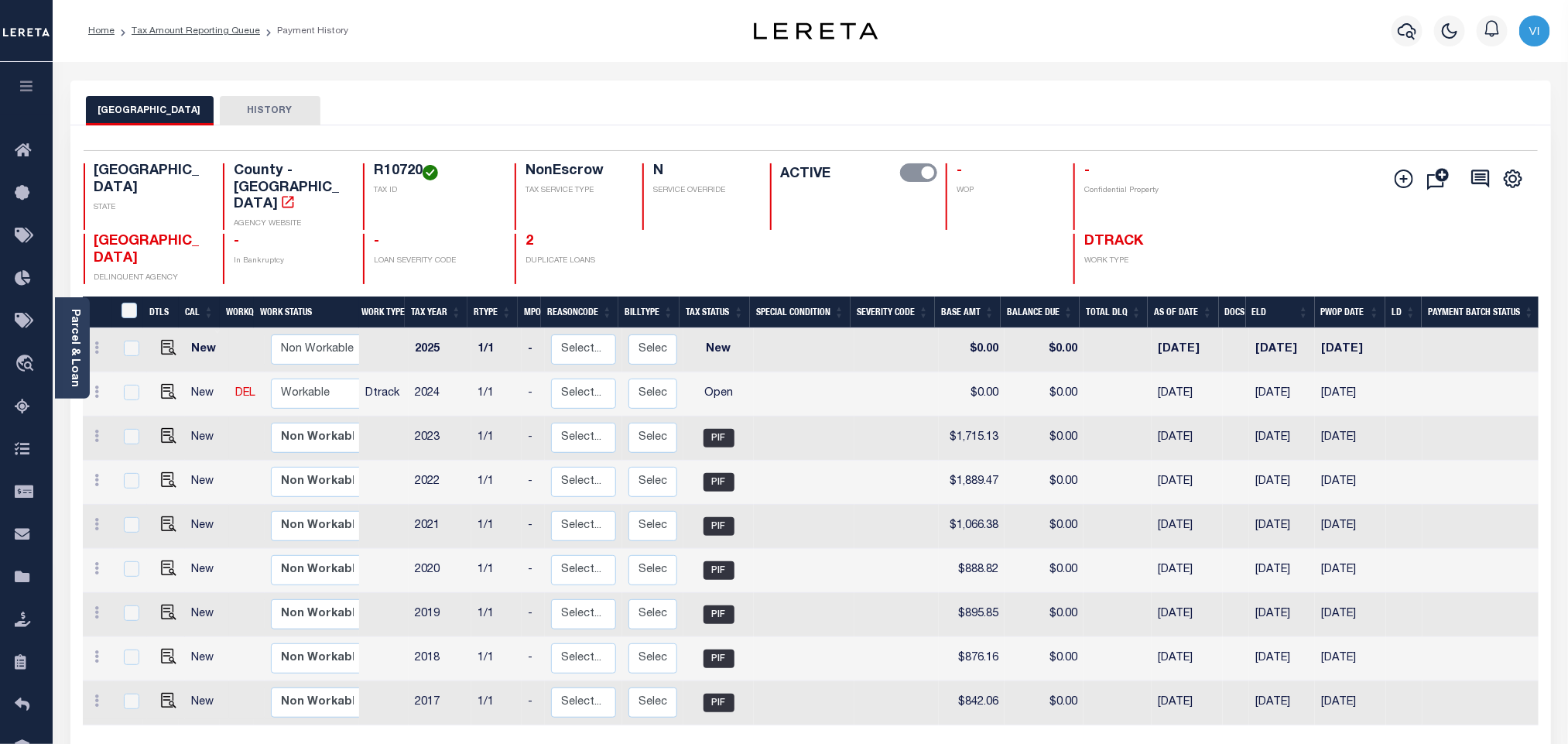
click at [394, 175] on h4 "R10720" at bounding box center [435, 172] width 122 height 17
copy h4 "R10720"
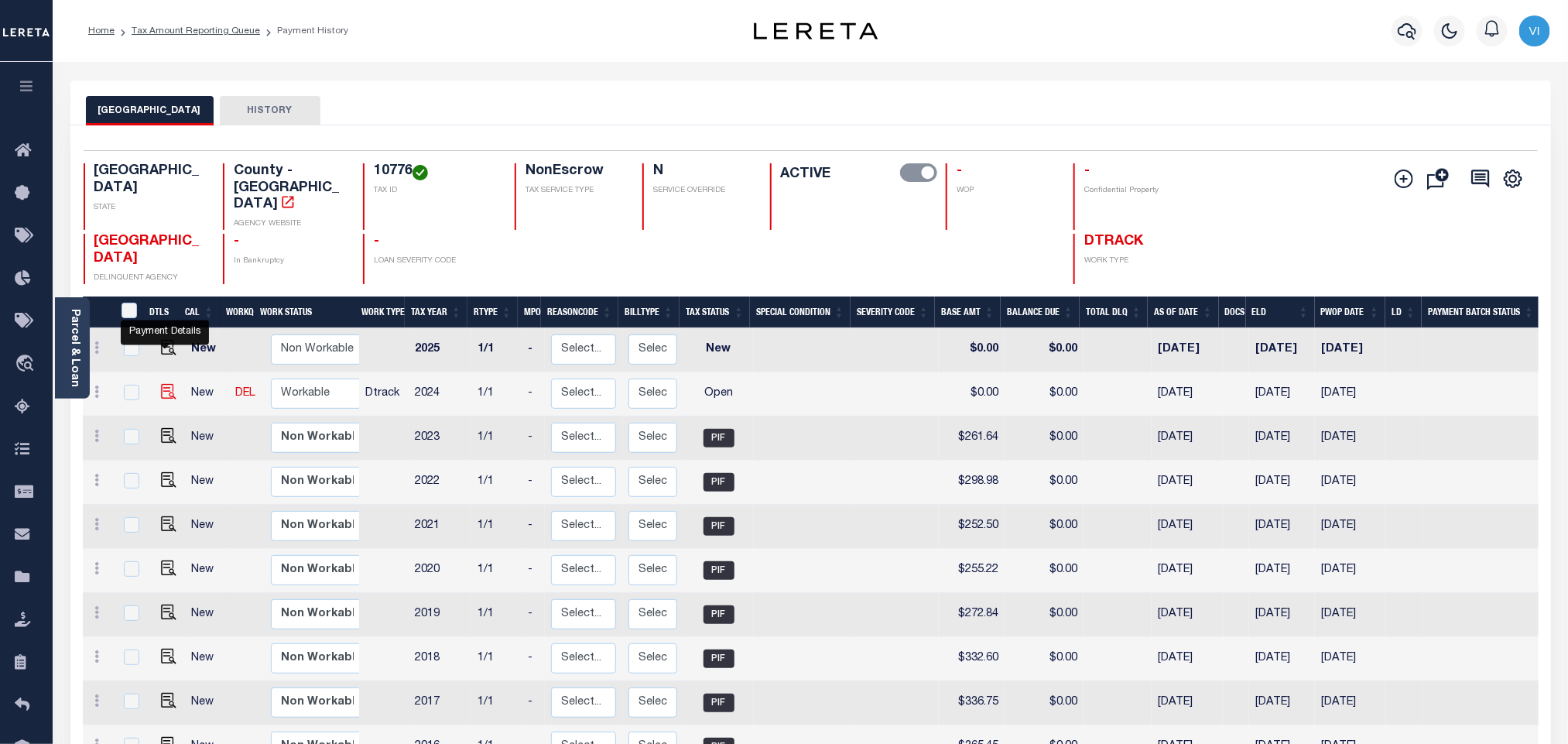
click at [168, 384] on img "" at bounding box center [168, 391] width 16 height 16
checkbox input "true"
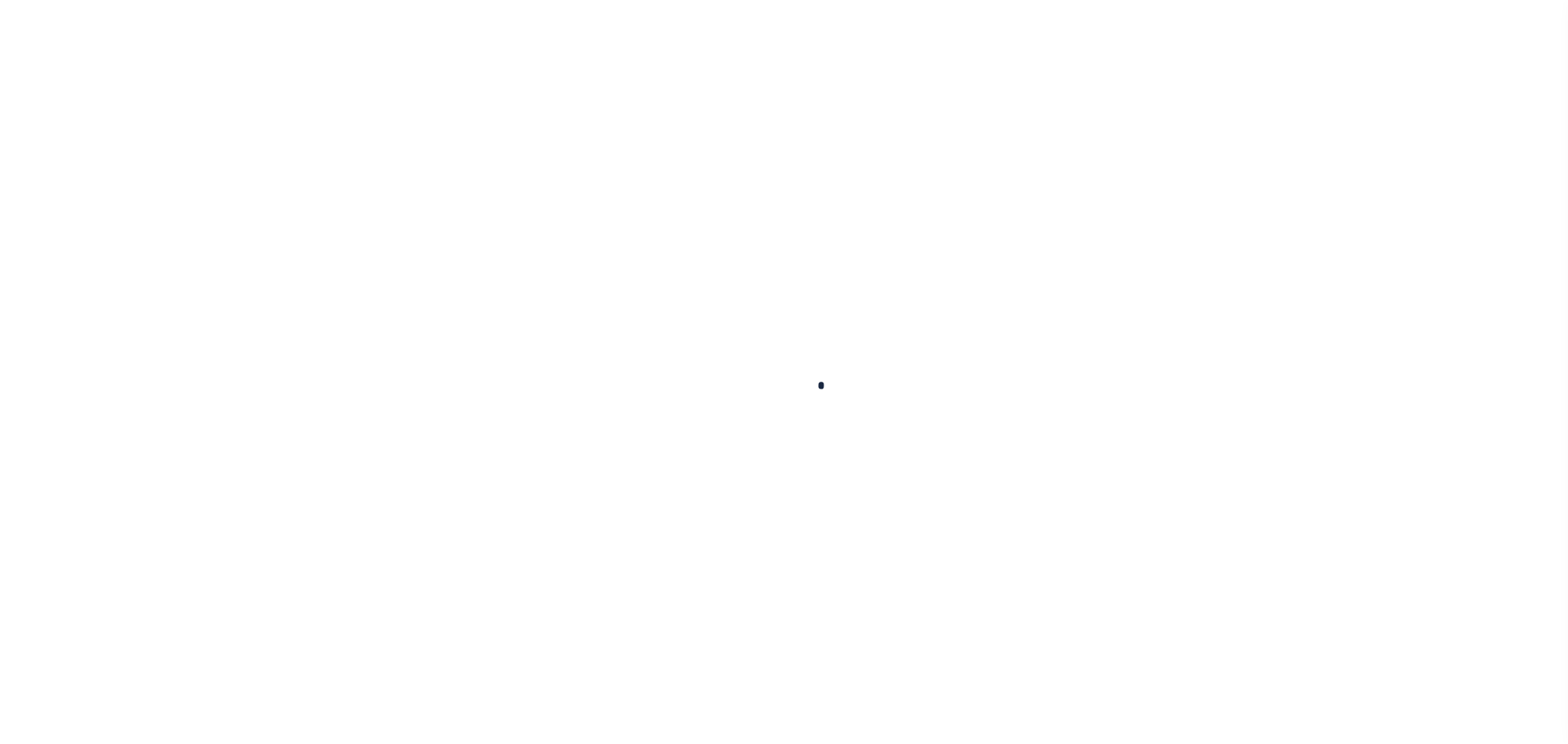
checkbox input "false"
type input "[DATE]"
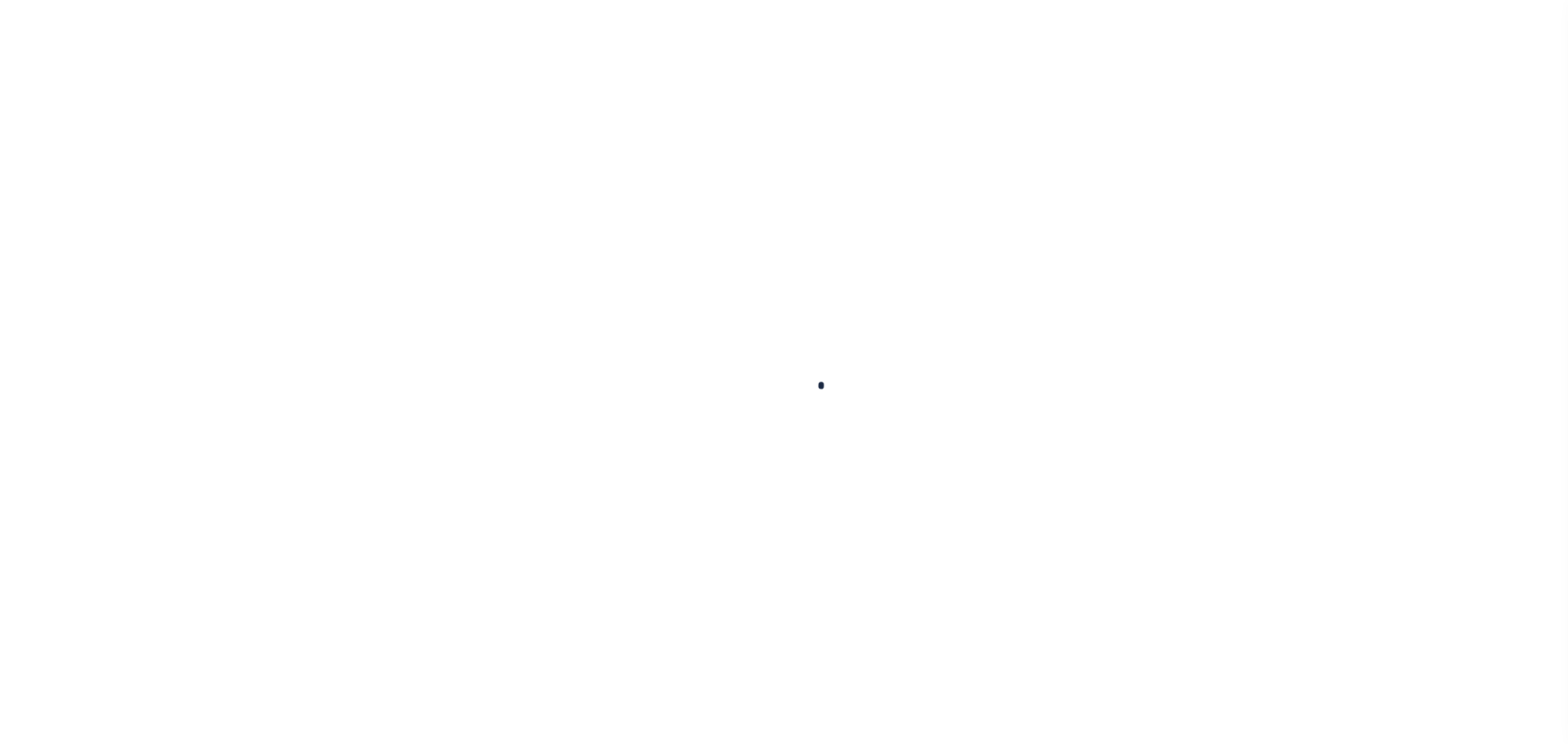
select select "OP2"
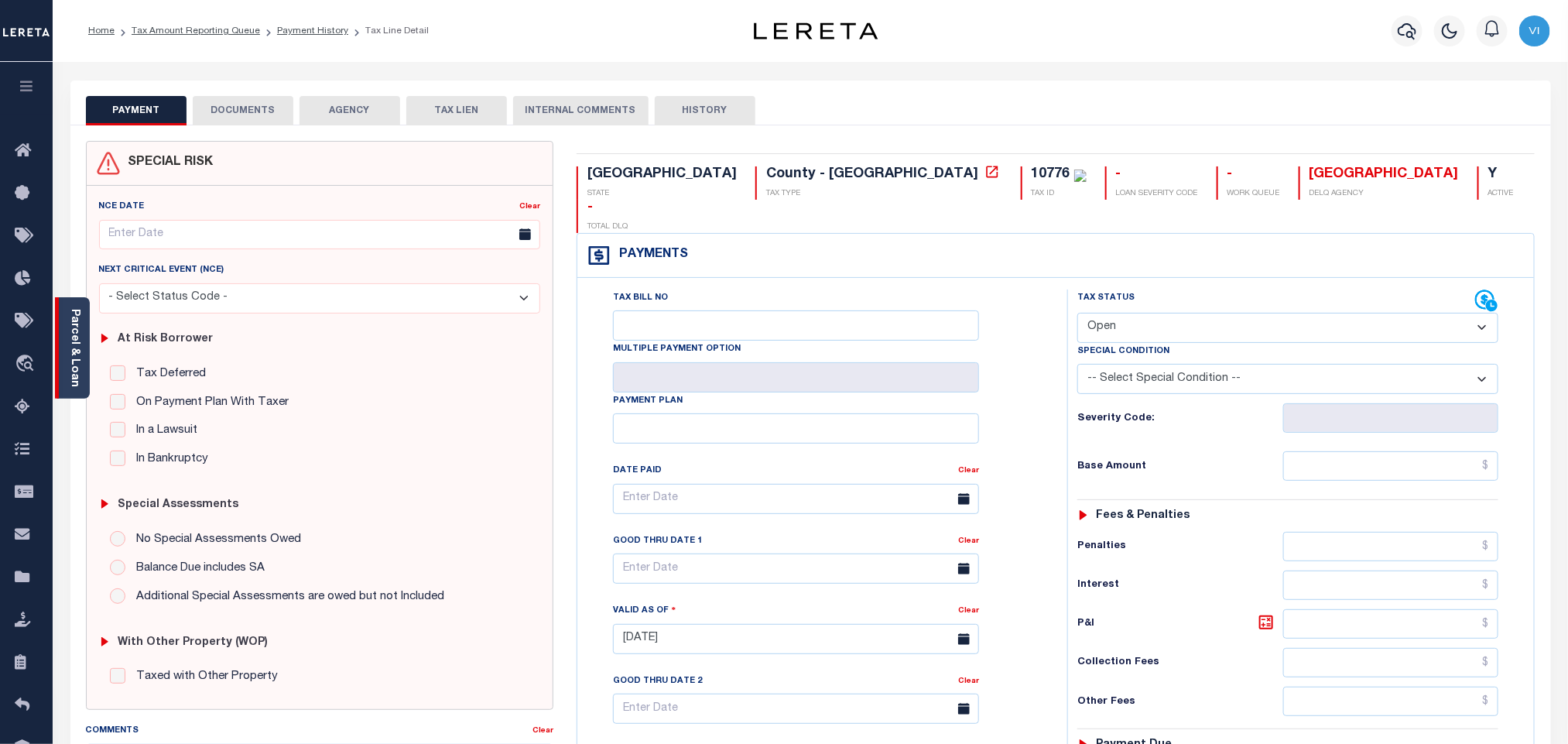
click at [81, 349] on div "Parcel & Loan" at bounding box center [73, 348] width 35 height 102
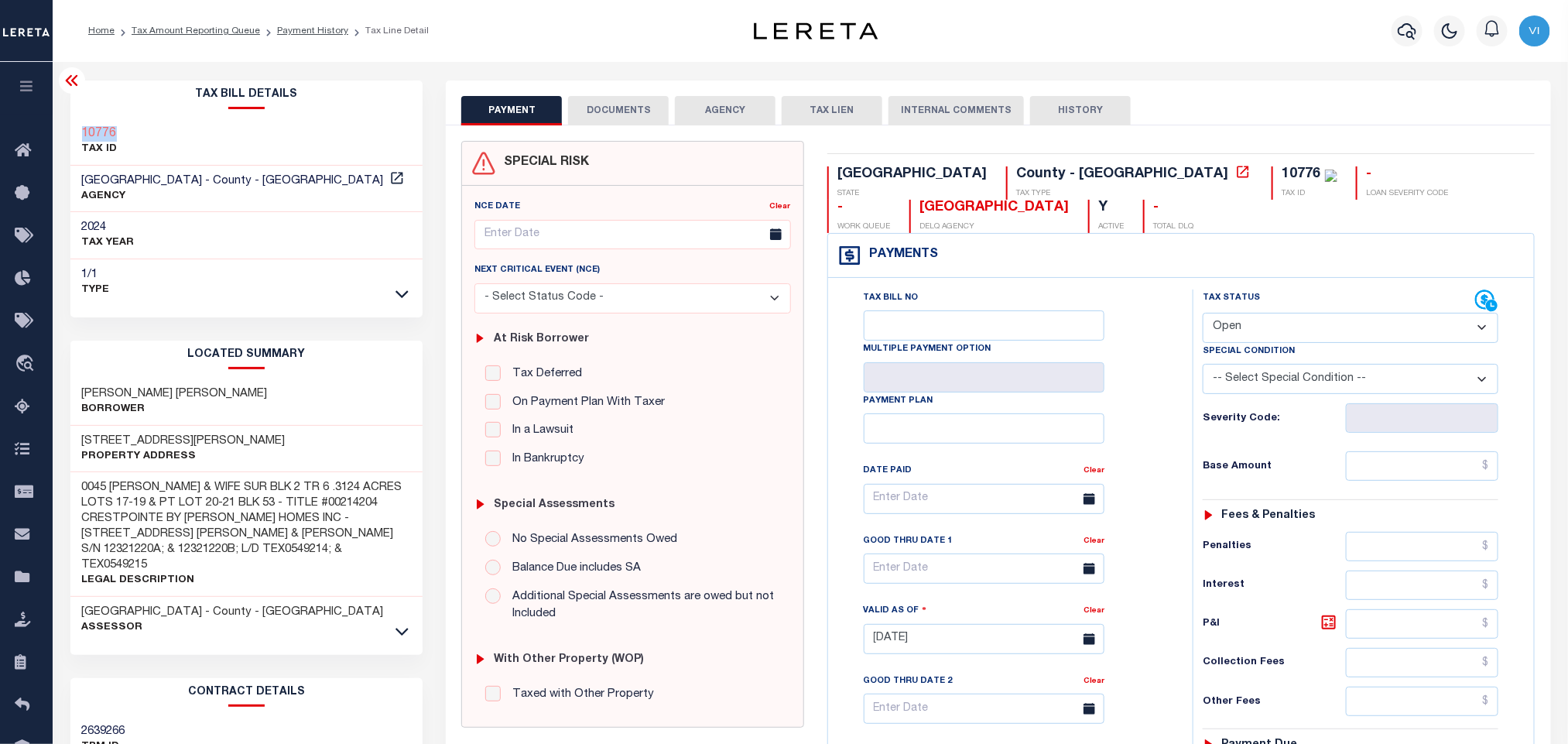
drag, startPoint x: 135, startPoint y: 132, endPoint x: 78, endPoint y: 133, distance: 57.0
click at [78, 133] on div "10776 TAX ID" at bounding box center [247, 141] width 353 height 47
copy h3 "10776"
click at [644, 105] on button "DOCUMENTS" at bounding box center [618, 111] width 101 height 30
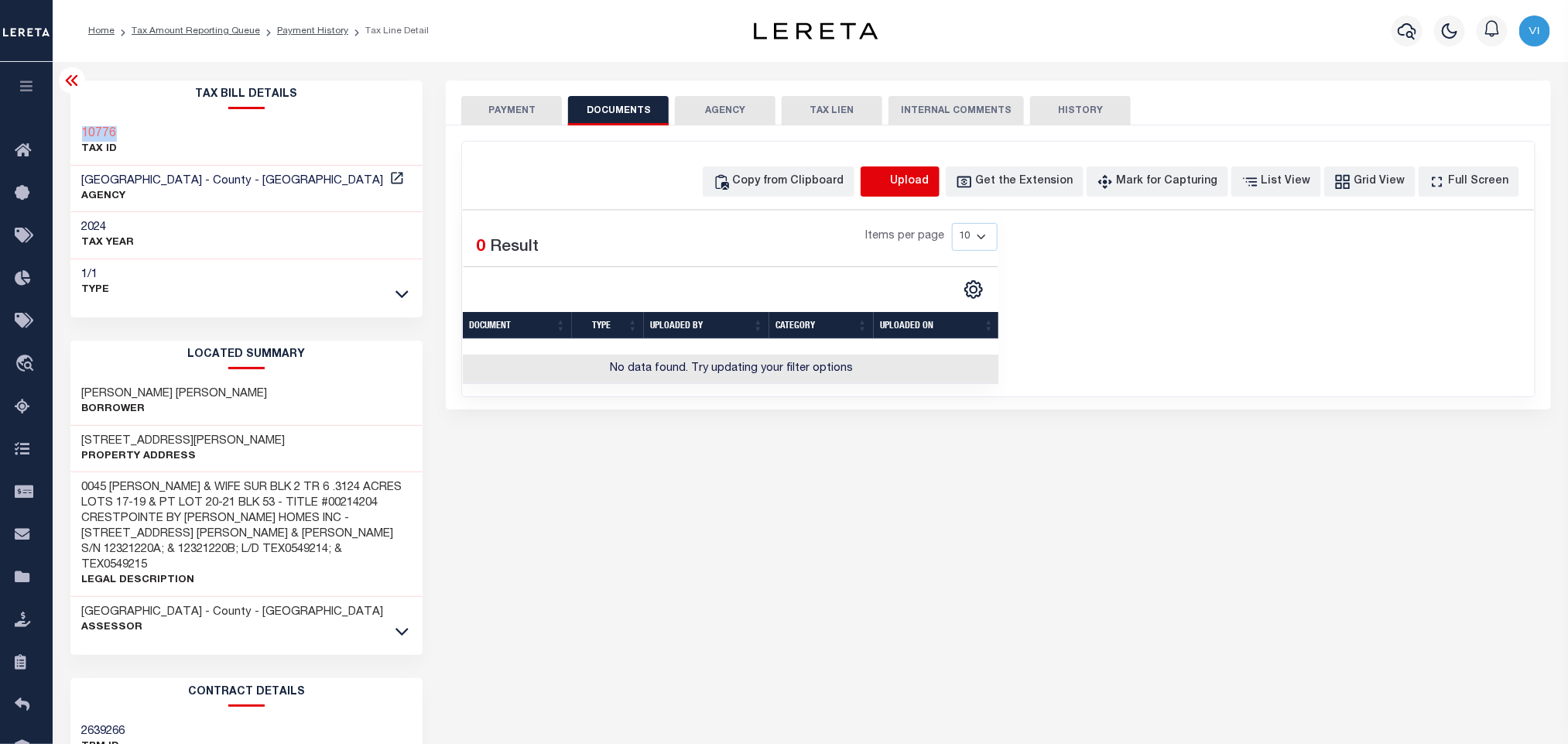
click at [888, 184] on icon "button" at bounding box center [879, 182] width 17 height 17
select select "POP"
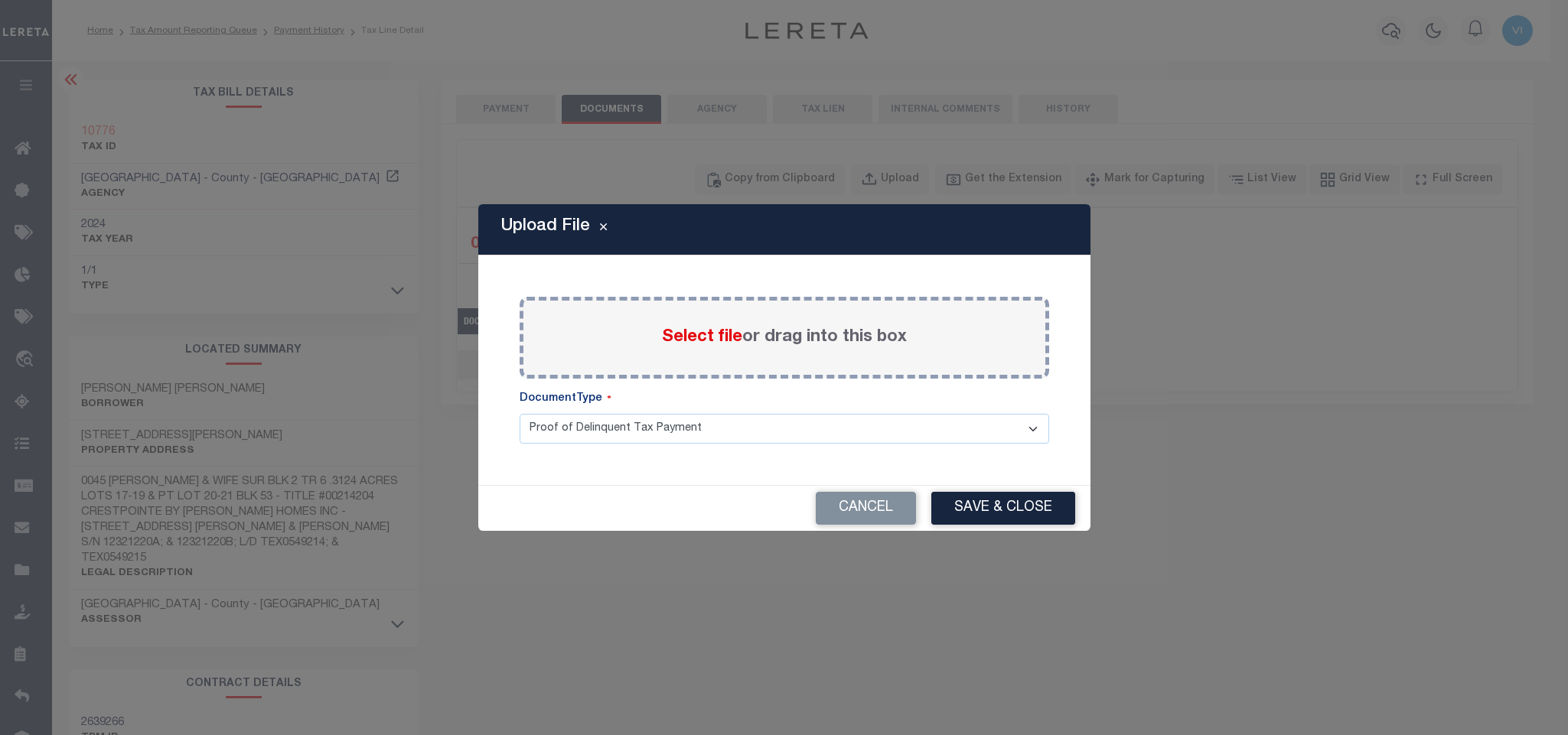
click at [694, 336] on span "Select file" at bounding box center [702, 337] width 80 height 17
click at [0, 0] on input "Select file or drag into this box" at bounding box center [0, 0] width 0 height 0
click at [556, 466] on div "Paste copied image or file into this box Select file or drag into this box Plea…" at bounding box center [784, 370] width 575 height 193
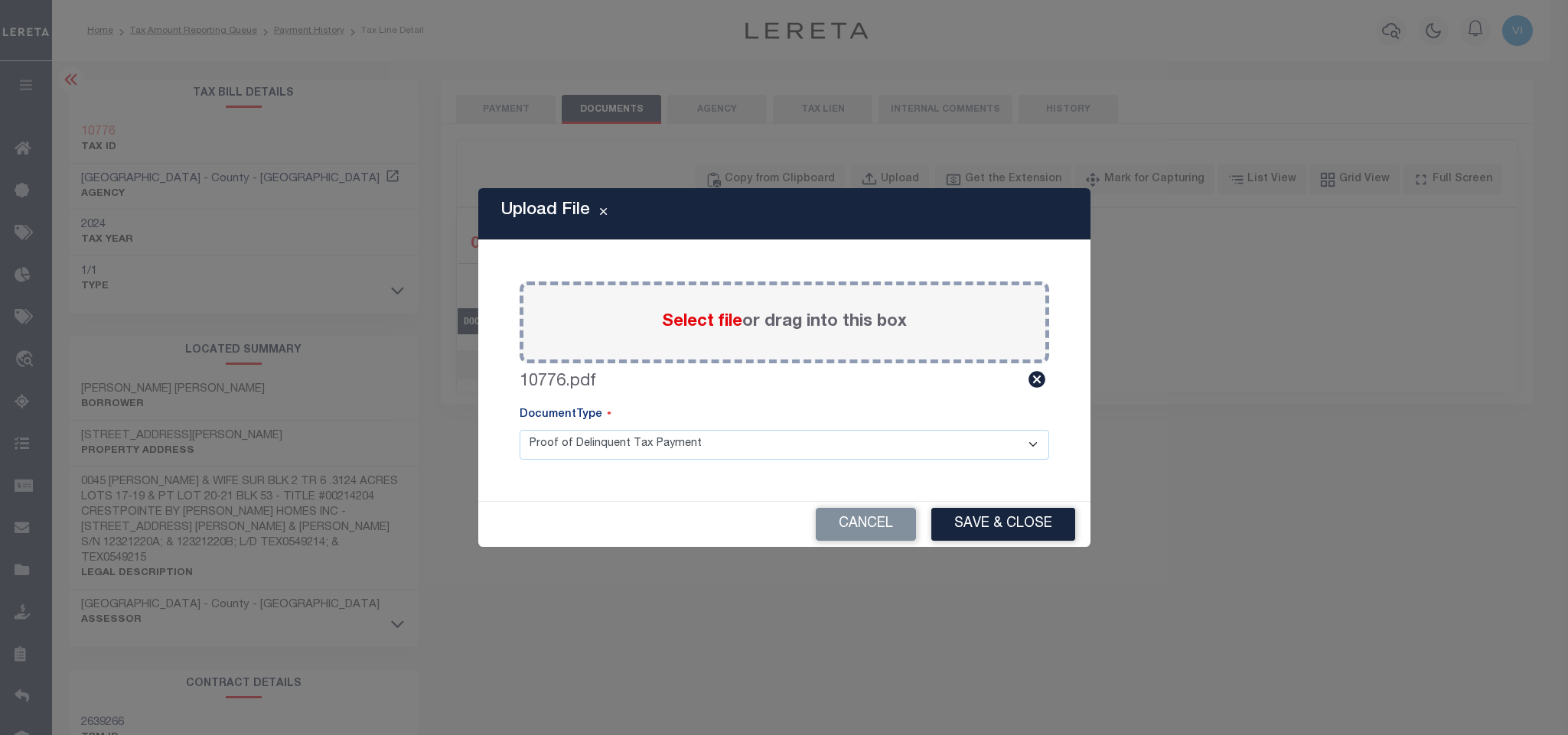
click at [556, 446] on select "Proof of Delinquent Tax Payment" at bounding box center [784, 445] width 529 height 30
click at [520, 430] on select "Proof of Delinquent Tax Payment" at bounding box center [784, 445] width 529 height 30
click at [994, 521] on button "Save & Close" at bounding box center [1003, 525] width 144 height 33
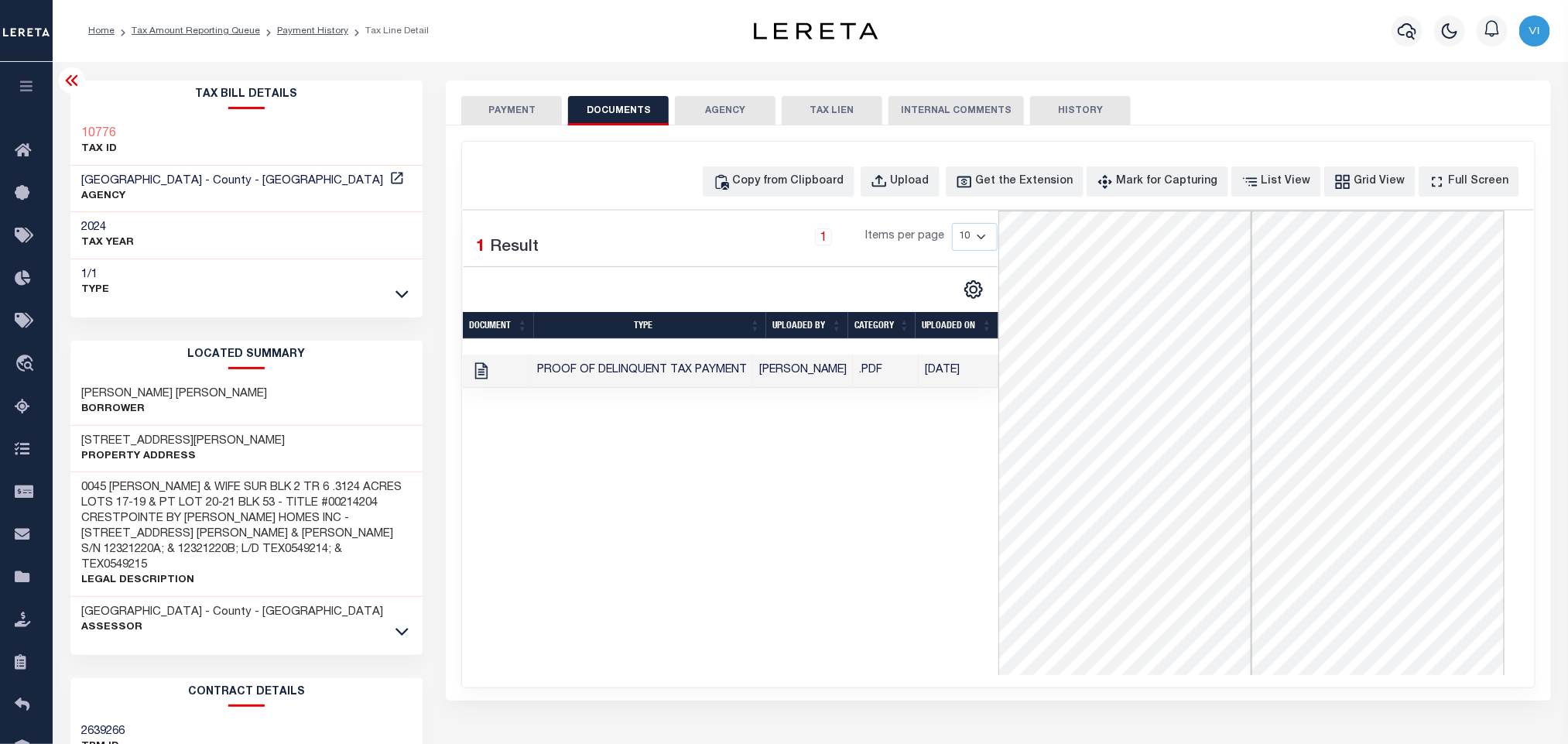
click at [504, 102] on button "PAYMENT" at bounding box center [512, 111] width 101 height 30
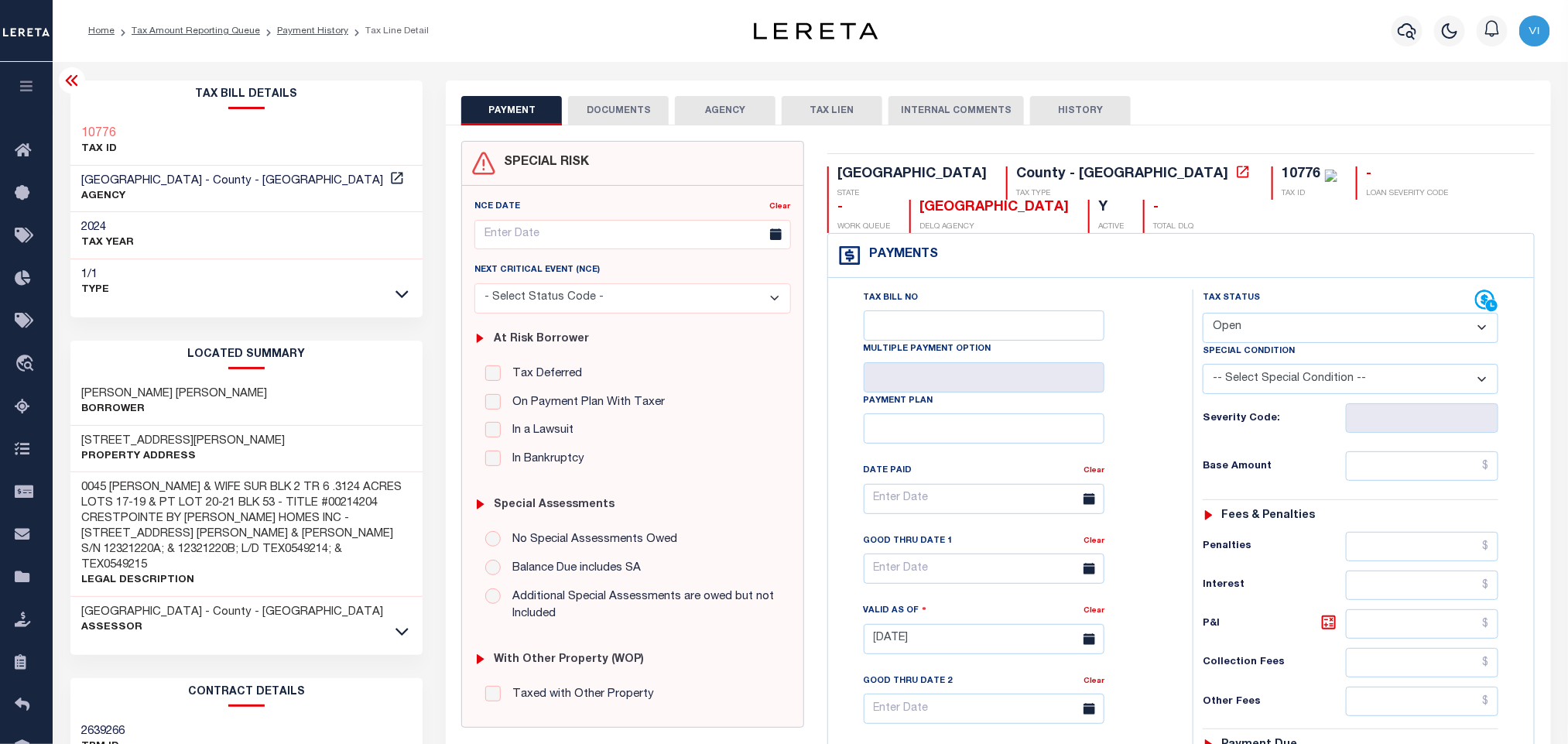
click at [1225, 355] on label "Special Condition" at bounding box center [1249, 352] width 92 height 13
click at [1243, 332] on select "- Select Status Code - Open Due/Unpaid Paid Incomplete No Tax Due Internal Refu…" at bounding box center [1350, 328] width 295 height 31
select select "PYD"
click at [1202, 315] on select "- Select Status Code - Open Due/Unpaid Paid Incomplete No Tax Due Internal Refu…" at bounding box center [1350, 328] width 295 height 31
type input "[DATE]"
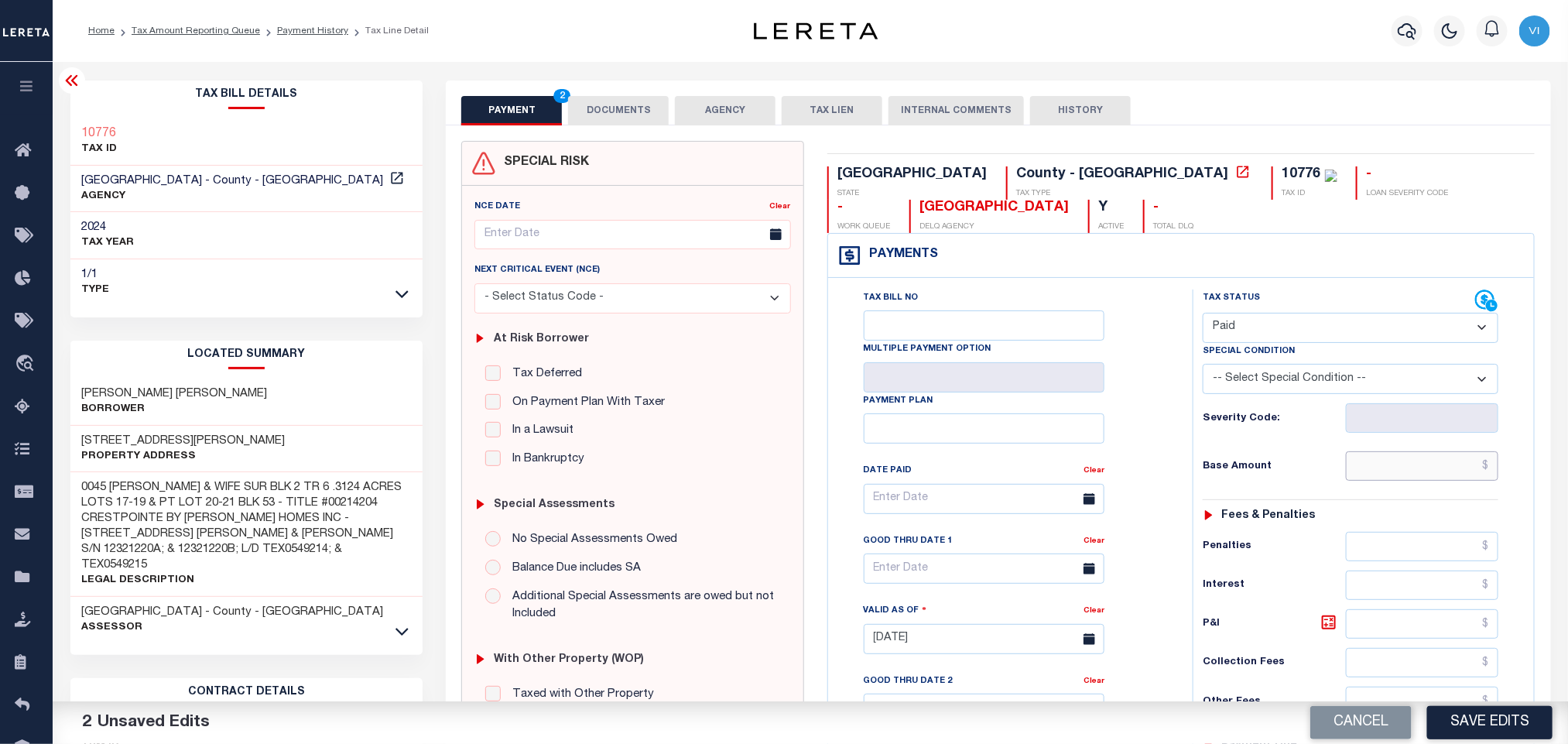
click at [1426, 481] on input "text" at bounding box center [1423, 467] width 153 height 30
paste input "261.64"
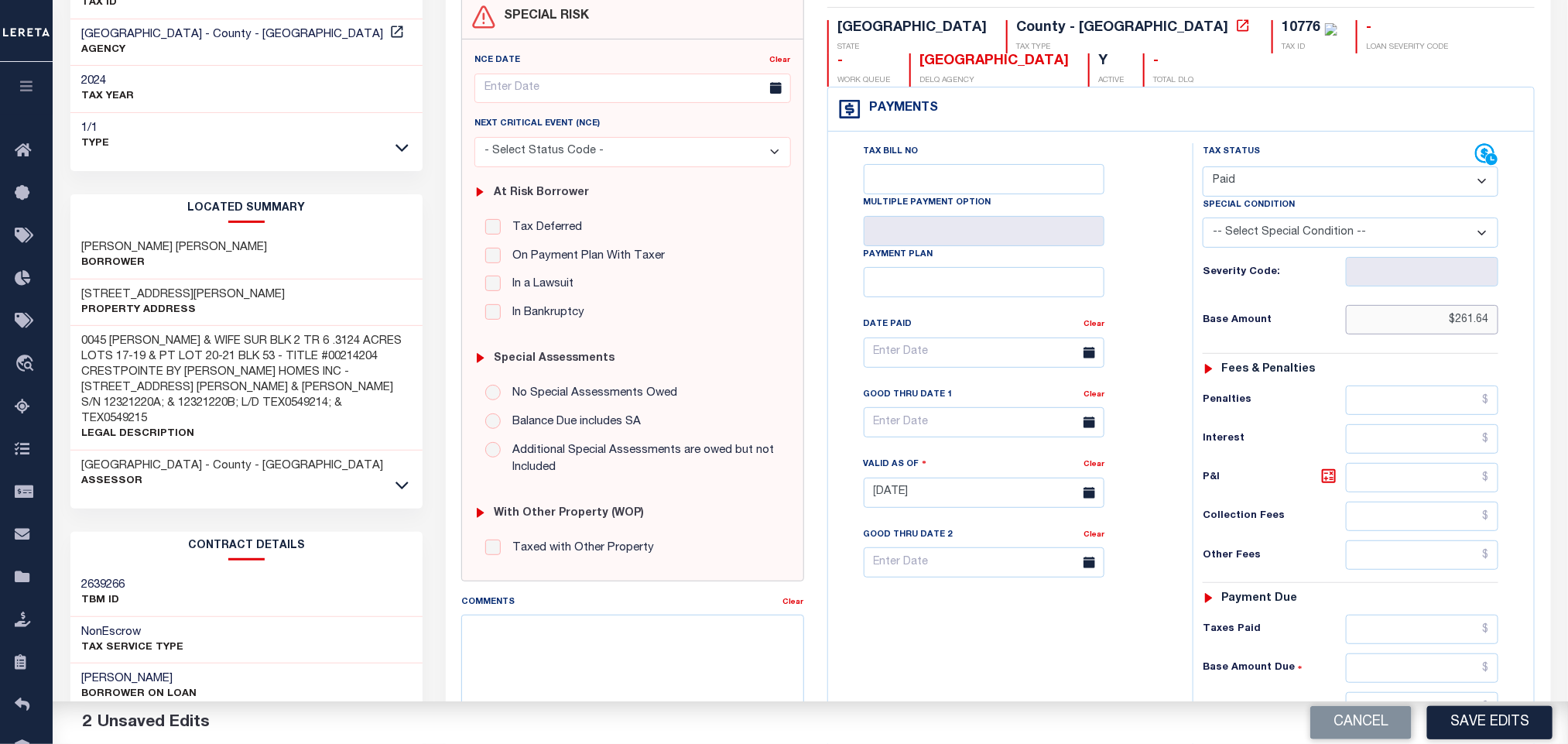
scroll to position [437, 0]
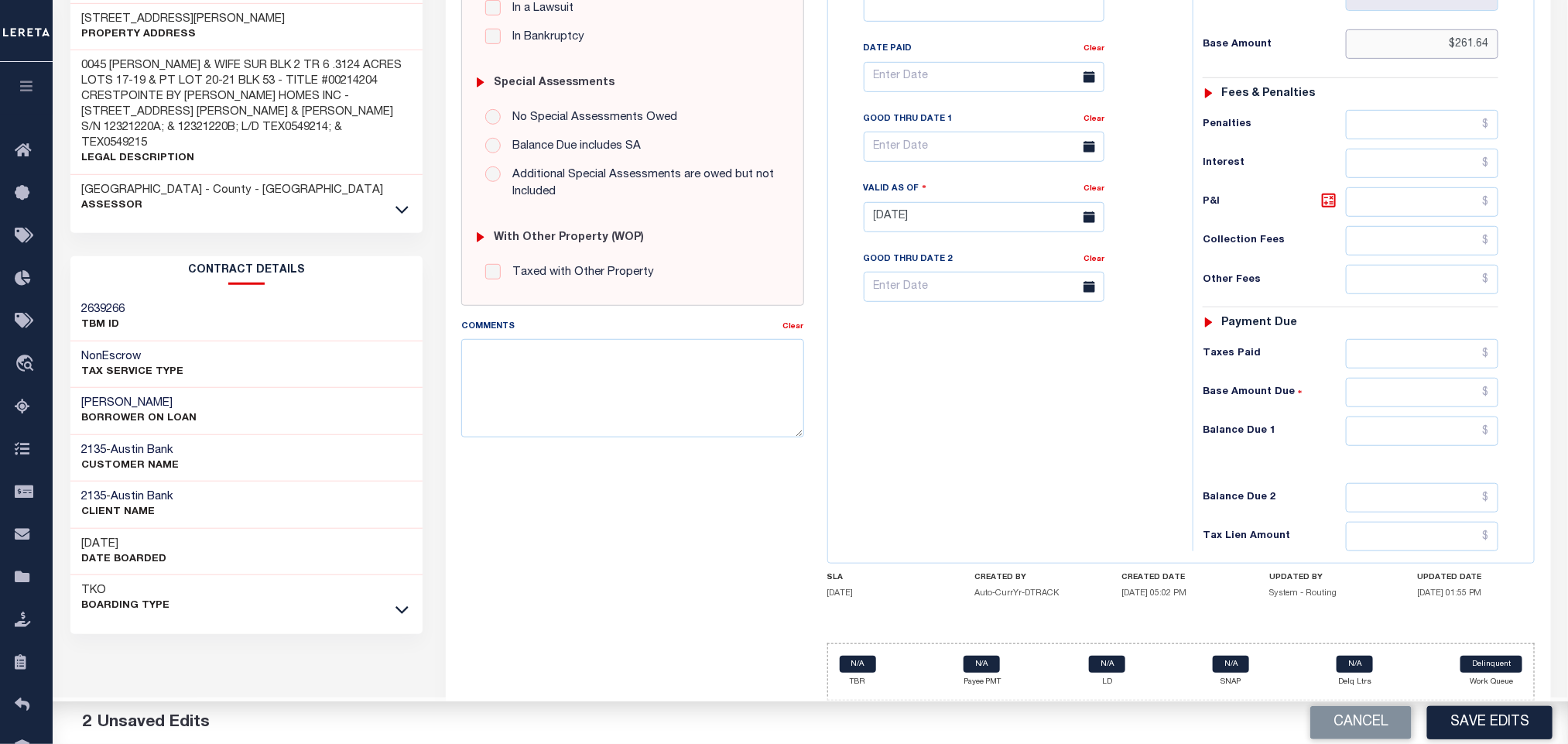
type input "$261.64"
click at [1403, 379] on input "text" at bounding box center [1423, 393] width 153 height 30
click at [1386, 363] on input "text" at bounding box center [1423, 354] width 153 height 30
paste input "261.64"
type input "$261.64"
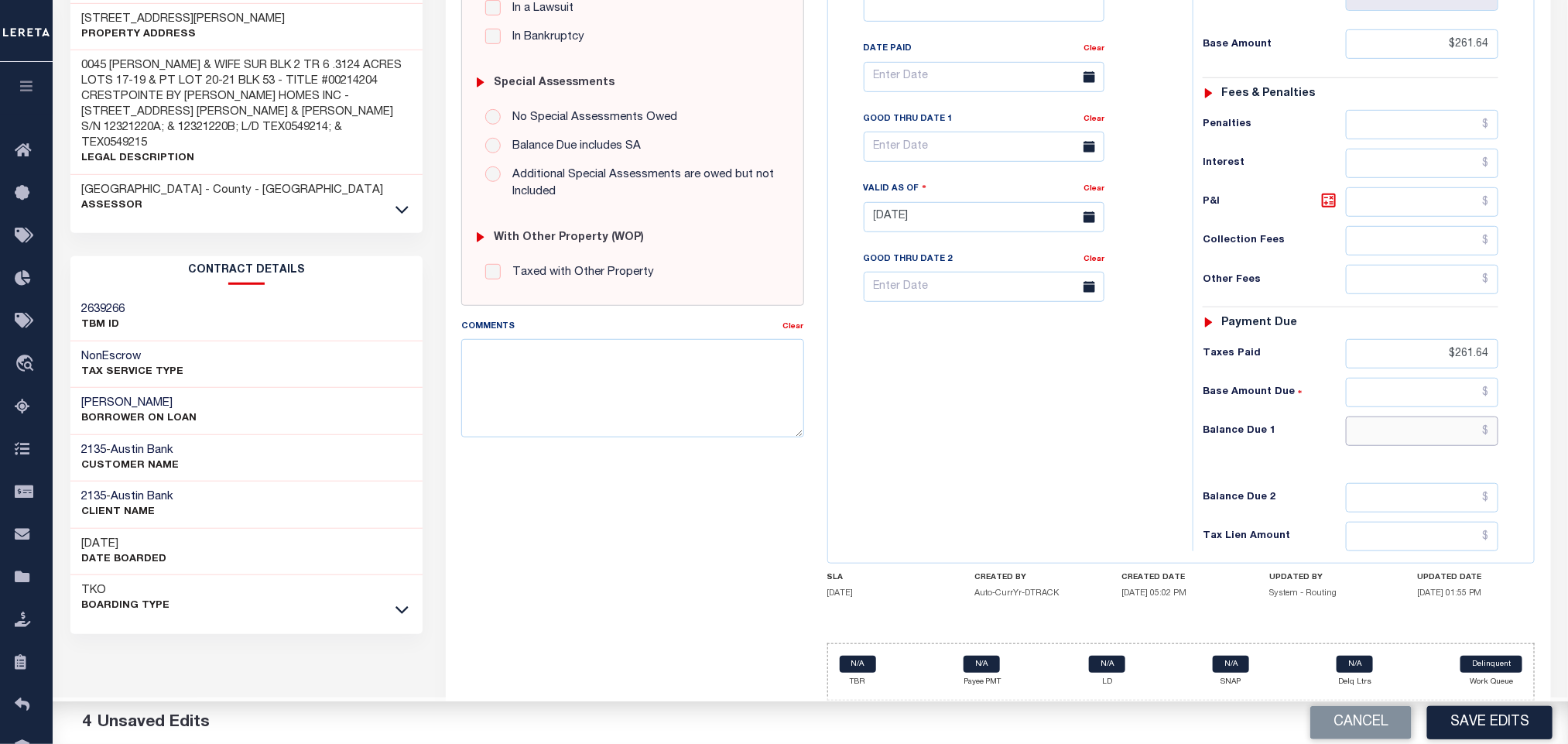
click at [1391, 419] on input "text" at bounding box center [1423, 432] width 153 height 30
type input "$0.00"
click at [1464, 713] on button "Save Edits" at bounding box center [1490, 723] width 125 height 33
checkbox input "false"
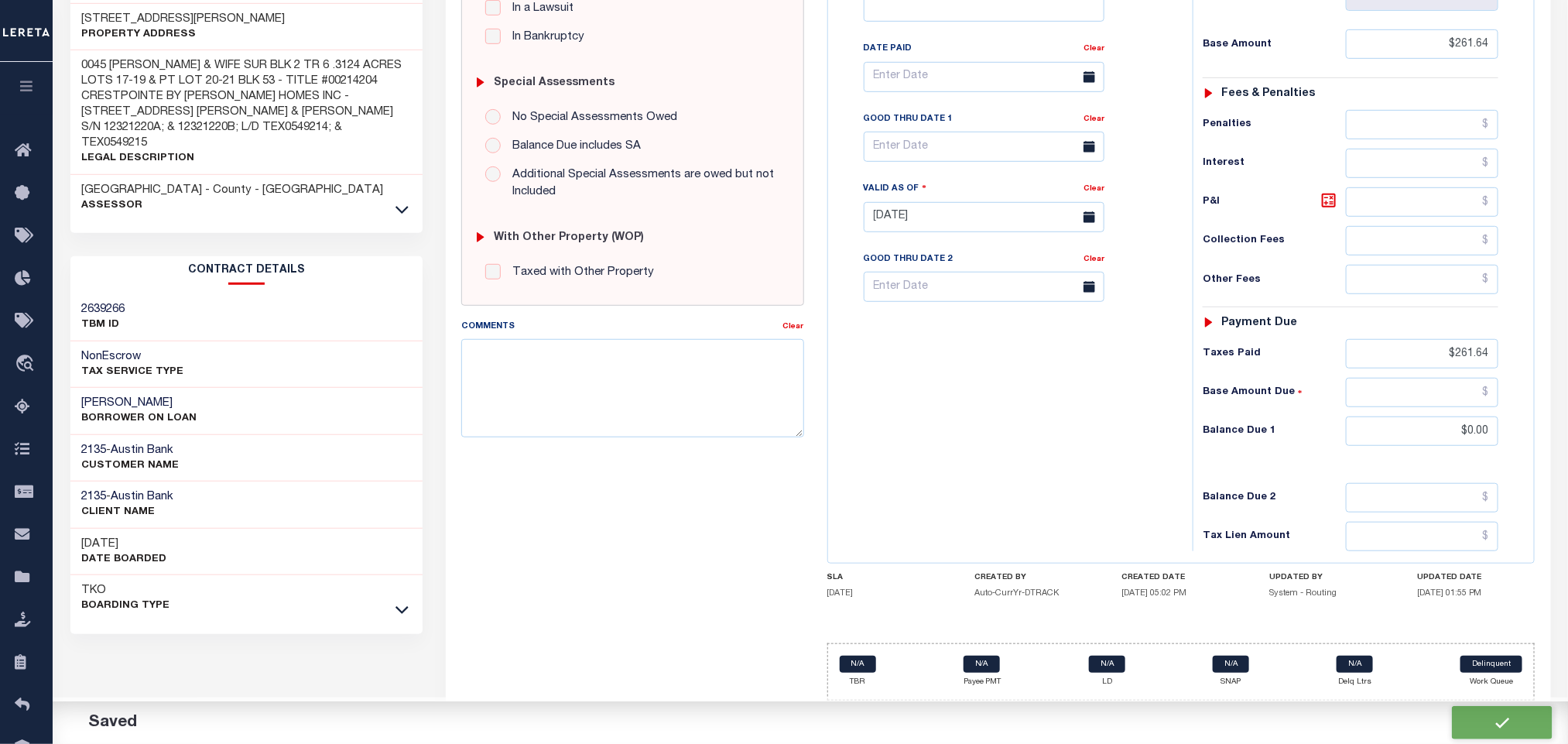
checkbox input "false"
type input "$261.64"
type input "$0"
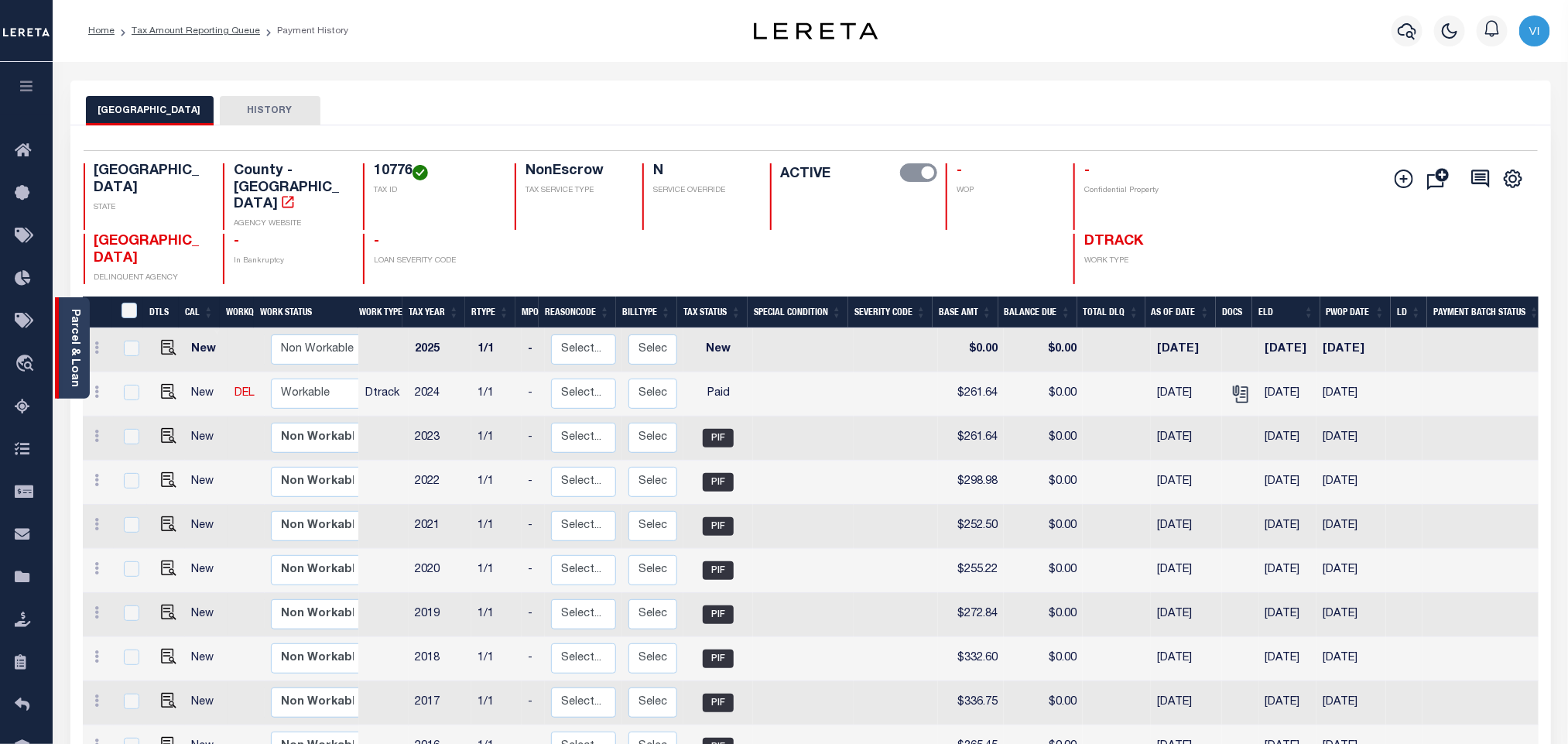
click at [81, 352] on div "Parcel & Loan" at bounding box center [73, 348] width 35 height 102
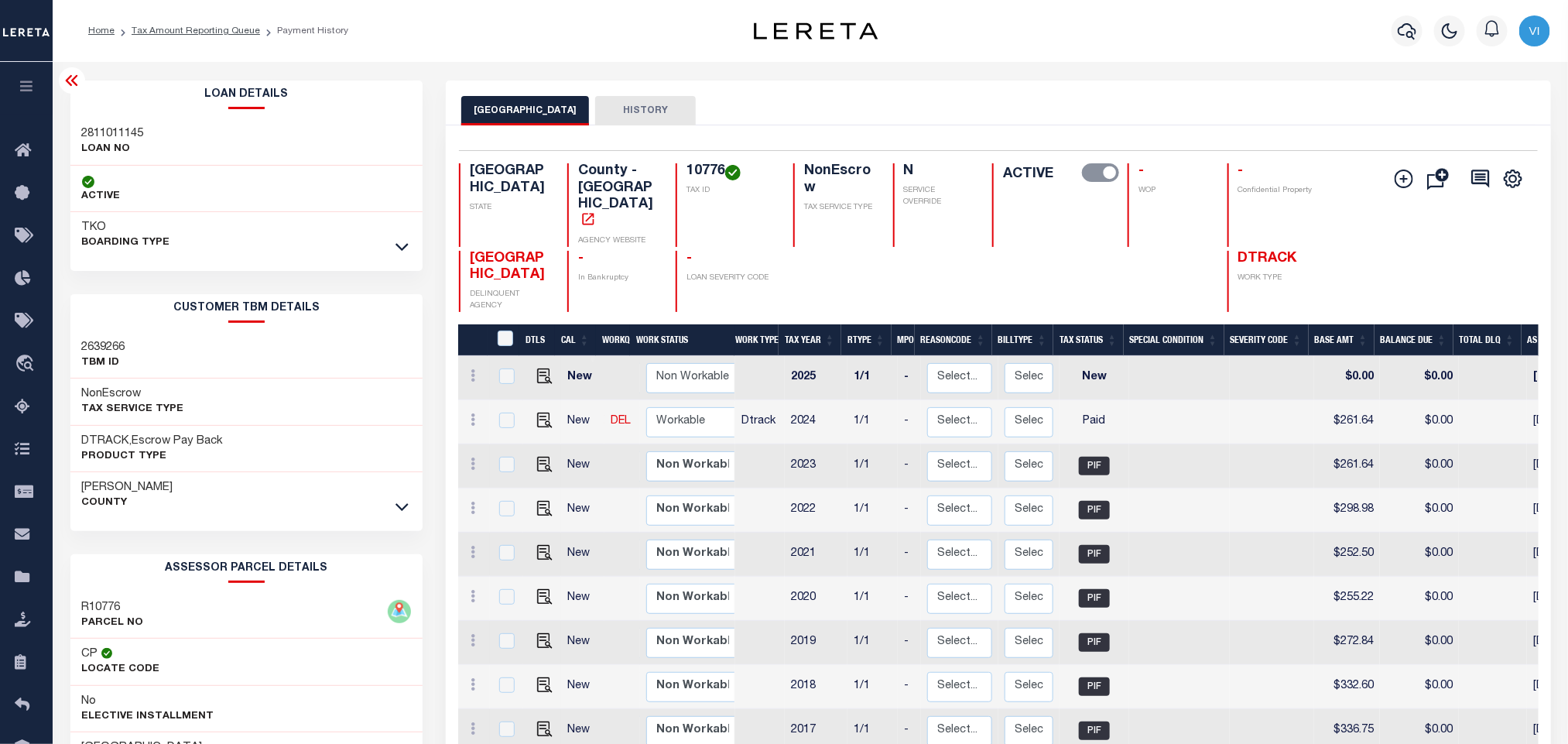
click at [107, 135] on h3 "2811011145" at bounding box center [112, 134] width 62 height 16
copy h3 "2811011145"
drag, startPoint x: 720, startPoint y: 144, endPoint x: 714, endPoint y: 154, distance: 11.7
click at [720, 144] on div "Selected 10 Results 1 Items per page 25 50 100 TX STATE 10776 N" at bounding box center [998, 519] width 1104 height 786
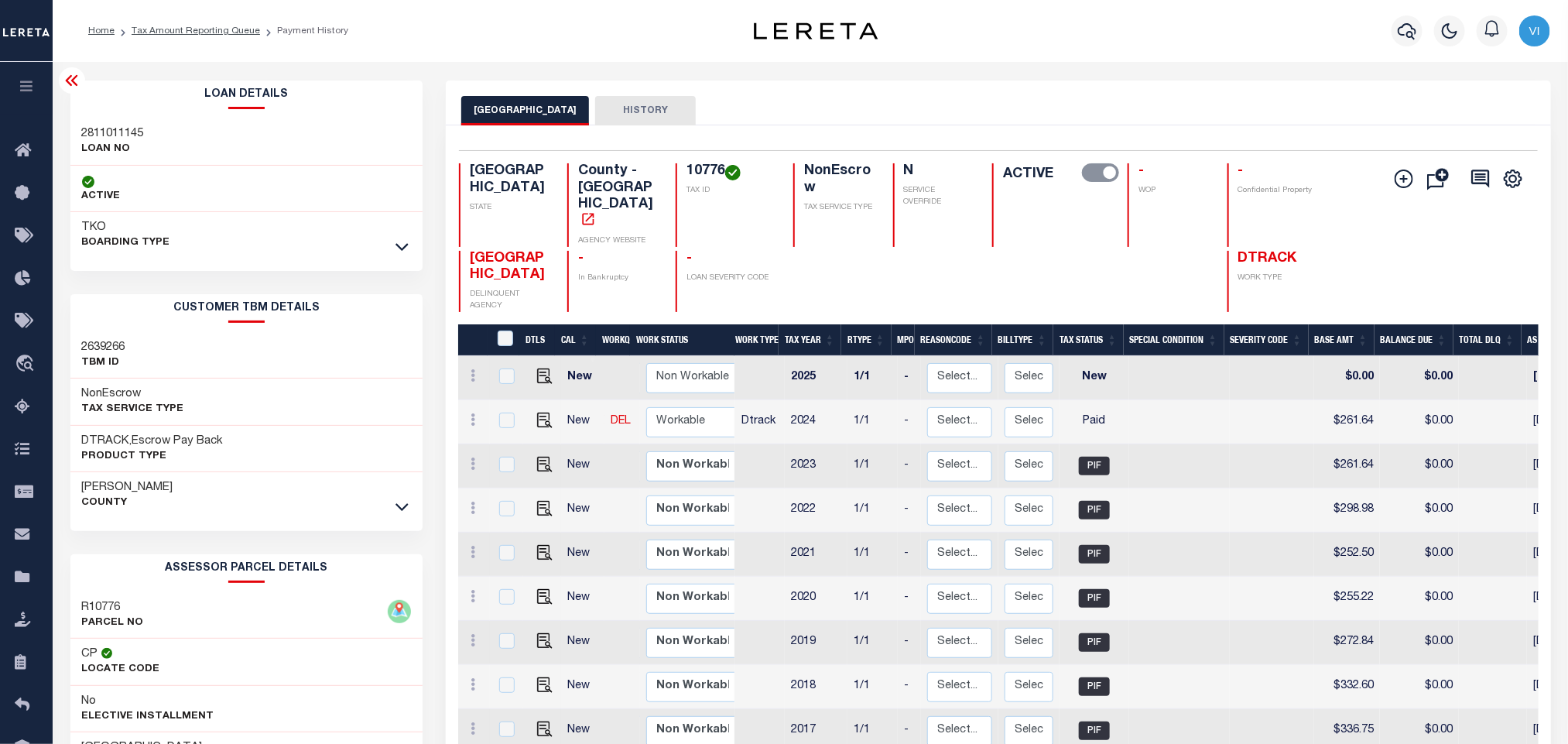
click at [711, 163] on h4 "10776" at bounding box center [730, 172] width 88 height 17
copy h4 "10776"
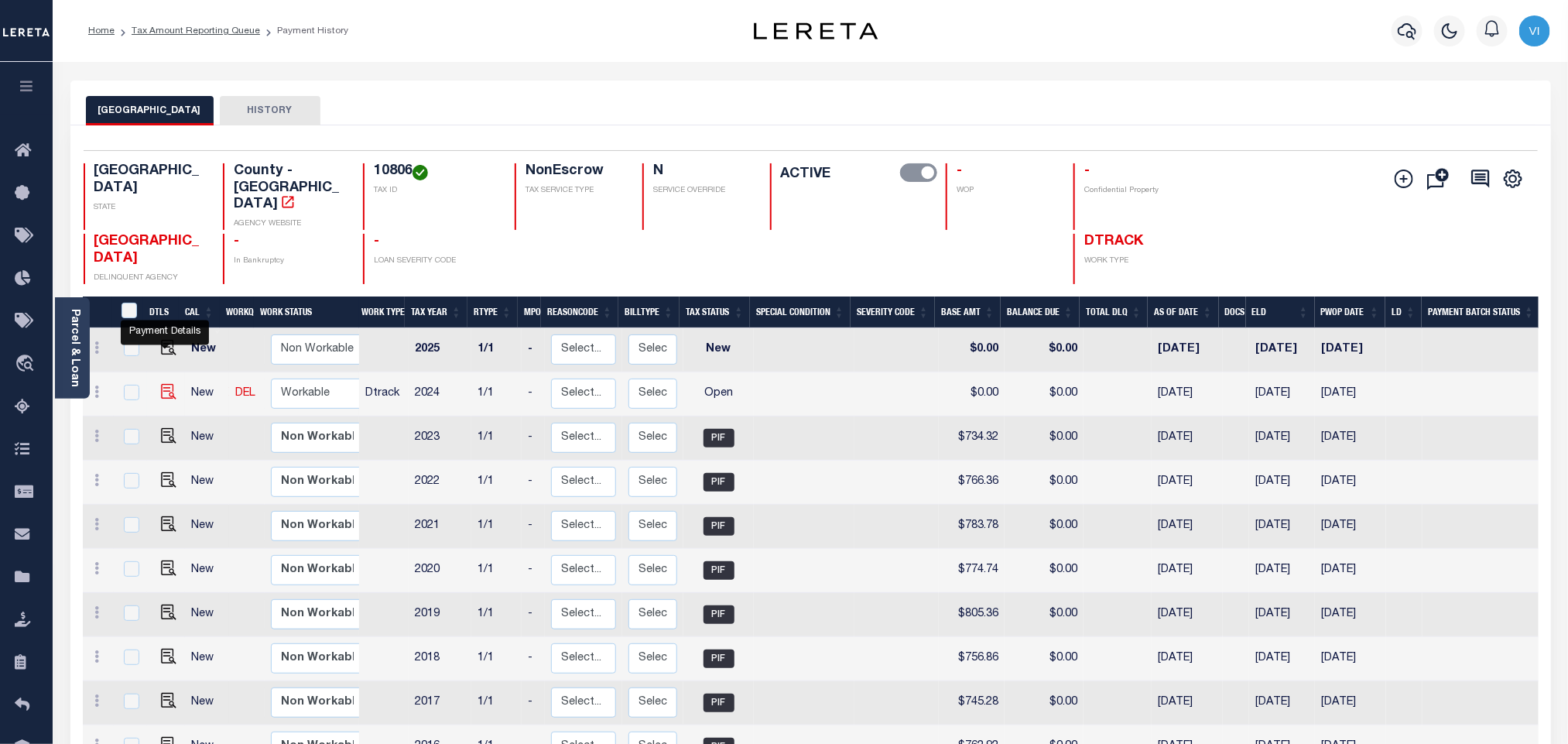
click at [161, 384] on img "" at bounding box center [168, 391] width 16 height 16
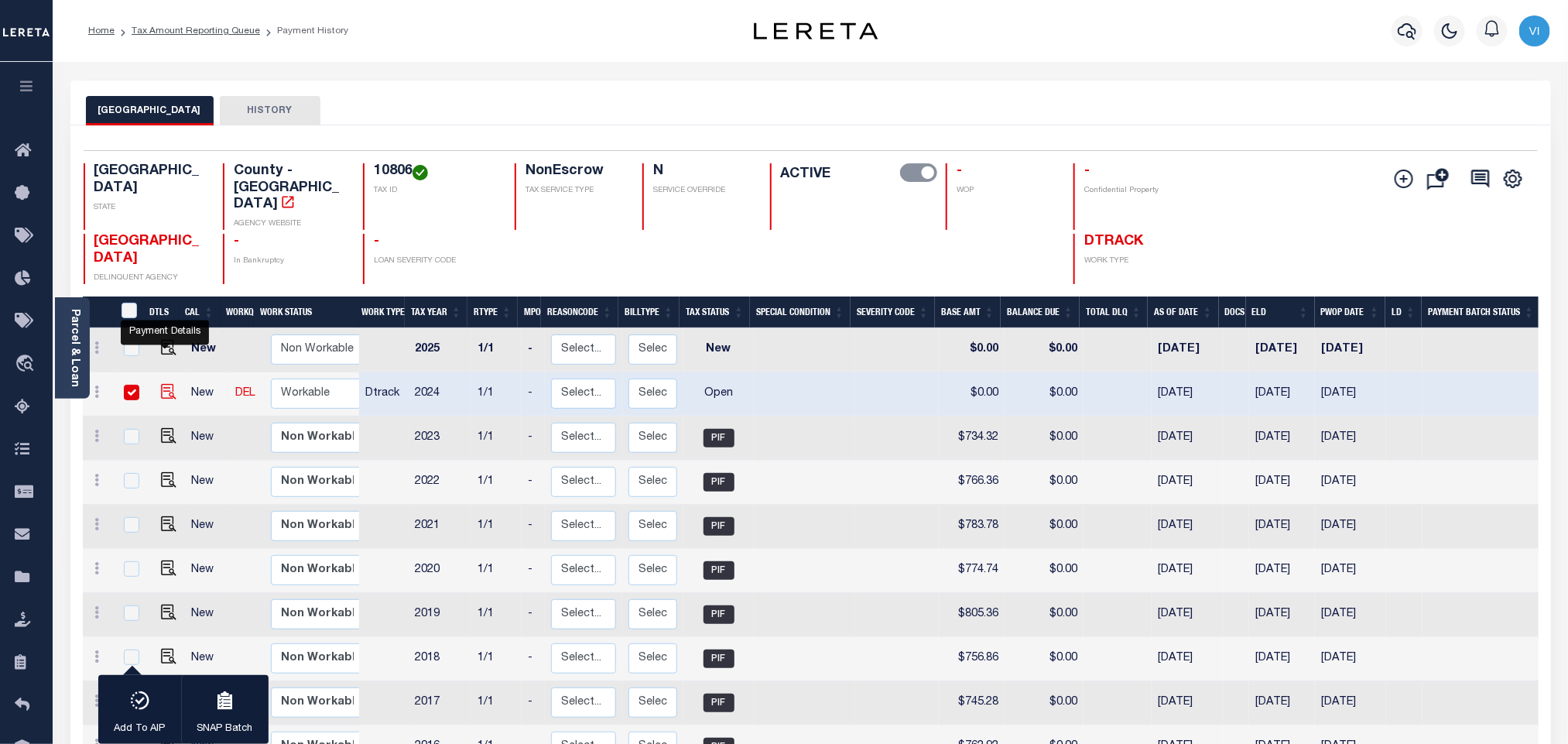
checkbox input "true"
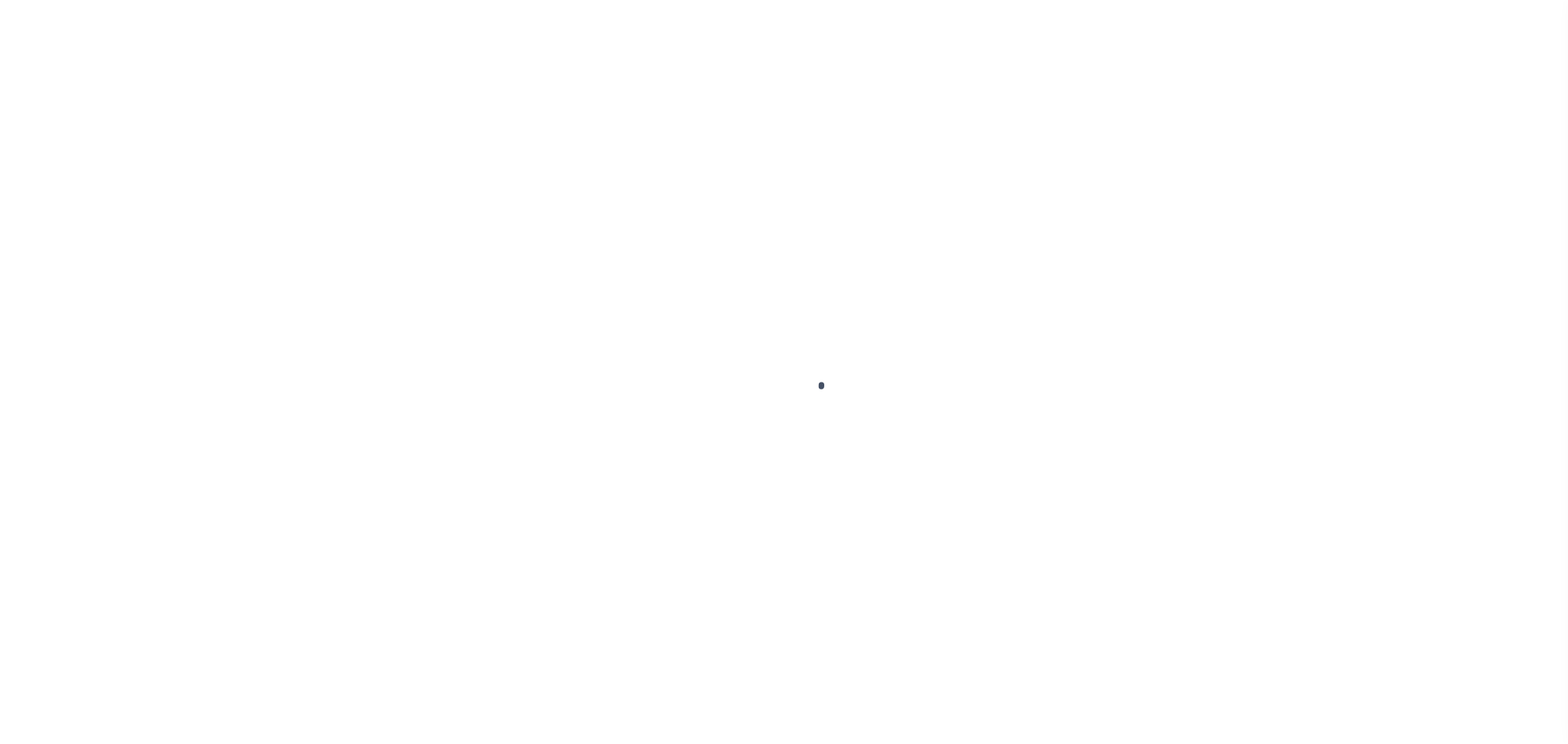
select select "OP2"
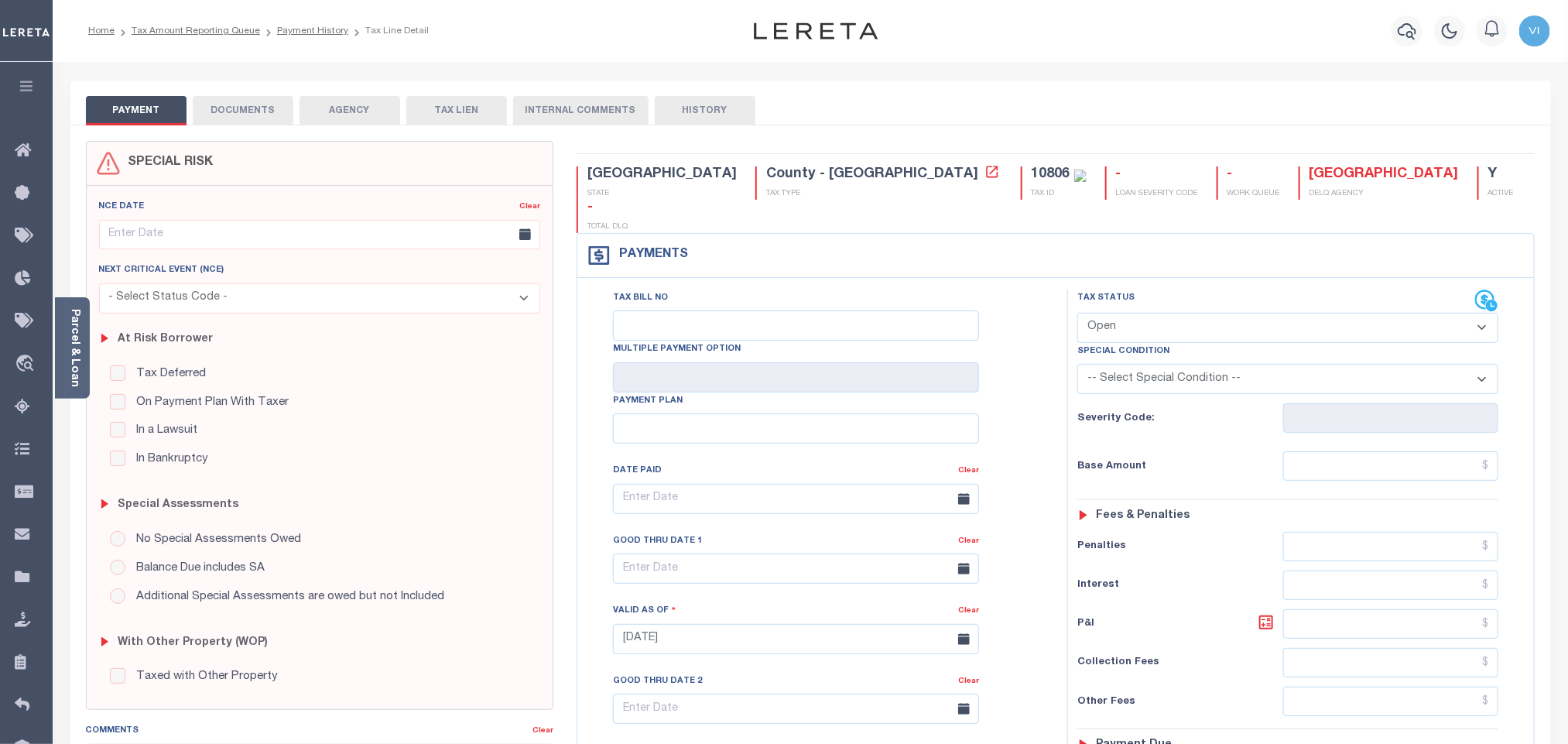
click at [248, 115] on body "Home Tax Amount Reporting Queue Payment History Tax Line Detail Profile" at bounding box center [784, 585] width 1568 height 1171
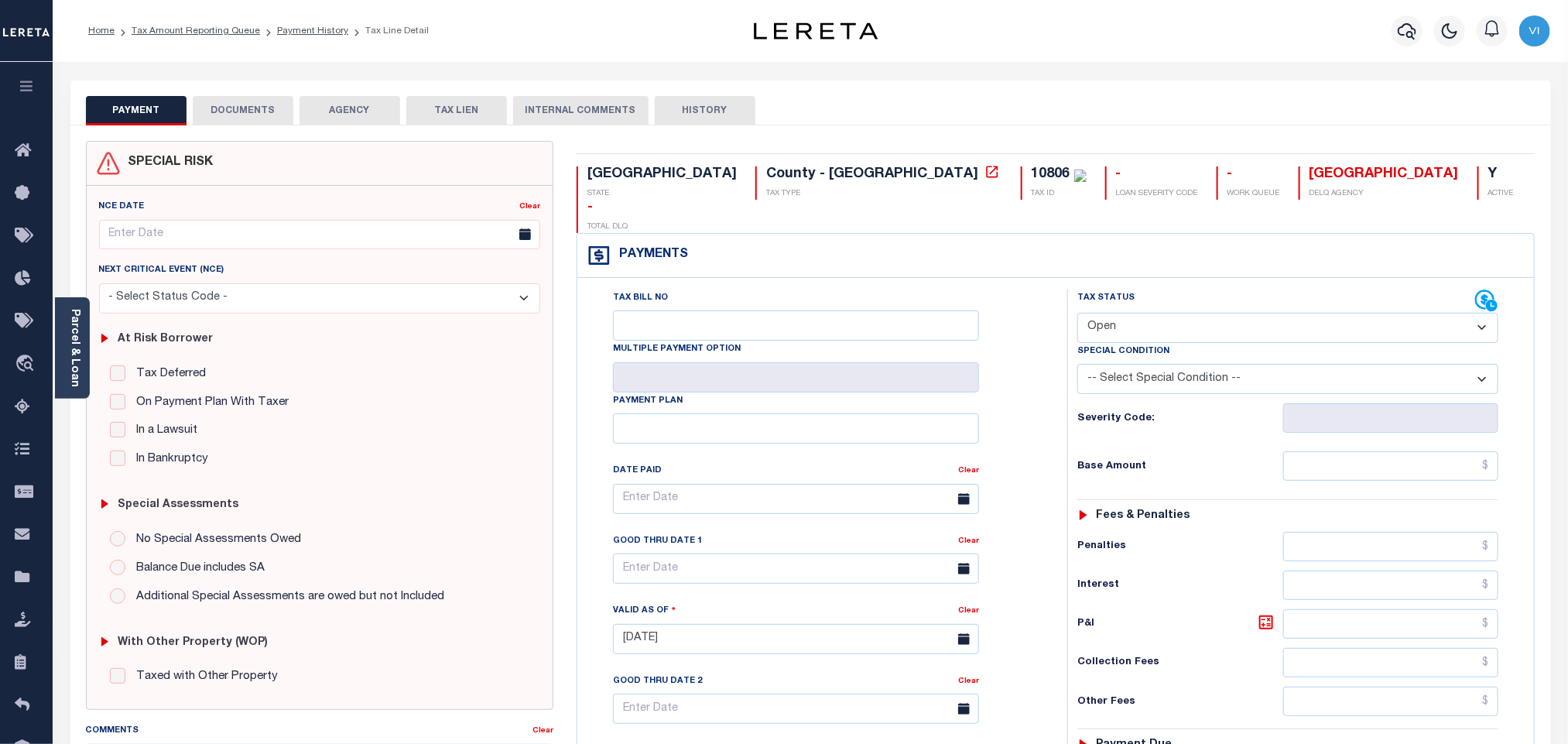
click at [248, 115] on button "DOCUMENTS" at bounding box center [243, 111] width 101 height 30
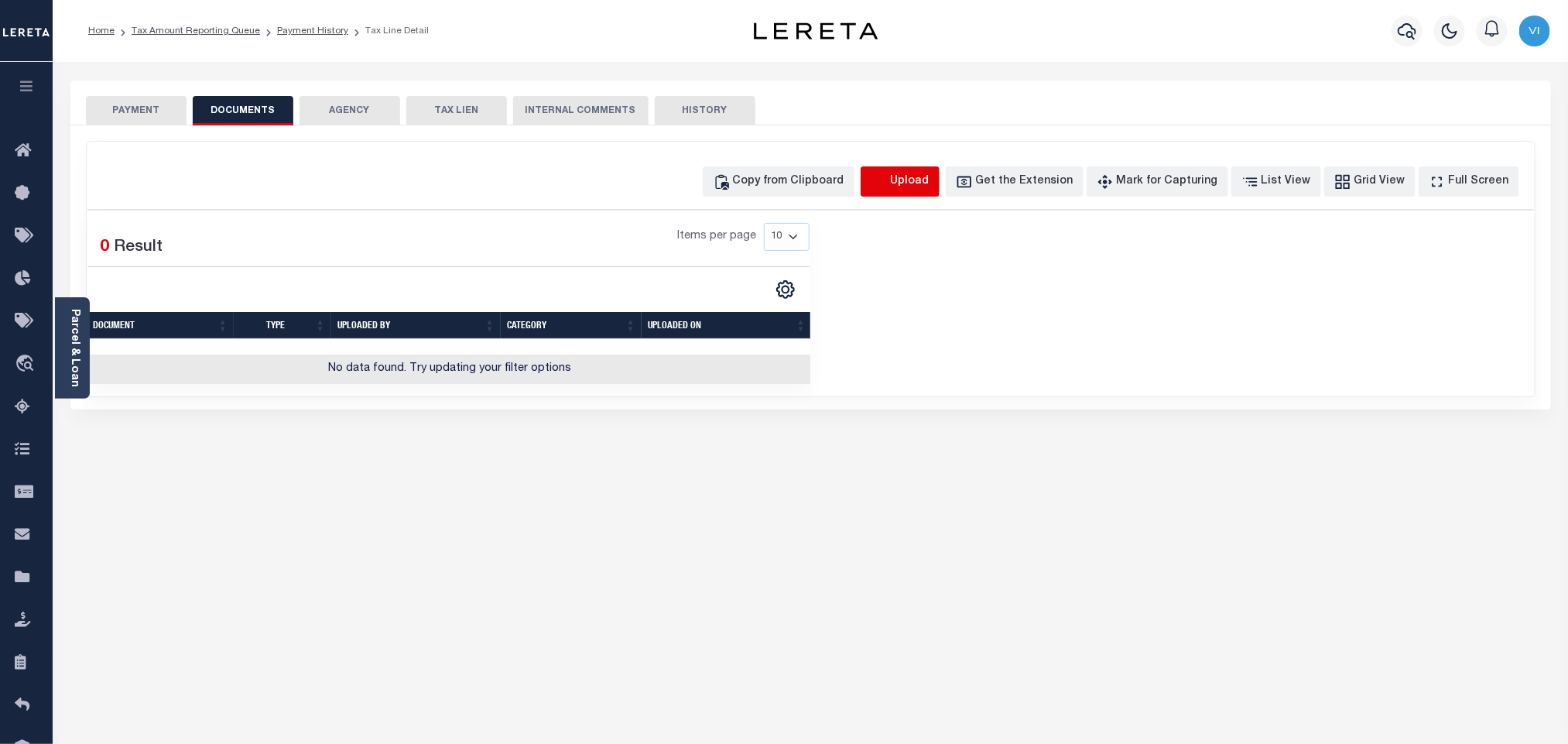
click at [888, 178] on icon "button" at bounding box center [879, 182] width 17 height 17
select select "POP"
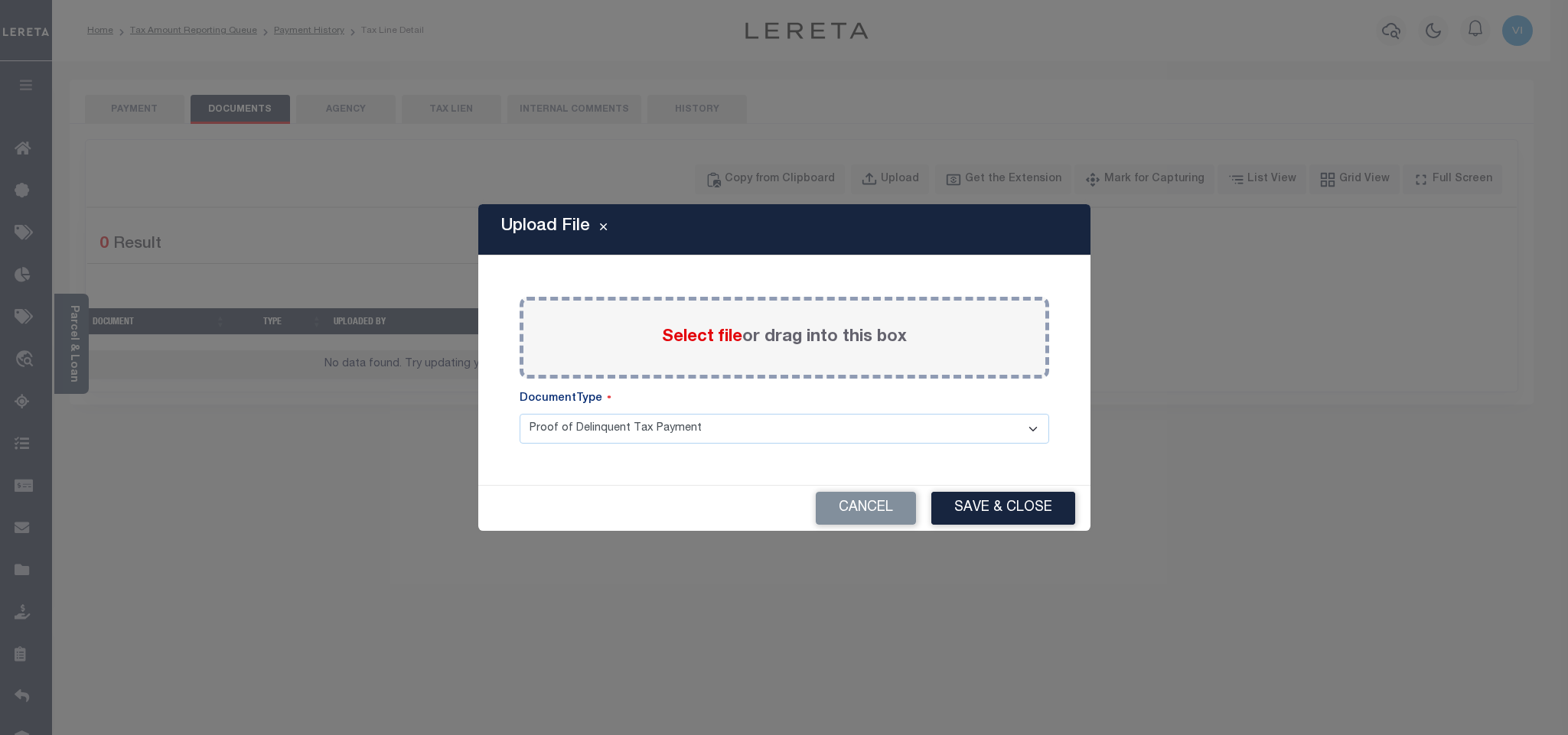
click at [675, 336] on span "Select file" at bounding box center [702, 337] width 80 height 17
click at [0, 0] on input "Select file or drag into this box" at bounding box center [0, 0] width 0 height 0
click at [553, 460] on div "Paste copied image or file into this box Select file or drag into this box Plea…" at bounding box center [784, 370] width 575 height 193
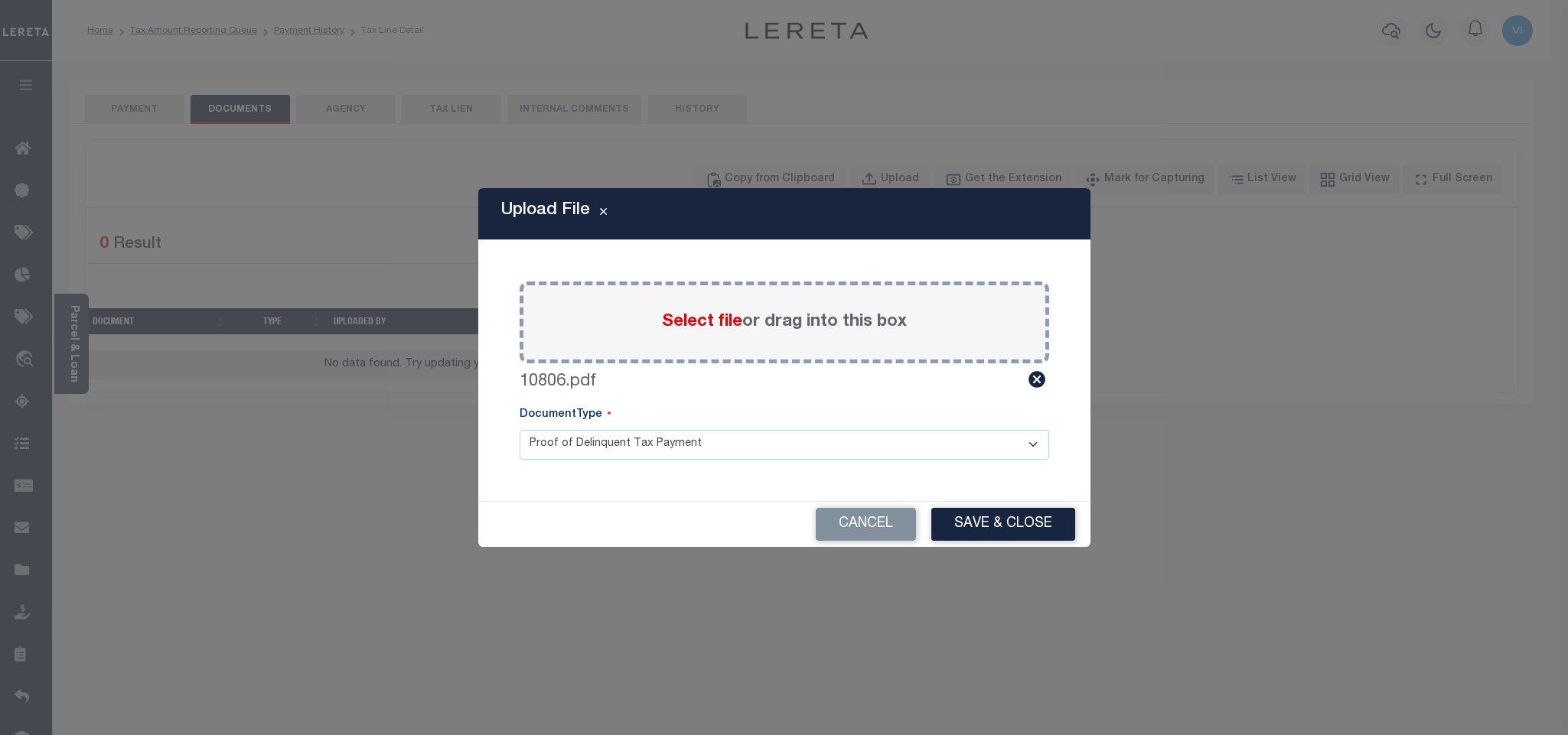
click at [553, 454] on select "Proof of Delinquent Tax Payment" at bounding box center [784, 445] width 529 height 30
click at [520, 430] on select "Proof of Delinquent Tax Payment" at bounding box center [784, 445] width 529 height 30
click at [1043, 529] on button "Save & Close" at bounding box center [1003, 525] width 144 height 33
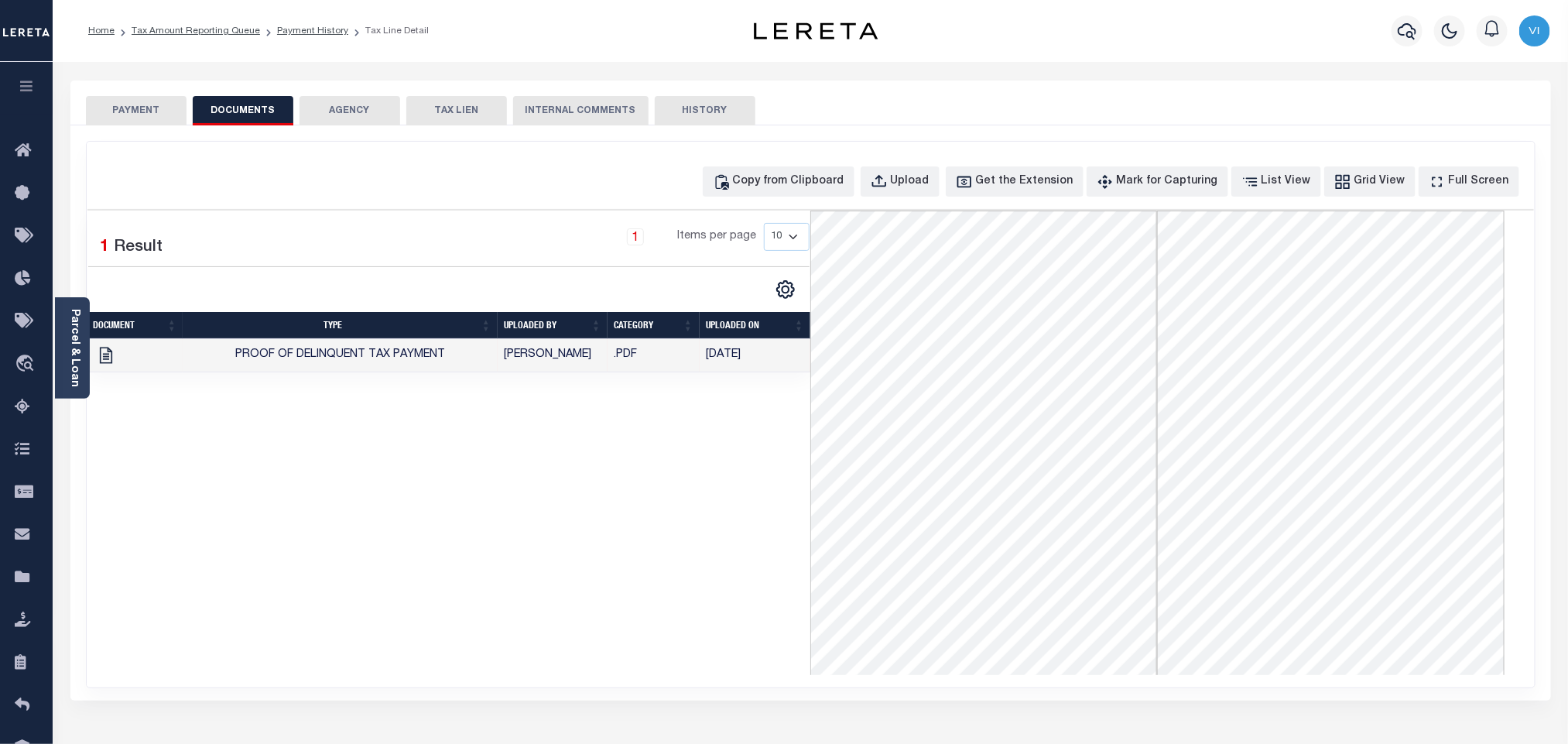
click at [126, 92] on div "PAYMENT DOCUMENTS AGENCY DELINQUENT PAYEE TAX LIEN" at bounding box center [810, 103] width 1481 height 45
click at [124, 117] on button "PAYMENT" at bounding box center [136, 111] width 101 height 30
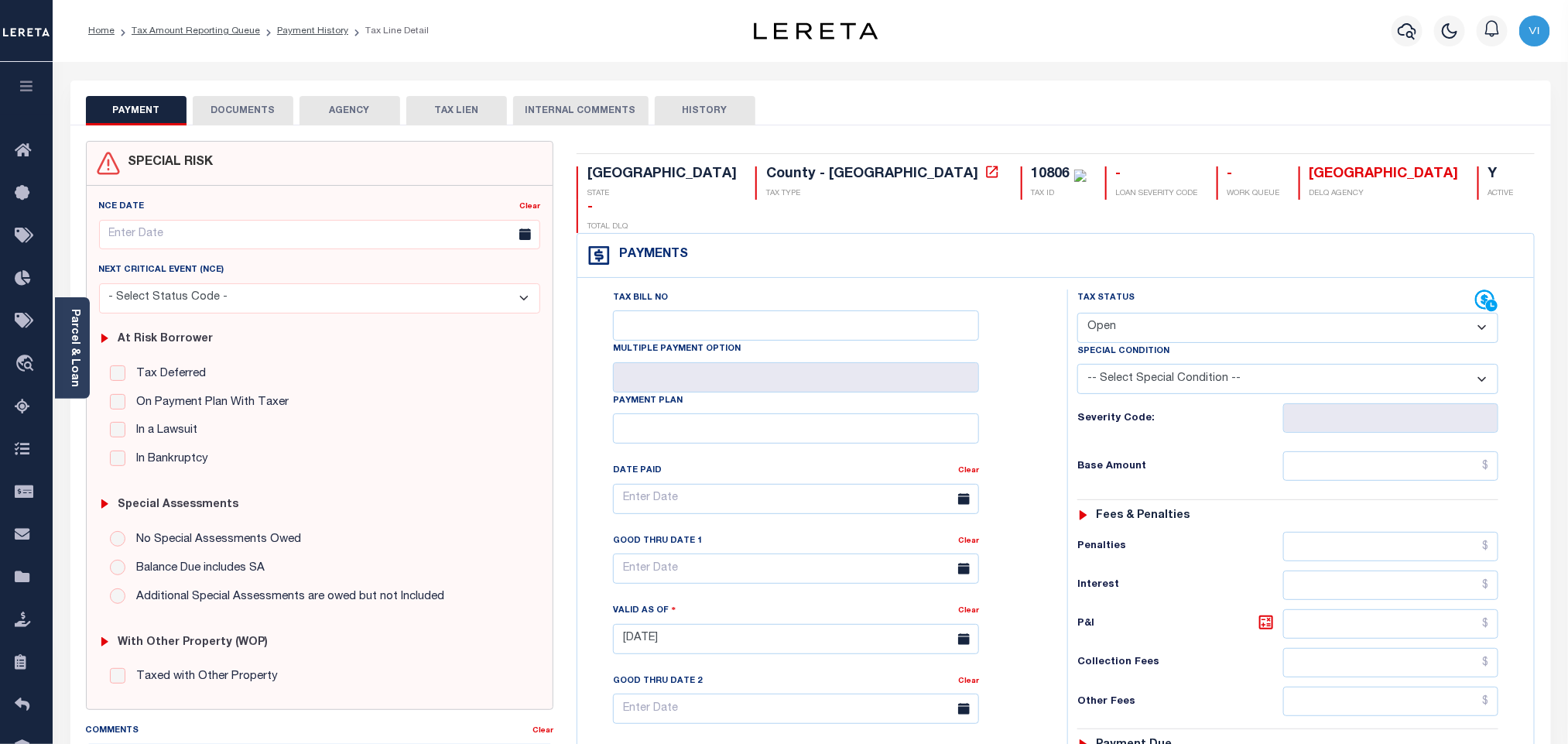
drag, startPoint x: 1190, startPoint y: 297, endPoint x: 1170, endPoint y: 307, distance: 22.4
click at [1190, 313] on select "- Select Status Code - Open Due/Unpaid Paid Incomplete No Tax Due Internal Refu…" at bounding box center [1288, 328] width 421 height 31
select select "PYD"
click at [1078, 313] on select "- Select Status Code - Open Due/Unpaid Paid Incomplete No Tax Due Internal Refu…" at bounding box center [1288, 328] width 421 height 31
type input "[DATE]"
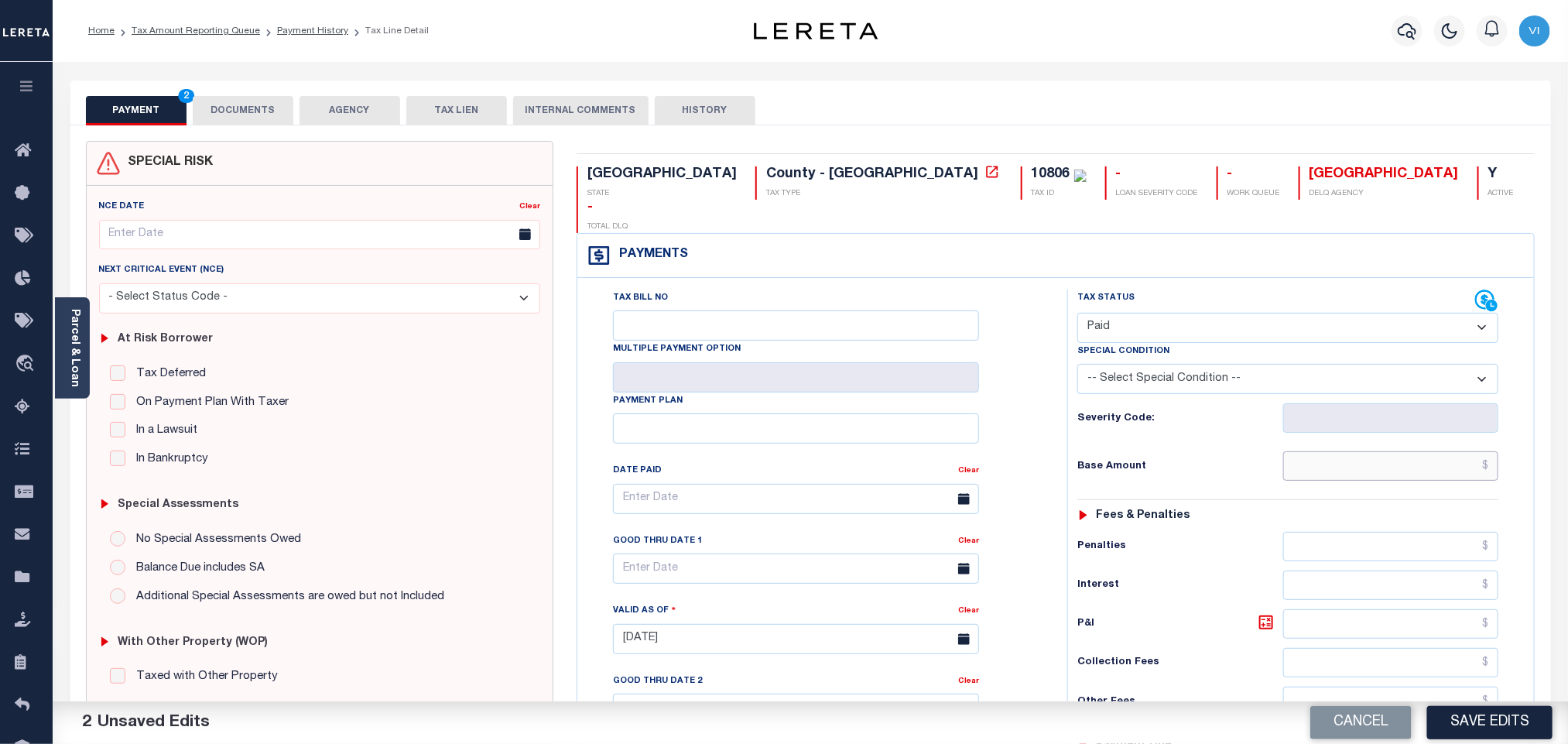
click at [1385, 452] on input "text" at bounding box center [1391, 467] width 216 height 30
paste input "734.32"
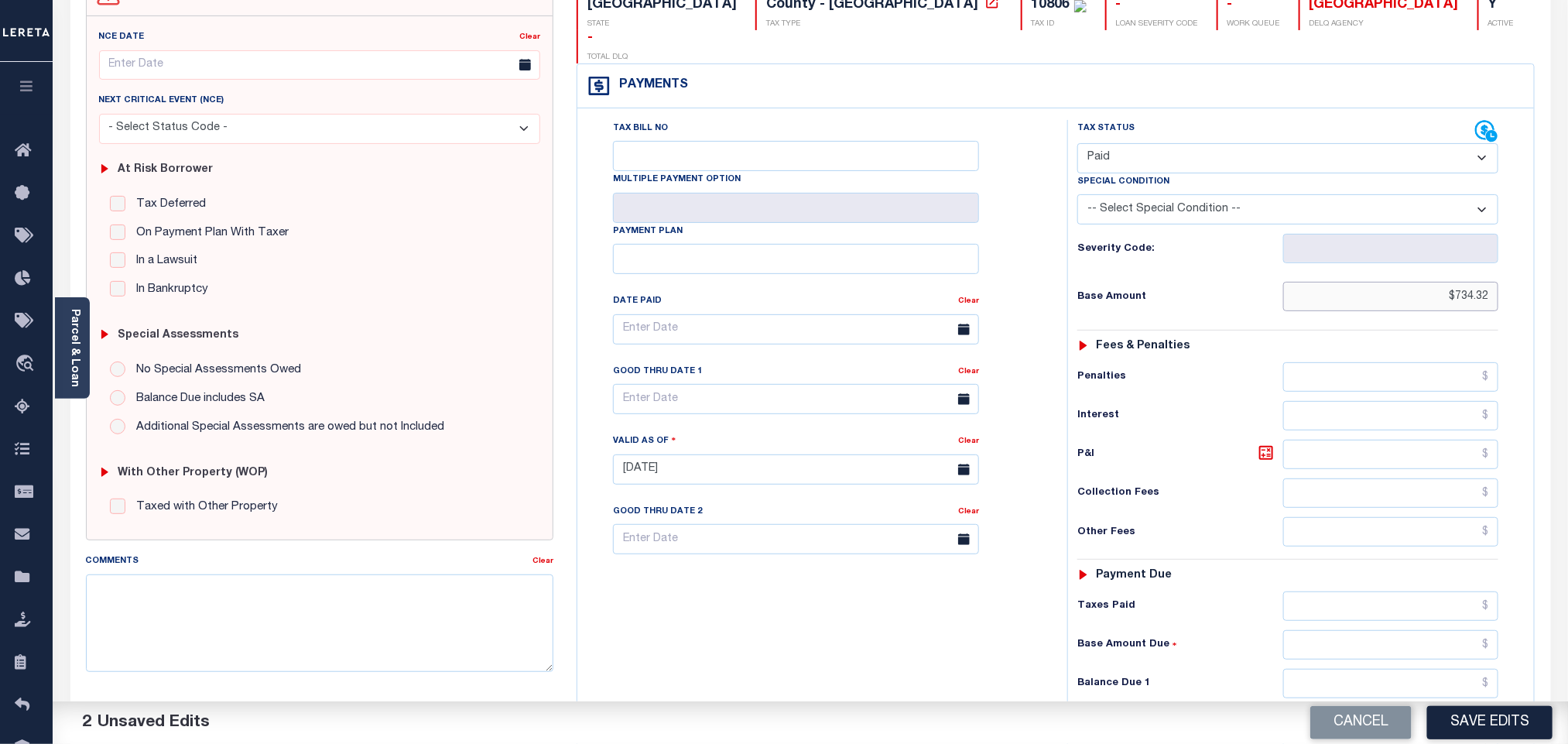
scroll to position [348, 0]
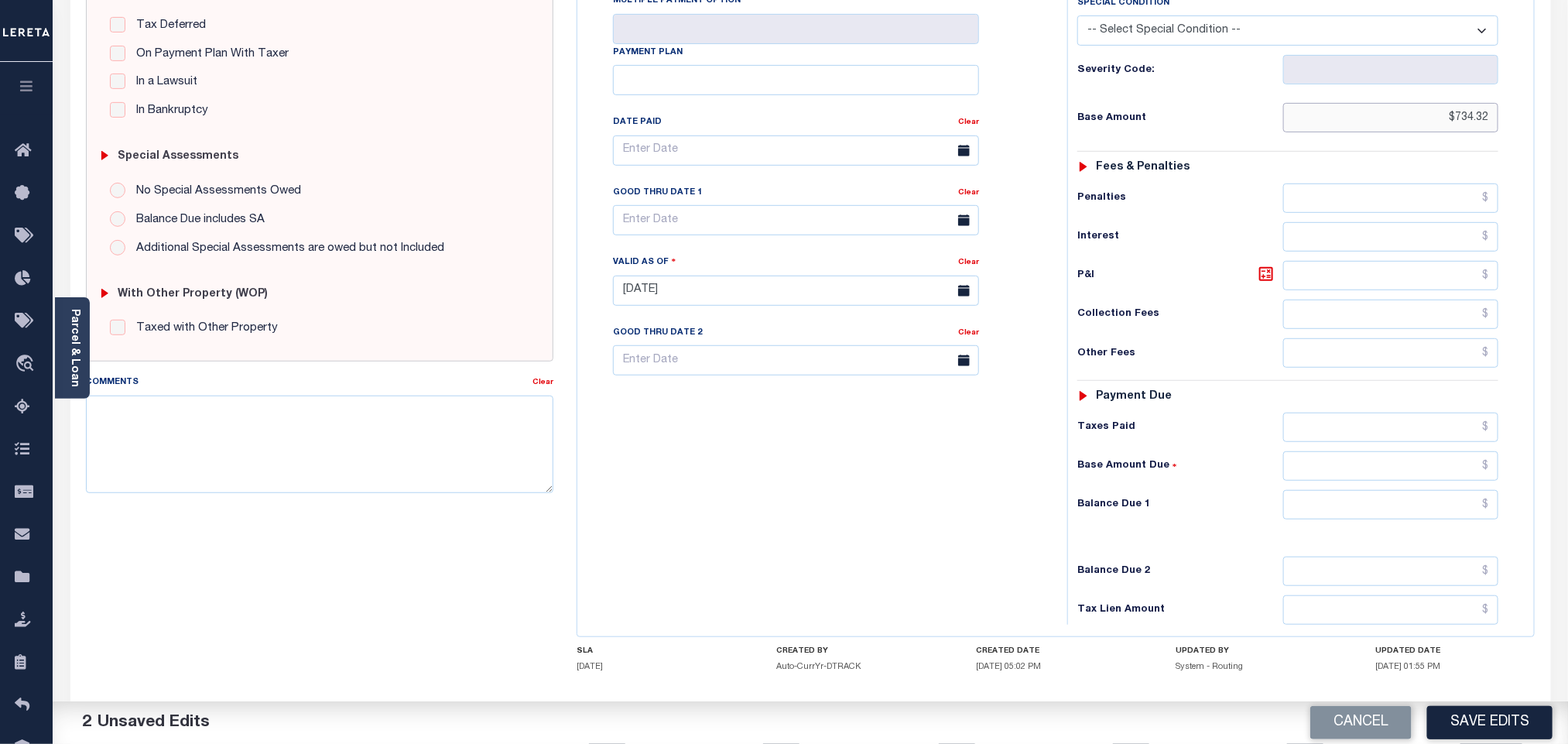
type input "$734.32"
click at [1381, 413] on input "text" at bounding box center [1391, 428] width 216 height 30
paste input "734.32"
type input "$734.32"
click at [1415, 490] on input "text" at bounding box center [1391, 505] width 216 height 30
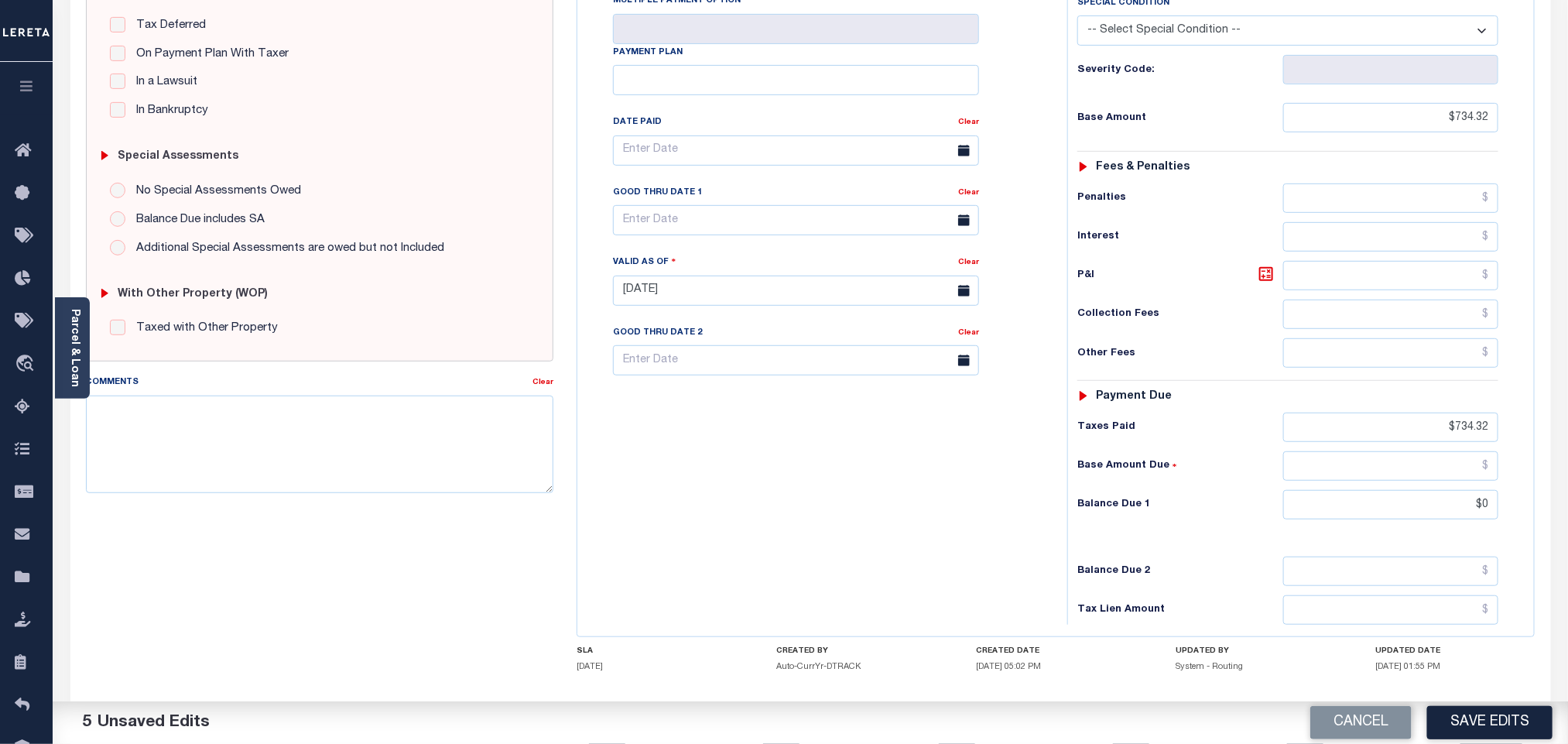
type input "$0.00"
click at [1220, 466] on div "Tax Status Status - Select Status Code -" at bounding box center [1292, 283] width 451 height 684
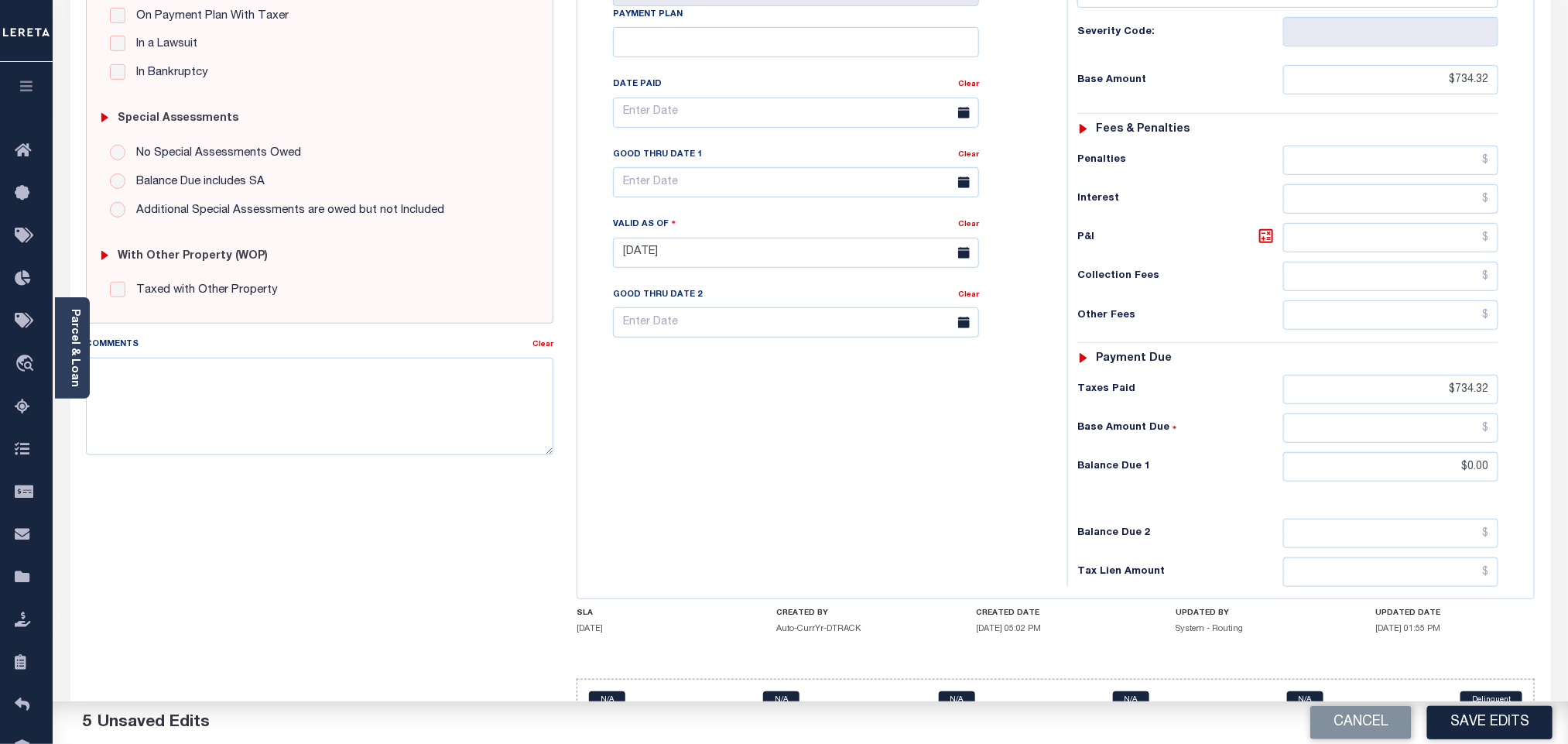
scroll to position [403, 0]
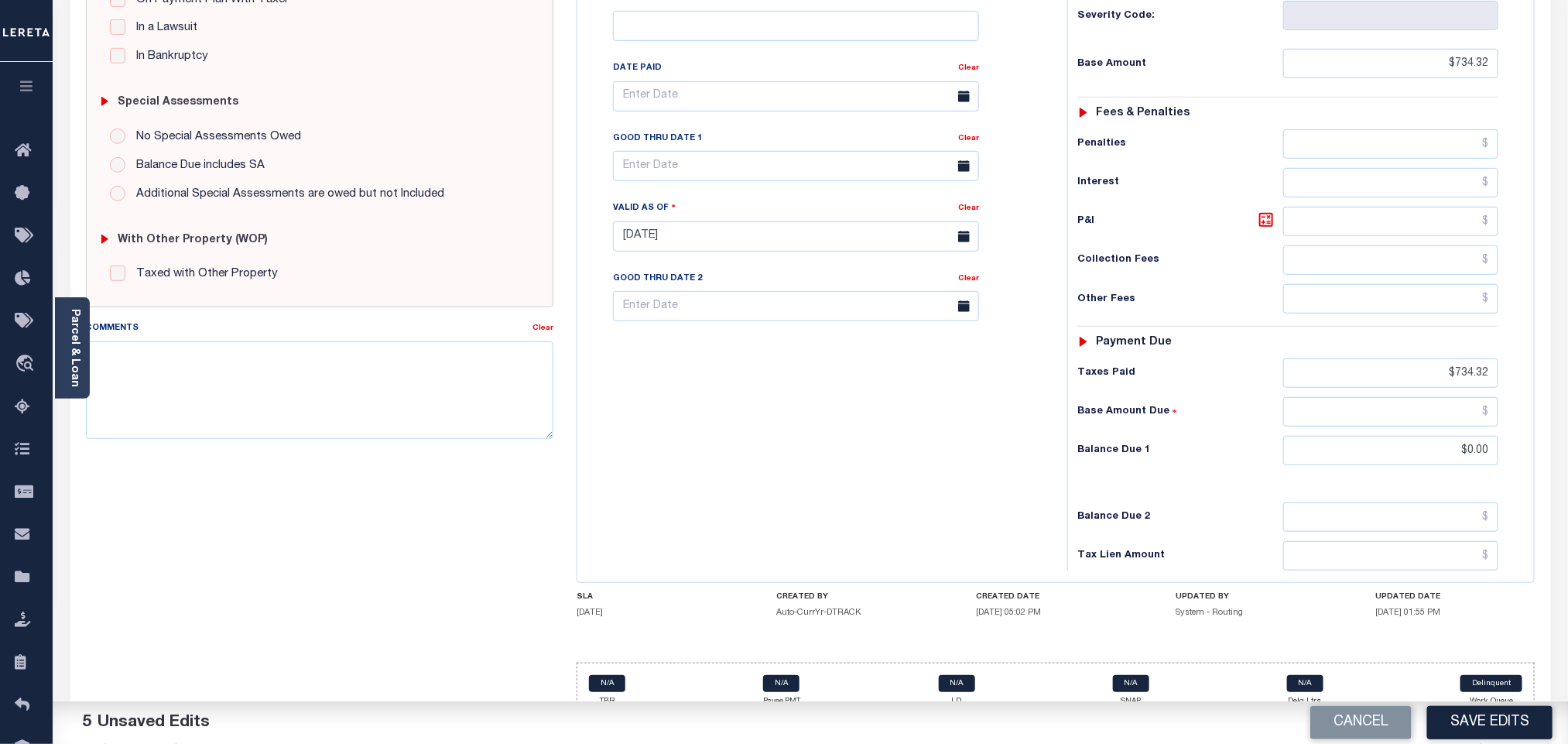
click at [1509, 711] on button "Save Edits" at bounding box center [1490, 723] width 125 height 33
checkbox input "false"
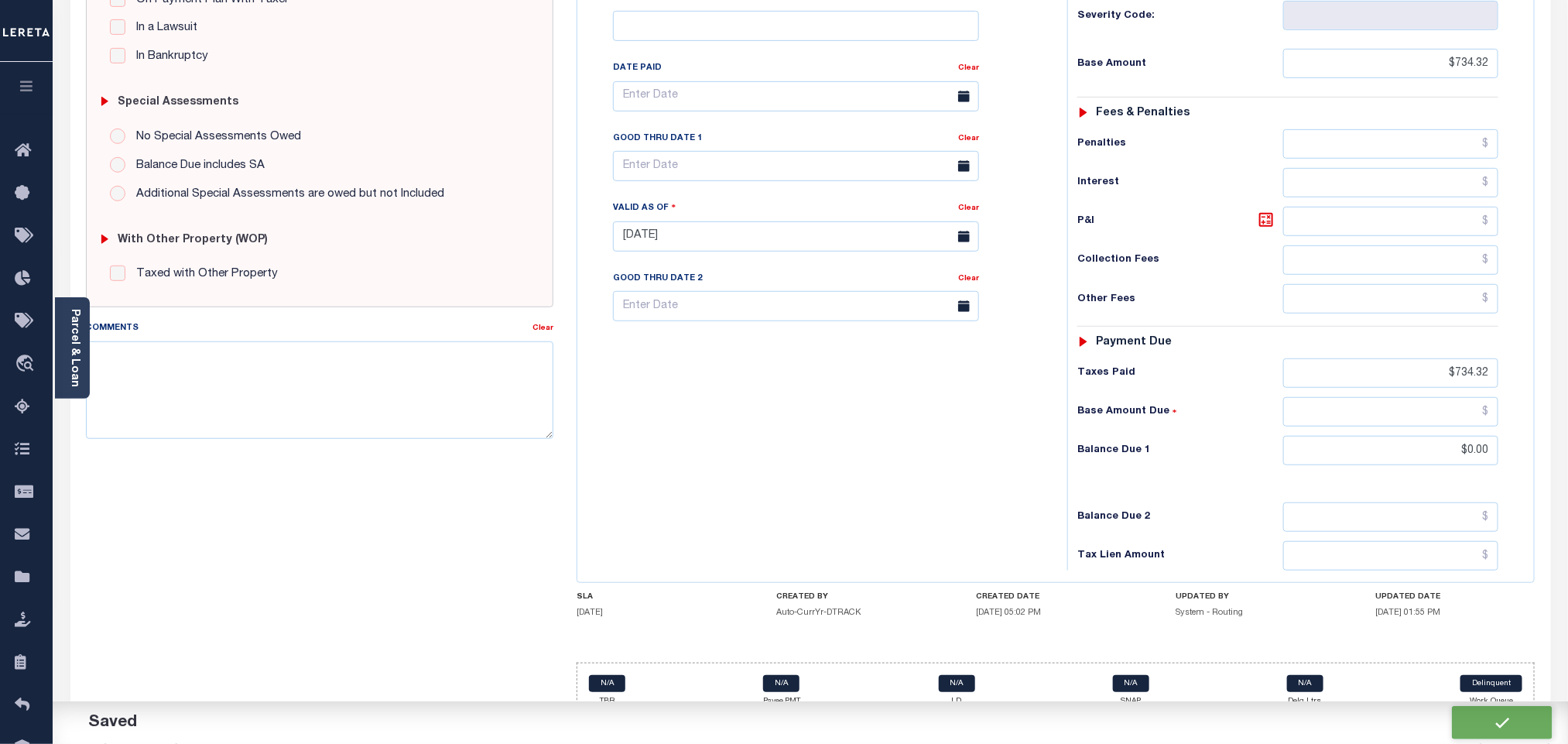
type input "$734.32"
type input "$0"
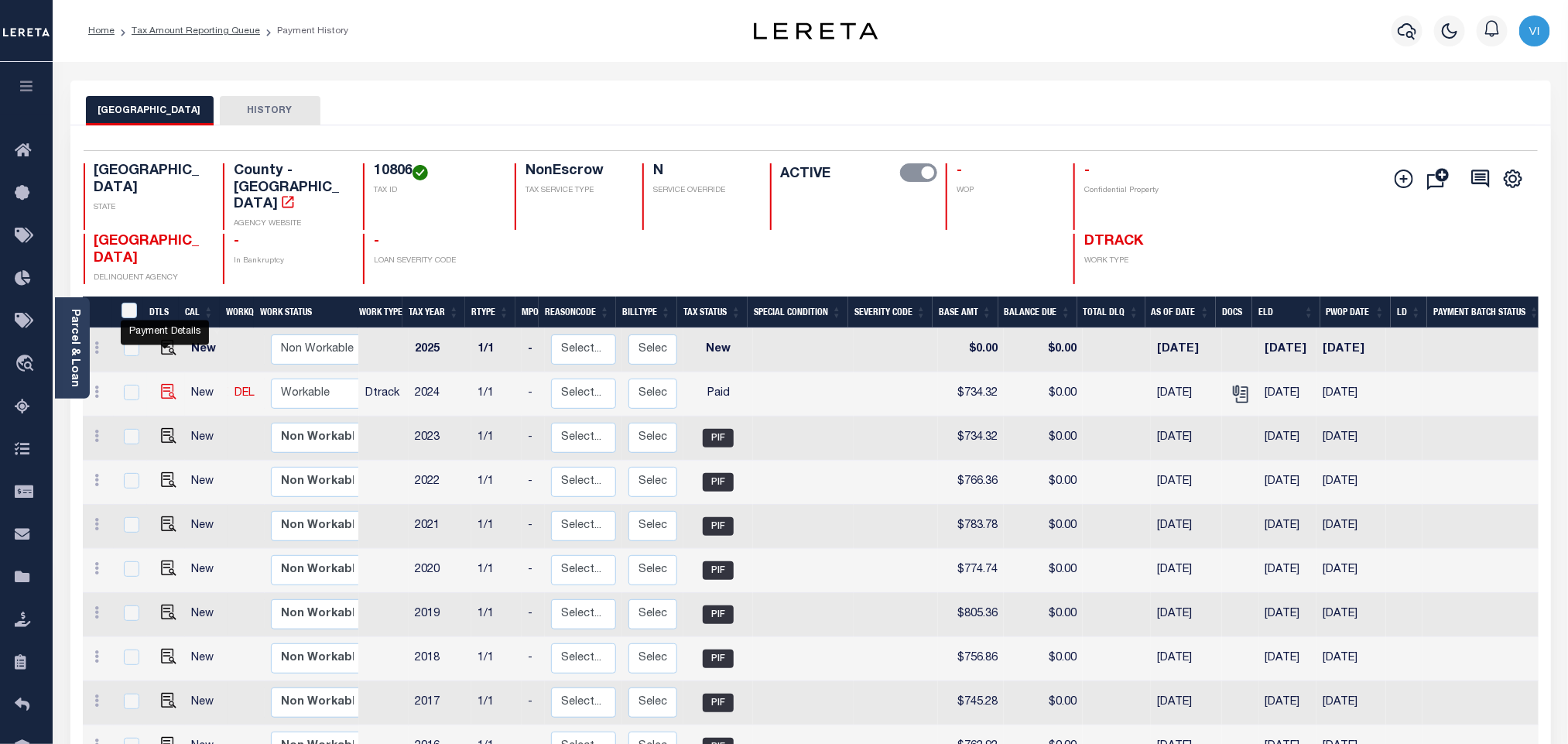
click at [166, 384] on img "" at bounding box center [168, 391] width 16 height 16
checkbox input "true"
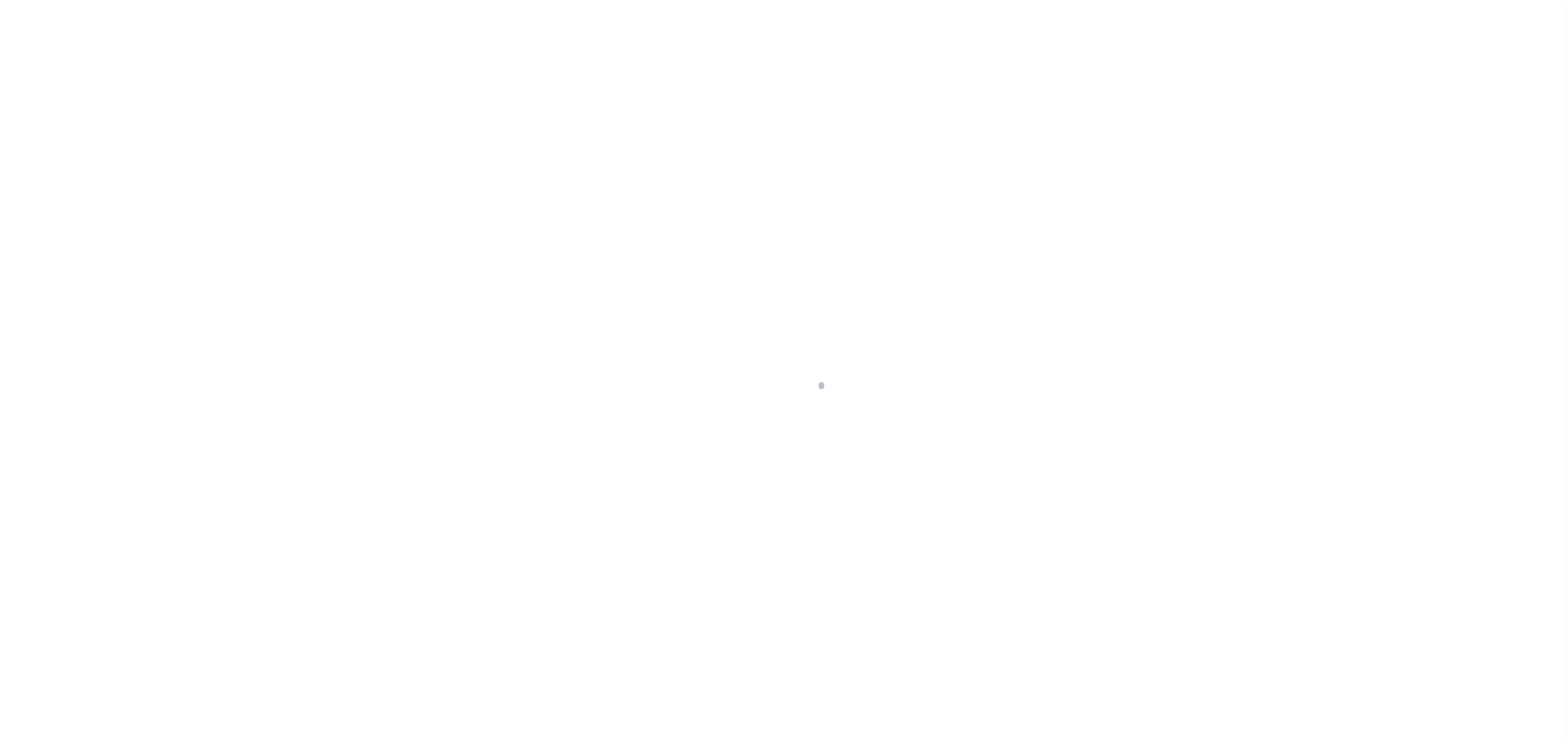
select select "PYD"
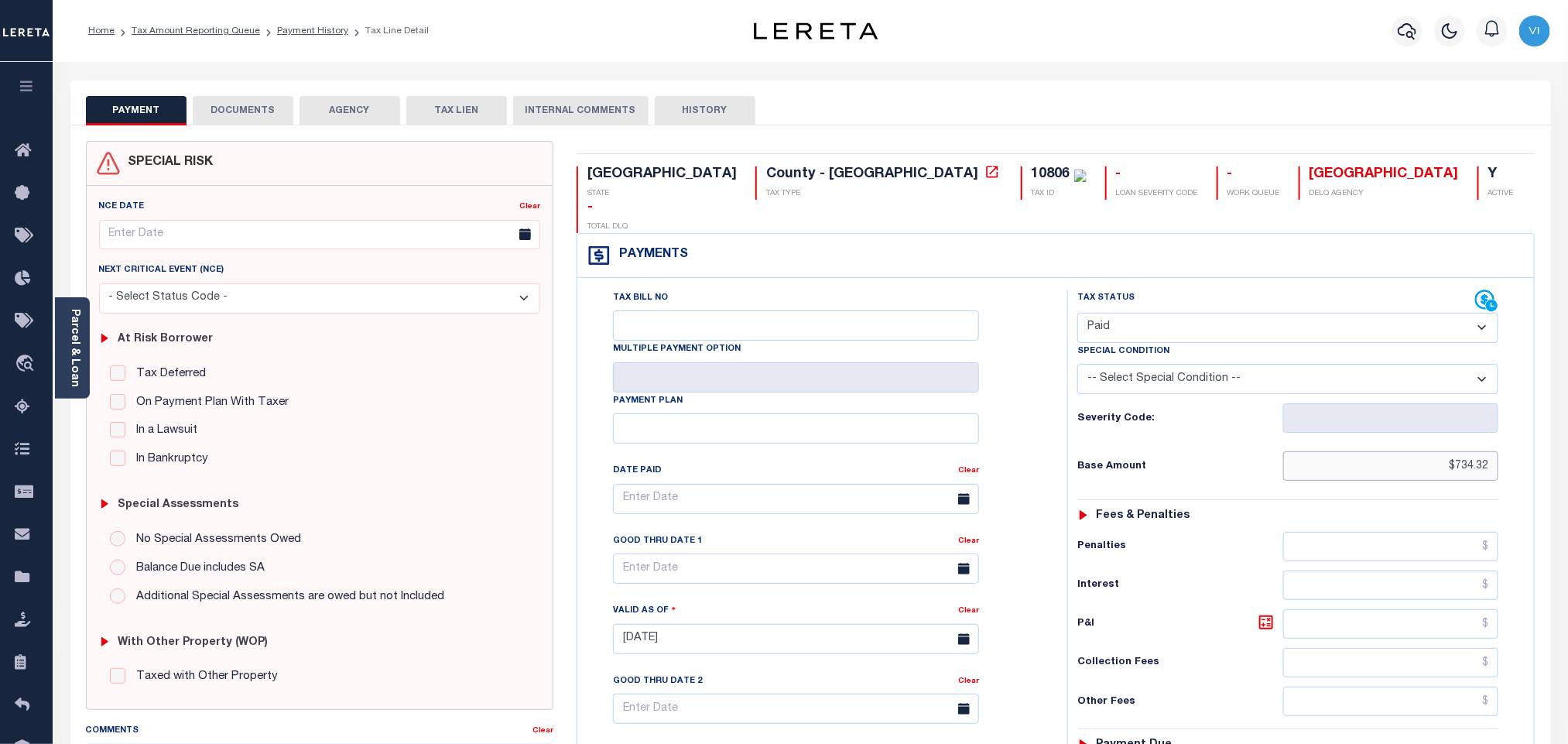
click at [1456, 452] on input "$734.32" at bounding box center [1391, 467] width 216 height 30
click at [1454, 452] on input "$734.32" at bounding box center [1391, 467] width 216 height 30
click at [1494, 457] on div "Tax Status Status - Select Status Code -" at bounding box center [1292, 632] width 451 height 684
click at [1479, 452] on input "$734.32" at bounding box center [1391, 467] width 216 height 30
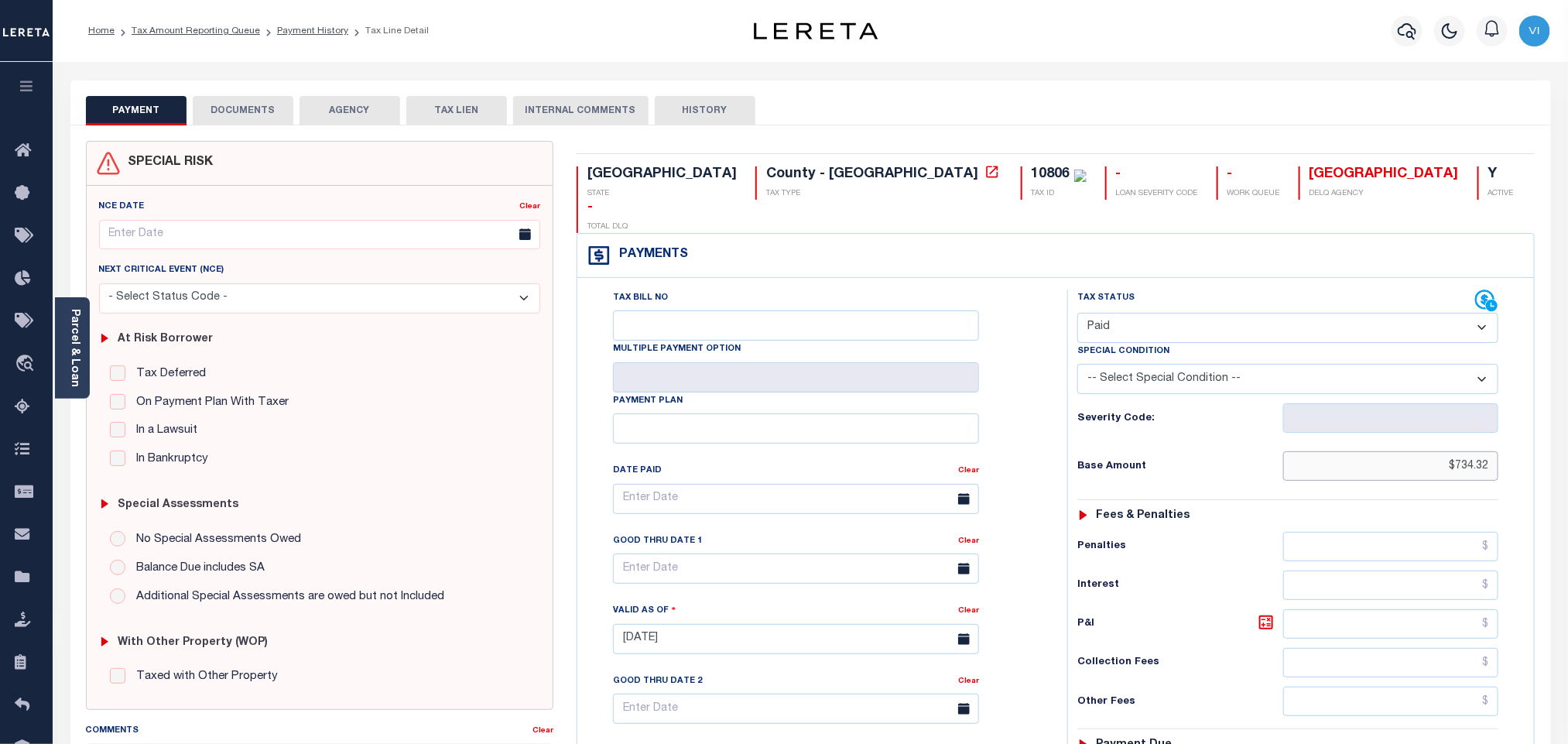
paste input "917.94"
type input "$917.94"
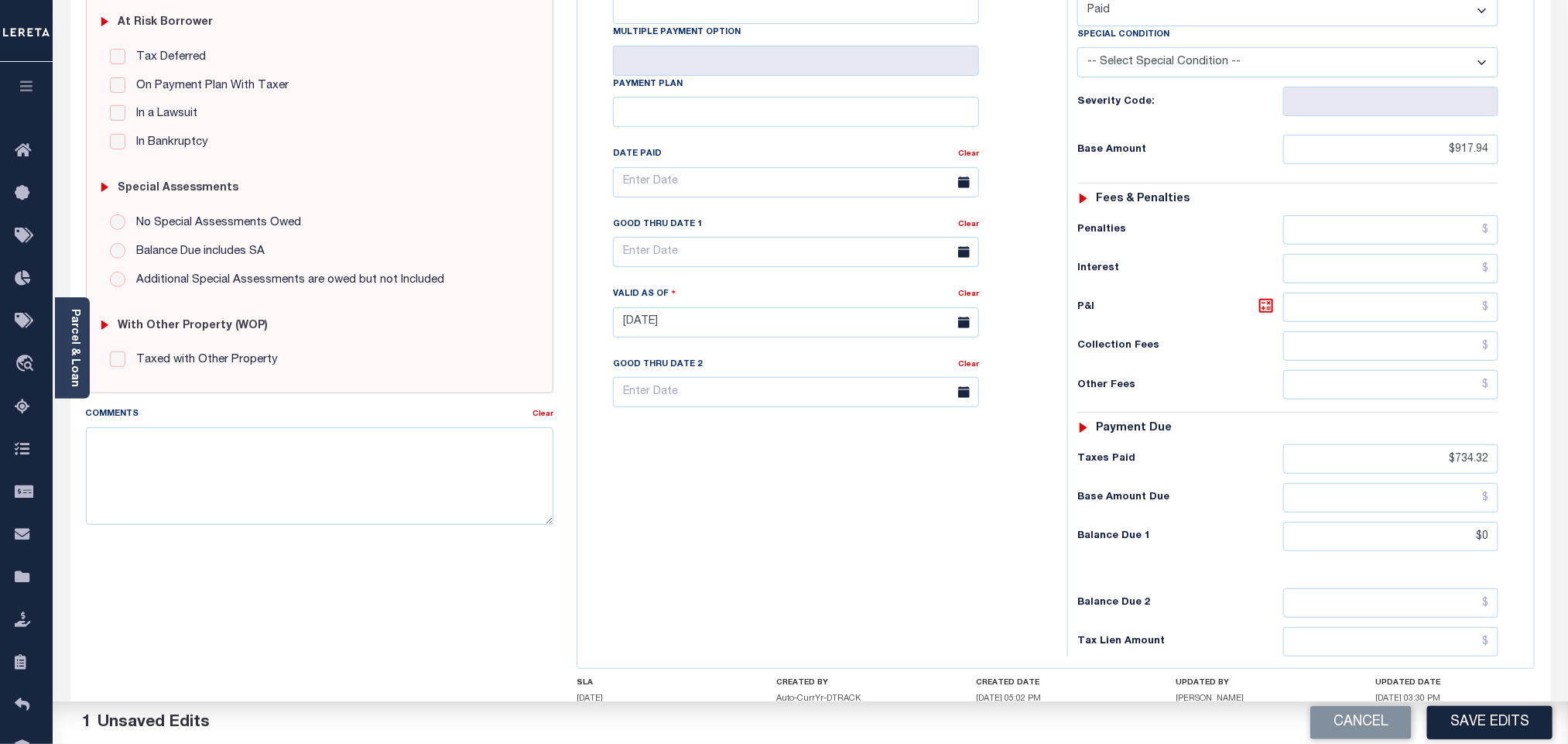
scroll to position [348, 0]
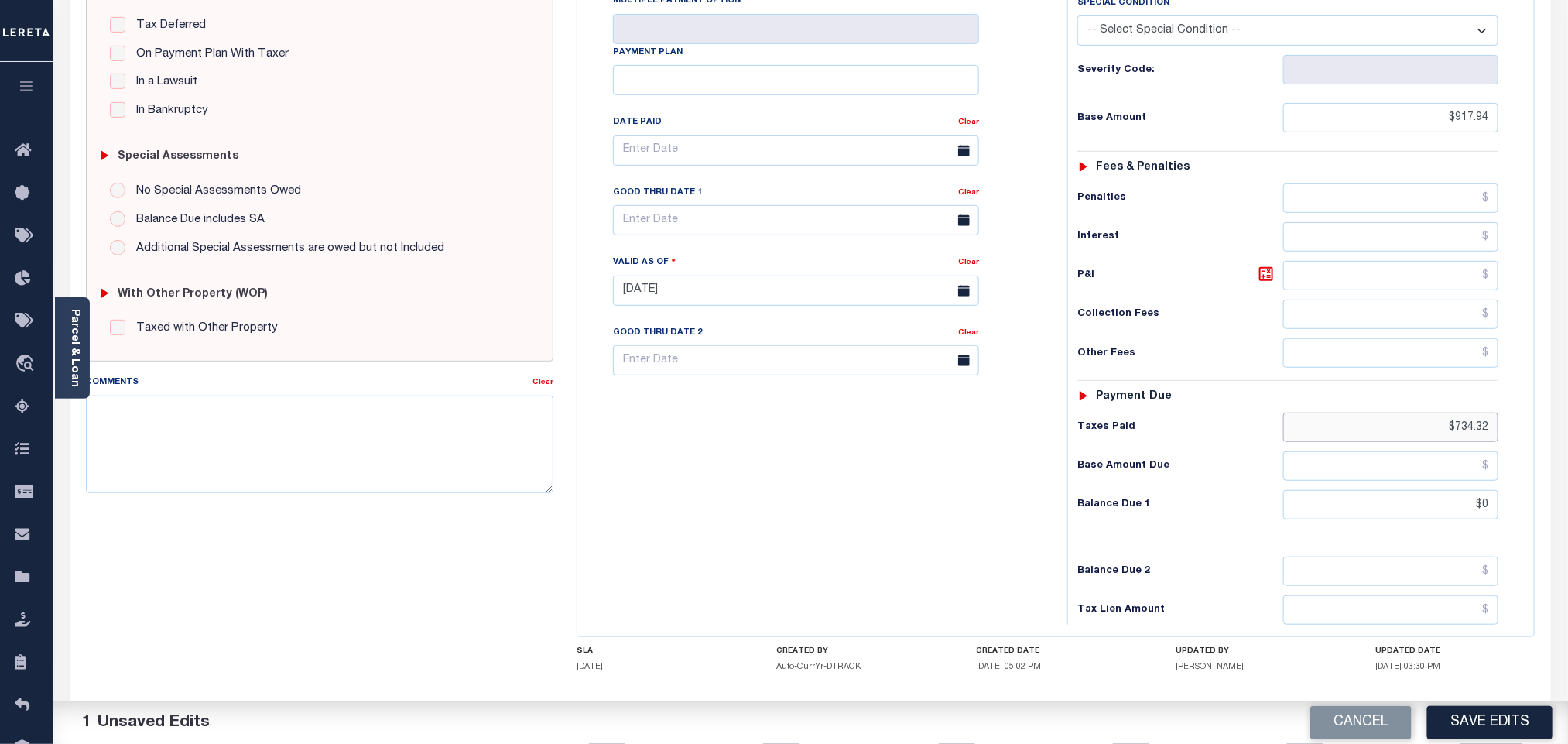
click at [1484, 413] on input "$734.32" at bounding box center [1391, 428] width 216 height 30
paste input "917.94"
click at [1471, 413] on input "$917.90" at bounding box center [1391, 428] width 216 height 30
click at [1468, 413] on input "$917.90" at bounding box center [1391, 428] width 216 height 30
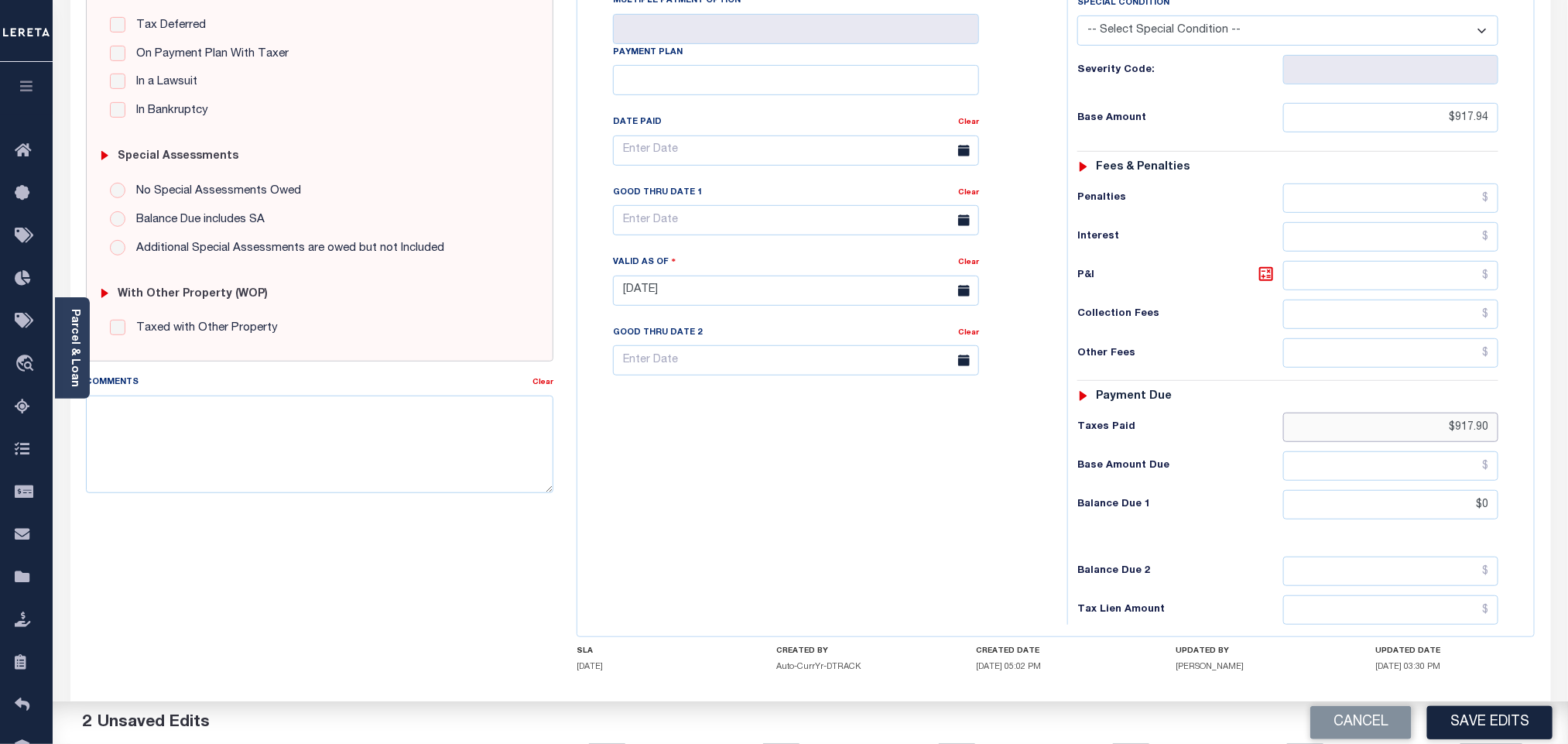
click at [1468, 413] on input "$917.90" at bounding box center [1391, 428] width 216 height 30
paste input "4"
type input "$917.94"
click at [1208, 566] on h6 "Balance Due 2" at bounding box center [1180, 571] width 205 height 12
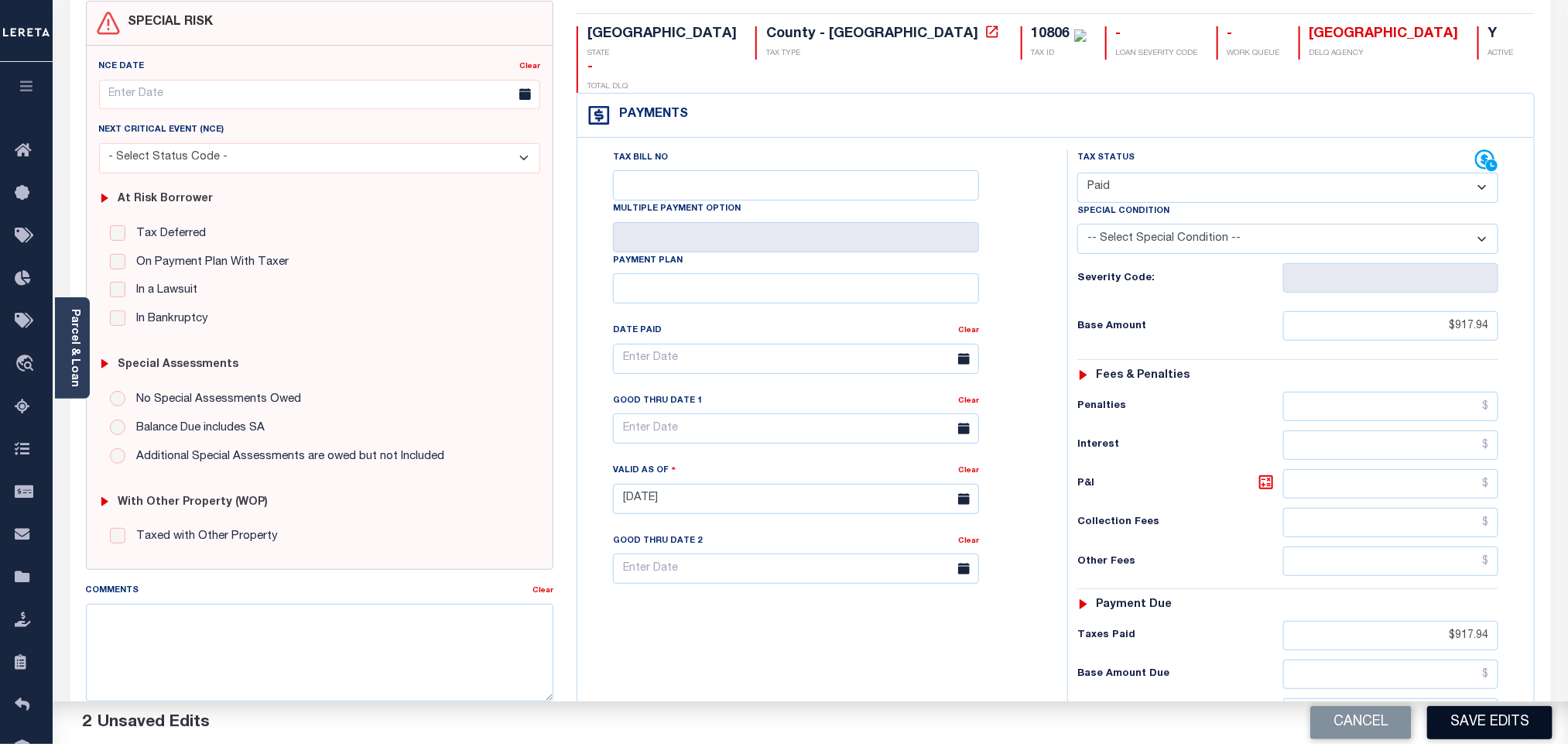
scroll to position [407, 0]
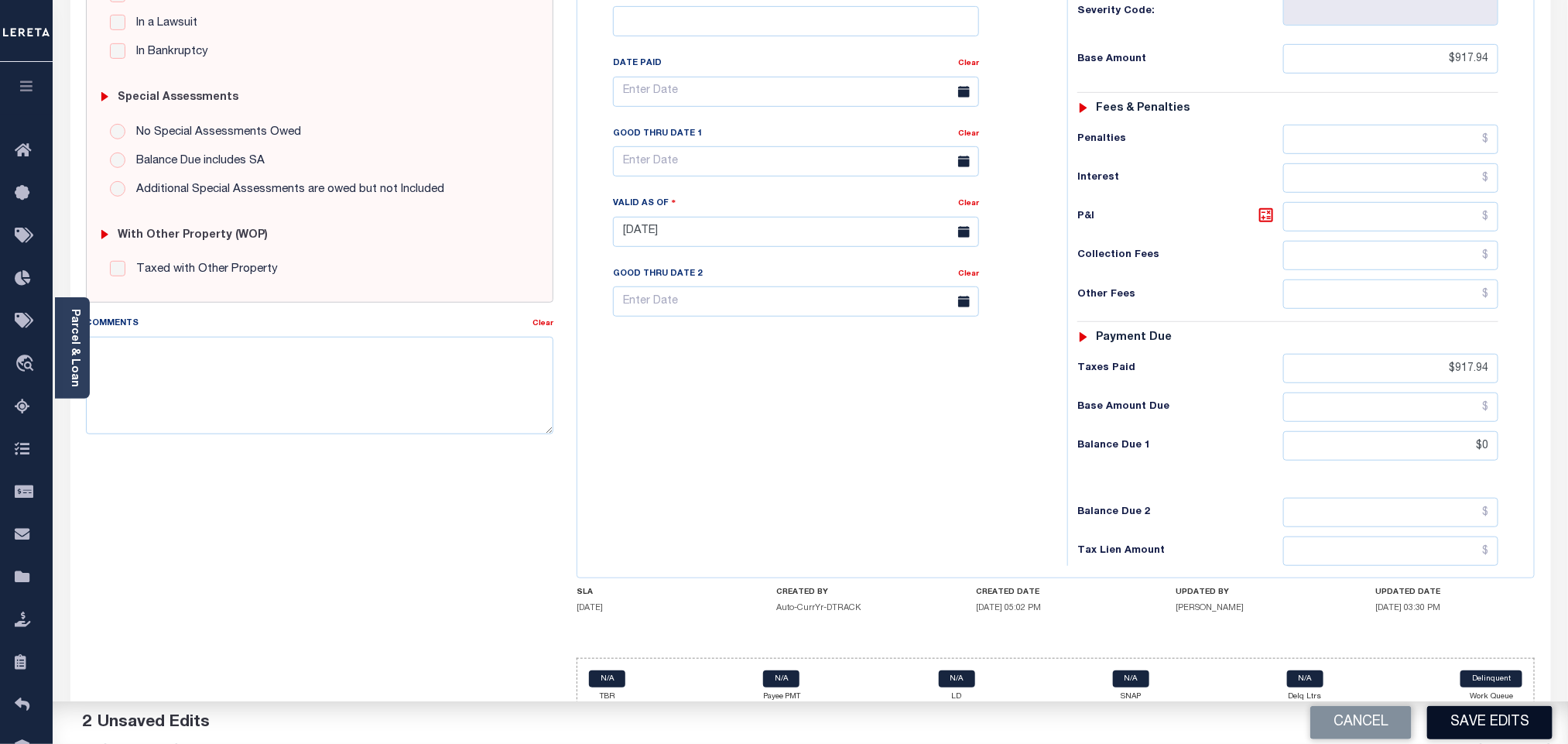
click at [1458, 726] on button "Save Edits" at bounding box center [1490, 723] width 125 height 33
checkbox input "false"
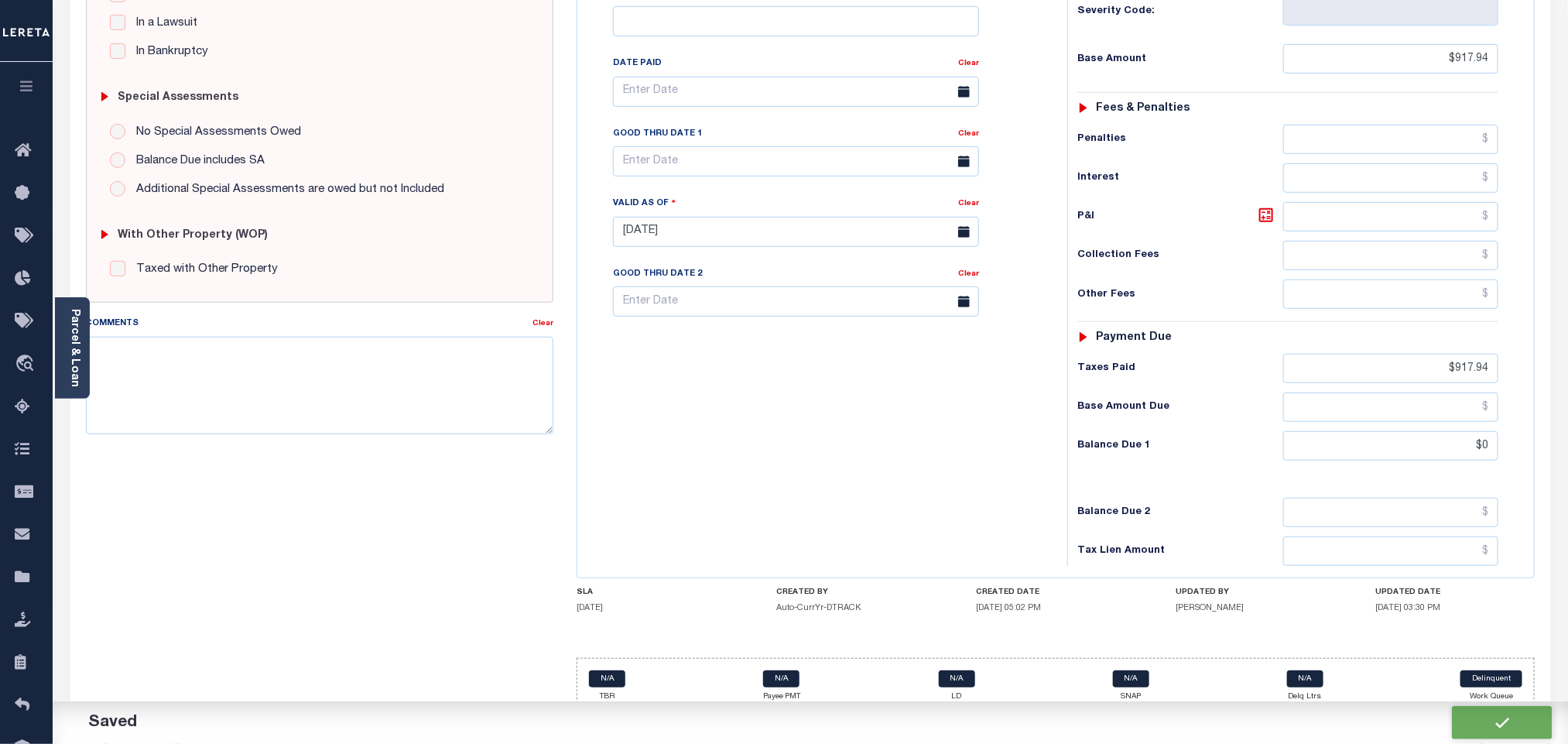
type input "$917.94"
type input "$0"
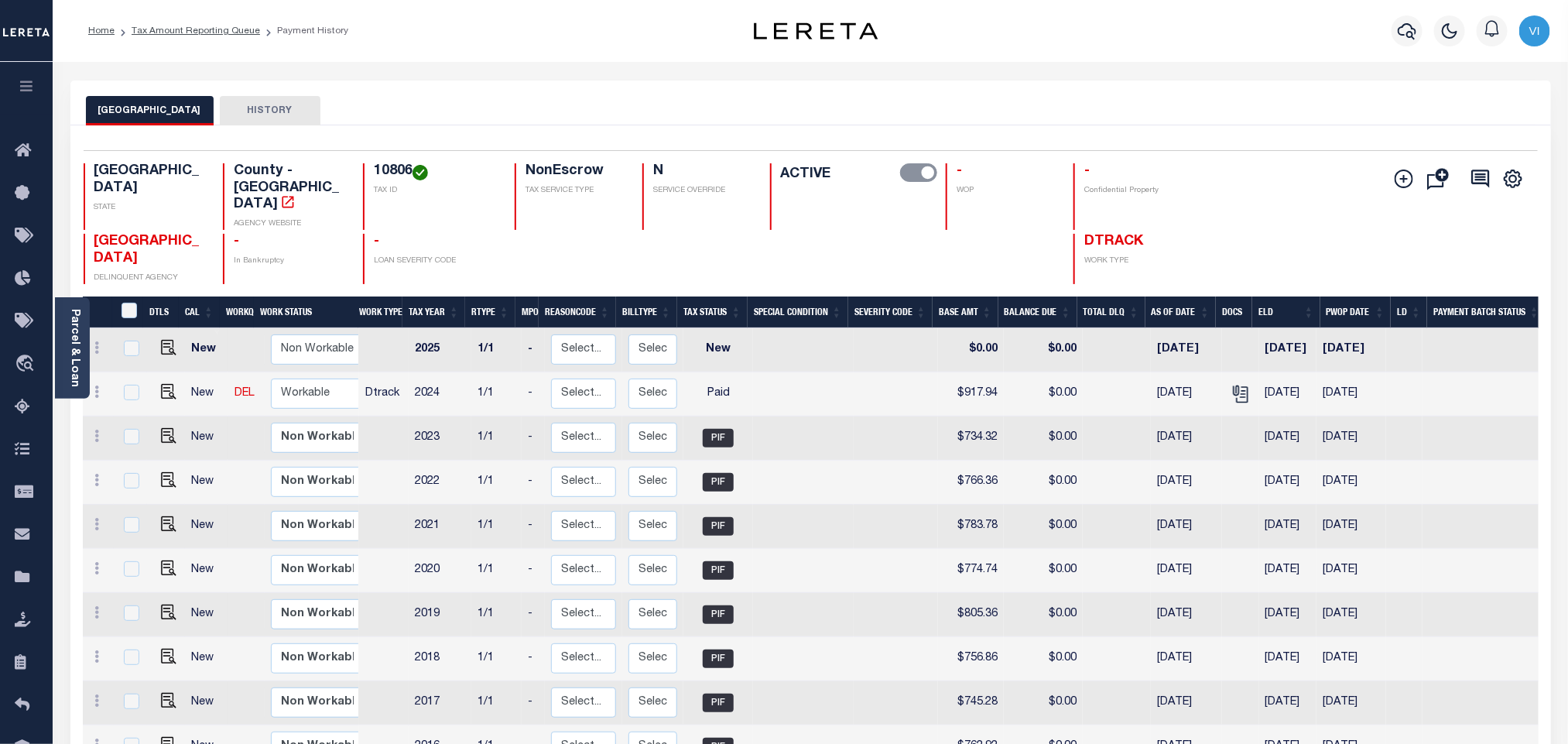
click at [70, 318] on link "Parcel & Loan" at bounding box center [73, 348] width 11 height 78
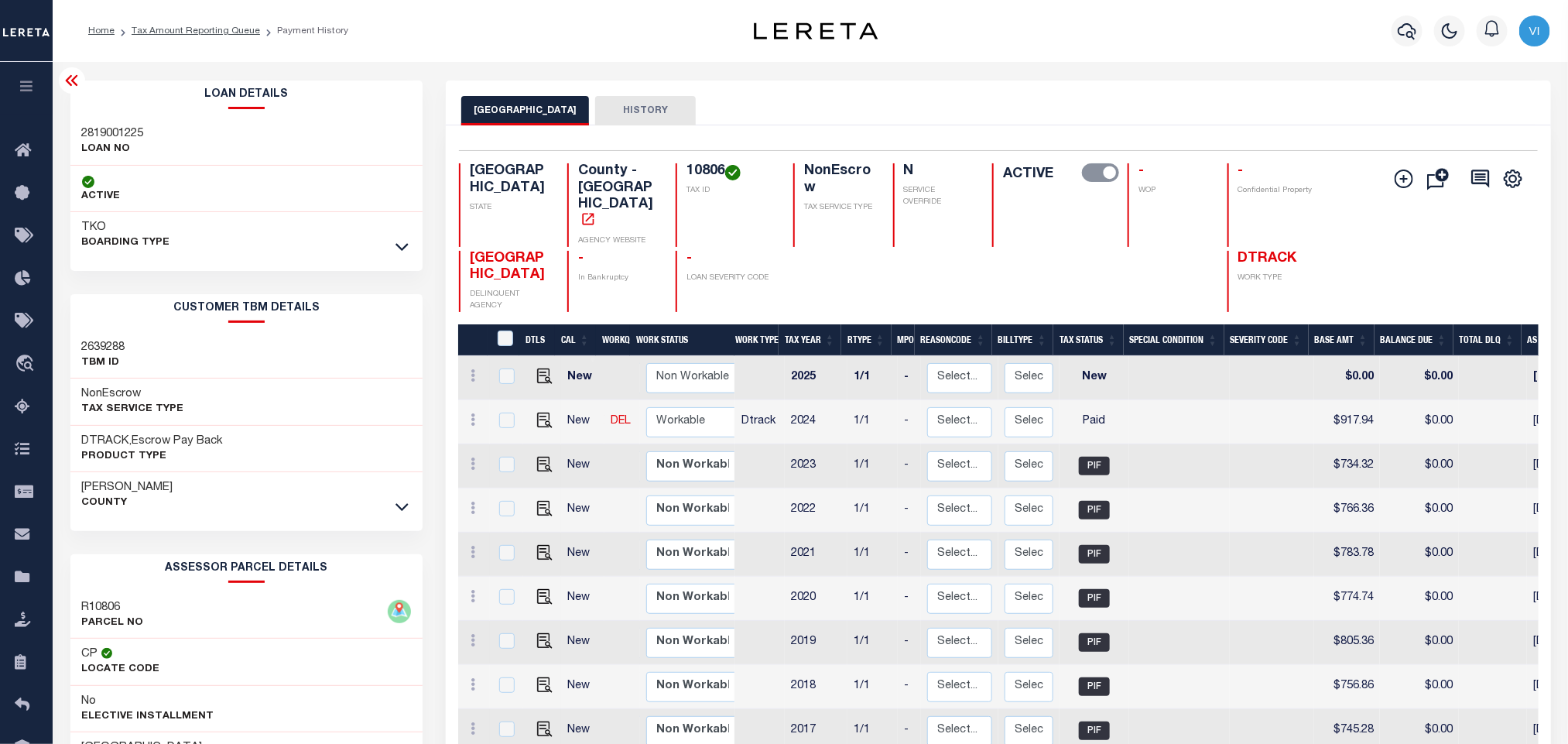
click at [82, 135] on h3 "2819001225" at bounding box center [112, 134] width 62 height 16
copy h3 "2819001225"
click at [702, 177] on h4 "10806" at bounding box center [730, 172] width 88 height 17
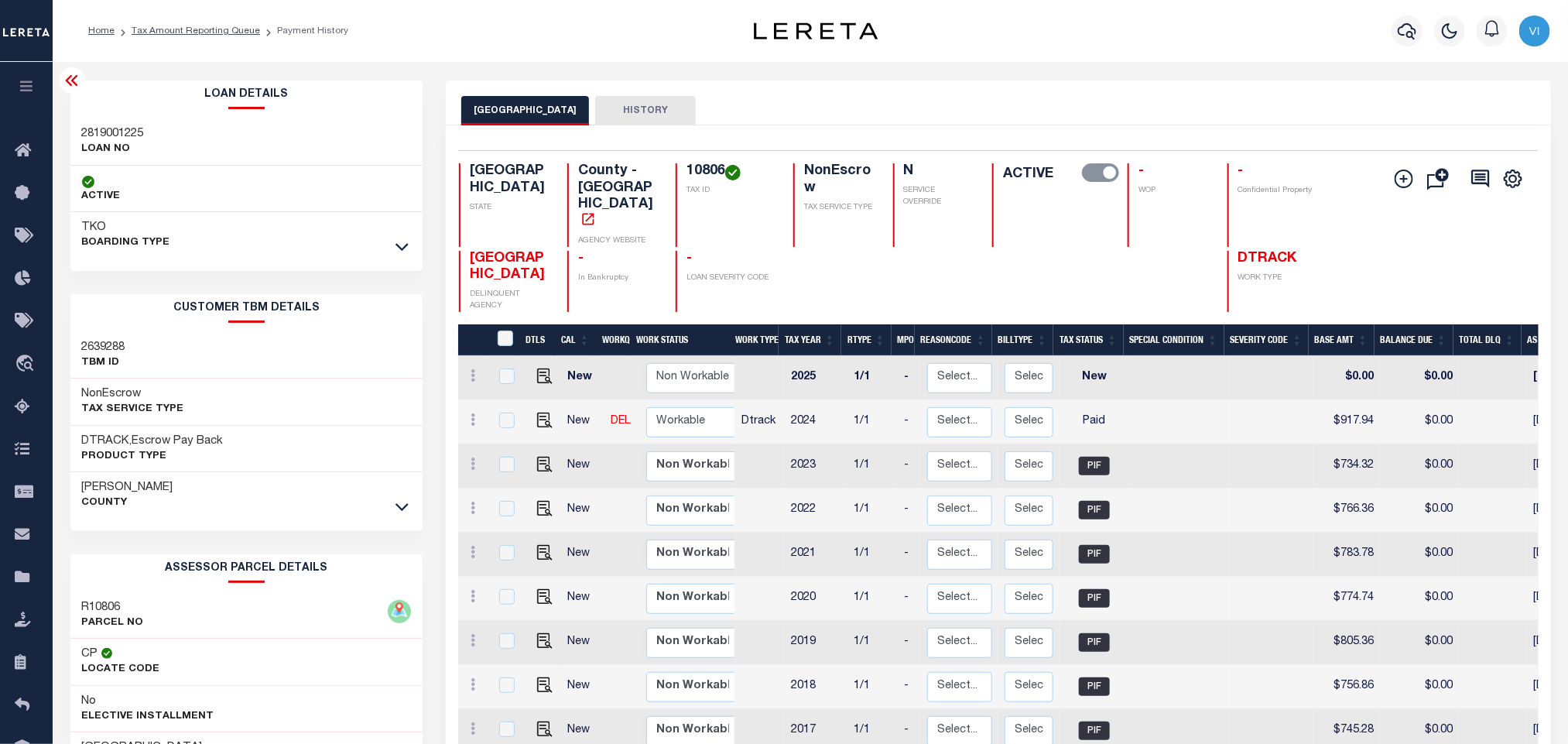
copy h4 "10806"
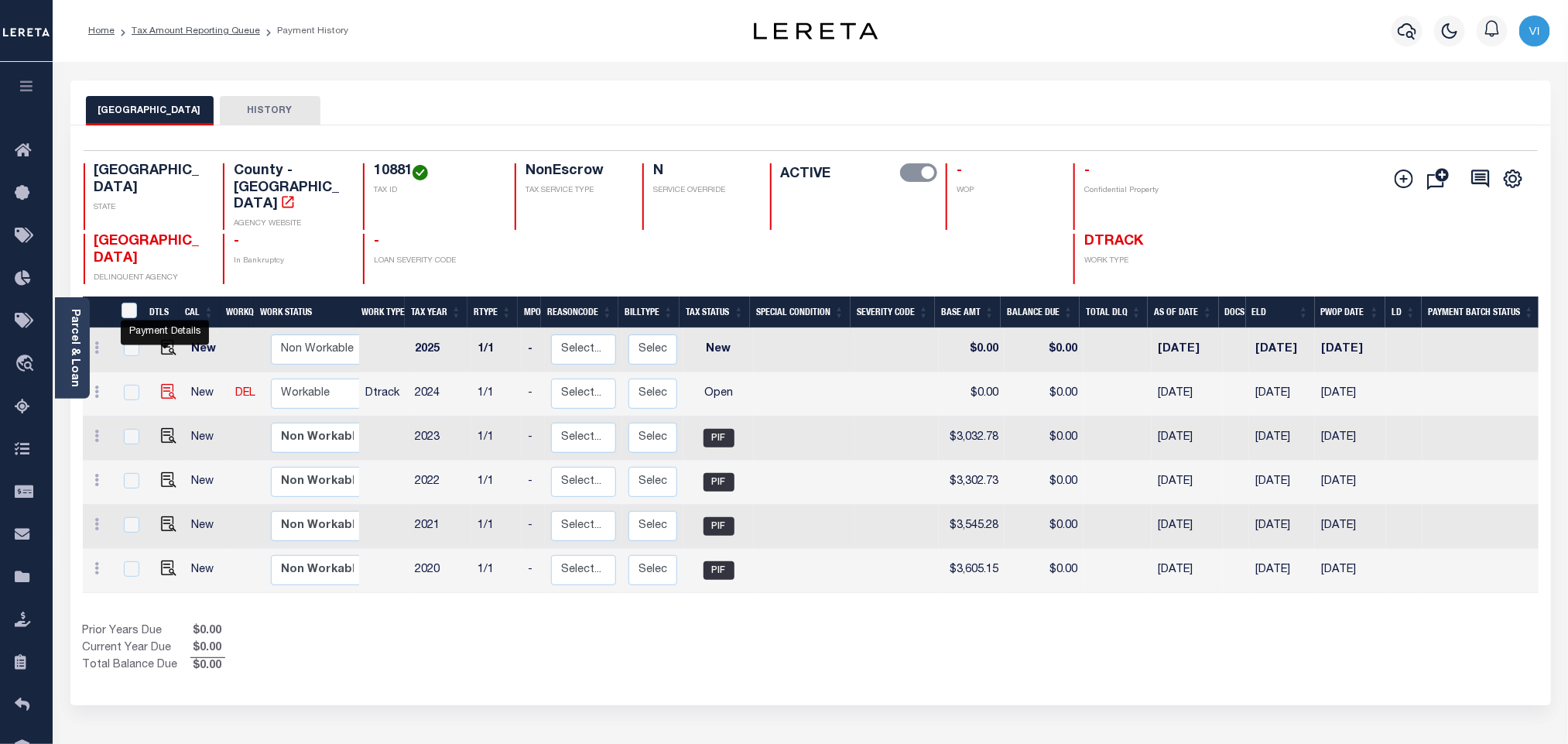
click at [161, 384] on img "" at bounding box center [168, 391] width 16 height 16
checkbox input "true"
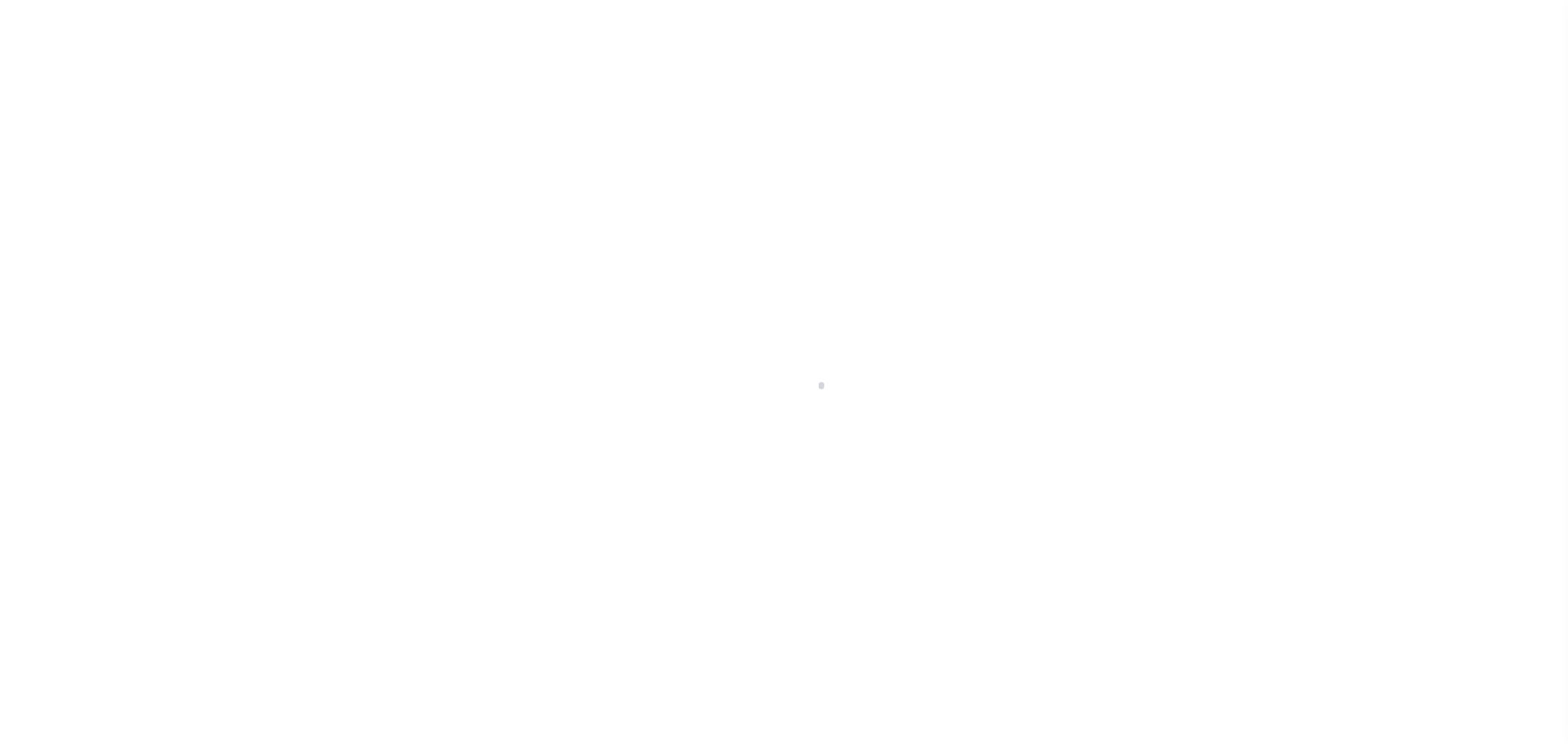
select select "OP2"
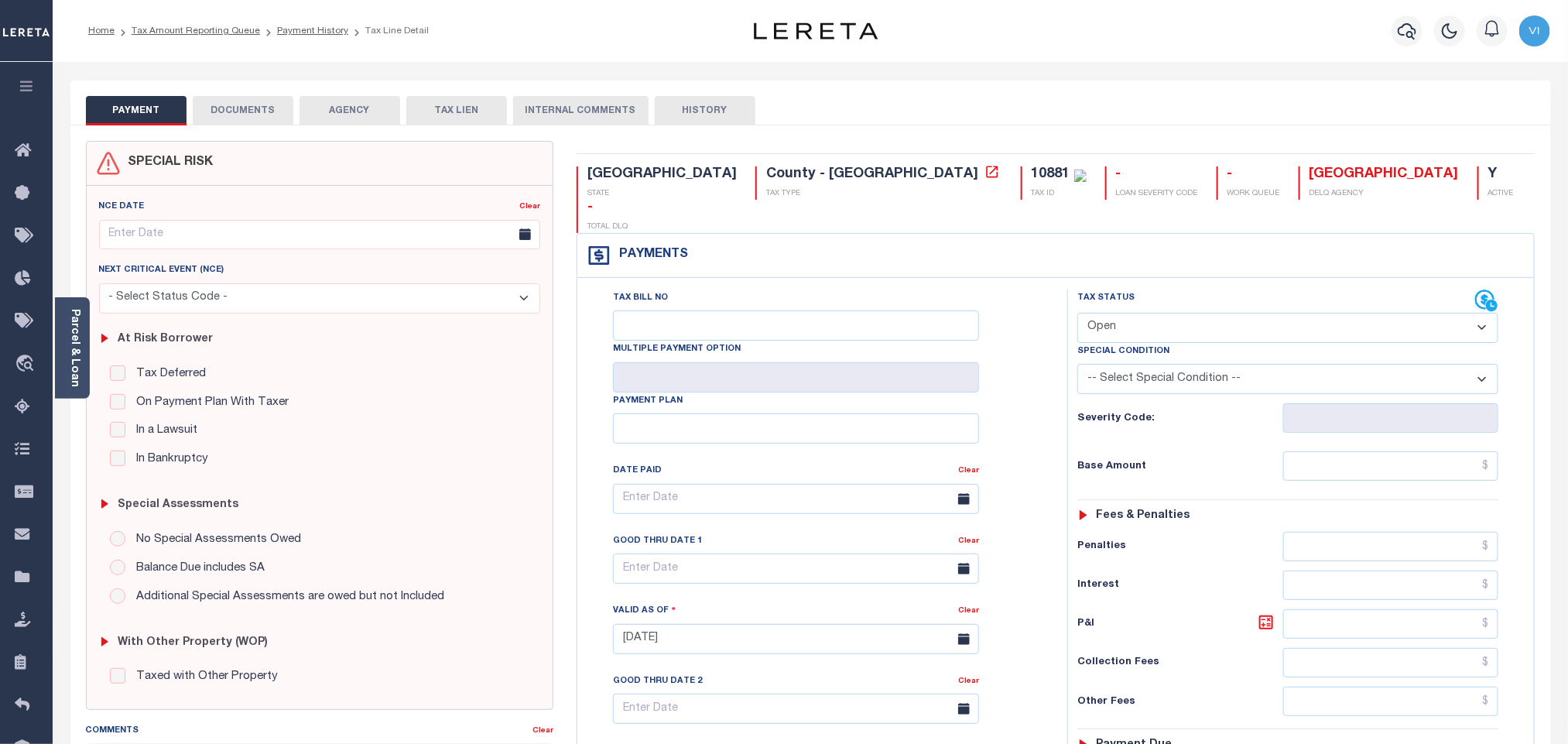
click at [253, 129] on div "SPECIAL RISK NCE Date Clear" at bounding box center [810, 637] width 1481 height 1022
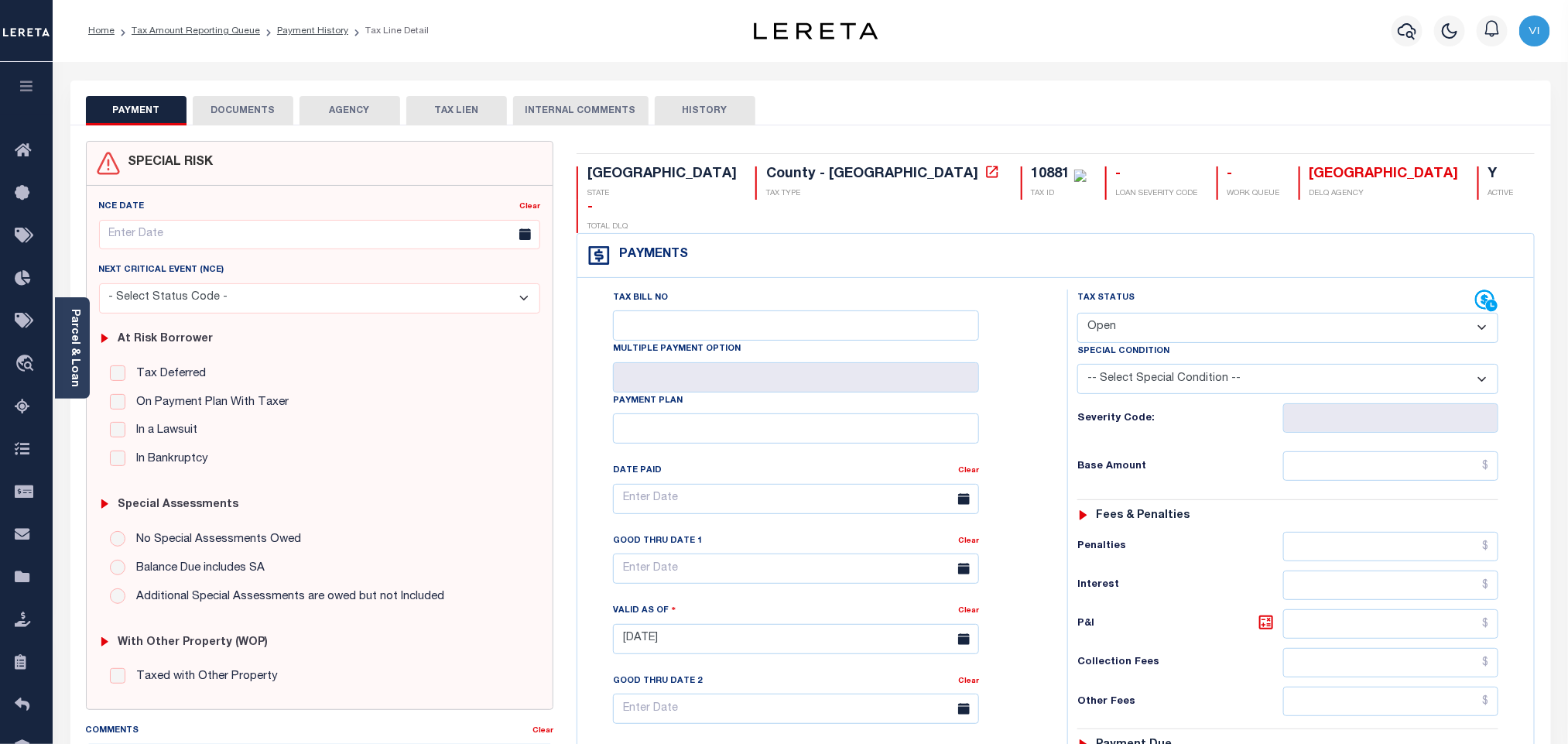
click at [252, 124] on button "DOCUMENTS" at bounding box center [243, 111] width 101 height 30
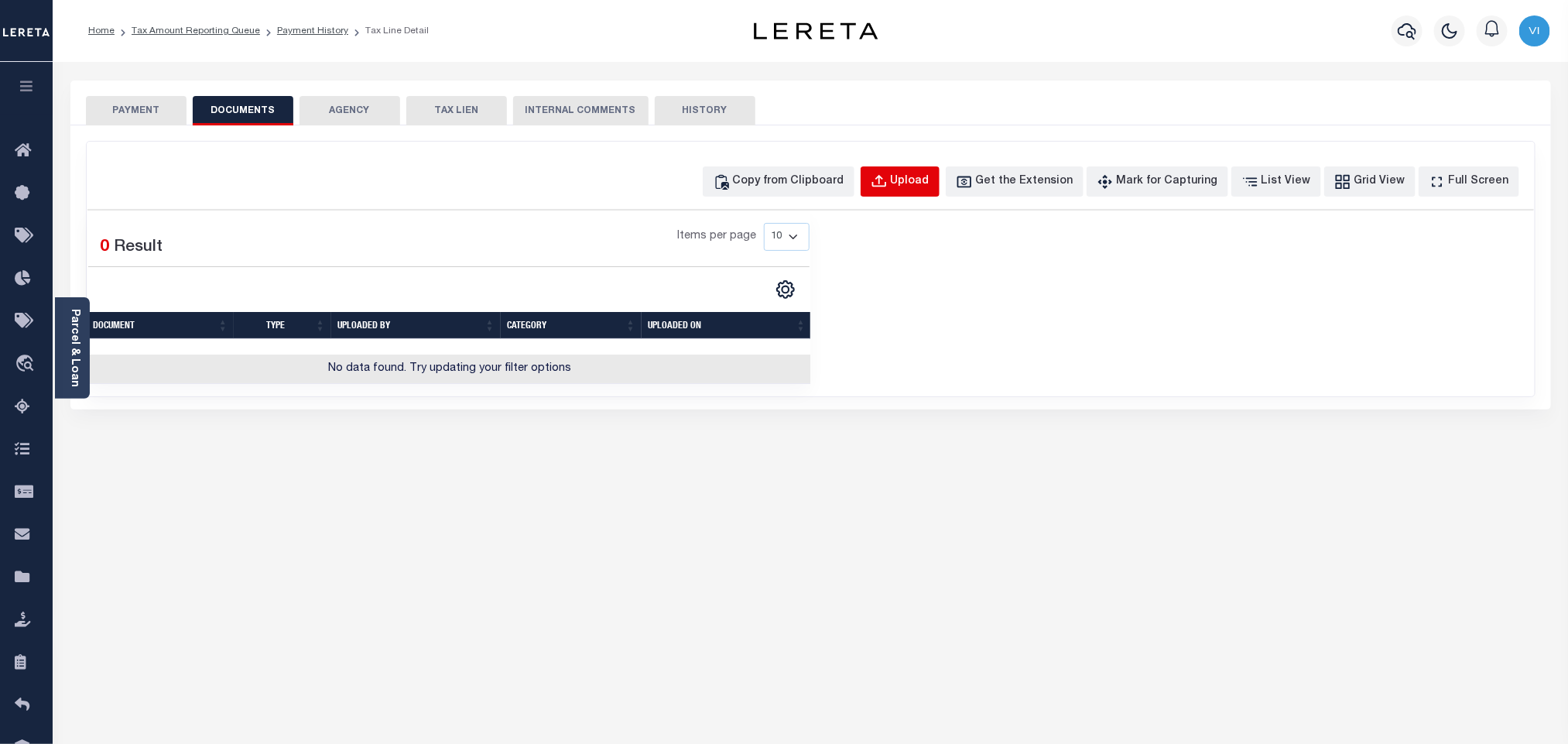
click at [928, 181] on div "Upload" at bounding box center [909, 182] width 39 height 17
select select "POP"
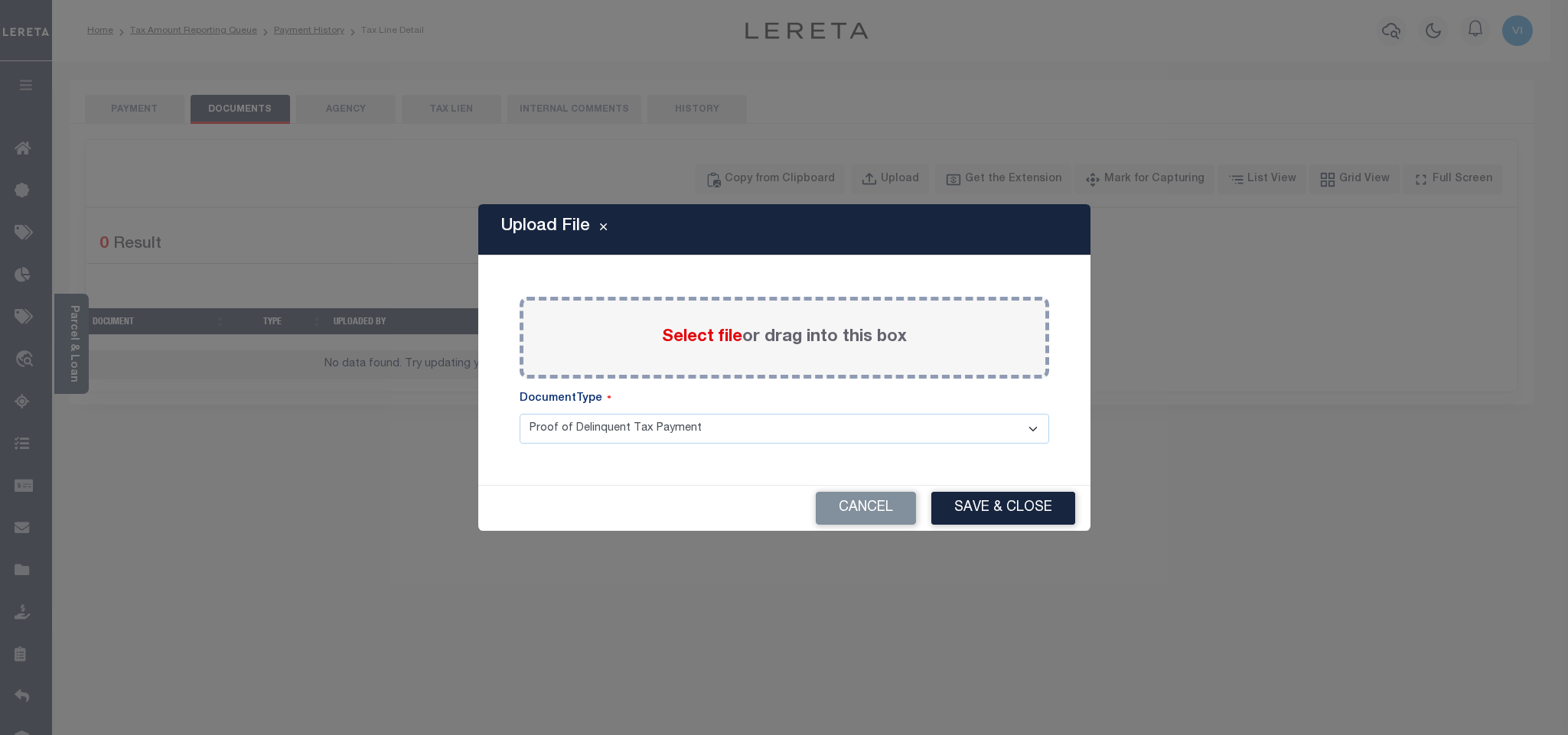
click at [693, 344] on span "Select file" at bounding box center [702, 337] width 80 height 17
click at [0, 0] on input "Select file or drag into this box" at bounding box center [0, 0] width 0 height 0
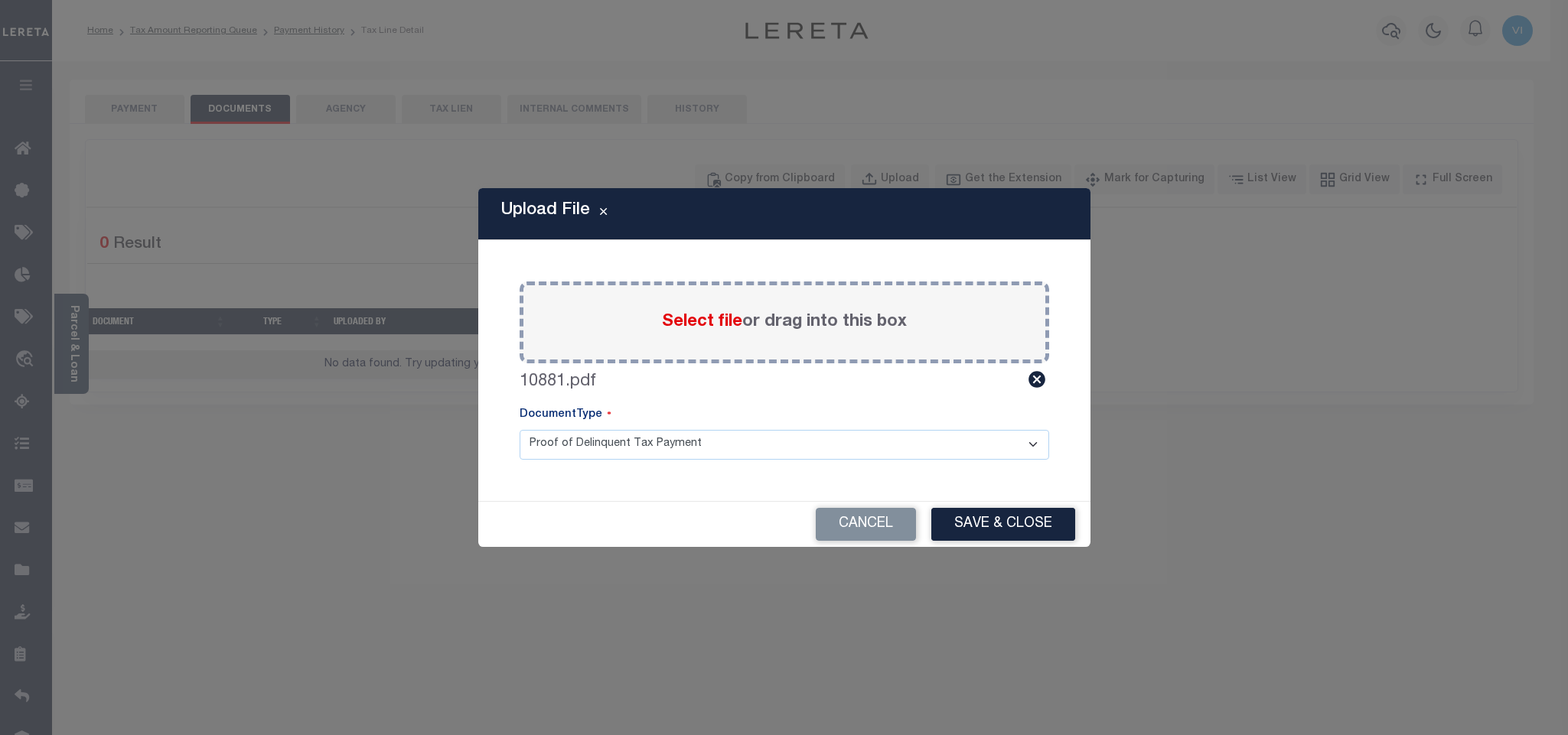
click at [551, 455] on select "Proof of Delinquent Tax Payment" at bounding box center [784, 445] width 529 height 30
click at [520, 430] on select "Proof of Delinquent Tax Payment" at bounding box center [784, 445] width 529 height 30
click at [957, 530] on button "Save & Close" at bounding box center [1003, 525] width 144 height 33
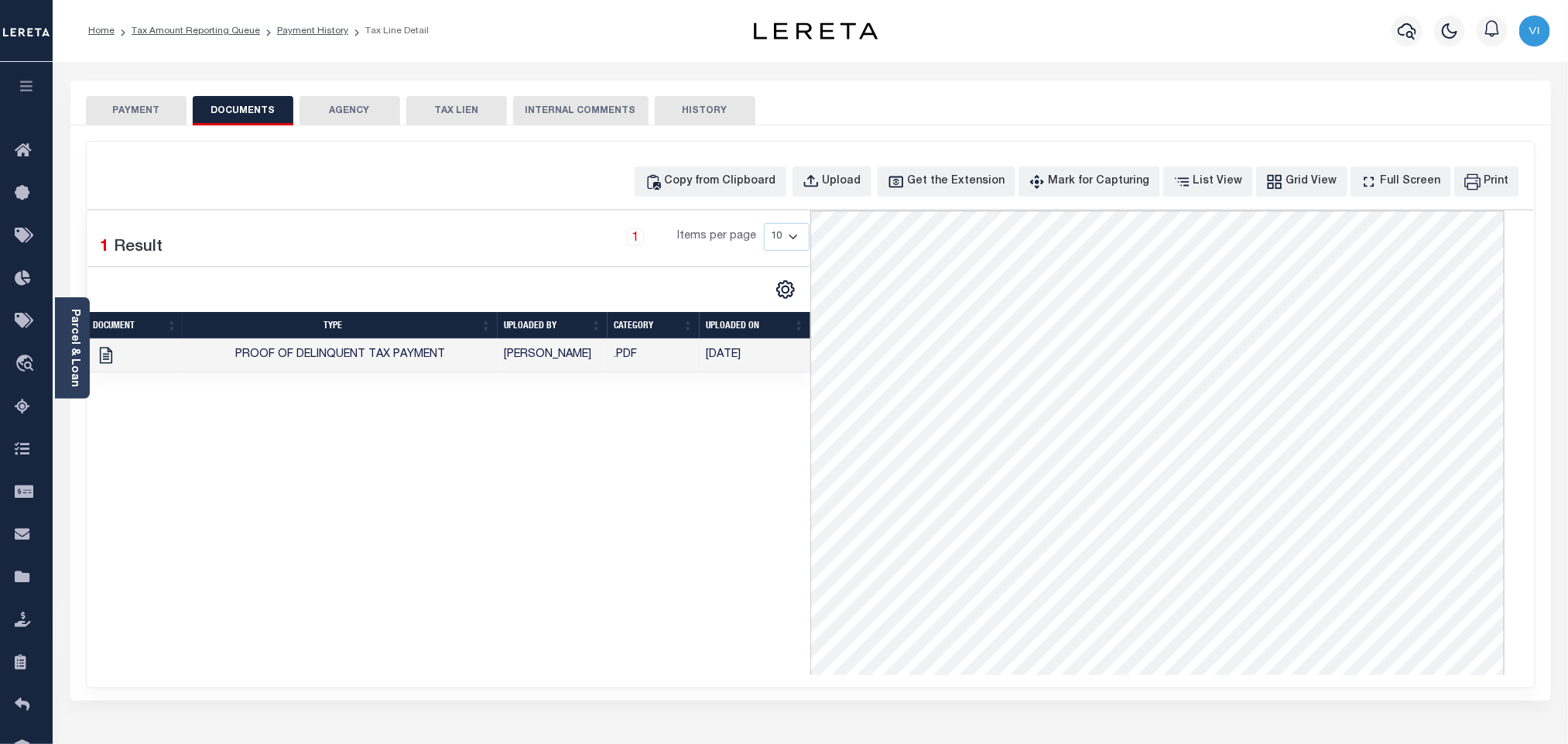
click at [107, 98] on button "PAYMENT" at bounding box center [136, 111] width 101 height 30
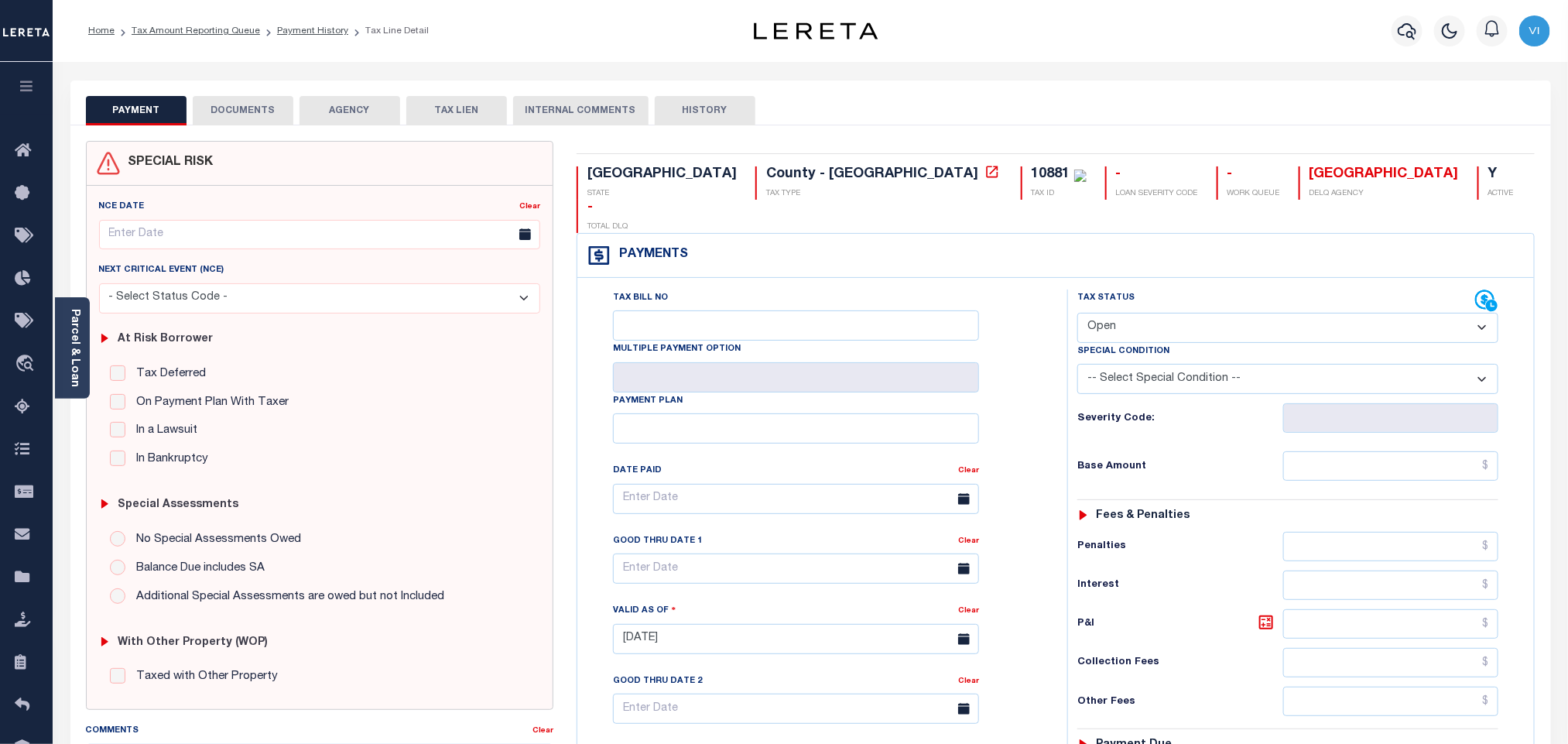
click at [1152, 313] on select "- Select Status Code - Open Due/Unpaid Paid Incomplete No Tax Due Internal Refu…" at bounding box center [1288, 328] width 421 height 31
select select "PYD"
click at [1078, 313] on select "- Select Status Code - Open Due/Unpaid Paid Incomplete No Tax Due Internal Refu…" at bounding box center [1288, 328] width 421 height 31
type input "08/15/2025"
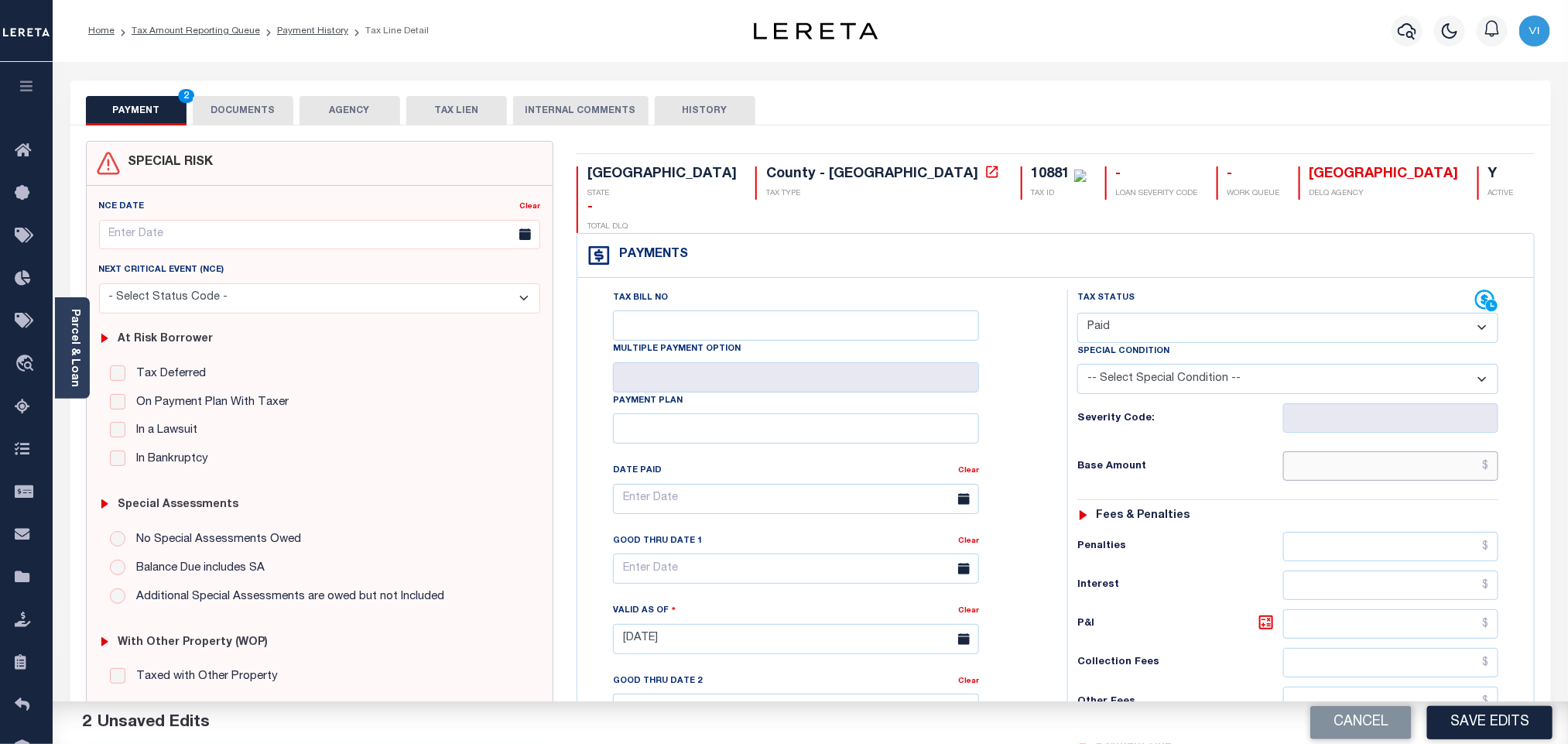
click at [1319, 452] on input "text" at bounding box center [1391, 467] width 216 height 30
paste input "3,354.28"
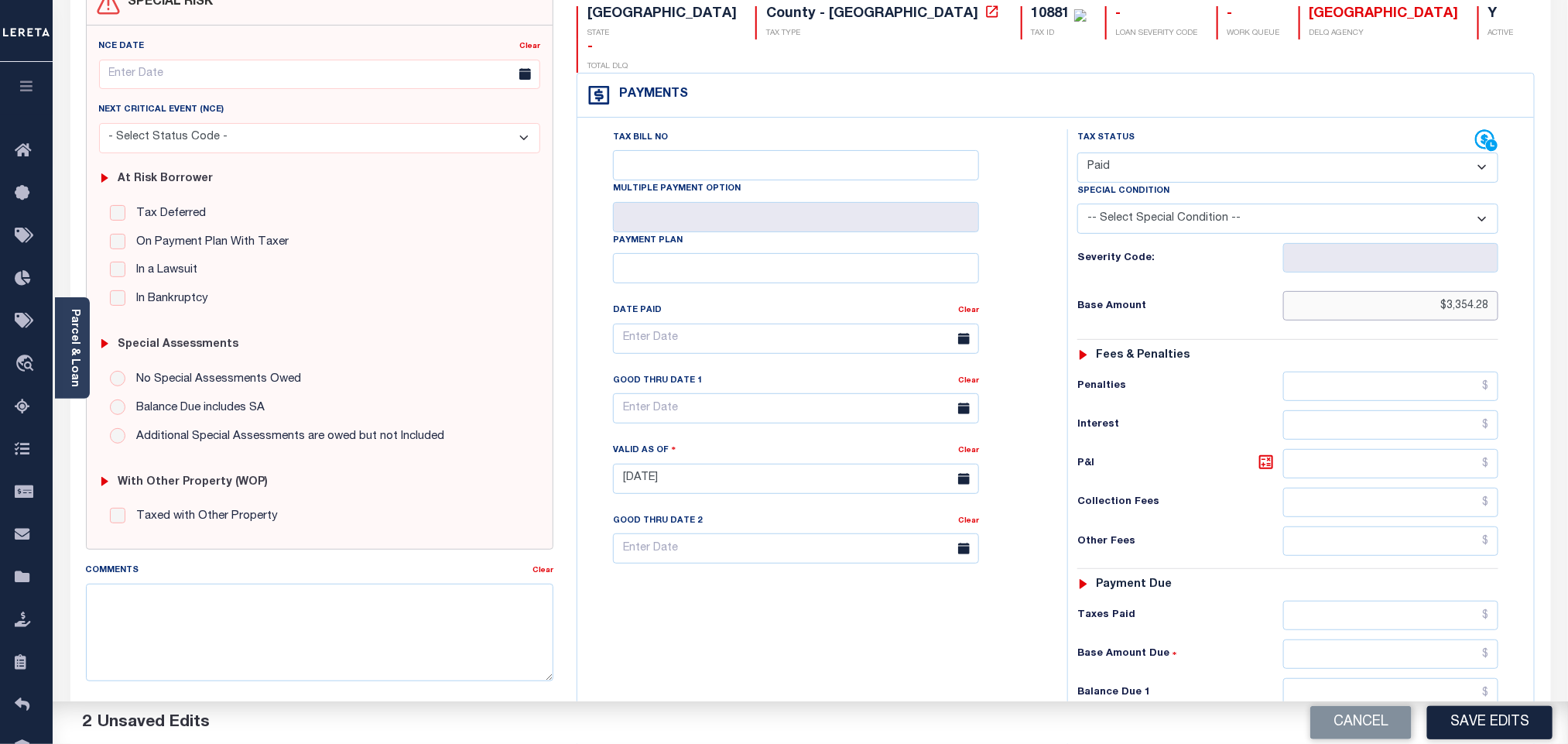
scroll to position [403, 0]
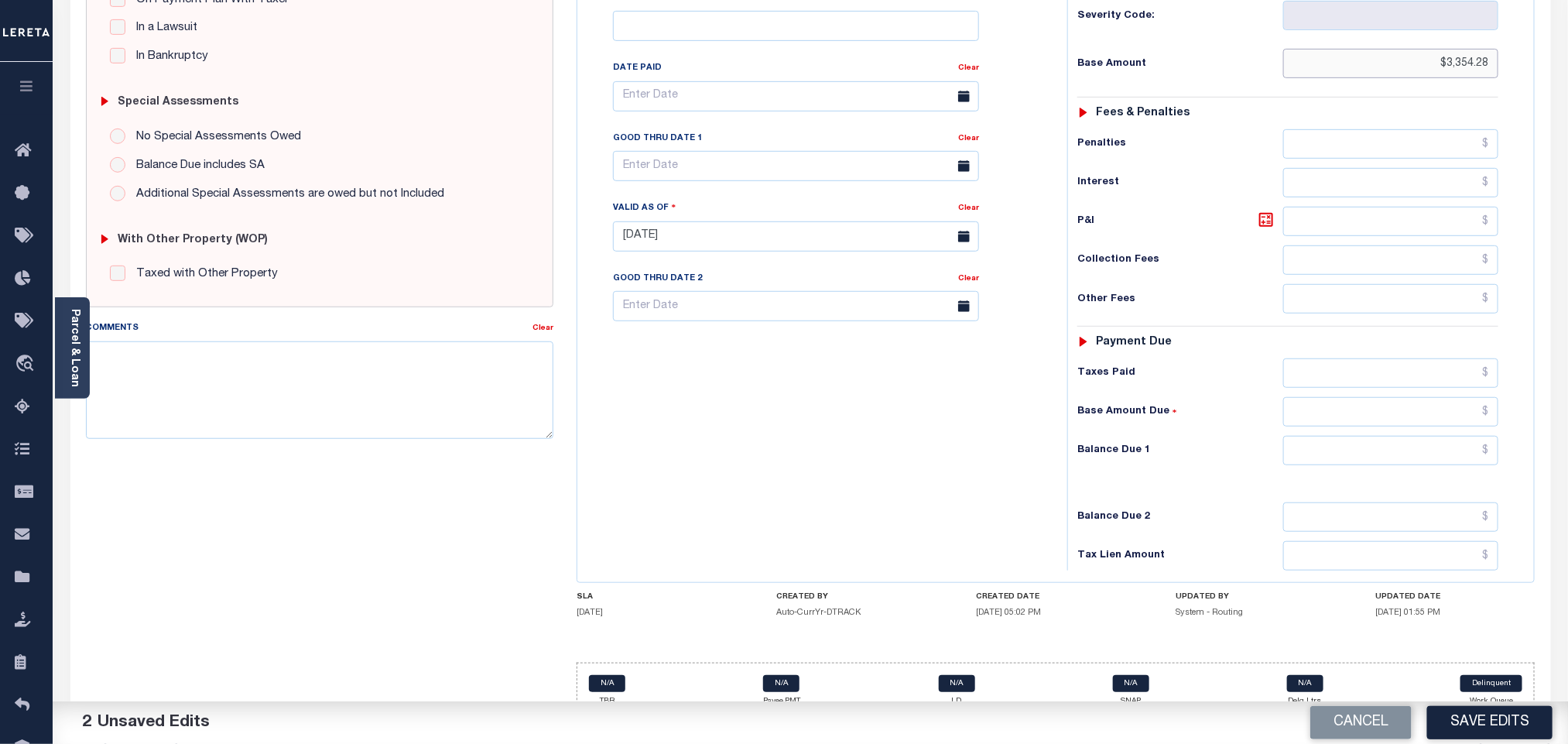
type input "$3,354.28"
click at [1343, 358] on input "text" at bounding box center [1391, 373] width 216 height 30
paste input "3,354.28"
type input "$3,354.28"
click at [1345, 436] on input "text" at bounding box center [1391, 451] width 216 height 30
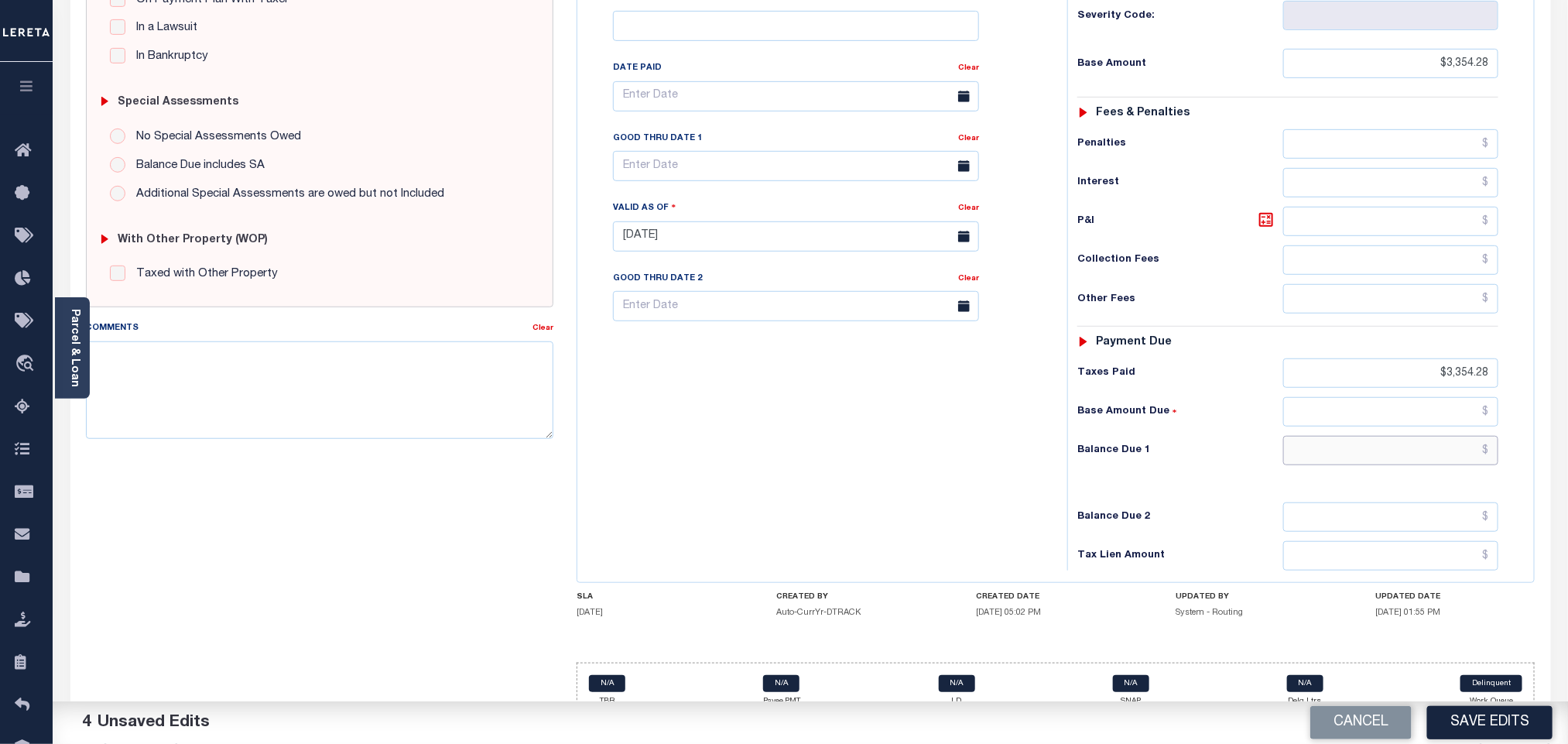
type input "$0.00"
click at [1485, 721] on button "Save Edits" at bounding box center [1490, 723] width 125 height 33
checkbox input "false"
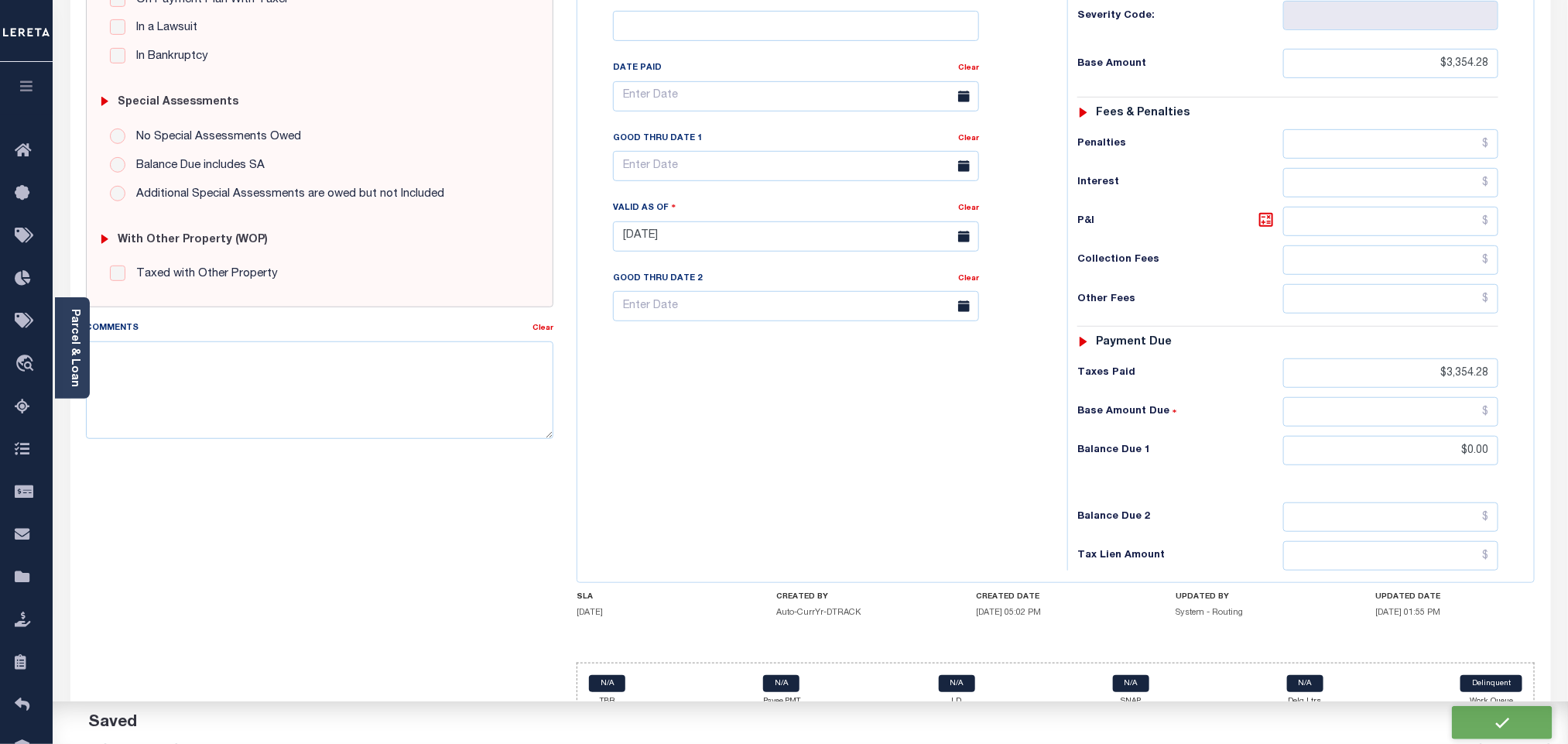
checkbox input "false"
type input "$3,354.28"
type input "$0"
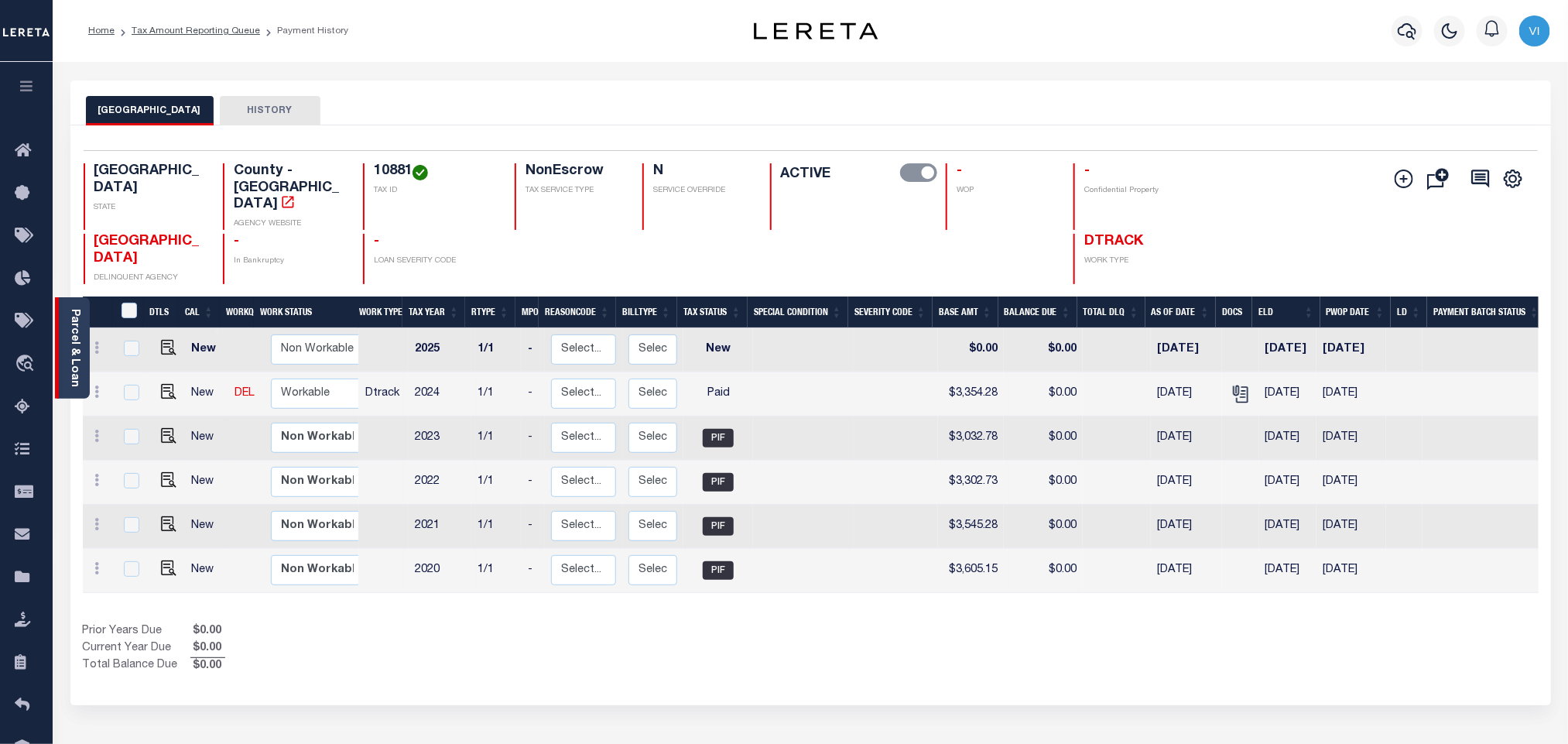
click at [73, 372] on link "Parcel & Loan" at bounding box center [73, 348] width 11 height 78
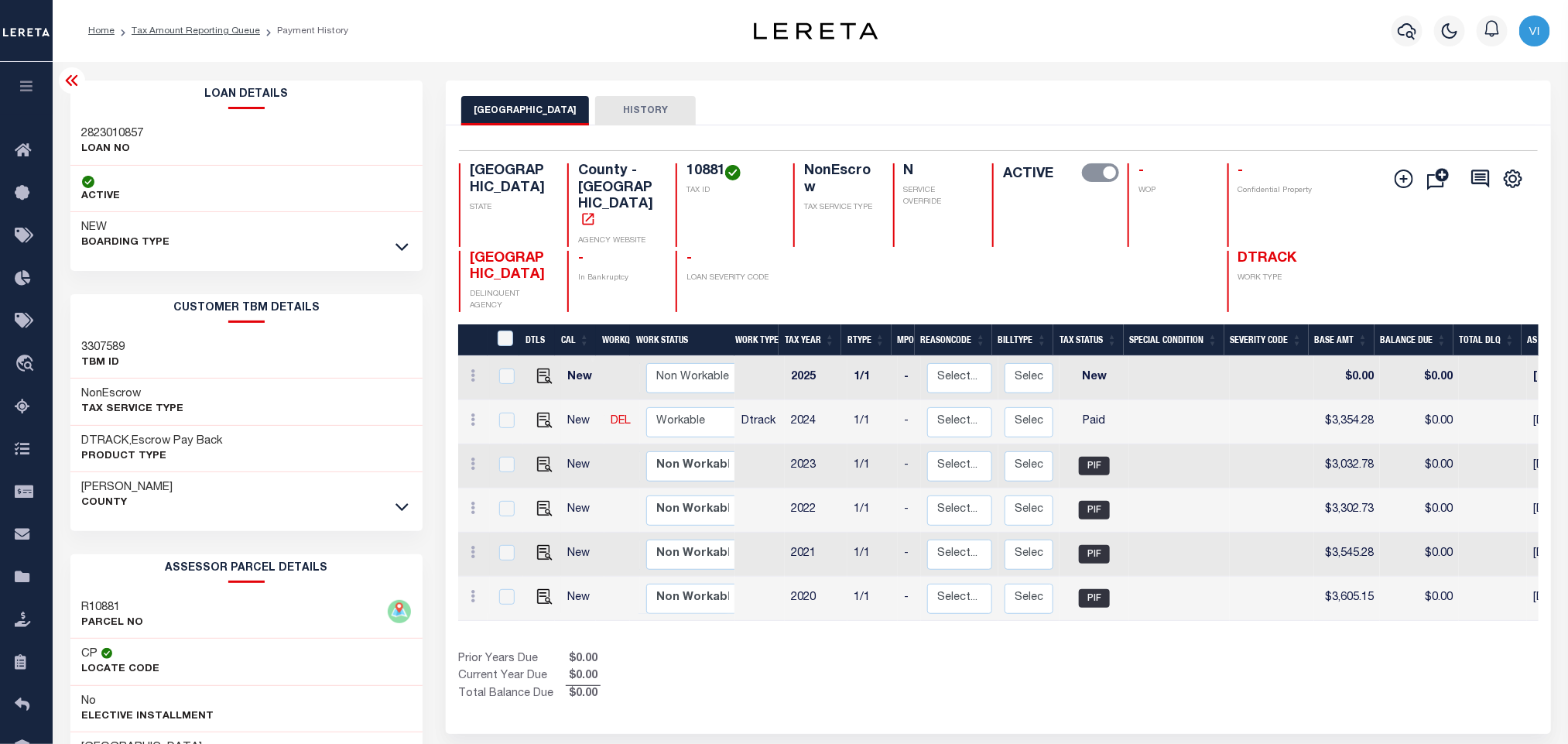
click at [87, 130] on h3 "2823010857" at bounding box center [112, 134] width 62 height 16
copy h3 "2823010857"
click at [697, 168] on h4 "10881" at bounding box center [730, 172] width 88 height 17
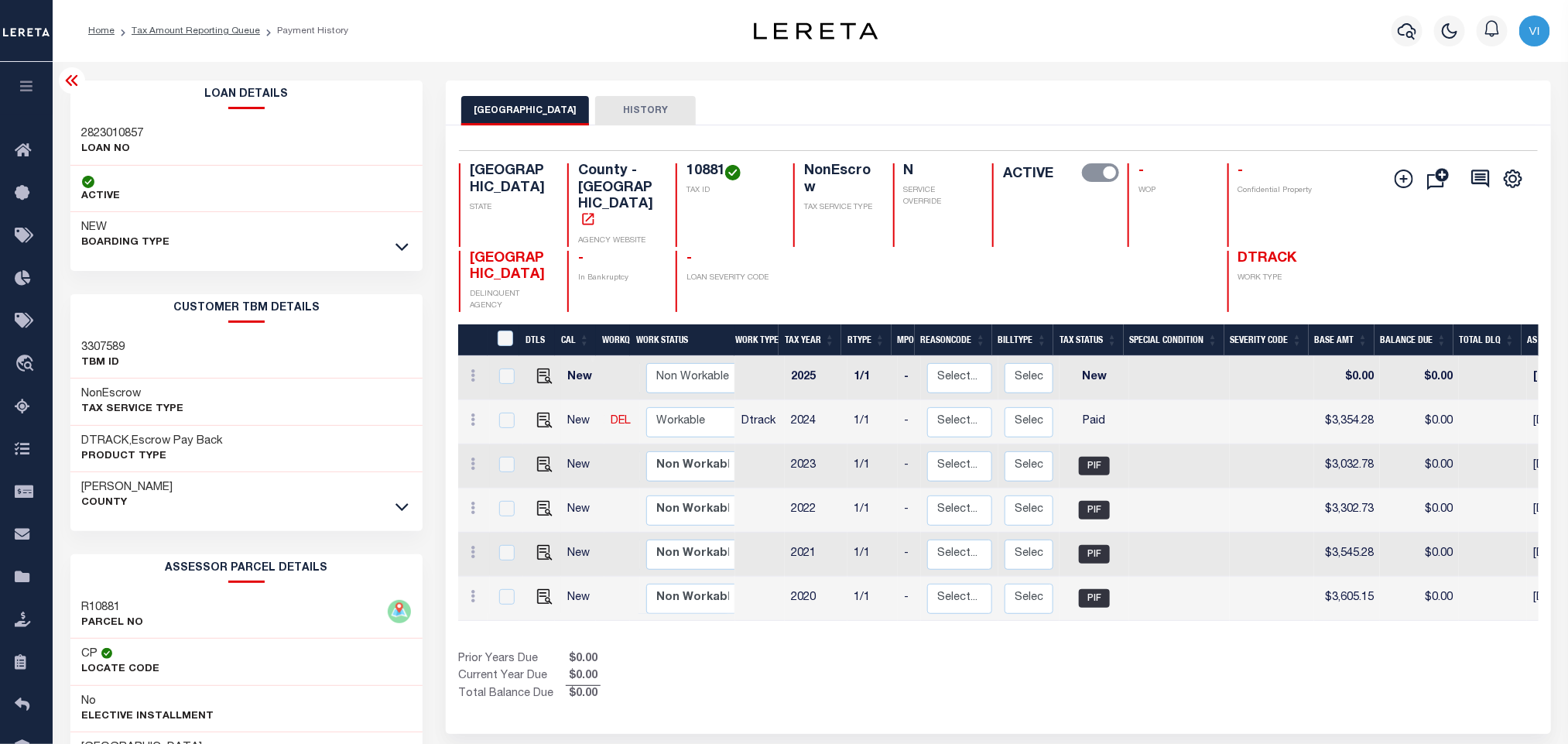
copy h4 "10881"
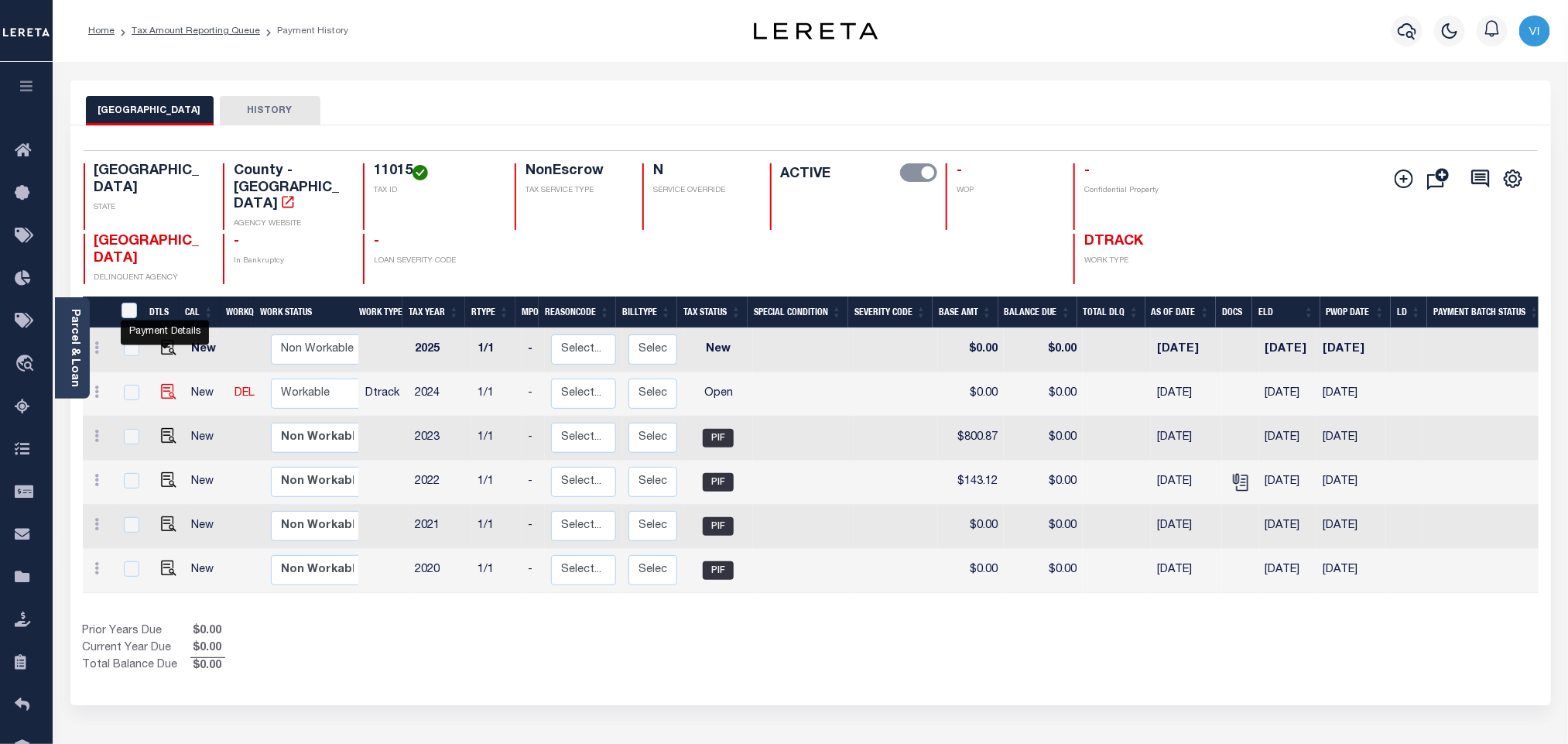
click at [163, 384] on img "" at bounding box center [168, 391] width 16 height 16
checkbox input "true"
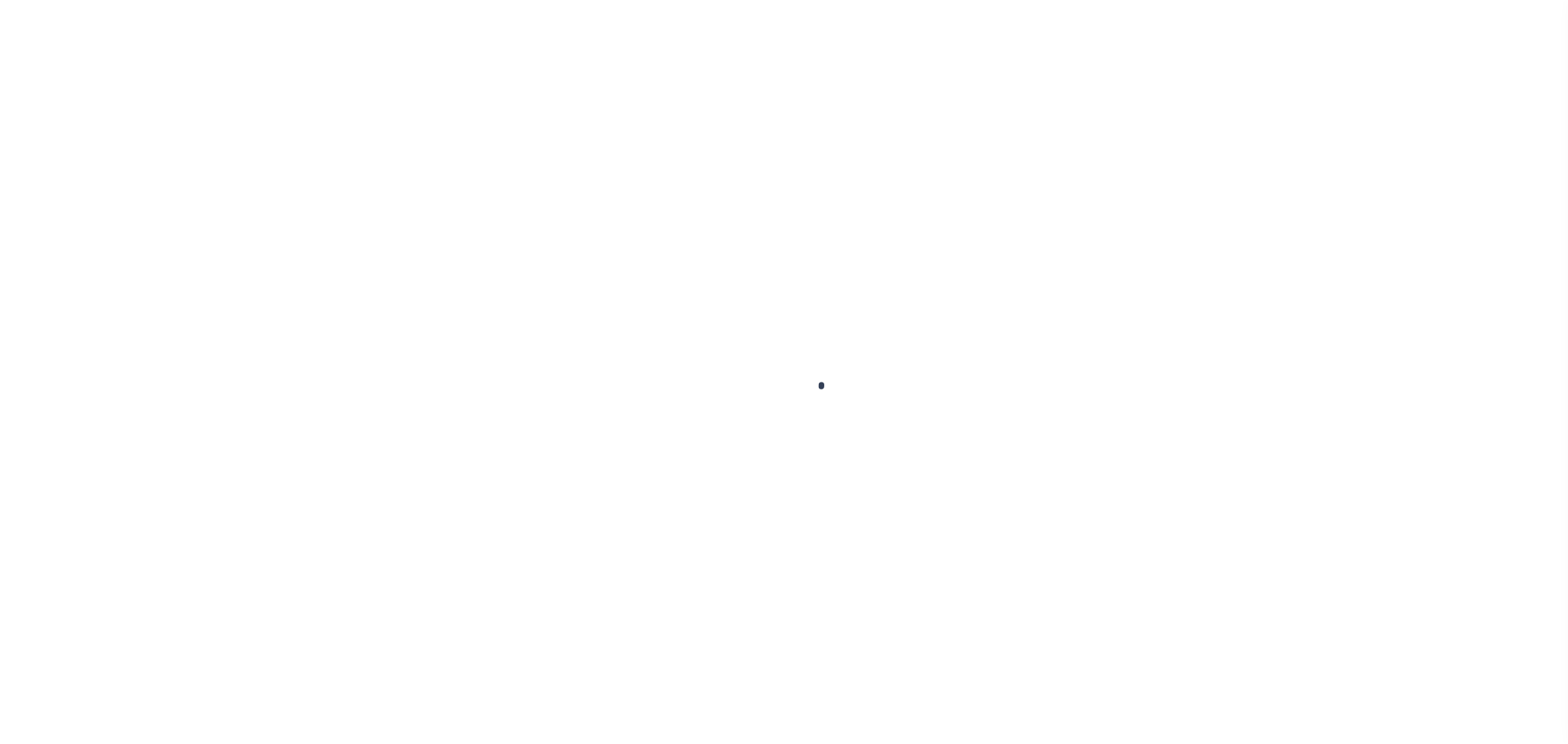
select select "OP2"
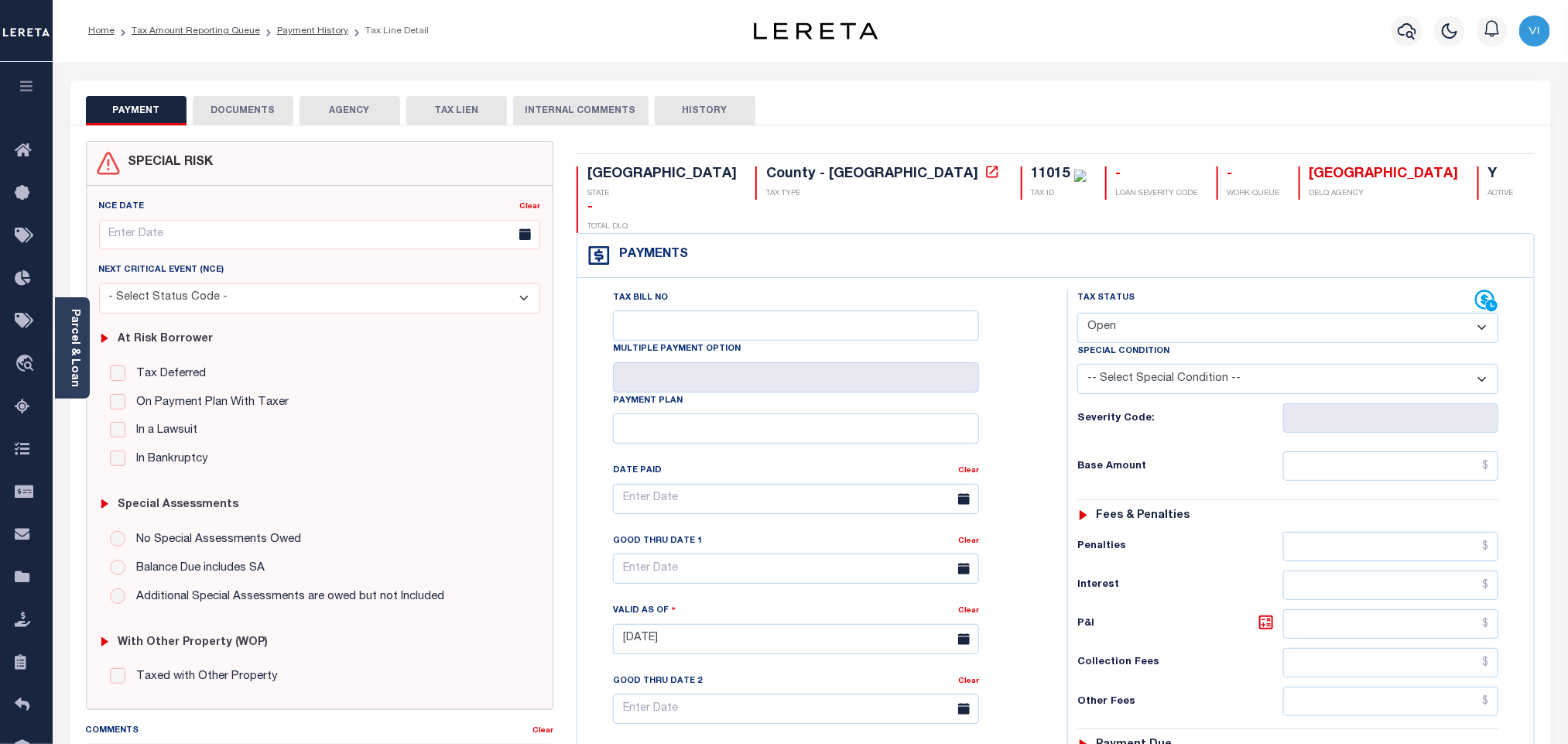
click at [233, 109] on button "DOCUMENTS" at bounding box center [243, 111] width 101 height 30
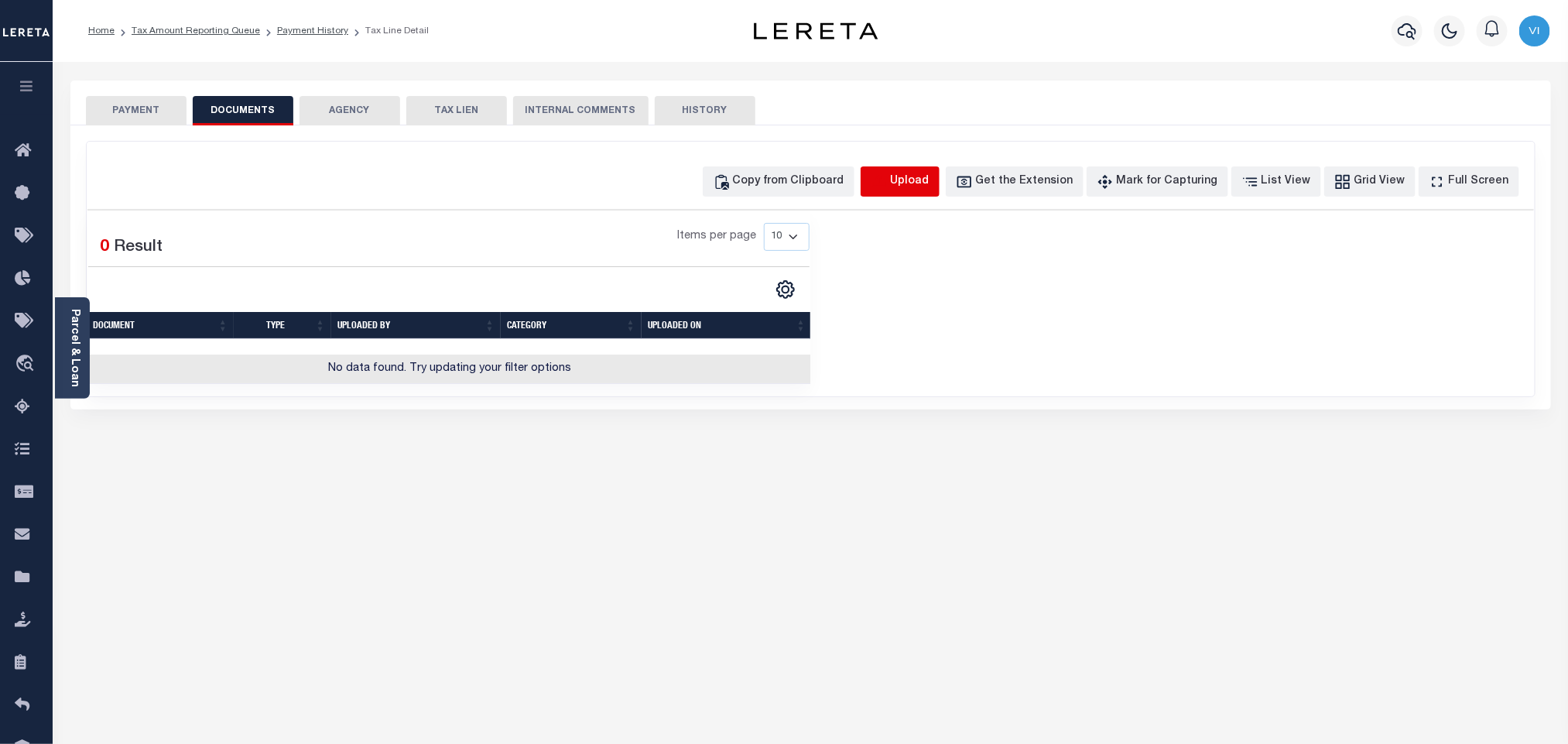
click at [886, 178] on icon "button" at bounding box center [878, 180] width 14 height 12
select select "POP"
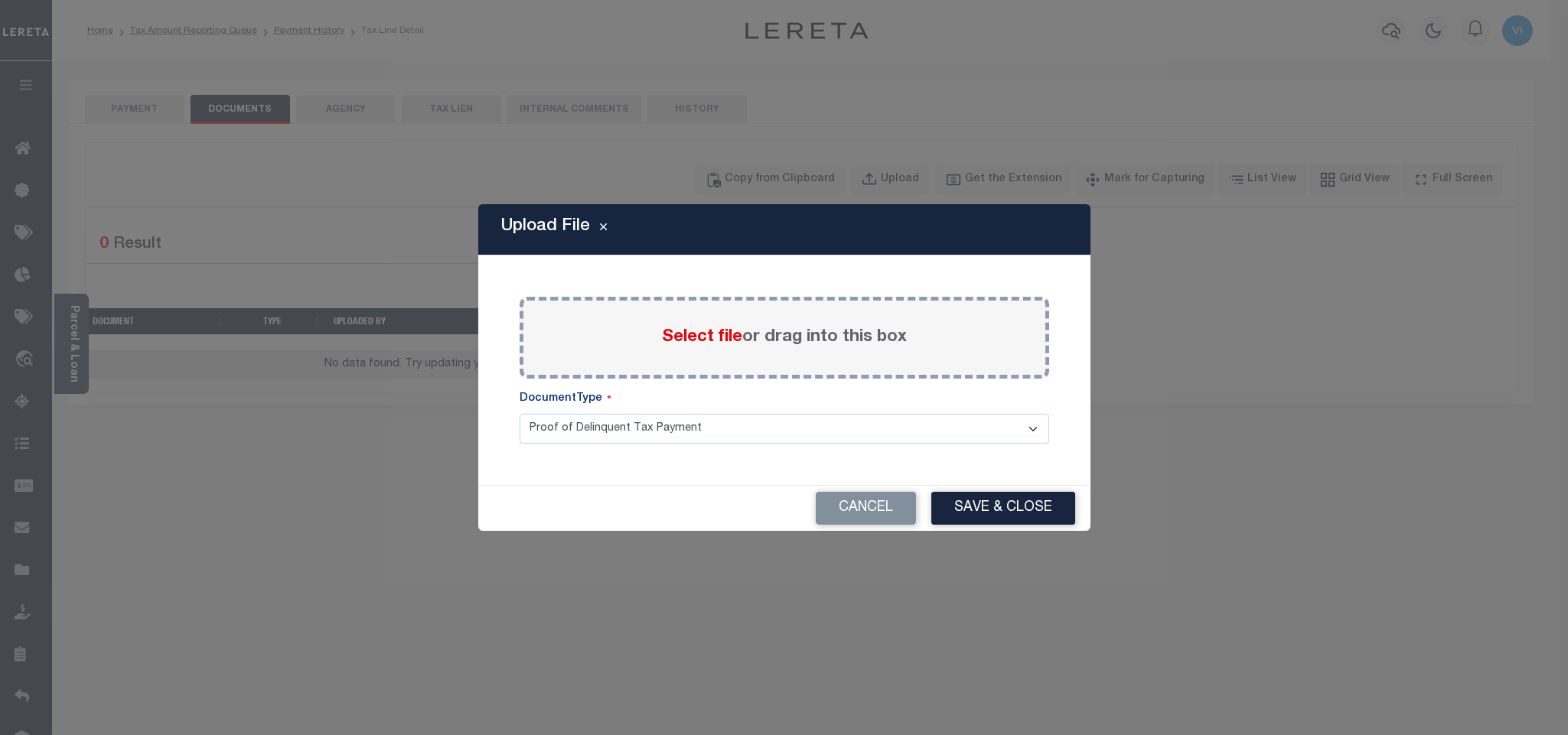
click at [724, 338] on span "Select file" at bounding box center [702, 337] width 80 height 17
click at [0, 0] on input "Select file or drag into this box" at bounding box center [0, 0] width 0 height 0
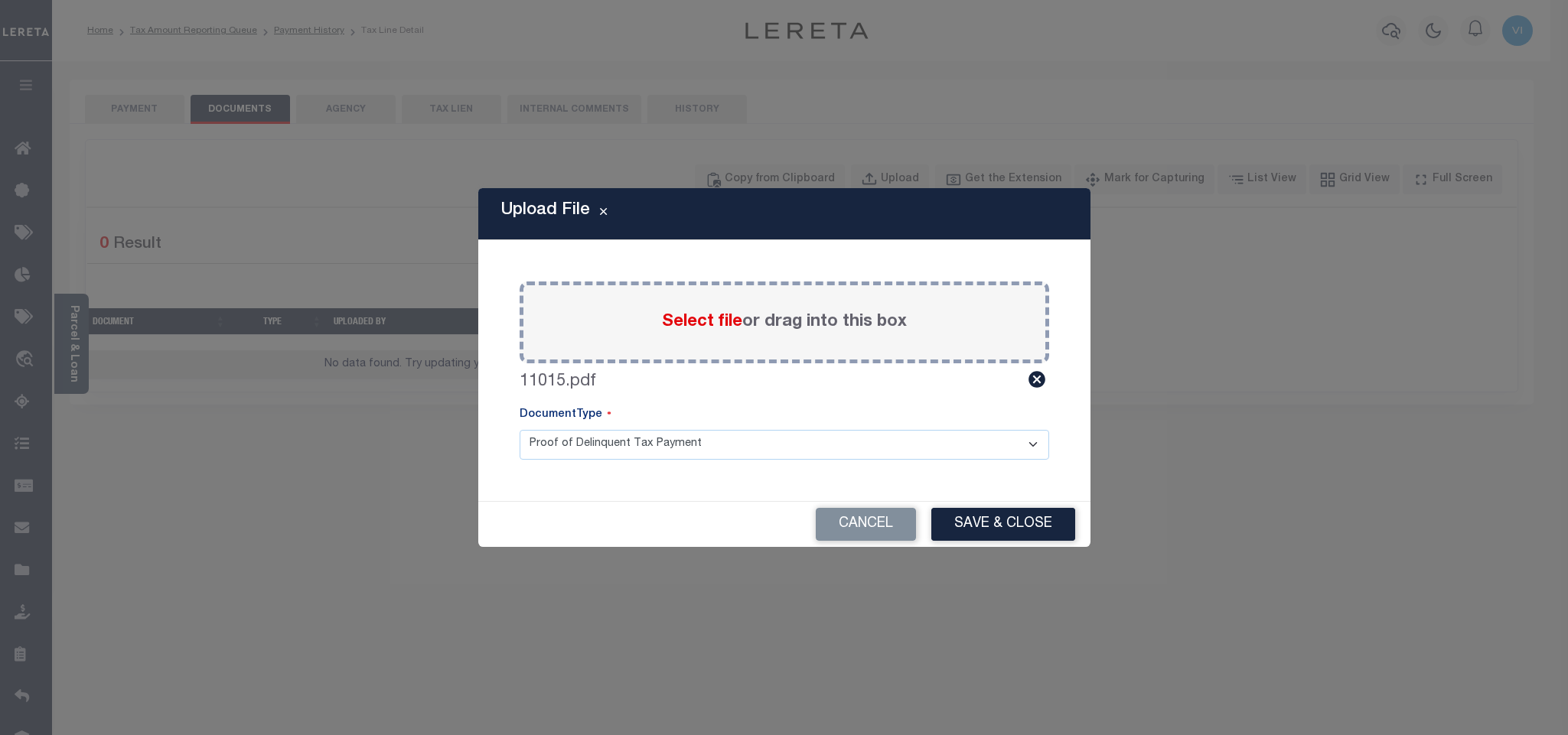
drag, startPoint x: 581, startPoint y: 449, endPoint x: 591, endPoint y: 448, distance: 10.0
click at [591, 448] on select "Proof of Delinquent Tax Payment" at bounding box center [784, 445] width 529 height 30
click at [606, 439] on select "Proof of Delinquent Tax Payment" at bounding box center [784, 445] width 529 height 30
click at [596, 449] on select "Proof of Delinquent Tax Payment" at bounding box center [784, 445] width 529 height 30
click at [520, 430] on select "Proof of Delinquent Tax Payment" at bounding box center [784, 445] width 529 height 30
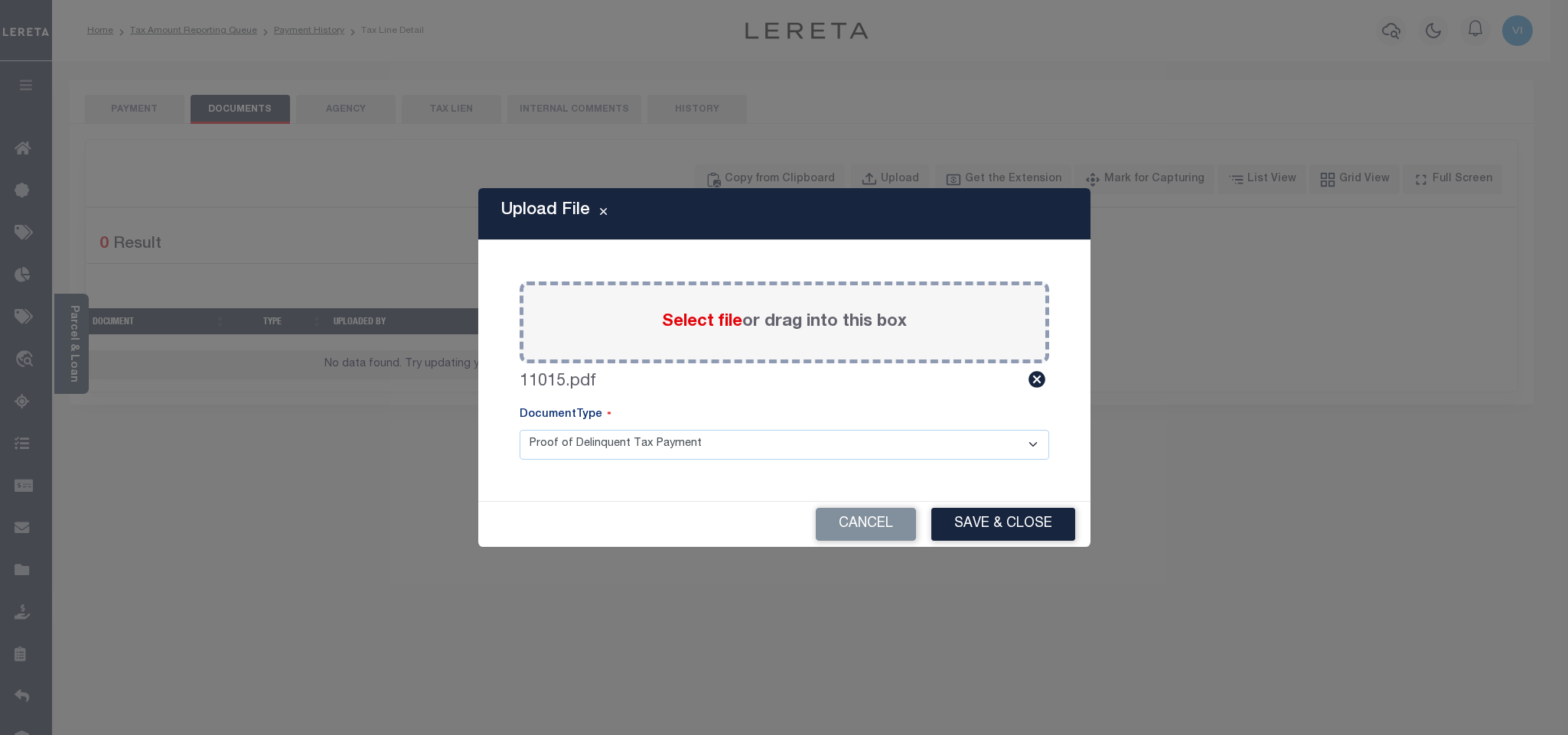
click at [971, 502] on div "Cancel Save & Close" at bounding box center [784, 524] width 612 height 45
click at [971, 522] on button "Save & Close" at bounding box center [1003, 525] width 144 height 33
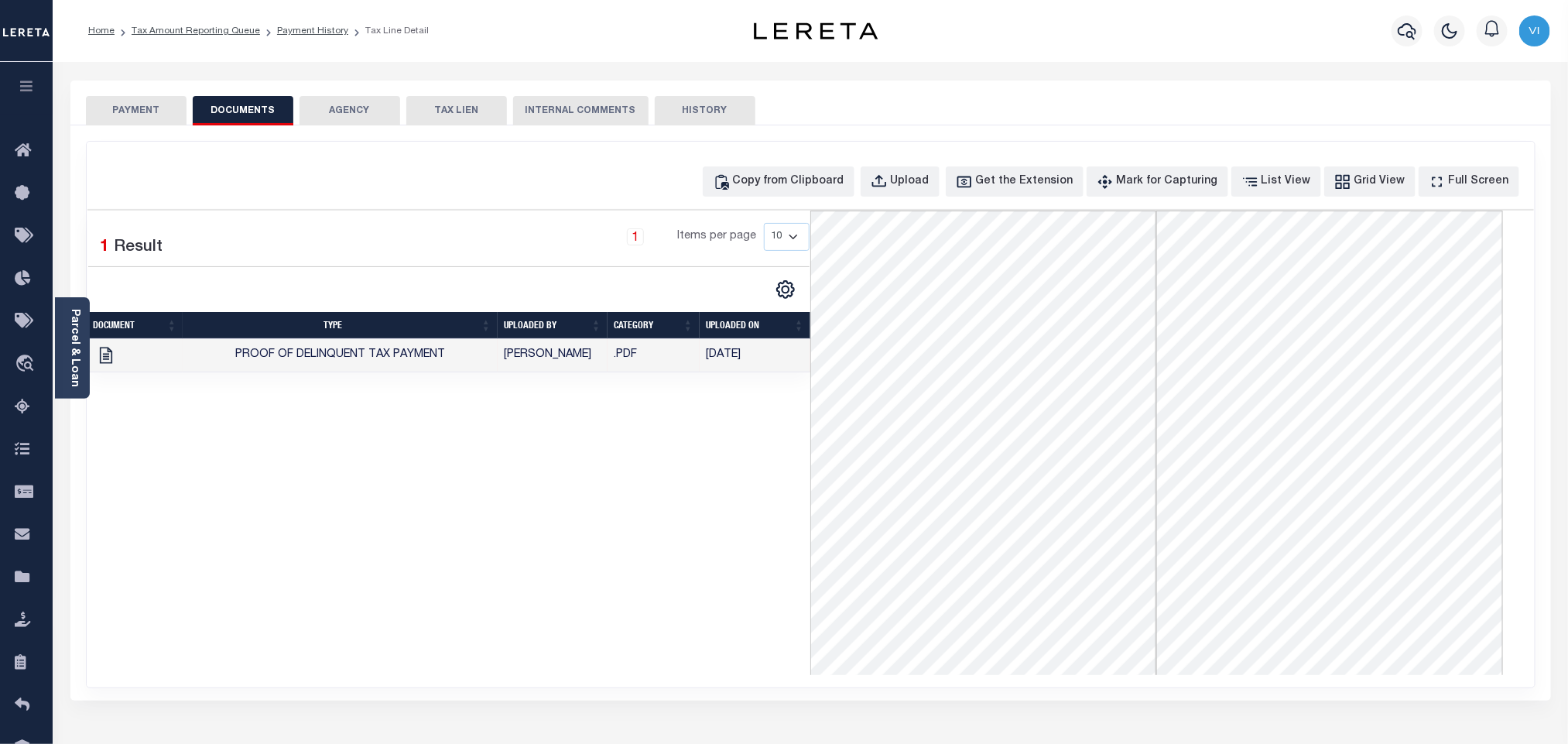
click at [149, 117] on button "PAYMENT" at bounding box center [136, 111] width 101 height 30
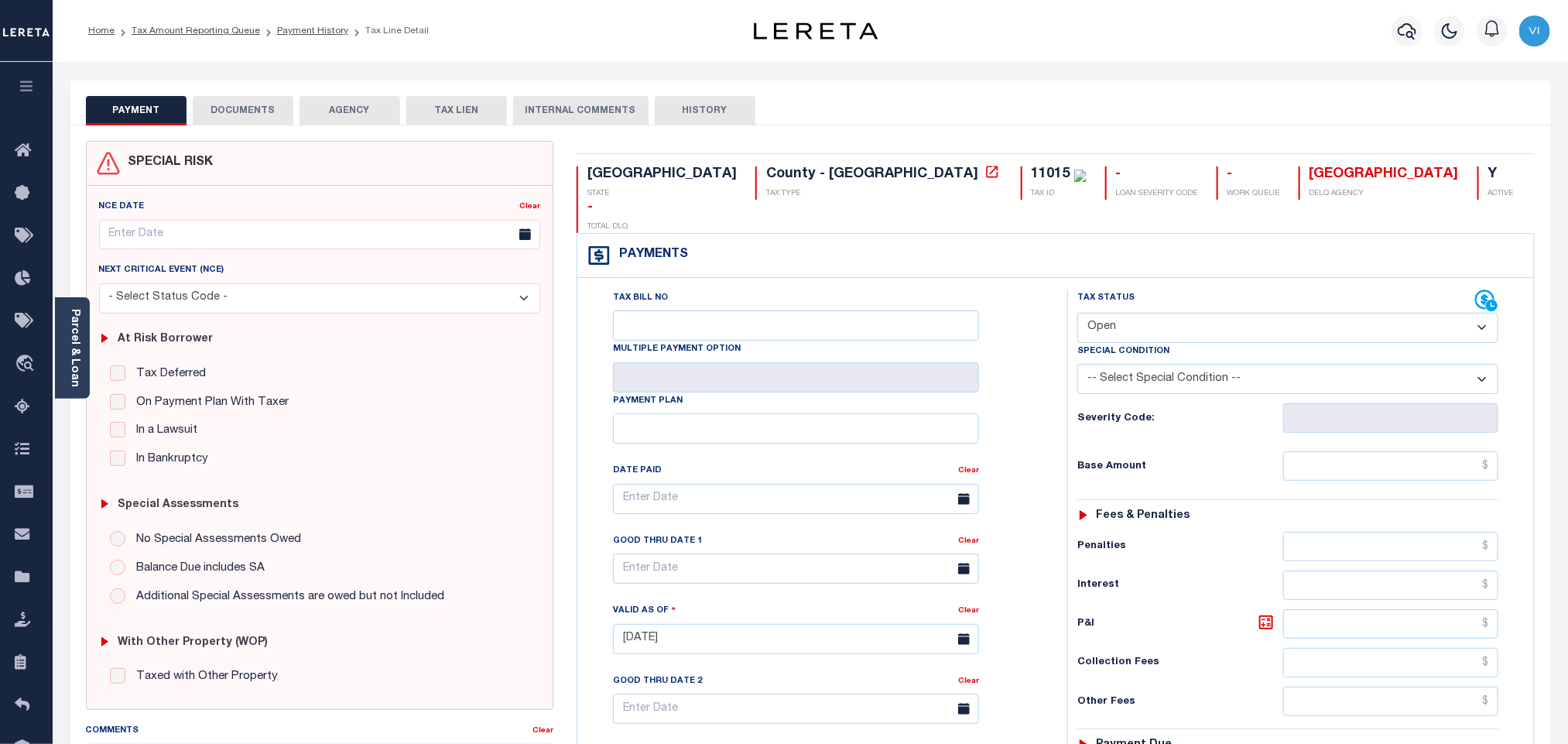
drag, startPoint x: 1117, startPoint y: 296, endPoint x: 1143, endPoint y: 301, distance: 26.5
click at [1141, 313] on select "- Select Status Code - Open Due/Unpaid Paid Incomplete No Tax Due Internal Refu…" at bounding box center [1288, 328] width 421 height 31
select select "PYD"
click at [1078, 313] on select "- Select Status Code - Open Due/Unpaid Paid Incomplete No Tax Due Internal Refu…" at bounding box center [1288, 328] width 421 height 31
type input "[DATE]"
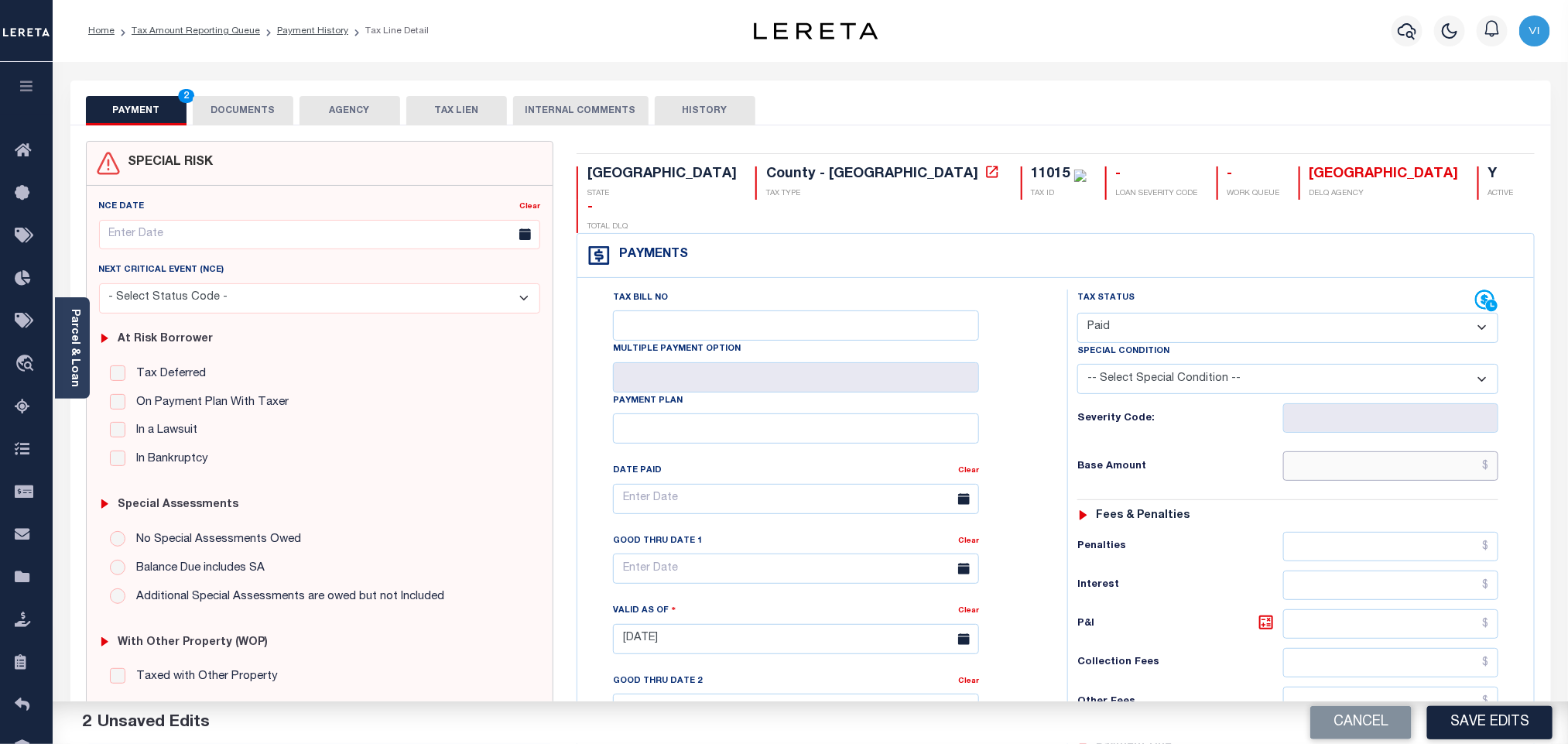
click at [1301, 453] on input "text" at bounding box center [1391, 467] width 216 height 30
paste input "1,001.11"
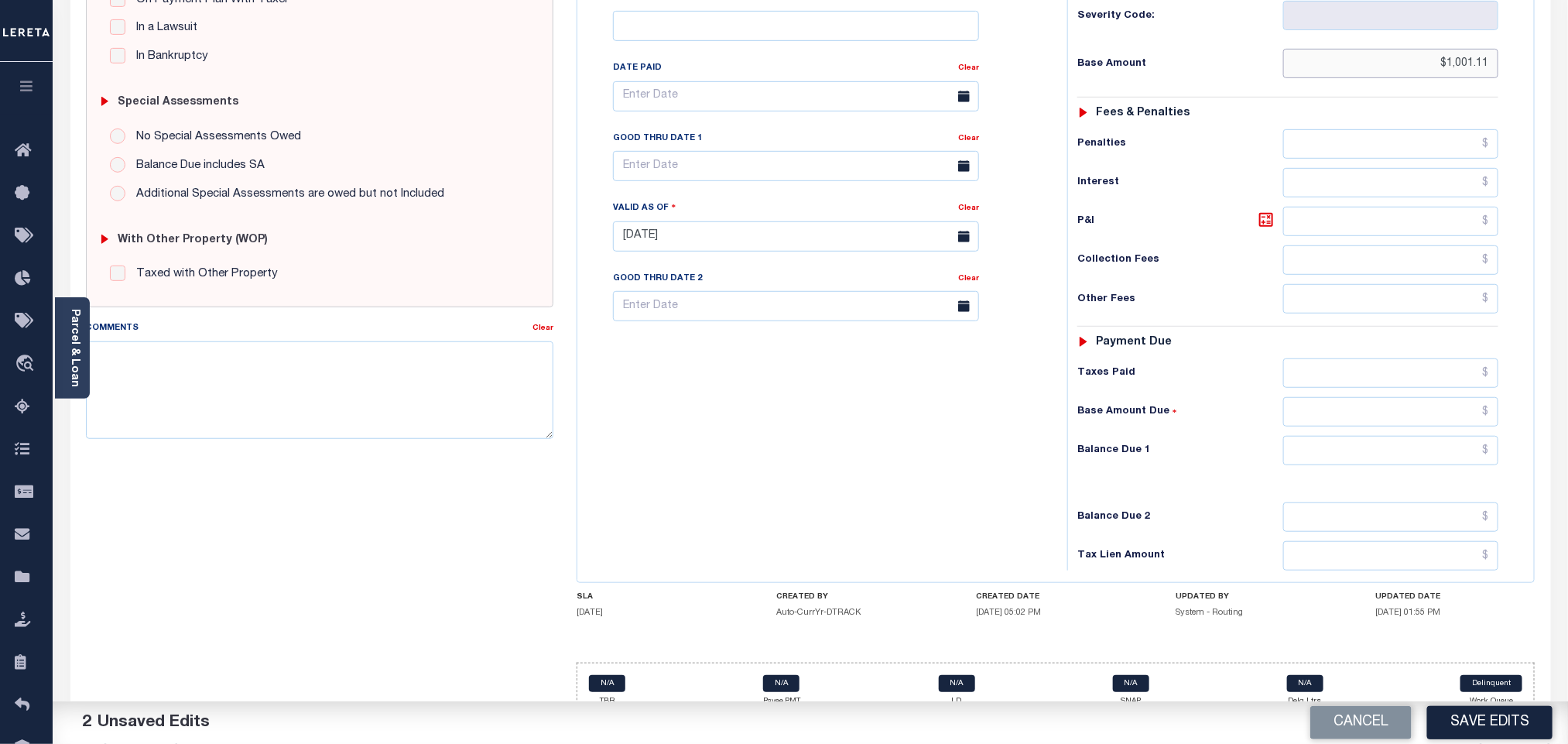
type input "$1,001.11"
click at [1361, 358] on input "text" at bounding box center [1391, 373] width 216 height 30
paste input "1,001.11"
type input "$1,001.11"
click at [1339, 436] on input "text" at bounding box center [1391, 451] width 216 height 30
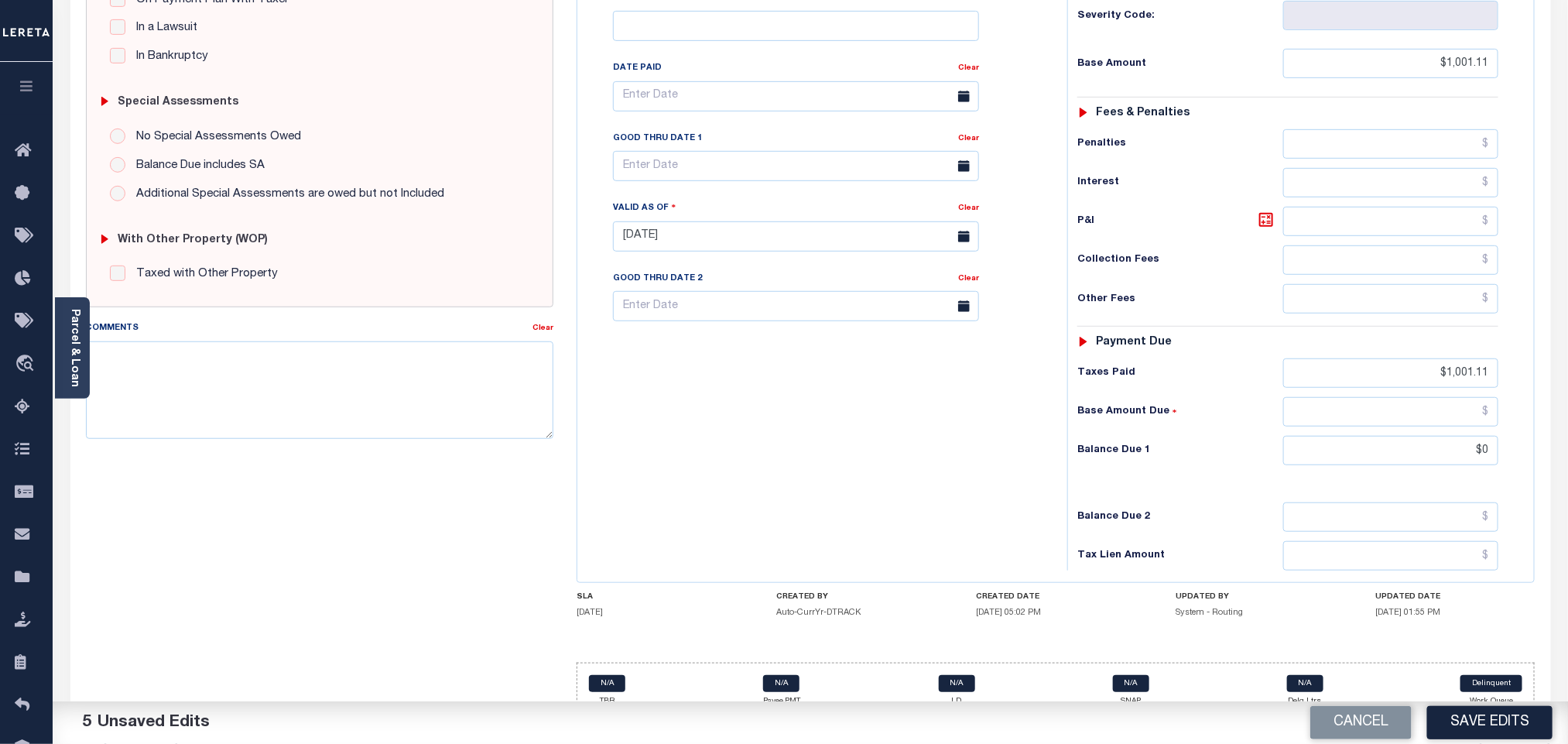
type input "$0.00"
click at [1004, 451] on div "Tax Bill No Multiple Payment Option Payment Plan Clear" at bounding box center [818, 229] width 475 height 684
click at [1524, 718] on button "Save Edits" at bounding box center [1490, 723] width 125 height 33
checkbox input "false"
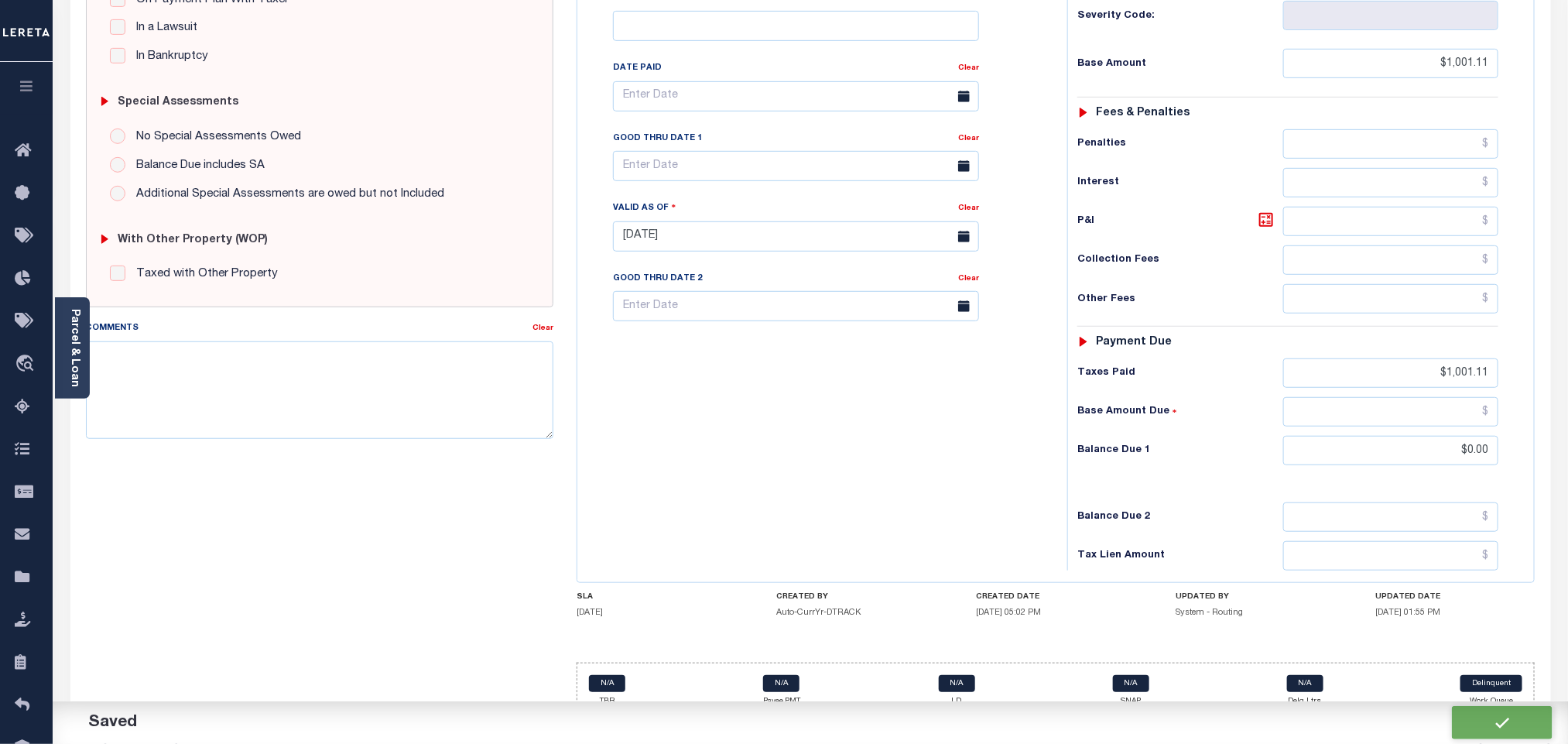
checkbox input "false"
type input "$1,001.11"
type input "$0"
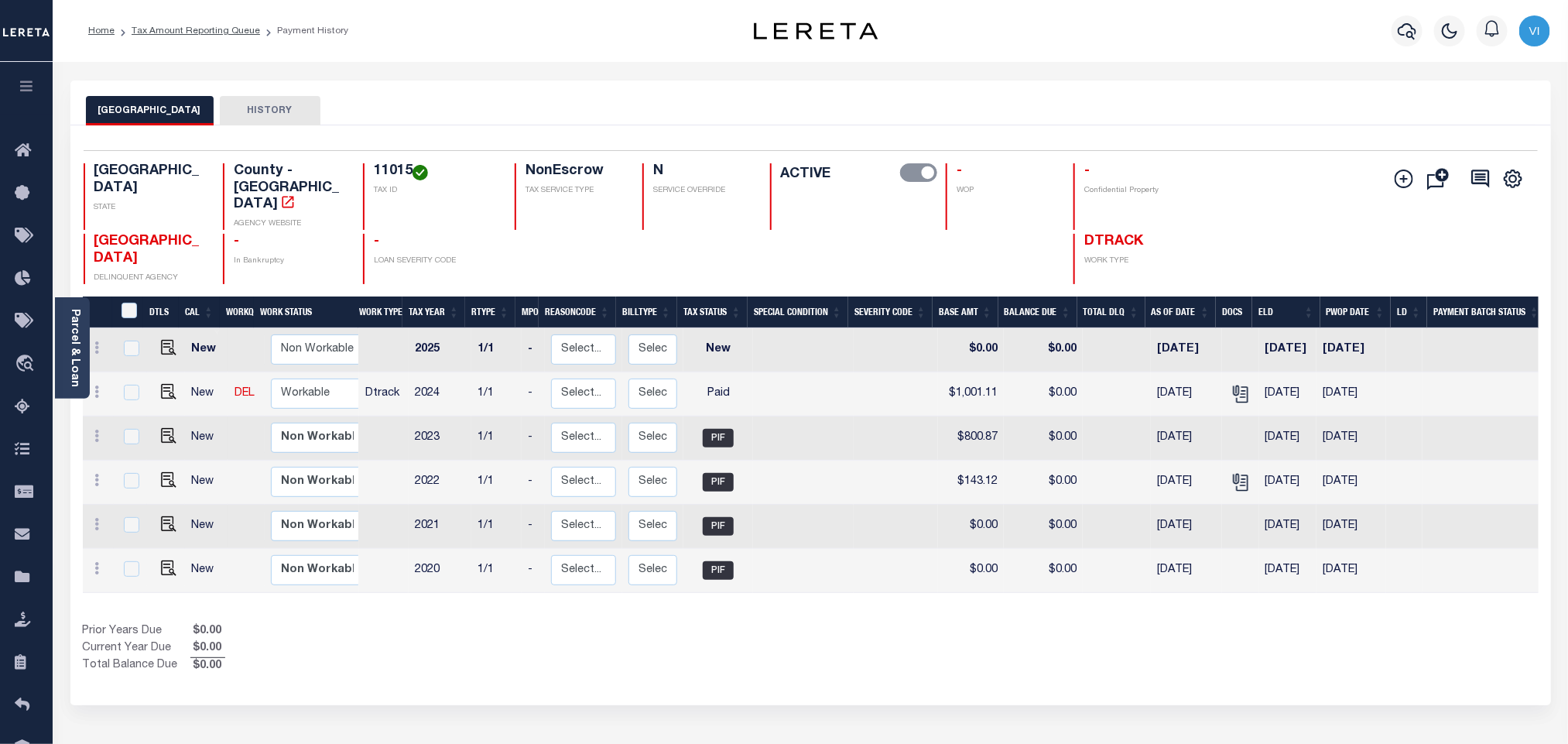
drag, startPoint x: 70, startPoint y: 339, endPoint x: 64, endPoint y: 344, distance: 7.8
click at [70, 339] on link "Parcel & Loan" at bounding box center [73, 348] width 11 height 78
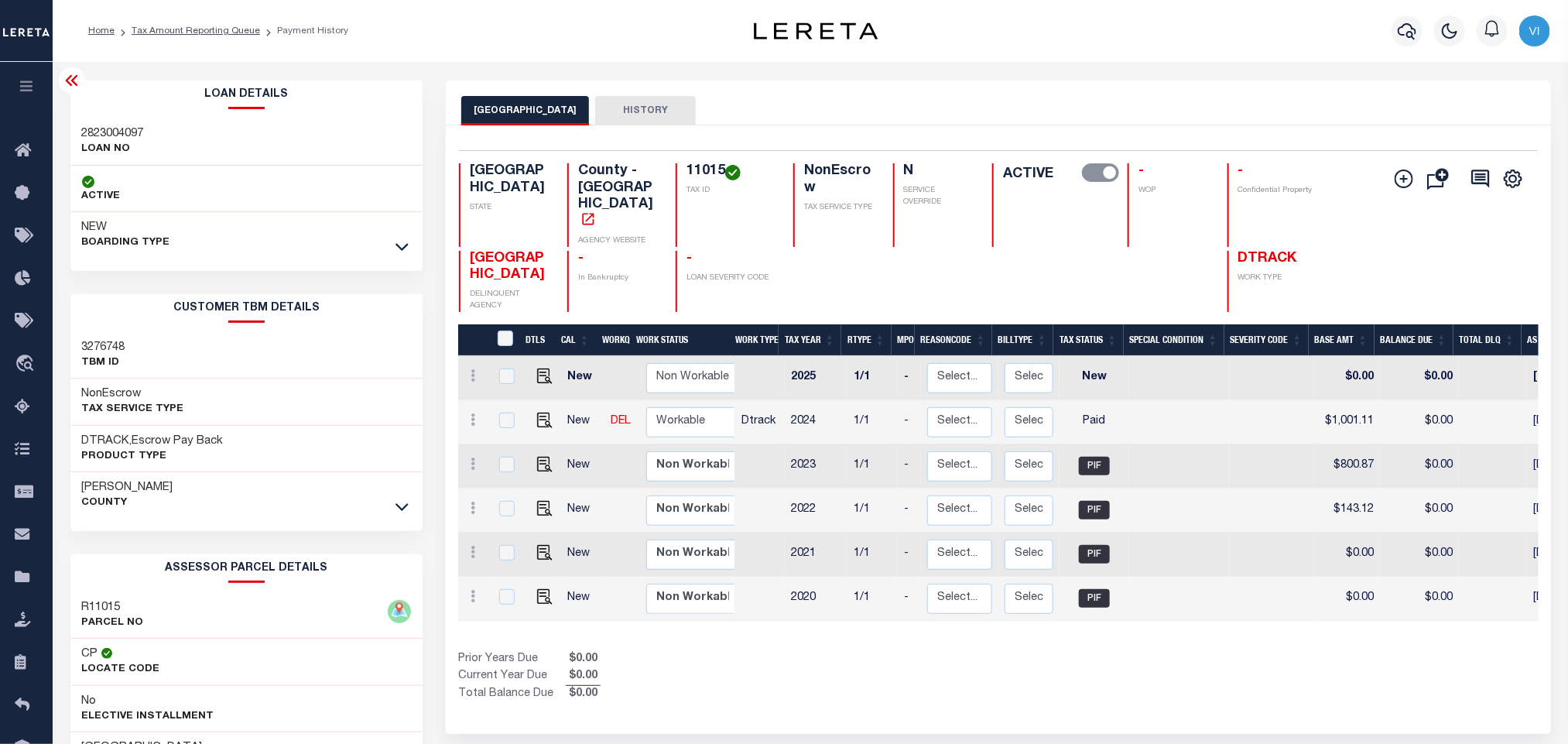
click at [88, 126] on div "2823004097 LOAN NO" at bounding box center [247, 141] width 353 height 47
click at [88, 126] on h3 "2823004097" at bounding box center [112, 134] width 62 height 16
copy h3 "2823004097"
click at [694, 172] on h4 "11015" at bounding box center [730, 172] width 88 height 17
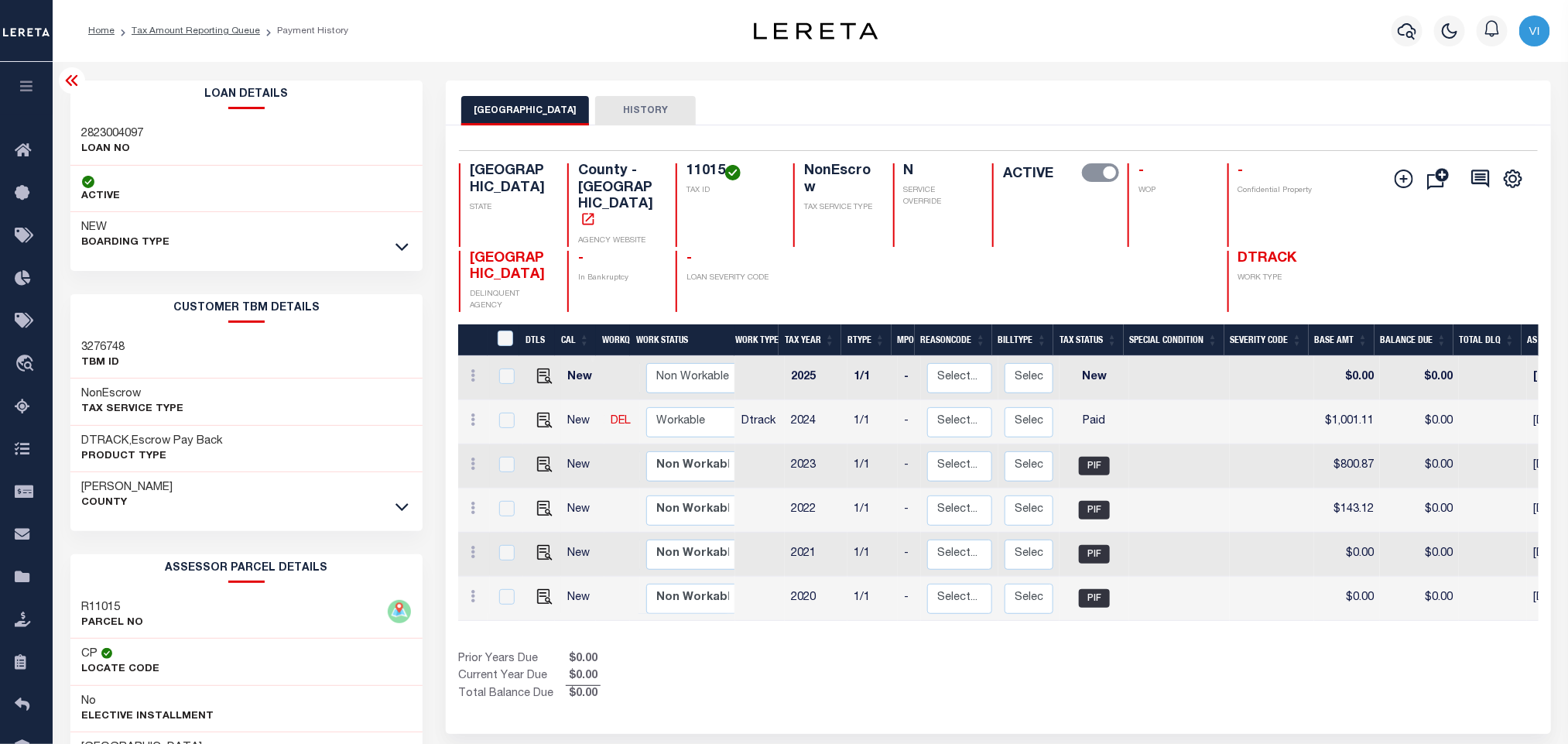
copy h4 "11015"
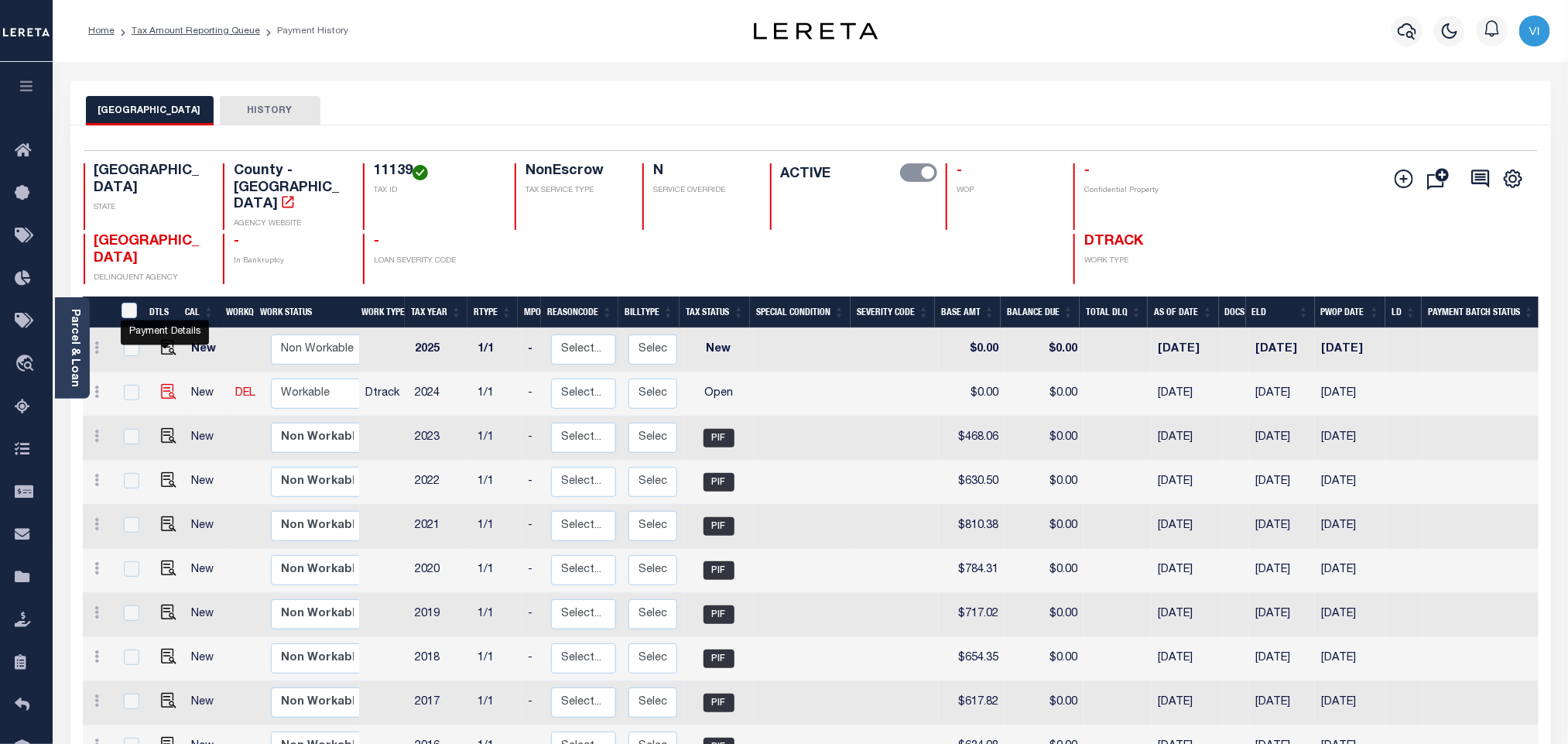
click at [161, 384] on img "" at bounding box center [168, 391] width 16 height 16
checkbox input "true"
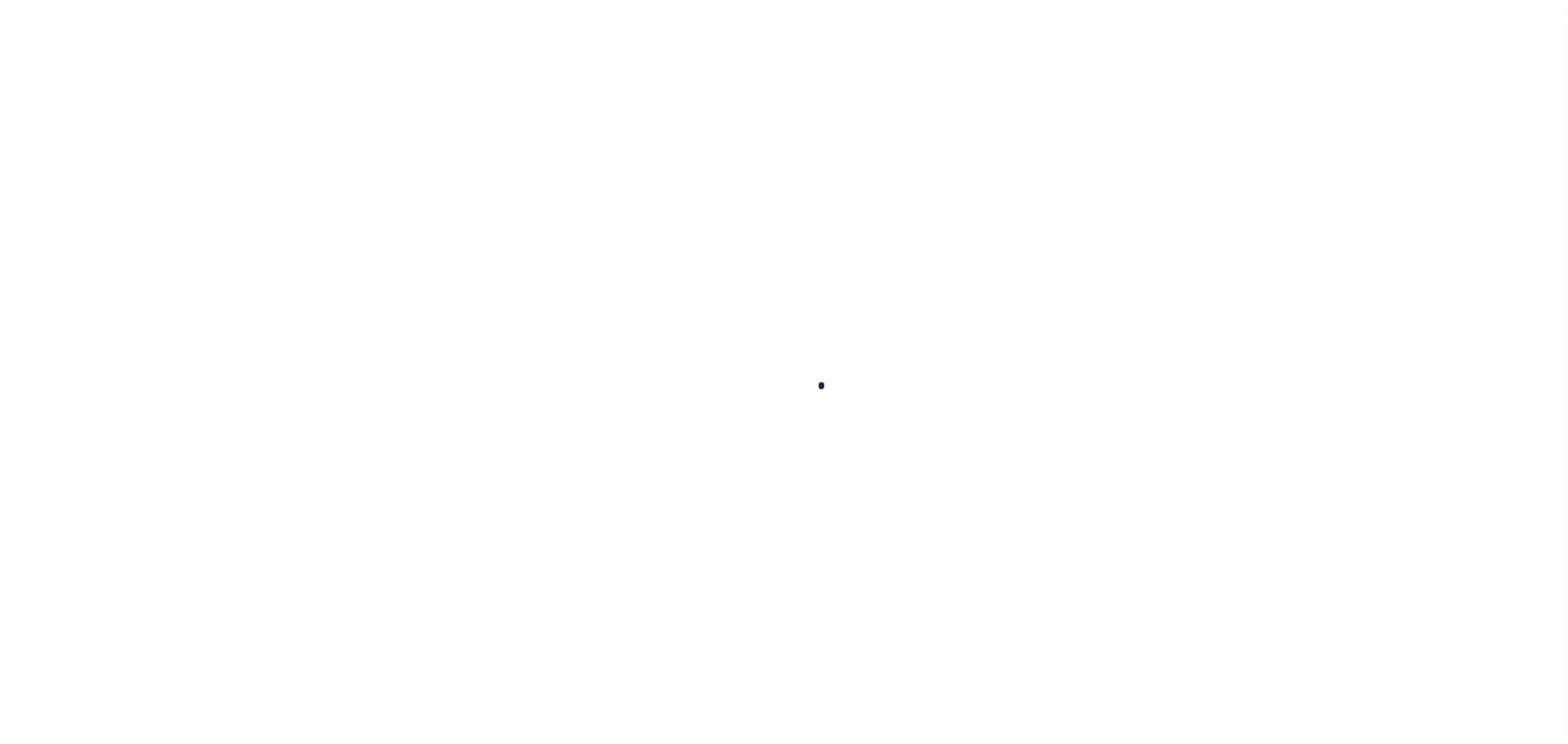
select select "OP2"
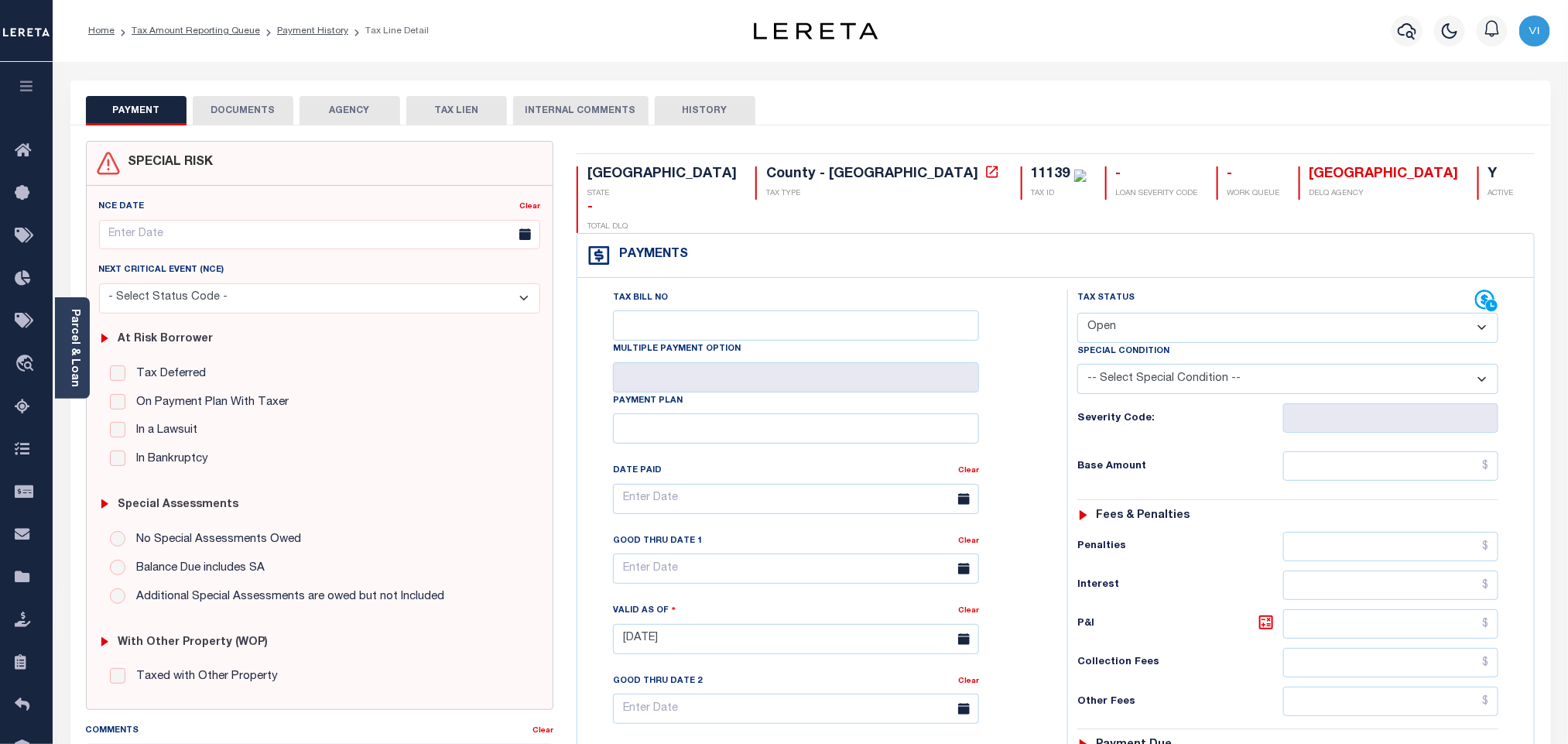
click at [272, 115] on button "DOCUMENTS" at bounding box center [243, 111] width 101 height 30
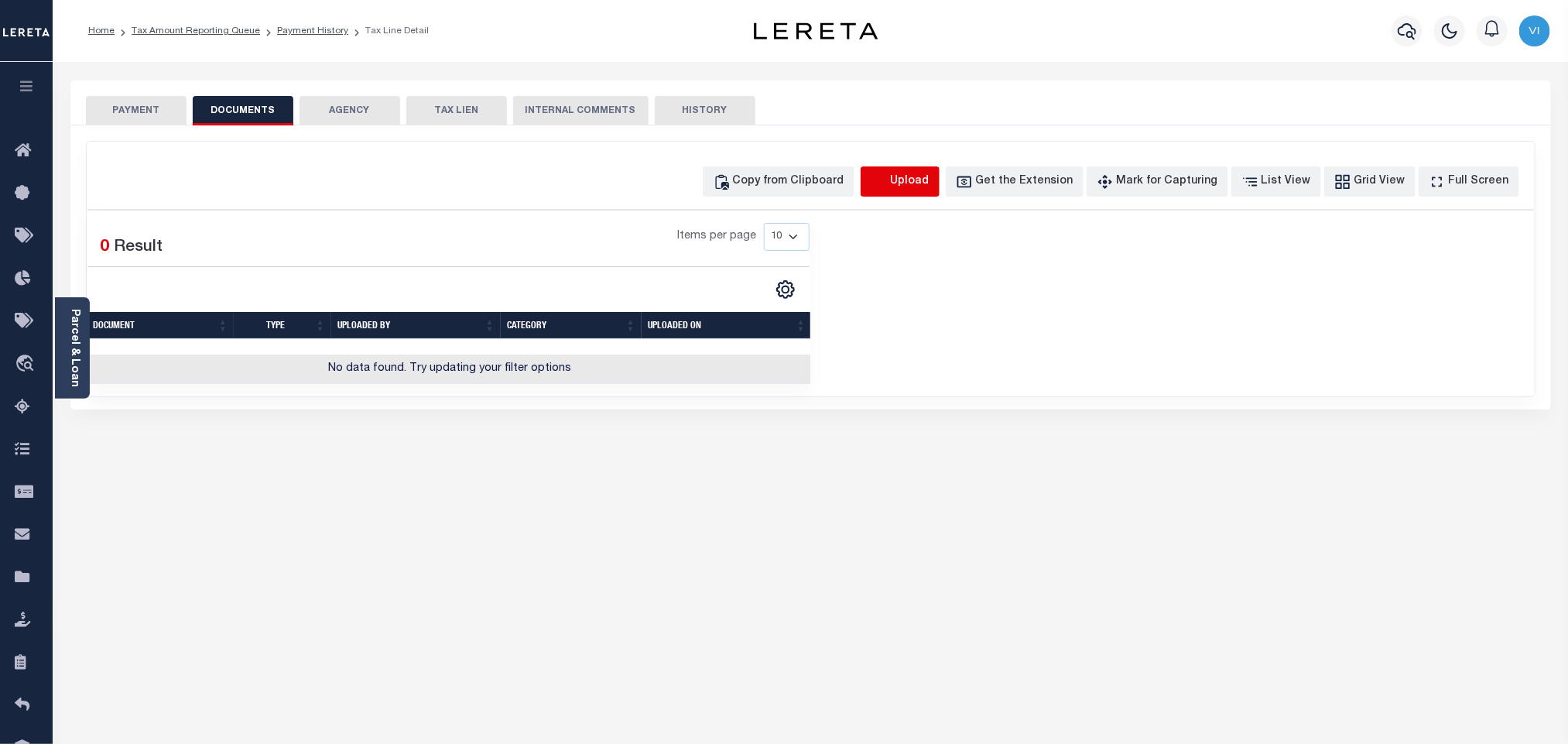
click at [886, 187] on icon "button" at bounding box center [878, 180] width 14 height 12
select select "POP"
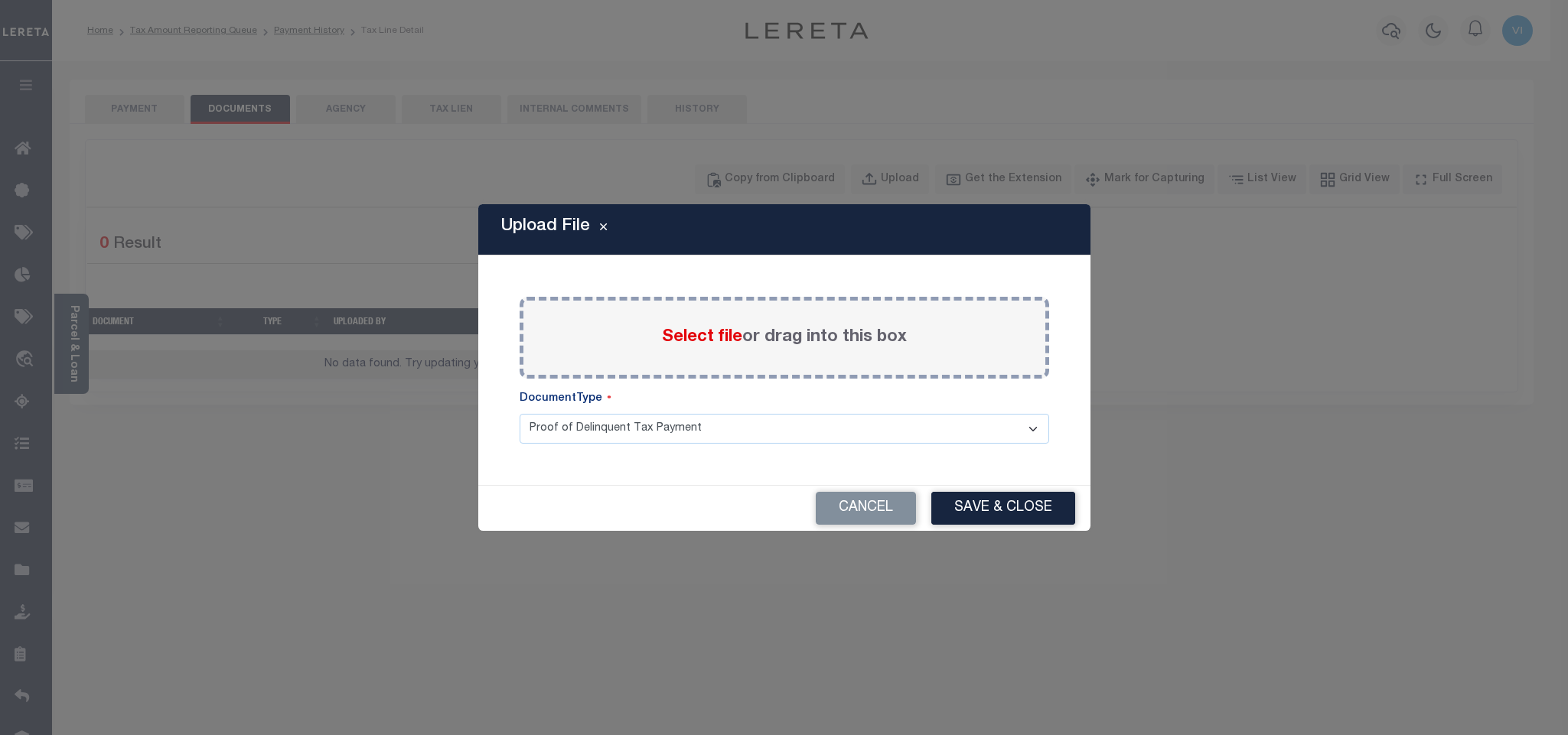
click at [711, 326] on label "Select file or drag into this box" at bounding box center [784, 338] width 245 height 25
click at [0, 0] on input "Select file or drag into this box" at bounding box center [0, 0] width 0 height 0
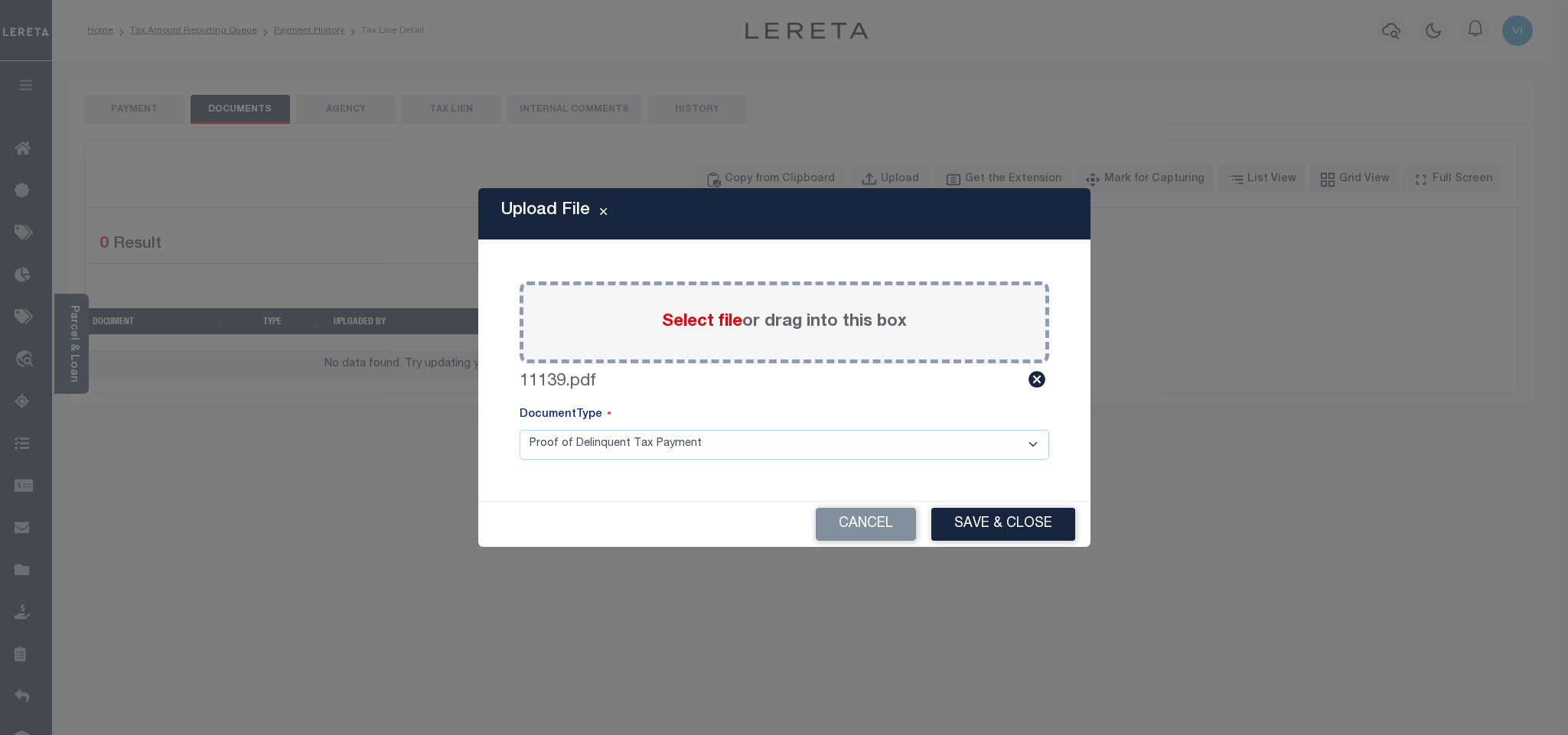
click at [581, 443] on select "Proof of Delinquent Tax Payment" at bounding box center [784, 445] width 529 height 30
click at [520, 430] on select "Proof of Delinquent Tax Payment" at bounding box center [784, 445] width 529 height 30
click at [982, 524] on button "Save & Close" at bounding box center [1003, 525] width 144 height 33
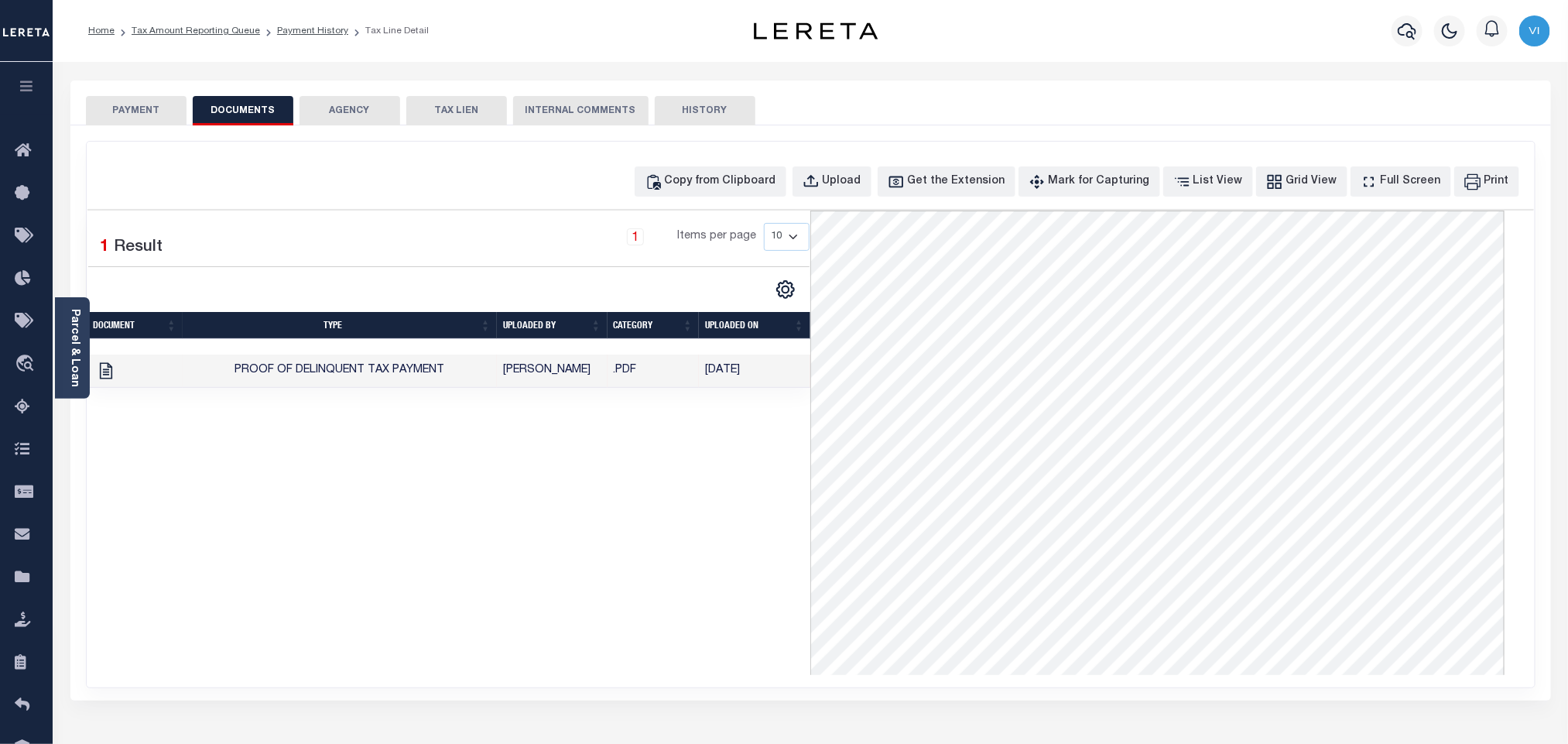
click at [143, 107] on button "PAYMENT" at bounding box center [136, 111] width 101 height 30
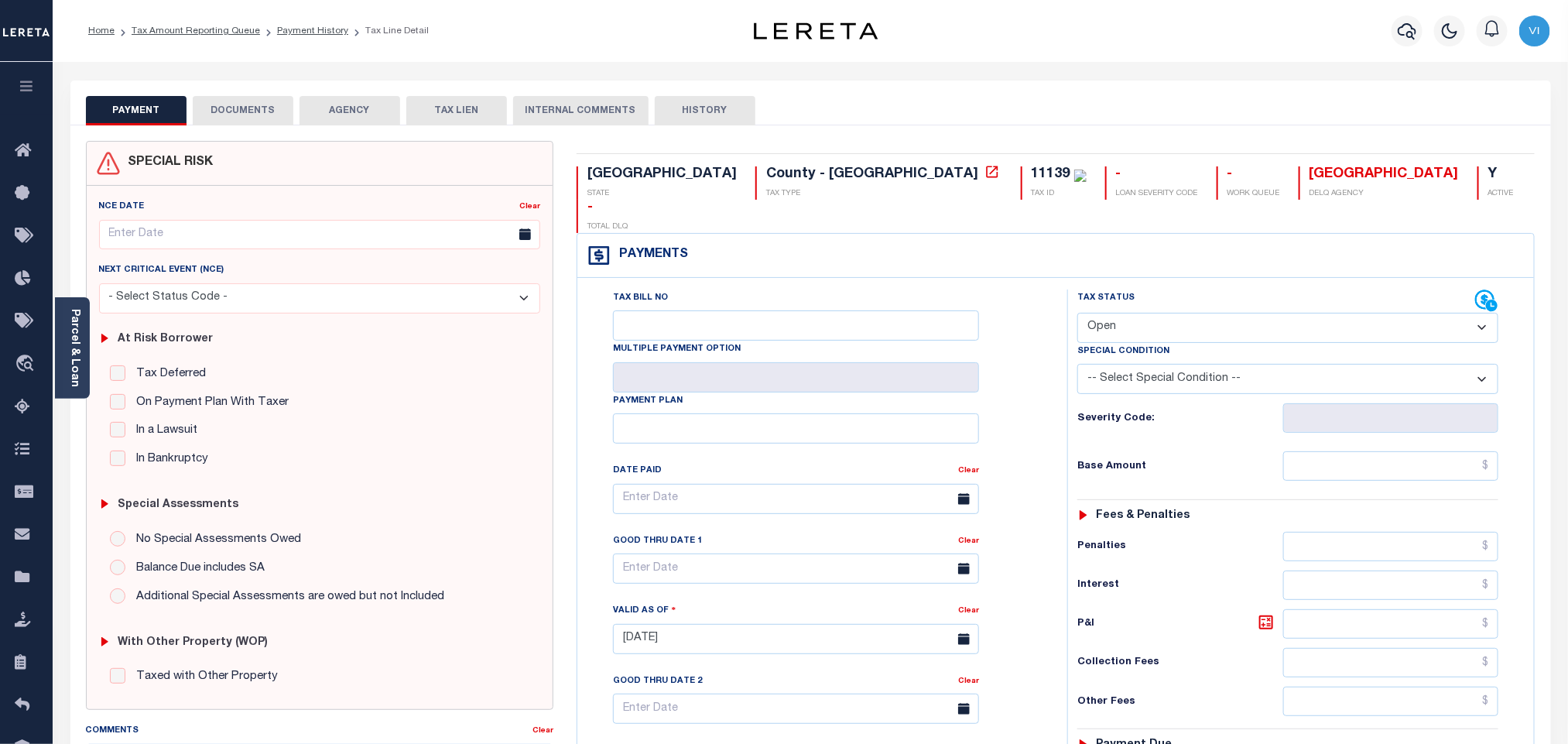
click at [295, 114] on div "PAYMENT DOCUMENTS AGENCY DELINQUENT PAYEE TAX LIEN HISTORY" at bounding box center [810, 110] width 1450 height 29
click at [279, 114] on button "DOCUMENTS" at bounding box center [243, 111] width 101 height 30
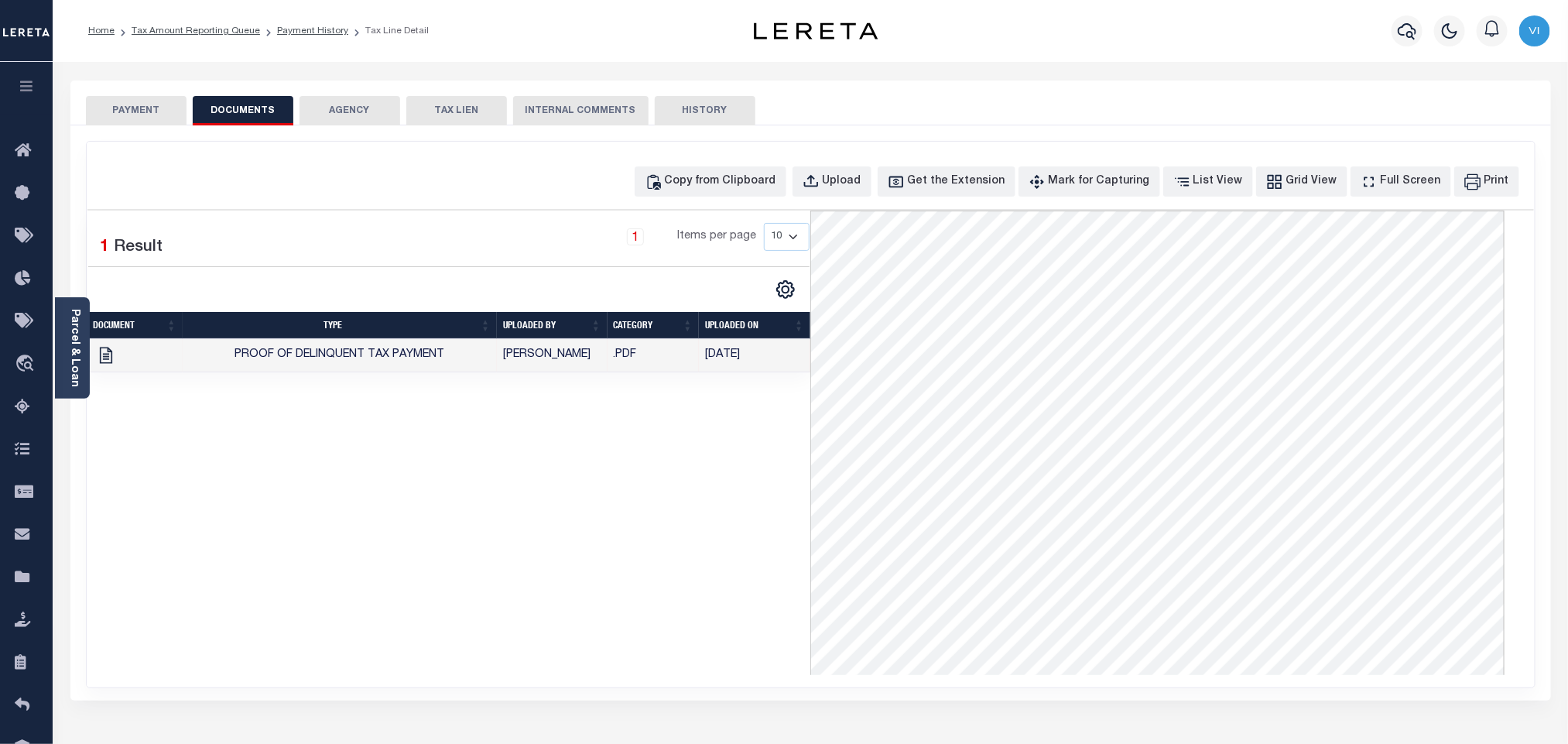
click at [149, 115] on button "PAYMENT" at bounding box center [136, 111] width 101 height 30
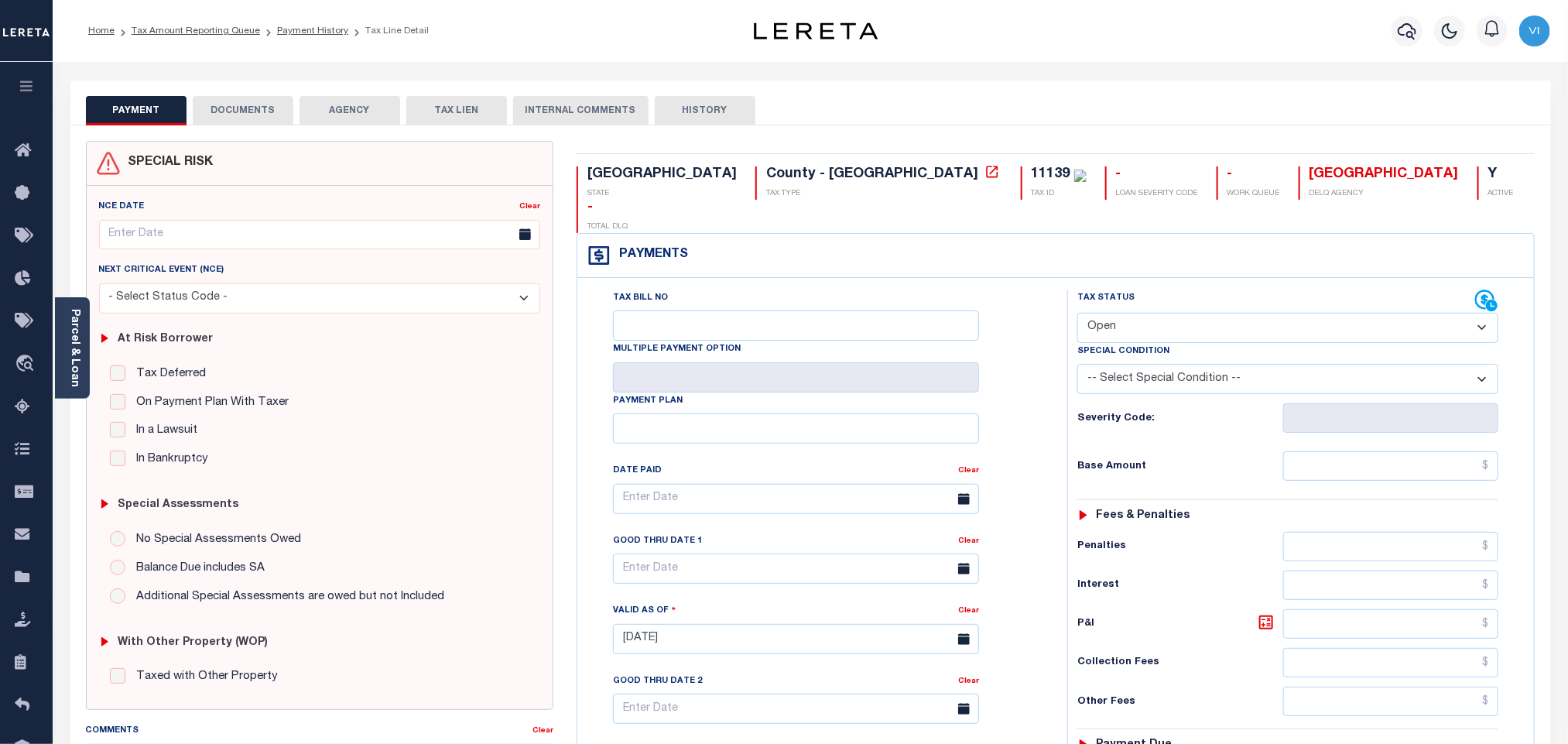
click at [1145, 313] on select "- Select Status Code - Open Due/Unpaid Paid Incomplete No Tax Due Internal Refu…" at bounding box center [1288, 328] width 421 height 31
select select "PYD"
click at [1078, 313] on select "- Select Status Code - Open Due/Unpaid Paid Incomplete No Tax Due Internal Refu…" at bounding box center [1288, 328] width 421 height 31
type input "[DATE]"
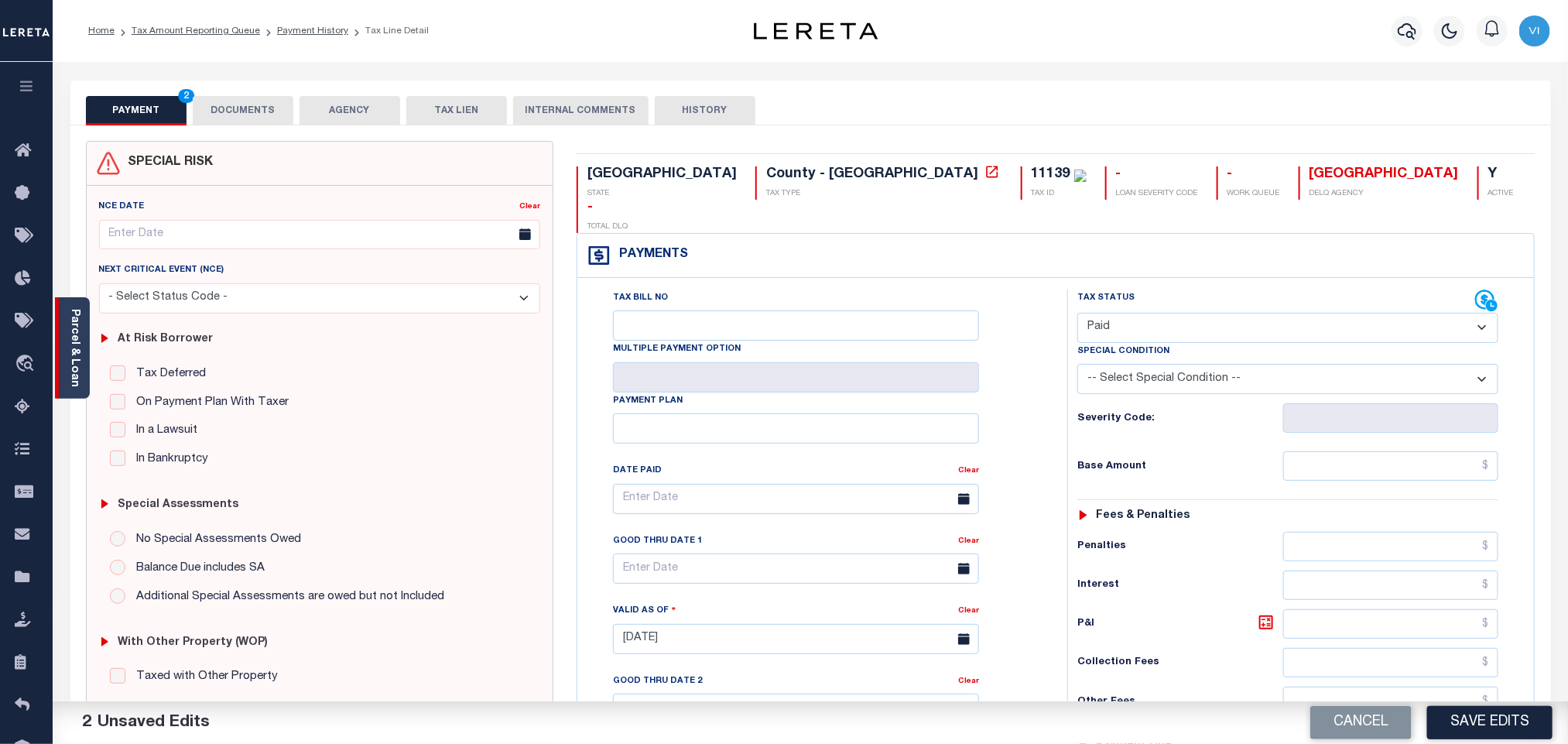
click at [72, 344] on link "Parcel & Loan" at bounding box center [73, 348] width 11 height 78
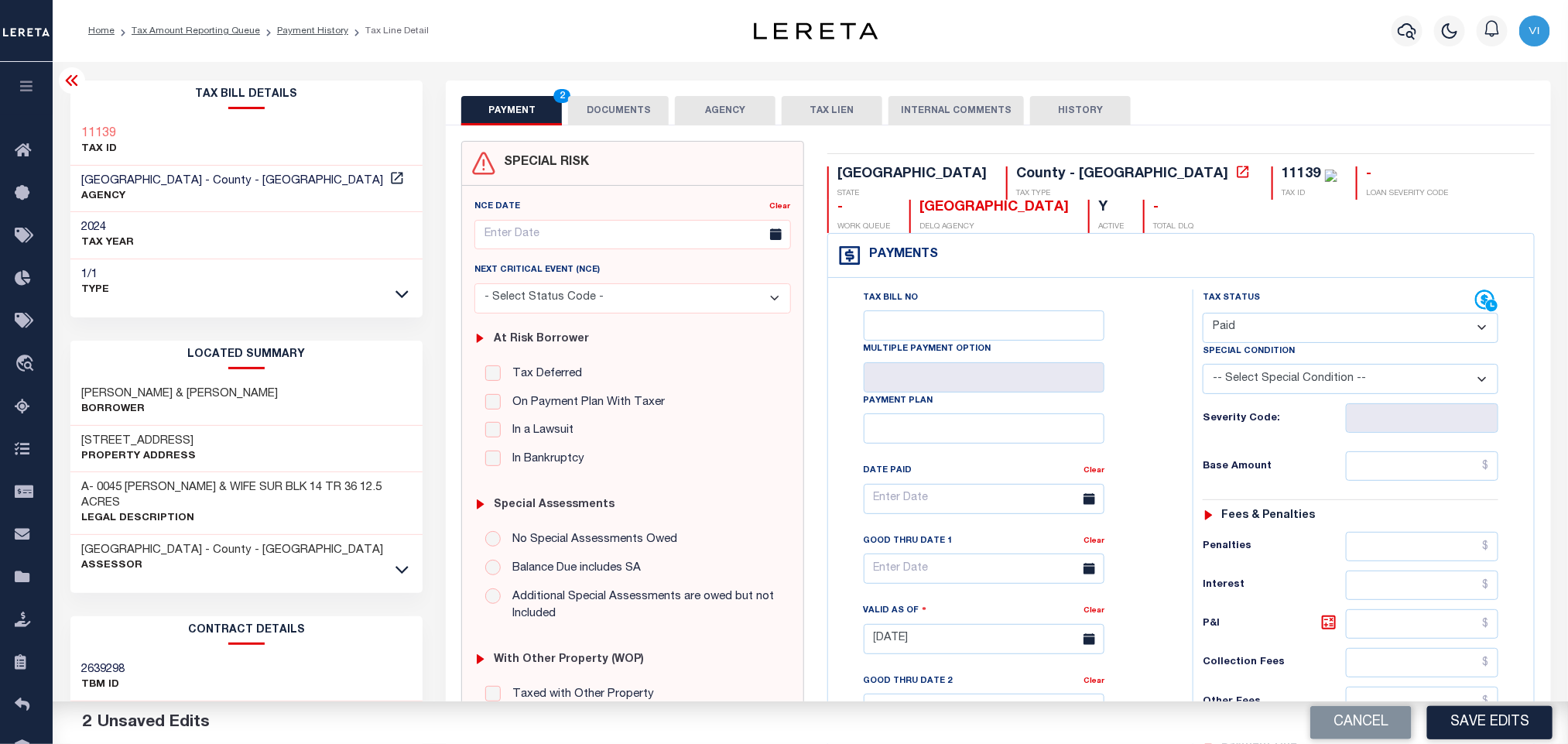
click at [1266, 351] on label "Special Condition" at bounding box center [1249, 352] width 92 height 13
click at [1405, 467] on input "text" at bounding box center [1423, 467] width 153 height 30
paste input "553.81"
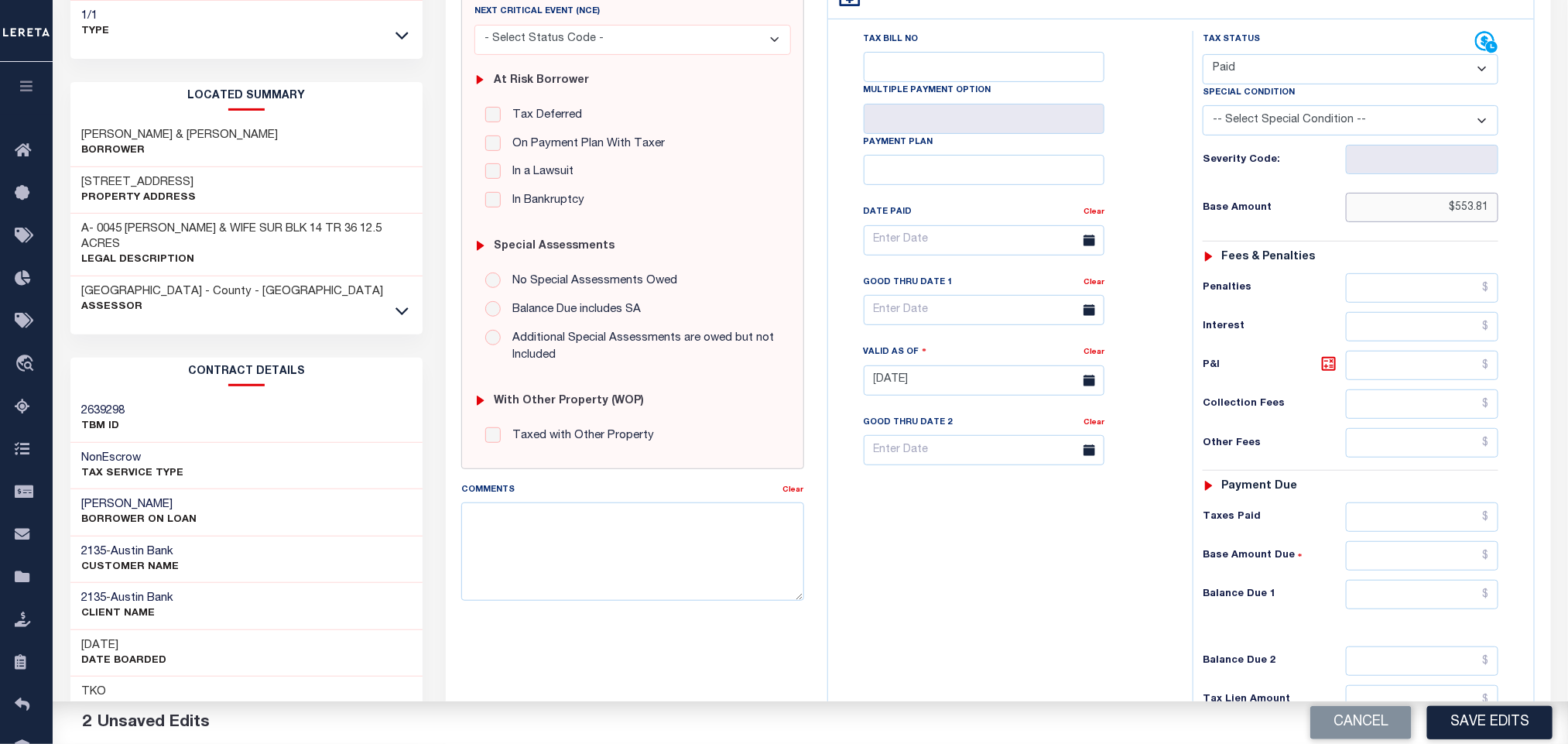
scroll to position [437, 0]
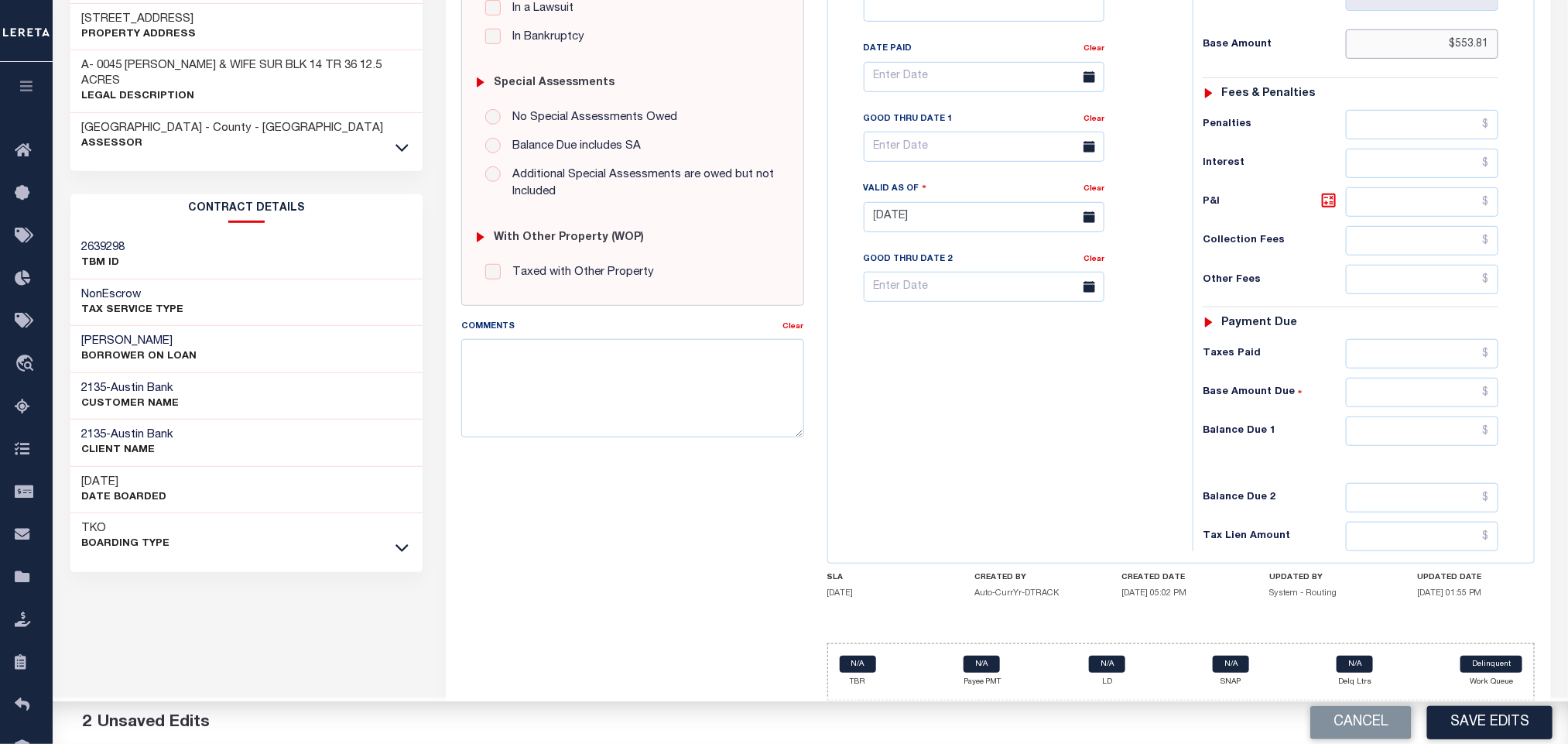
type input "$553.81"
click at [1387, 354] on input "text" at bounding box center [1423, 354] width 153 height 30
paste input "553.81"
type input "$553.81"
click at [1403, 417] on input "text" at bounding box center [1423, 432] width 153 height 30
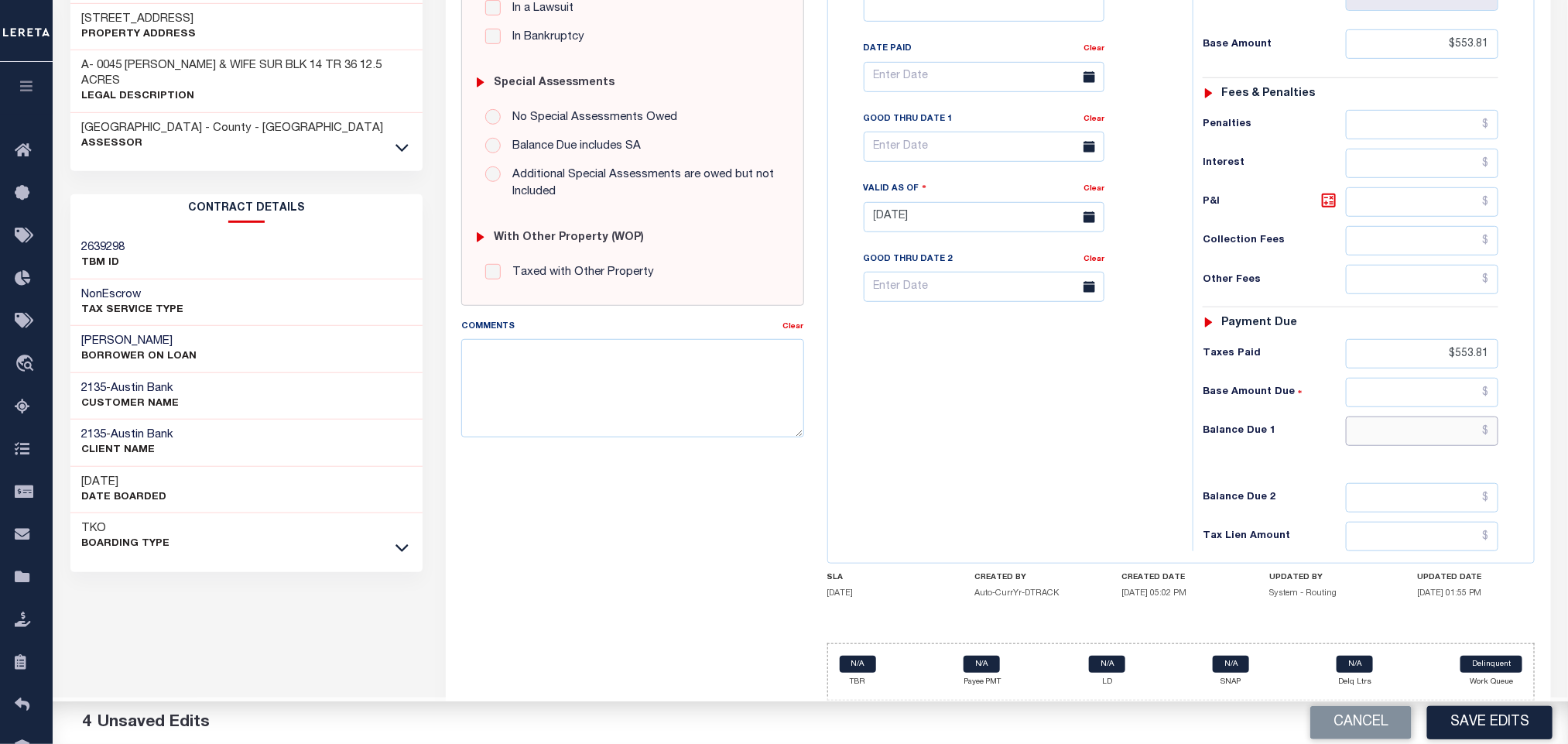
type input "$0.00"
click at [1509, 737] on button "Save Edits" at bounding box center [1490, 723] width 125 height 33
checkbox input "false"
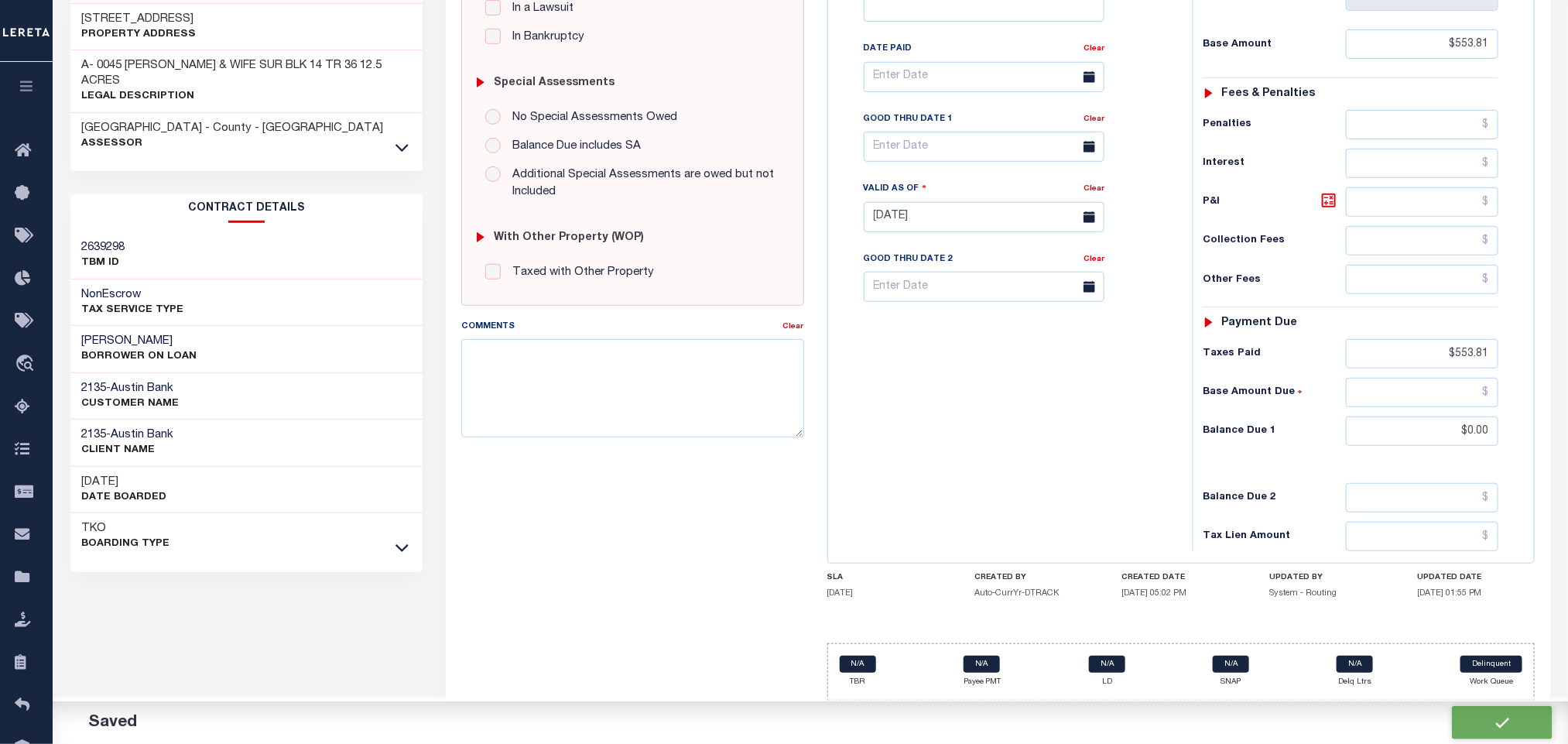
checkbox input "false"
type input "$553.81"
type input "$0"
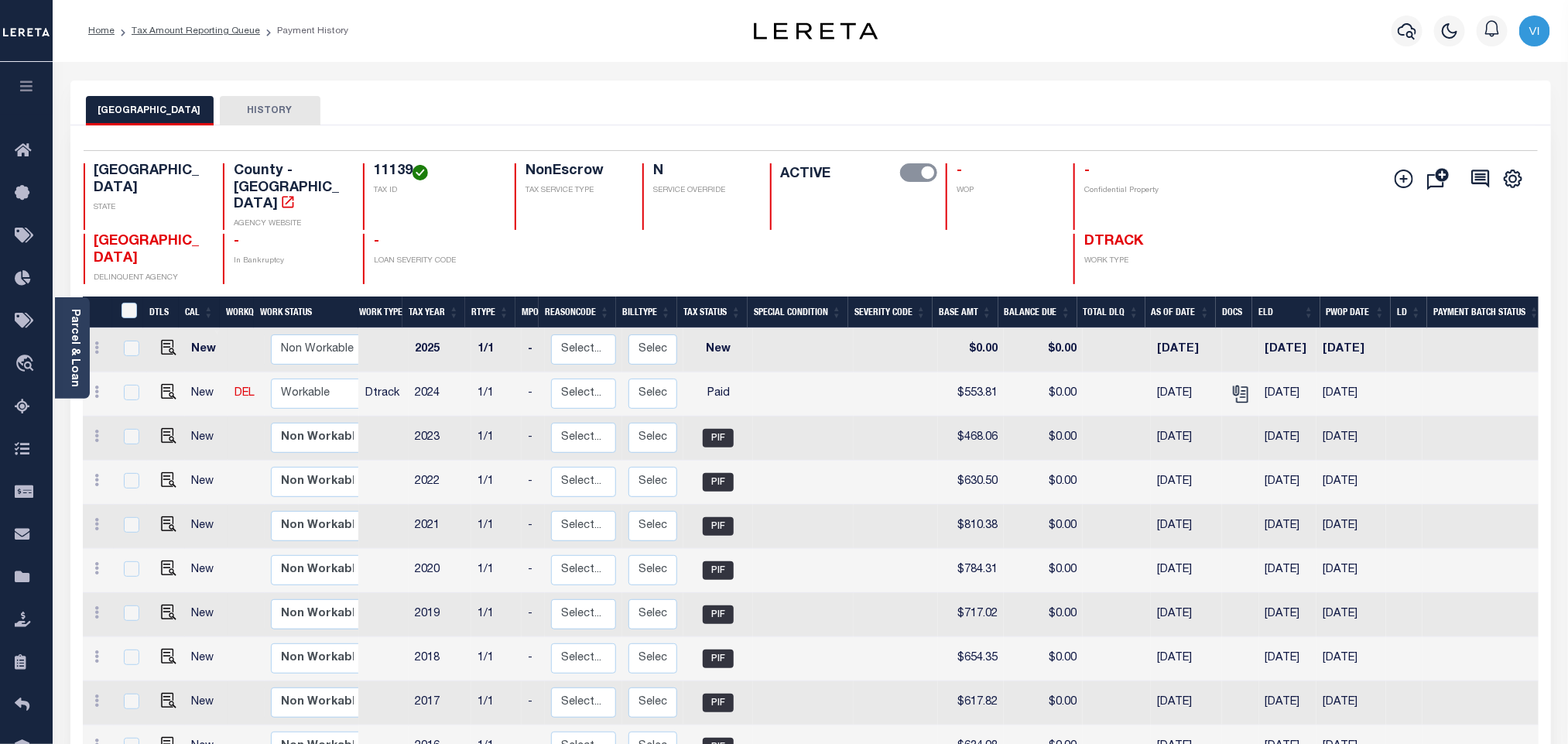
click at [390, 175] on h4 "11139" at bounding box center [435, 172] width 122 height 17
copy h4 "11139"
click at [77, 374] on link "Parcel & Loan" at bounding box center [73, 348] width 11 height 78
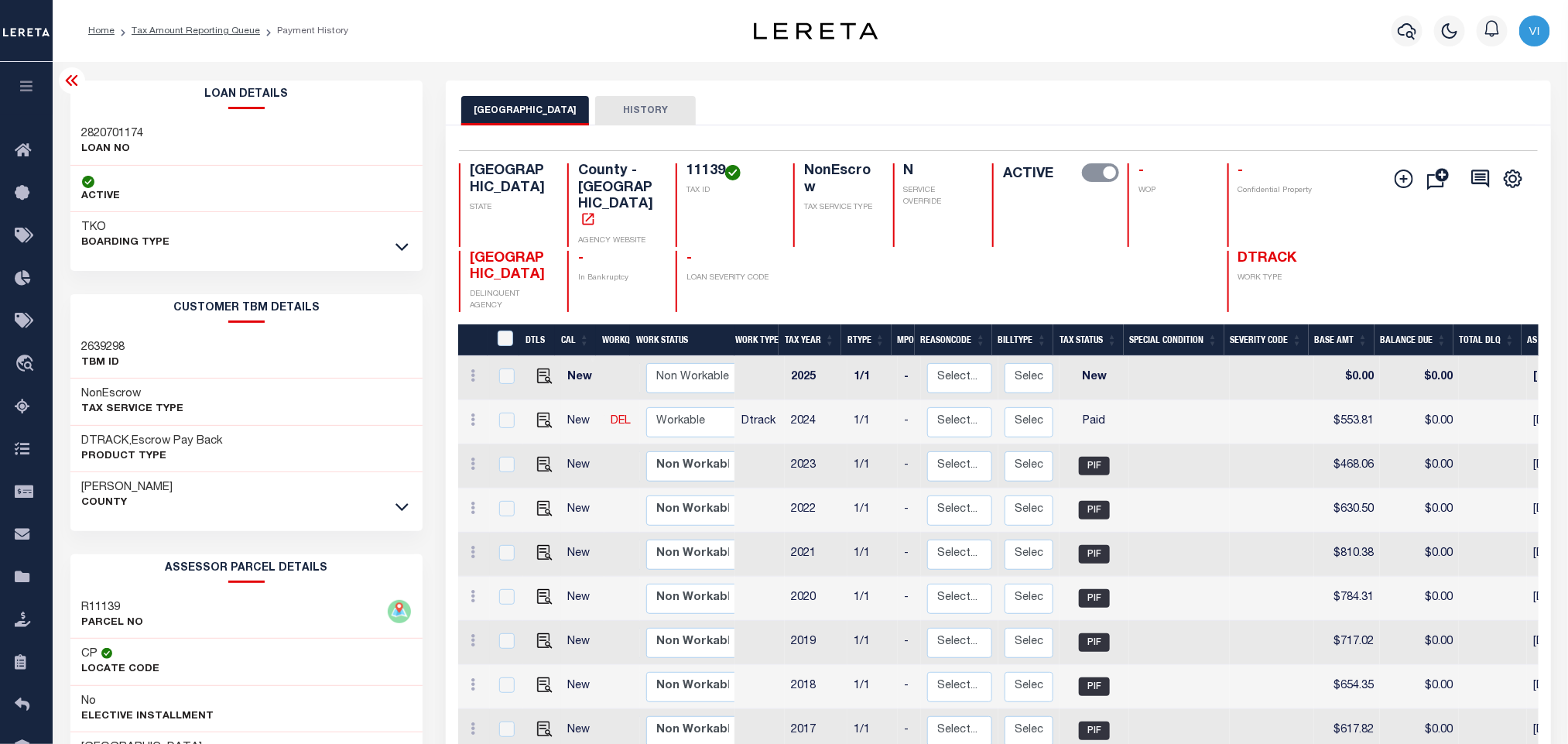
click at [115, 138] on h3 "2820701174" at bounding box center [112, 134] width 62 height 16
copy h3 "2820701174"
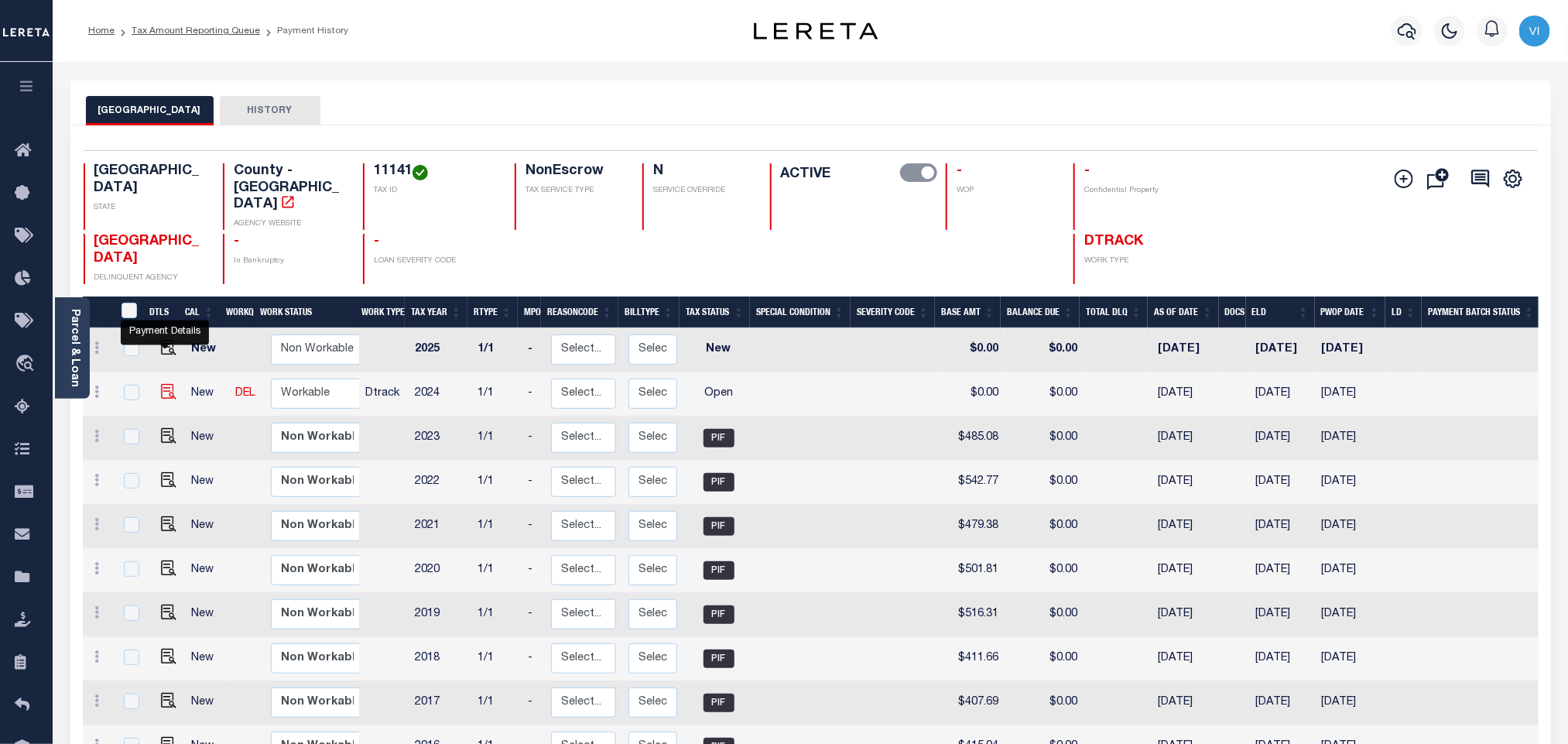
drag, startPoint x: 165, startPoint y: 363, endPoint x: 174, endPoint y: 365, distance: 9.2
click at [166, 384] on img "" at bounding box center [168, 391] width 16 height 16
checkbox input "true"
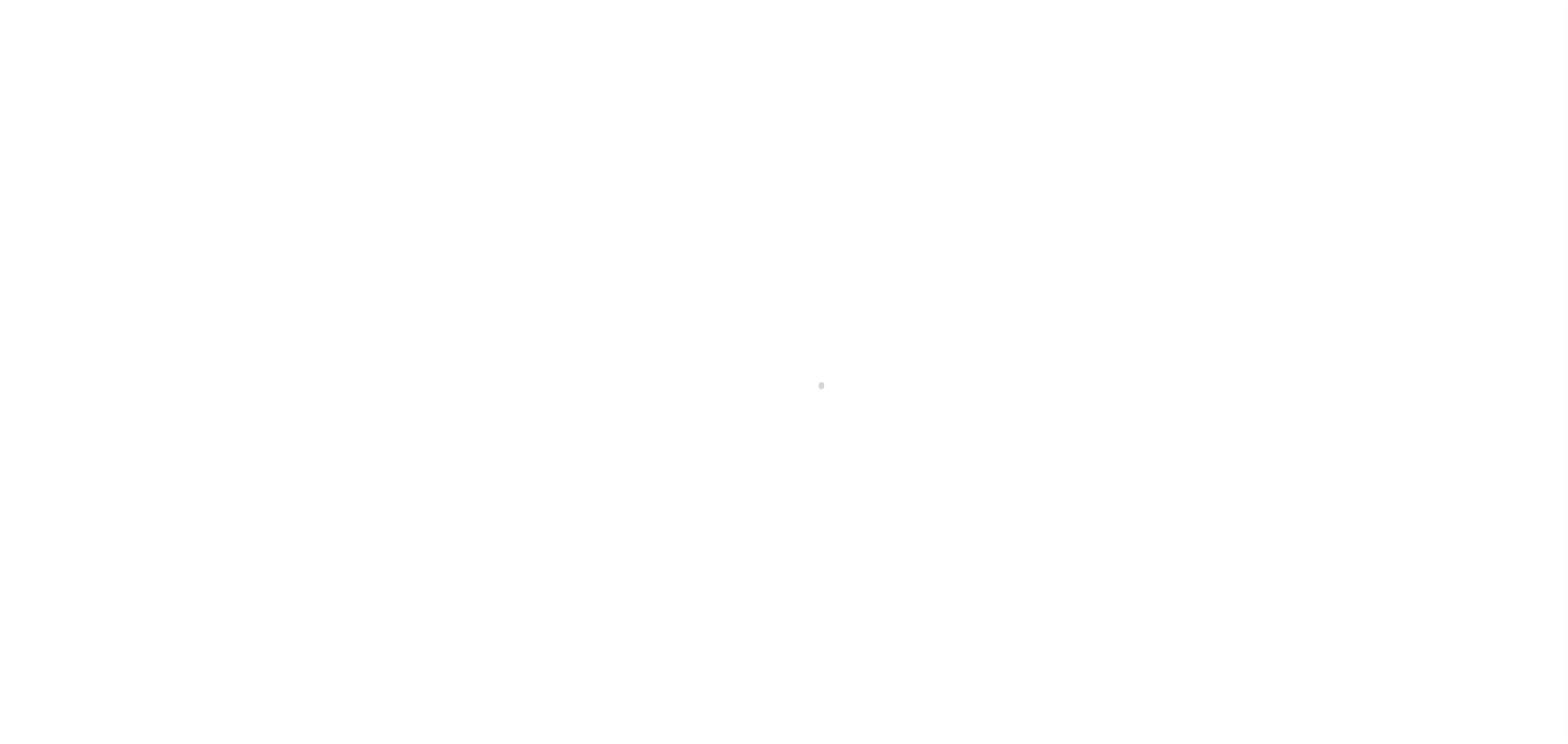
select select "OP2"
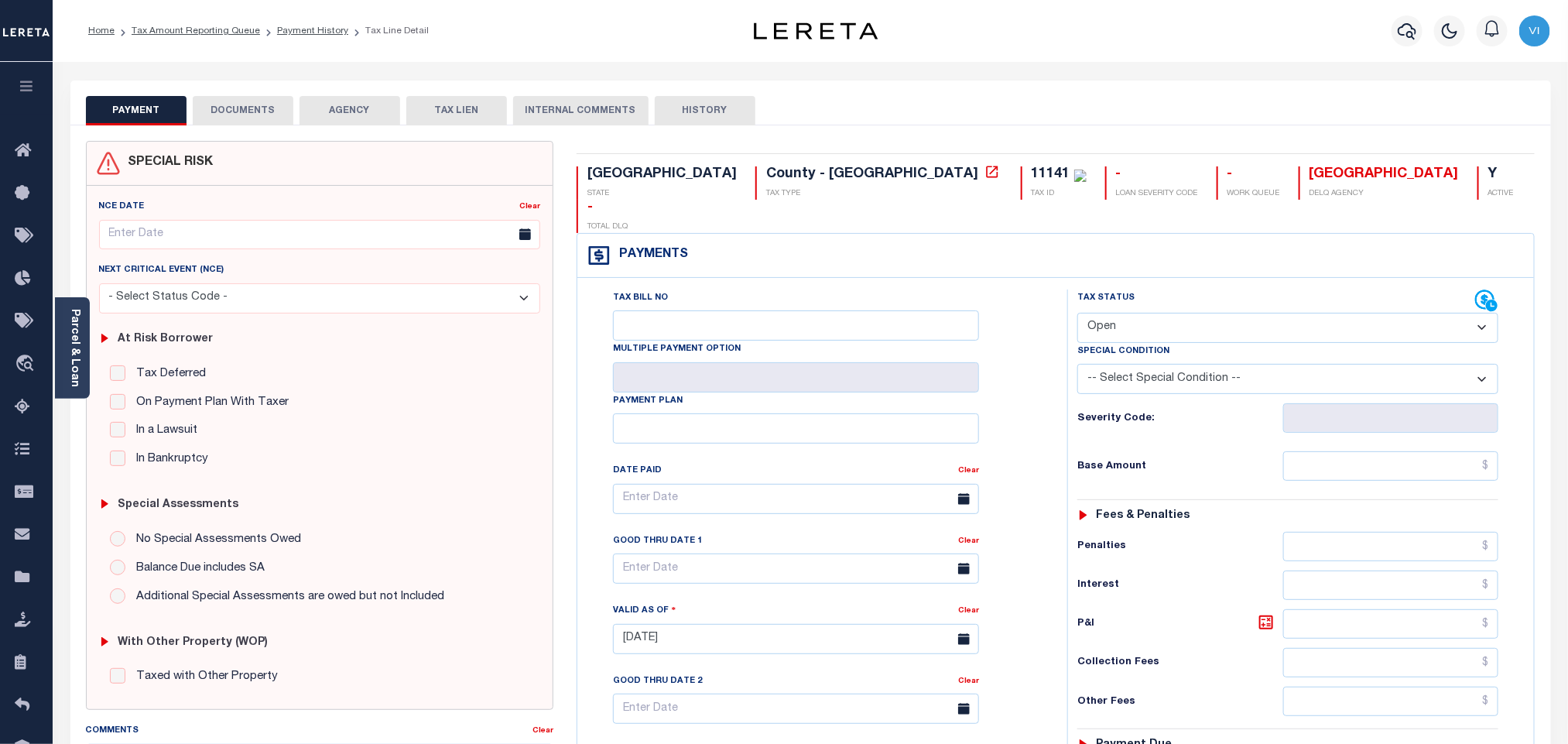
click at [279, 123] on button "DOCUMENTS" at bounding box center [243, 111] width 101 height 30
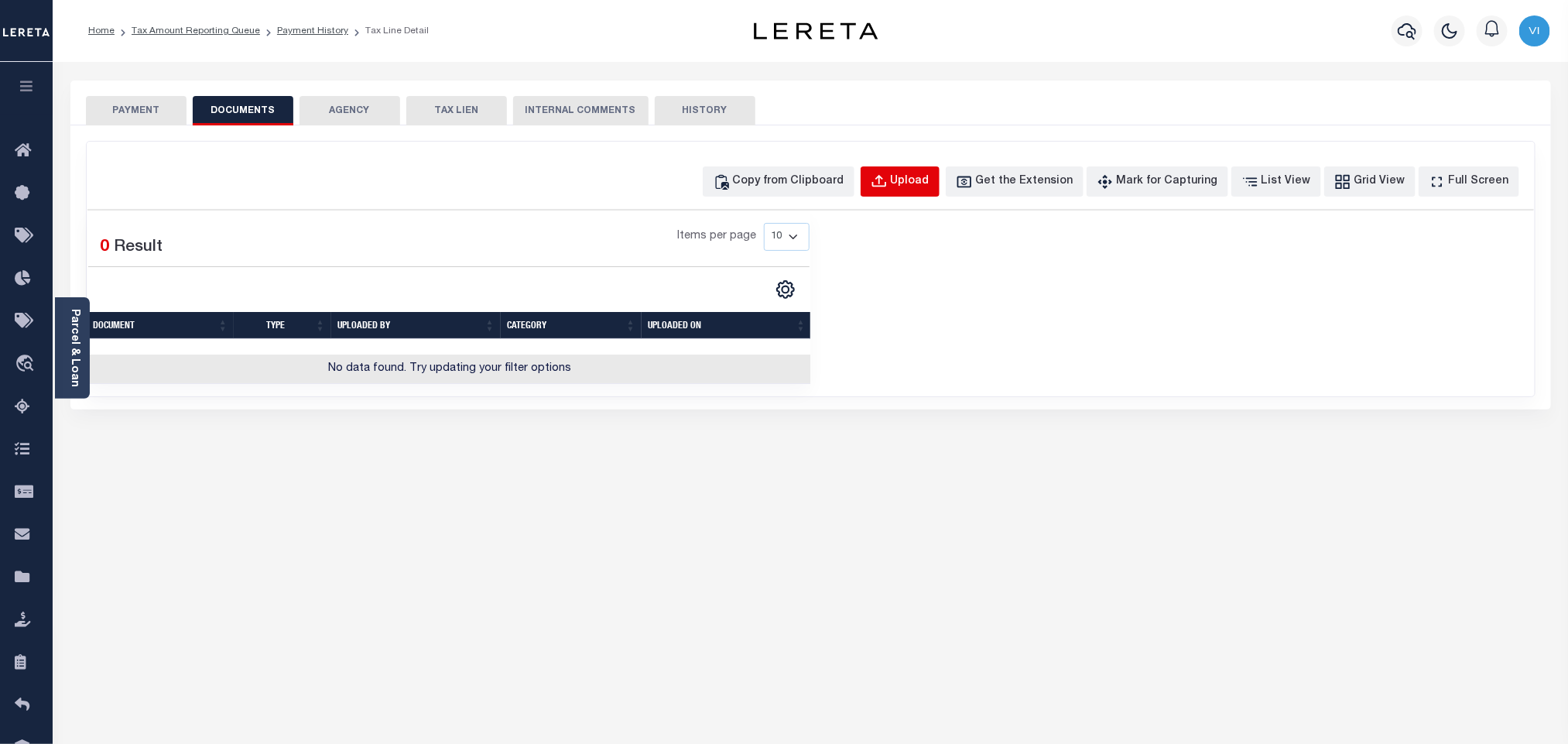
click at [917, 186] on div "Upload" at bounding box center [909, 182] width 39 height 17
select select "POP"
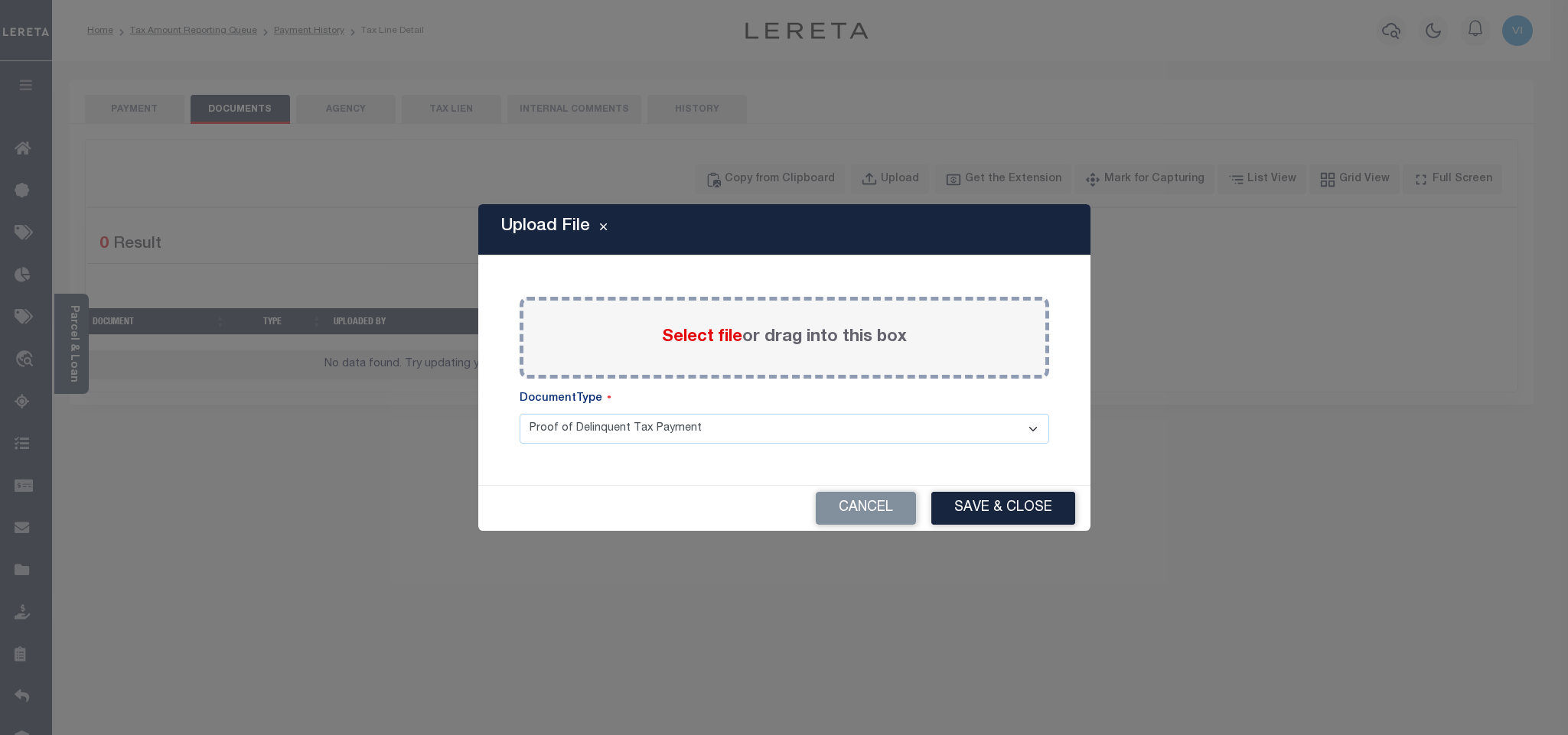
click at [705, 339] on span "Select file" at bounding box center [702, 337] width 80 height 17
click at [0, 0] on input "Select file or drag into this box" at bounding box center [0, 0] width 0 height 0
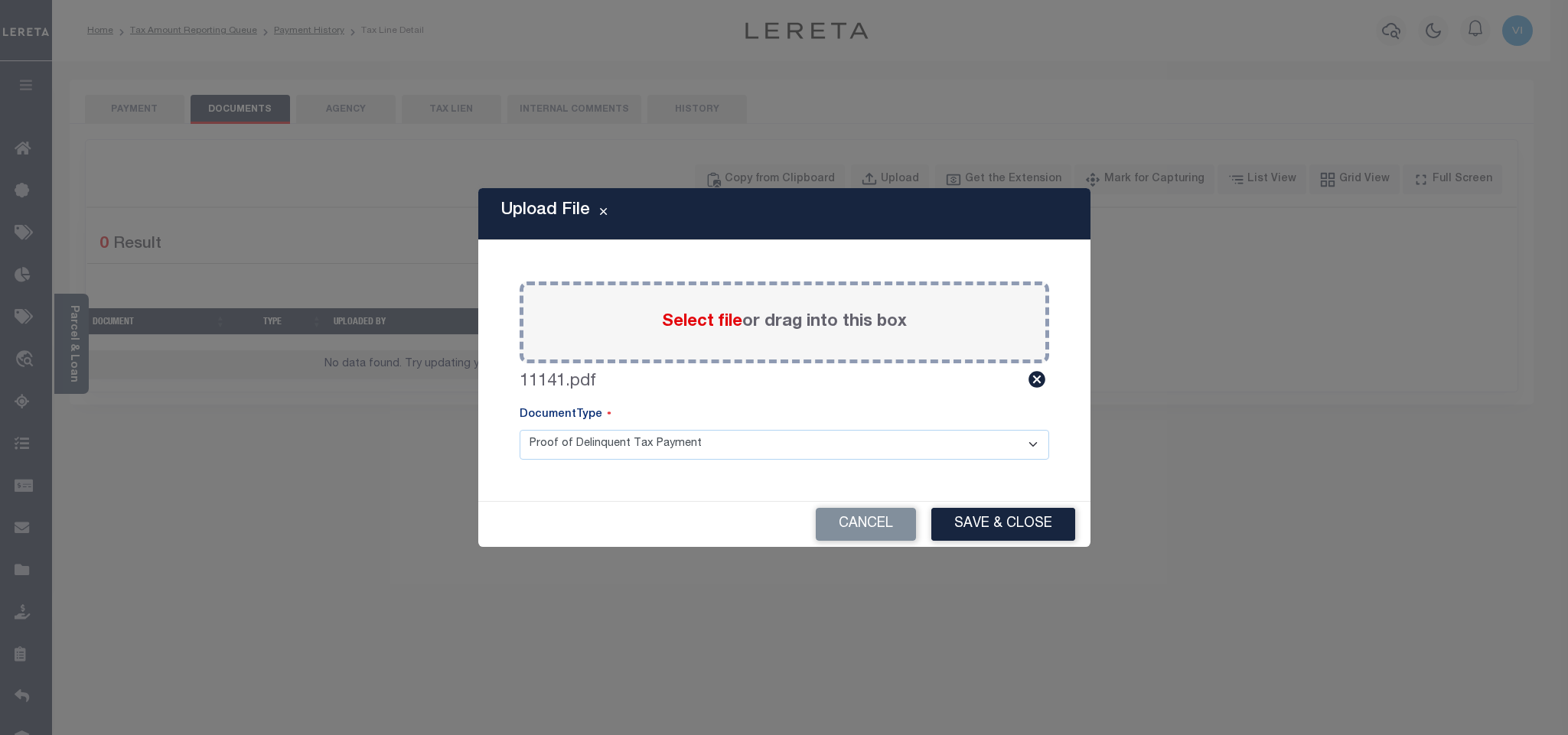
drag, startPoint x: 560, startPoint y: 446, endPoint x: 559, endPoint y: 459, distance: 13.0
click at [560, 449] on select "Proof of Delinquent Tax Payment" at bounding box center [784, 445] width 529 height 30
click at [520, 430] on select "Proof of Delinquent Tax Payment" at bounding box center [784, 445] width 529 height 30
click at [963, 530] on button "Save & Close" at bounding box center [1003, 525] width 144 height 33
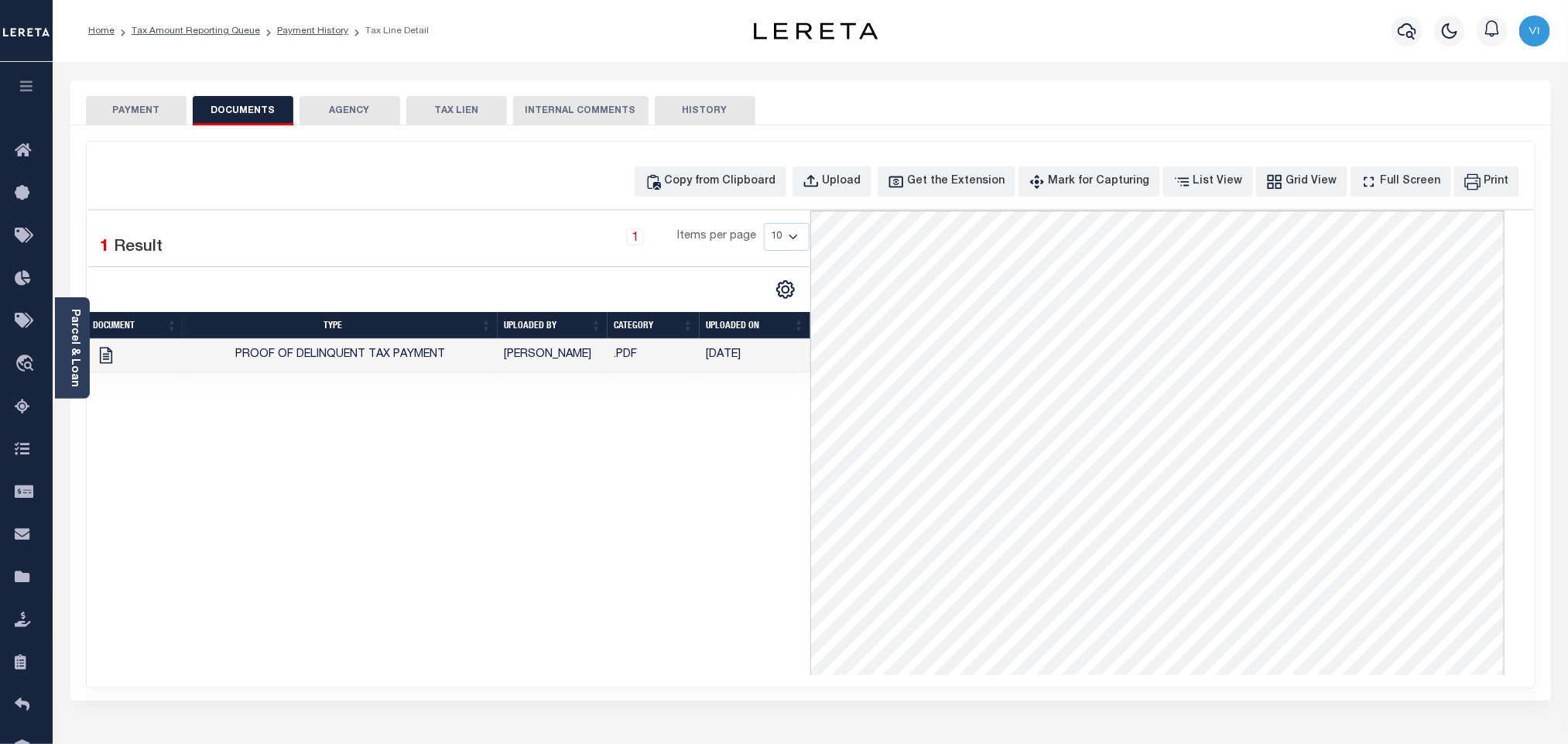
click at [128, 106] on button "PAYMENT" at bounding box center [136, 111] width 101 height 30
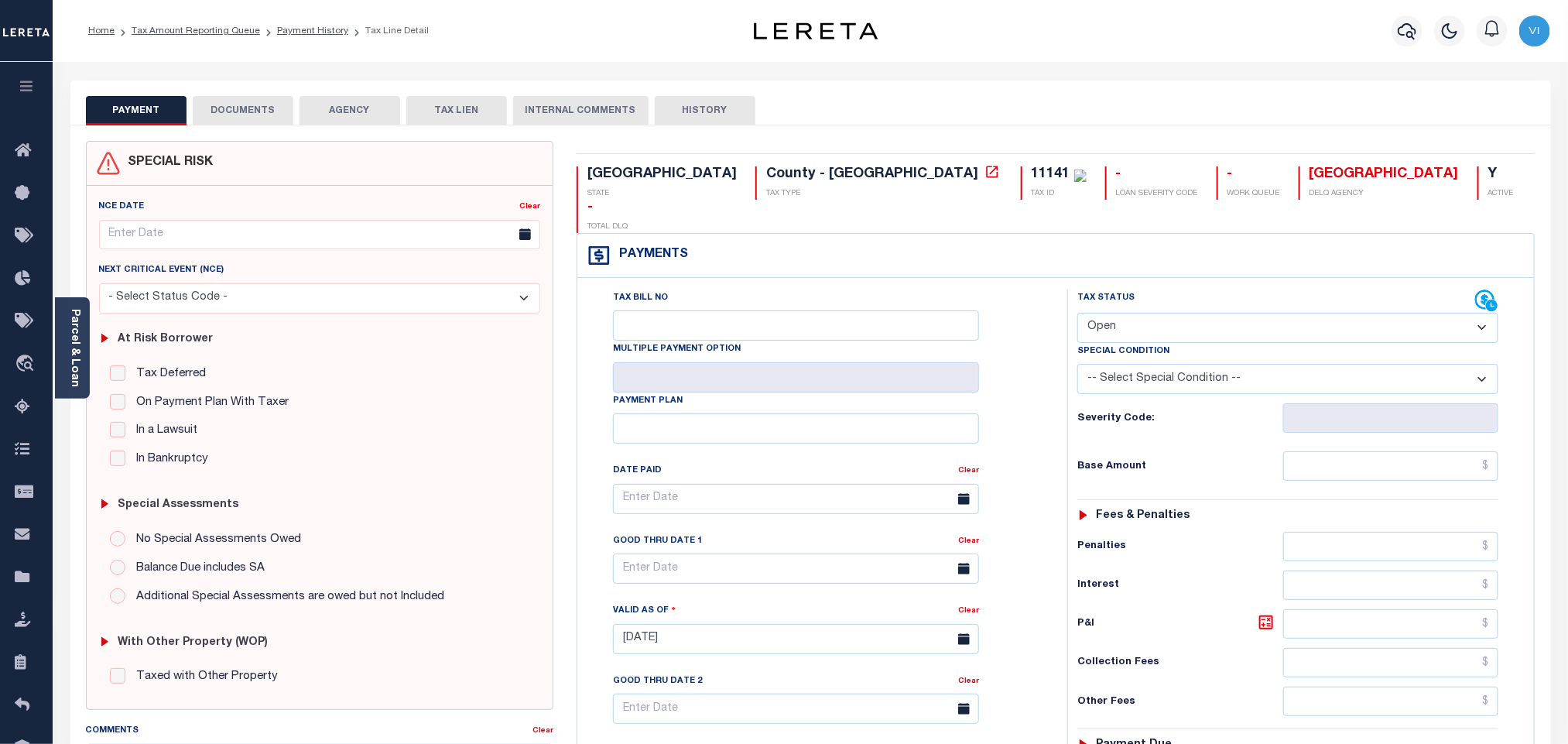
click at [1152, 313] on select "- Select Status Code - Open Due/Unpaid Paid Incomplete No Tax Due Internal Refu…" at bounding box center [1288, 328] width 421 height 31
select select "PYD"
click at [1078, 313] on select "- Select Status Code - Open Due/Unpaid Paid Incomplete No Tax Due Internal Refu…" at bounding box center [1288, 328] width 421 height 31
type input "[DATE]"
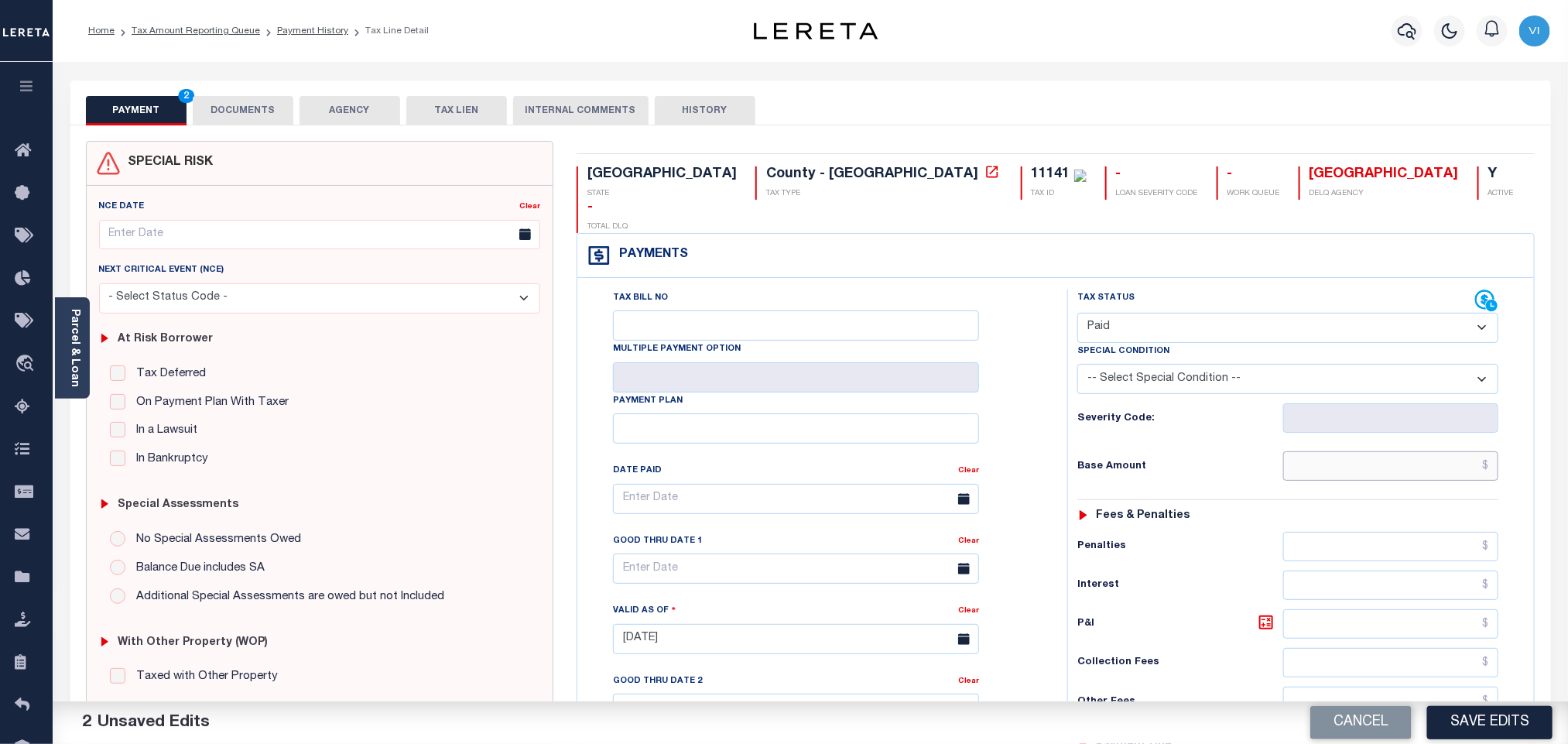
click at [1386, 452] on input "text" at bounding box center [1391, 467] width 216 height 30
paste input "745.67"
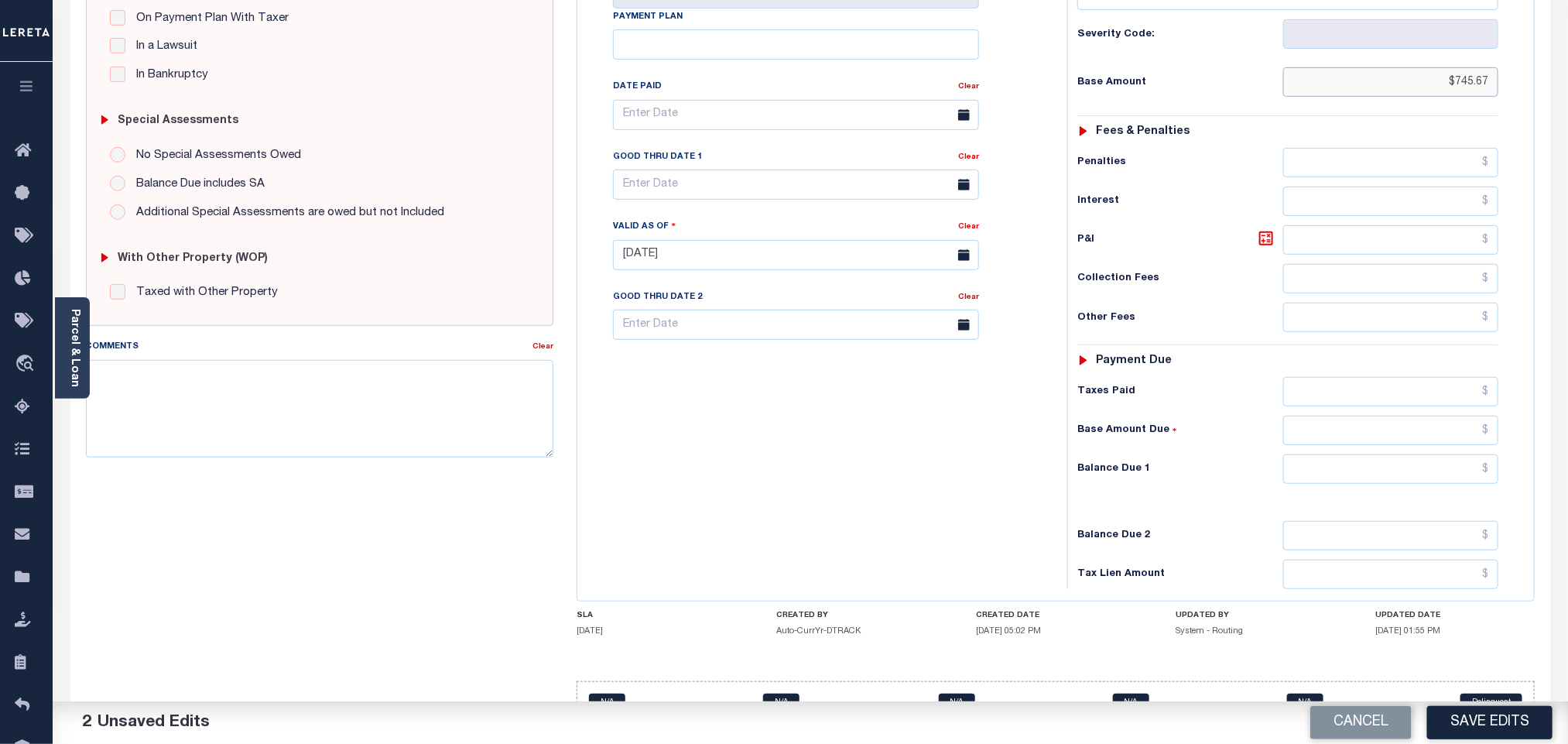
scroll to position [403, 0]
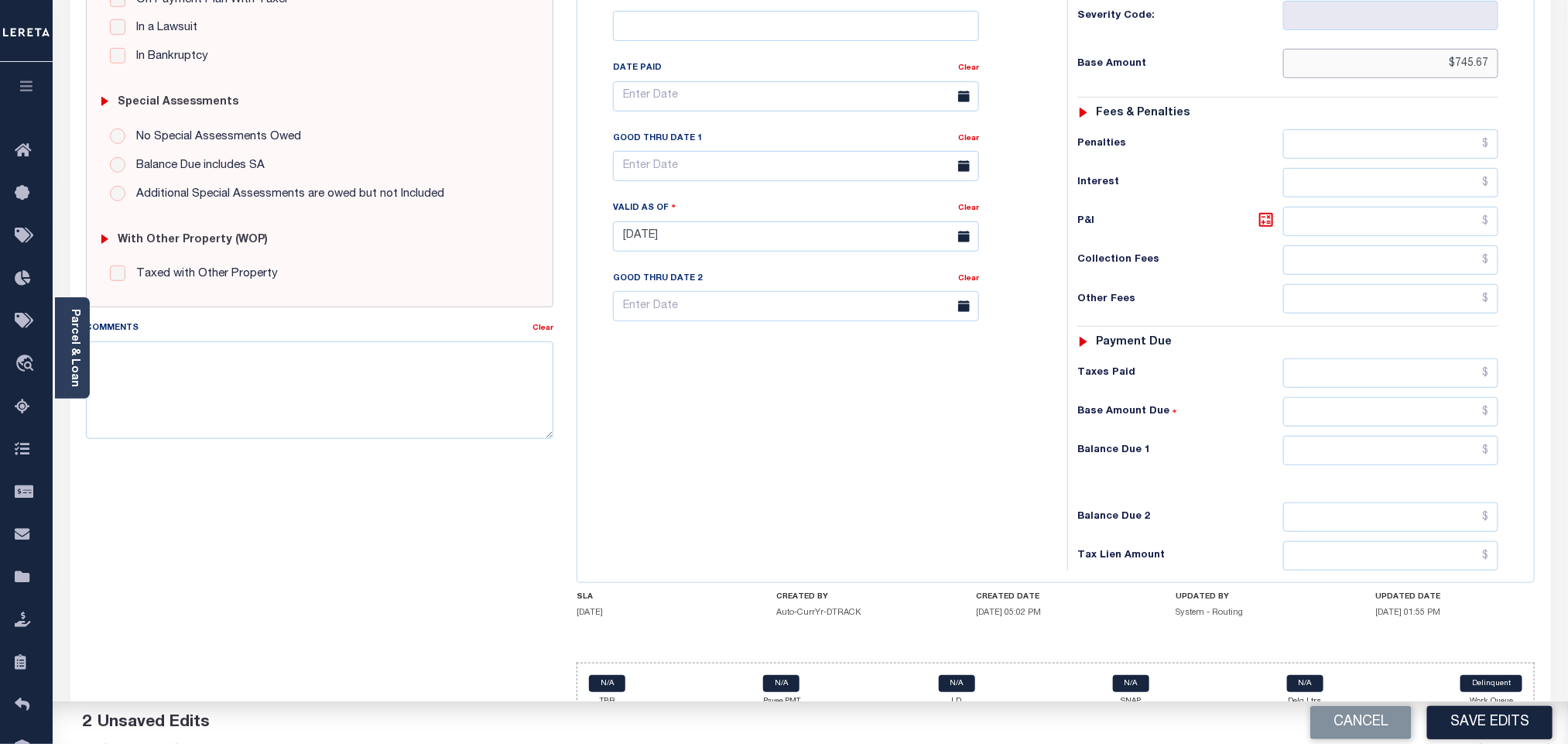
type input "$745.67"
click at [1326, 358] on input "text" at bounding box center [1391, 373] width 216 height 30
paste input "745.67"
type input "$745.67"
click at [1349, 439] on input "text" at bounding box center [1391, 451] width 216 height 30
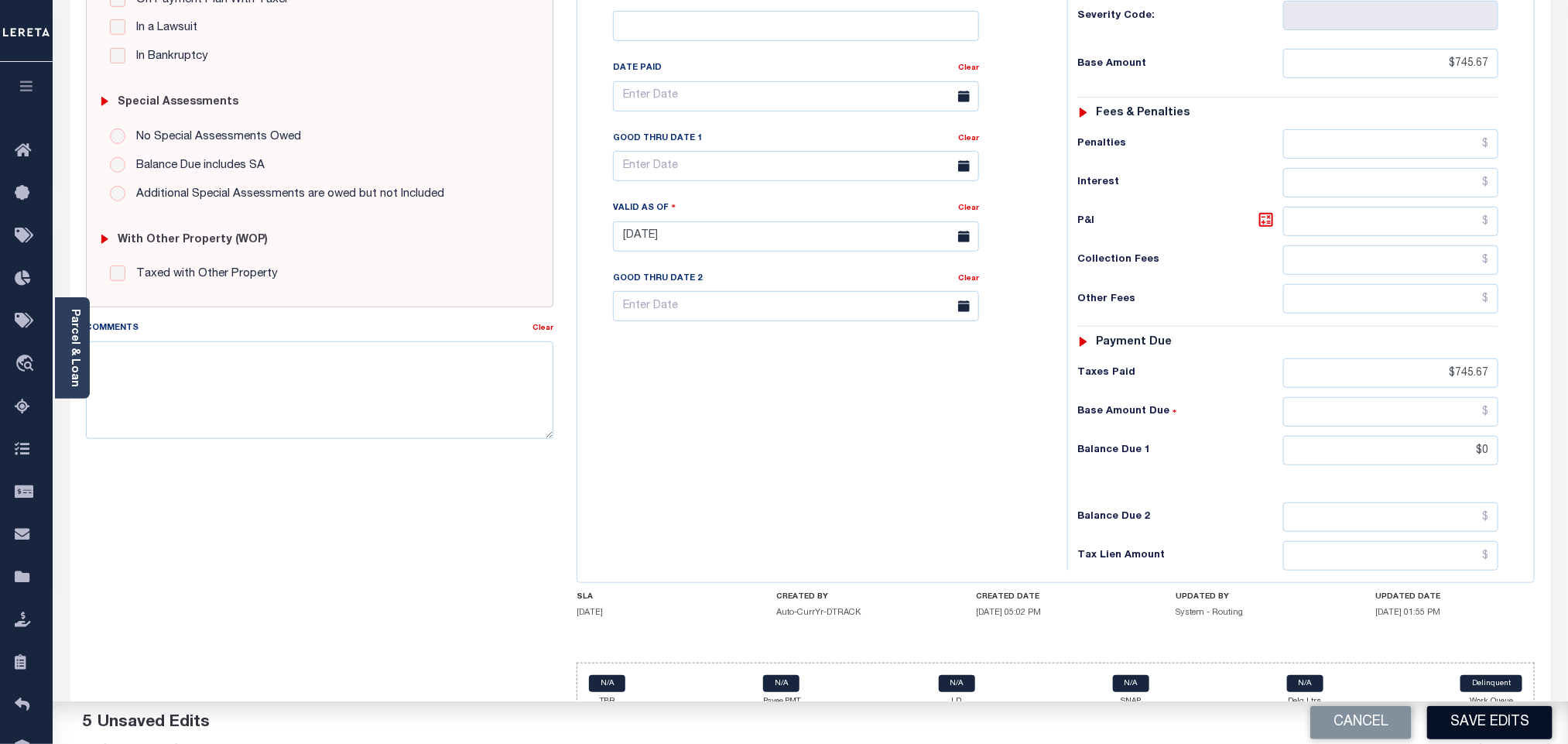
type input "$0.00"
click at [1487, 728] on button "Save Edits" at bounding box center [1490, 723] width 125 height 33
checkbox input "false"
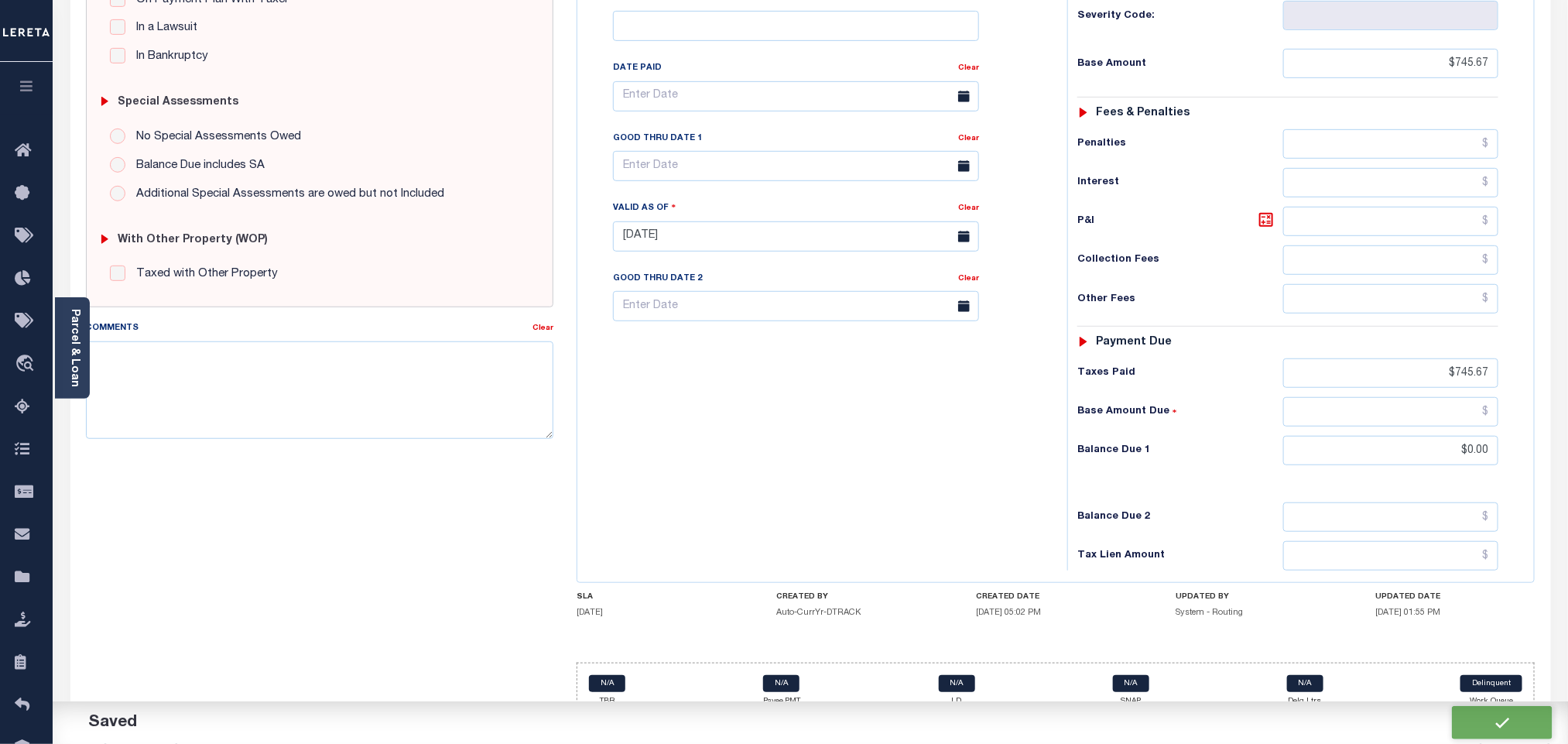
checkbox input "false"
type input "$745.67"
type input "$0"
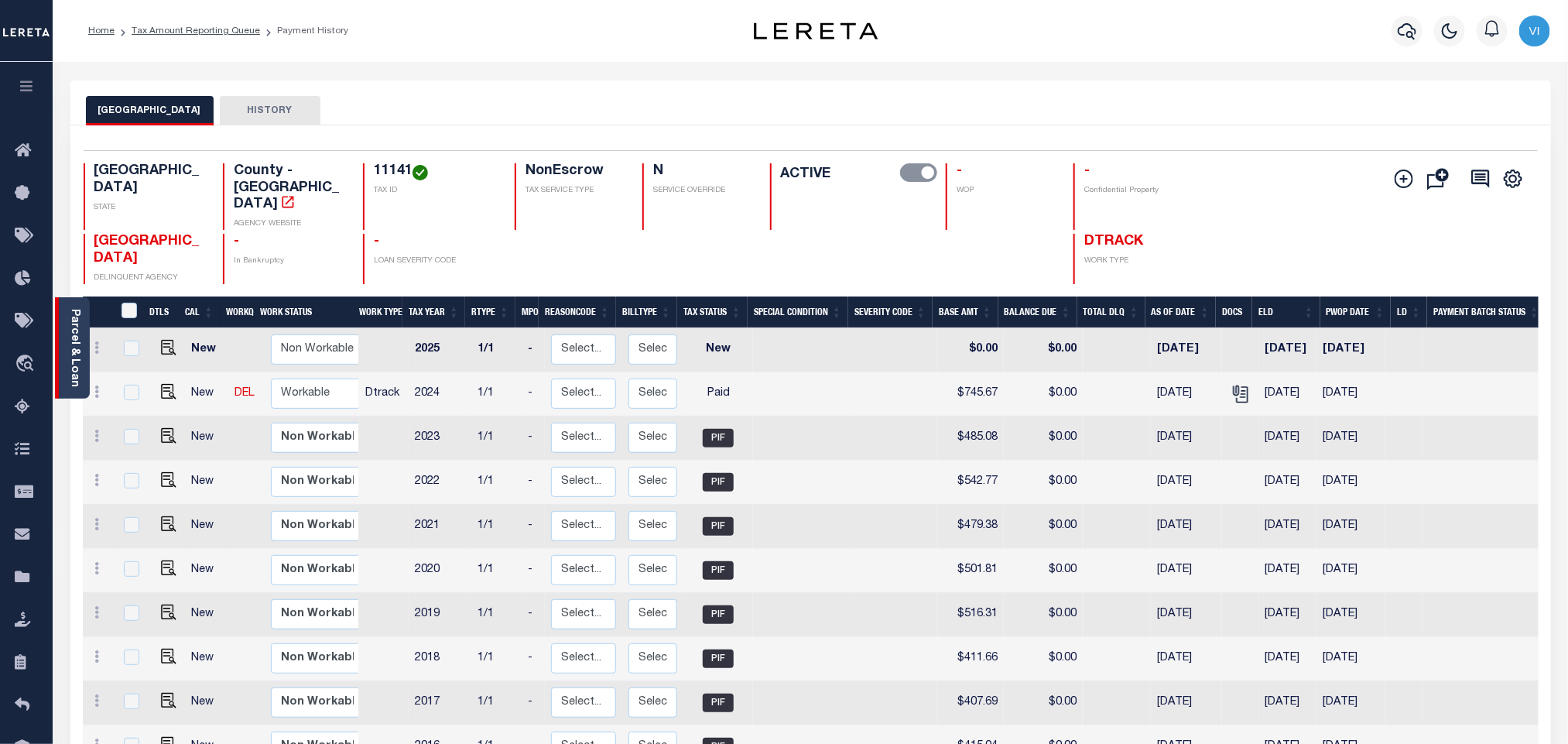
click at [73, 320] on link "Parcel & Loan" at bounding box center [73, 348] width 11 height 78
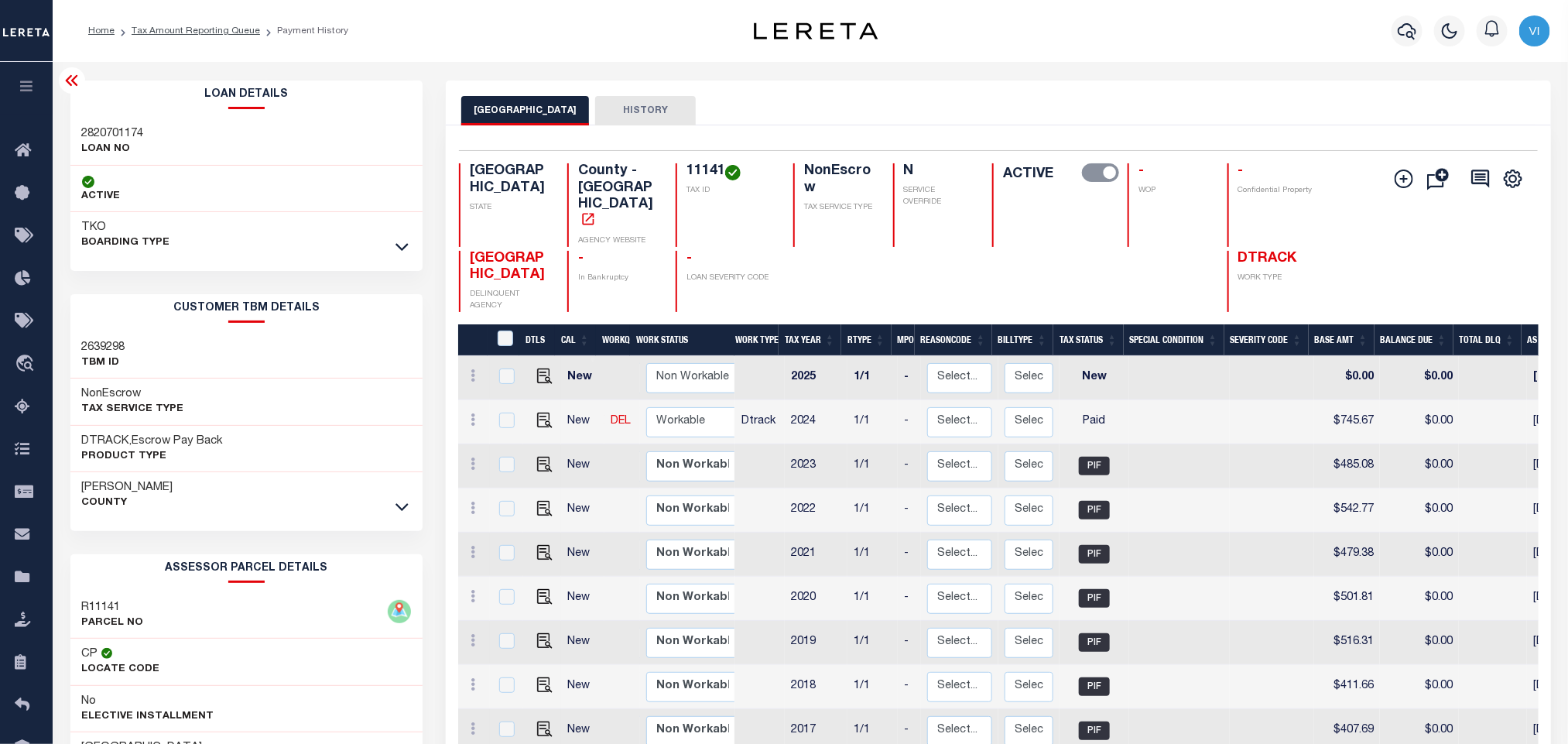
click at [61, 119] on div "Loan Details 2820701174 LOAN NO TKO" at bounding box center [247, 518] width 376 height 874
copy h3 "2820701174"
click at [728, 159] on div "Selected 10 Results 1 Items per page 25 50 100 TX STATE County - TX AGENCY WEBS…" at bounding box center [998, 231] width 1103 height 162
click at [725, 161] on div "Selected 10 Results 1 Items per page 25 50 100 TX STATE County - TX AGENCY WEBS…" at bounding box center [998, 231] width 1103 height 162
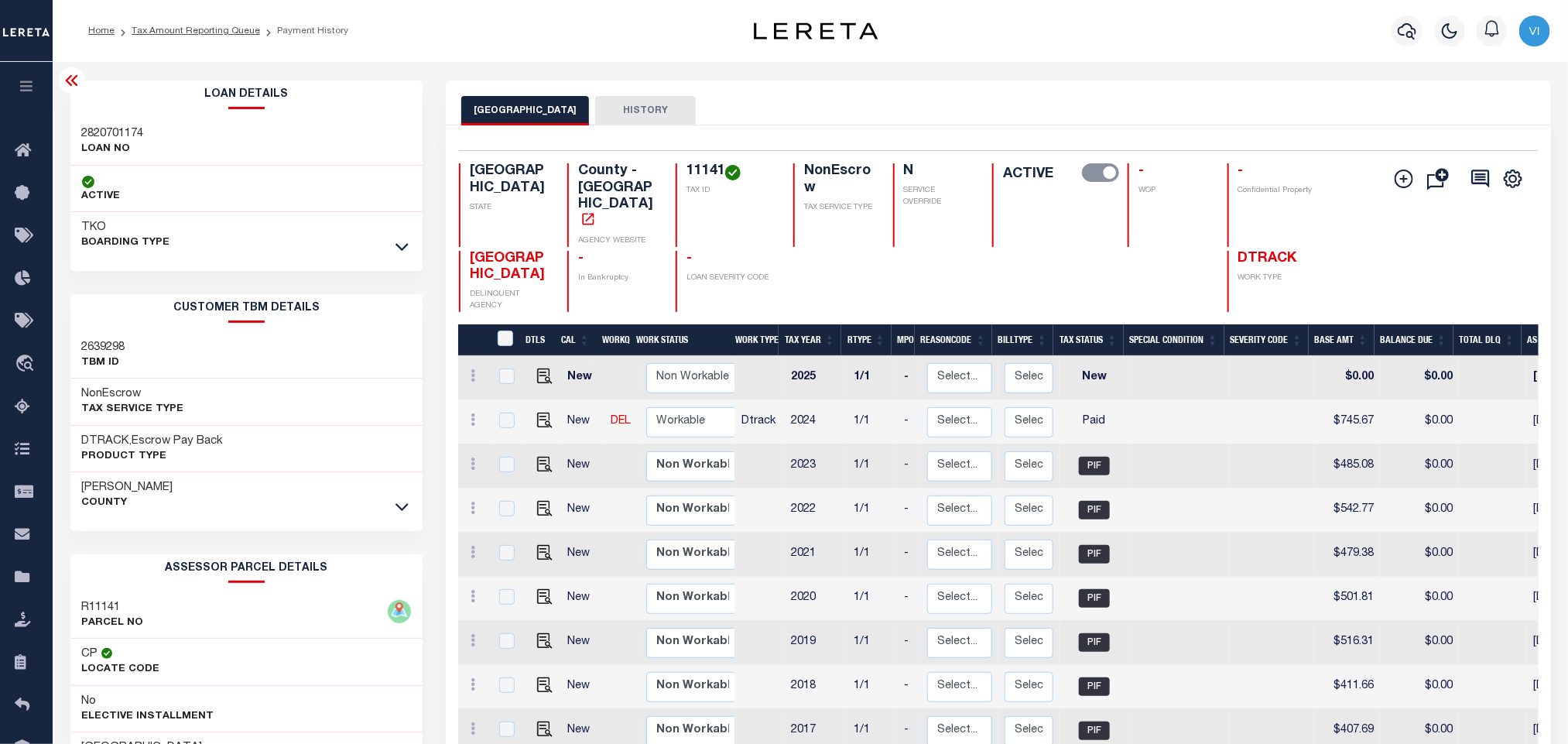
click at [716, 165] on h4 "11141" at bounding box center [730, 172] width 88 height 17
copy h4 "11141"
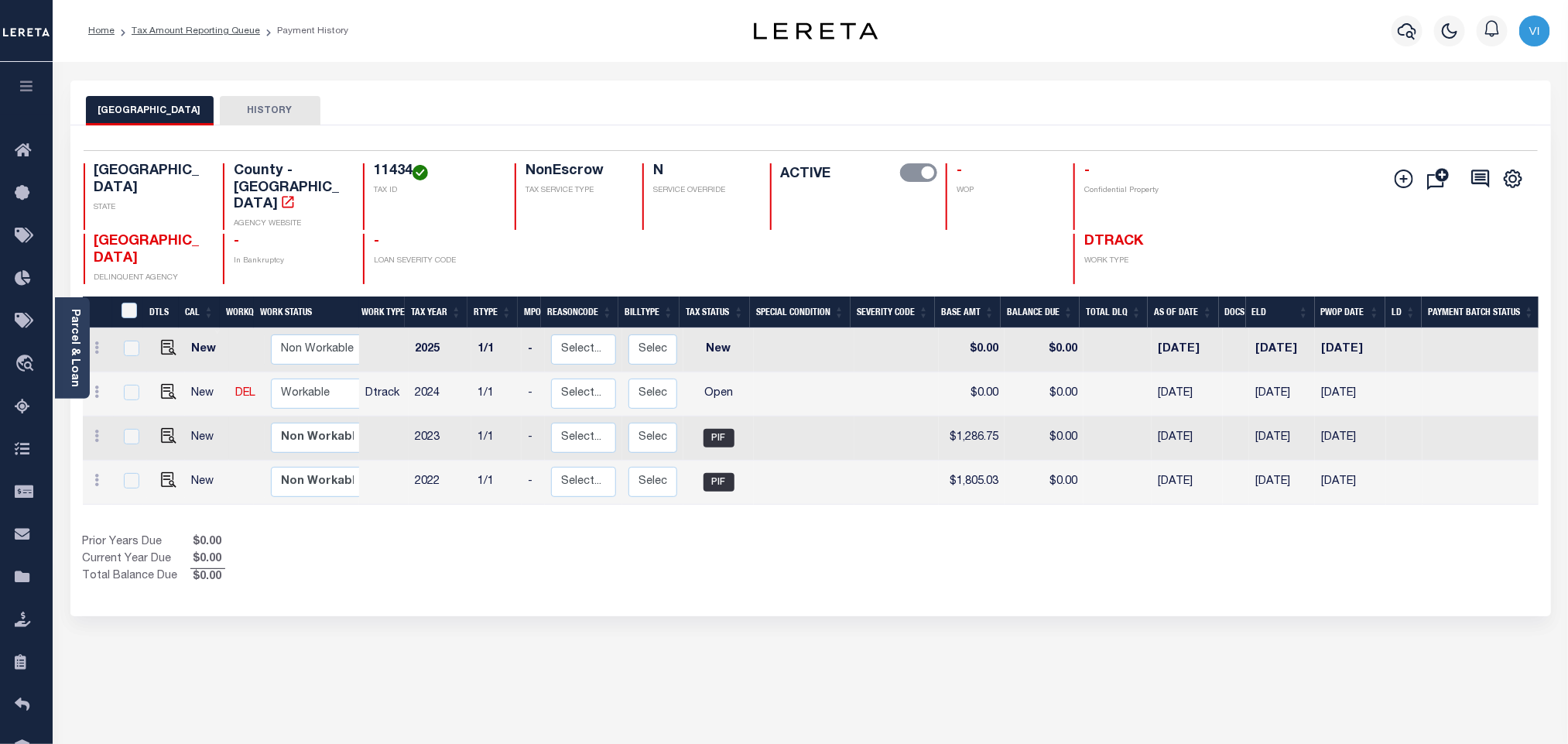
click at [374, 177] on h4 "11434" at bounding box center [435, 172] width 122 height 17
copy h4 "11434"
click at [168, 384] on img "" at bounding box center [168, 391] width 16 height 16
checkbox input "true"
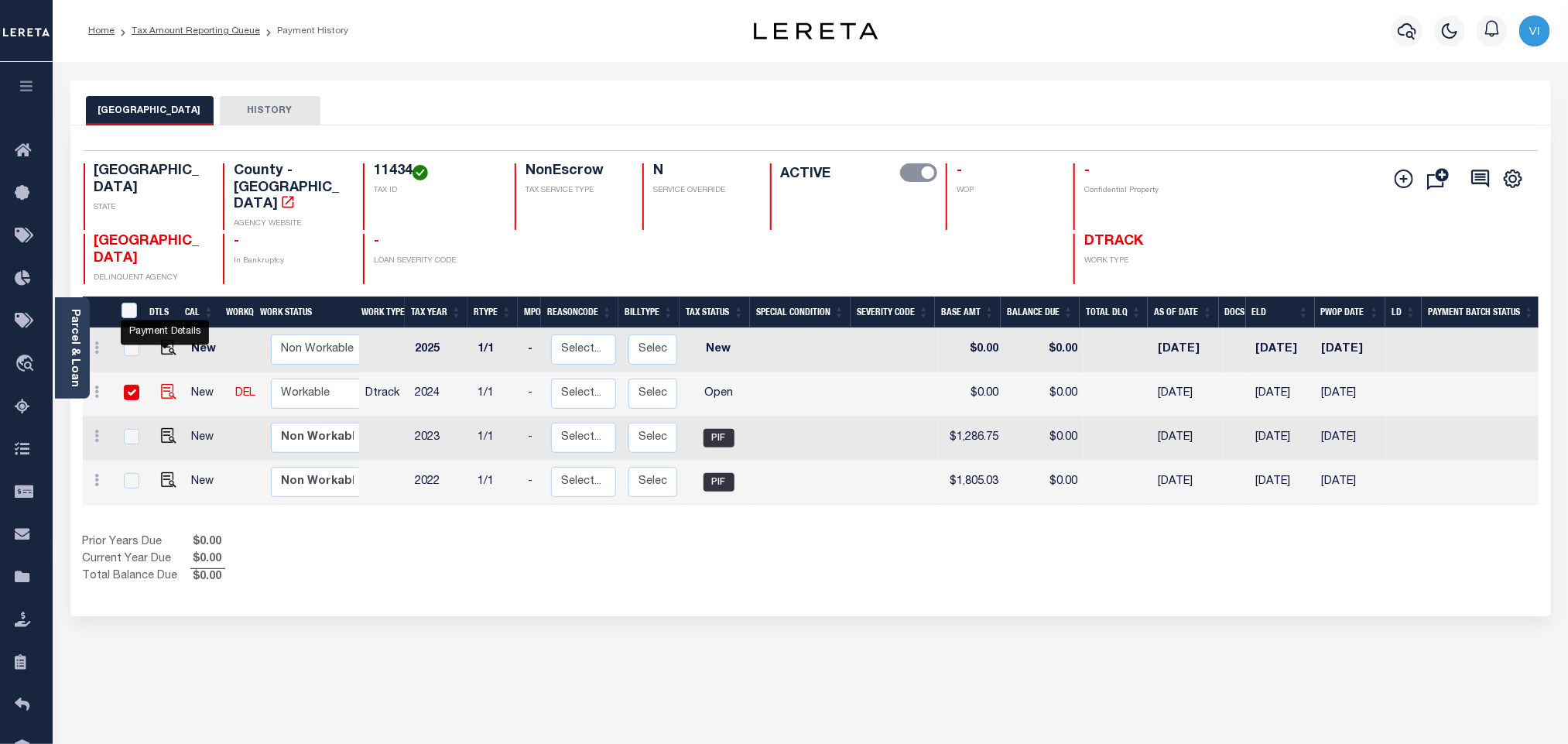
checkbox input "true"
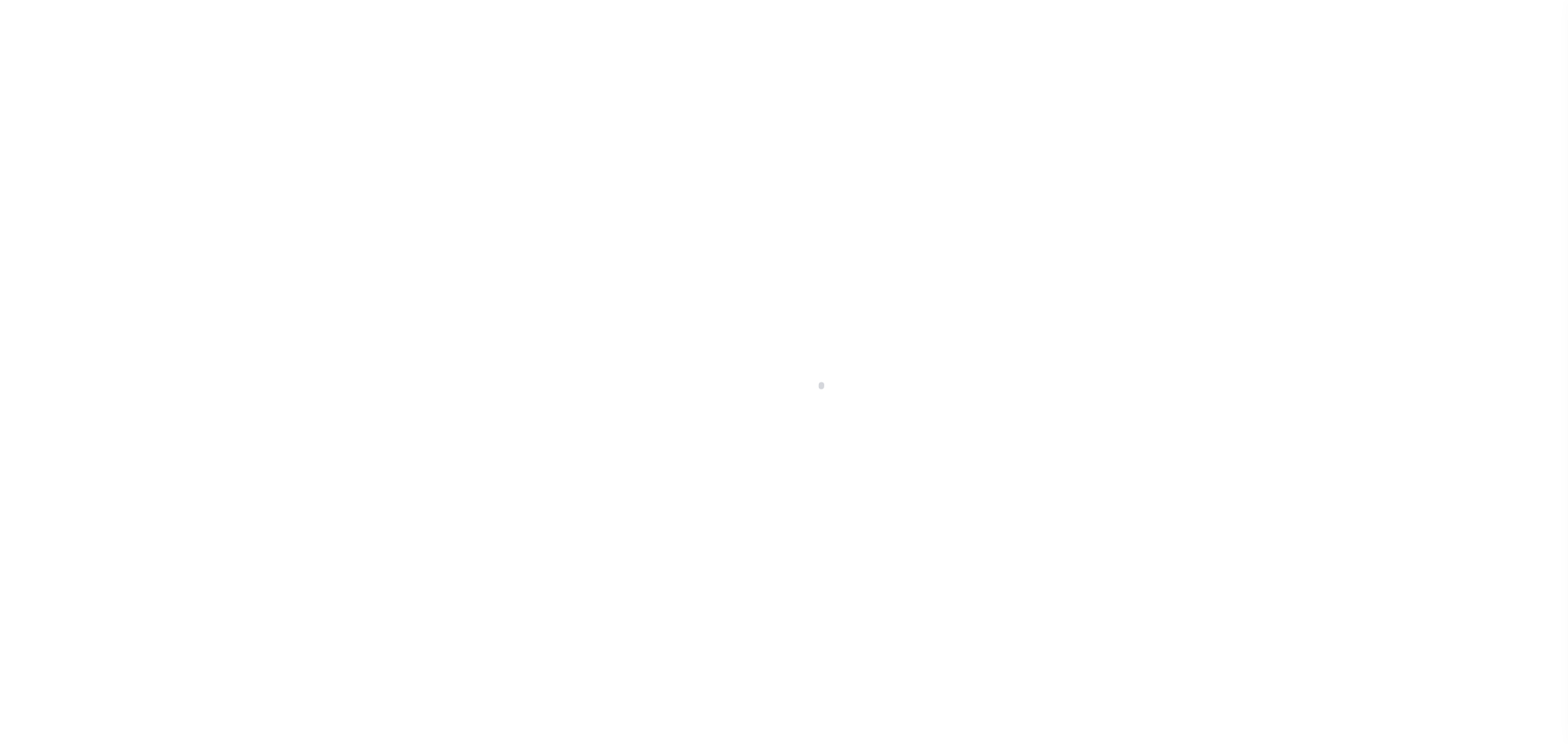
select select "OP2"
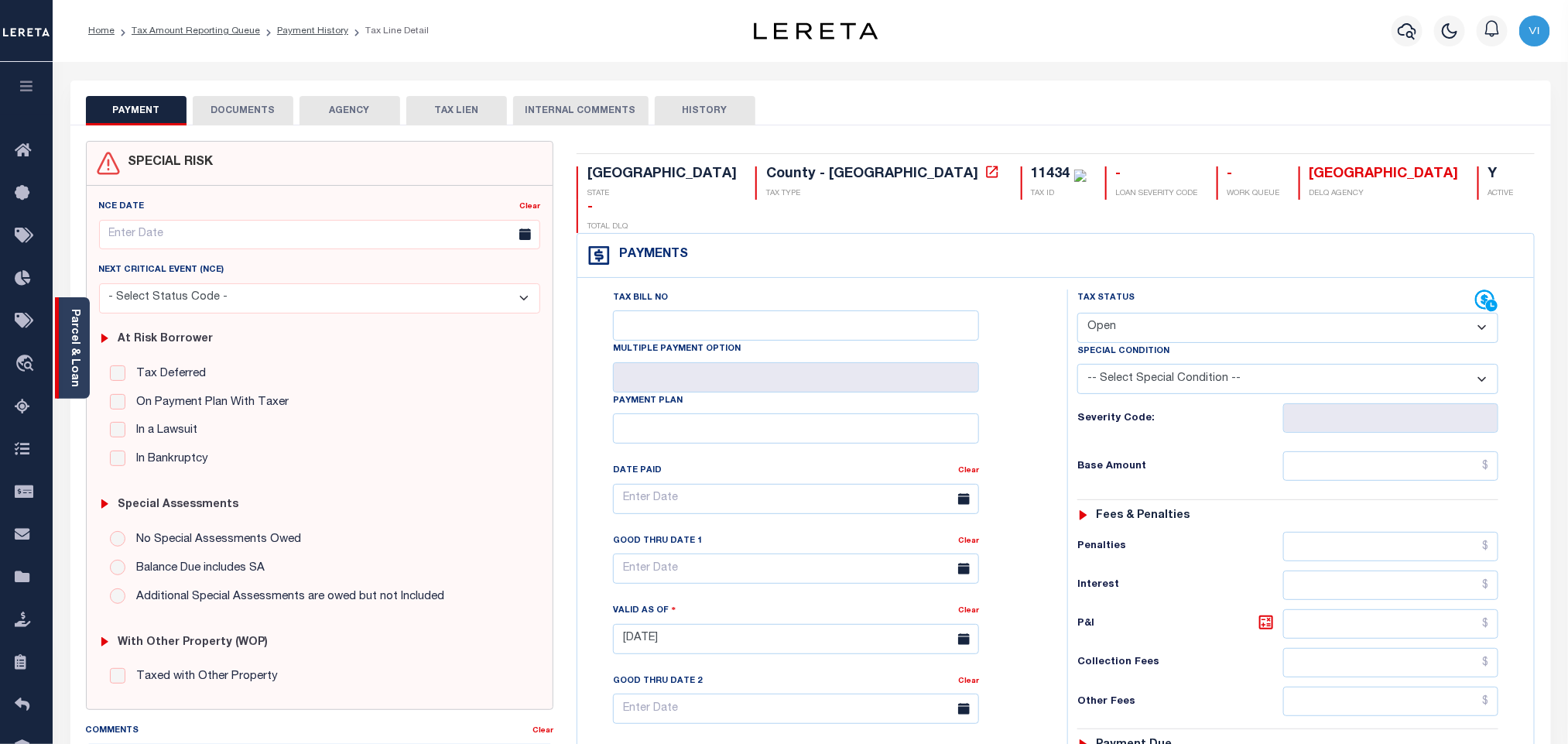
click at [83, 338] on div "Parcel & Loan" at bounding box center [73, 348] width 35 height 102
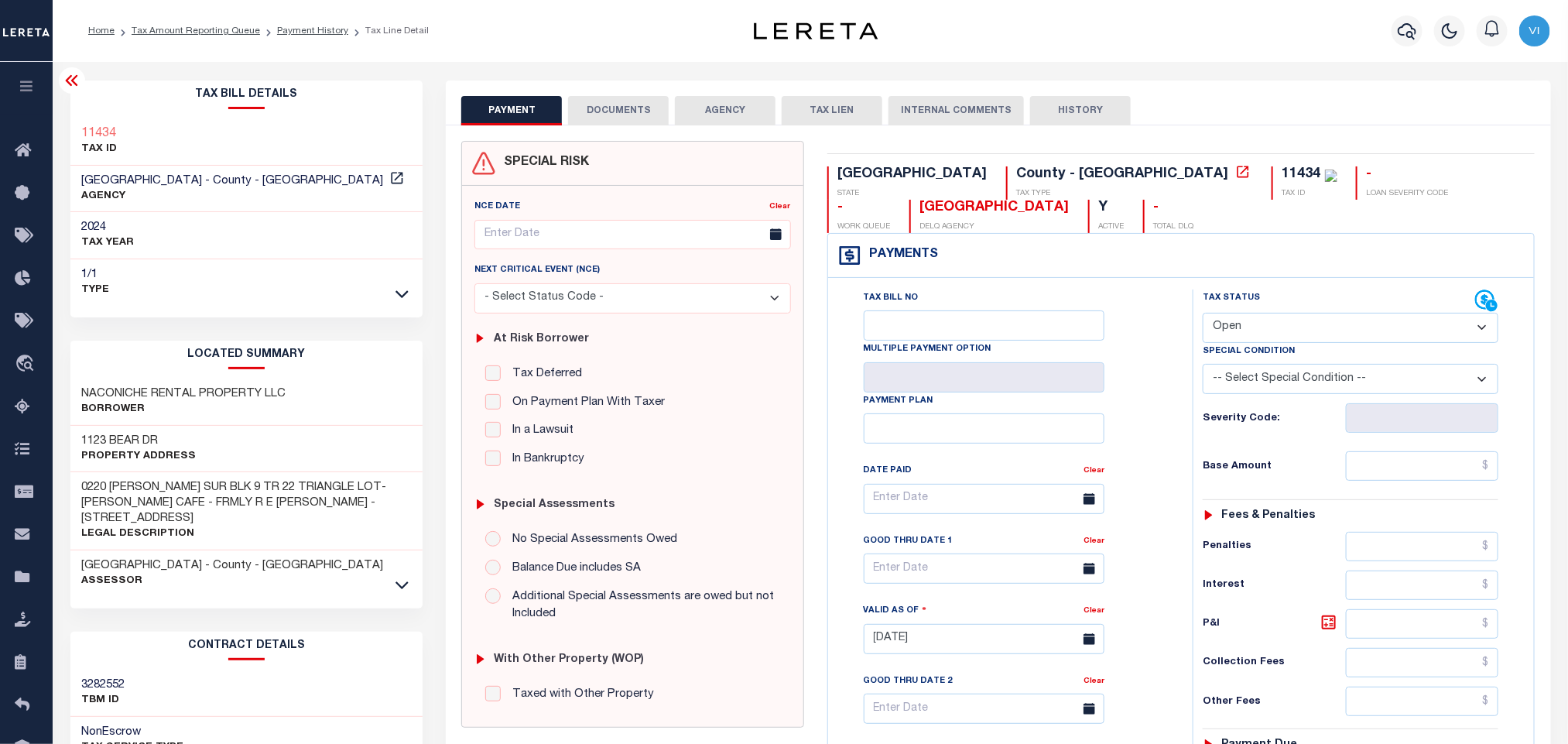
click at [625, 121] on button "DOCUMENTS" at bounding box center [618, 111] width 101 height 30
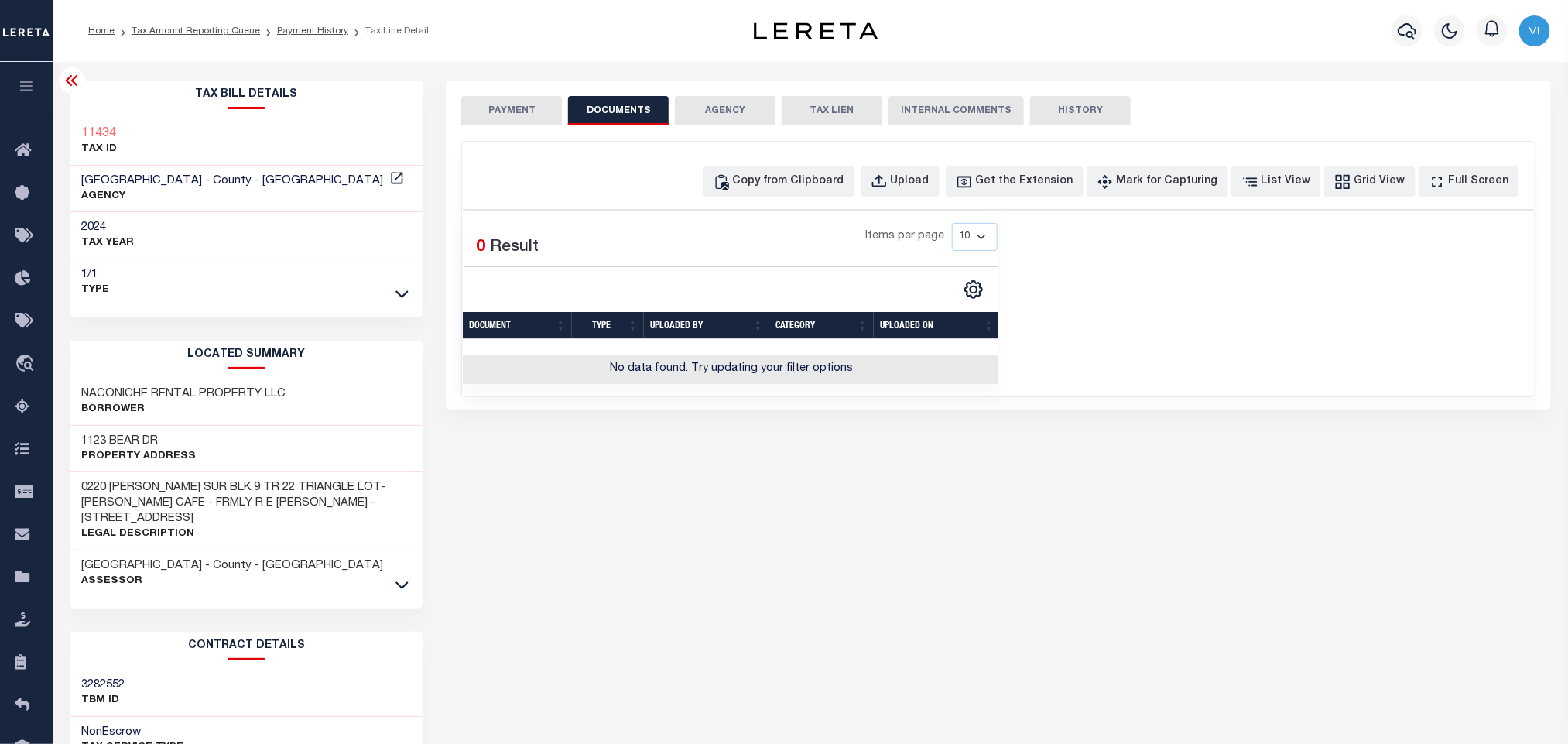
click at [925, 198] on div "Copy from Clipboard Upload Get the Extension Mark for Capturing Got it List Vie…" at bounding box center [998, 269] width 1072 height 255
click at [919, 189] on div "Upload" at bounding box center [909, 182] width 39 height 17
select select "POP"
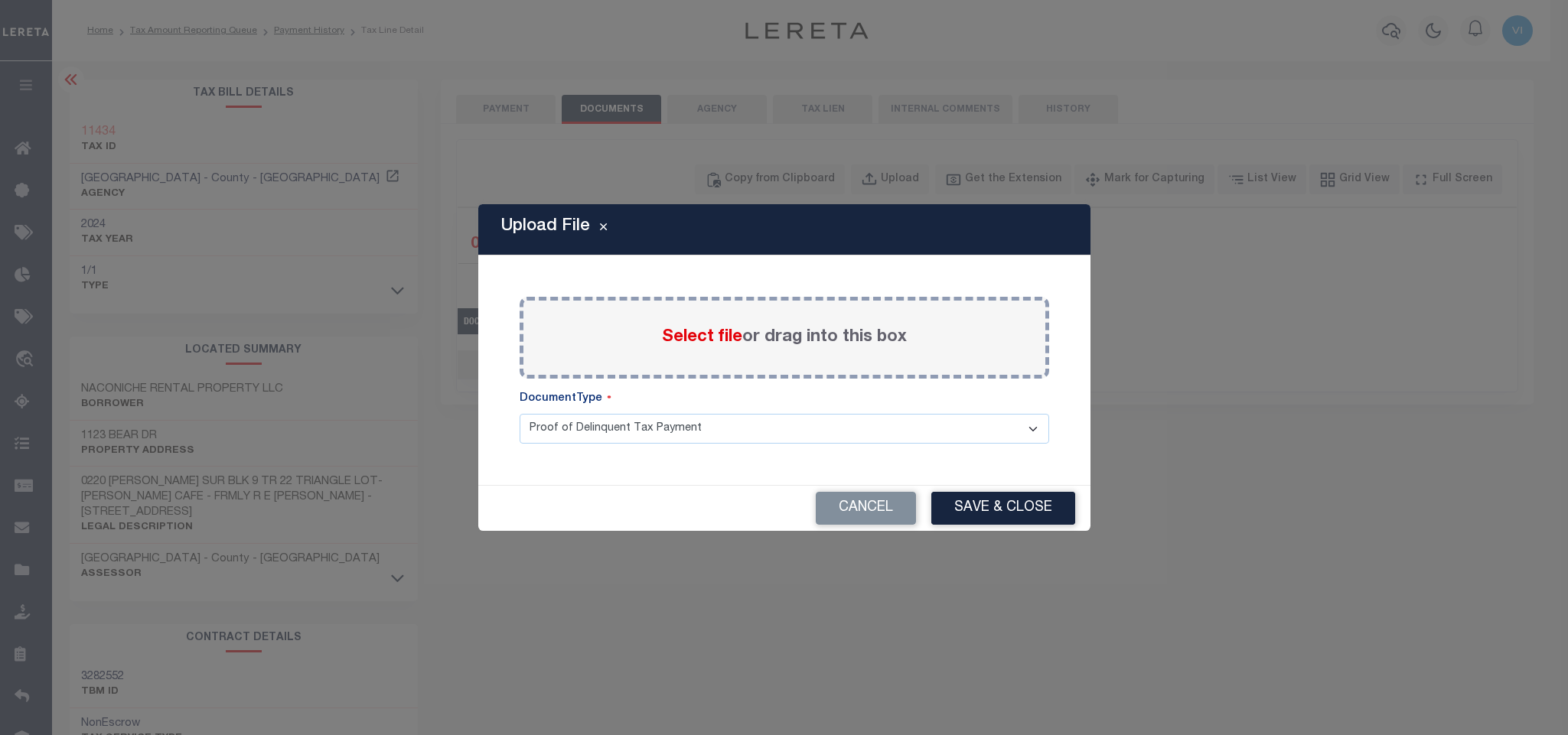
click at [735, 338] on span "Select file" at bounding box center [702, 337] width 80 height 17
click at [0, 0] on input "Select file or drag into this box" at bounding box center [0, 0] width 0 height 0
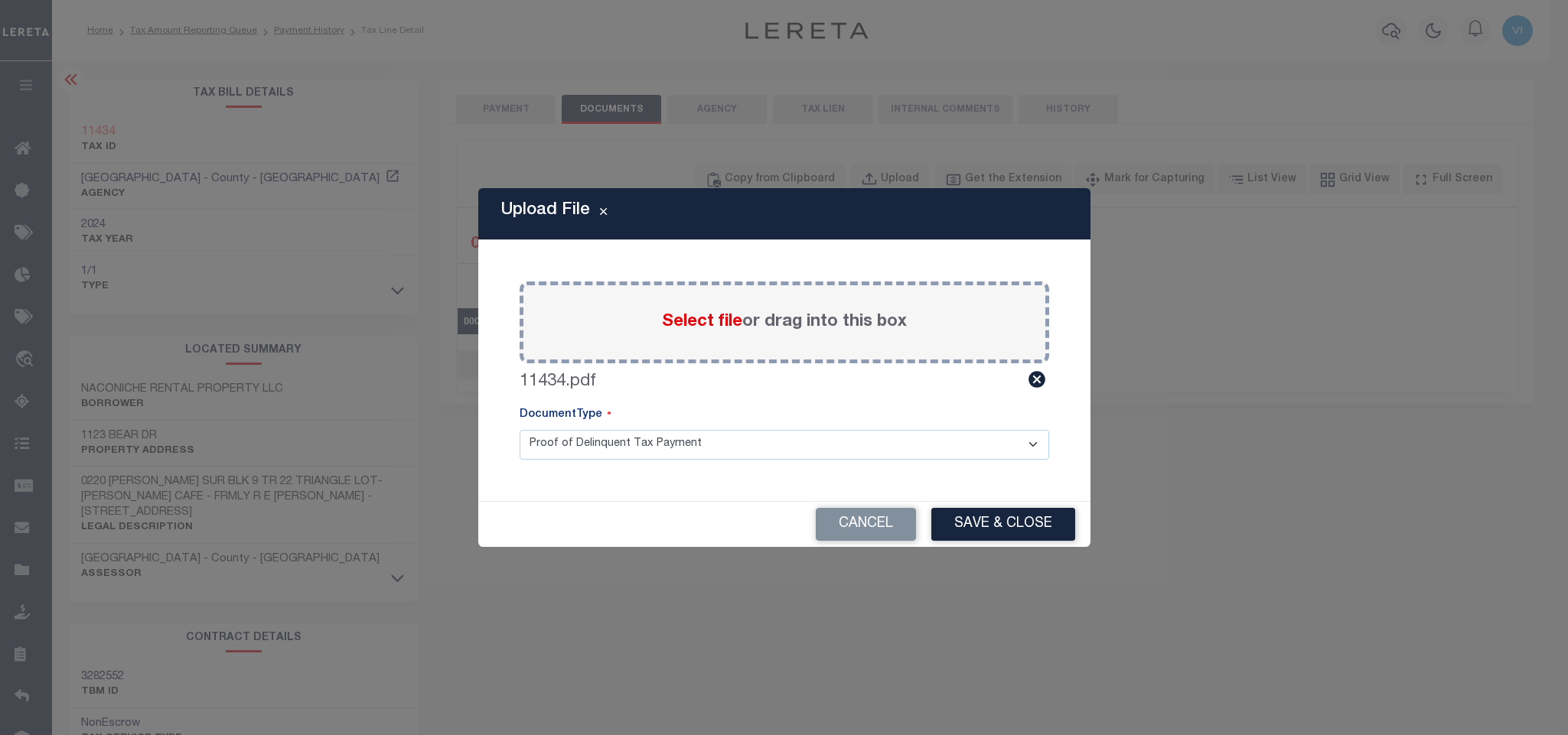
click at [559, 452] on select "Proof of Delinquent Tax Payment" at bounding box center [784, 445] width 529 height 30
click at [520, 430] on select "Proof of Delinquent Tax Payment" at bounding box center [784, 445] width 529 height 30
click at [964, 522] on button "Save & Close" at bounding box center [1003, 525] width 144 height 33
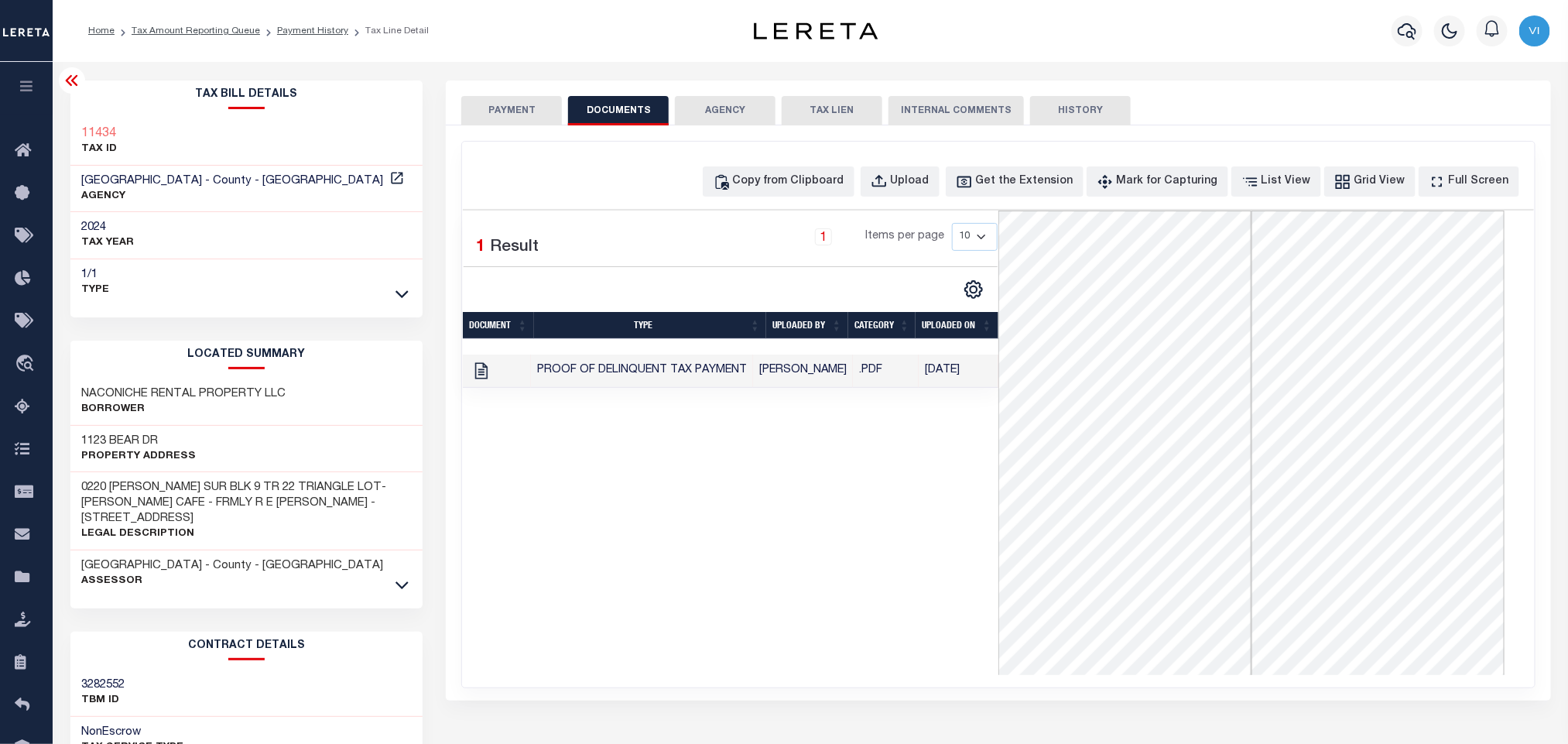
click at [483, 124] on button "PAYMENT" at bounding box center [512, 111] width 101 height 30
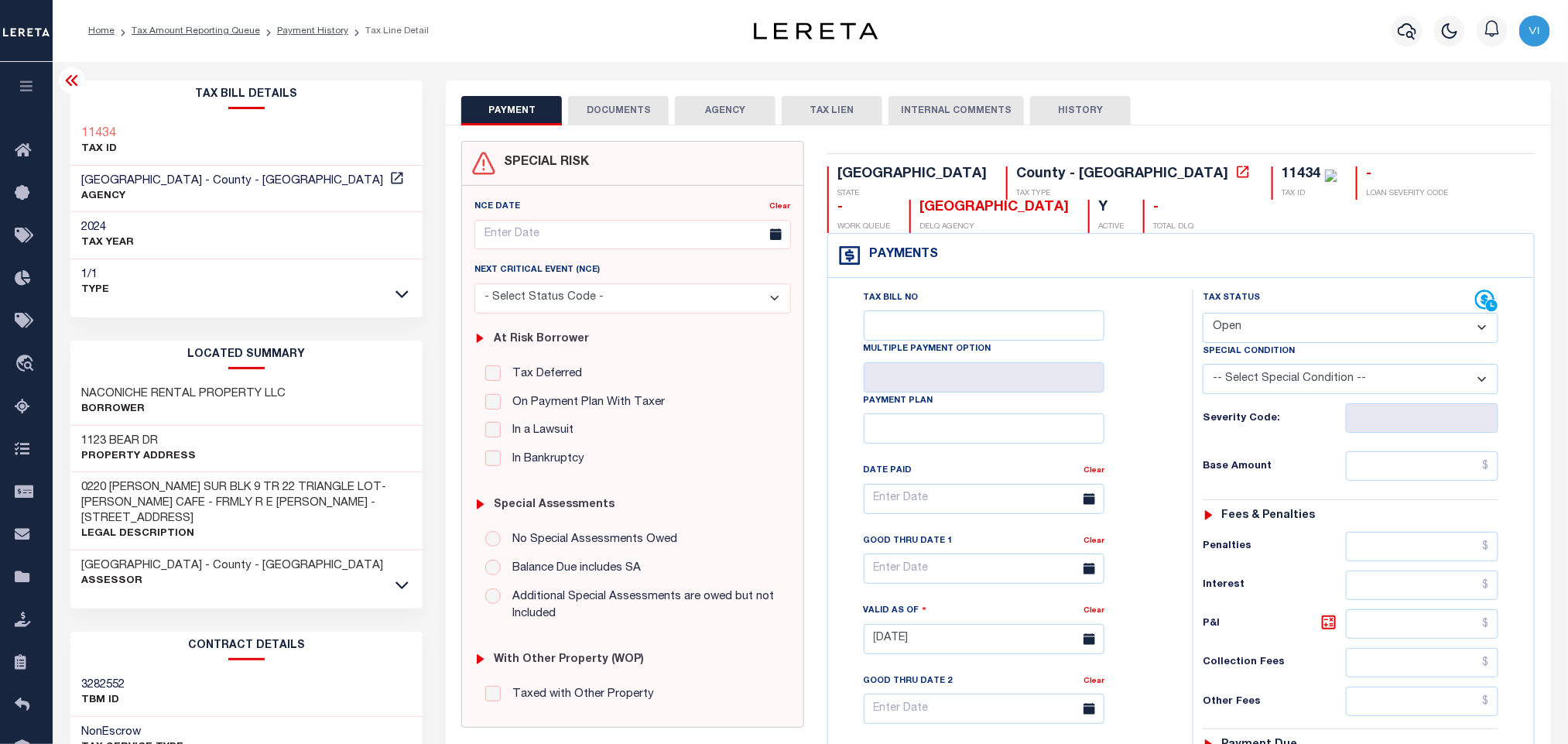
click at [1247, 332] on select "- Select Status Code - Open Due/Unpaid Paid Incomplete No Tax Due Internal Refu…" at bounding box center [1350, 328] width 295 height 31
select select "PYD"
click at [1202, 315] on select "- Select Status Code - Open Due/Unpaid Paid Incomplete No Tax Due Internal Refu…" at bounding box center [1350, 328] width 295 height 31
type input "[DATE]"
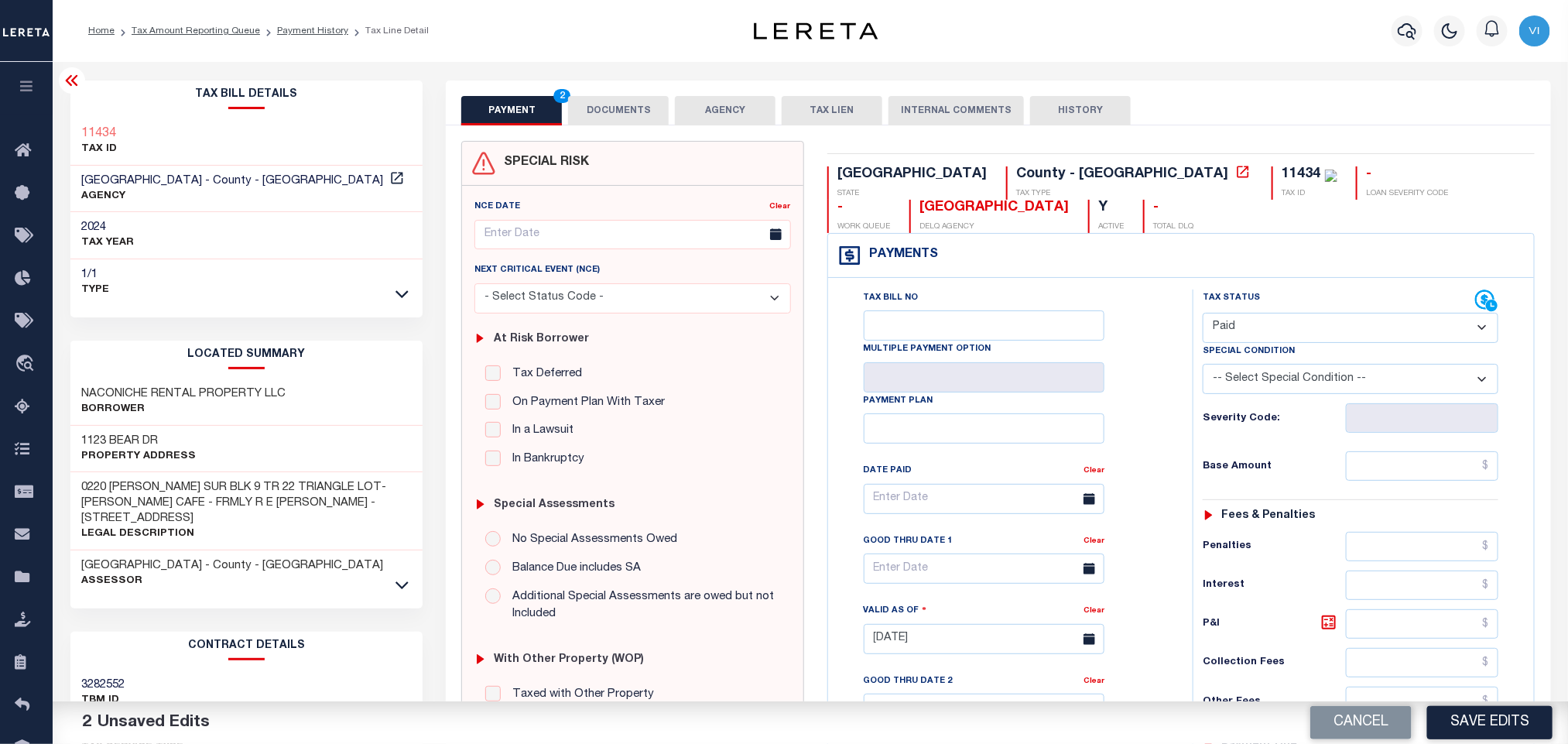
drag, startPoint x: 1138, startPoint y: 517, endPoint x: 1182, endPoint y: 514, distance: 44.1
click at [1138, 517] on div "Tax Bill No Multiple Payment Option Payment Plan Clear" at bounding box center [1006, 507] width 326 height 434
click at [1379, 481] on input "text" at bounding box center [1423, 467] width 153 height 30
paste input "2,631.38"
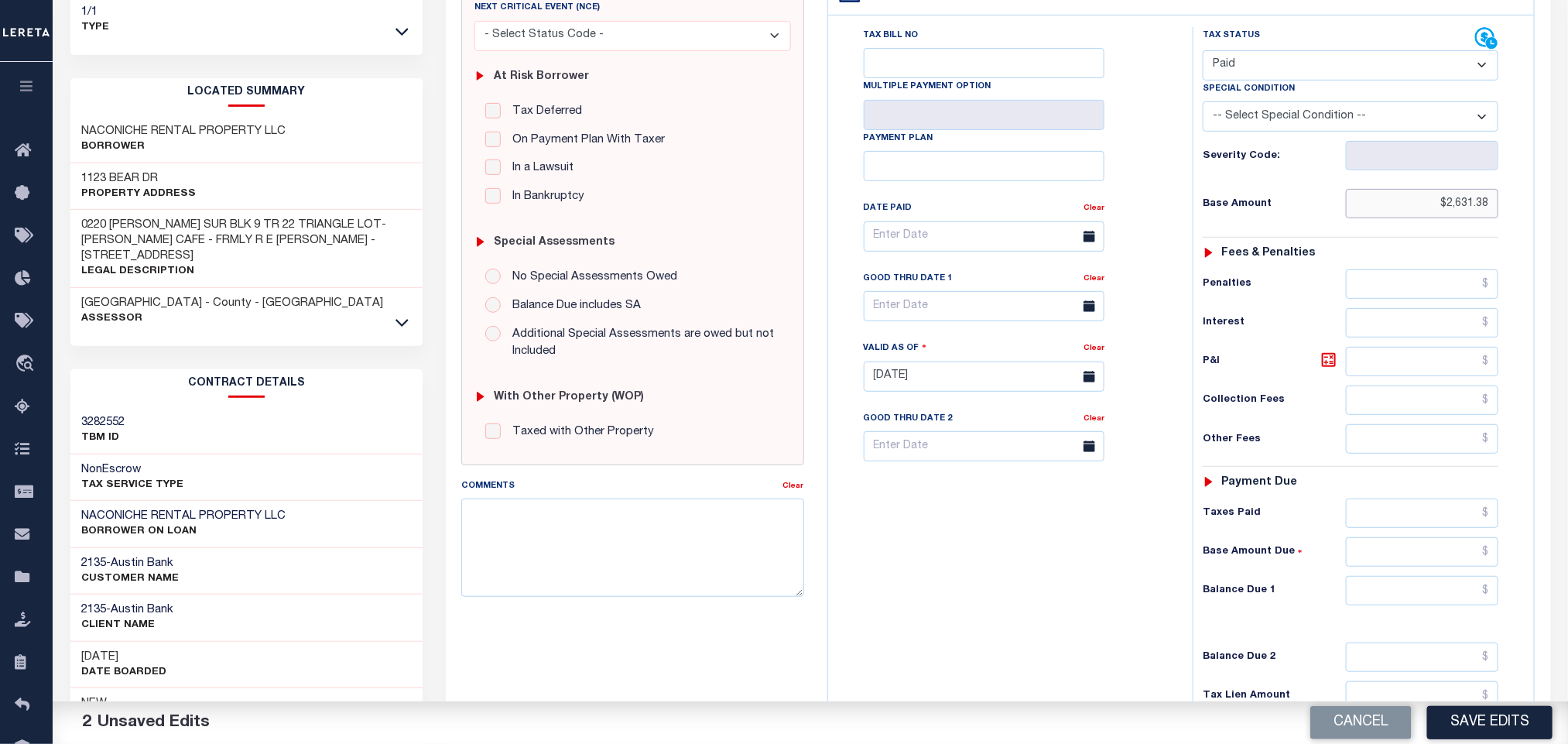
scroll to position [437, 0]
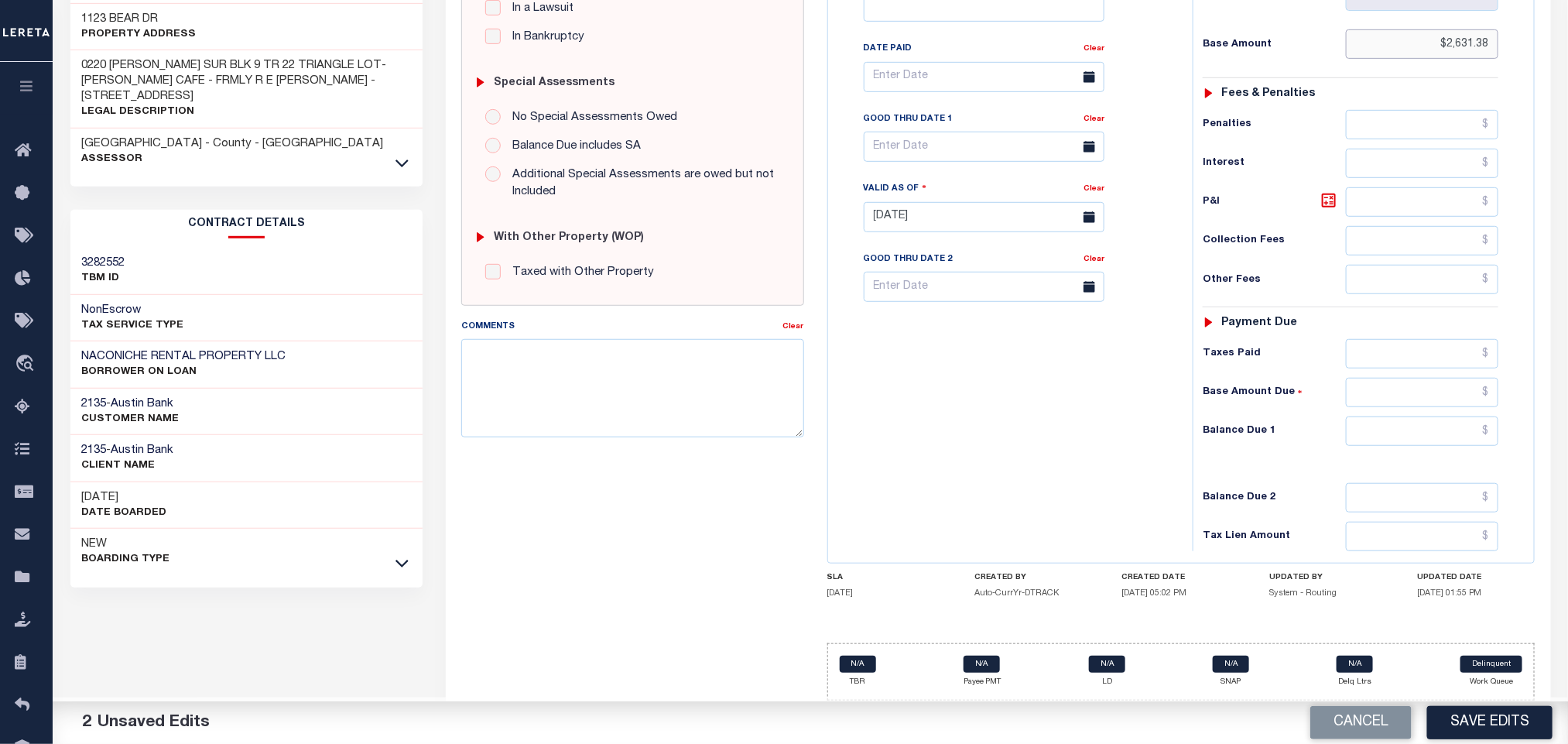
type input "$2,631.38"
click at [1402, 355] on input "text" at bounding box center [1423, 354] width 153 height 30
paste input "2,631.38"
type input "$2,631.38"
click at [1428, 446] on div "Tax Status Status - Select Status Code -" at bounding box center [1355, 210] width 326 height 684
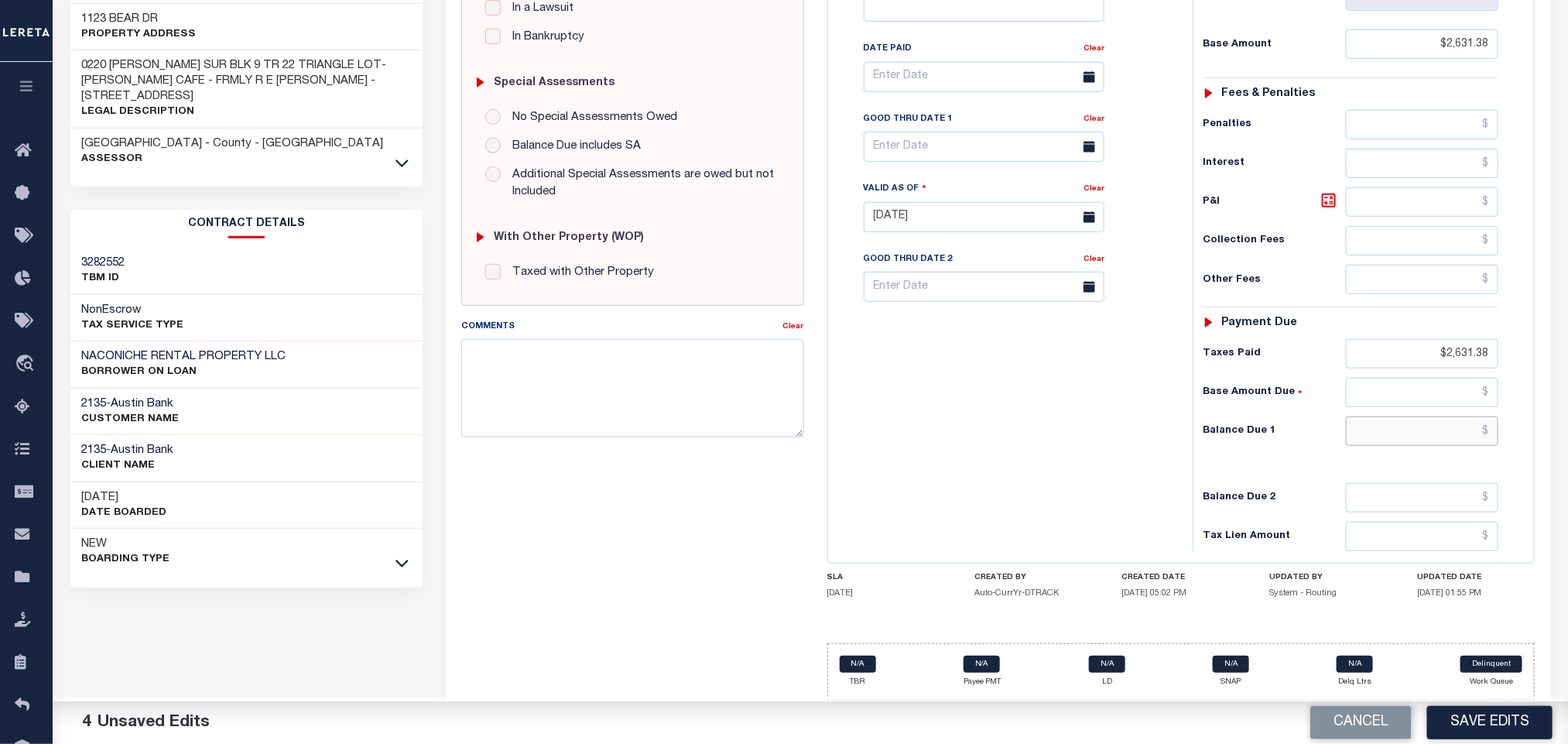
click at [1405, 429] on input "text" at bounding box center [1423, 432] width 153 height 30
type input "$0.00"
click at [1302, 446] on div "Tax Status Status - Select Status Code -" at bounding box center [1355, 210] width 326 height 684
click at [1526, 726] on button "Save Edits" at bounding box center [1490, 723] width 125 height 33
checkbox input "false"
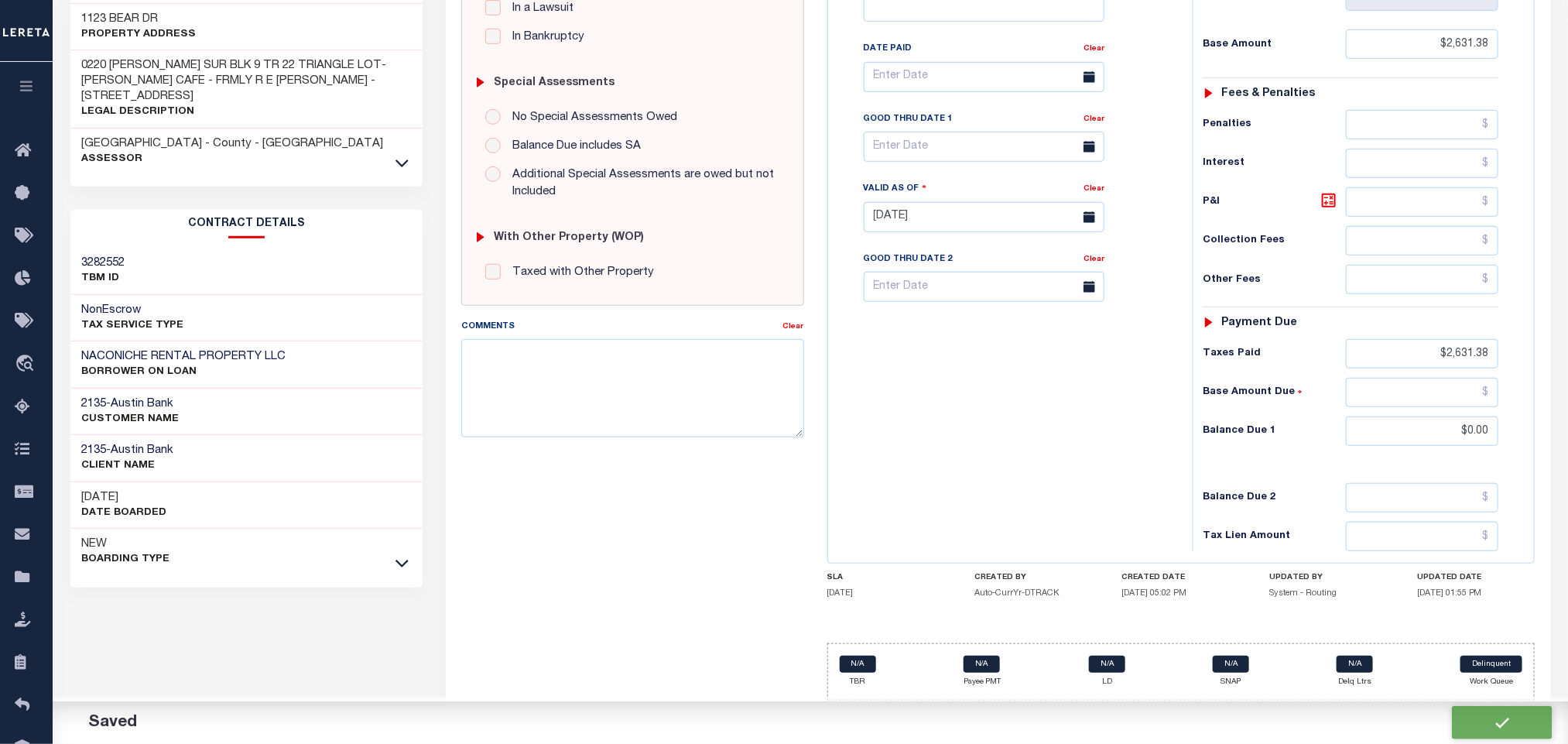
checkbox input "false"
type input "$2,631.38"
type input "$0"
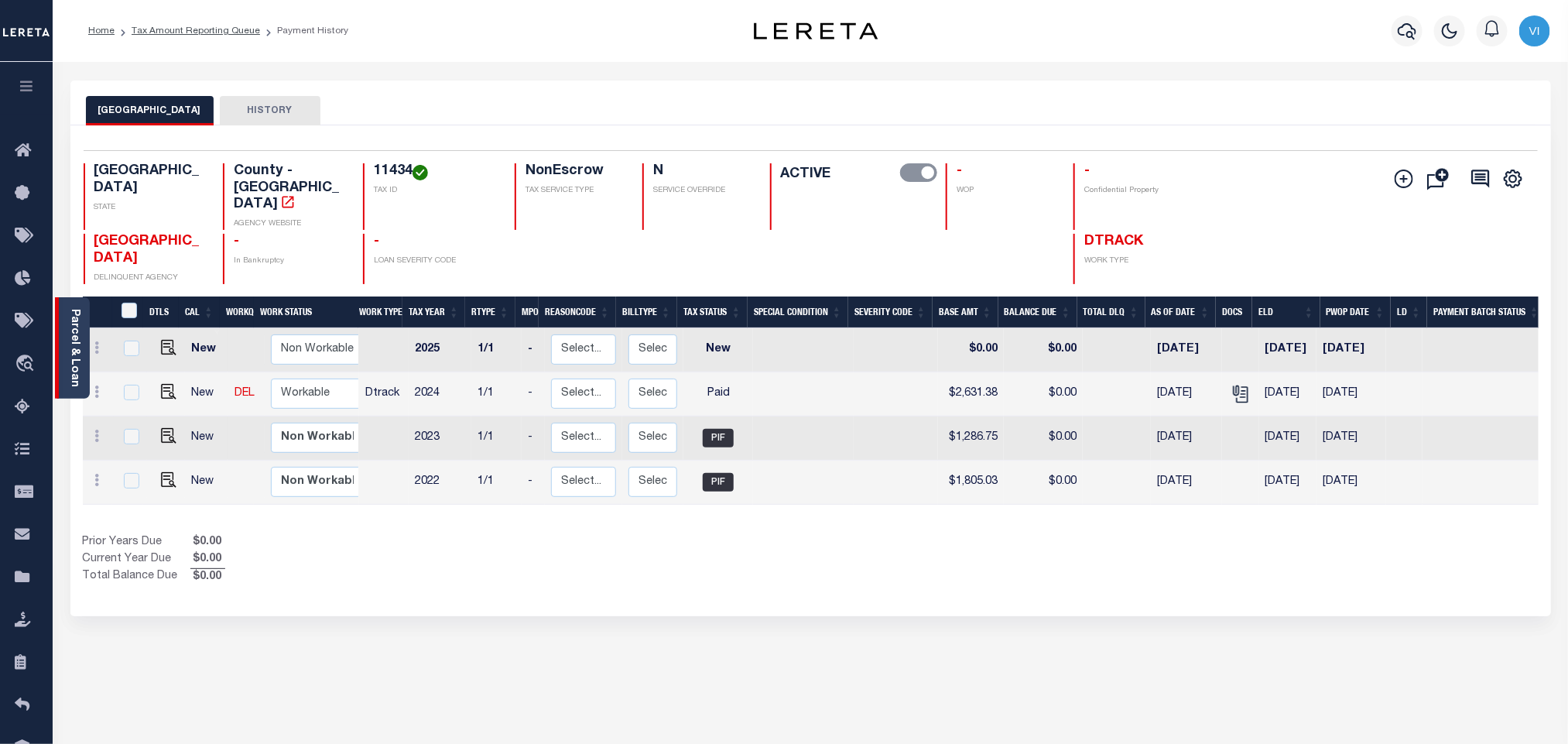
click at [77, 353] on link "Parcel & Loan" at bounding box center [73, 348] width 11 height 78
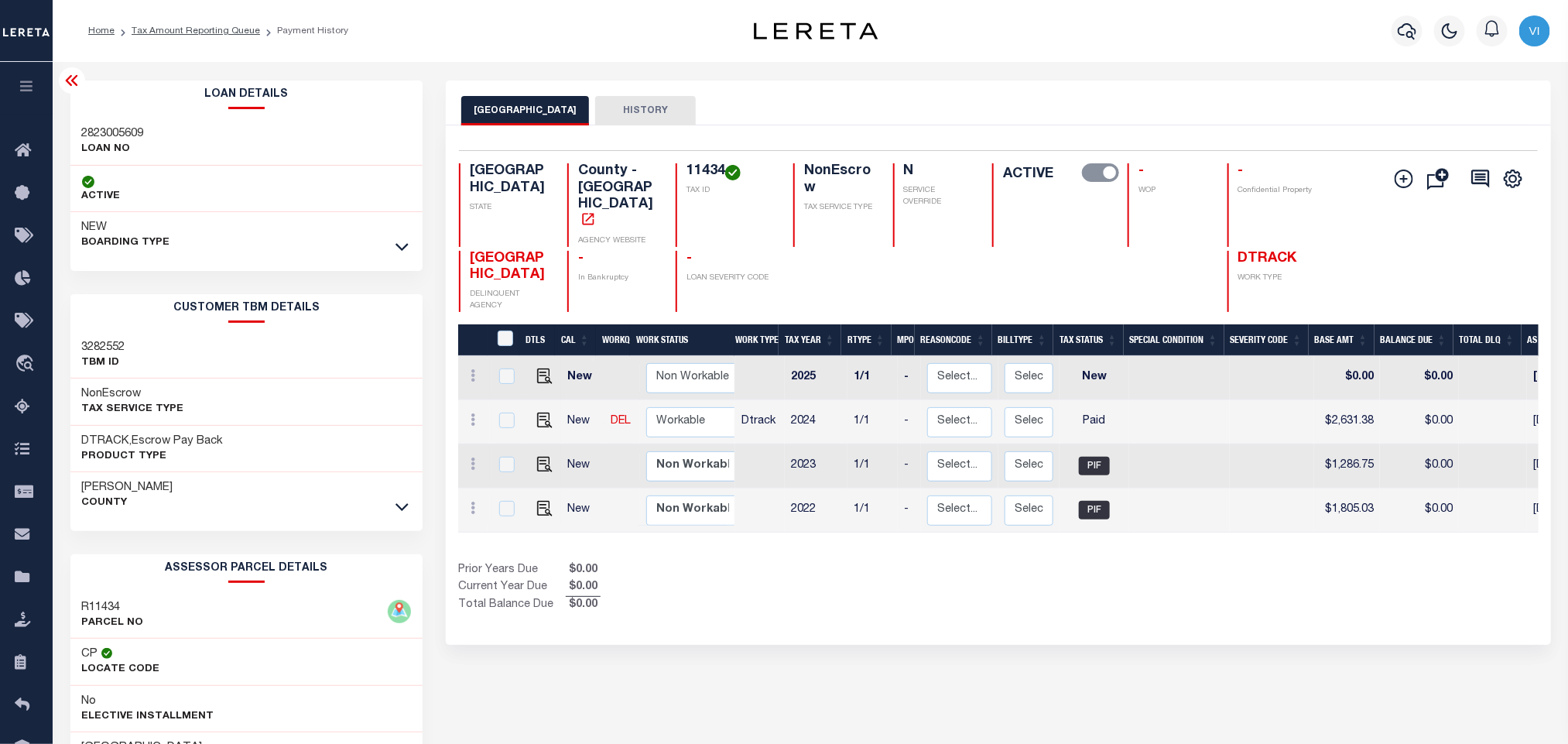
click at [80, 129] on div "2823005609 LOAN NO" at bounding box center [247, 141] width 353 height 47
copy h3 "2823005609"
click at [691, 168] on h4 "11434" at bounding box center [730, 172] width 88 height 17
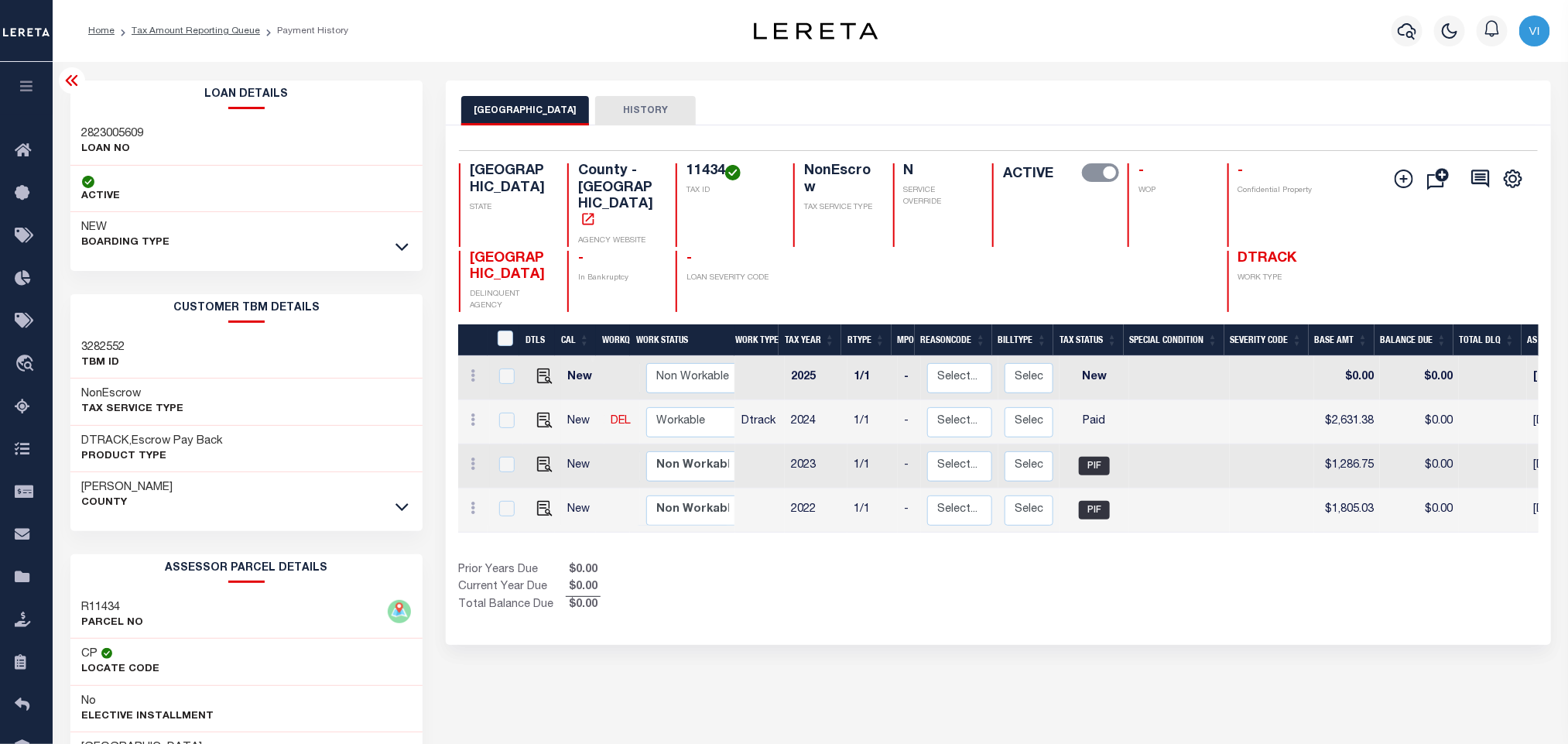
copy h4 "11434"
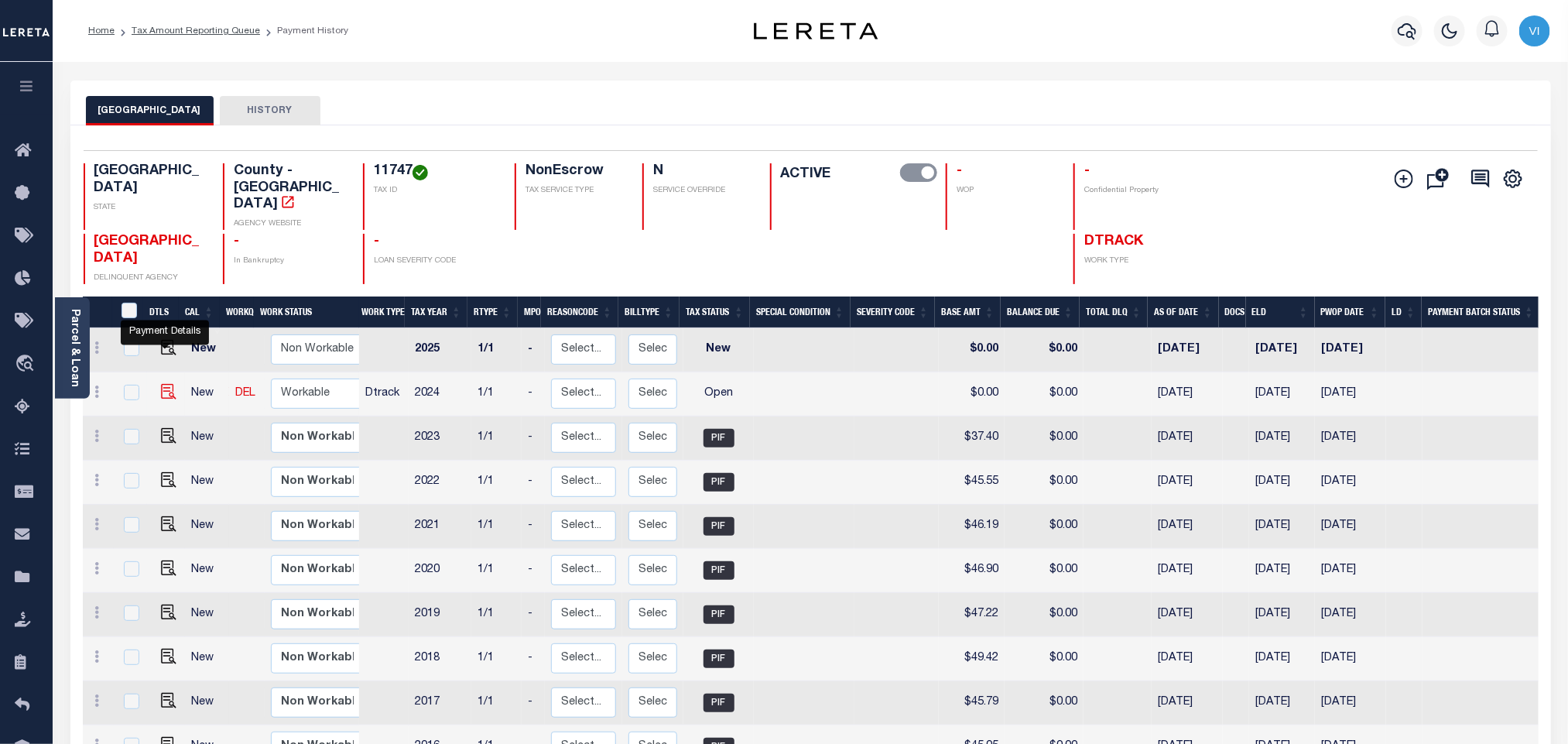
click at [166, 384] on img "" at bounding box center [168, 391] width 16 height 16
checkbox input "true"
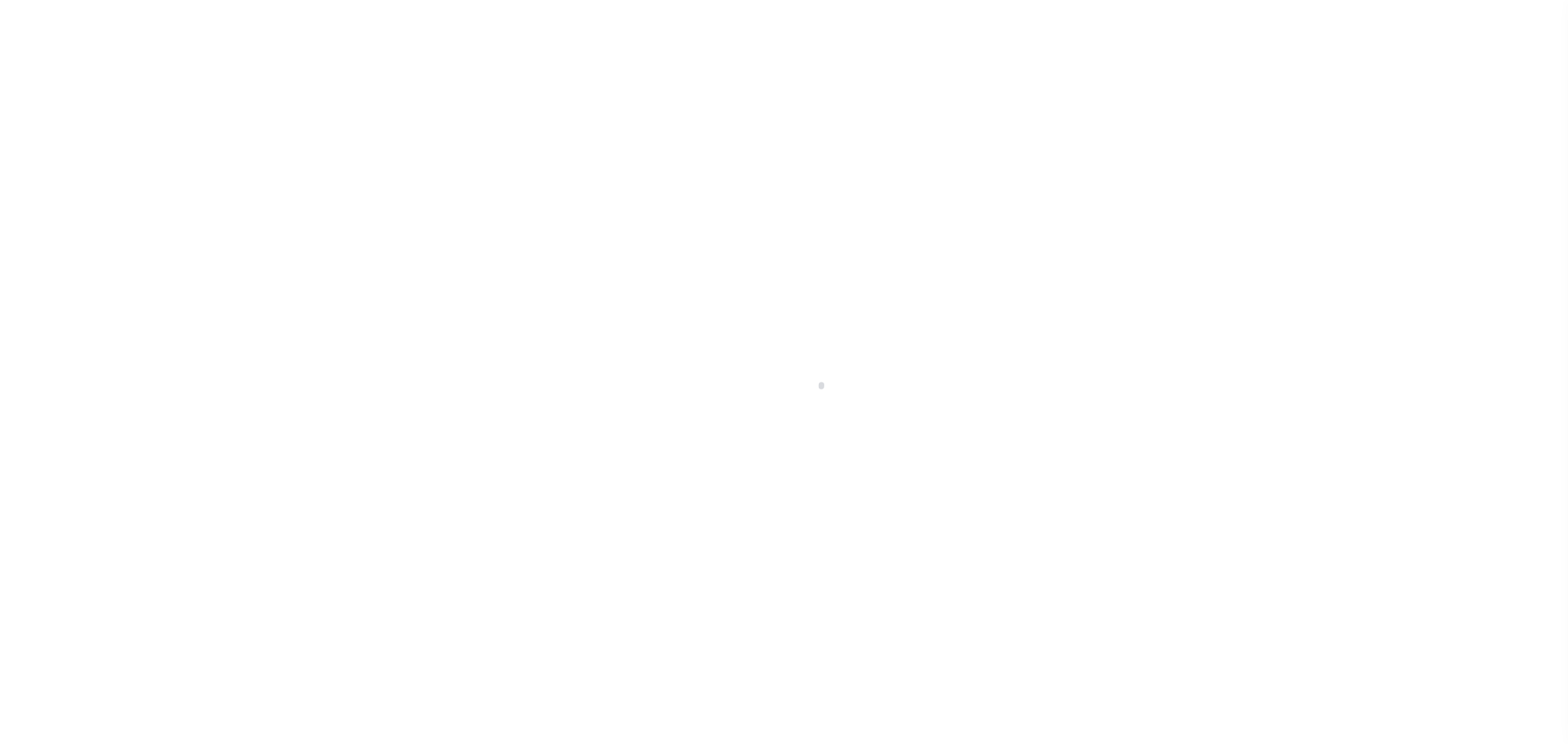
select select "OP2"
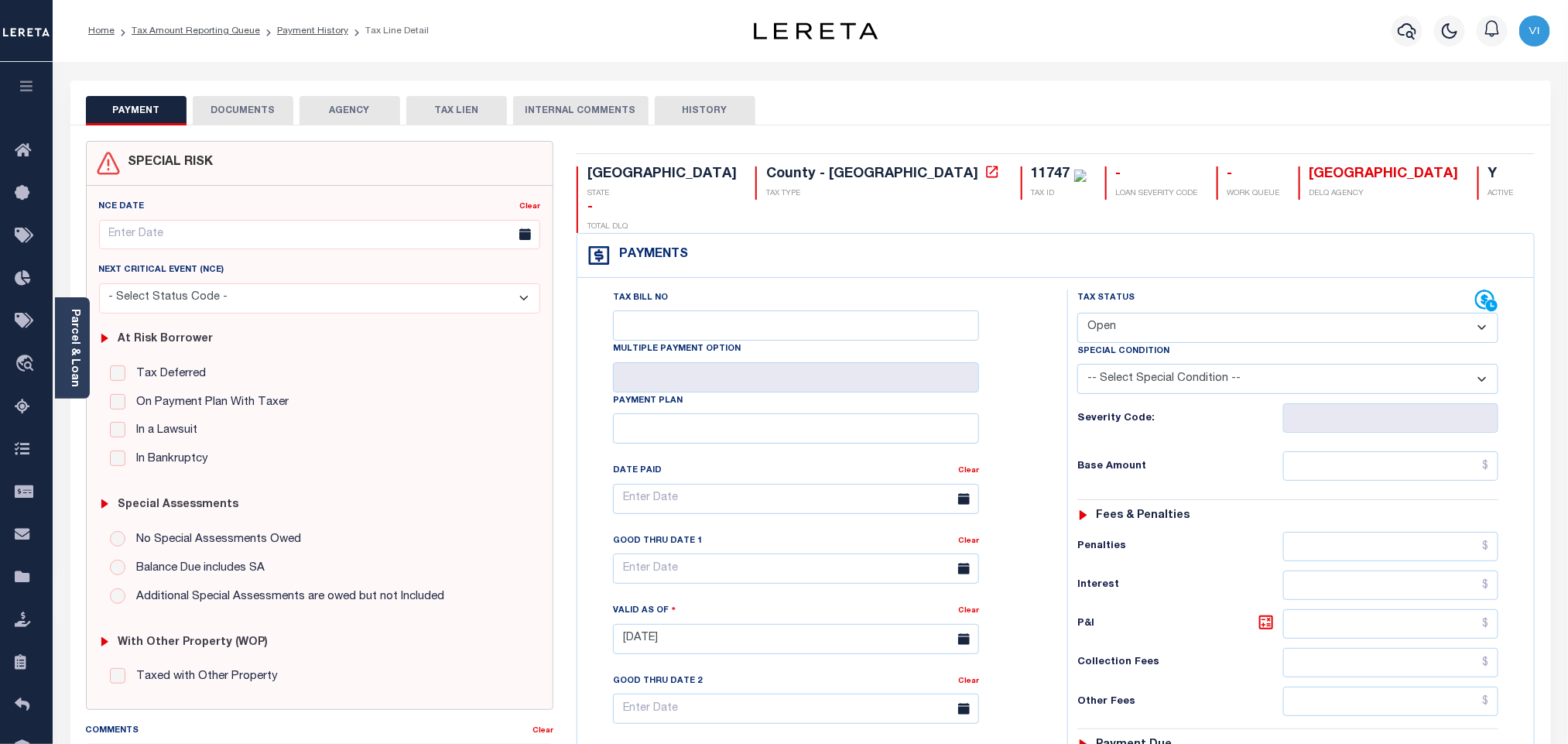
click at [72, 352] on link "Parcel & Loan" at bounding box center [73, 348] width 11 height 78
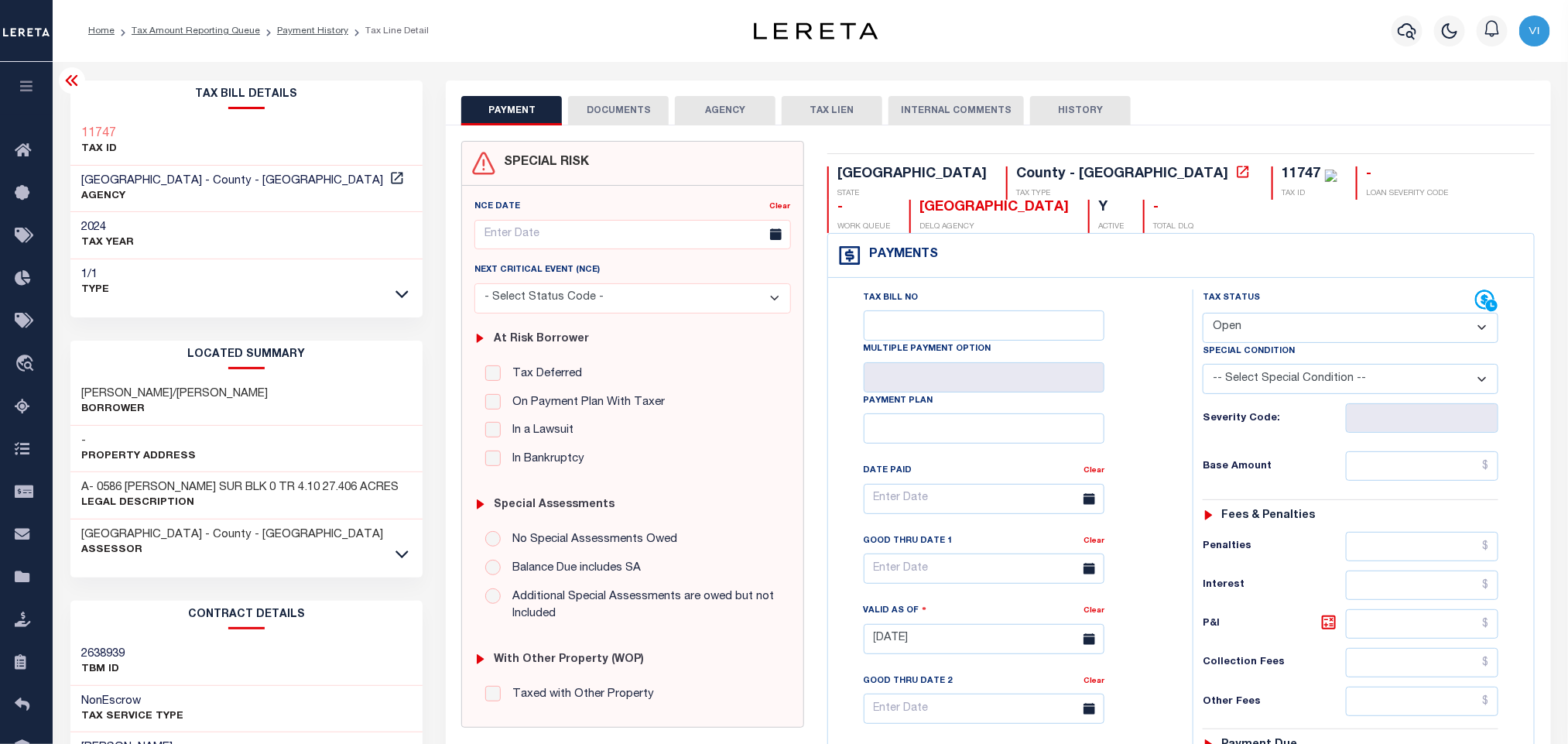
click at [604, 96] on button "DOCUMENTS" at bounding box center [618, 111] width 101 height 30
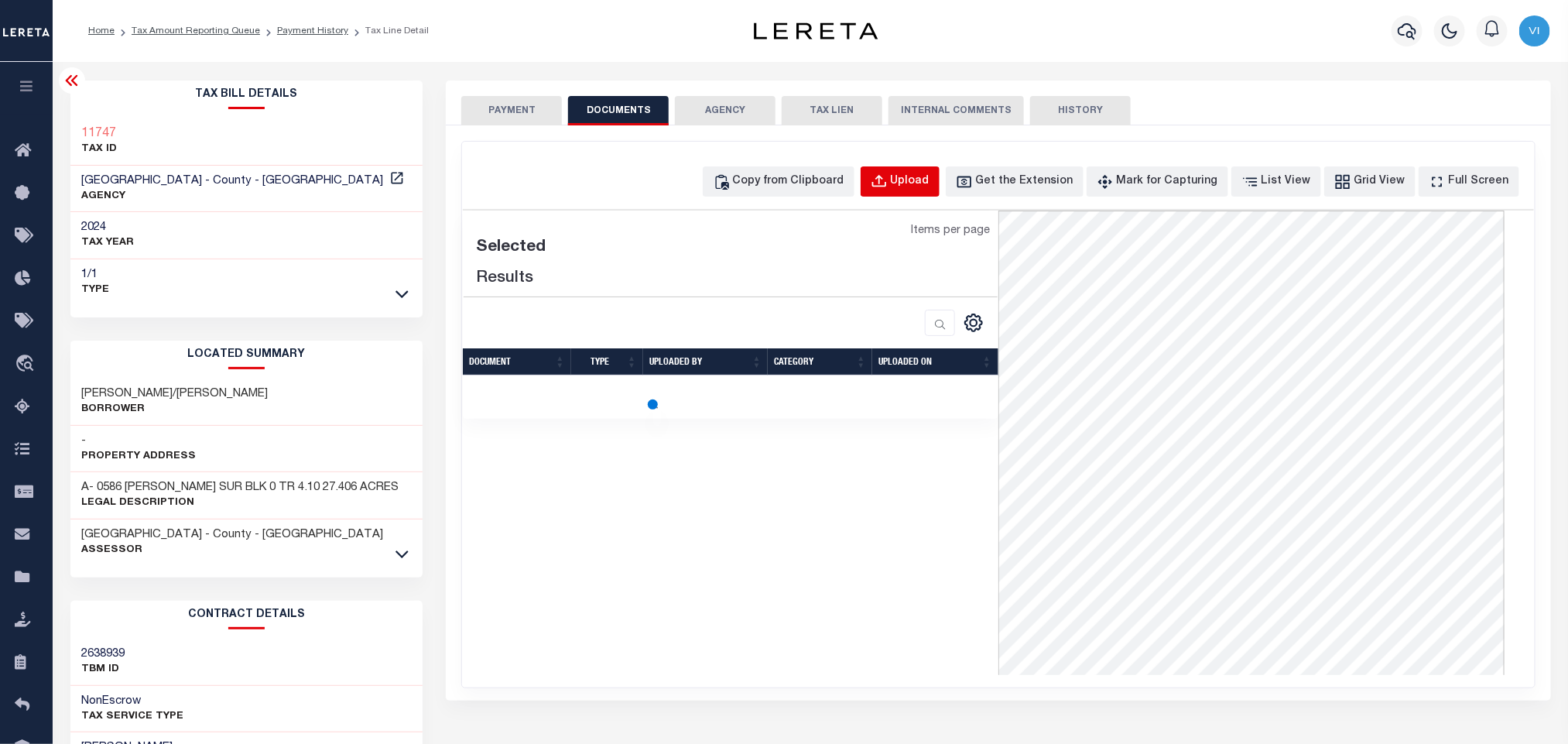
click at [929, 187] on div "Upload" at bounding box center [909, 182] width 39 height 17
select select "POP"
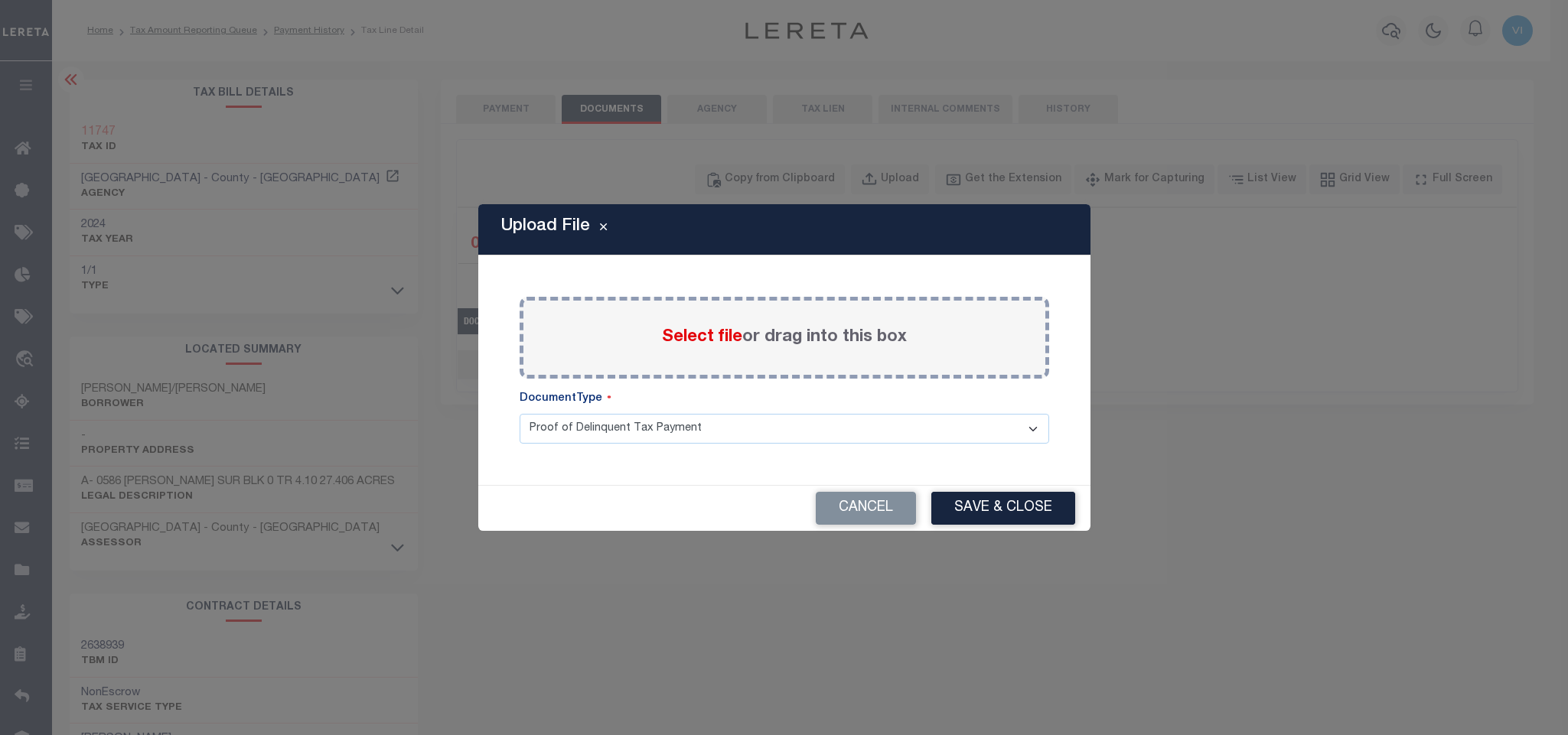
click at [700, 339] on span "Select file" at bounding box center [702, 337] width 80 height 17
click at [0, 0] on input "Select file or drag into this box" at bounding box center [0, 0] width 0 height 0
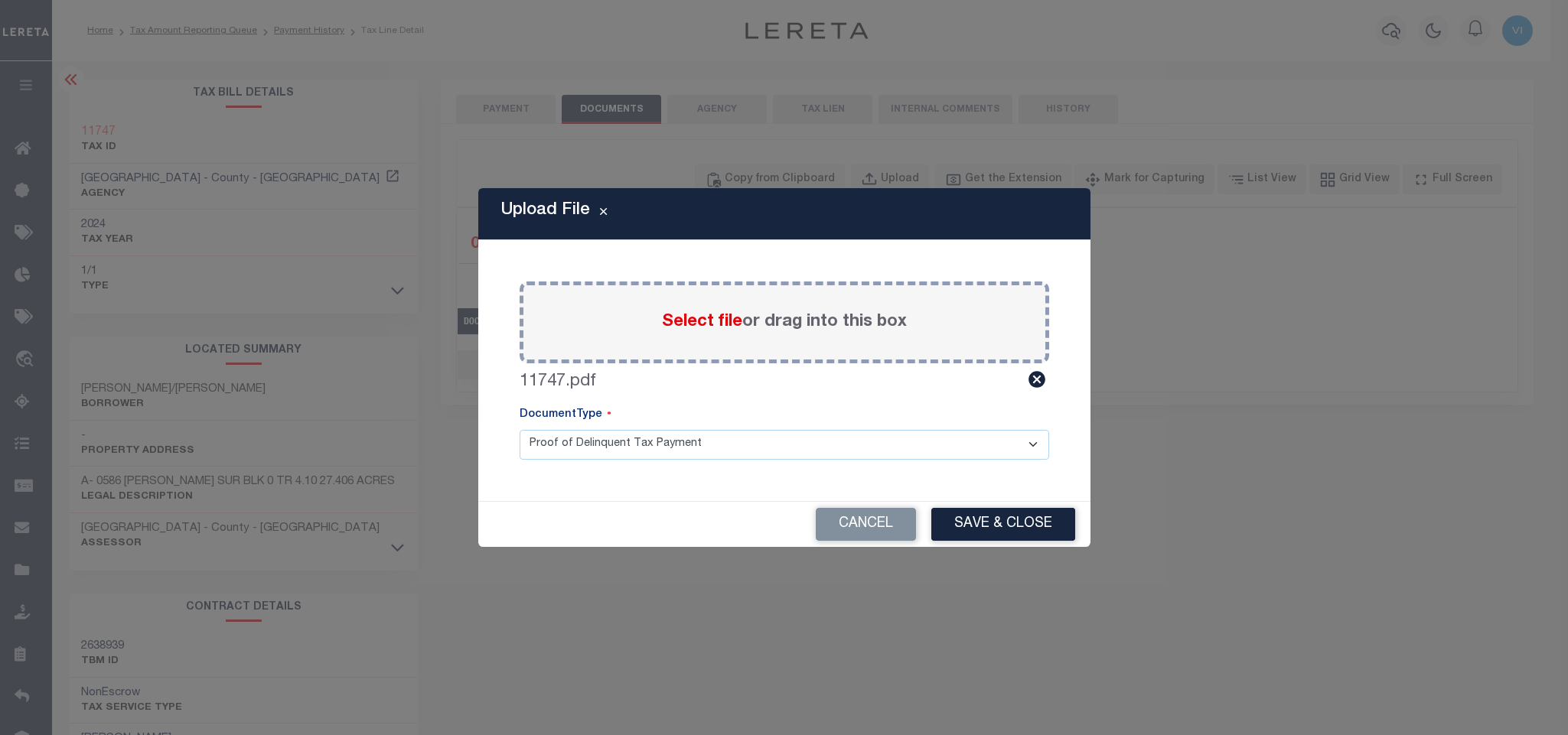
click at [548, 459] on select "Proof of Delinquent Tax Payment" at bounding box center [784, 445] width 529 height 30
click at [520, 430] on select "Proof of Delinquent Tax Payment" at bounding box center [784, 445] width 529 height 30
click at [949, 524] on button "Save & Close" at bounding box center [1003, 525] width 144 height 33
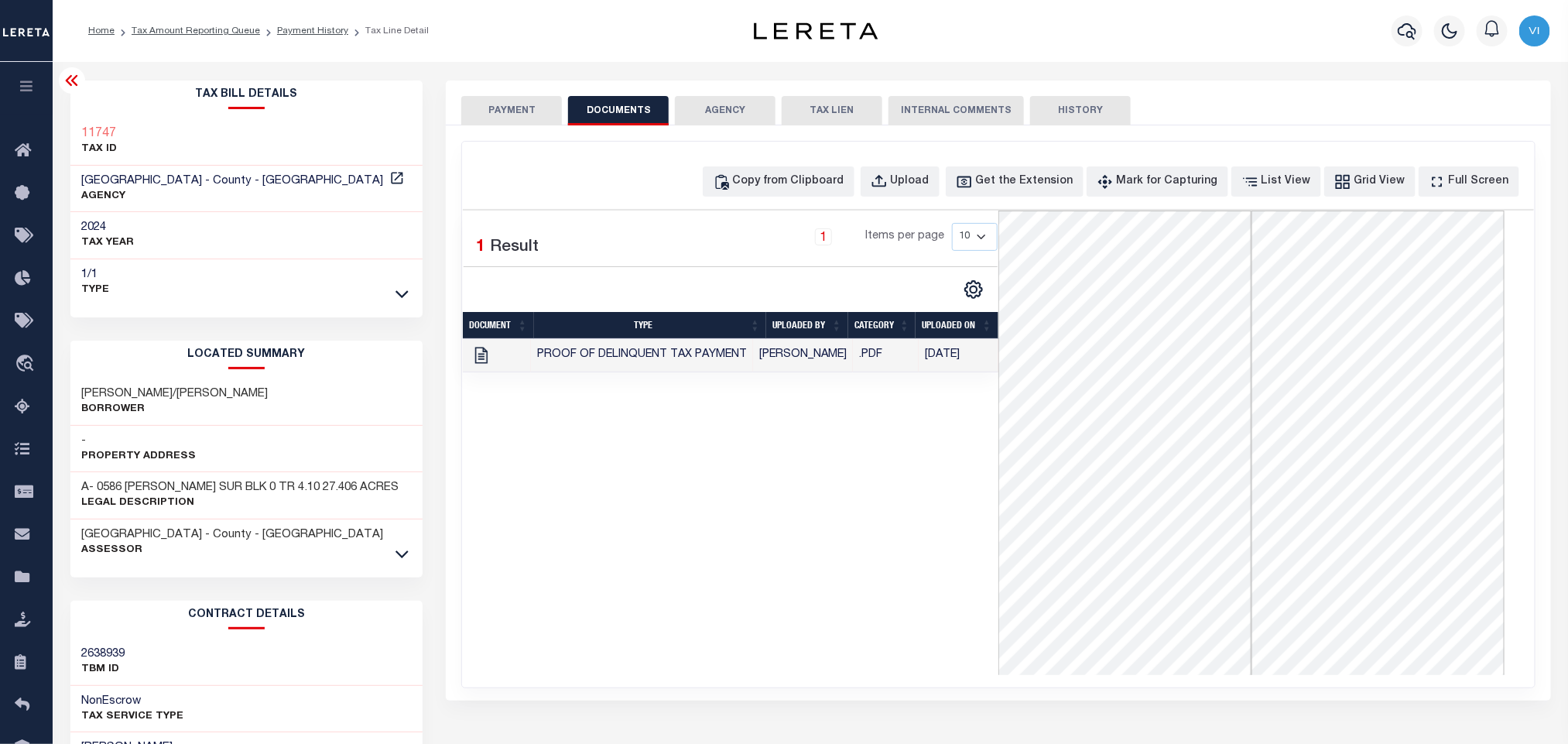
click at [497, 115] on button "PAYMENT" at bounding box center [512, 111] width 101 height 30
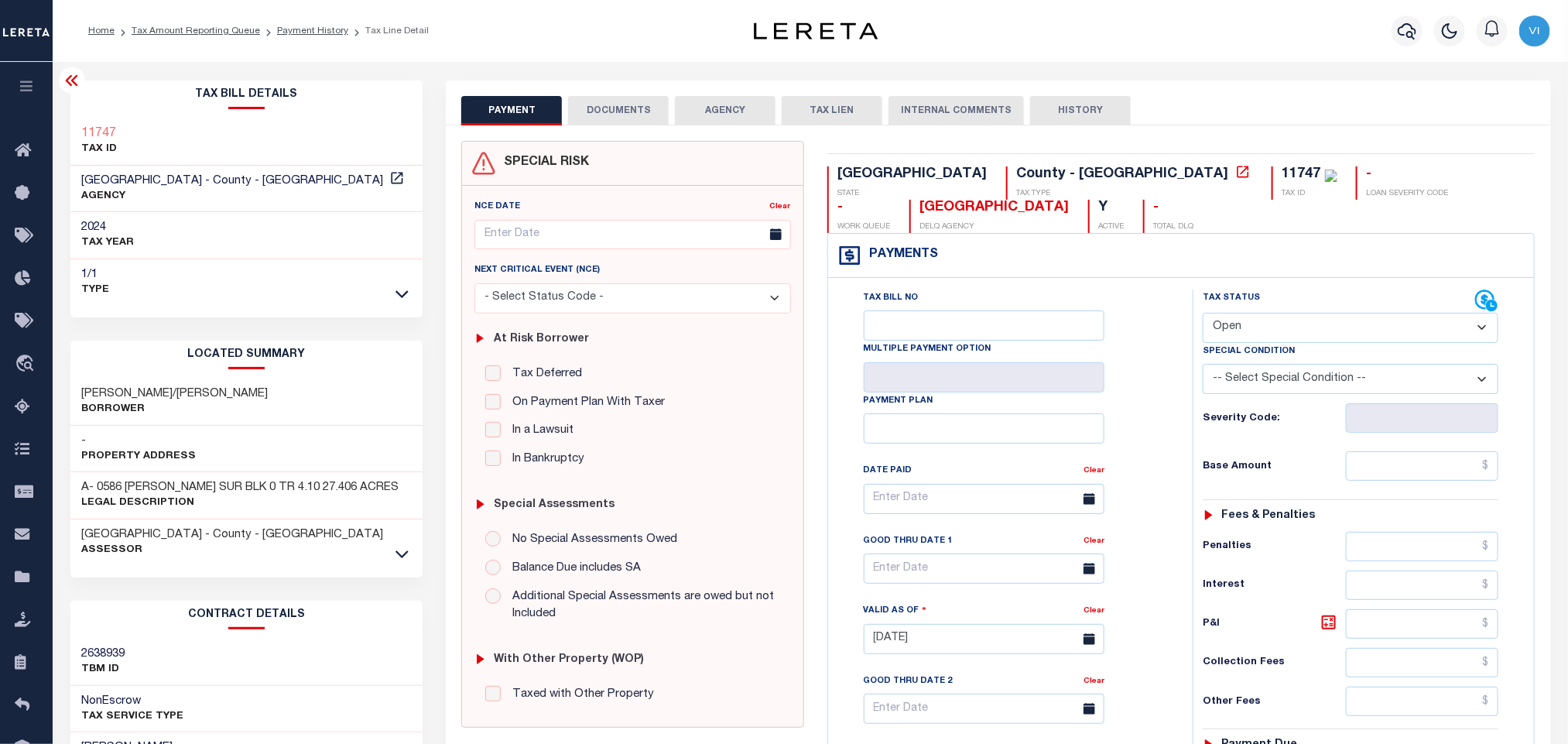
drag, startPoint x: 1252, startPoint y: 321, endPoint x: 1247, endPoint y: 340, distance: 19.6
click at [1252, 321] on select "- Select Status Code - Open Due/Unpaid Paid Incomplete No Tax Due Internal Refu…" at bounding box center [1350, 328] width 295 height 31
select select "PYD"
click at [1202, 315] on select "- Select Status Code - Open Due/Unpaid Paid Incomplete No Tax Due Internal Refu…" at bounding box center [1350, 328] width 295 height 31
type input "[DATE]"
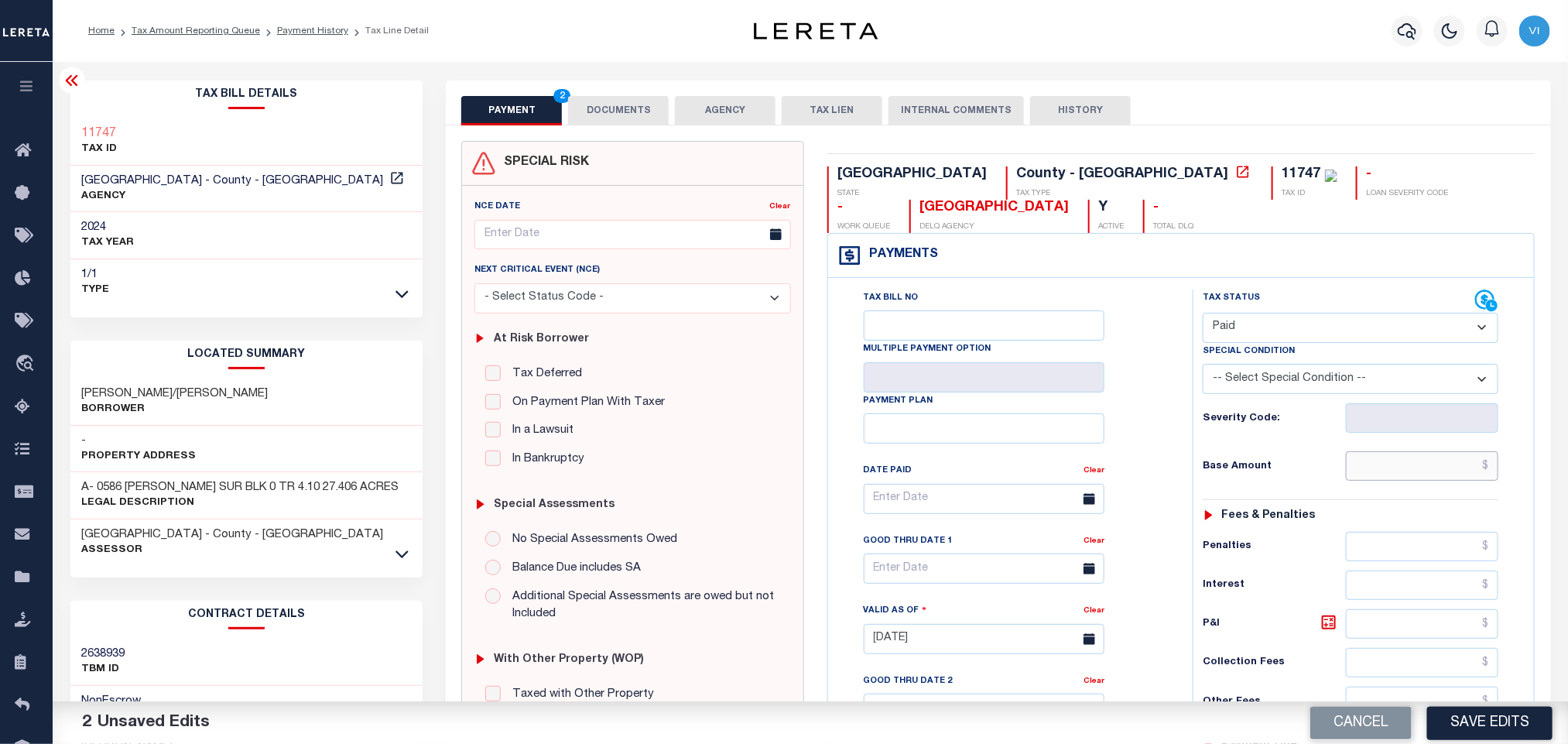
click at [1459, 481] on input "text" at bounding box center [1423, 467] width 153 height 30
paste input "39.34"
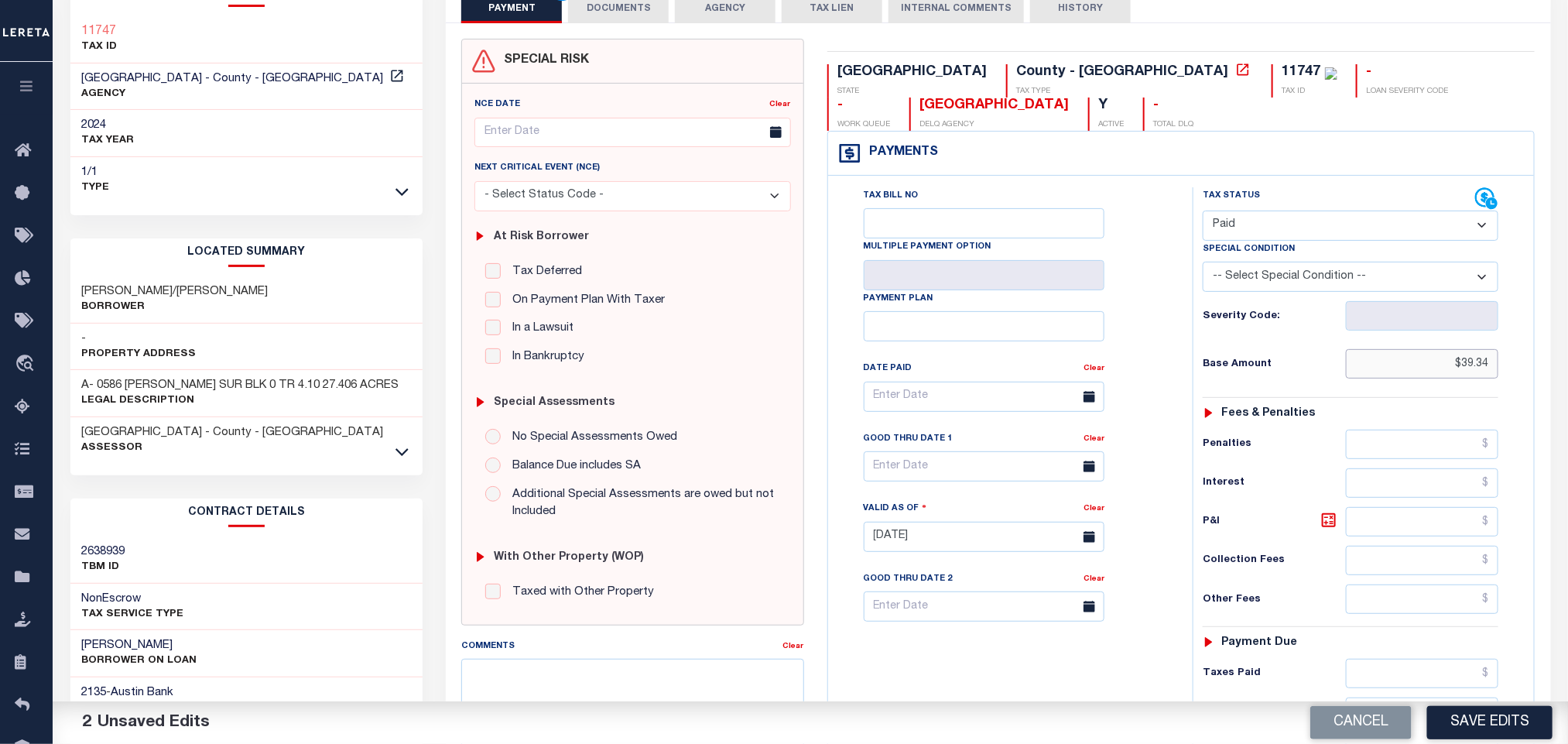
scroll to position [437, 0]
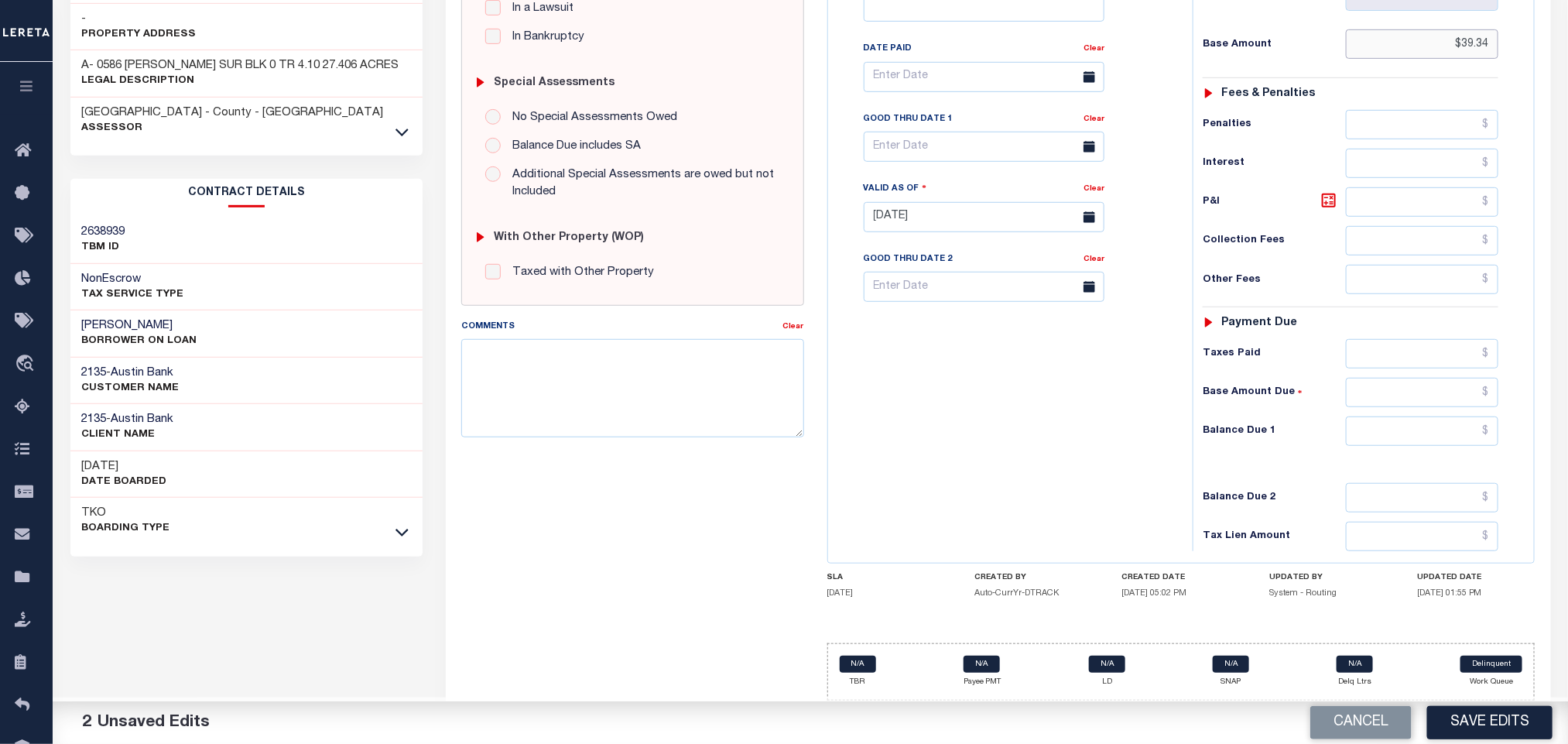
type input "$39.34"
click at [1366, 344] on input "text" at bounding box center [1423, 354] width 153 height 30
paste input "39.34"
type input "$39.34"
click at [1416, 442] on input "text" at bounding box center [1423, 432] width 153 height 30
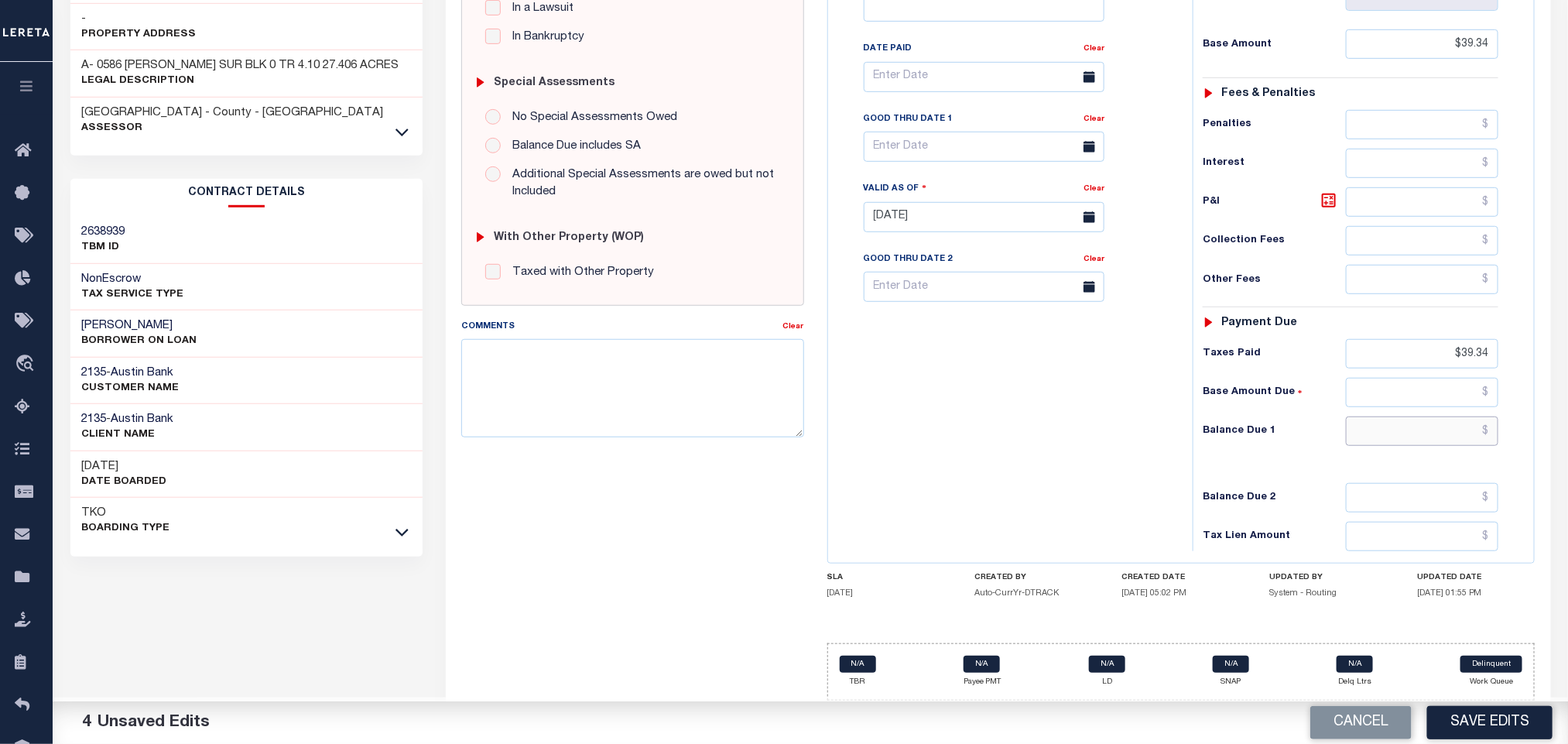
type input "$0.00"
click at [1471, 730] on button "Save Edits" at bounding box center [1490, 723] width 125 height 33
checkbox input "false"
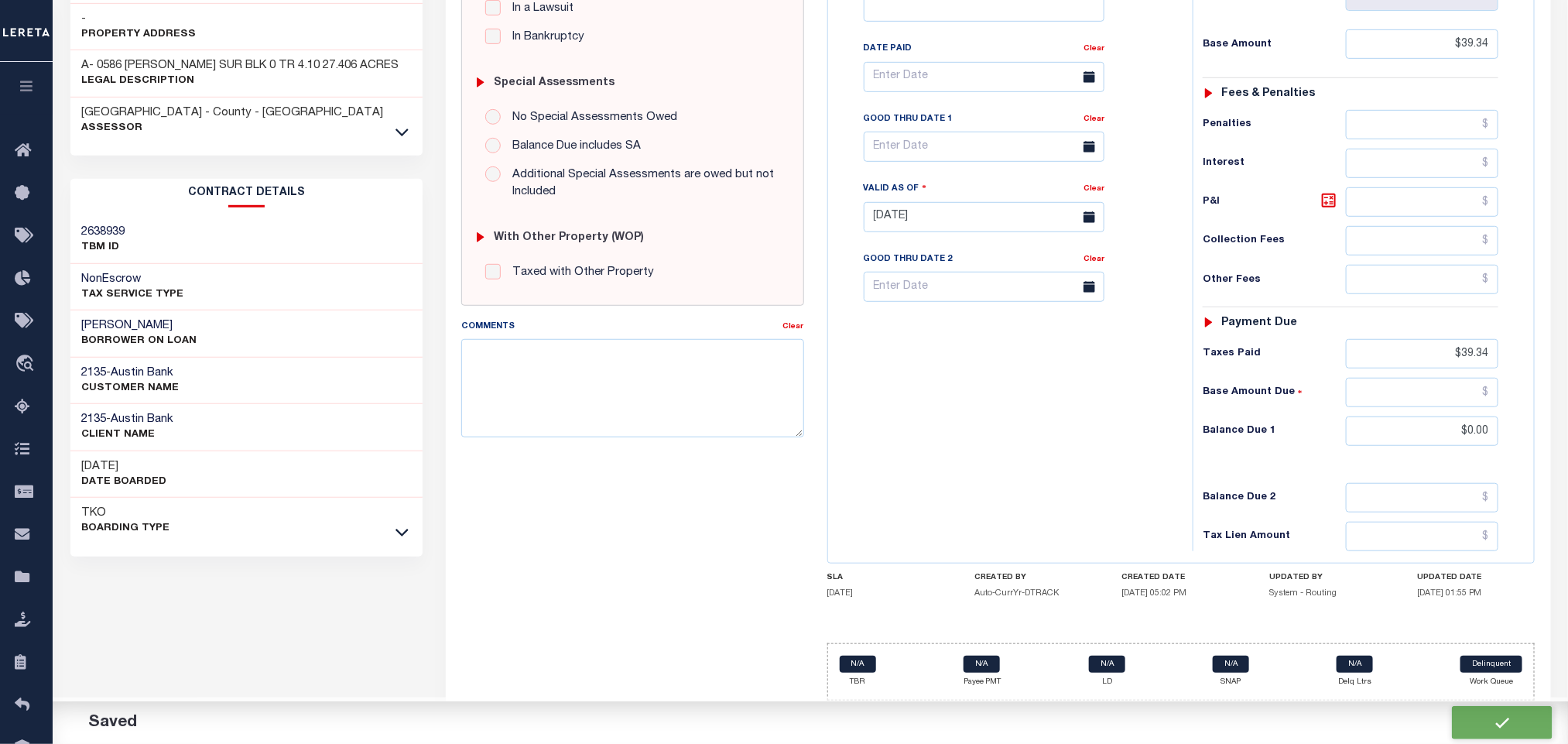
checkbox input "false"
type input "$39.34"
type input "$0"
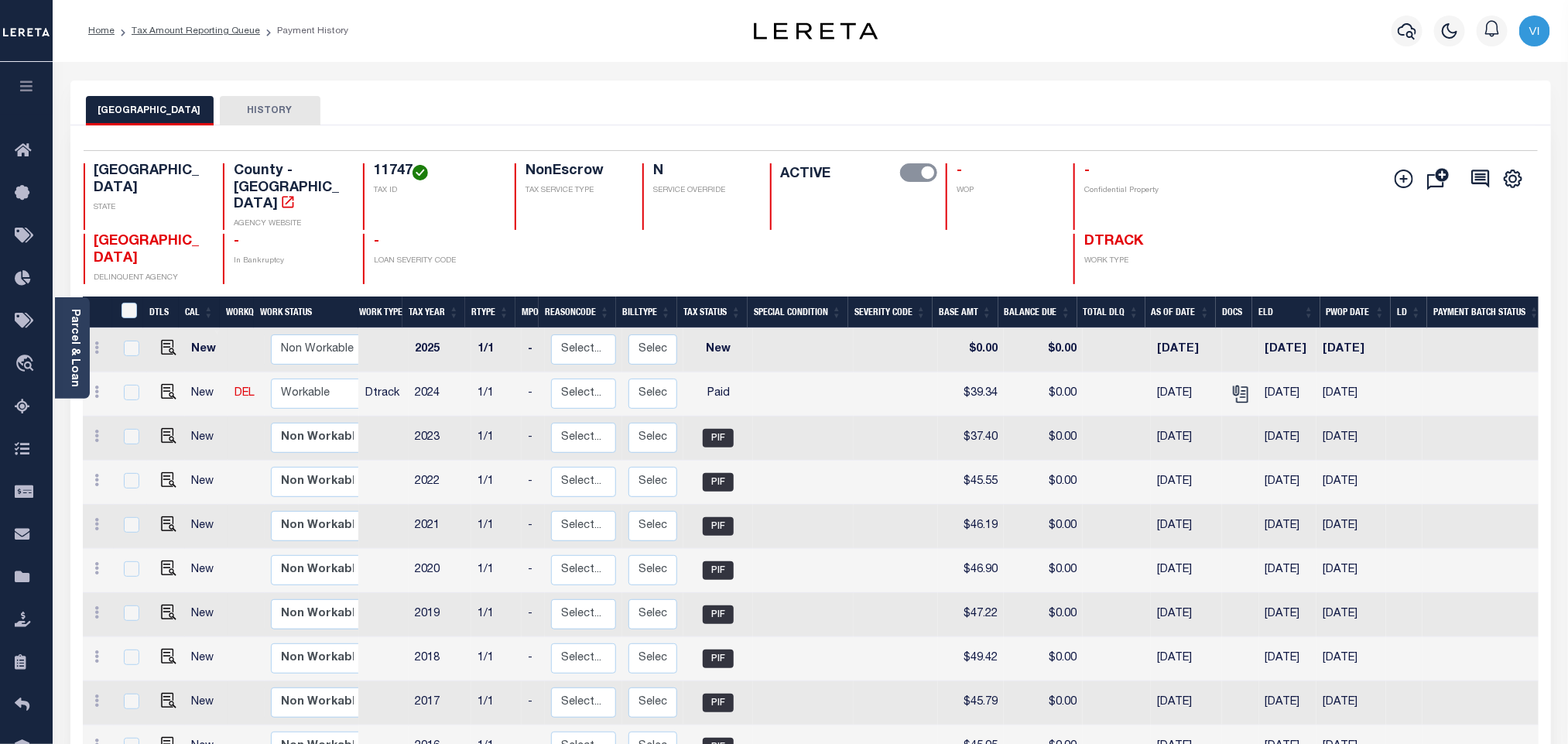
click at [66, 351] on div "Parcel & Loan" at bounding box center [73, 348] width 35 height 102
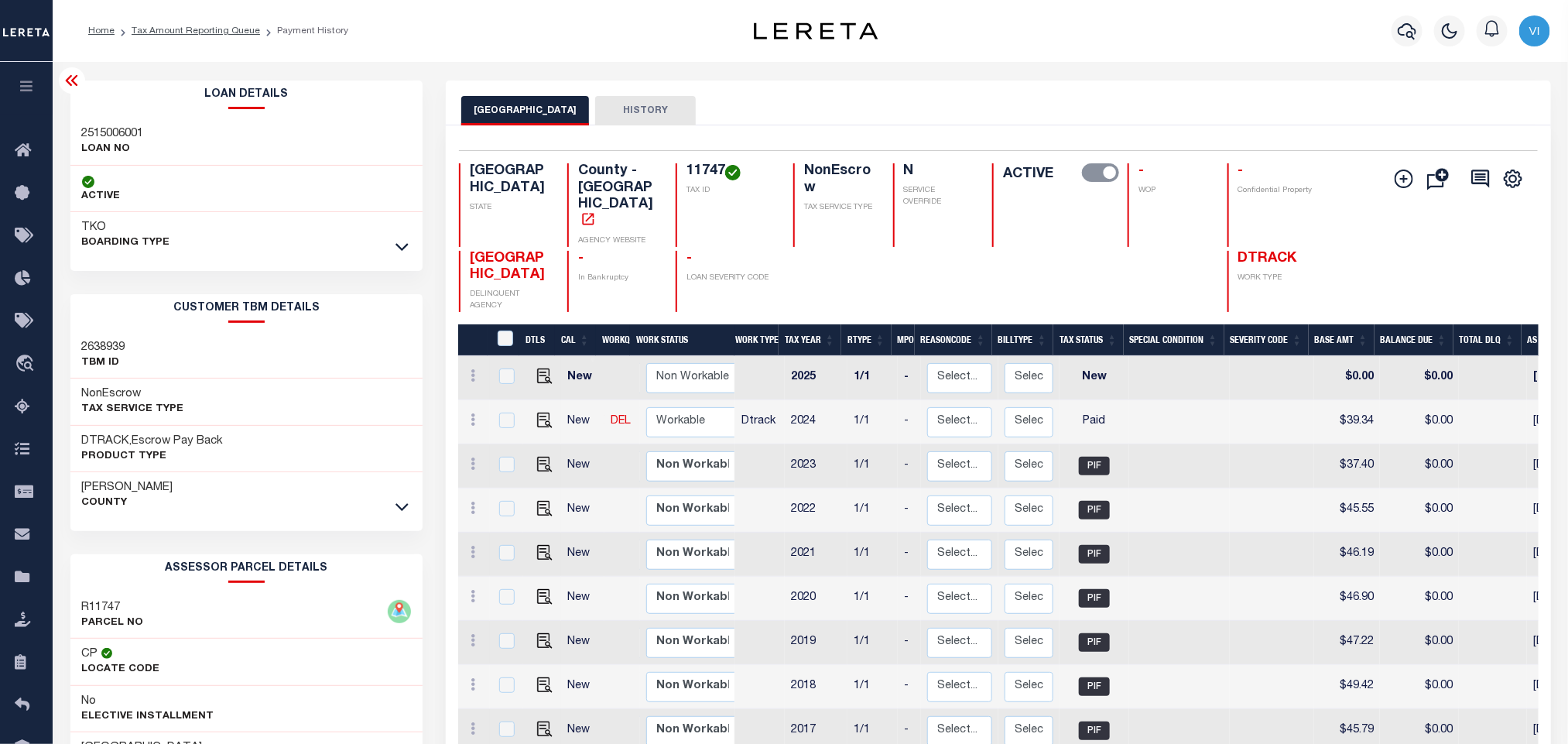
click at [64, 121] on div "Loan Details 2515006001 LOAN NO TKO" at bounding box center [247, 518] width 376 height 874
copy h3 "2515006001"
click at [701, 180] on h4 "11747" at bounding box center [730, 172] width 88 height 17
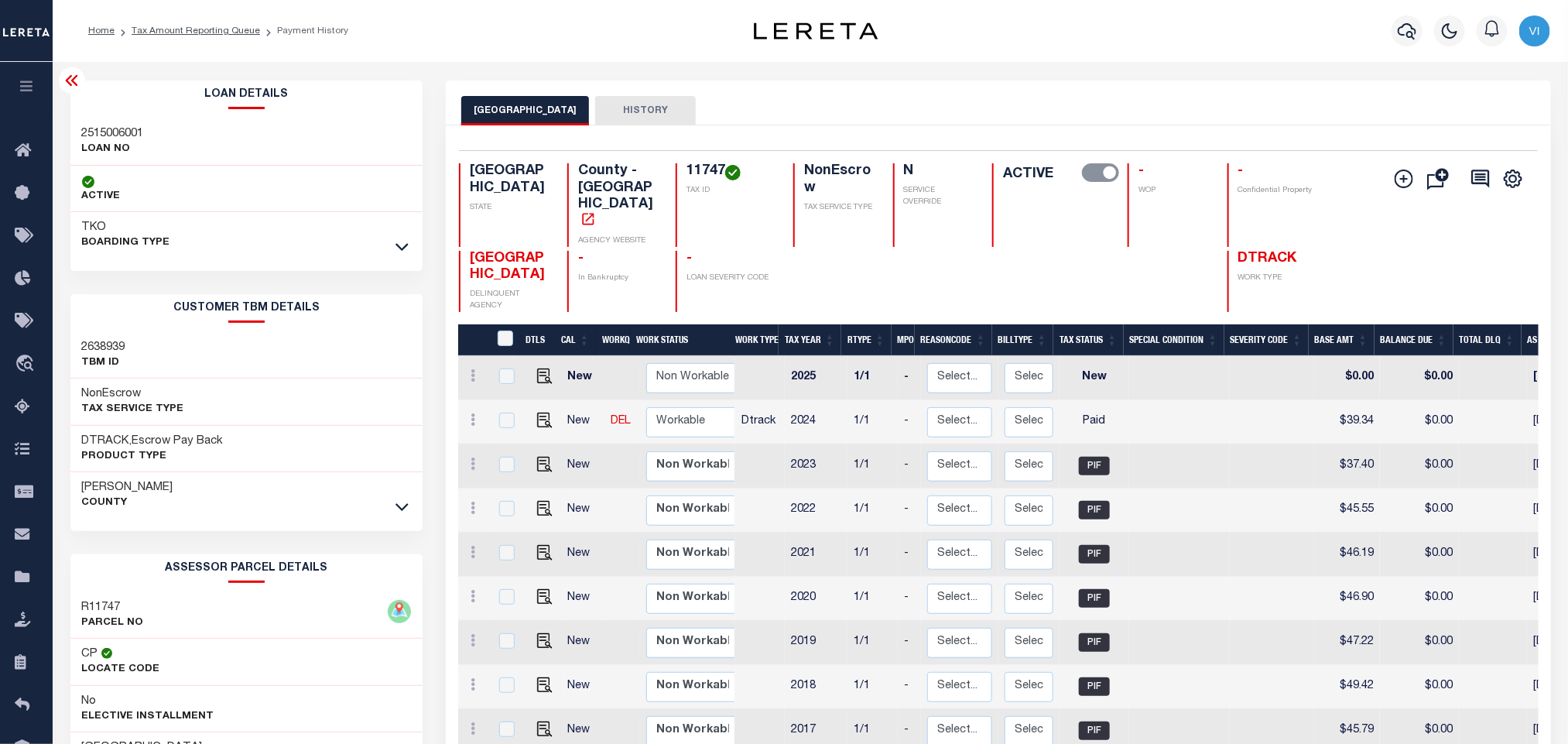
copy h4 "11747"
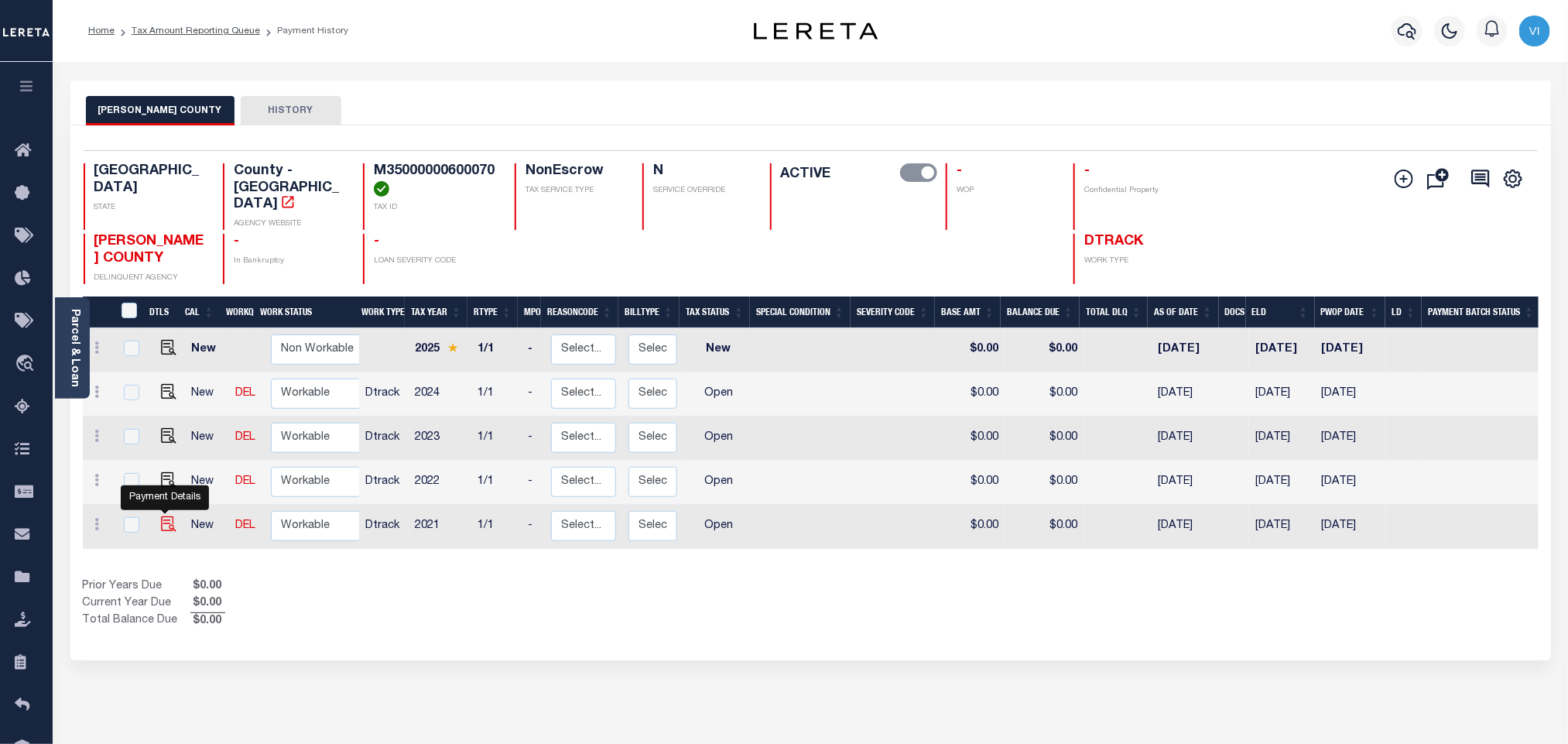
click at [165, 517] on img "" at bounding box center [168, 524] width 16 height 16
checkbox input "true"
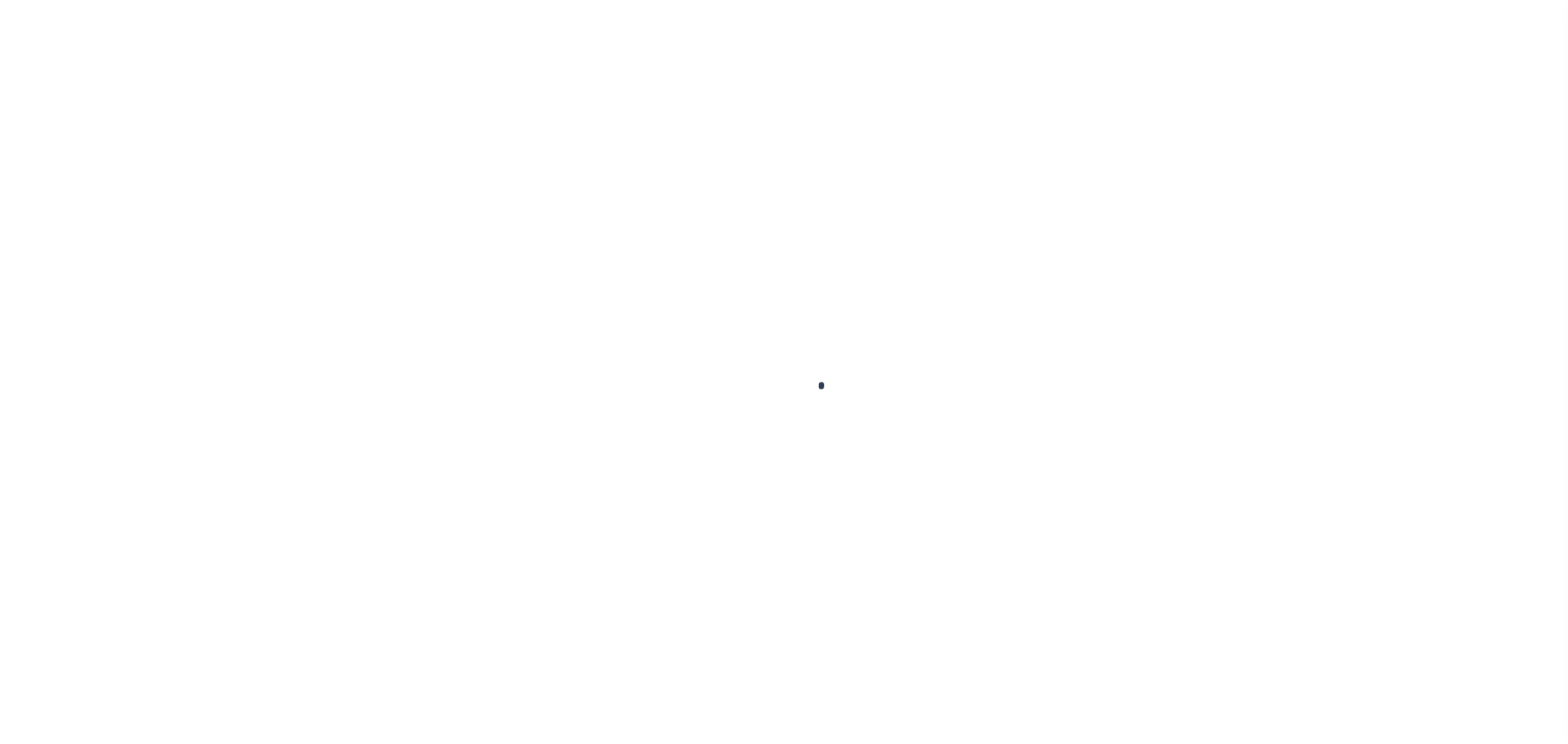
checkbox input "false"
type input "[DATE]"
select select "OP2"
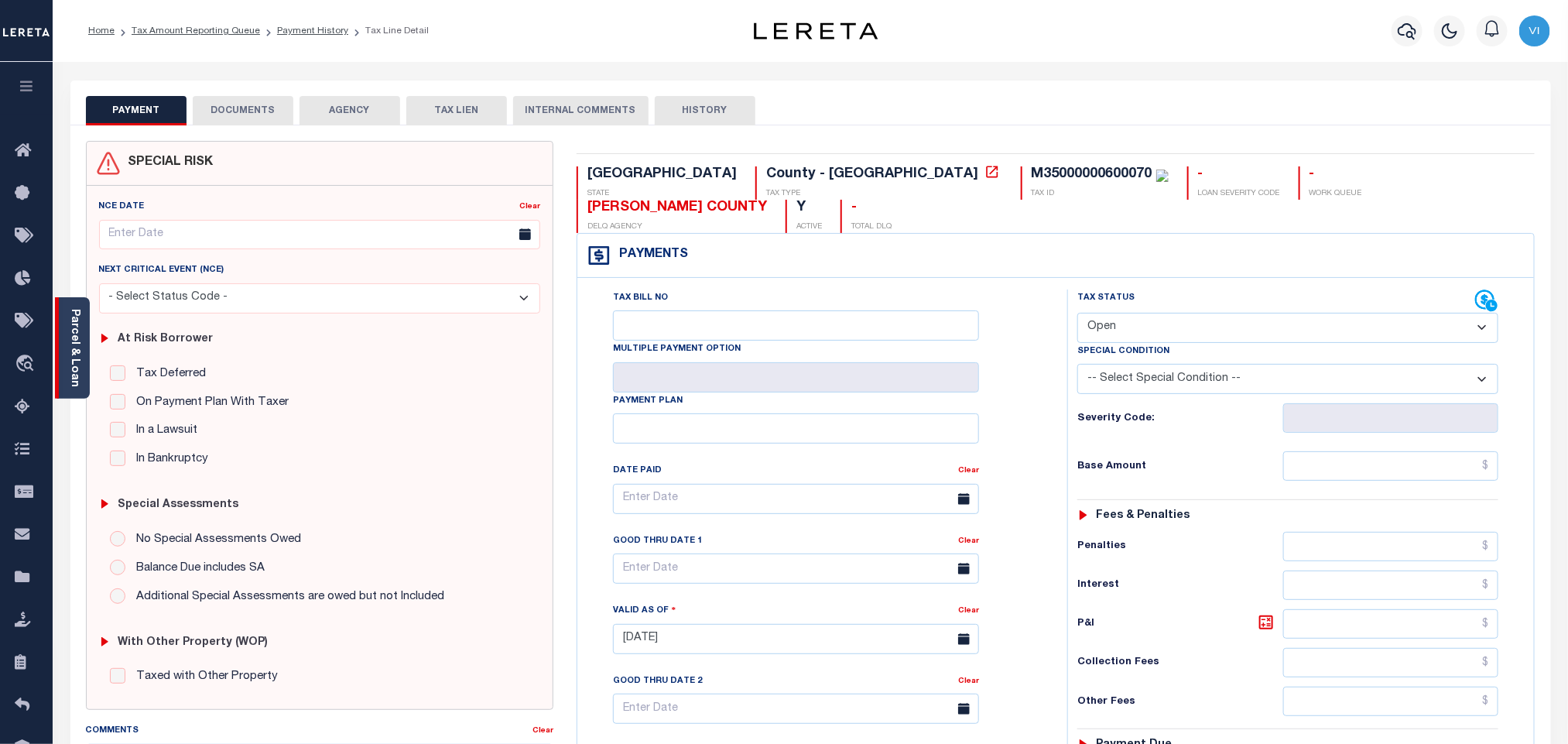
click at [77, 363] on link "Parcel & Loan" at bounding box center [73, 348] width 11 height 78
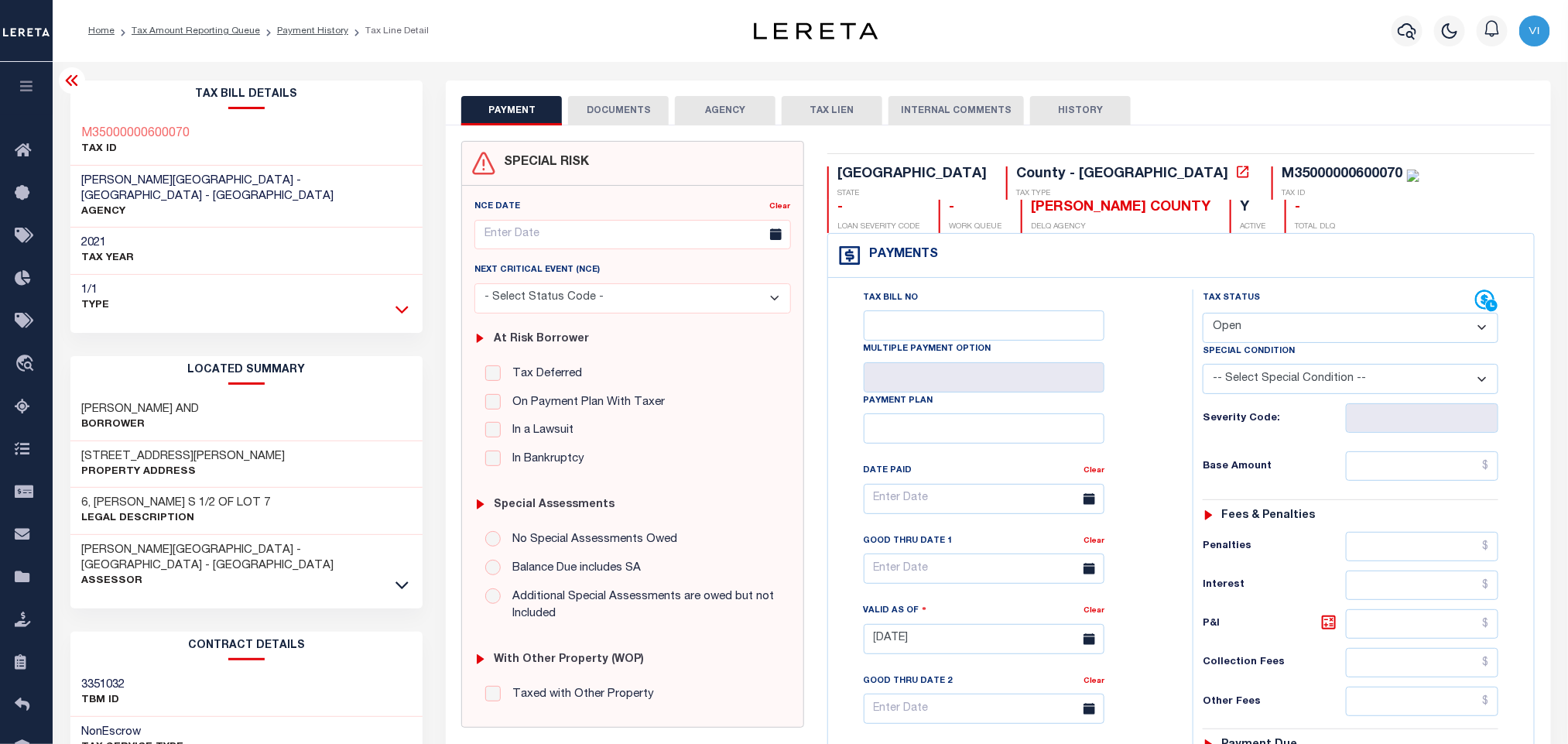
click at [403, 301] on icon at bounding box center [402, 310] width 13 height 17
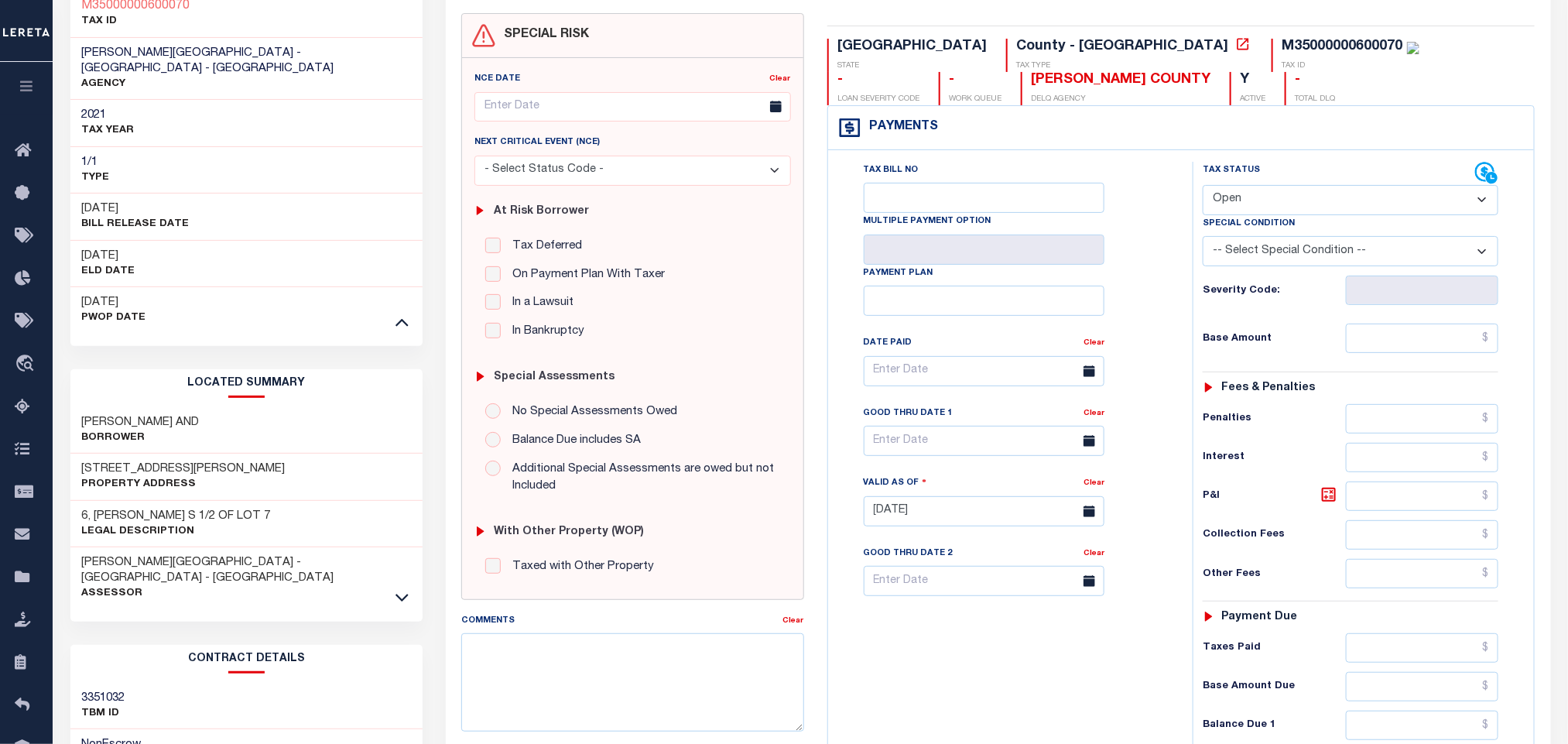
scroll to position [449, 0]
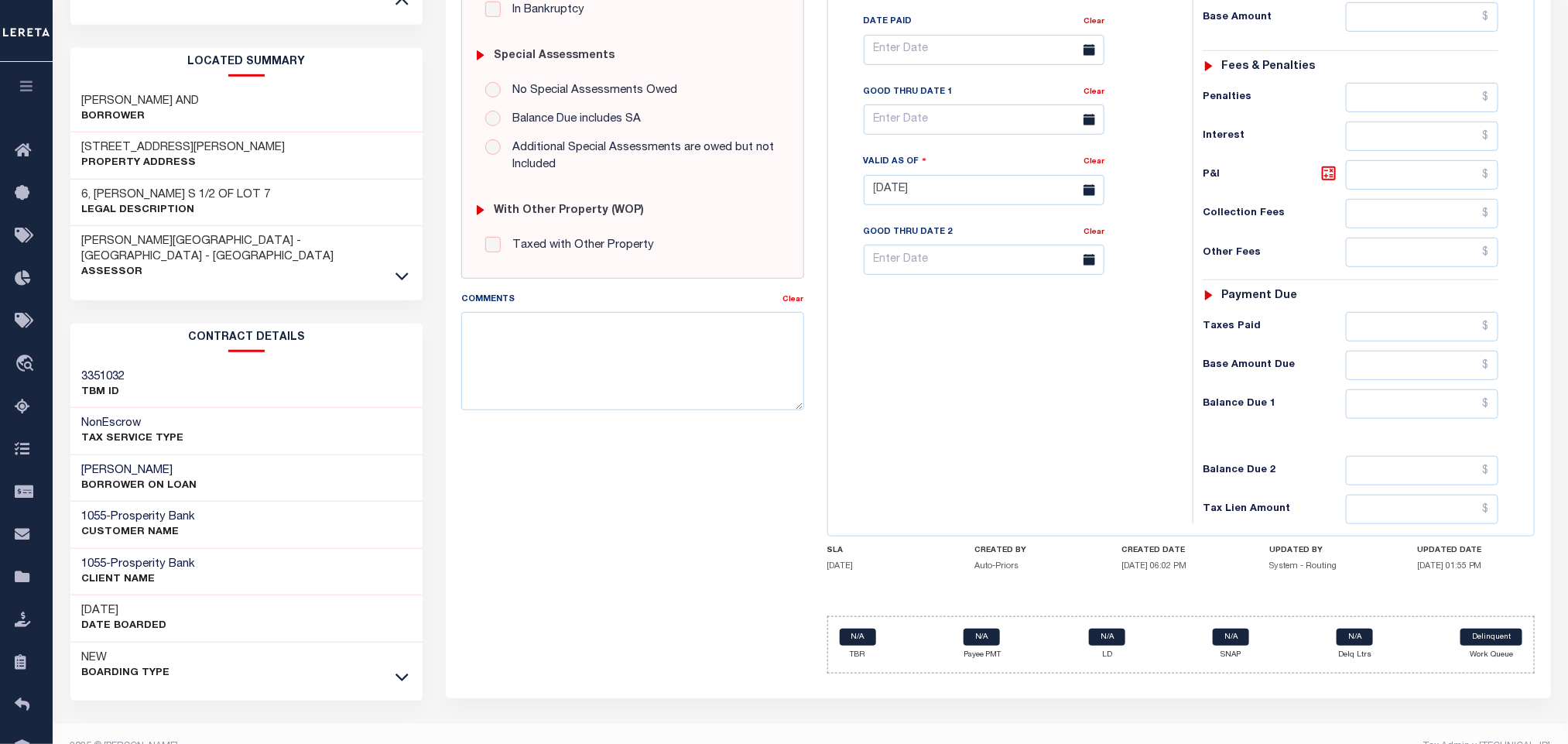
drag, startPoint x: 411, startPoint y: 230, endPoint x: 397, endPoint y: 238, distance: 16.1
click at [409, 232] on div "JEFF DAVIS COUNTY - County - TX Assessor" at bounding box center [247, 257] width 353 height 62
click at [397, 268] on div at bounding box center [402, 277] width 18 height 17
click at [406, 268] on icon at bounding box center [402, 277] width 13 height 17
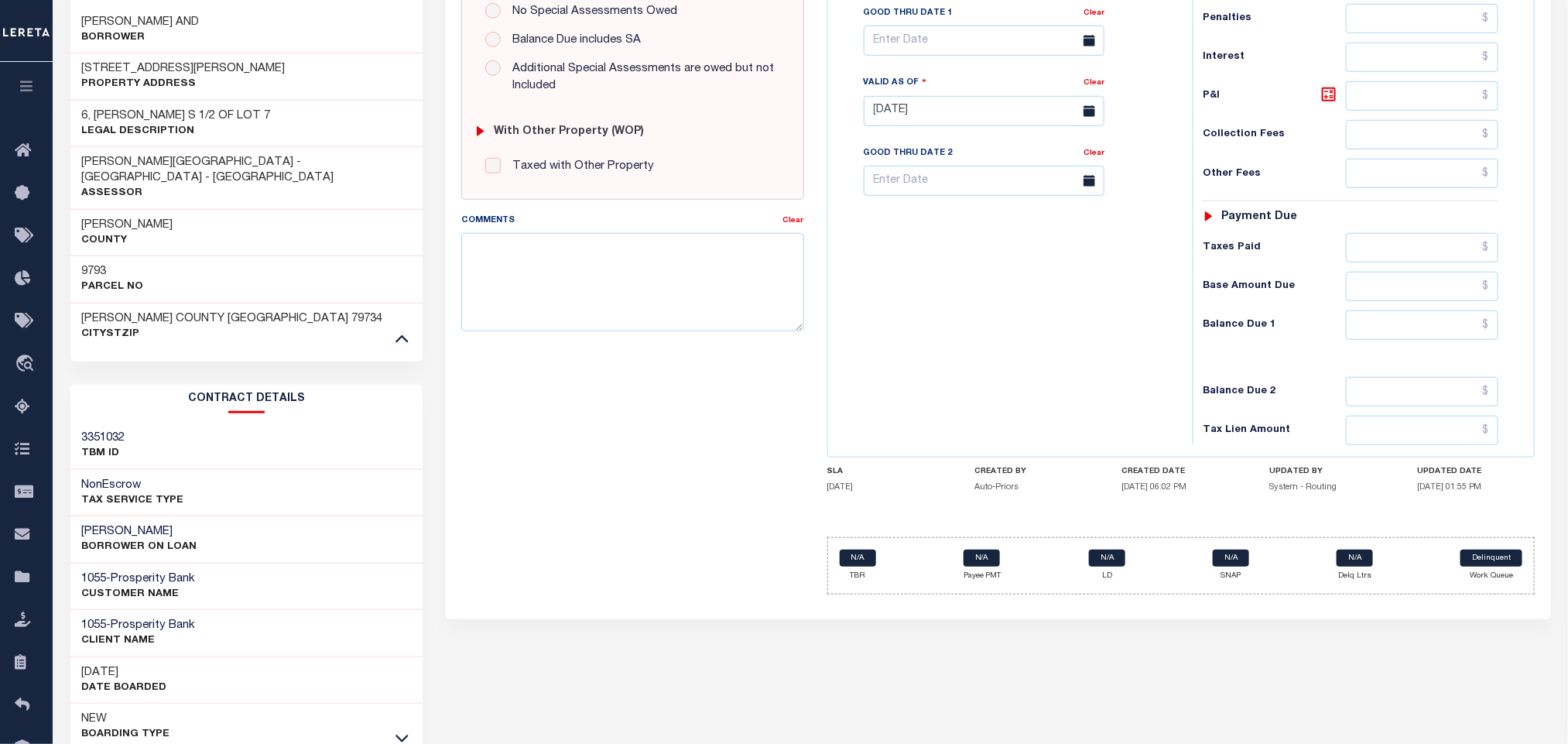
scroll to position [591, 0]
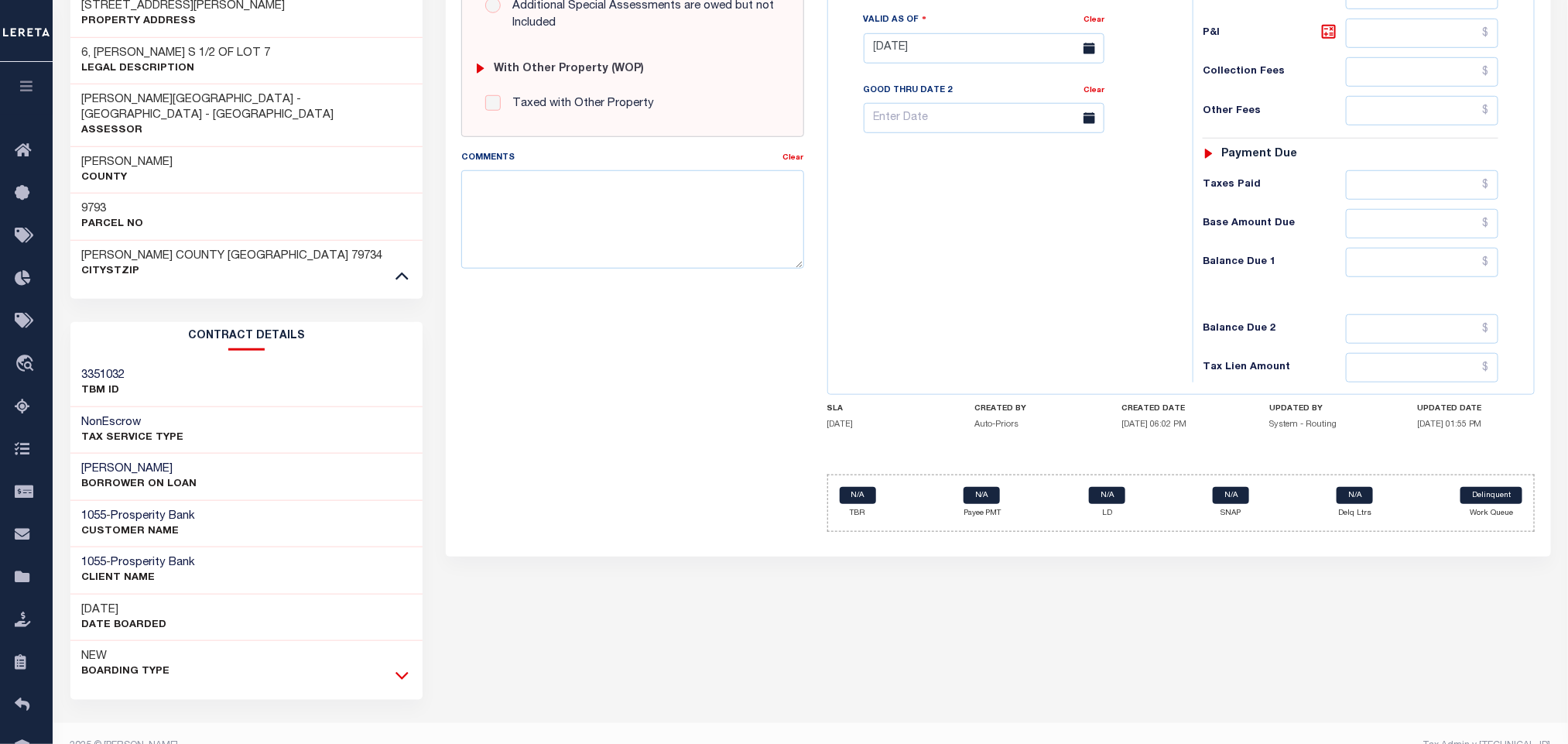
click at [400, 667] on icon at bounding box center [402, 675] width 13 height 17
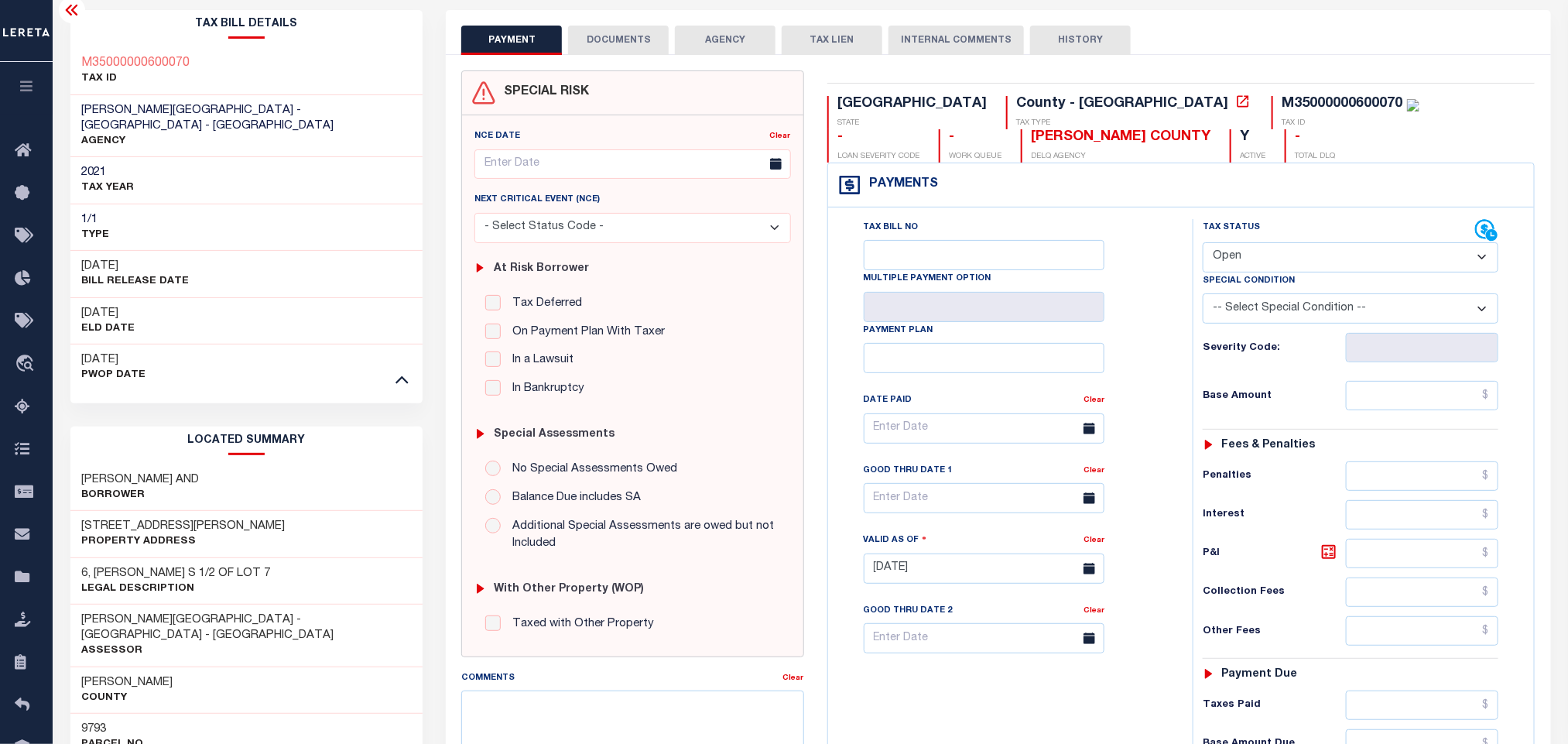
scroll to position [0, 0]
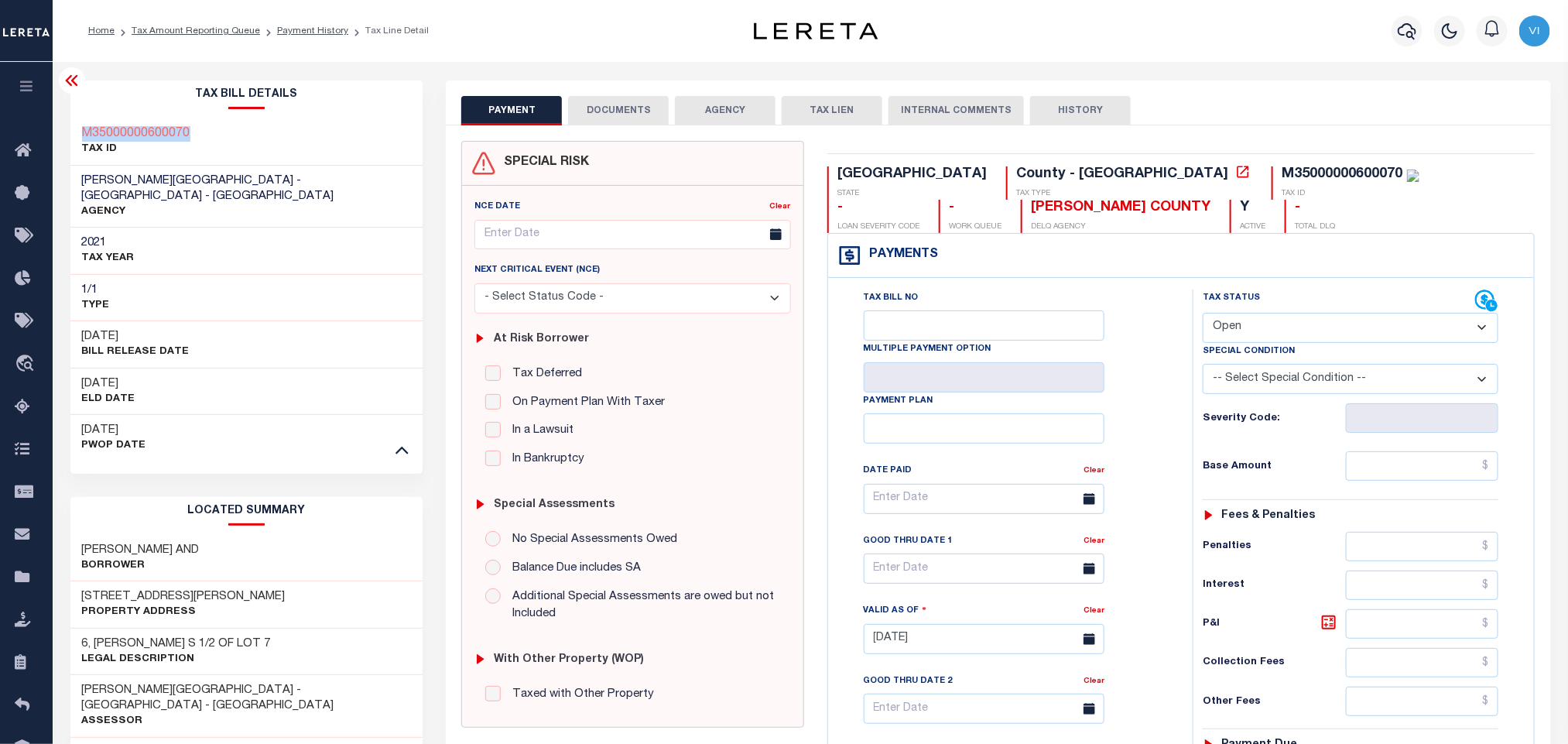
drag, startPoint x: 168, startPoint y: 126, endPoint x: 72, endPoint y: 117, distance: 96.4
click at [72, 118] on div "M35000000600070 TAX ID" at bounding box center [247, 141] width 353 height 47
copy h3 "M35000000600070"
click at [1164, 457] on div "Tax Bill No Multiple Payment Option Payment Plan Clear" at bounding box center [1006, 507] width 326 height 434
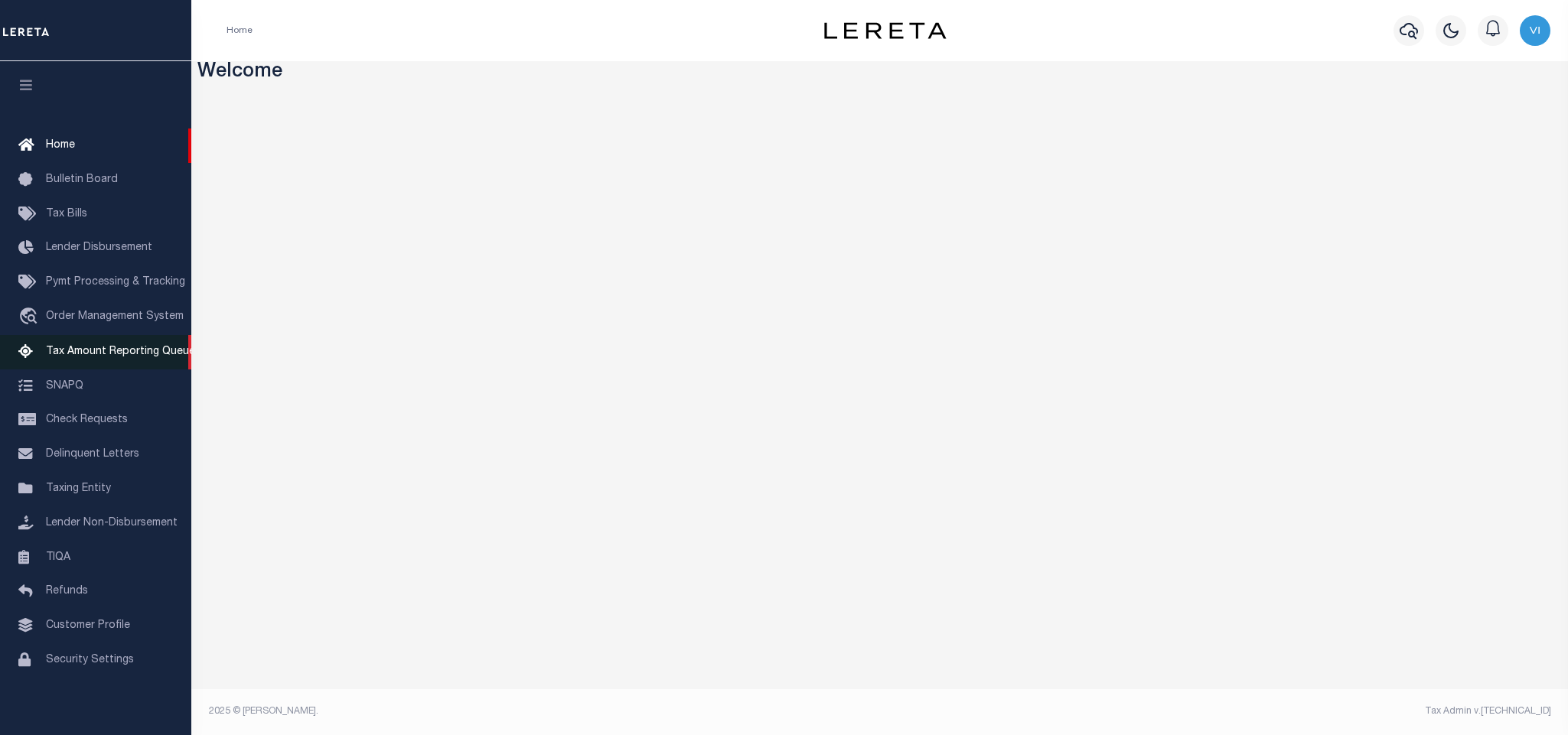
click at [60, 352] on span "Tax Amount Reporting Queue" at bounding box center [120, 352] width 149 height 11
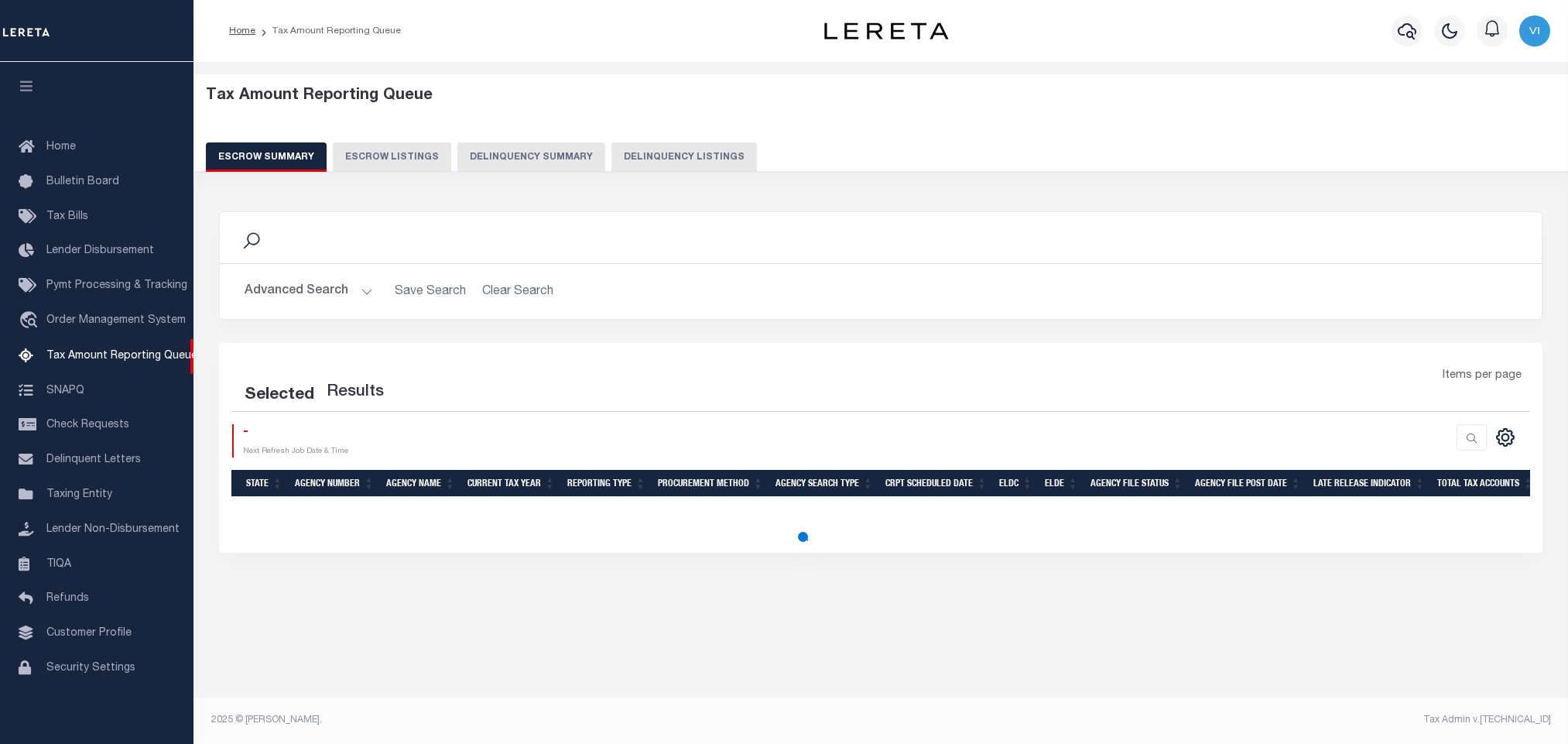
click at [649, 160] on button "Delinquency Listings" at bounding box center [684, 158] width 145 height 30
select select
select select "100"
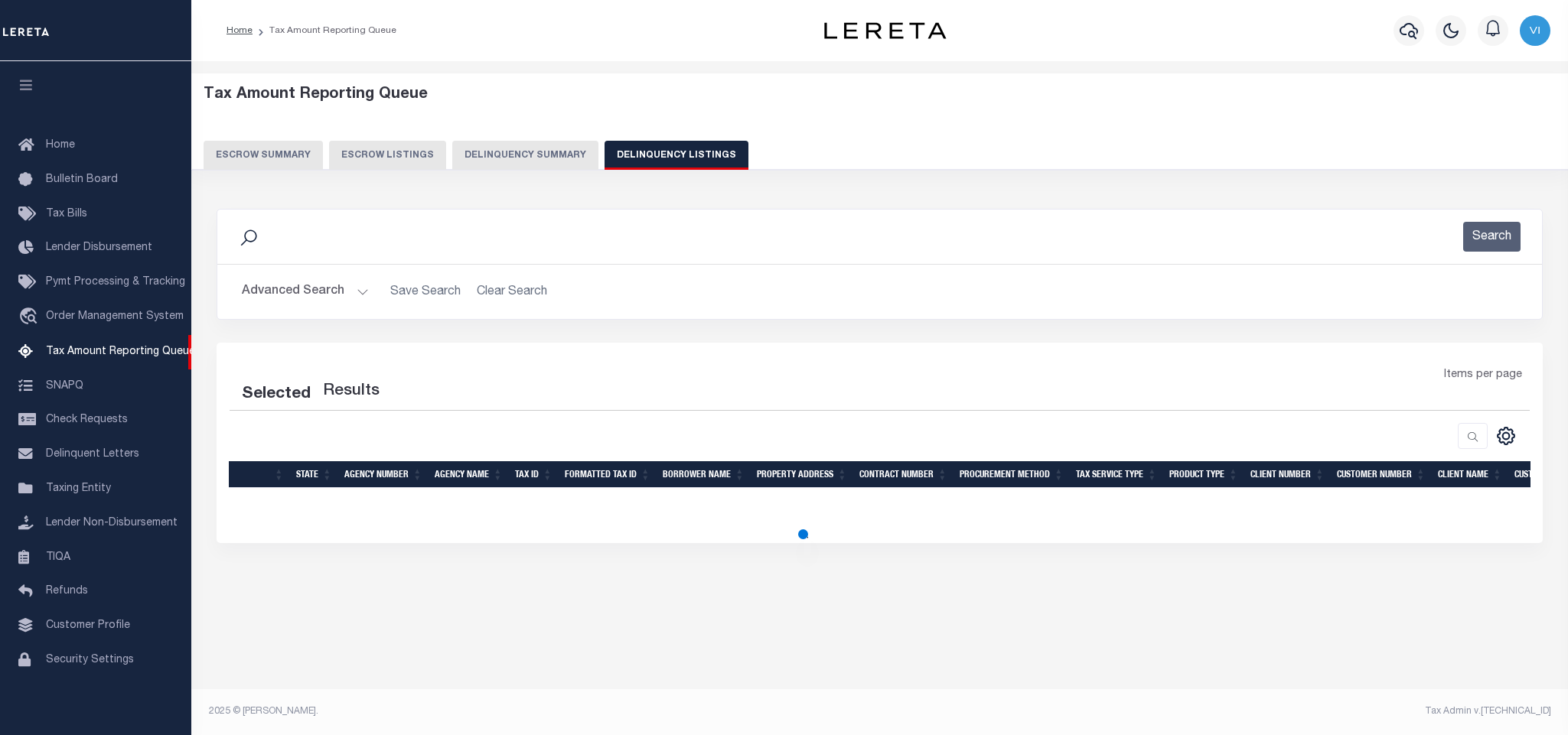
select select "100"
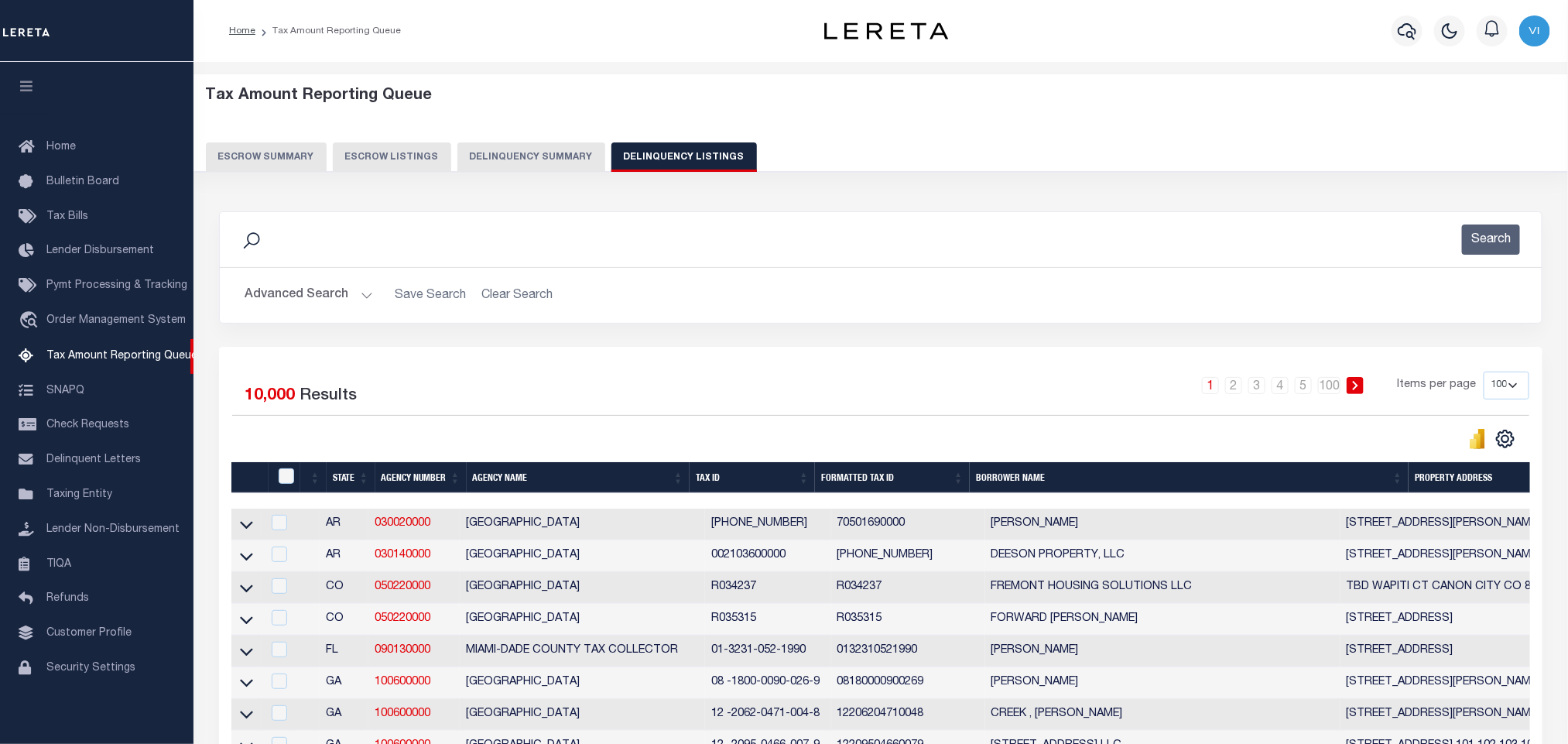
click at [335, 303] on button "Advanced Search" at bounding box center [309, 296] width 129 height 31
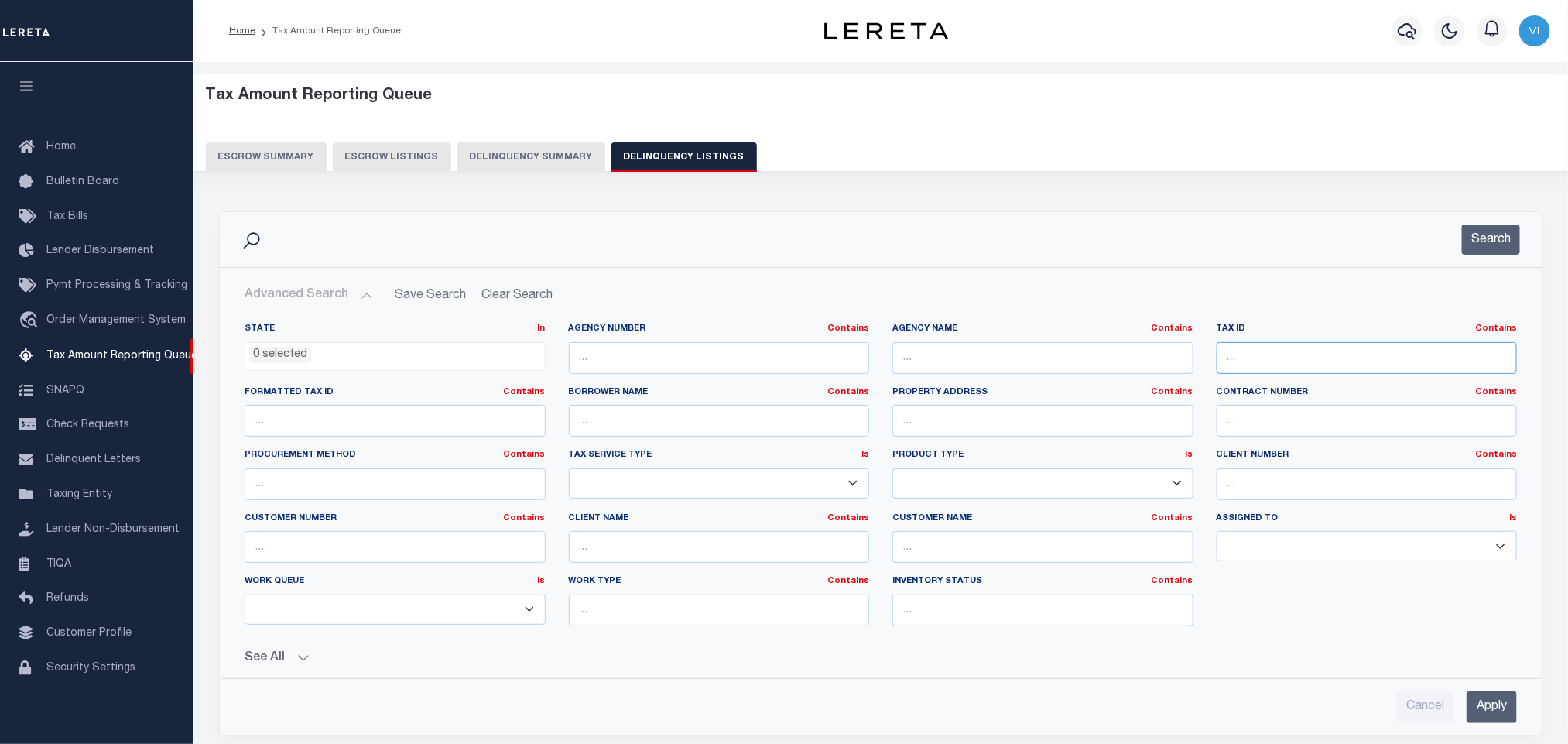
click at [1289, 372] on input "text" at bounding box center [1367, 358] width 301 height 31
paste input "12016"
type input "12016"
click at [323, 356] on ul "0 selected" at bounding box center [394, 353] width 300 height 21
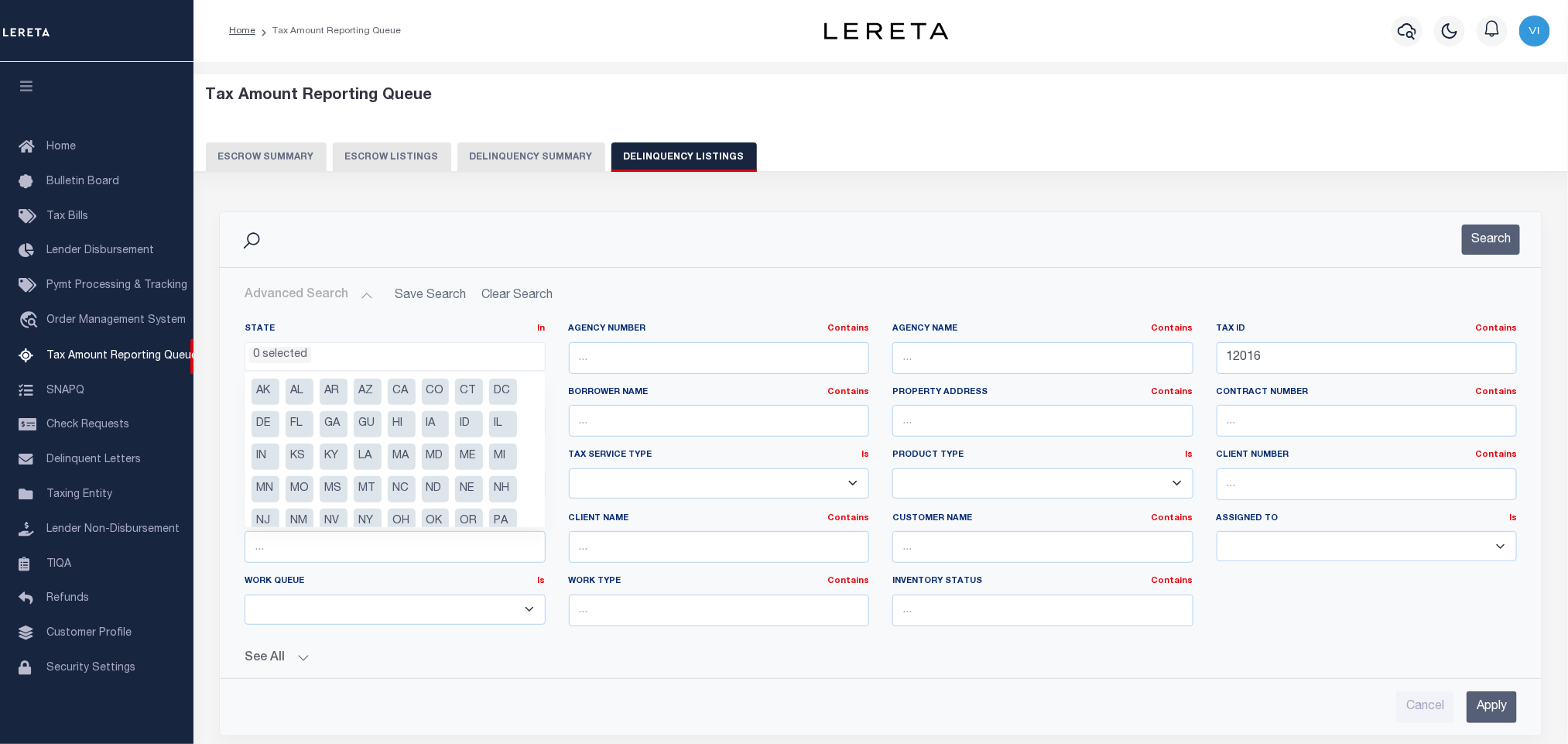
scroll to position [79, 0]
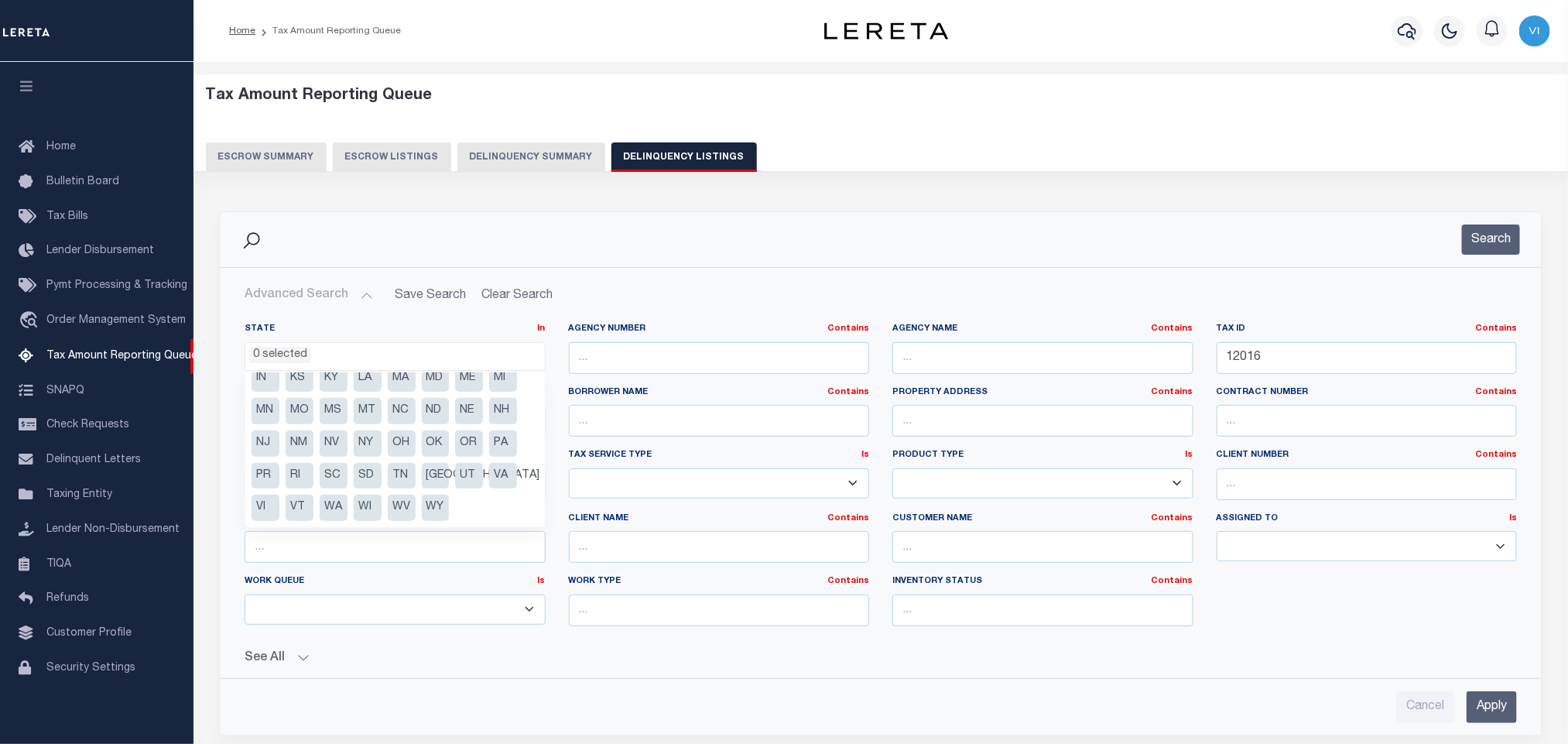
click at [435, 472] on li "[GEOGRAPHIC_DATA]" at bounding box center [436, 476] width 28 height 26
select select "[GEOGRAPHIC_DATA]"
click at [948, 218] on div "Search" at bounding box center [881, 239] width 1322 height 55
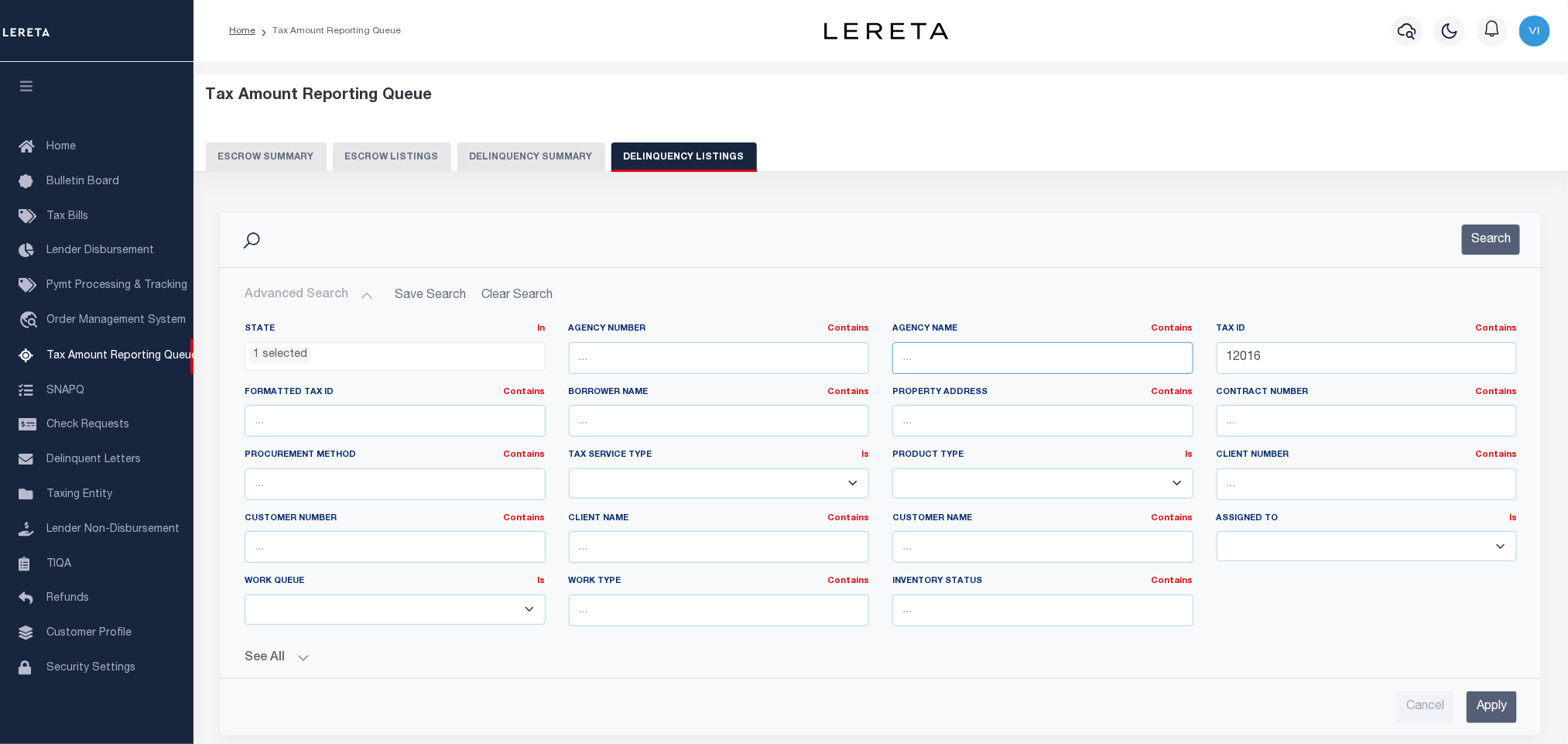
click at [1020, 351] on input "text" at bounding box center [1042, 358] width 301 height 31
paste input "[GEOGRAPHIC_DATA]"
type input "[GEOGRAPHIC_DATA]"
click at [1476, 718] on input "Apply" at bounding box center [1491, 708] width 50 height 31
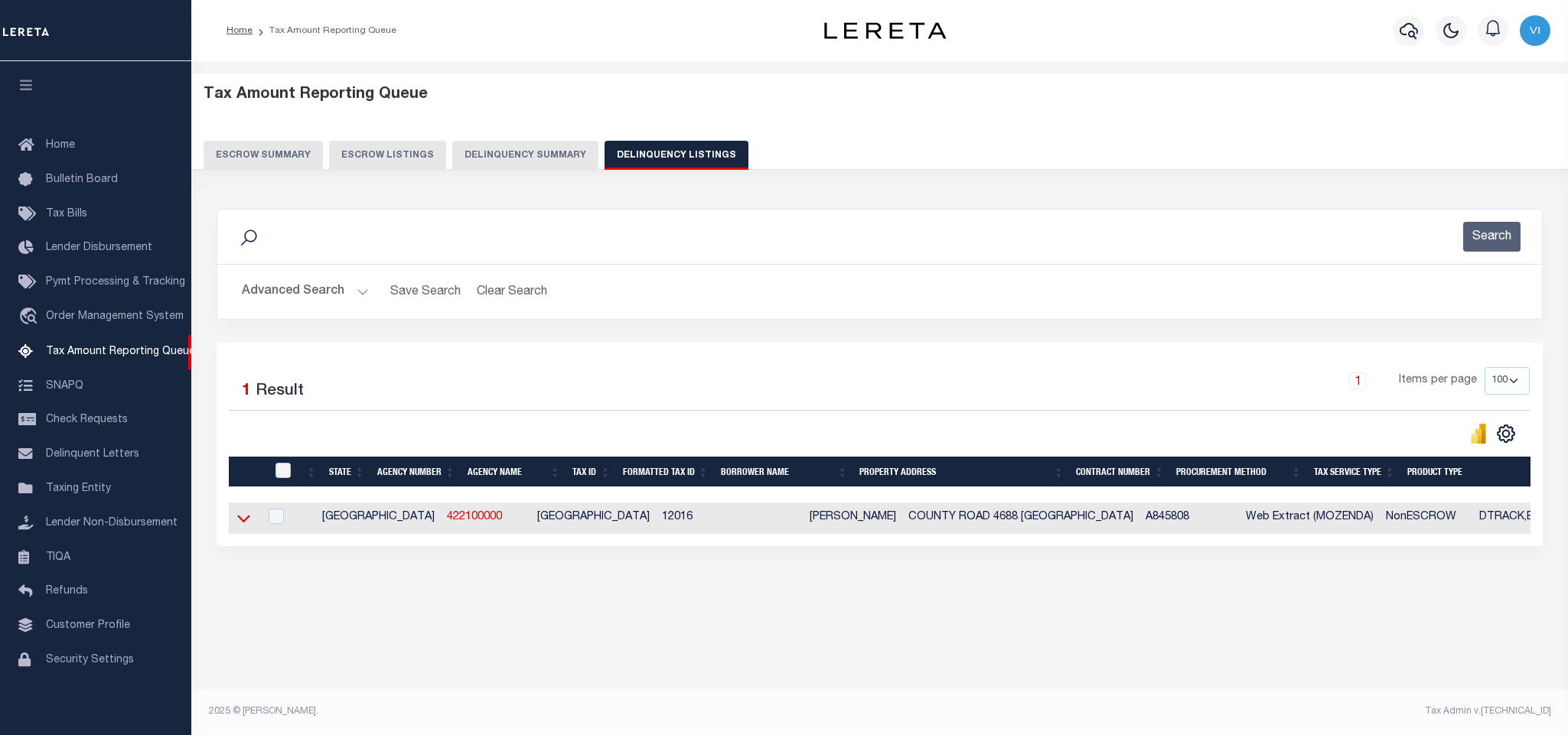
click at [237, 525] on icon at bounding box center [244, 519] width 13 height 16
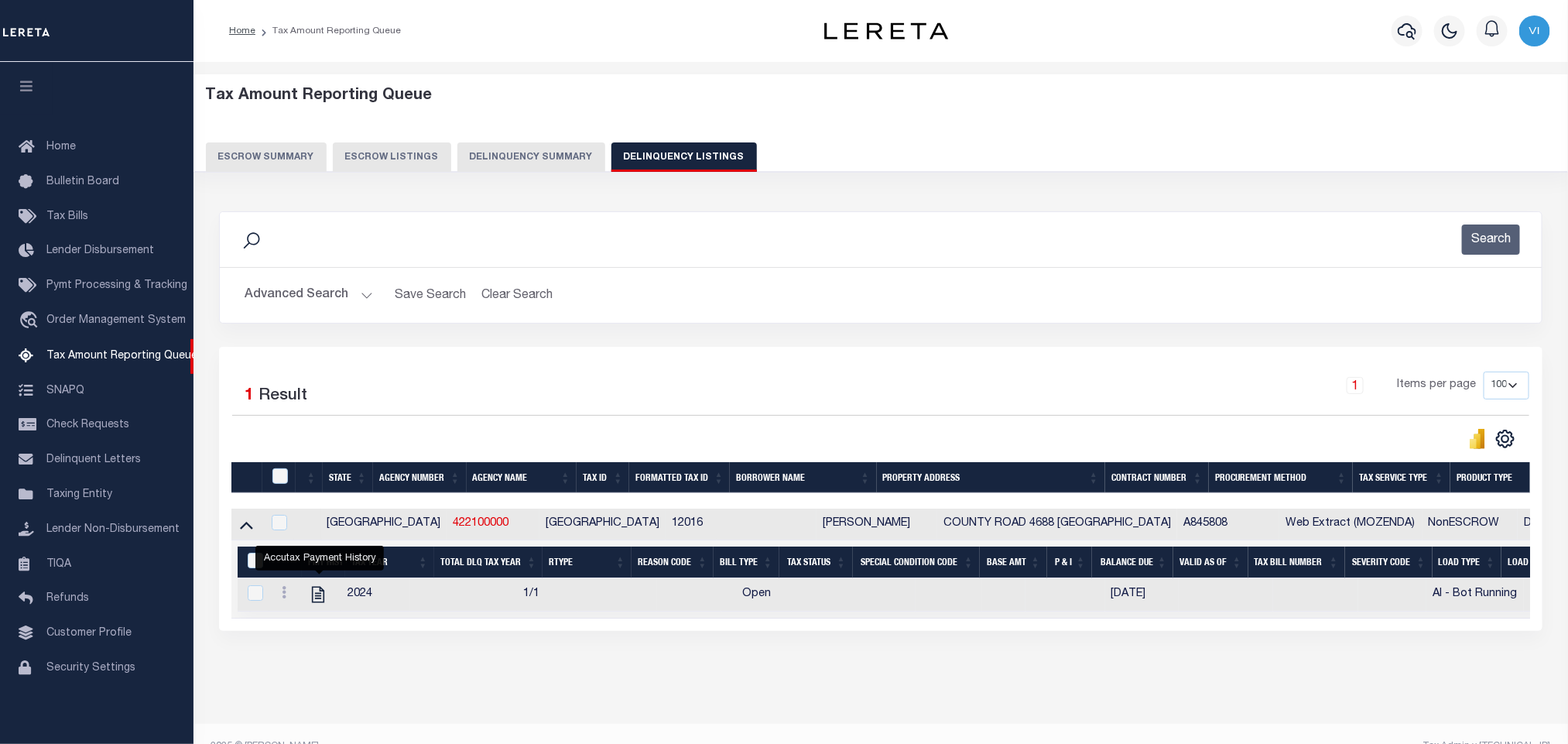
drag, startPoint x: 316, startPoint y: 604, endPoint x: 355, endPoint y: 595, distance: 40.0
click at [317, 604] on icon "" at bounding box center [318, 595] width 20 height 20
checkbox input "true"
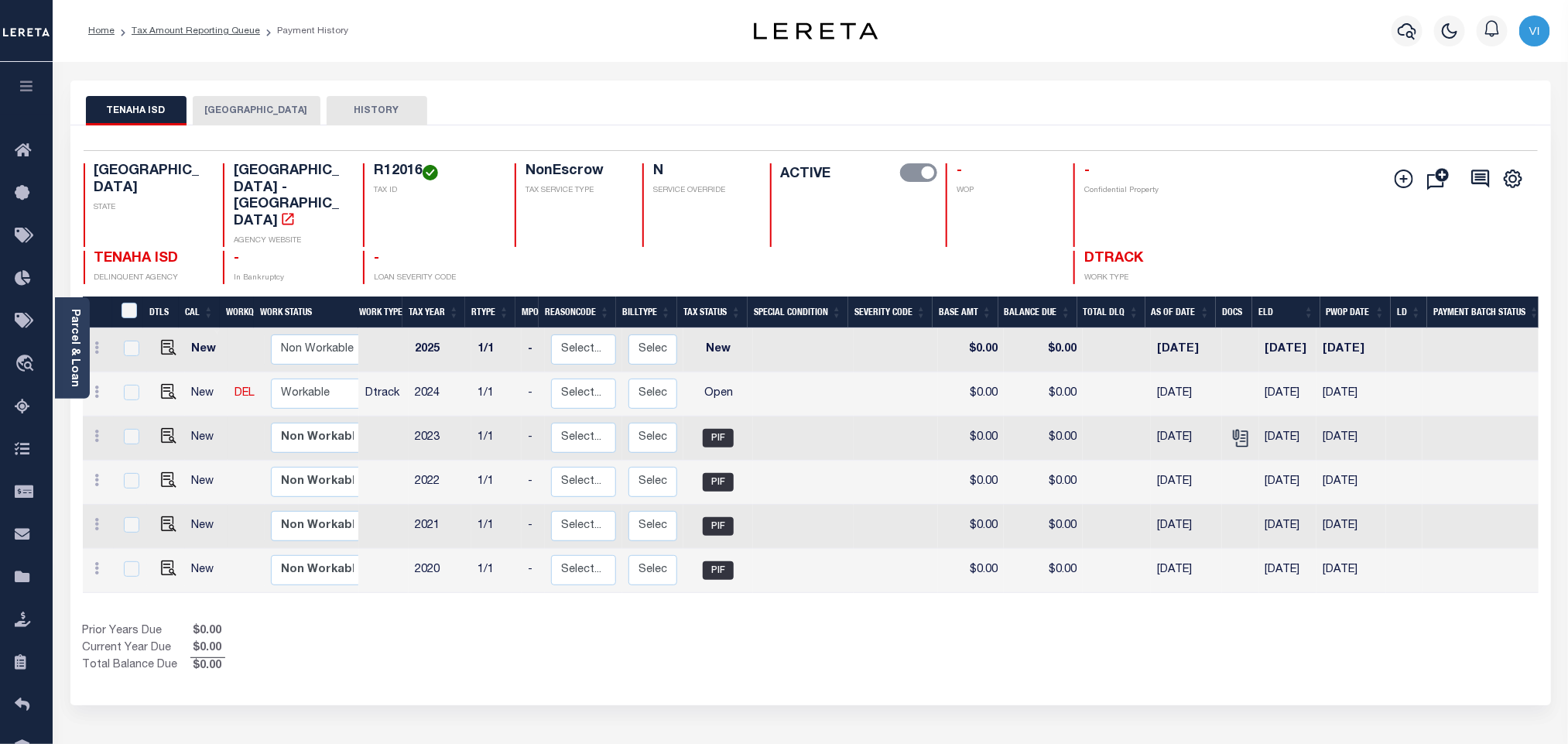
click at [237, 133] on div "Selected 6 Results 1 Items per page 25 50 100 TX STATE R12016 N" at bounding box center [810, 415] width 1481 height 580
click at [237, 102] on button "[GEOGRAPHIC_DATA]" at bounding box center [257, 111] width 128 height 30
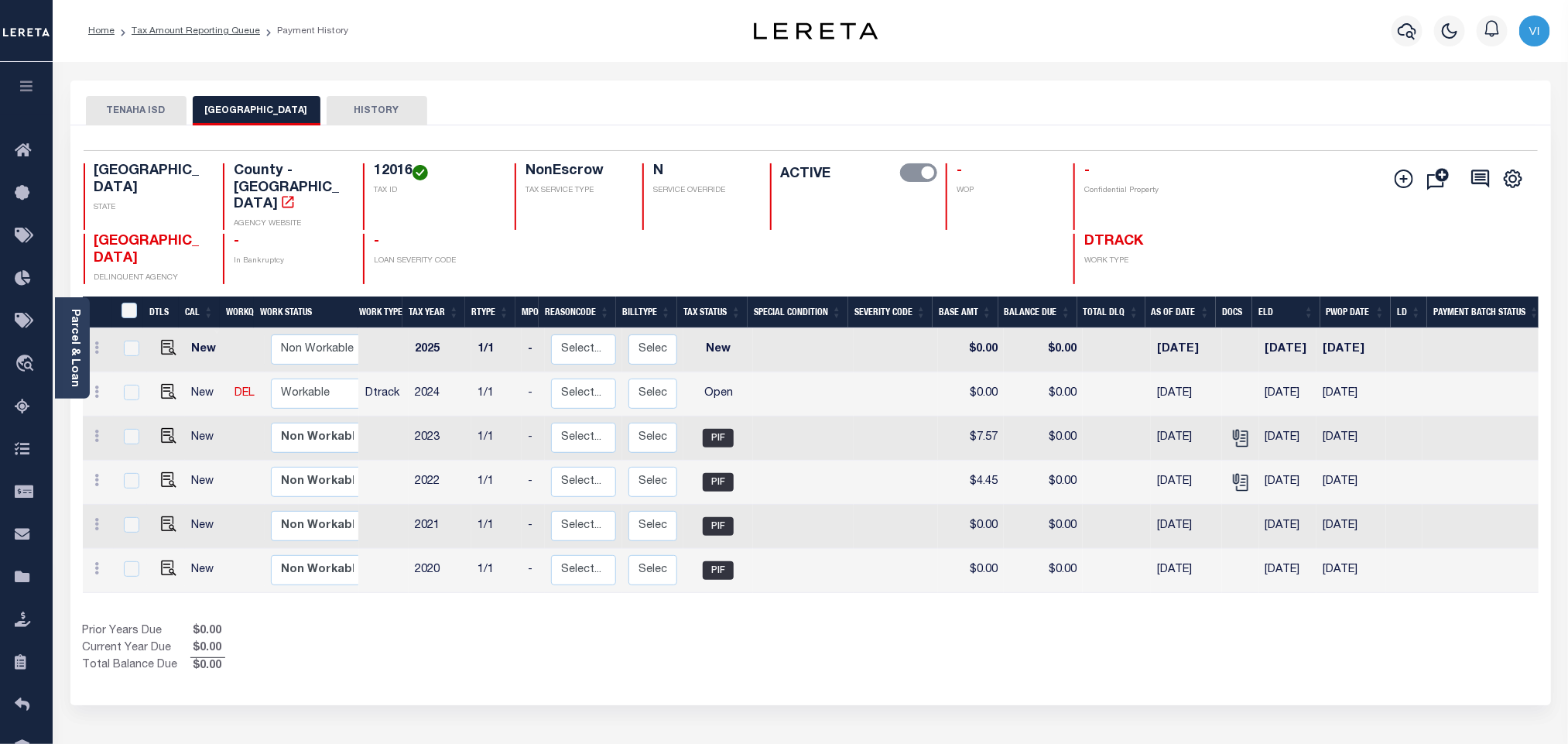
click at [363, 179] on div "12016 TAX ID" at bounding box center [429, 197] width 133 height 67
copy h4 "12016"
click at [169, 384] on img "" at bounding box center [168, 391] width 16 height 16
checkbox input "true"
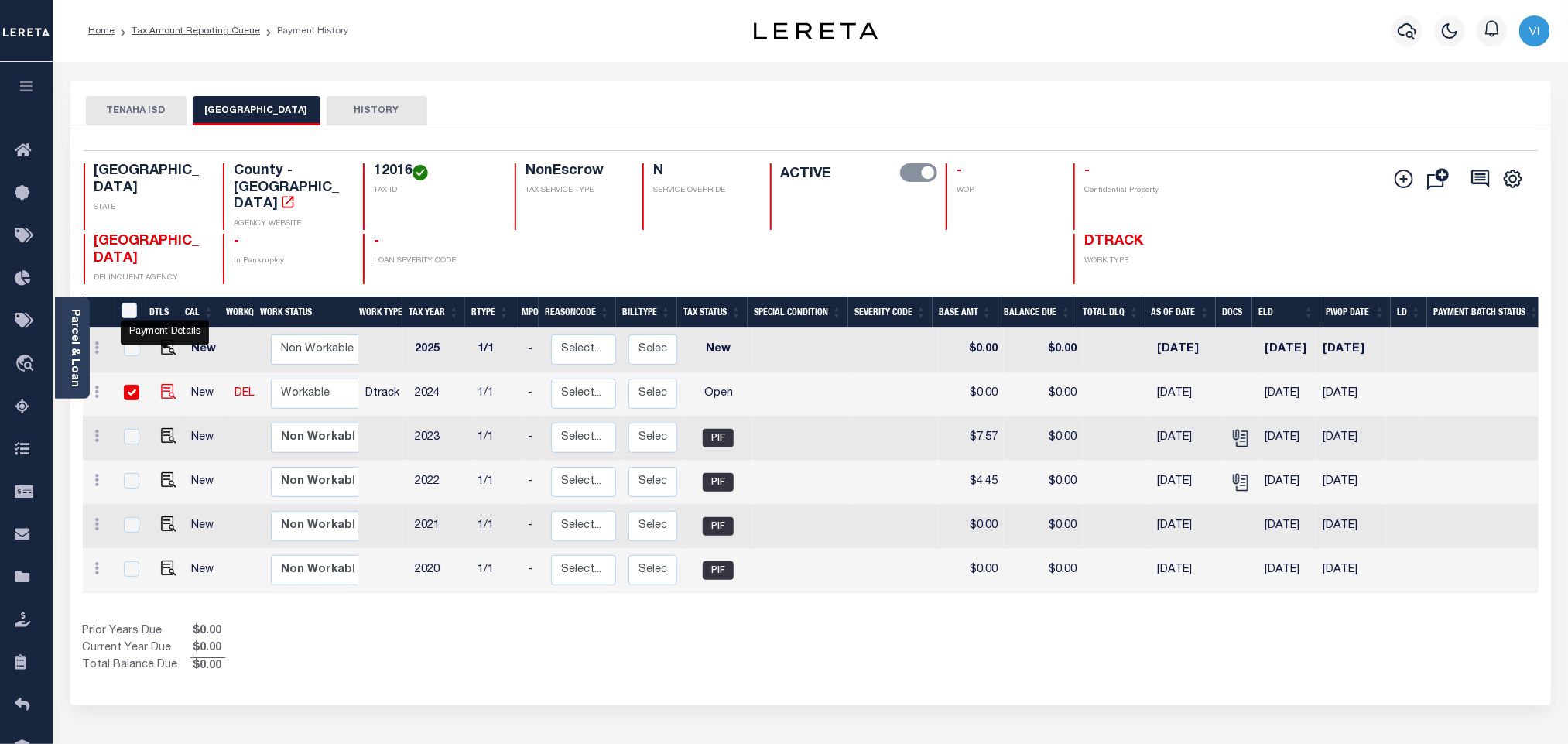
checkbox input "true"
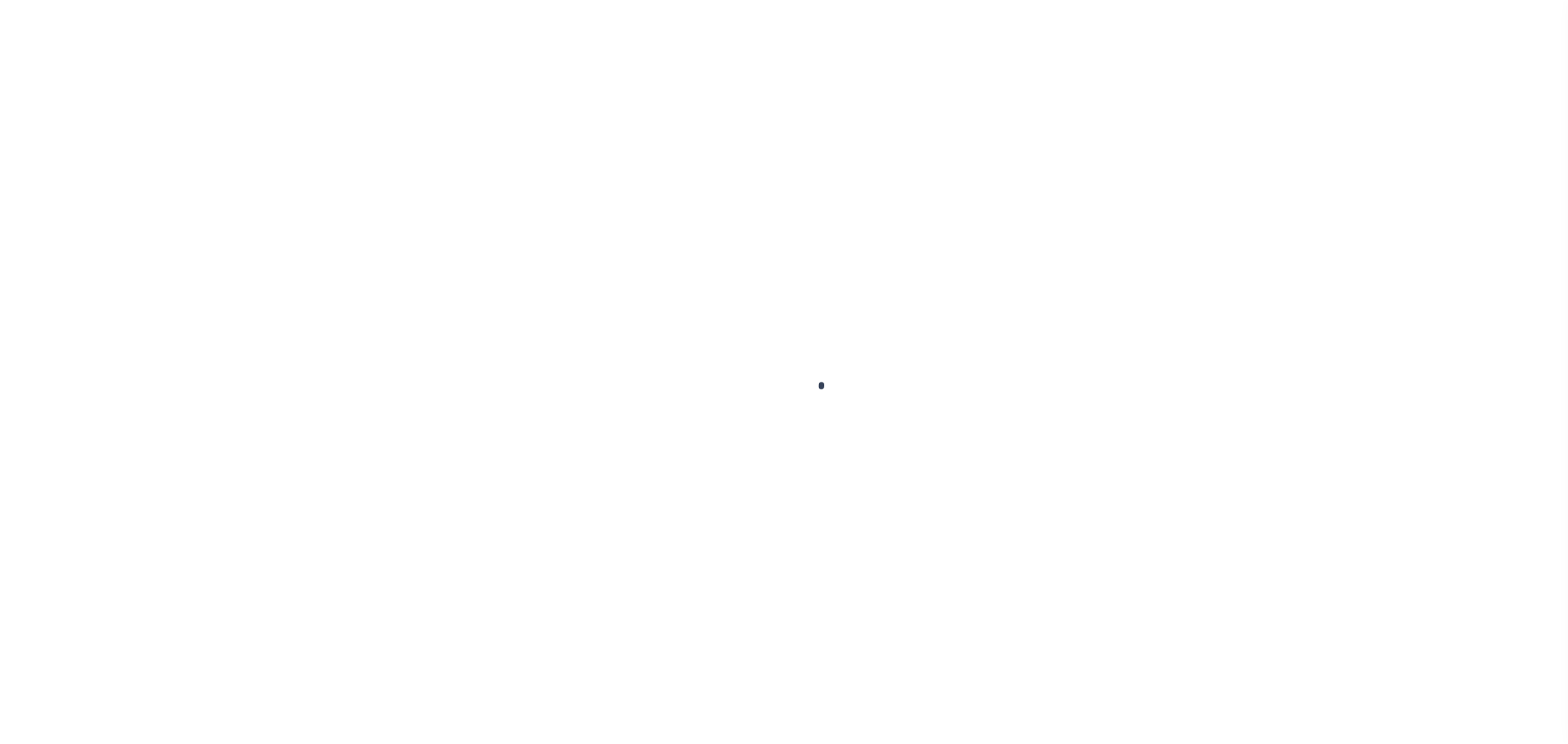
checkbox input "false"
type input "[DATE]"
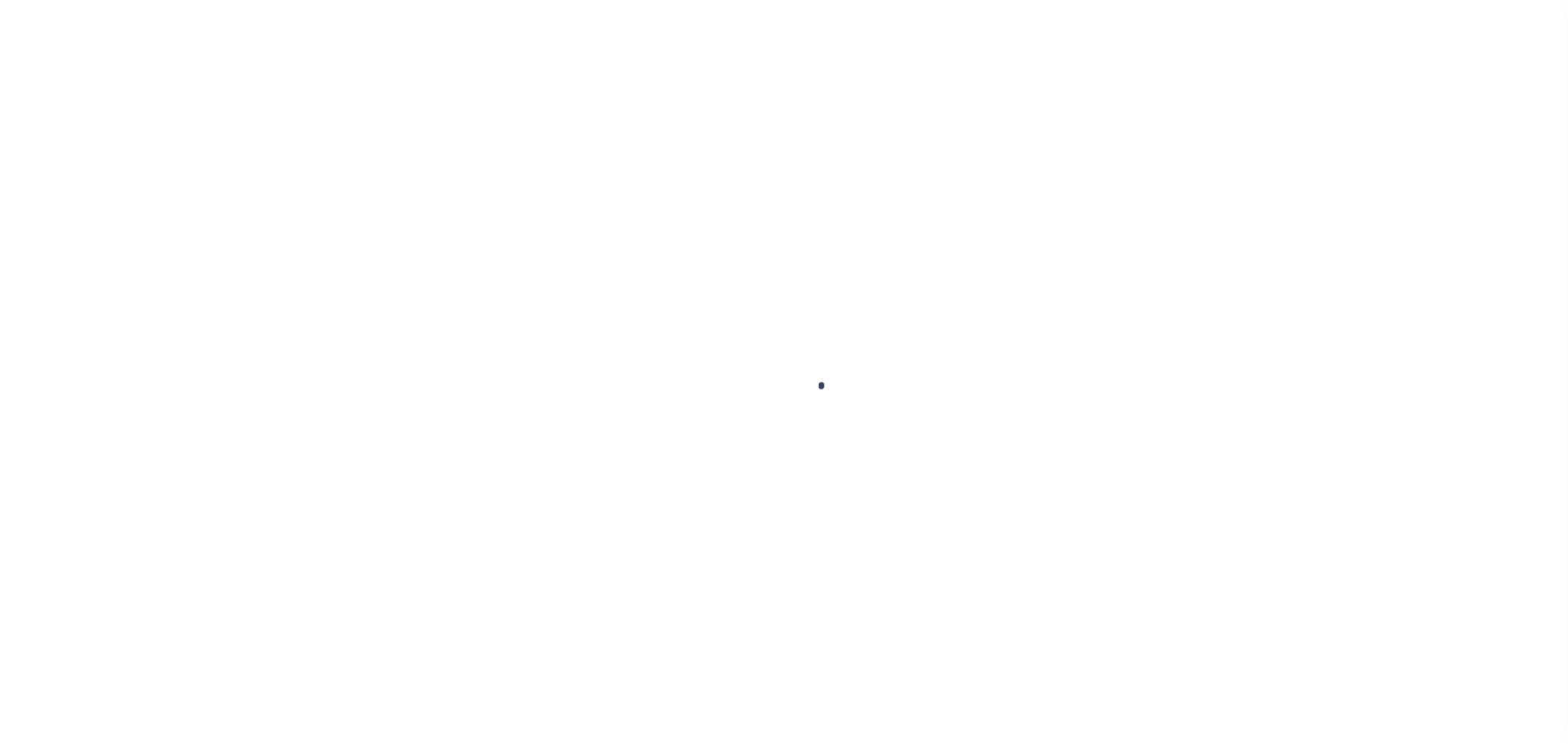
select select "OP2"
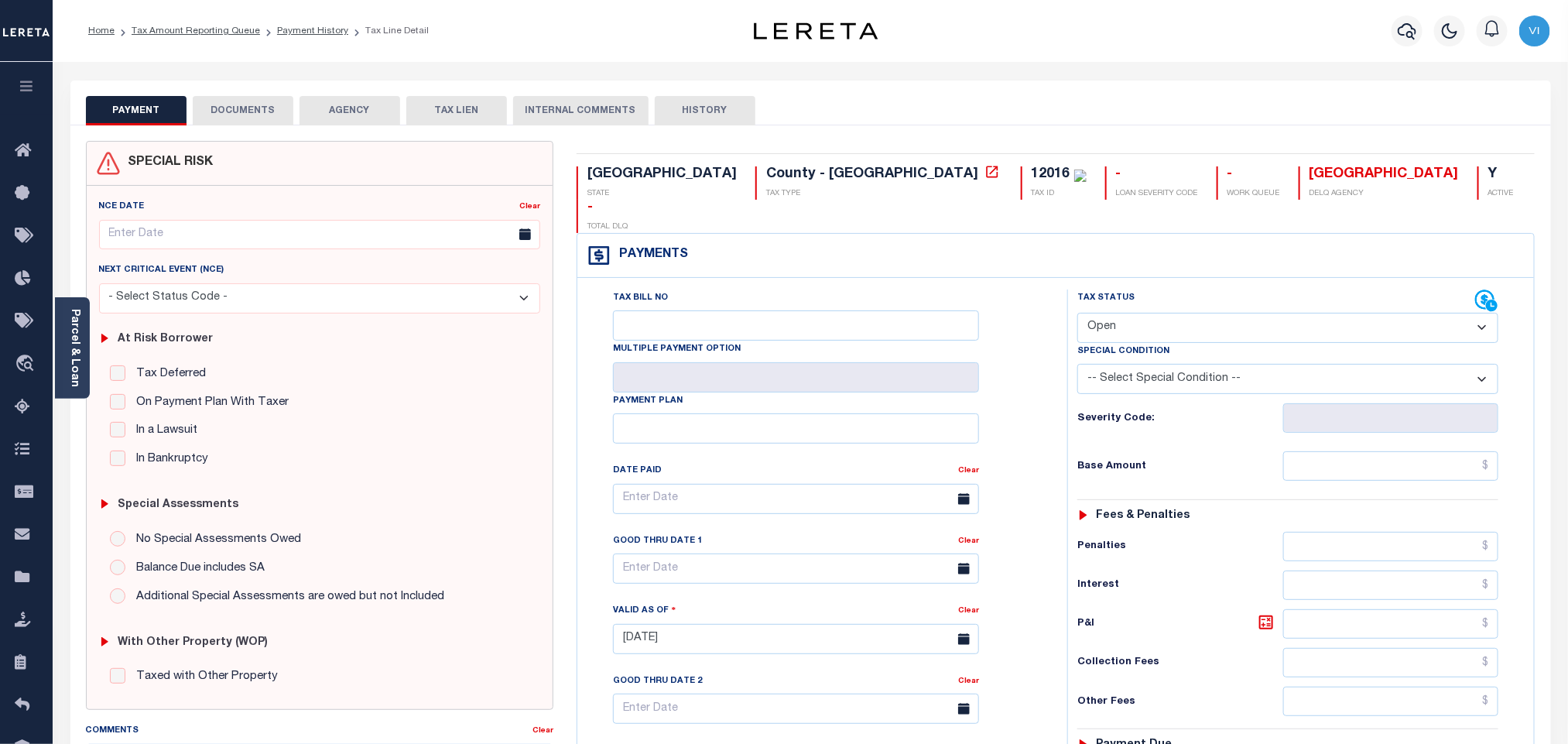
click at [230, 121] on button "DOCUMENTS" at bounding box center [243, 111] width 101 height 30
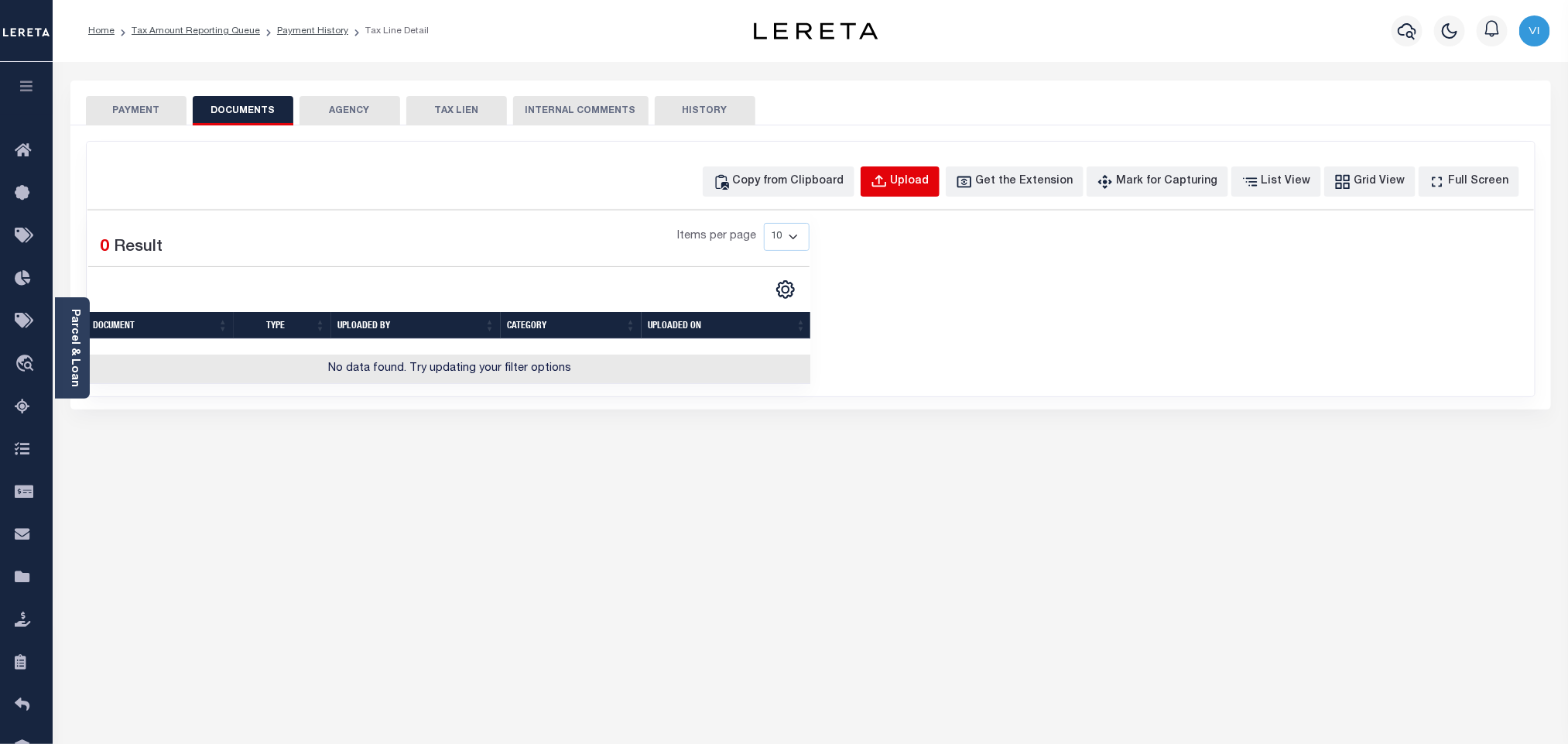
click at [940, 196] on button "Upload" at bounding box center [900, 182] width 79 height 31
select select "POP"
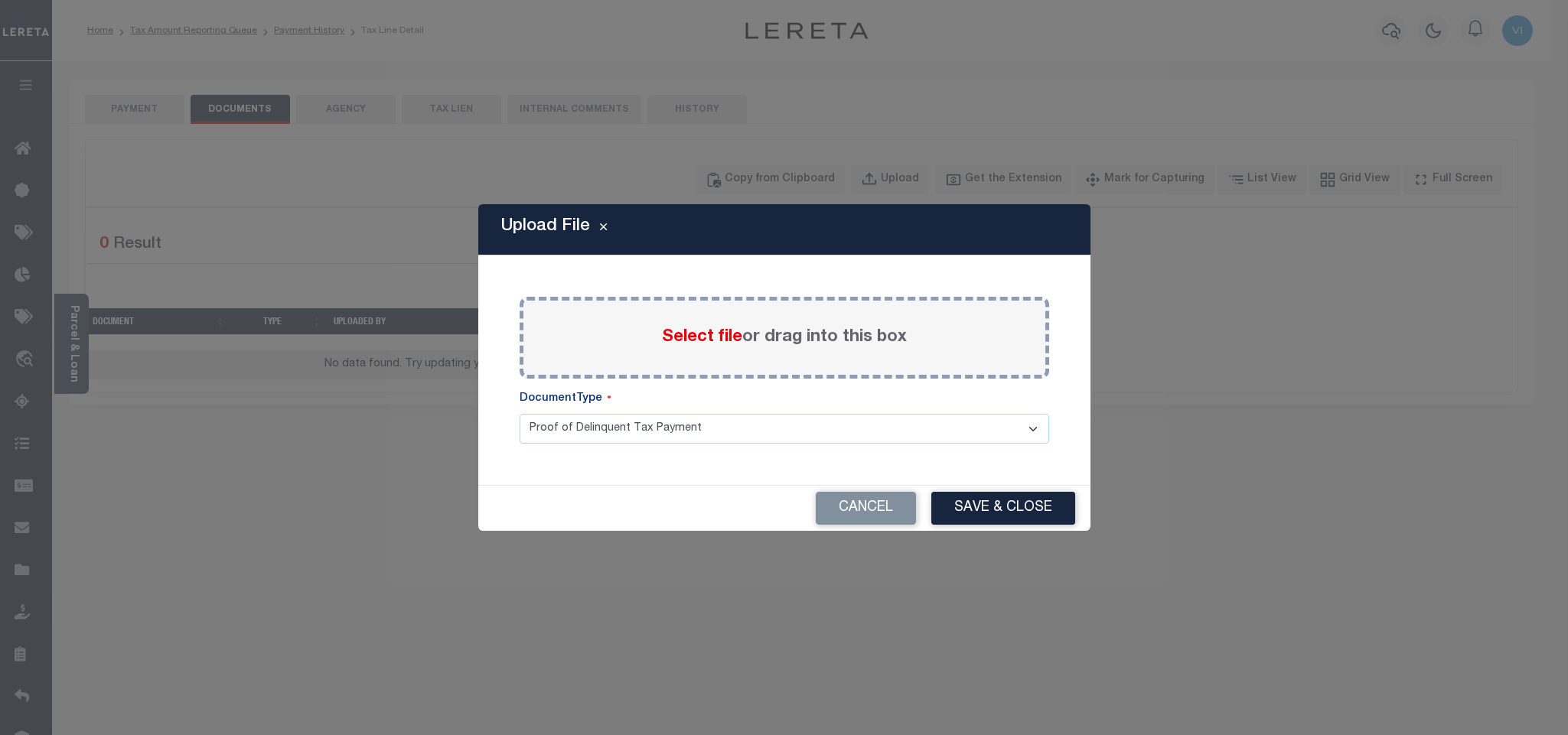
click at [689, 338] on span "Select file" at bounding box center [702, 337] width 80 height 17
click at [0, 0] on input "Select file or drag into this box" at bounding box center [0, 0] width 0 height 0
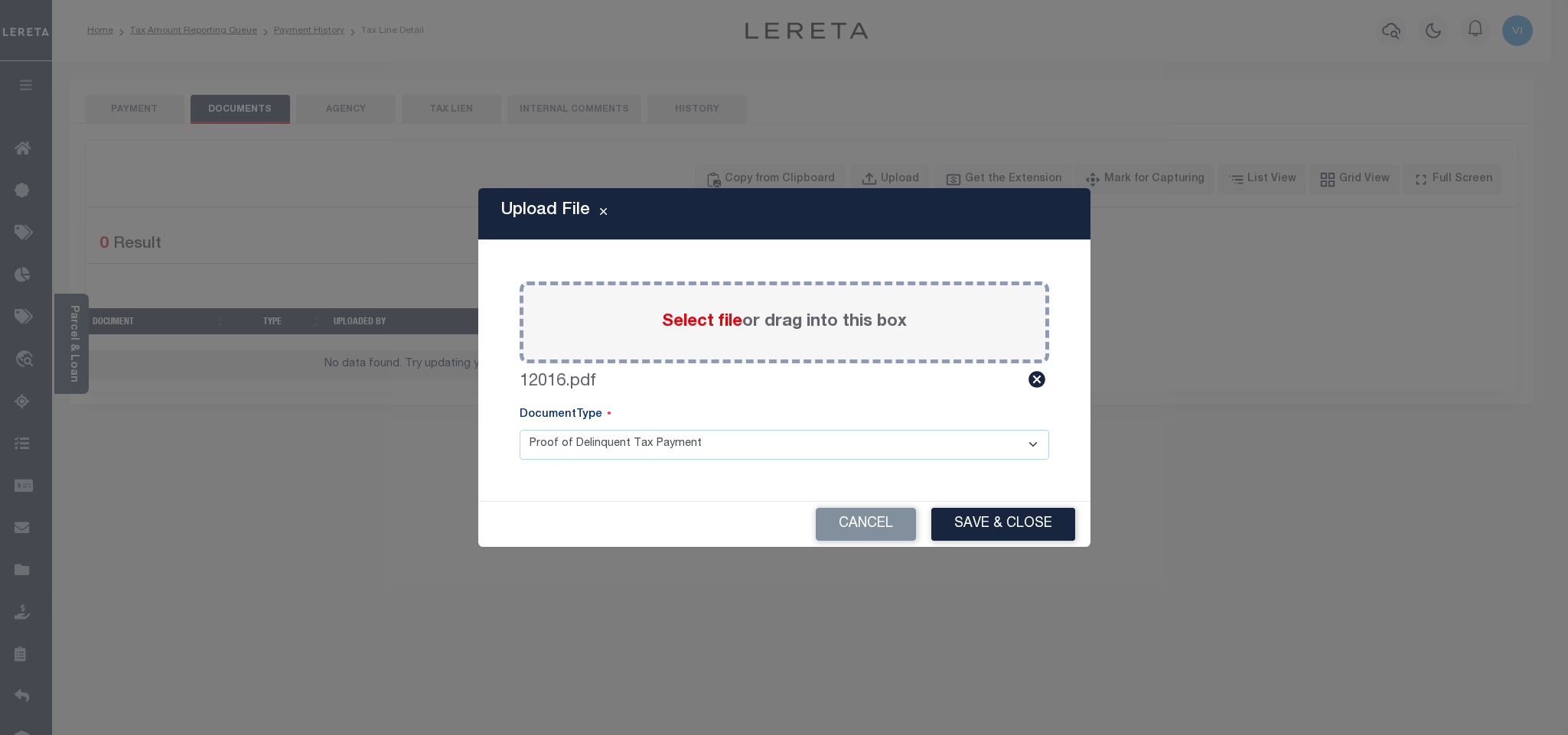
click at [542, 459] on select "Proof of Delinquent Tax Payment" at bounding box center [784, 445] width 529 height 30
click at [520, 430] on select "Proof of Delinquent Tax Payment" at bounding box center [784, 445] width 529 height 30
drag, startPoint x: 979, startPoint y: 524, endPoint x: 1229, endPoint y: 549, distance: 251.2
click at [981, 524] on button "Save & Close" at bounding box center [1003, 525] width 144 height 33
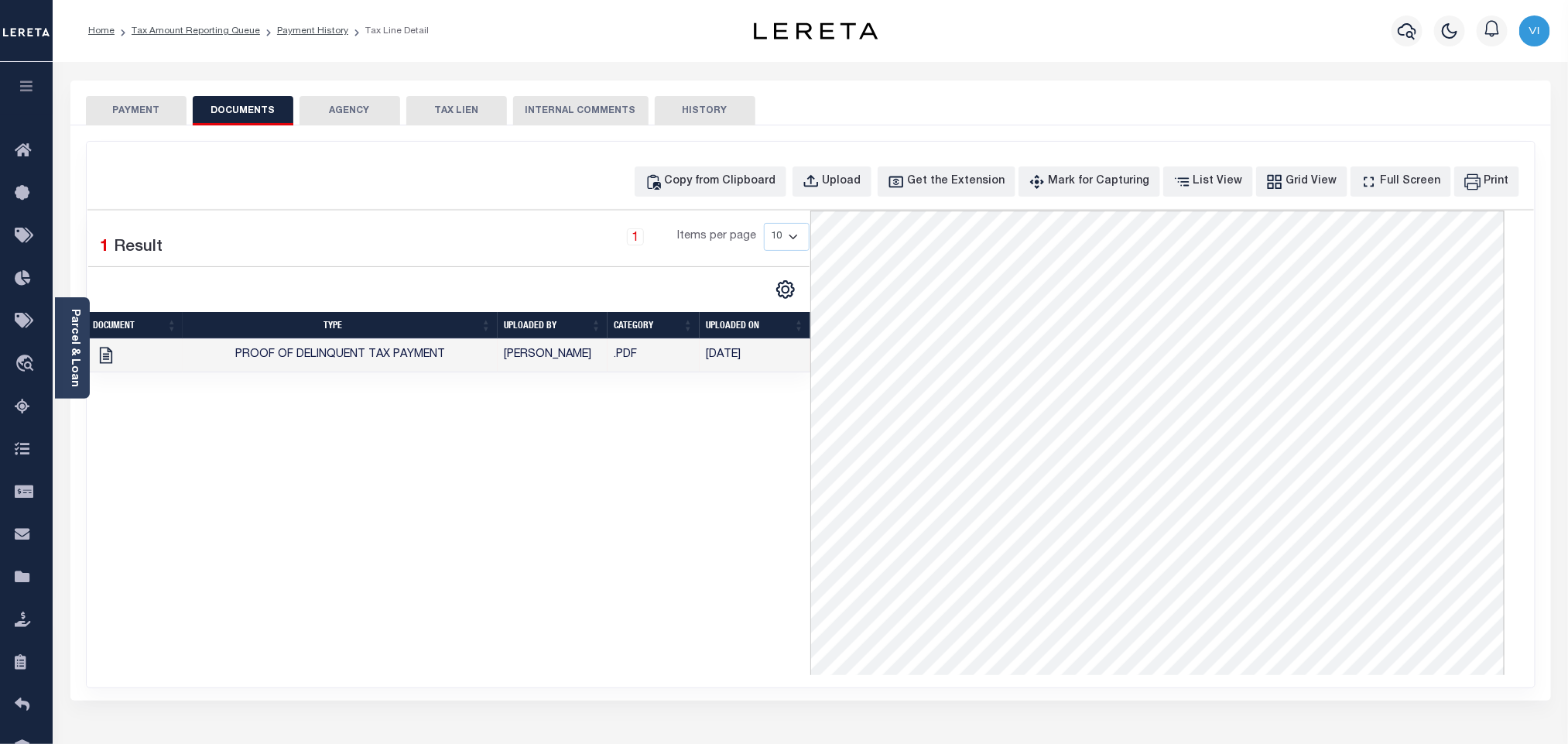
click at [168, 119] on button "PAYMENT" at bounding box center [136, 111] width 101 height 30
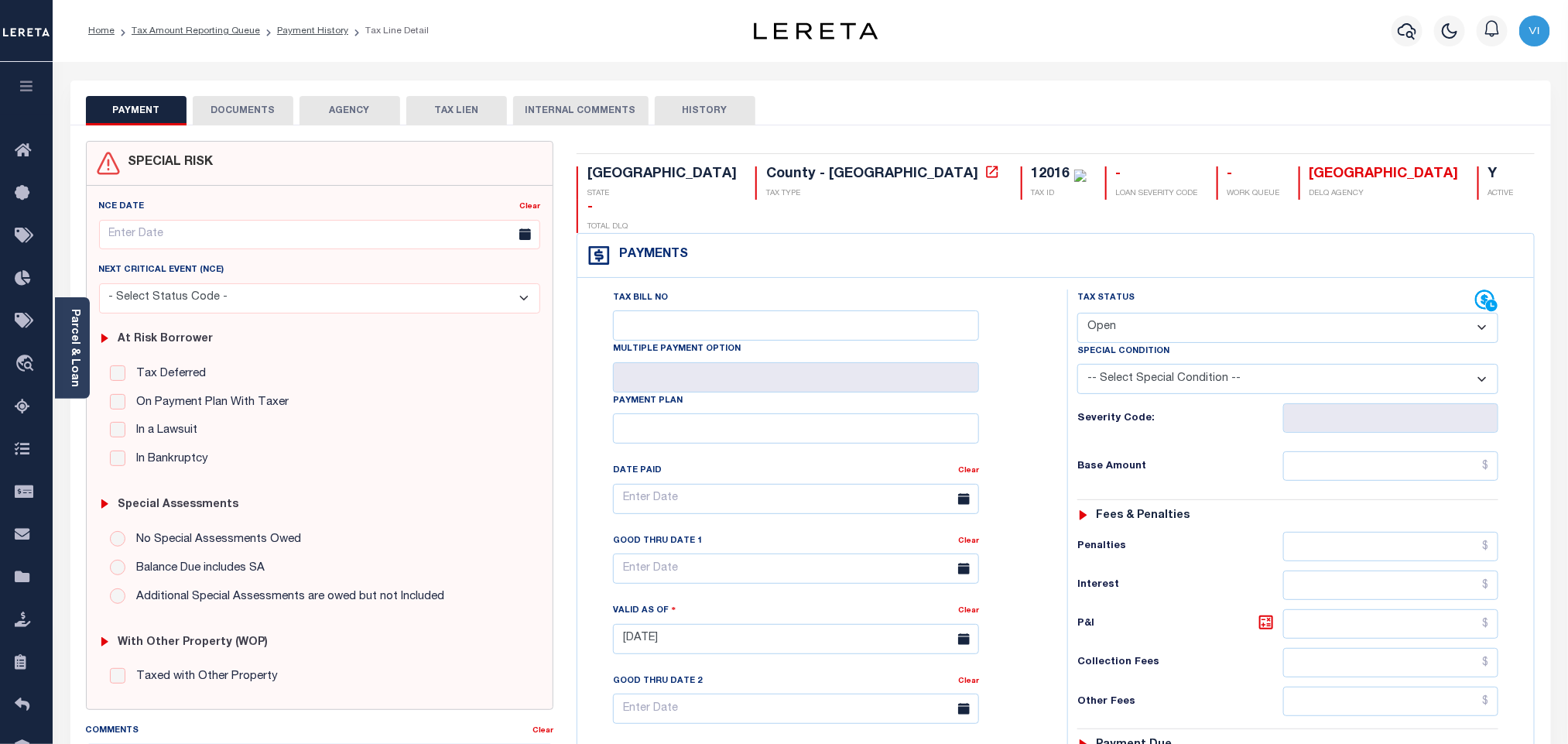
click at [1169, 313] on select "- Select Status Code - Open Due/Unpaid Paid Incomplete No Tax Due Internal Refu…" at bounding box center [1288, 328] width 421 height 31
select select "PYD"
click at [1078, 313] on select "- Select Status Code - Open Due/Unpaid Paid Incomplete No Tax Due Internal Refu…" at bounding box center [1288, 328] width 421 height 31
type input "[DATE]"
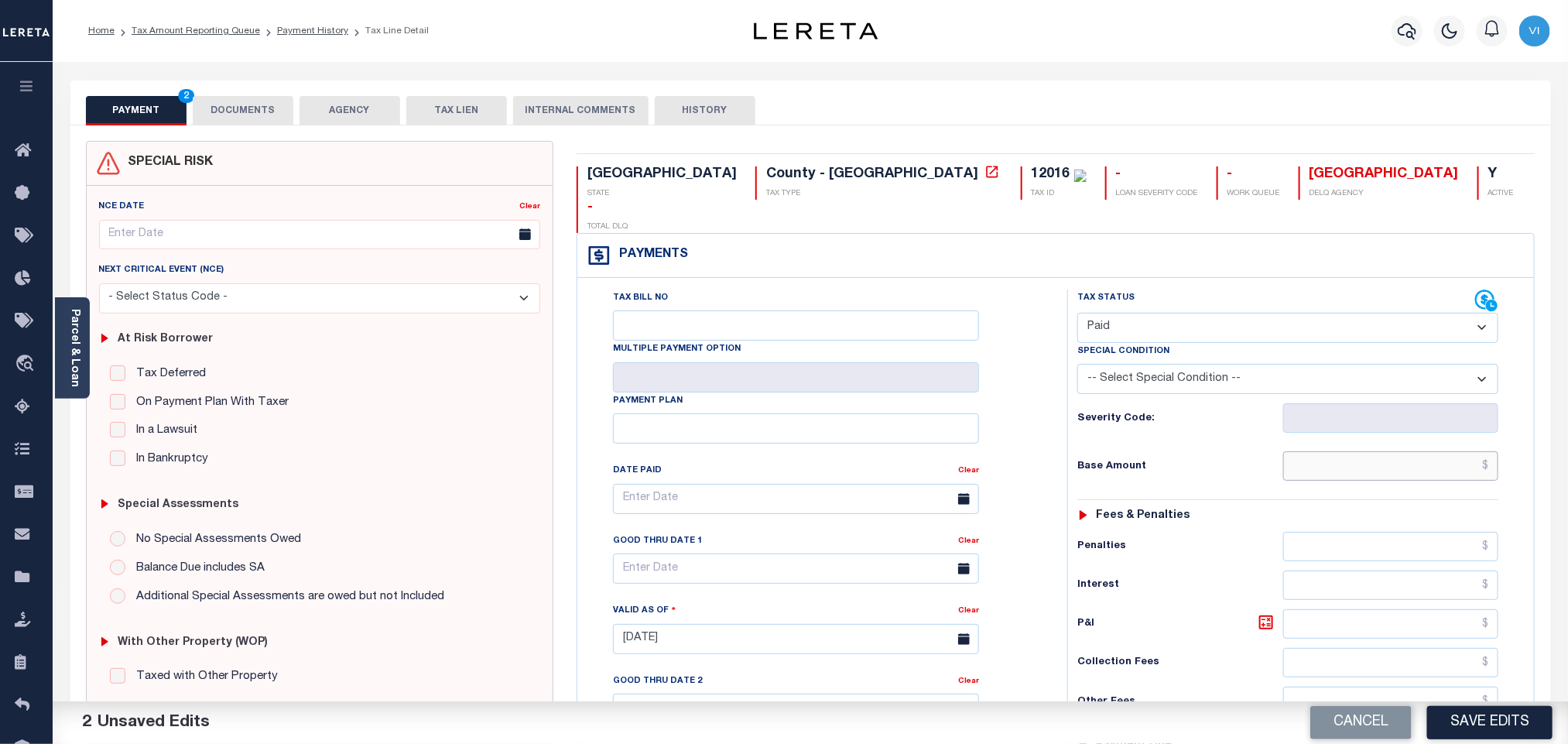
click at [1325, 452] on input "text" at bounding box center [1391, 467] width 216 height 30
paste input "8.68"
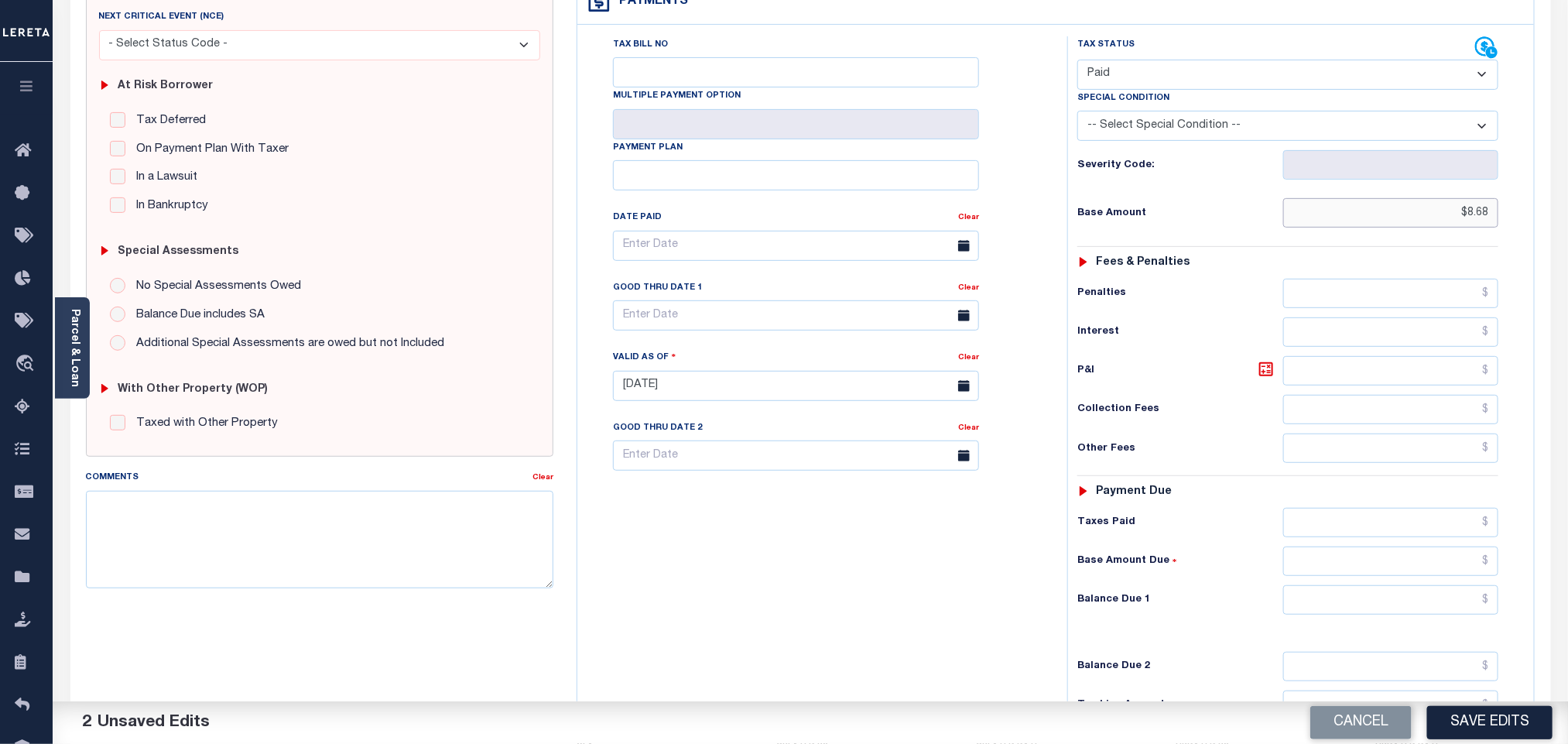
scroll to position [403, 0]
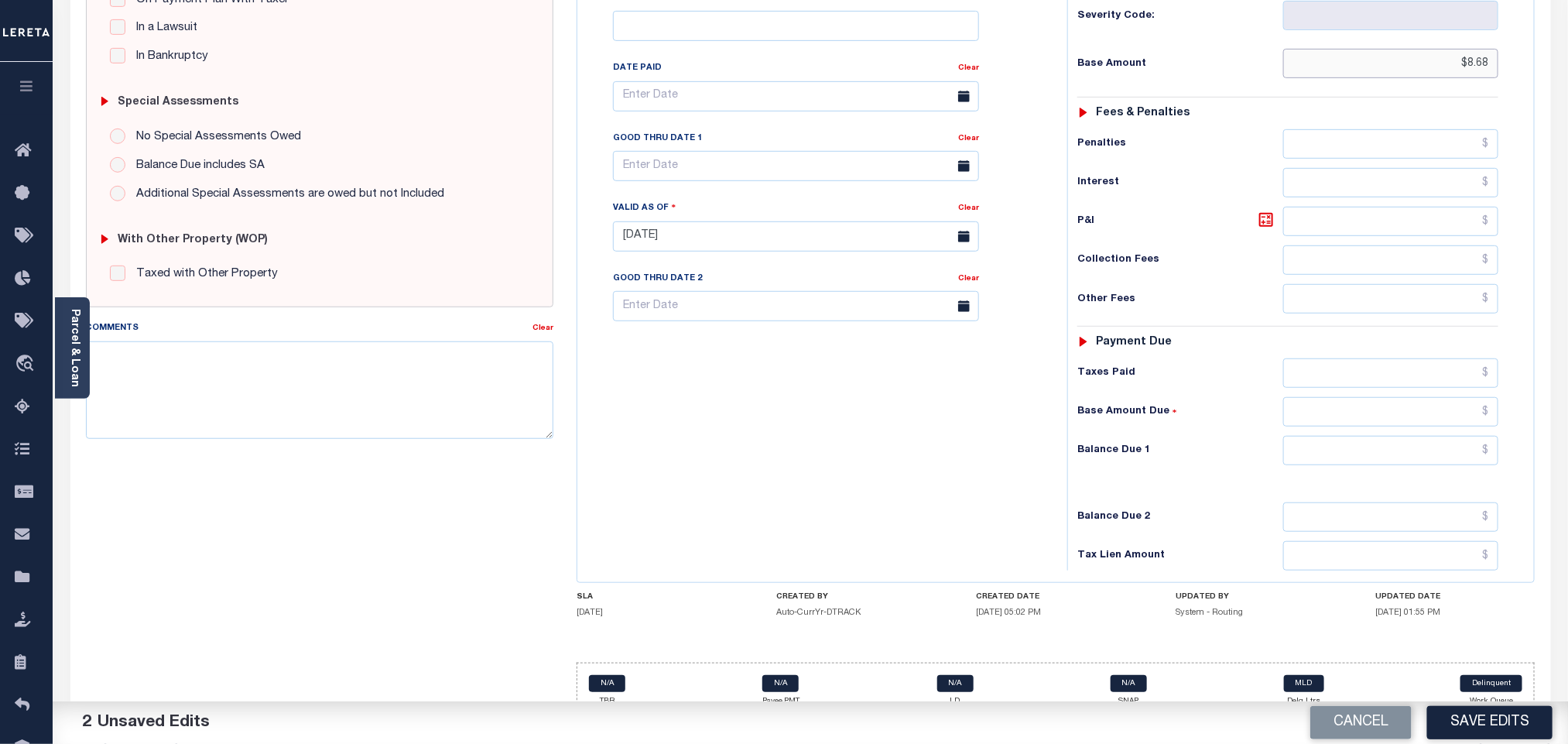
type input "$8.68"
click at [1314, 358] on input "text" at bounding box center [1391, 373] width 216 height 30
paste input "8.68"
type input "$8.68"
click at [1359, 443] on input "text" at bounding box center [1391, 451] width 216 height 30
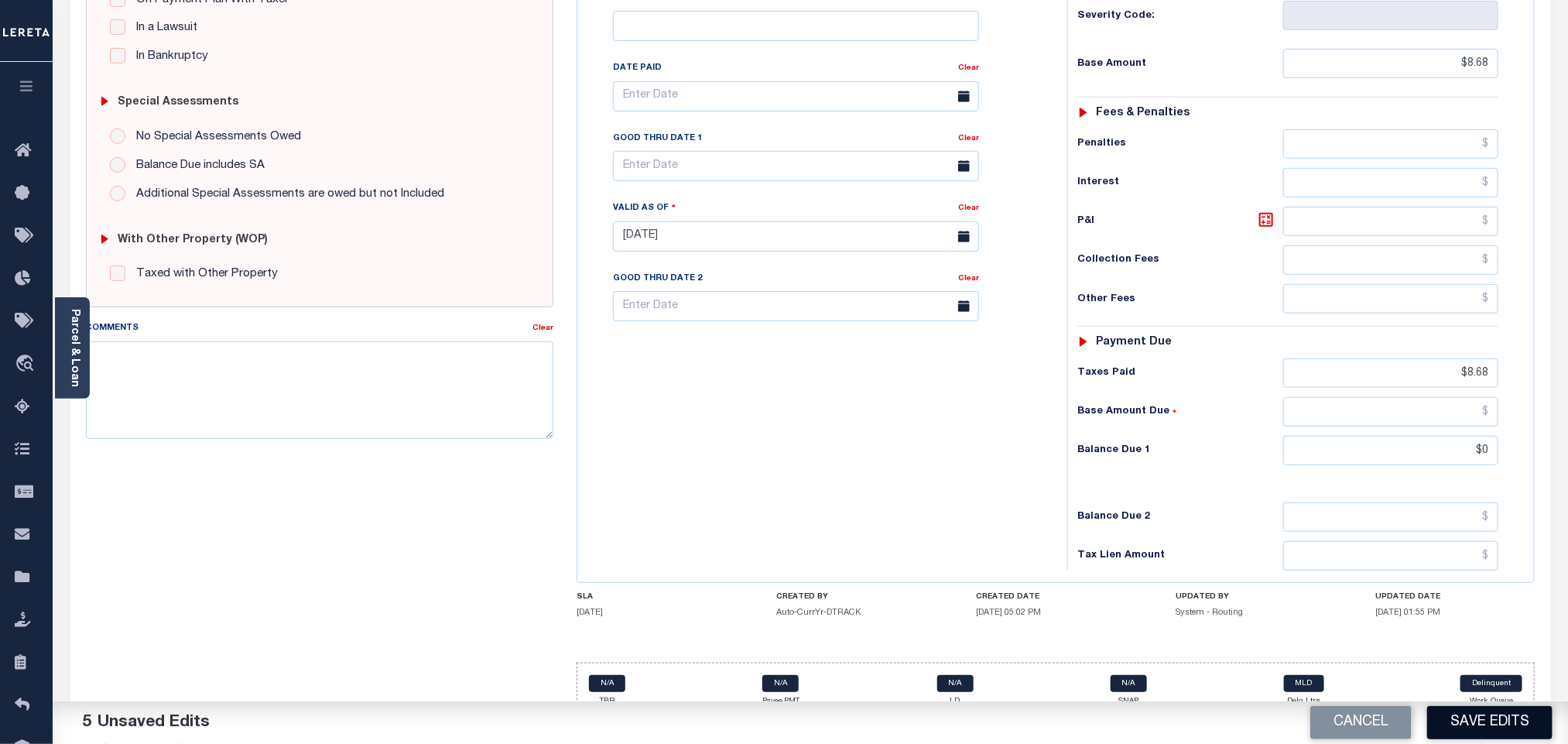
type input "$0.00"
click at [1464, 712] on button "Save Edits" at bounding box center [1490, 723] width 125 height 33
checkbox input "false"
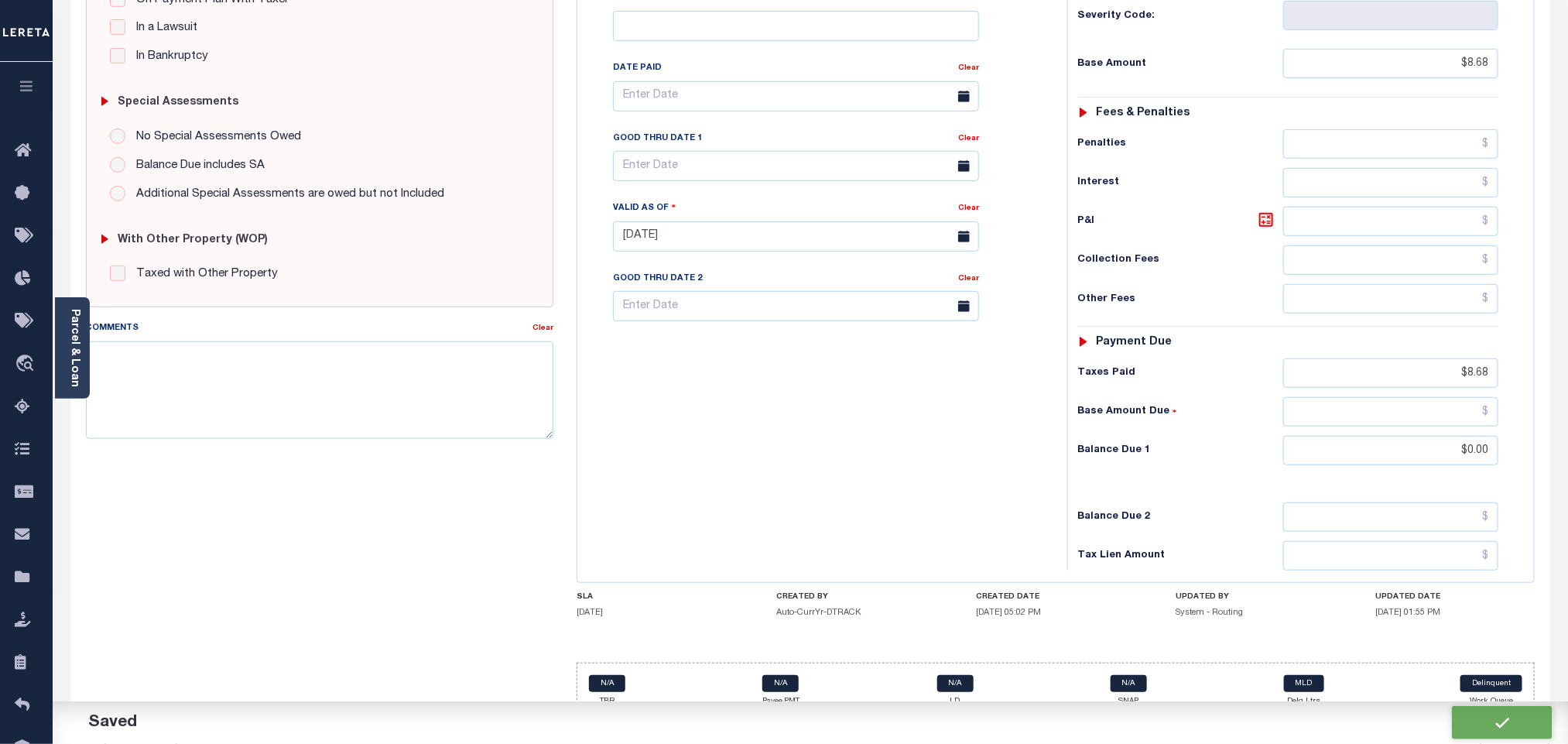
checkbox input "false"
type input "$8.68"
type input "$0"
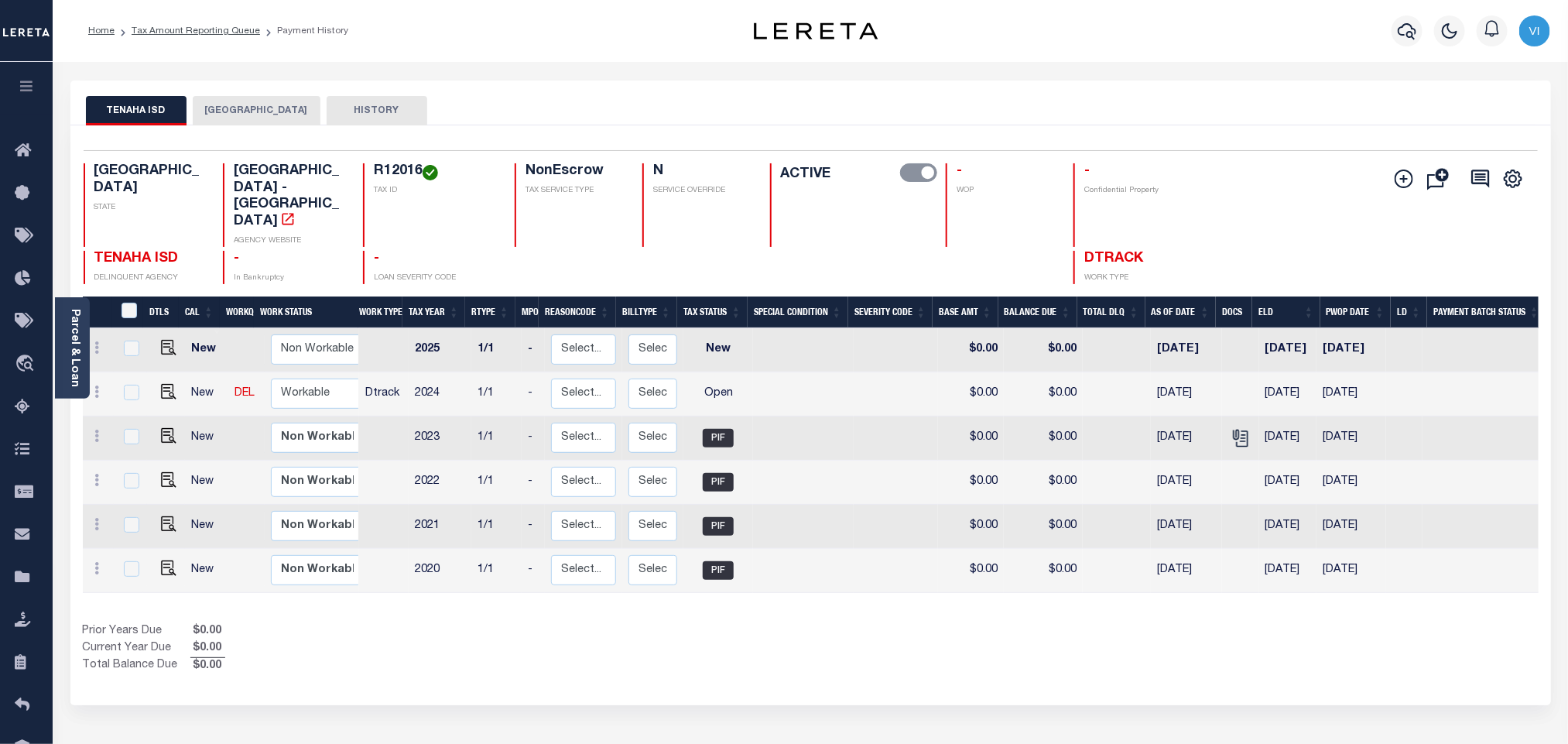
click at [225, 109] on button "[GEOGRAPHIC_DATA]" at bounding box center [257, 111] width 128 height 30
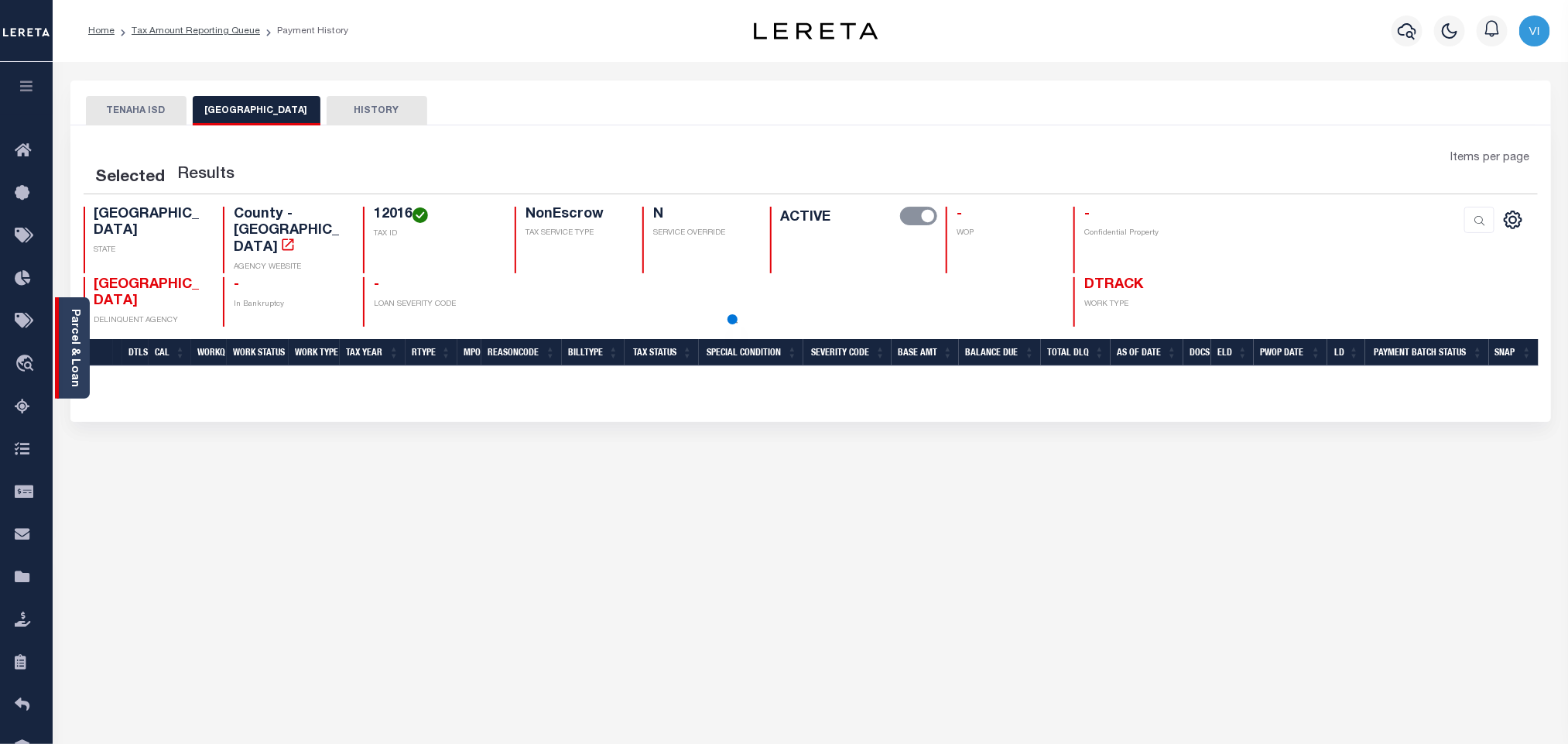
click at [79, 348] on link "Parcel & Loan" at bounding box center [73, 348] width 11 height 78
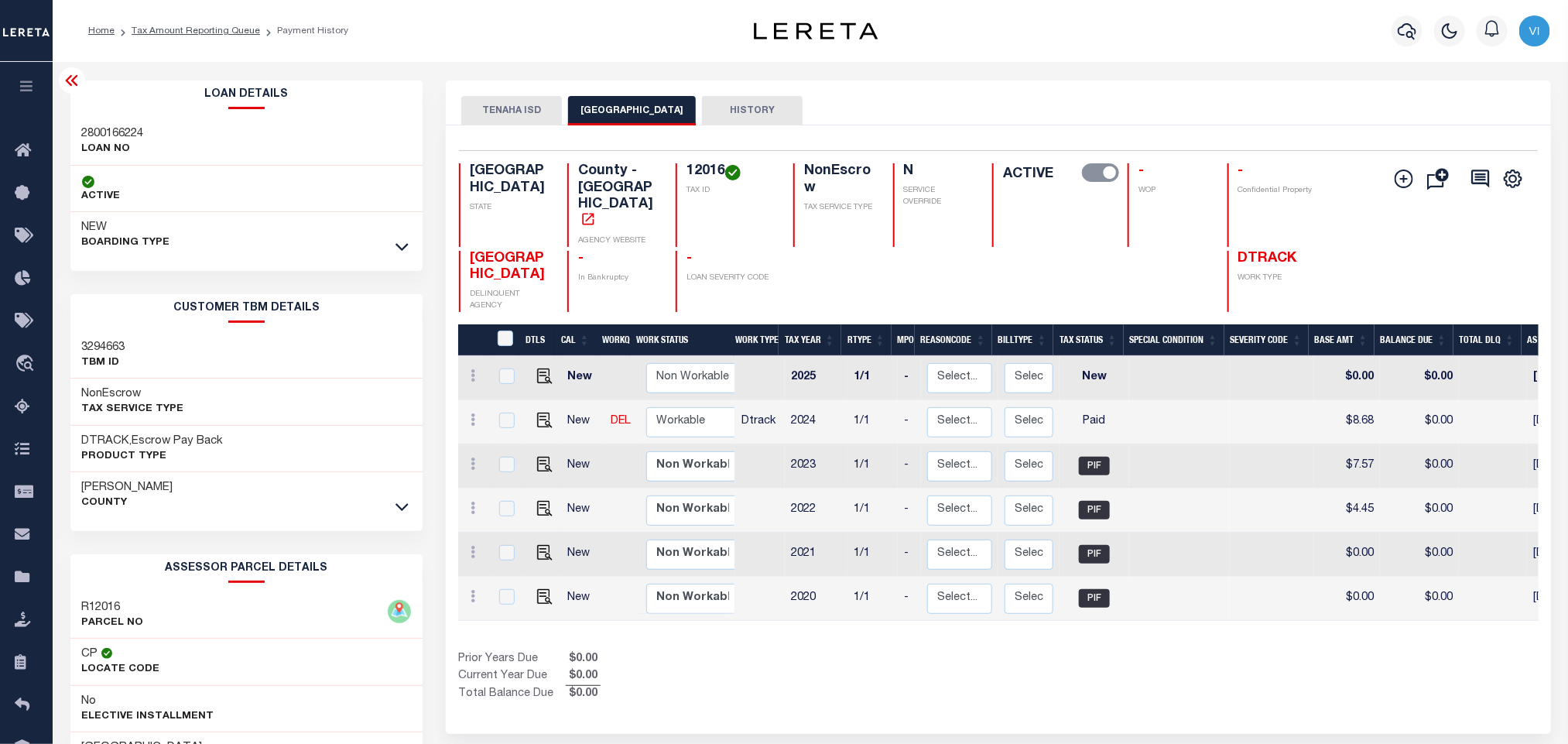
click at [82, 142] on p "LOAN NO" at bounding box center [112, 149] width 62 height 16
click at [75, 133] on div "2800166224 LOAN NO" at bounding box center [247, 141] width 353 height 47
copy h3 "2800166224"
click at [711, 172] on h4 "12016" at bounding box center [730, 172] width 88 height 17
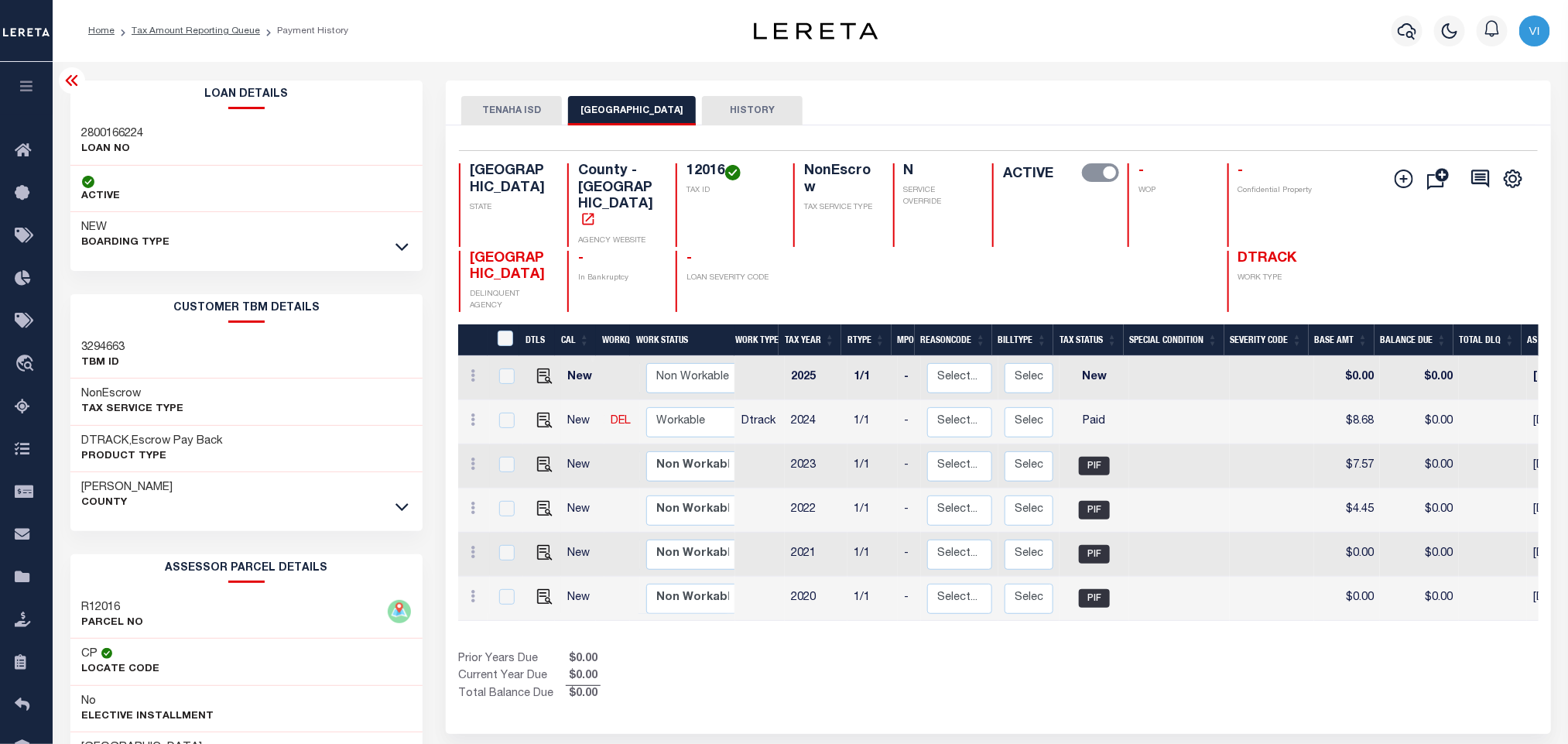
click at [711, 172] on h4 "12016" at bounding box center [730, 172] width 88 height 17
copy h4 "12016"
